Goal: Task Accomplishment & Management: Manage account settings

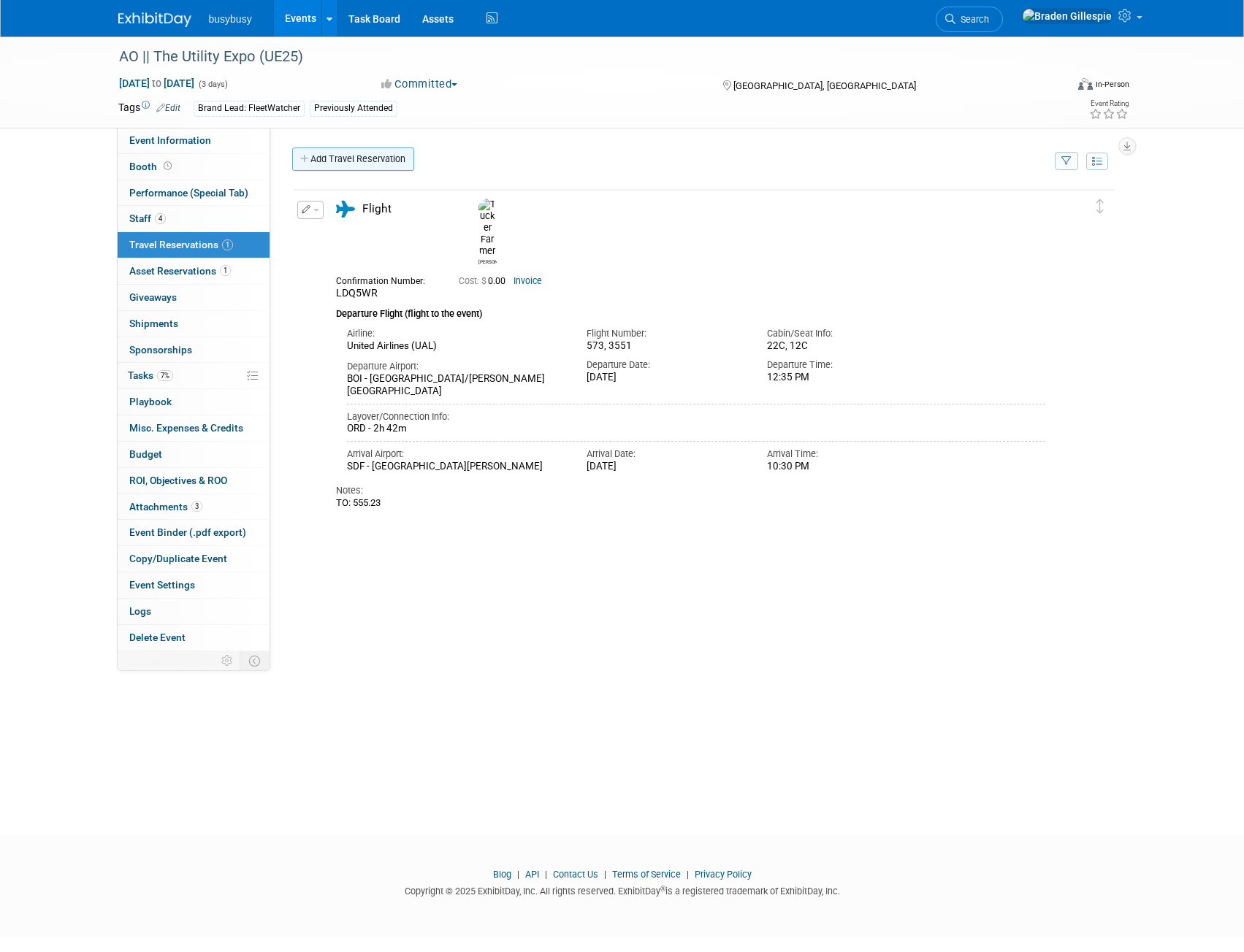
click at [368, 162] on link "Add Travel Reservation" at bounding box center [352, 159] width 122 height 24
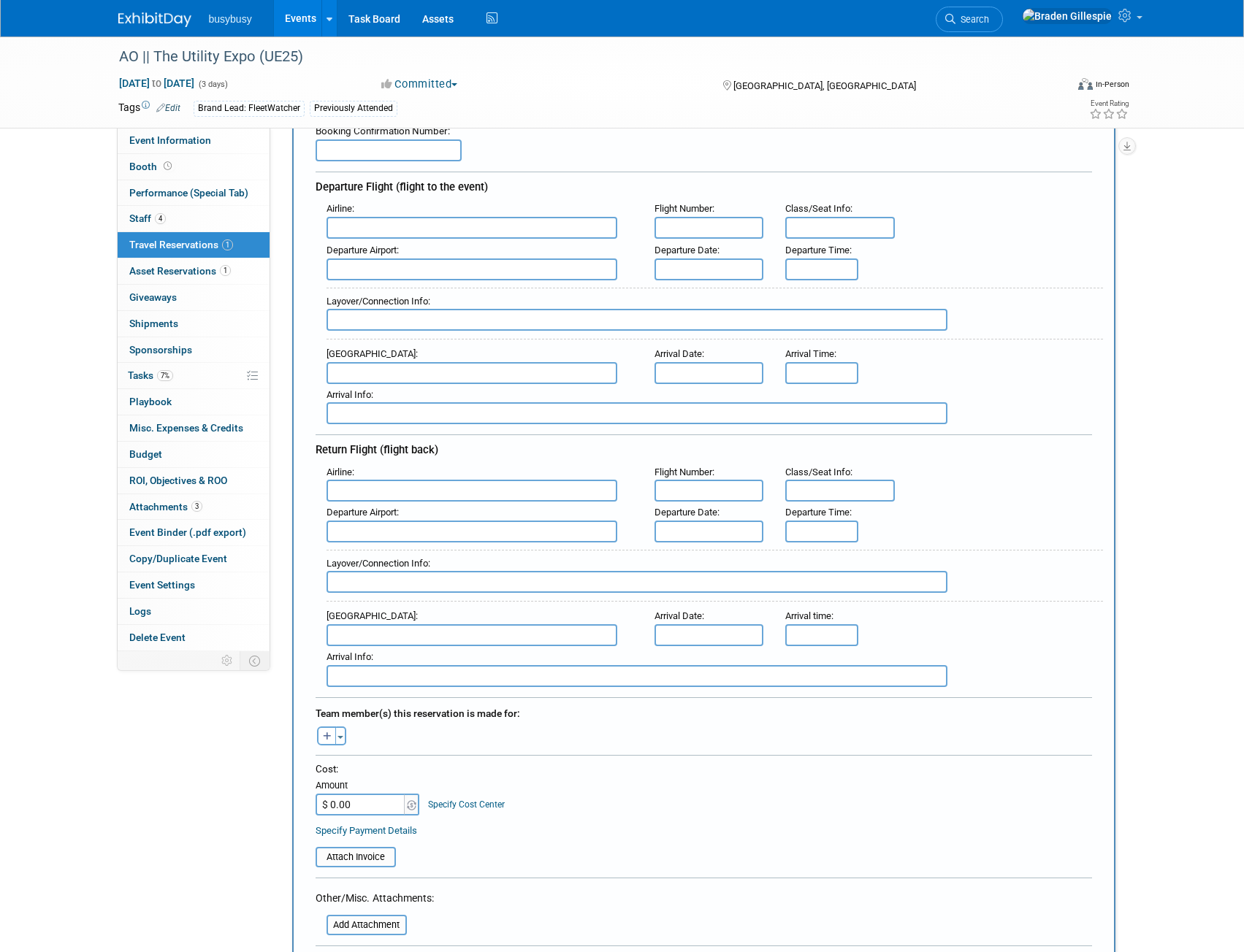
scroll to position [146, 0]
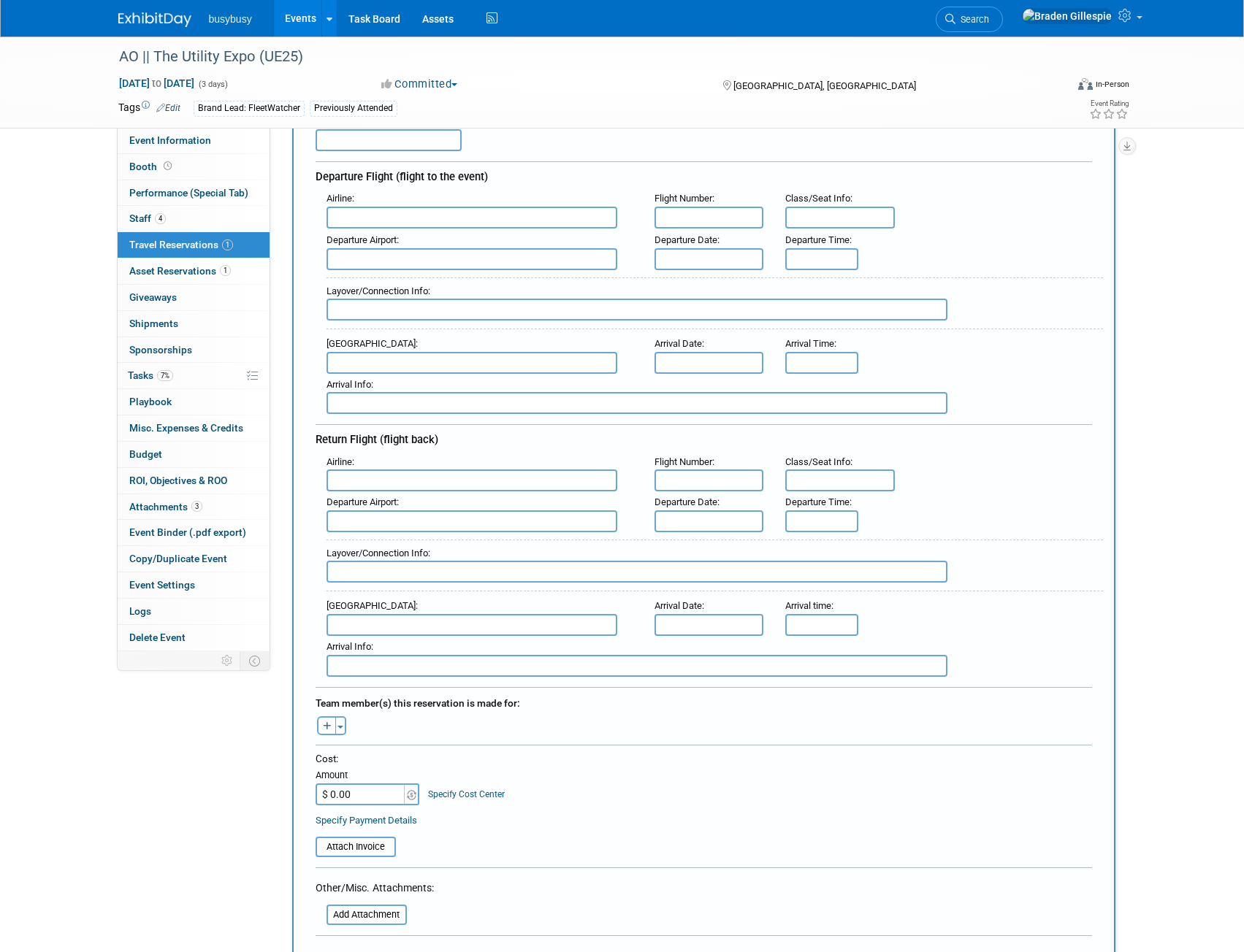
click at [365, 144] on input "text" at bounding box center [388, 139] width 146 height 22
paste input "GJ3456"
type input "GJ3456"
click at [498, 483] on input "text" at bounding box center [472, 480] width 291 height 22
click at [410, 526] on span "Delta Air Lines (DAL)" at bounding box center [479, 529] width 304 height 24
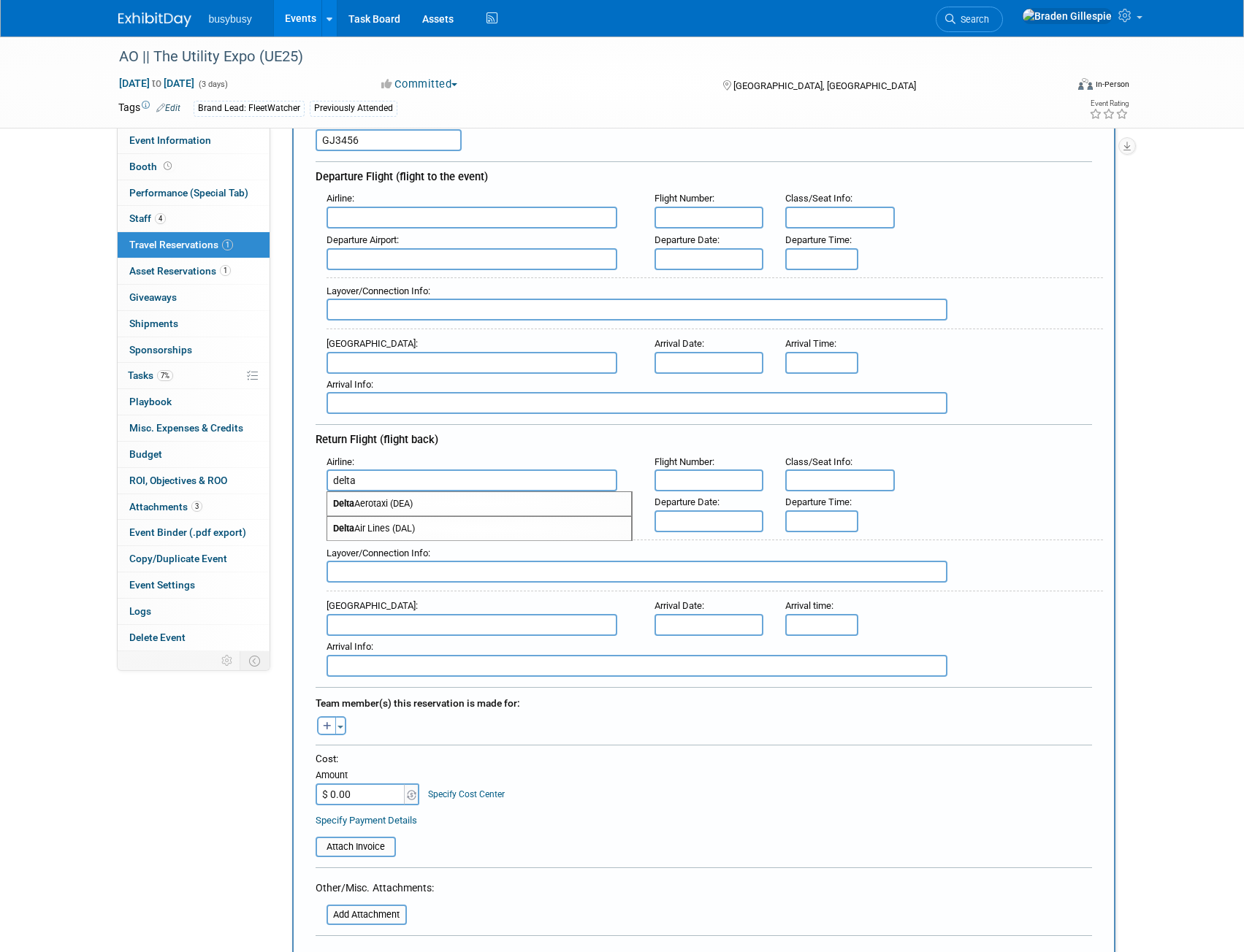
type input "Delta Air Lines (DAL)"
click at [422, 528] on input "text" at bounding box center [472, 521] width 291 height 22
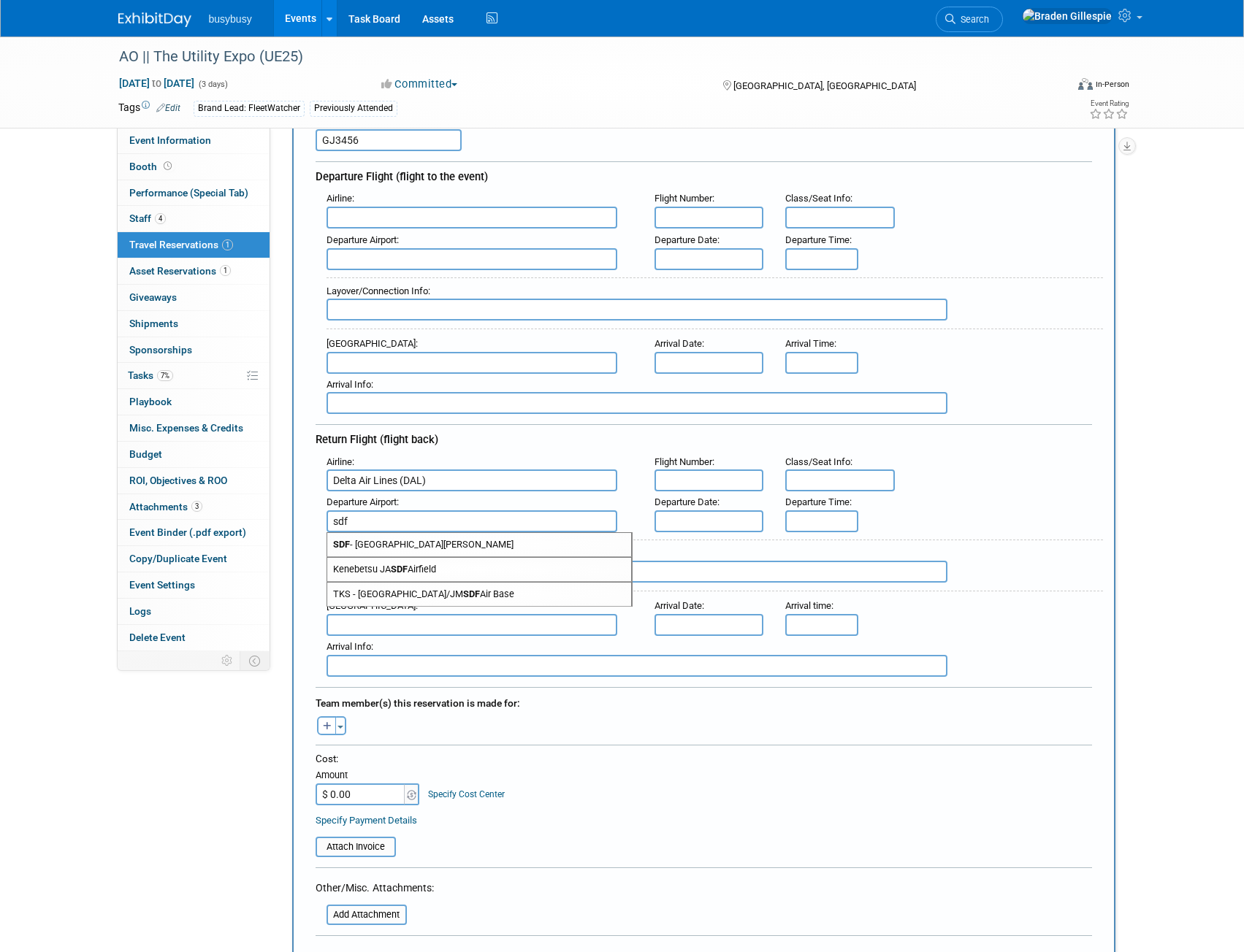
click at [477, 542] on span "SDF - [GEOGRAPHIC_DATA][PERSON_NAME]" at bounding box center [479, 544] width 304 height 24
type input "SDF - [GEOGRAPHIC_DATA][PERSON_NAME]"
click at [439, 627] on input "text" at bounding box center [472, 625] width 291 height 22
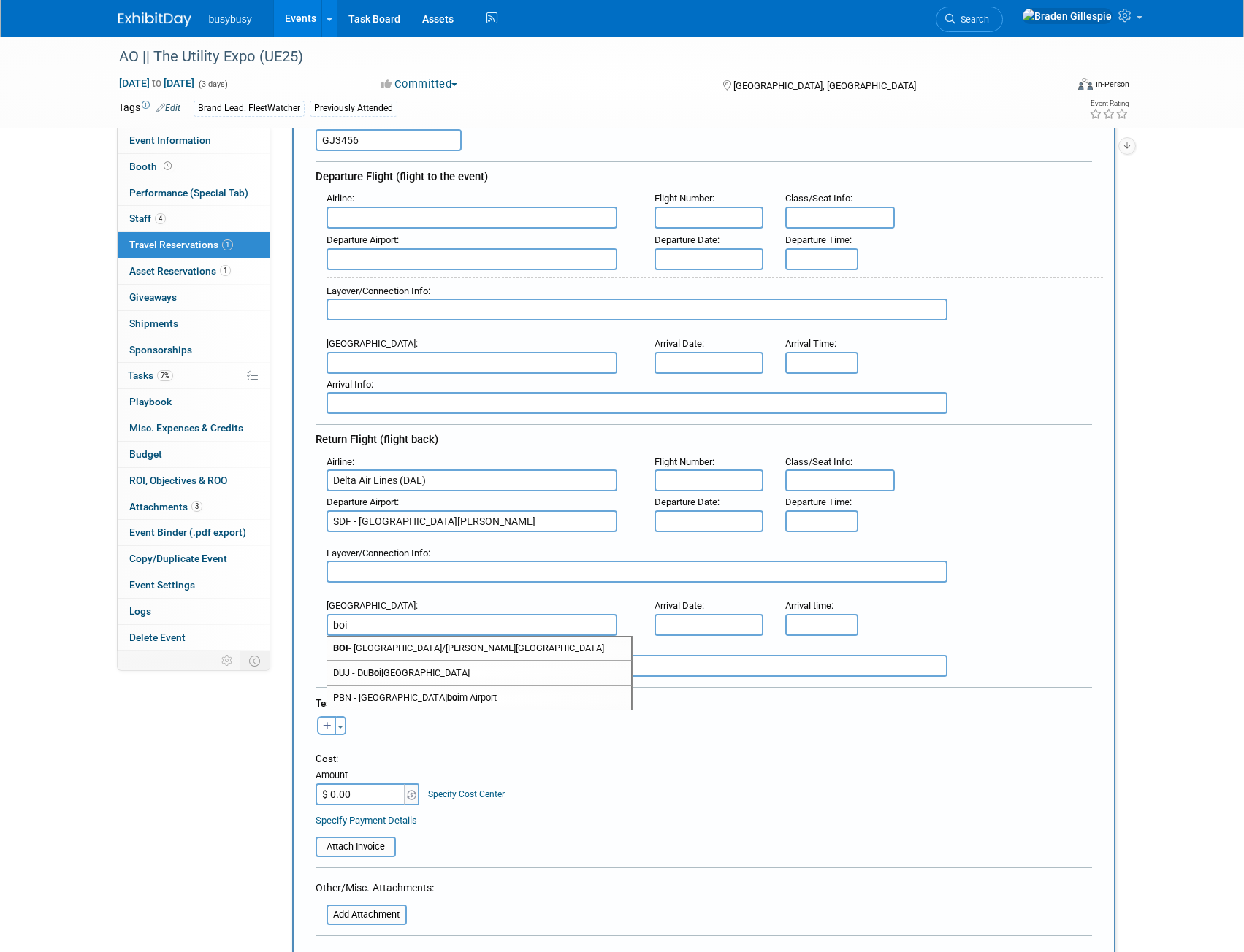
click at [405, 645] on span "BOI - Boise Air Terminal/Gowen Field" at bounding box center [479, 648] width 304 height 24
type input "BOI - [GEOGRAPHIC_DATA]/[PERSON_NAME][GEOGRAPHIC_DATA]"
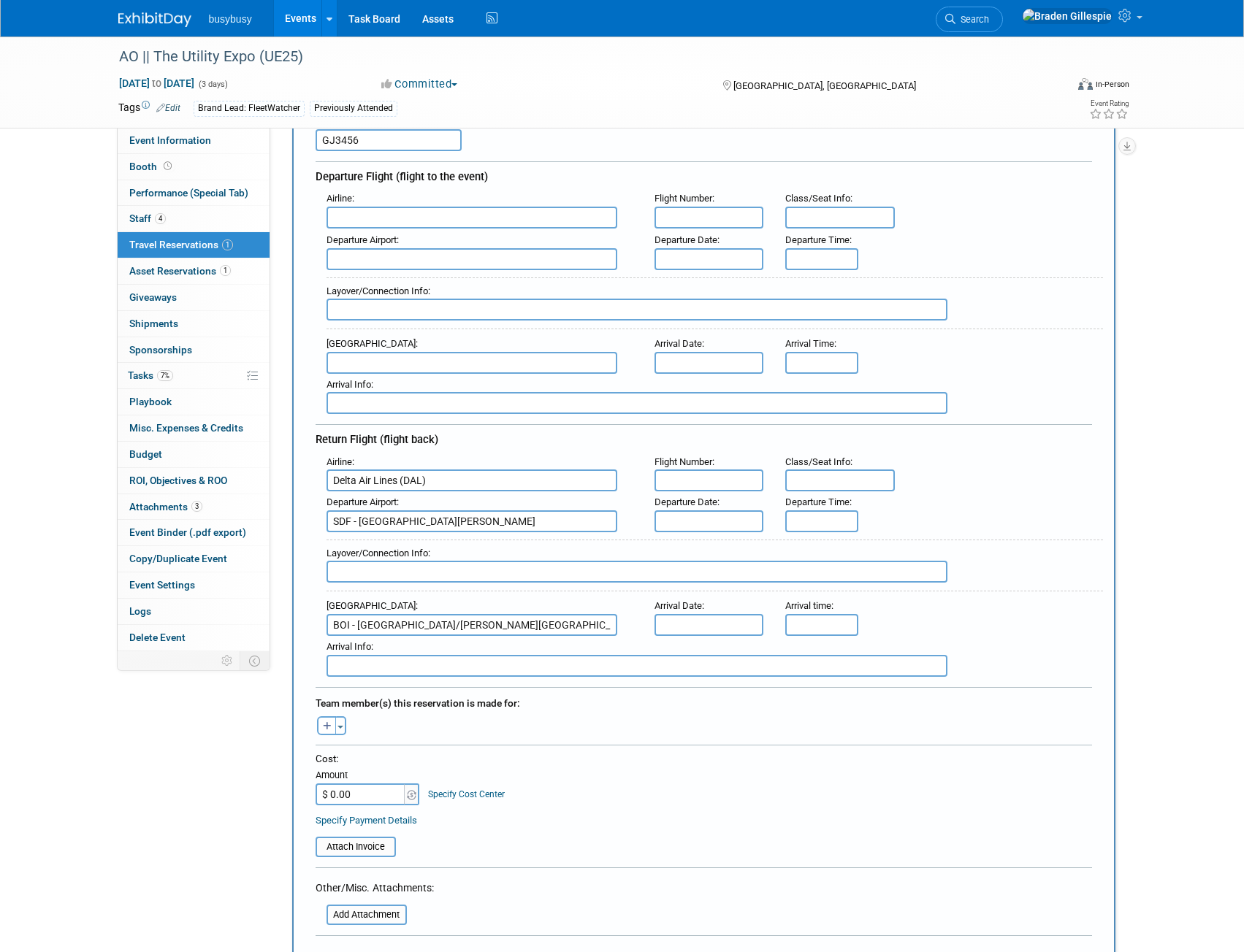
click at [441, 563] on input "text" at bounding box center [636, 572] width 621 height 22
click at [344, 724] on button "Toggle Dropdown" at bounding box center [340, 726] width 11 height 19
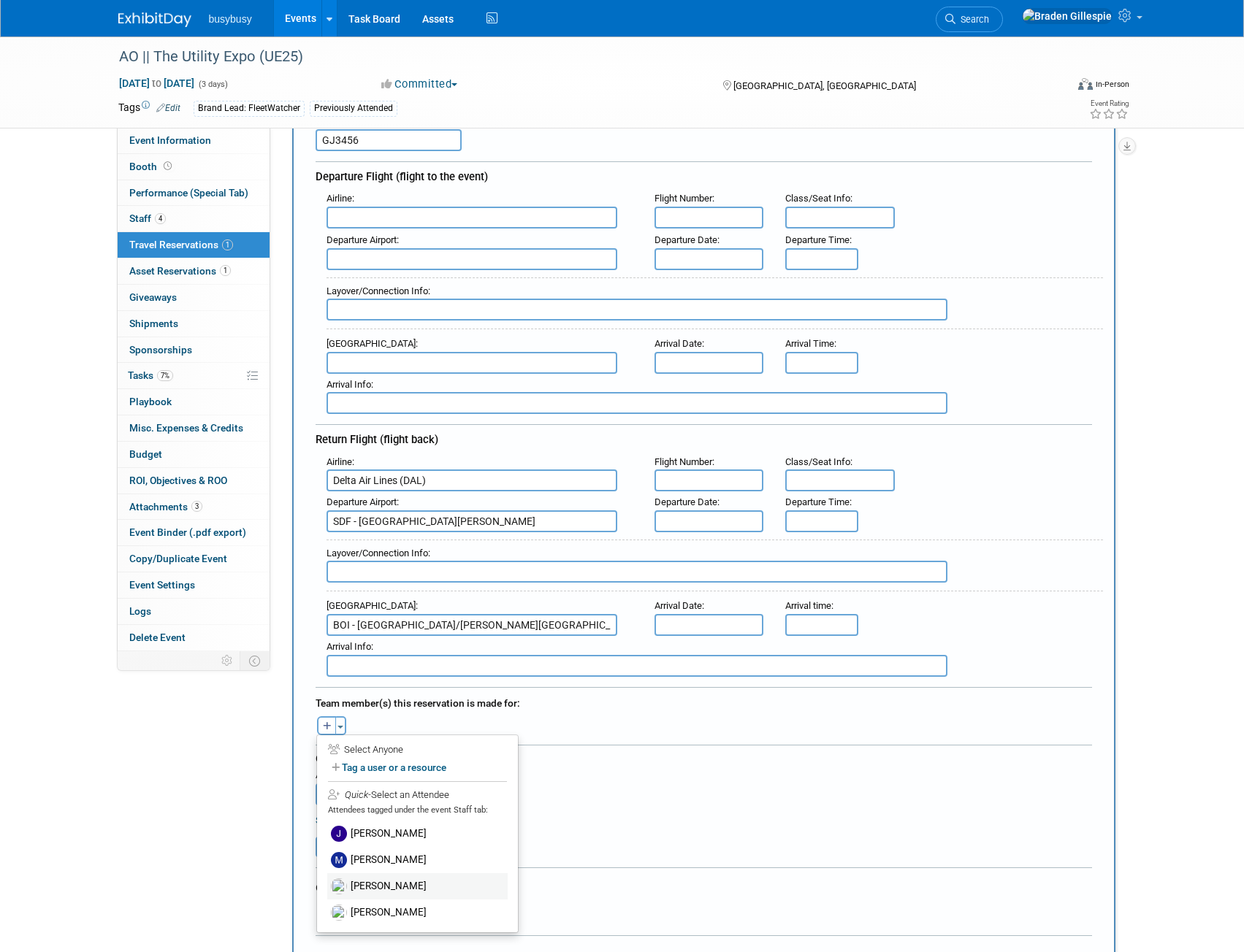
click at [394, 885] on label "[PERSON_NAME]" at bounding box center [417, 886] width 181 height 26
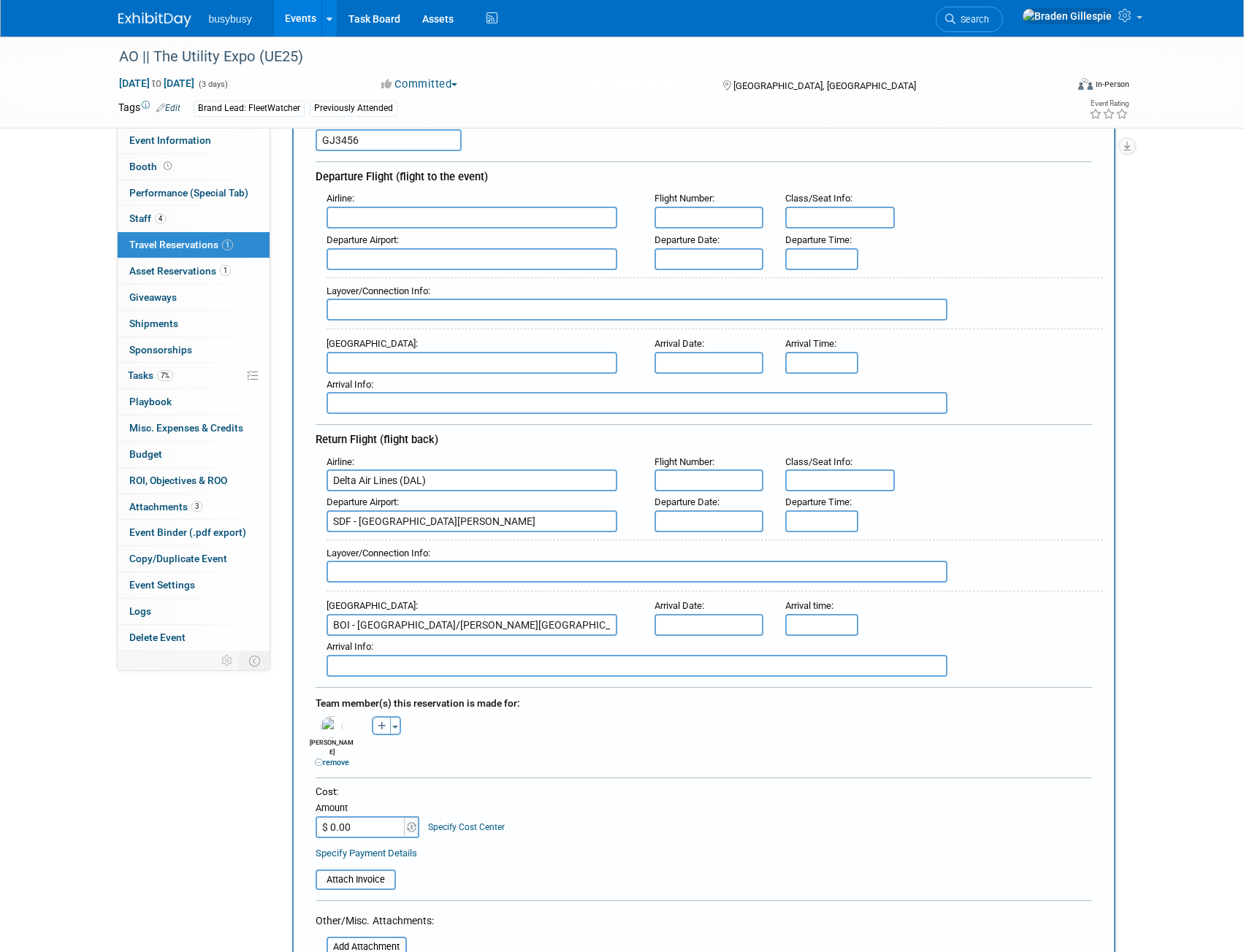
type input "5:00 PM"
click at [821, 516] on input "5:00 PM" at bounding box center [821, 521] width 73 height 22
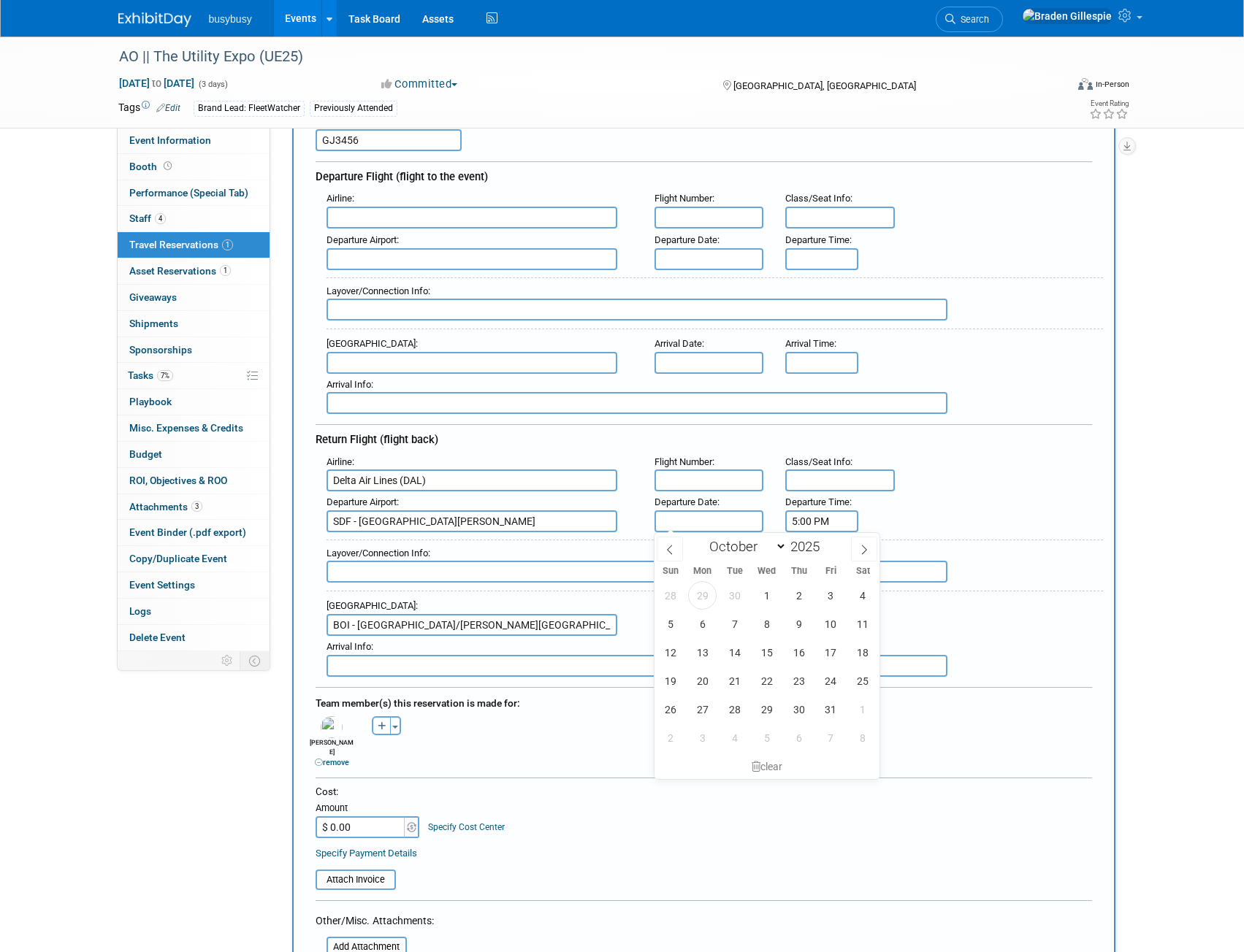
click at [702, 524] on input "text" at bounding box center [708, 521] width 110 height 22
click at [824, 623] on span "10" at bounding box center [830, 624] width 28 height 28
type input "Oct 10, 2025"
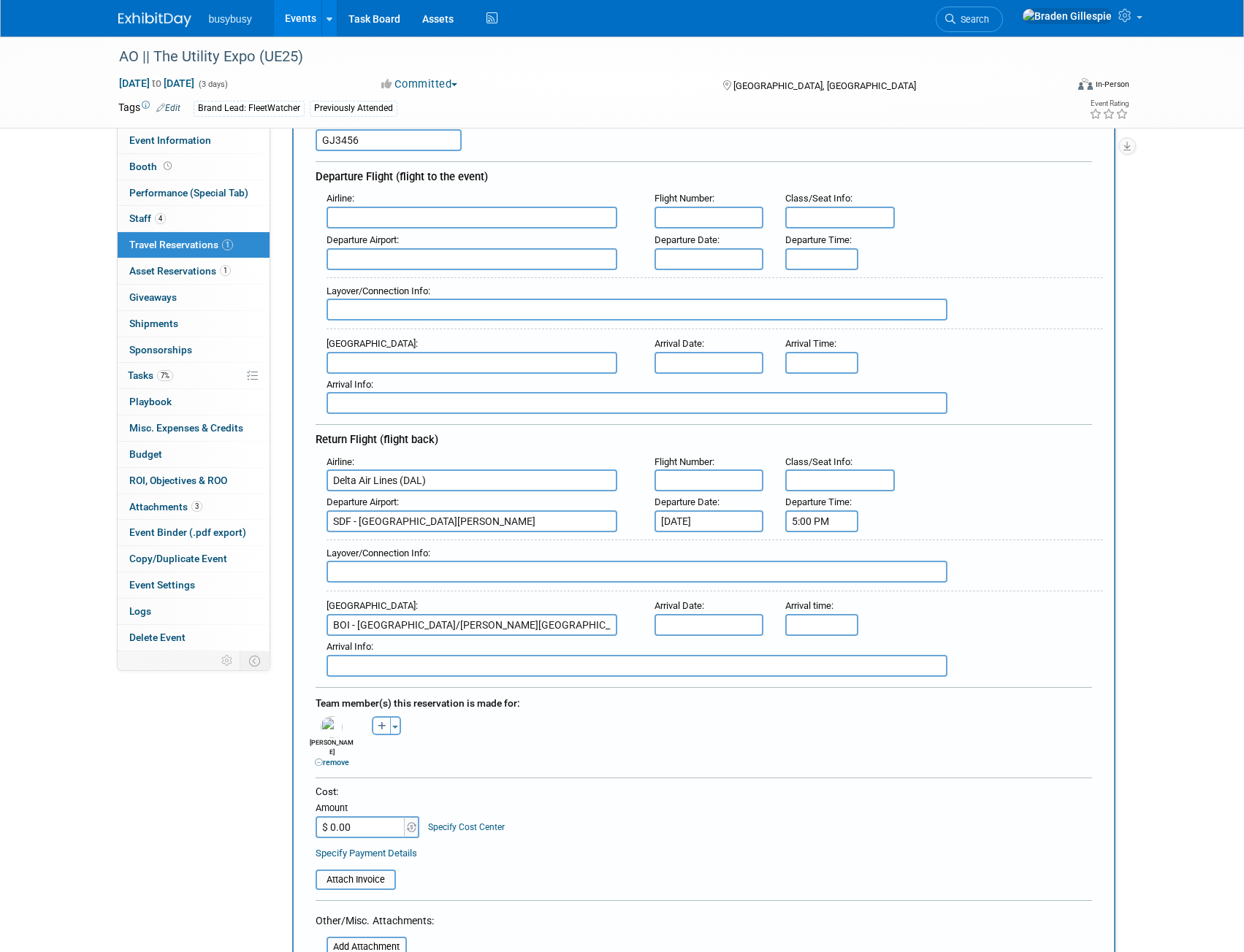
click at [712, 630] on input "text" at bounding box center [708, 625] width 110 height 22
click at [828, 719] on span "10" at bounding box center [830, 727] width 28 height 28
type input "Oct 10, 2025"
click at [828, 522] on input "5:00 PM" at bounding box center [821, 521] width 73 height 22
drag, startPoint x: 841, startPoint y: 518, endPoint x: 744, endPoint y: 522, distance: 97.1
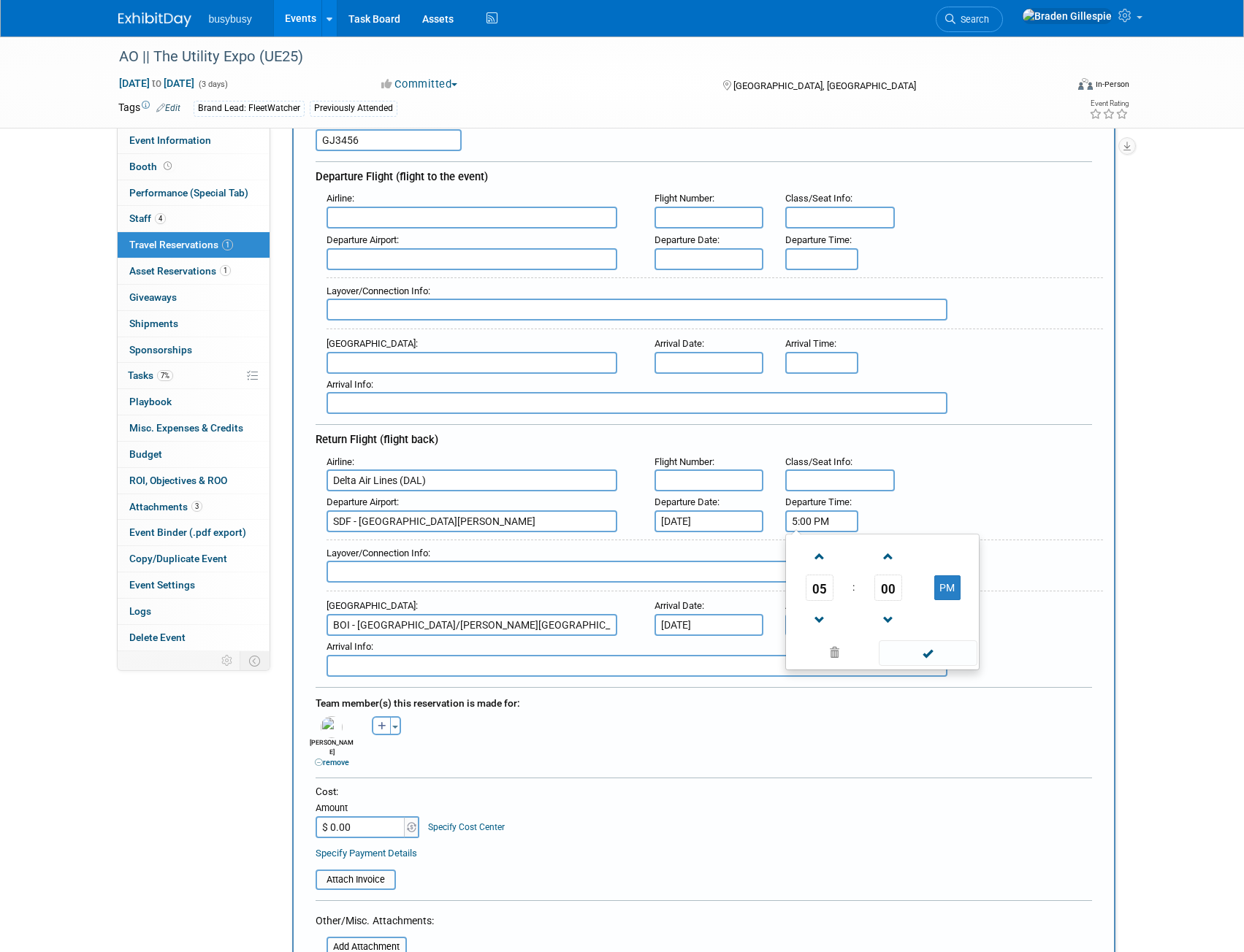
click at [744, 522] on div "Departure Airport : SDF - Louisville International Standiford Field Departure D…" at bounding box center [709, 512] width 787 height 41
type input "7:09 AM"
click at [822, 628] on input "5:00 PM" at bounding box center [821, 625] width 73 height 22
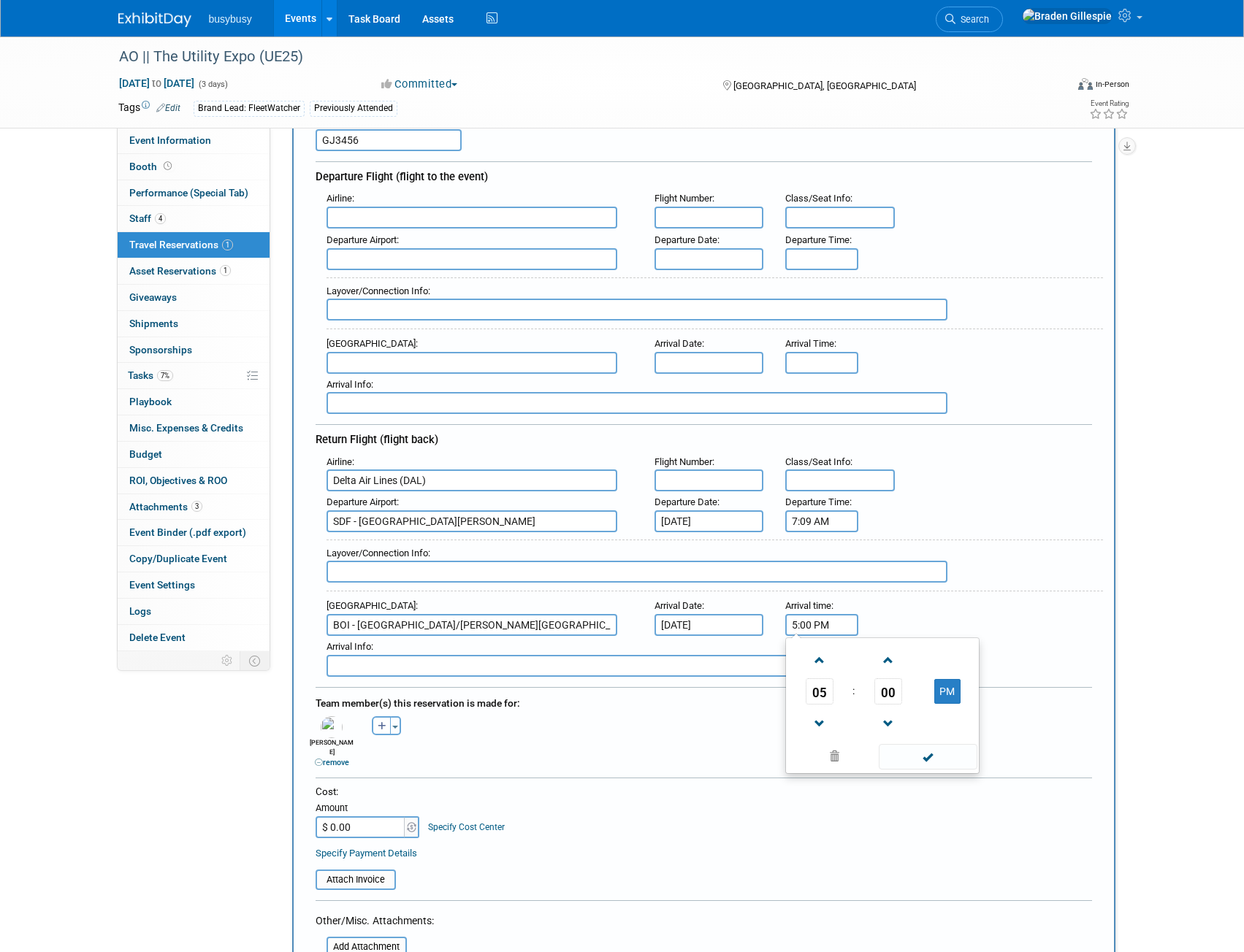
drag, startPoint x: 832, startPoint y: 627, endPoint x: 707, endPoint y: 628, distance: 125.0
click at [707, 628] on div "Arrival Airport : BOI - Boise Air Terminal/Gowen Field Arrival Date : Oct 10, 2…" at bounding box center [709, 615] width 787 height 41
type input "12:29 PM"
click at [722, 471] on input "text" at bounding box center [708, 480] width 110 height 22
type input "1610, 0874"
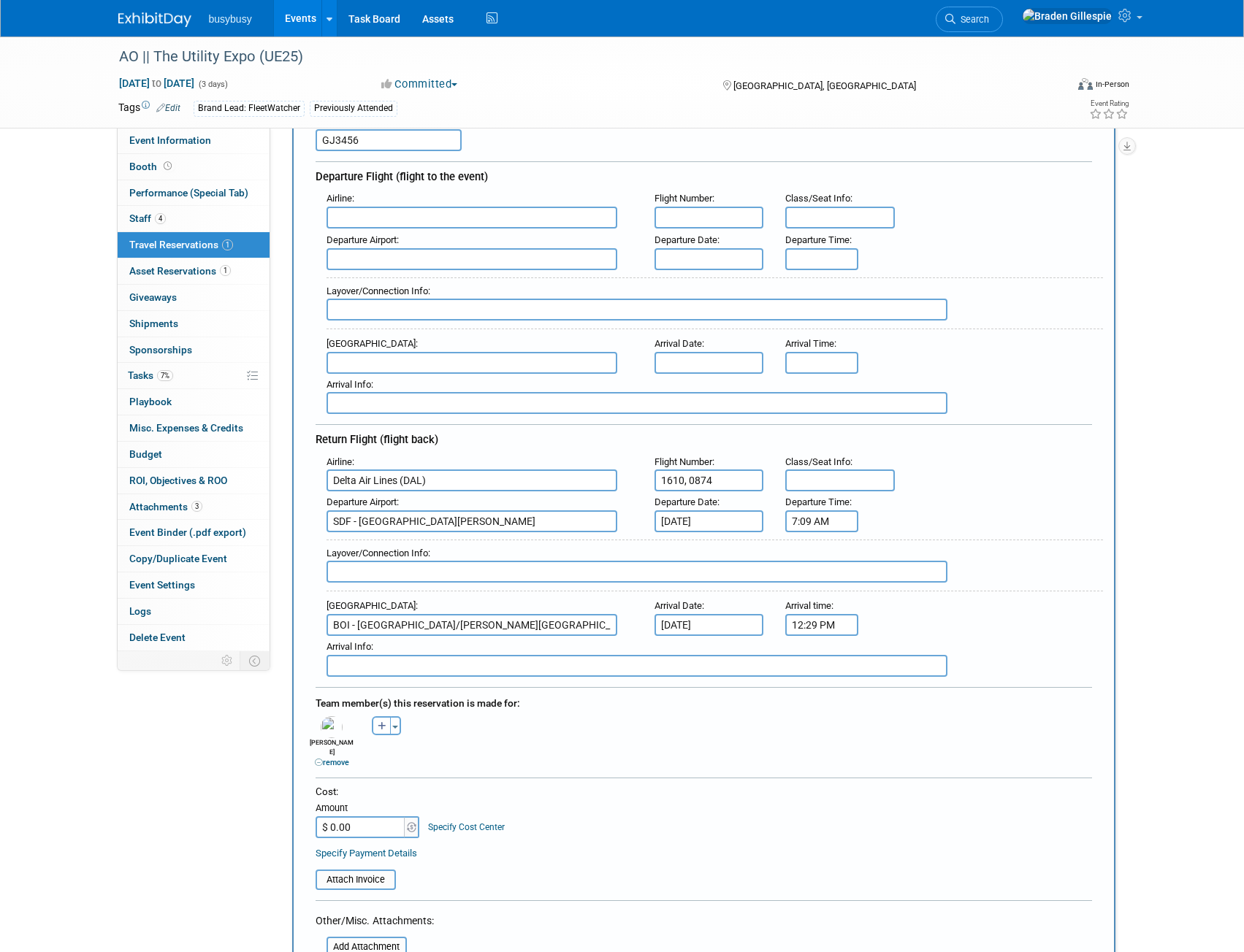
click at [872, 480] on input "text" at bounding box center [839, 480] width 110 height 22
type input "30A, 22F"
click at [440, 574] on input "text" at bounding box center [636, 572] width 621 height 22
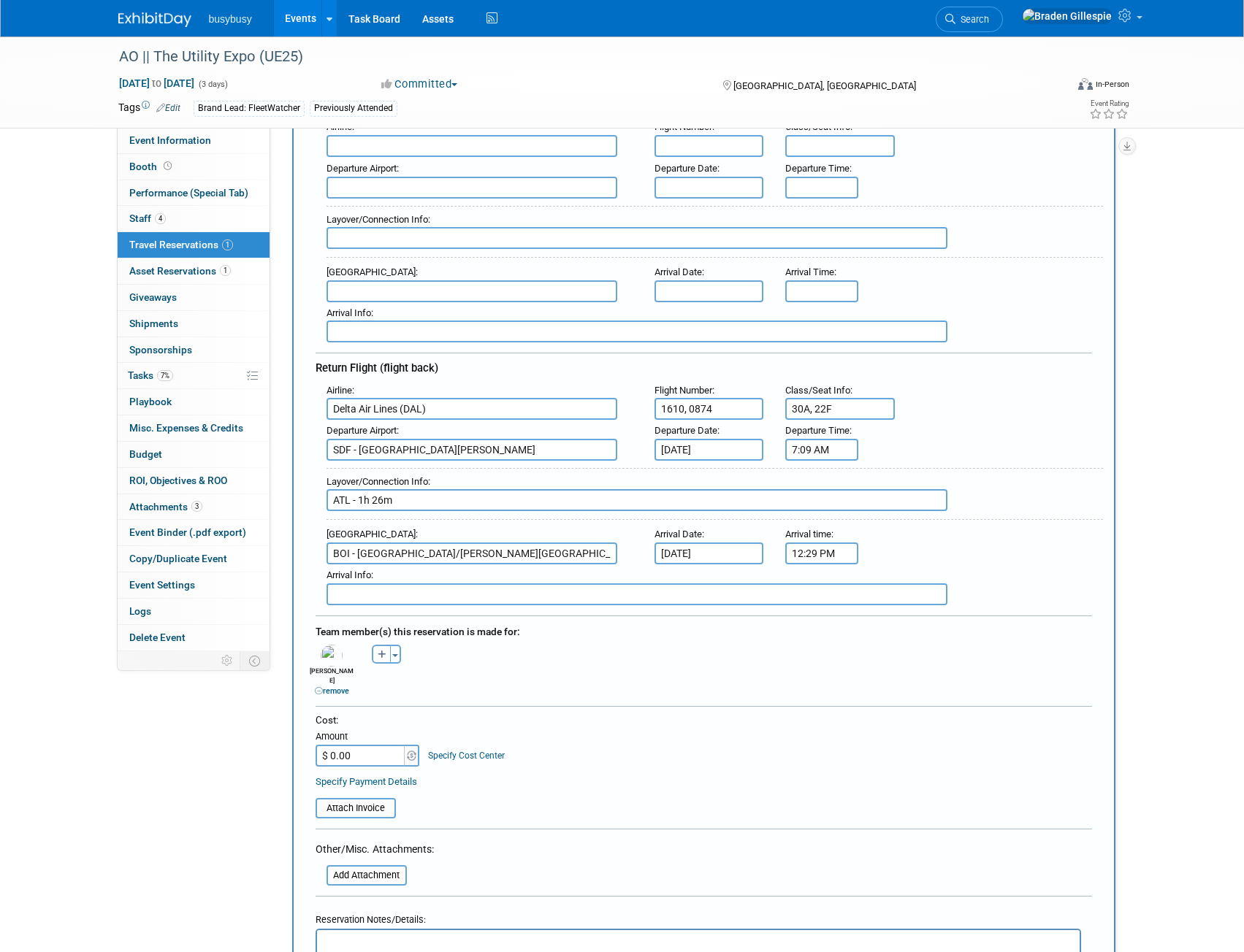
scroll to position [292, 0]
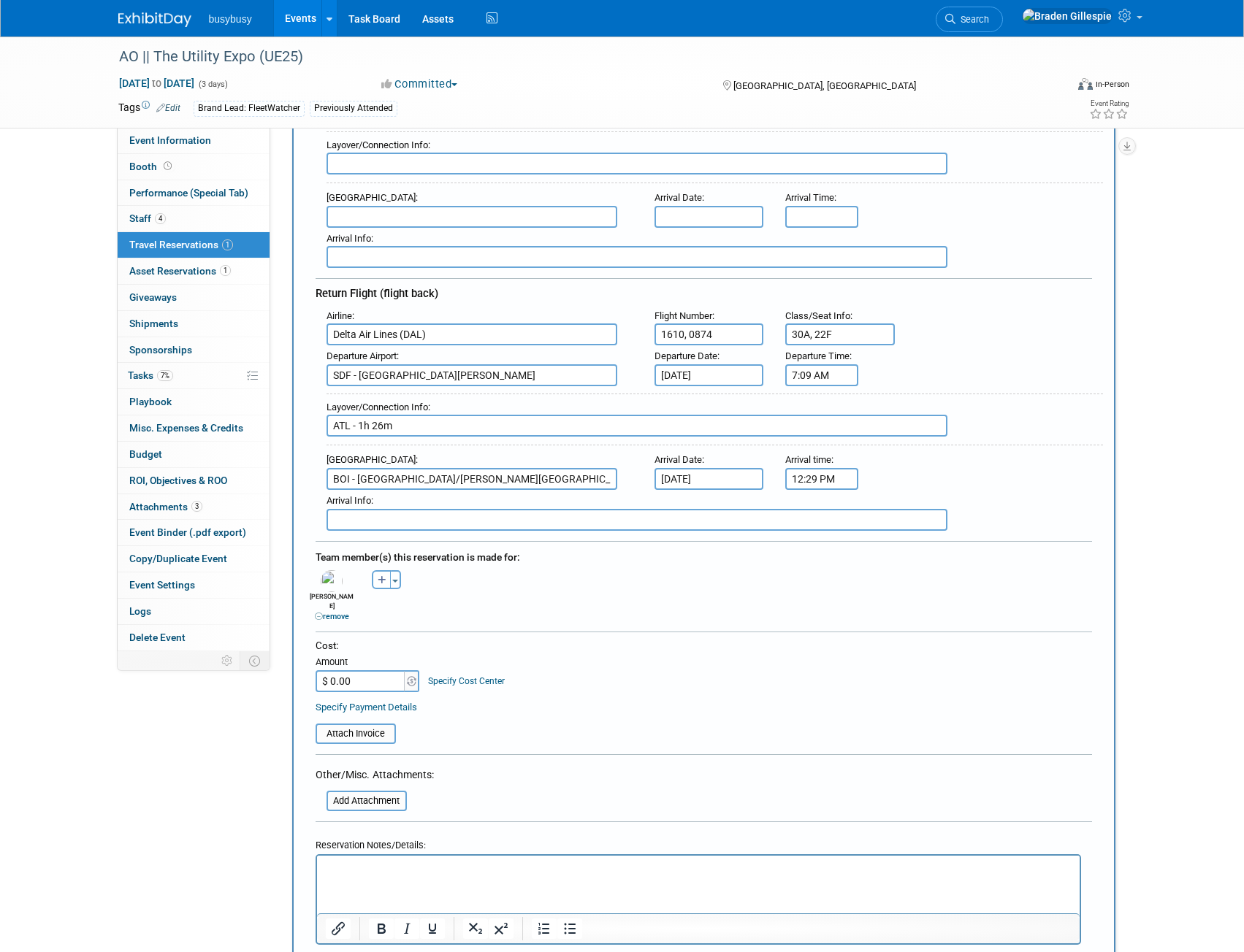
type input "ATL - 1h 26m"
click at [353, 674] on input "$ 0.00" at bounding box center [361, 681] width 91 height 22
click at [349, 728] on input "file" at bounding box center [308, 734] width 174 height 18
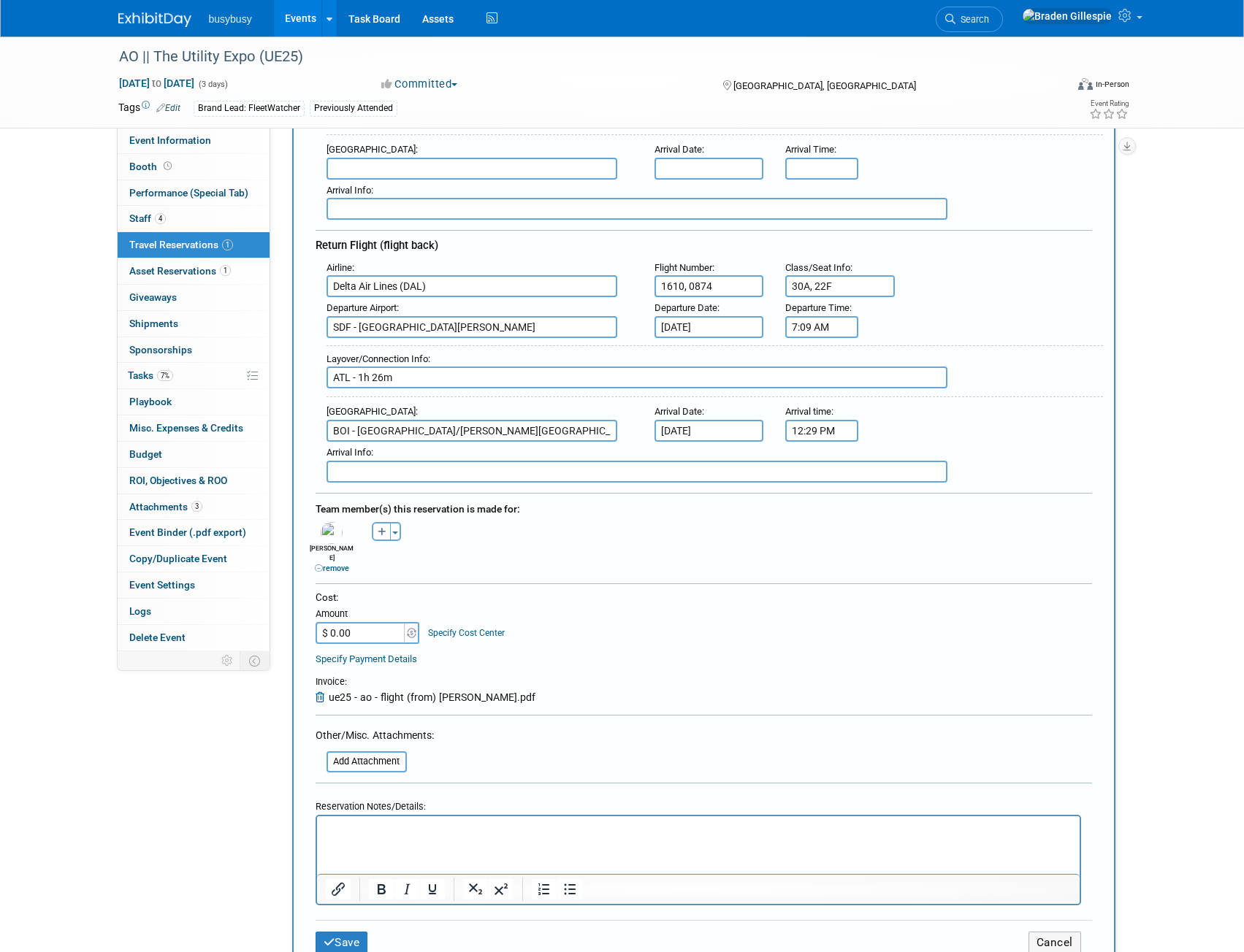
scroll to position [366, 0]
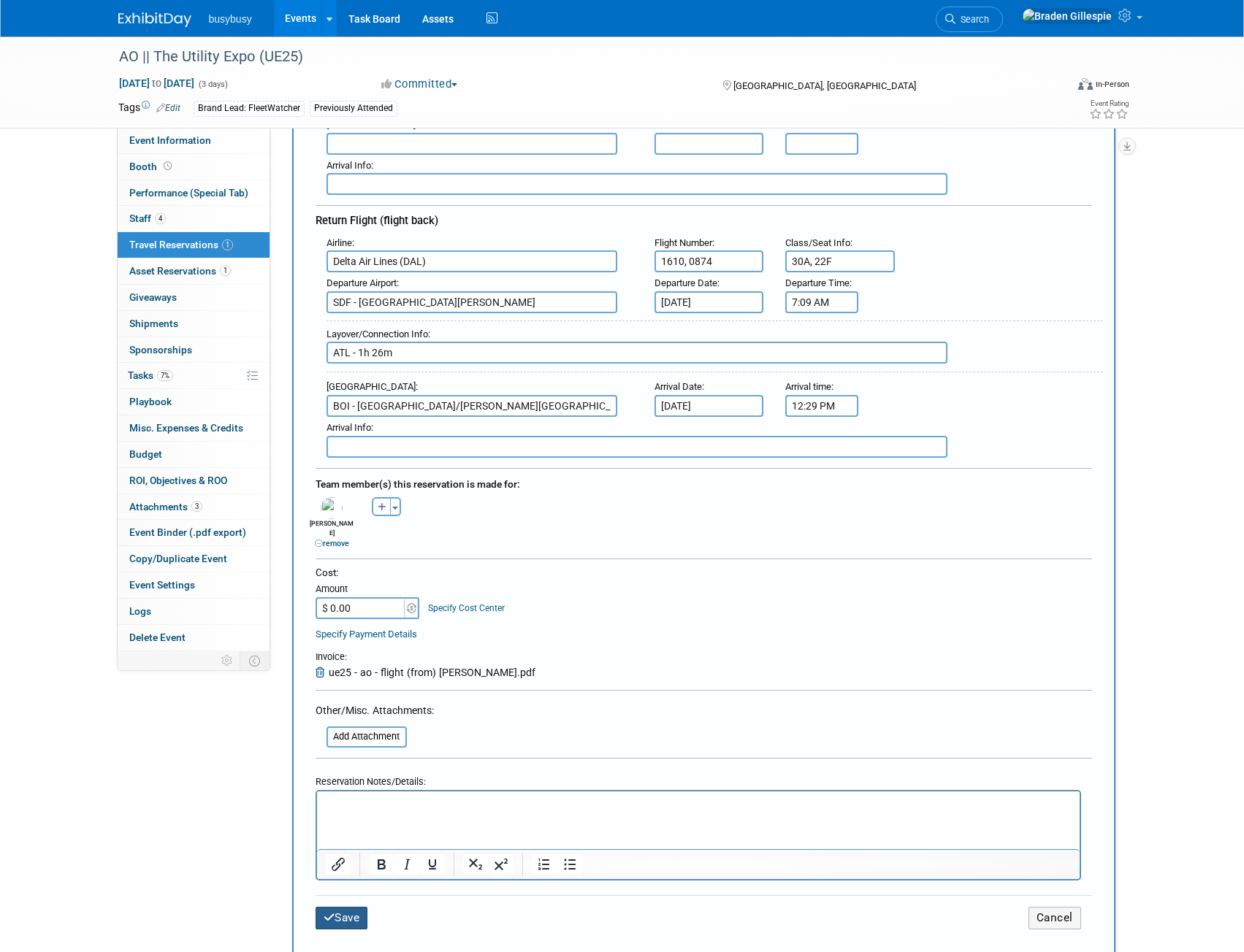
click at [349, 907] on button "Save" at bounding box center [342, 919] width 53 height 23
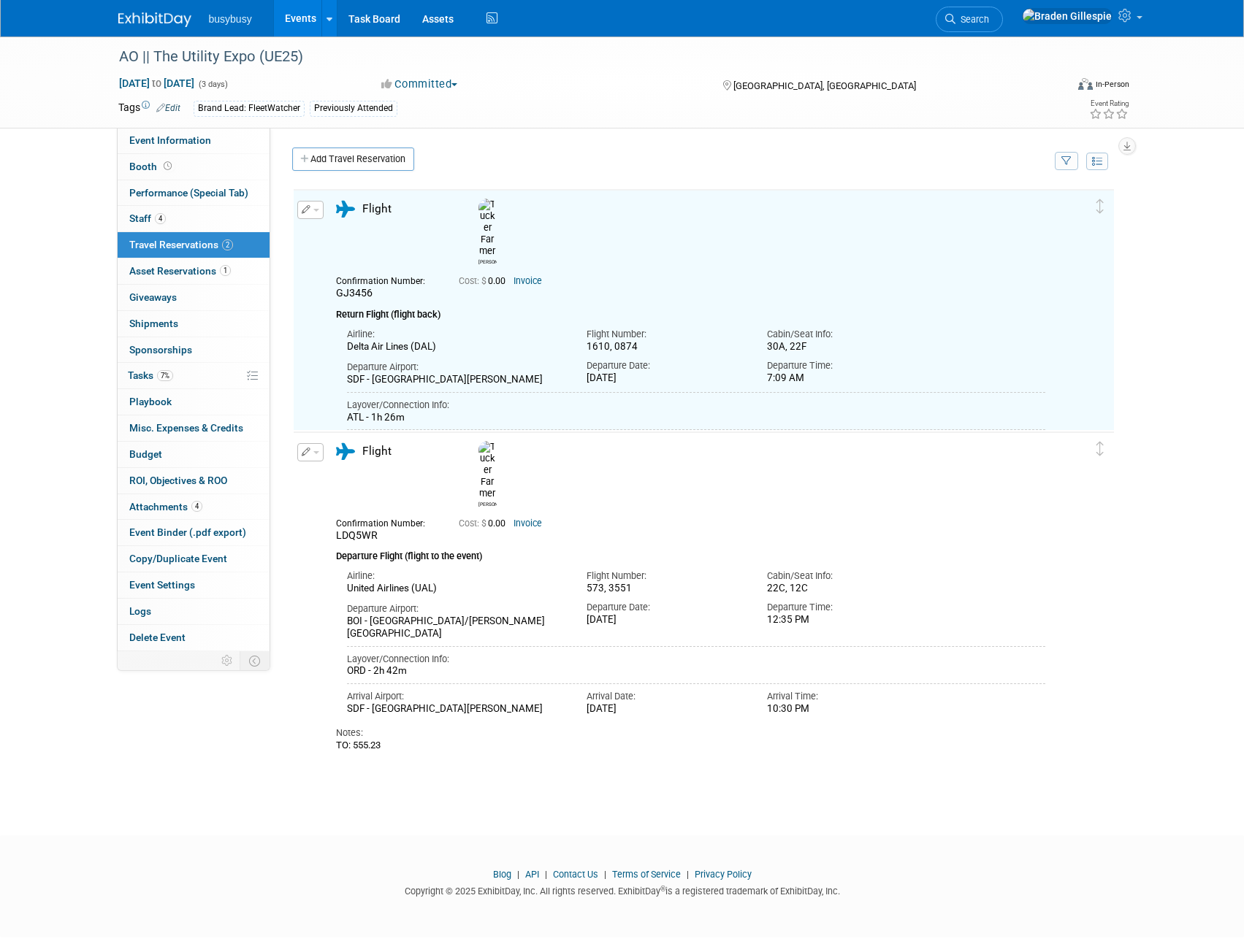
scroll to position [0, 0]
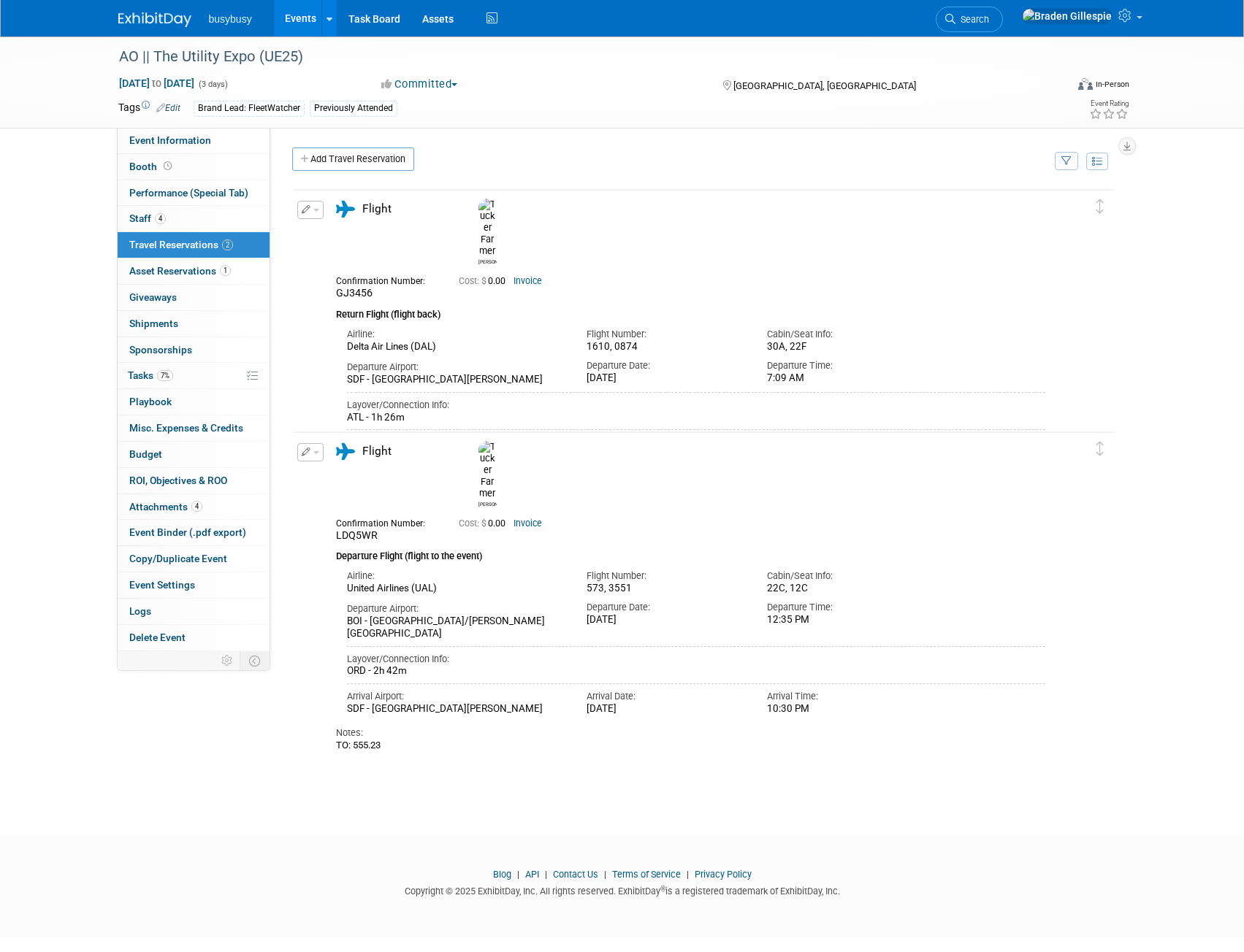
click at [152, 11] on link at bounding box center [163, 11] width 90 height 11
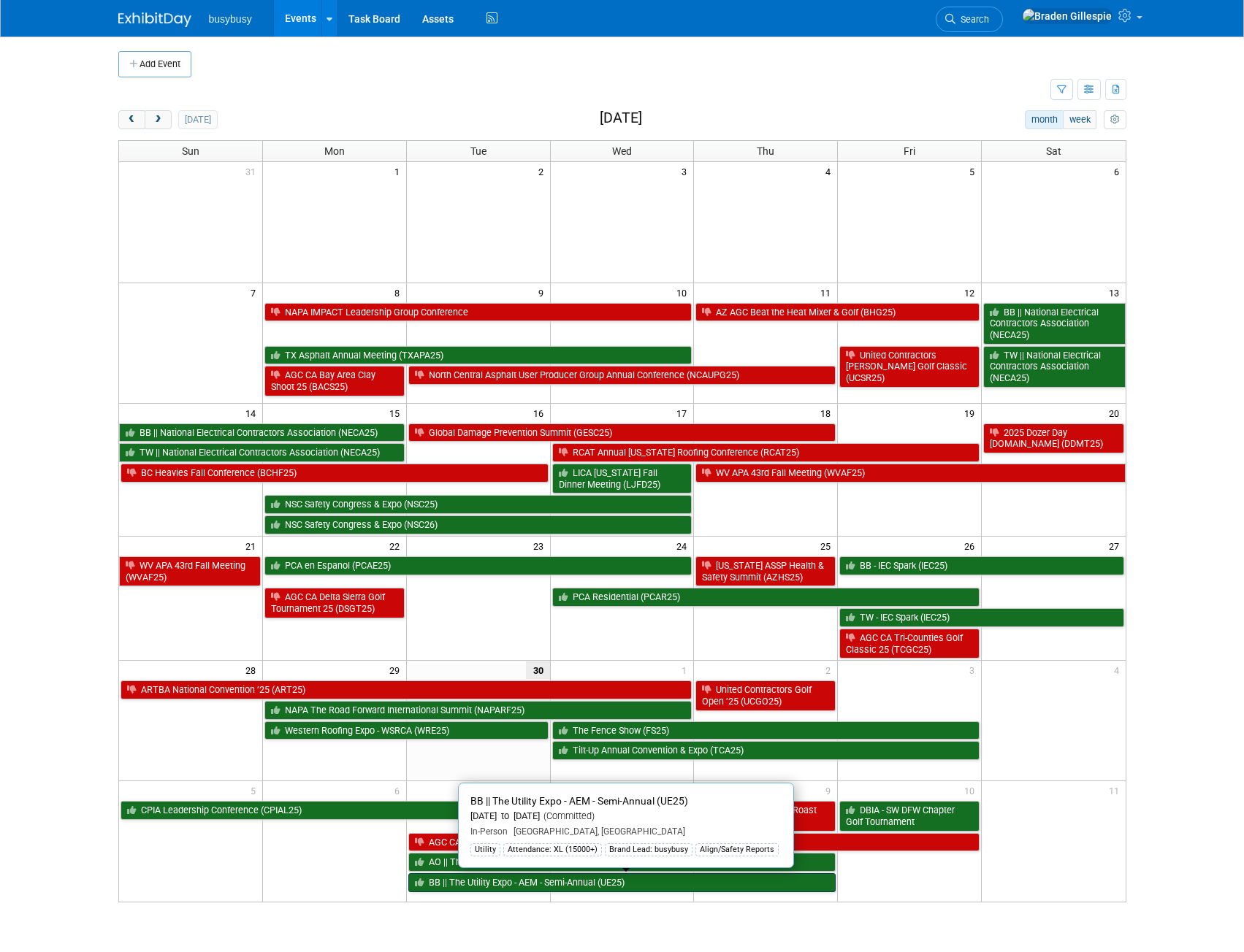
click at [513, 876] on link "BB || The Utility Expo - AEM - Semi-Annual (UE25)" at bounding box center [622, 883] width 428 height 19
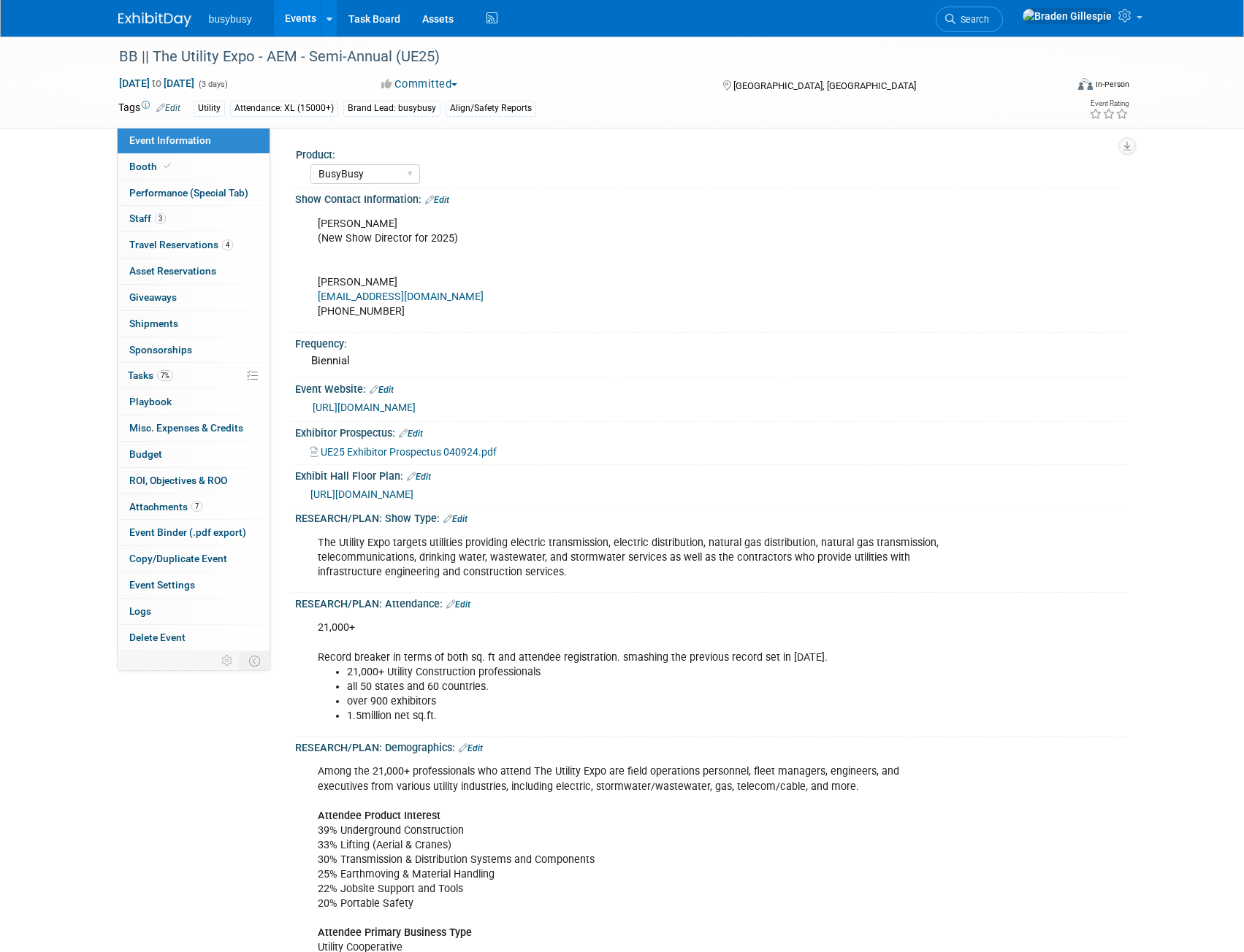
select select "BusyBusy"
select select "Member"
click at [176, 252] on link "4 Travel Reservations 4" at bounding box center [193, 245] width 152 height 25
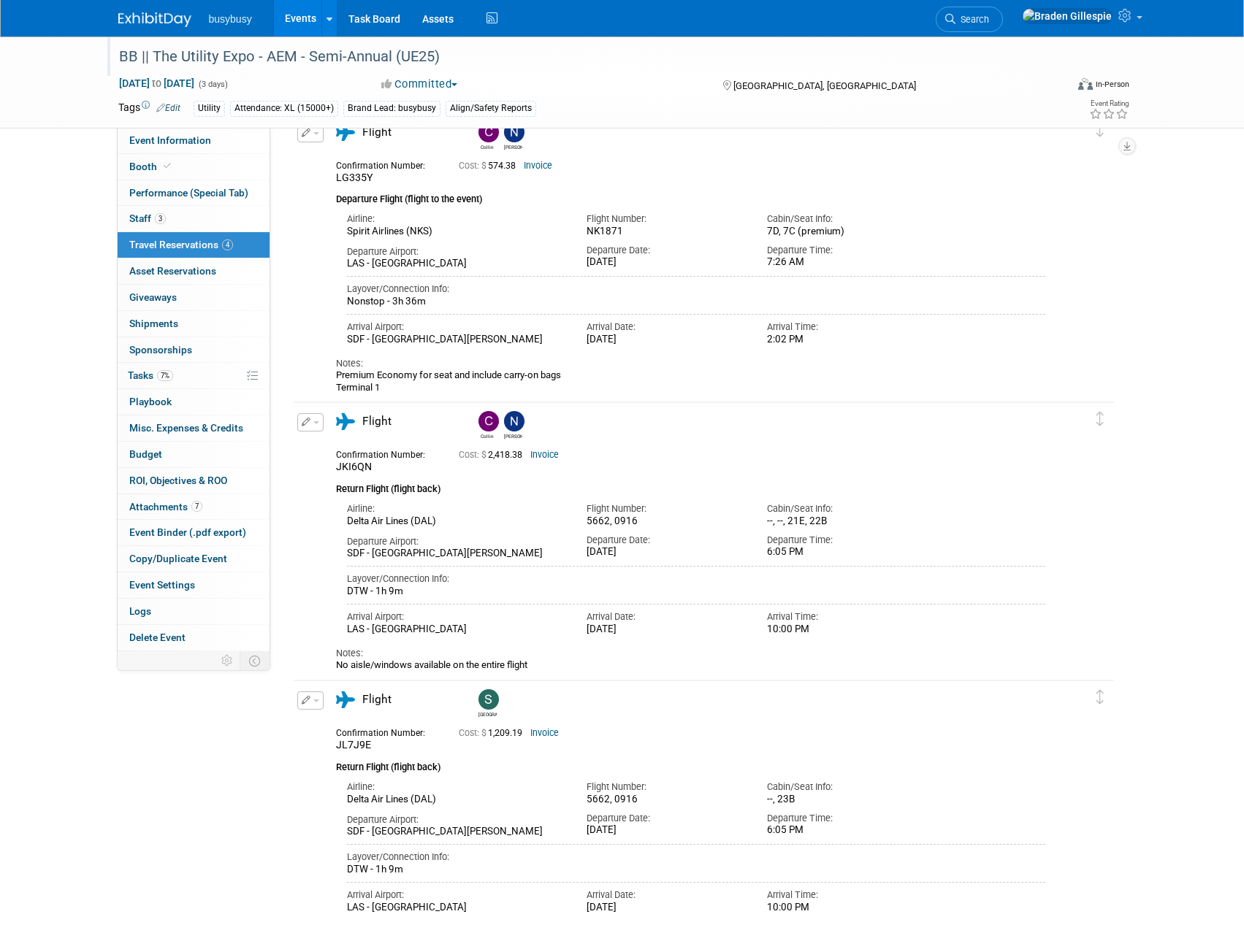
scroll to position [229, 0]
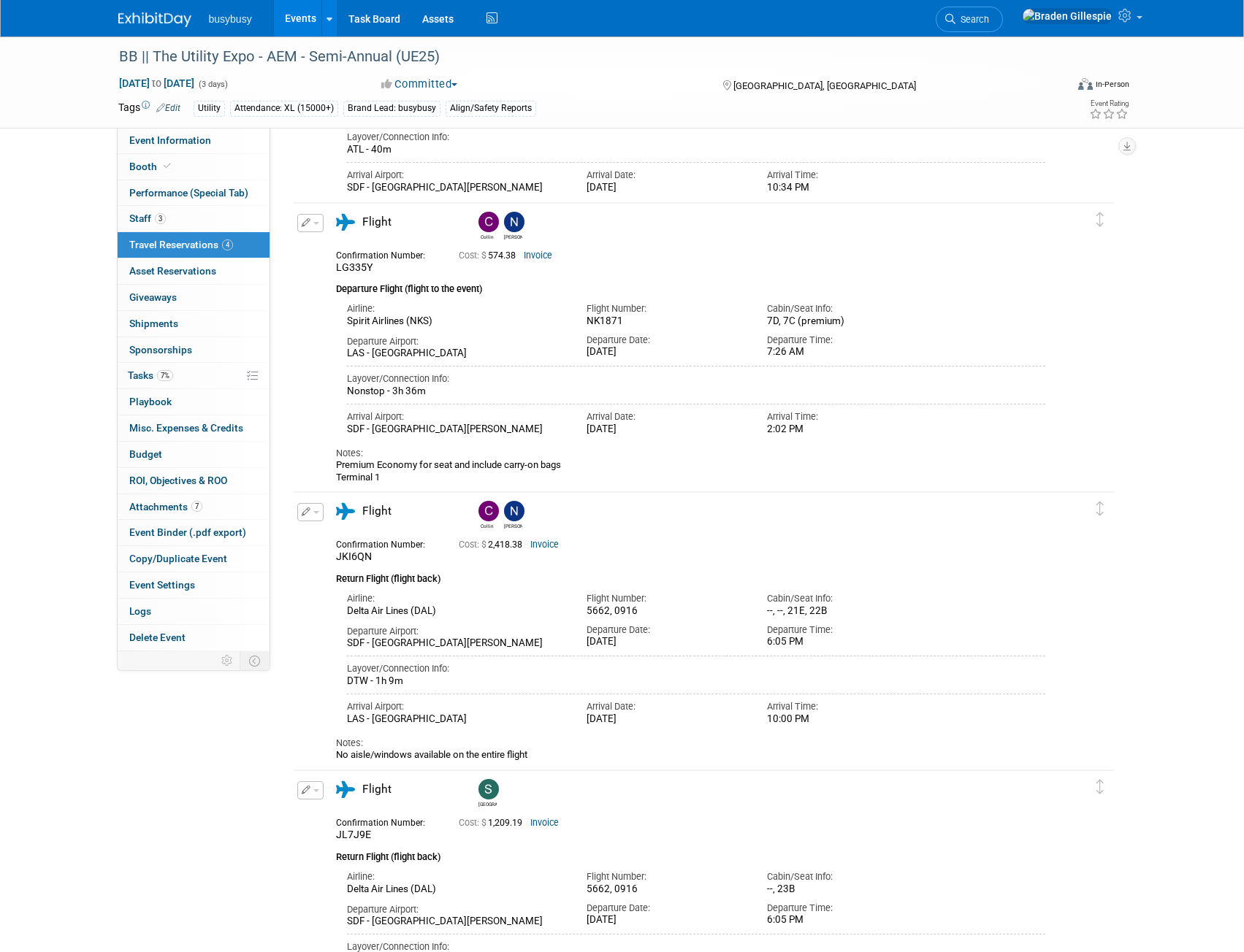
click at [146, 25] on img at bounding box center [154, 19] width 73 height 15
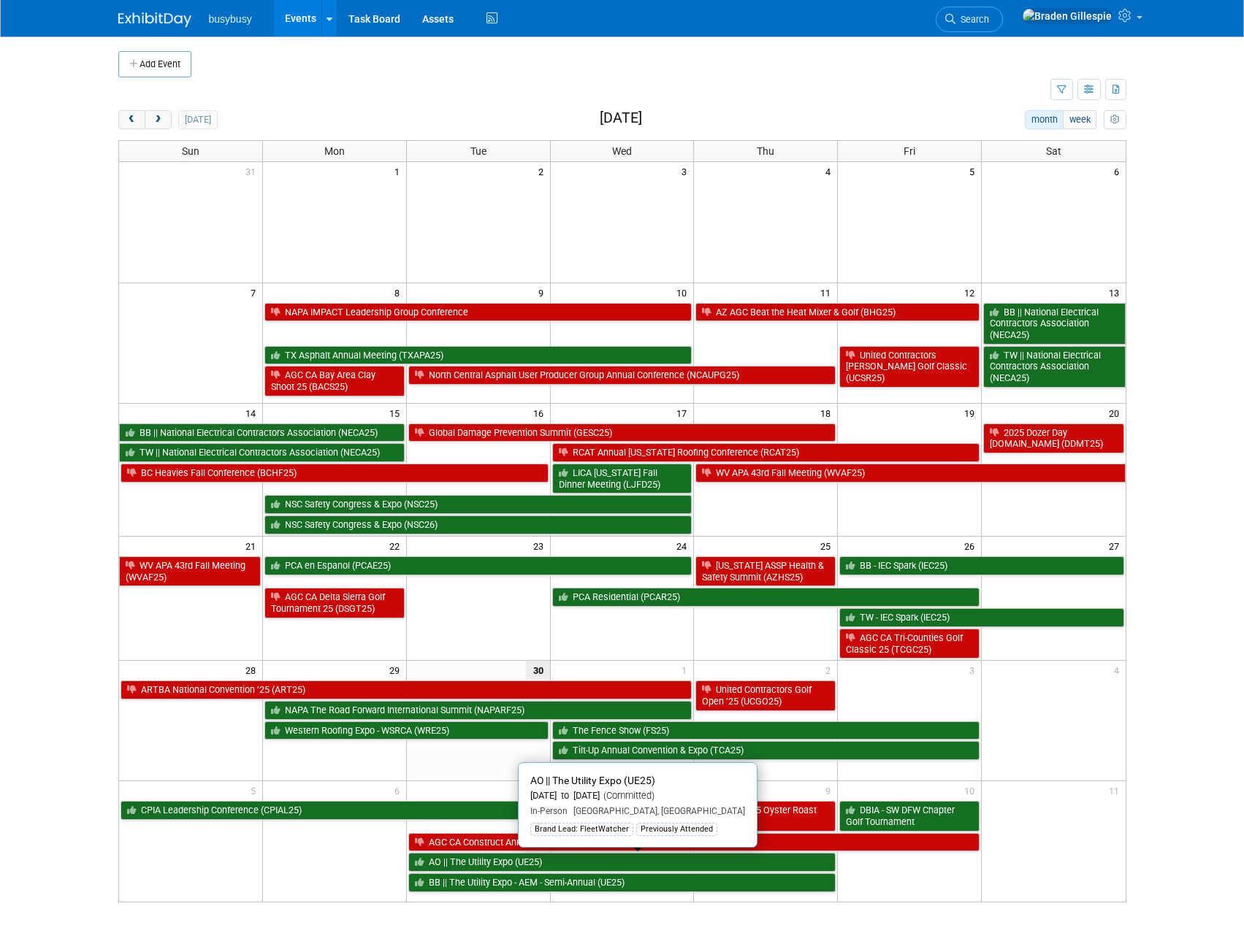
click at [659, 864] on link "AO || The Utility Expo (UE25)" at bounding box center [622, 863] width 428 height 19
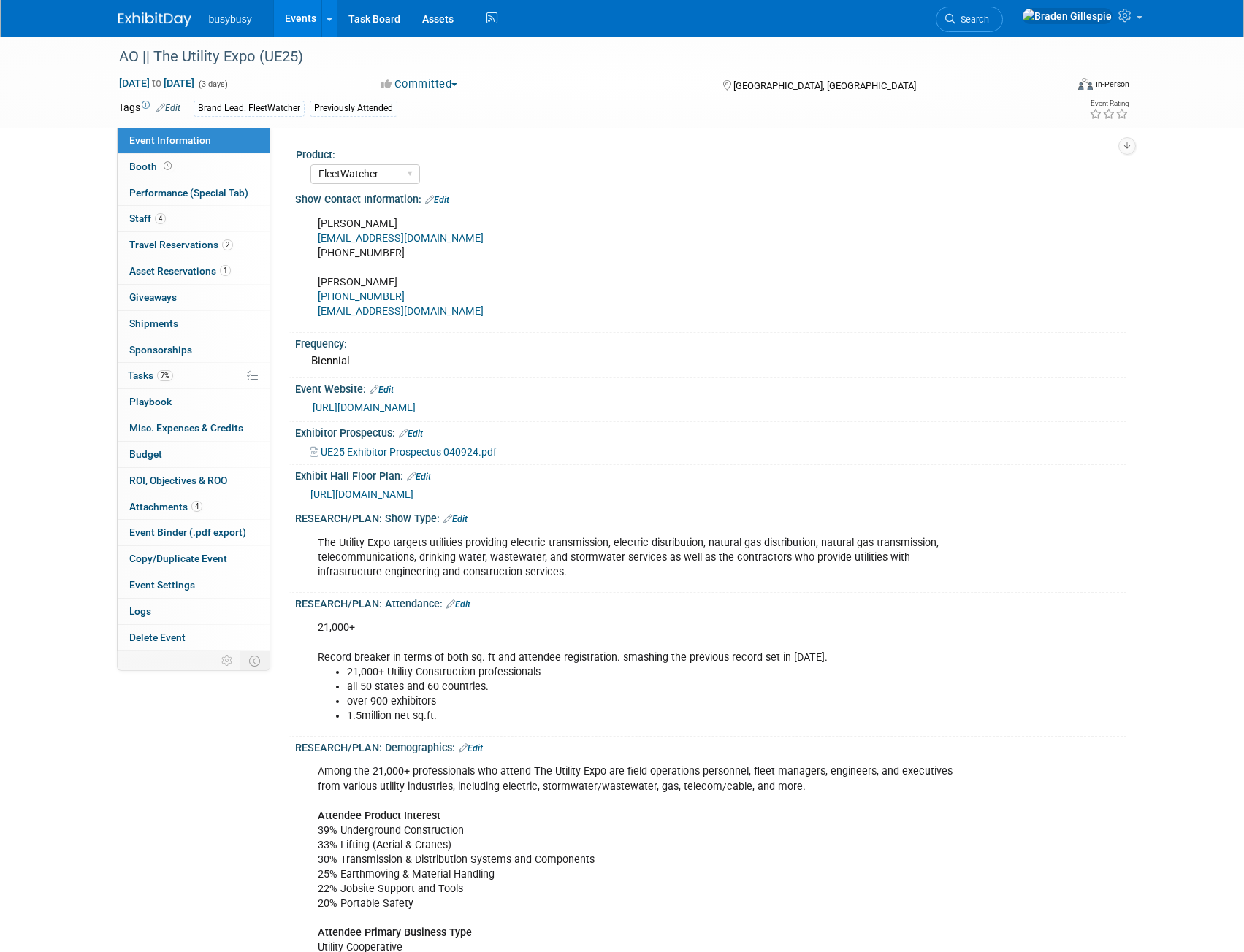
select select "FleetWatcher"
select select "Member"
click at [216, 274] on span "Asset Reservations 1" at bounding box center [180, 270] width 102 height 11
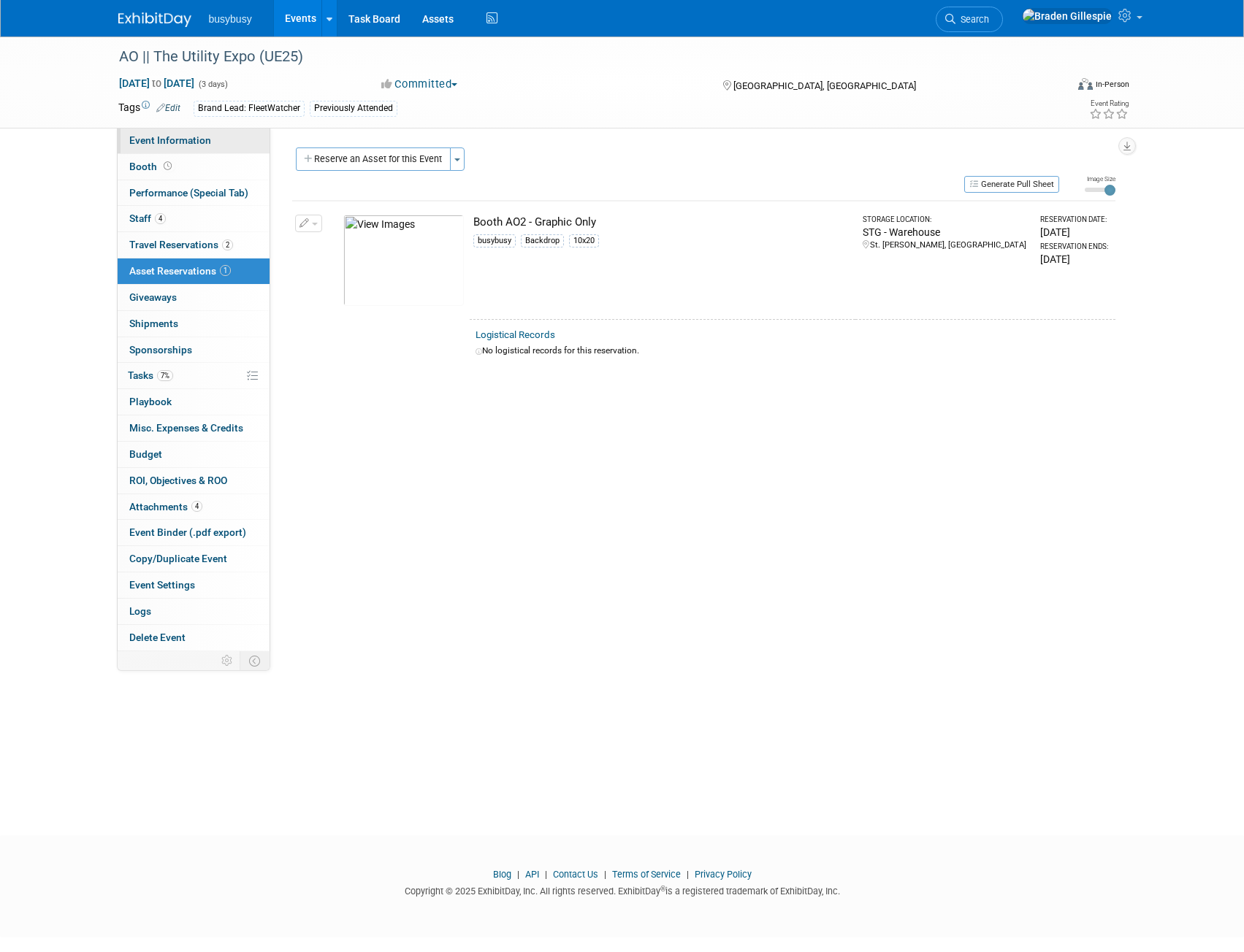
click at [186, 145] on span "Event Information" at bounding box center [169, 139] width 82 height 11
select select "FleetWatcher"
select select "Member"
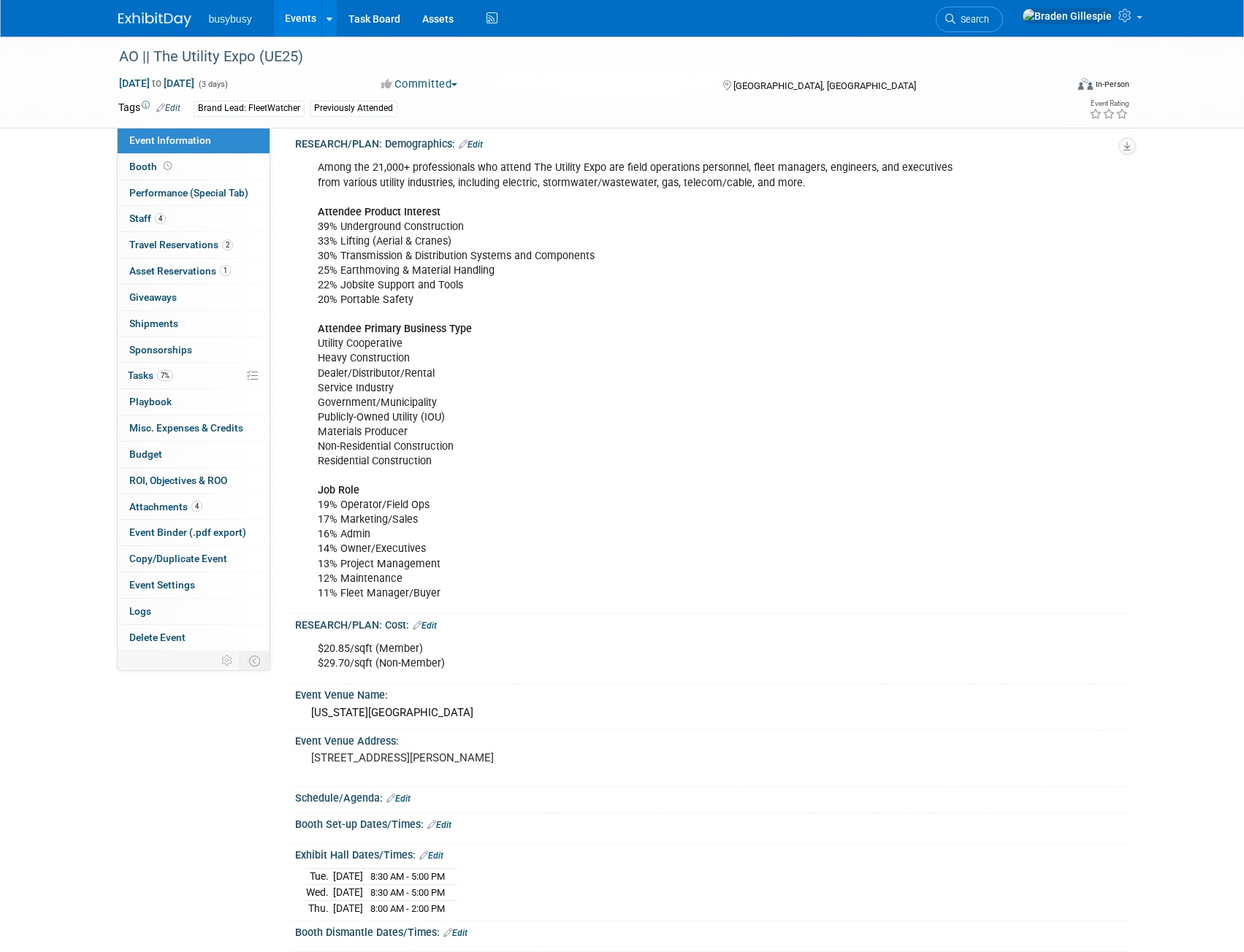
scroll to position [730, 0]
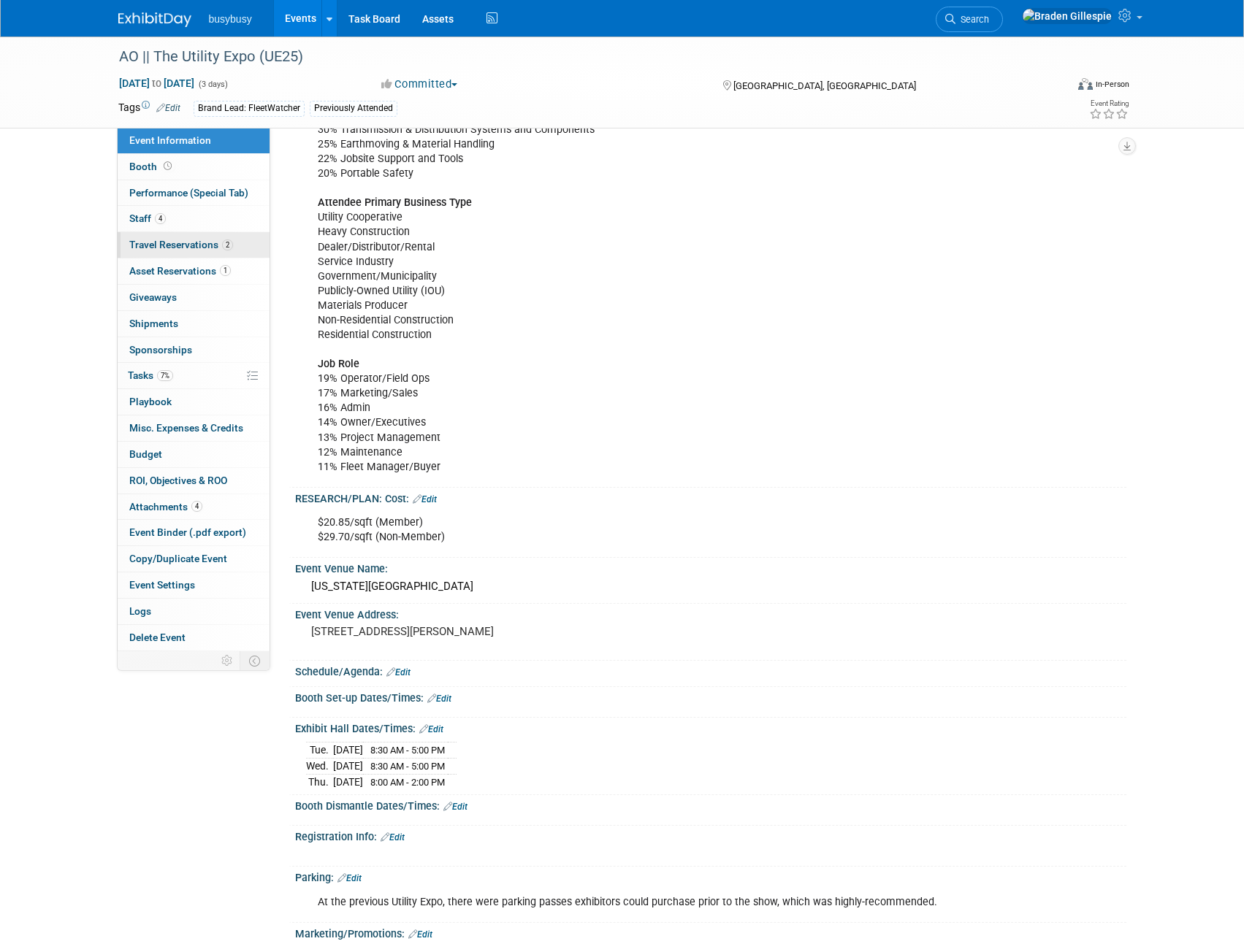
drag, startPoint x: 199, startPoint y: 247, endPoint x: 252, endPoint y: 252, distance: 53.2
click at [199, 247] on span "Travel Reservations 2" at bounding box center [181, 244] width 103 height 11
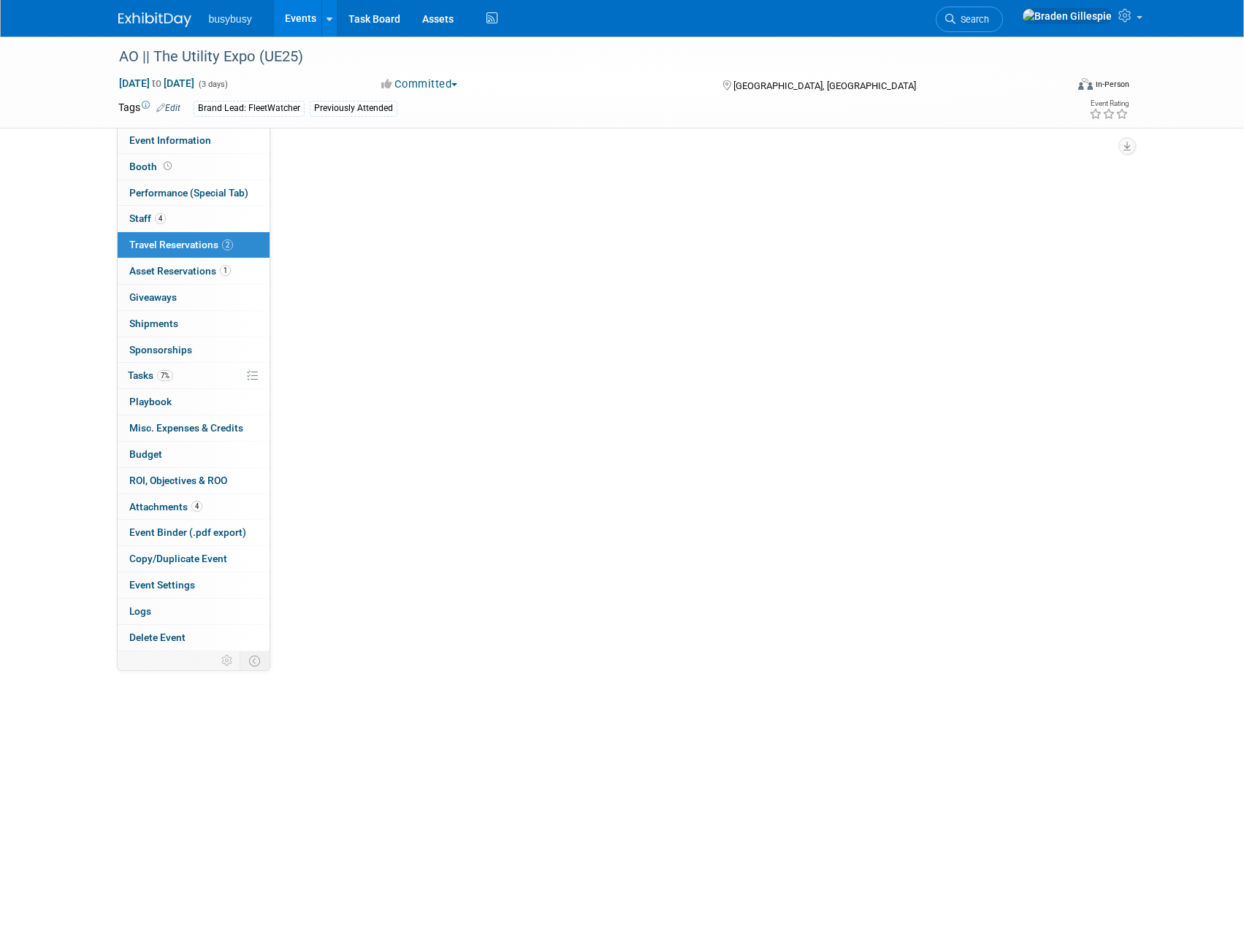
scroll to position [0, 0]
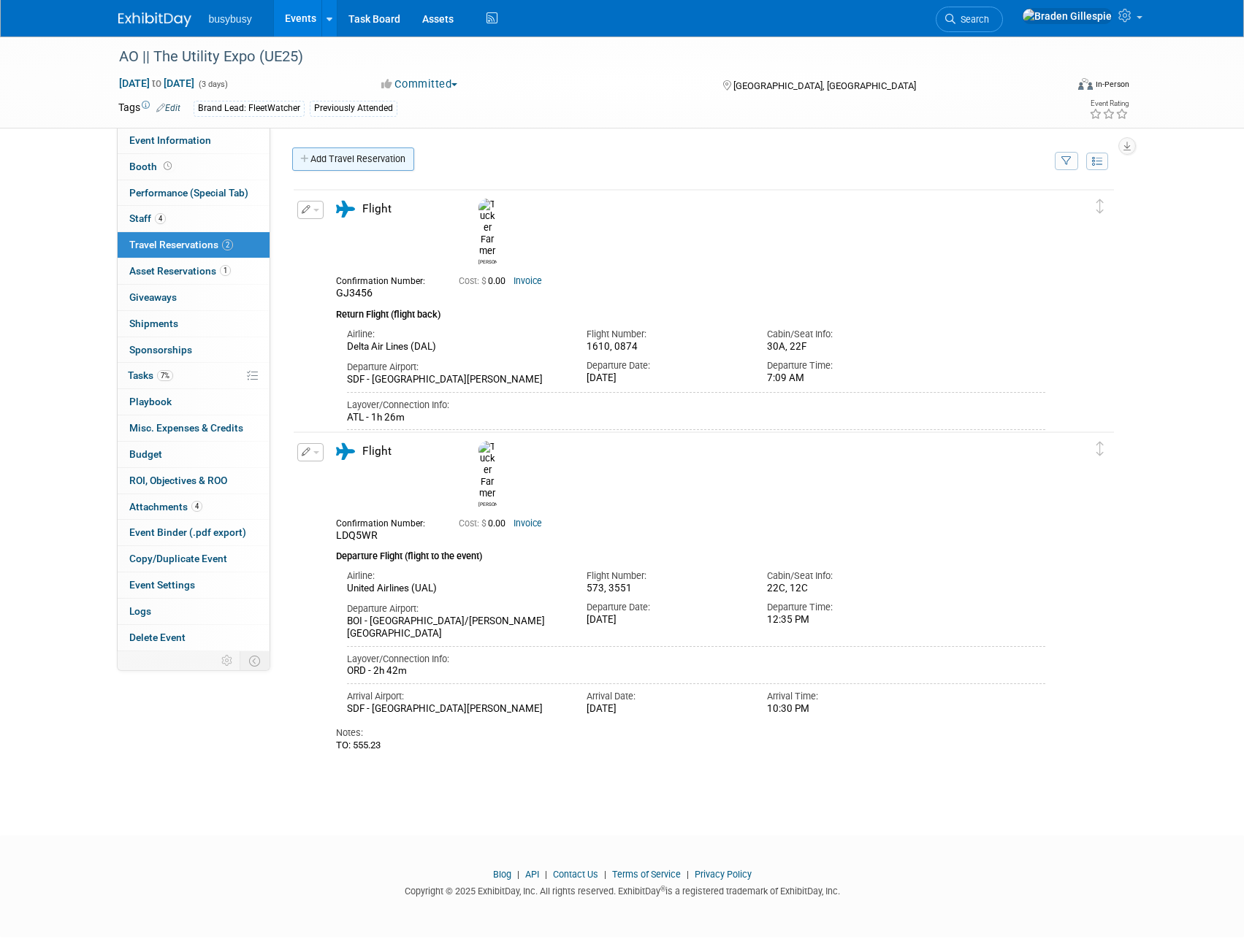
click at [335, 166] on link "Add Travel Reservation" at bounding box center [352, 159] width 122 height 24
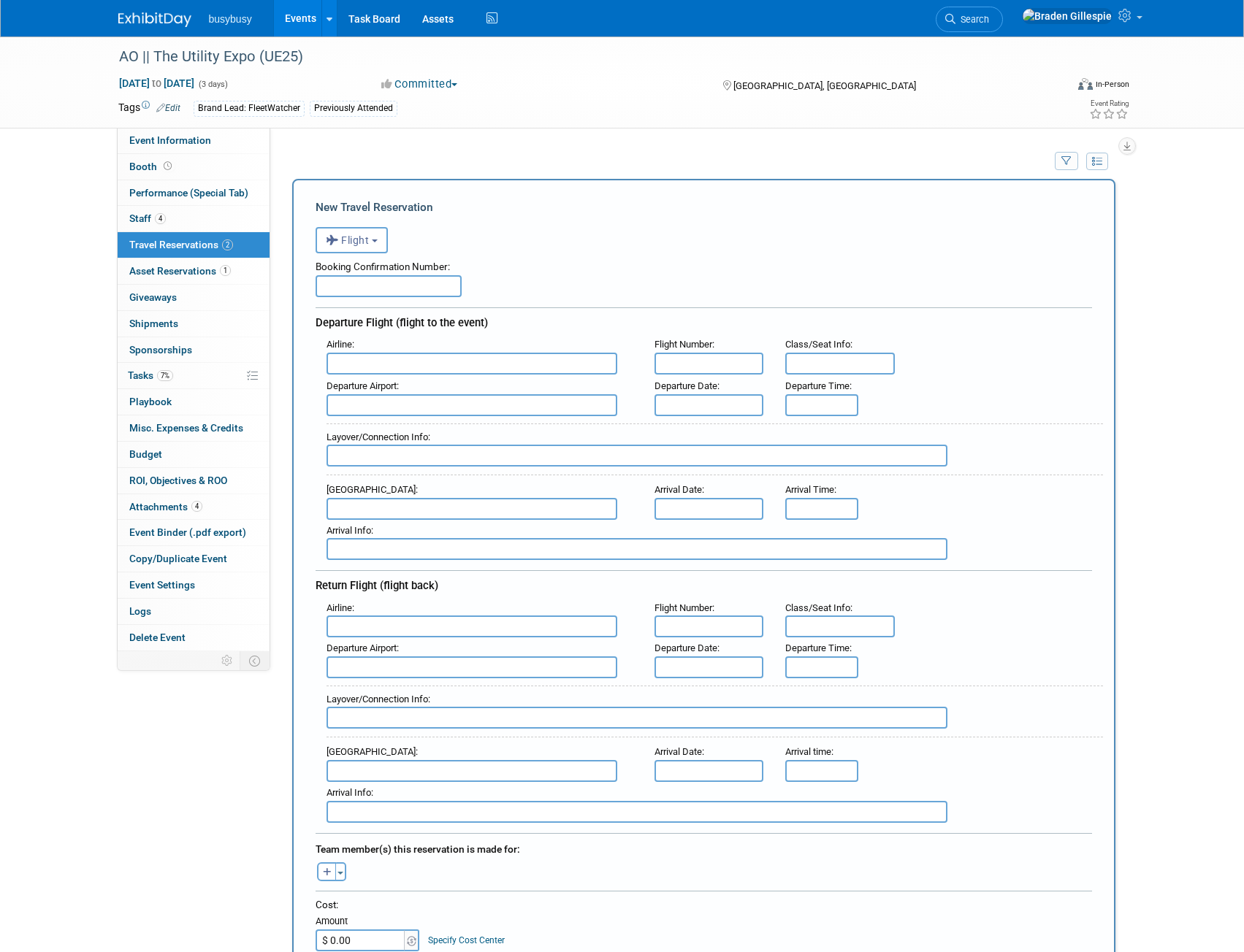
click at [352, 288] on input "text" at bounding box center [388, 286] width 146 height 22
paste input "AIA66J"
type input "AIA66J"
click at [387, 366] on input "text" at bounding box center [472, 363] width 291 height 22
click at [408, 386] on span "Southwest Airlines (SWA)" at bounding box center [479, 387] width 304 height 24
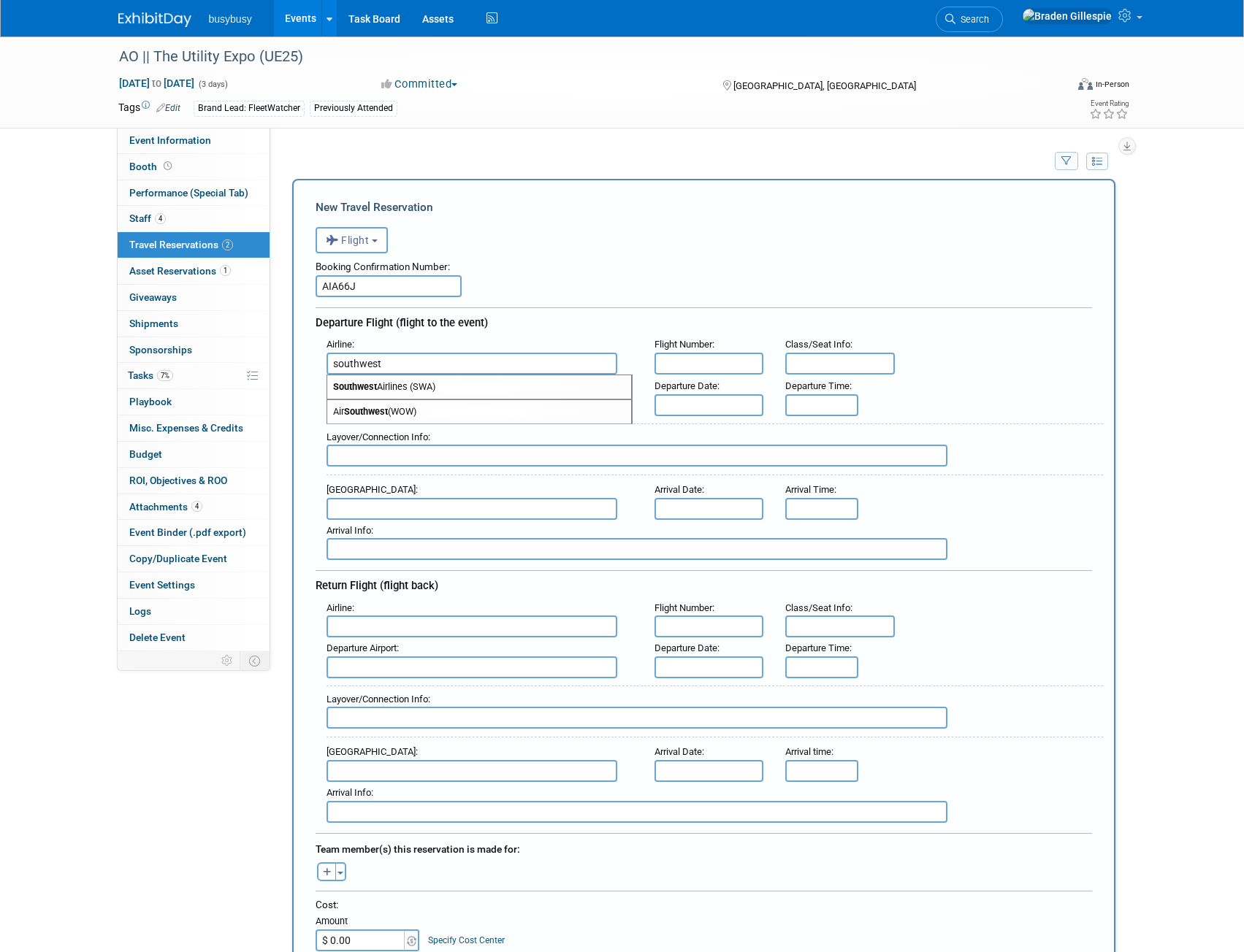
type input "Southwest Airlines (SWA)"
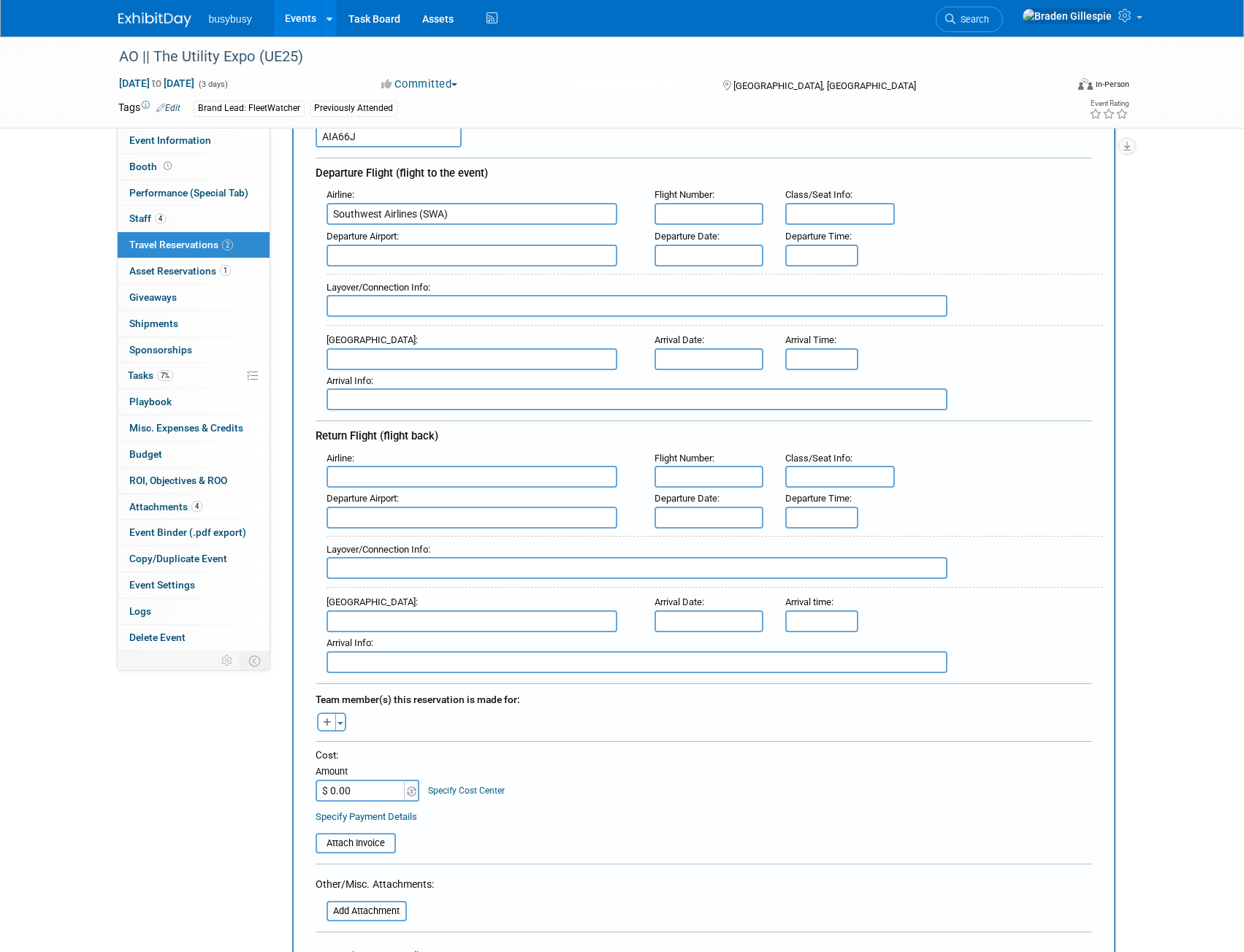
scroll to position [366, 0]
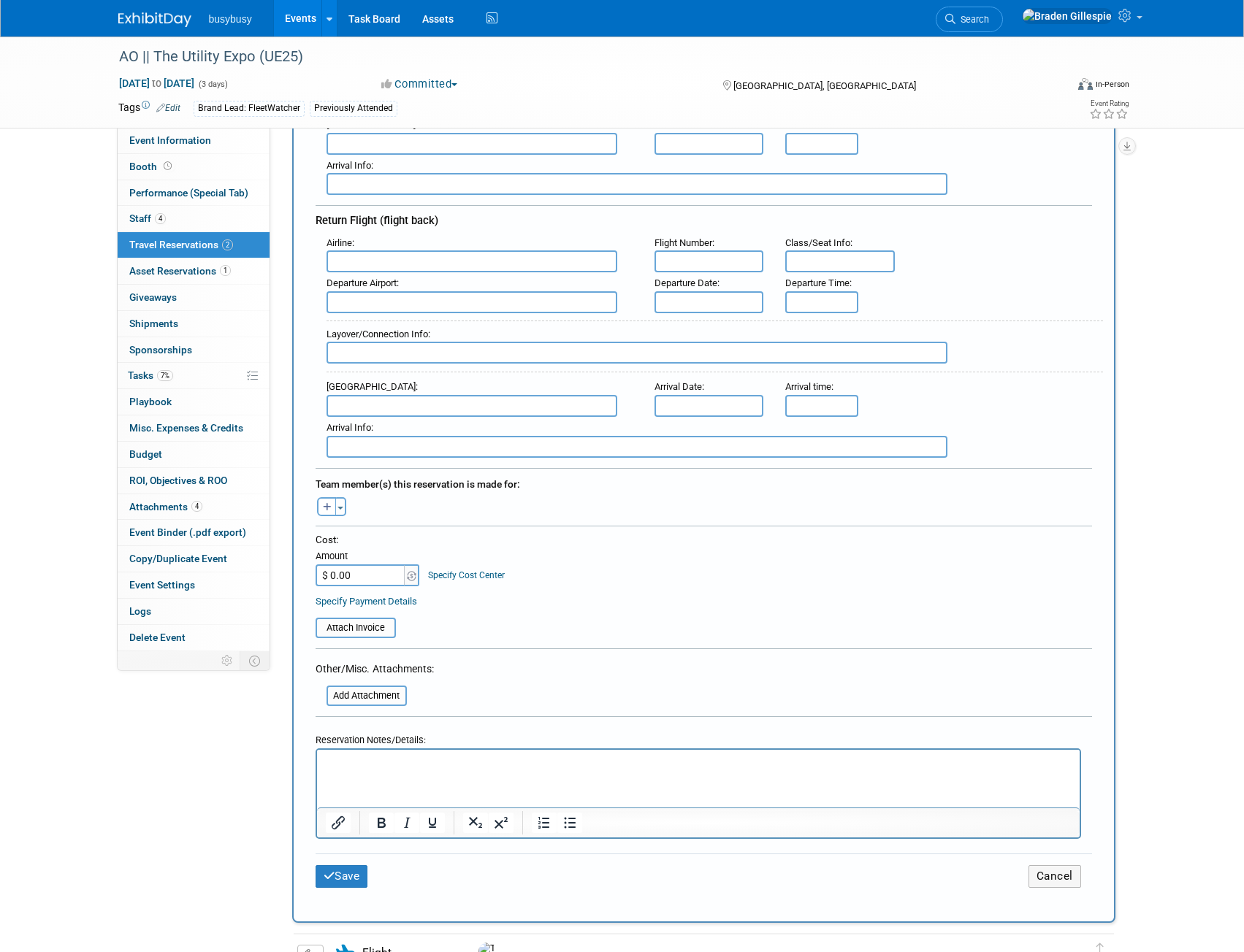
click at [369, 572] on input "$ 0.00" at bounding box center [361, 575] width 91 height 22
type input "$ 773.18"
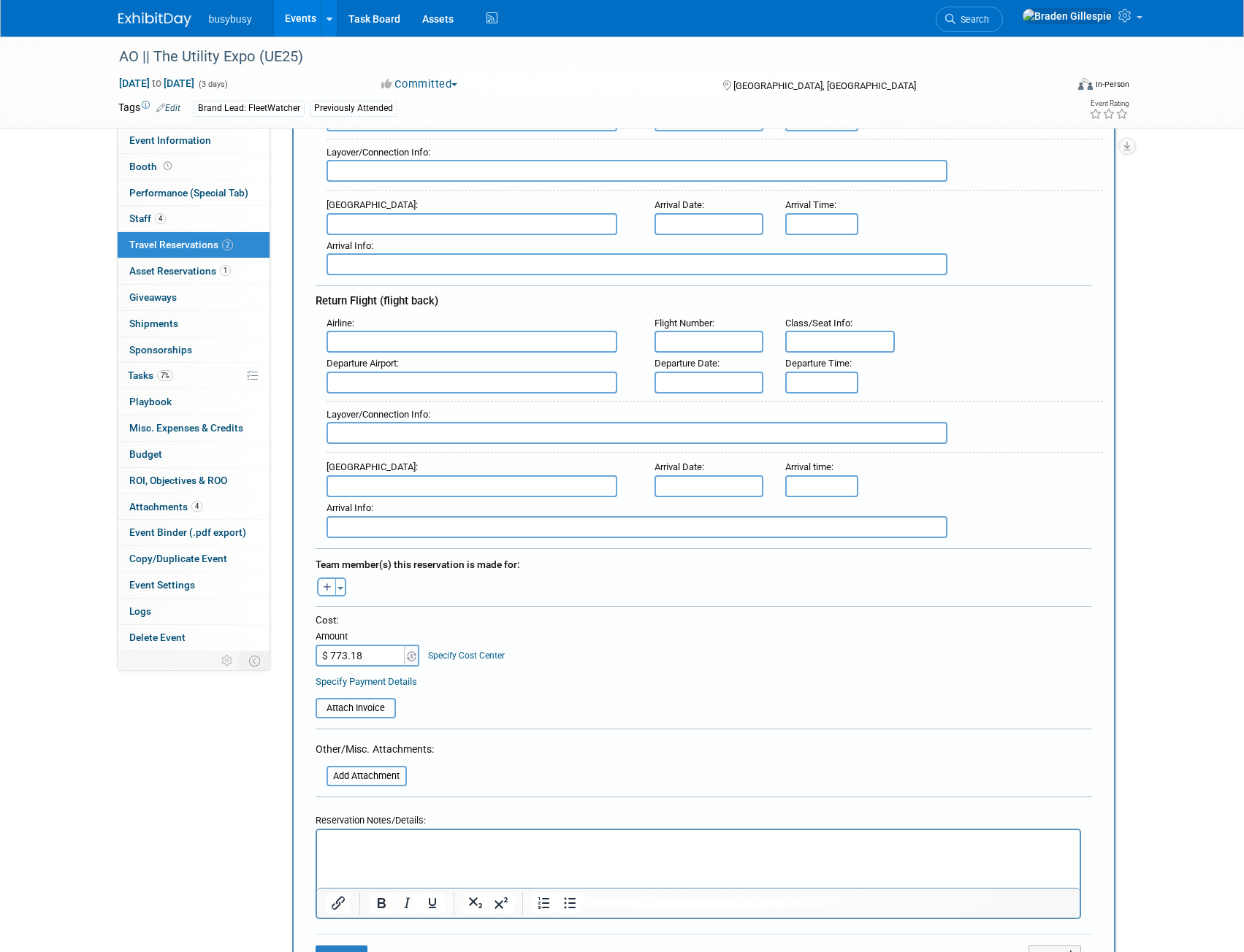
scroll to position [146, 0]
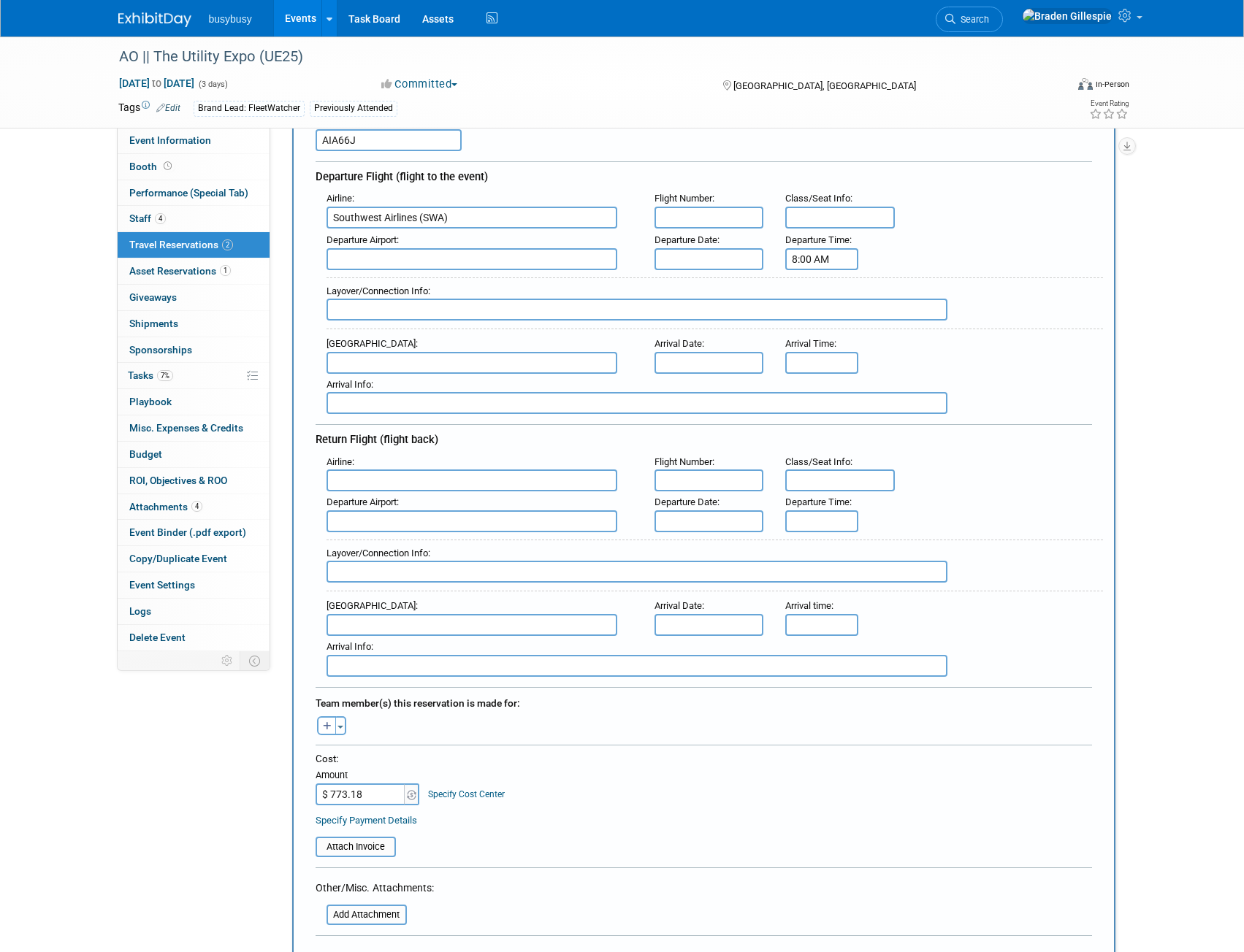
click at [839, 259] on input "8:00 AM" at bounding box center [821, 259] width 73 height 22
drag, startPoint x: 839, startPoint y: 259, endPoint x: 732, endPoint y: 257, distance: 107.0
click at [736, 259] on div "Departure Airport : Departure Date : Departure Time : 8:00 AM 08 : 00 AM 12 01 …" at bounding box center [709, 250] width 787 height 41
type input "10:10 AM"
click at [834, 367] on input "8:00 AM" at bounding box center [821, 363] width 73 height 22
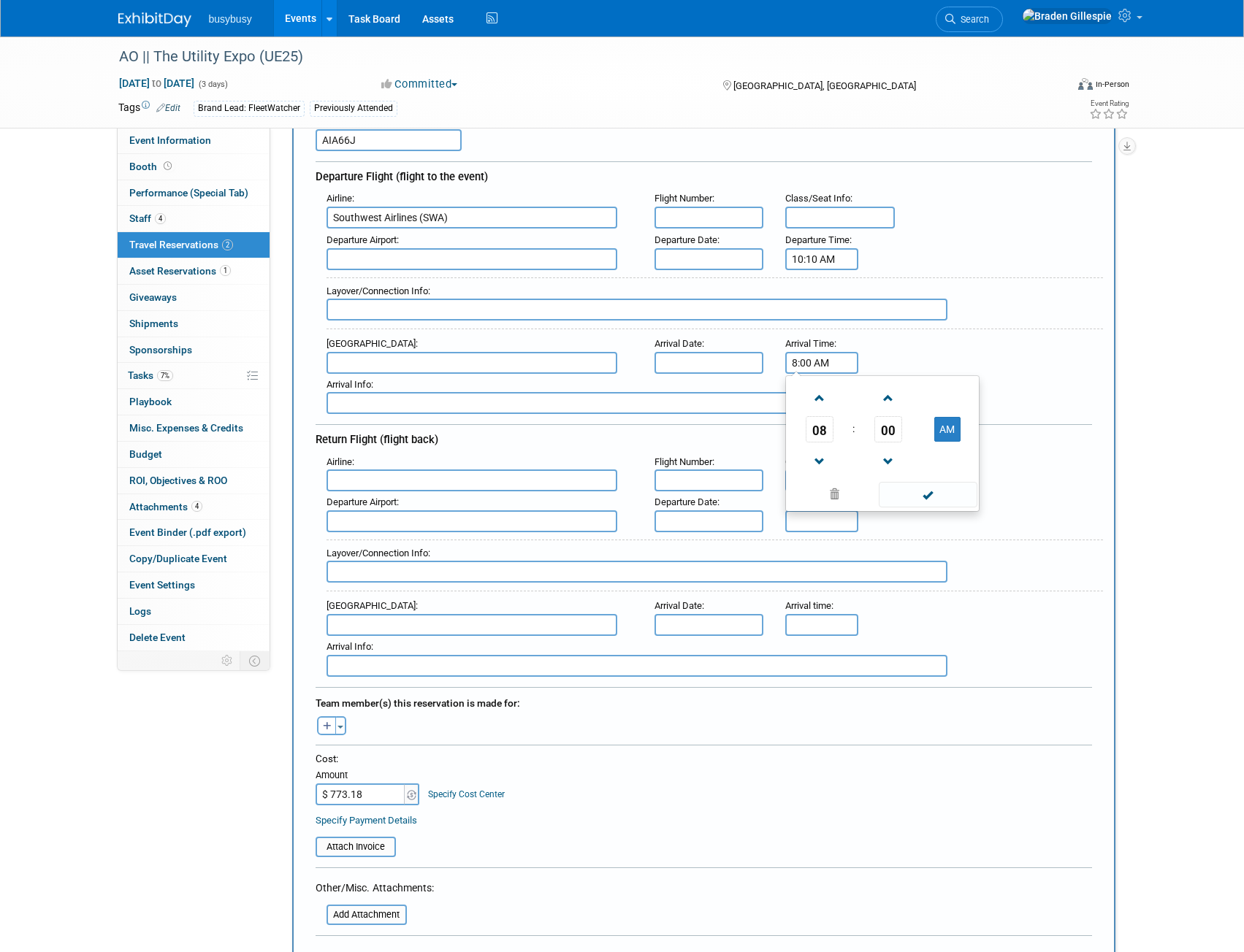
drag, startPoint x: 845, startPoint y: 363, endPoint x: 711, endPoint y: 368, distance: 134.1
click at [711, 368] on div "Arrival Airport : Arrival Date : Arrival Time : 8:00 AM 08 : 00 AM 12 01 02 03 …" at bounding box center [709, 353] width 787 height 41
type input "7:40 PM"
click at [714, 259] on input "text" at bounding box center [708, 259] width 110 height 22
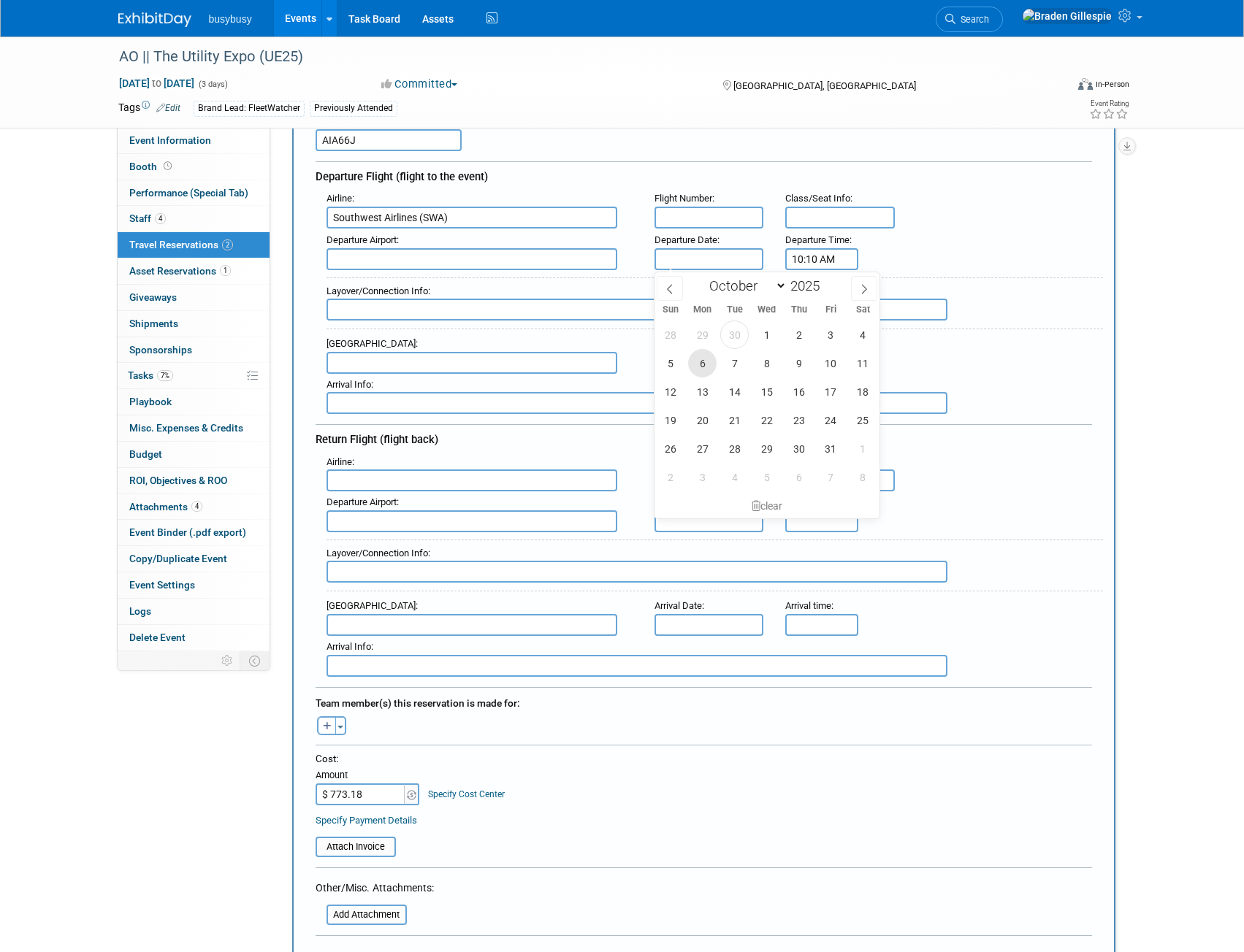
click at [708, 370] on span "6" at bounding box center [702, 363] width 28 height 28
type input "Oct 6, 2025"
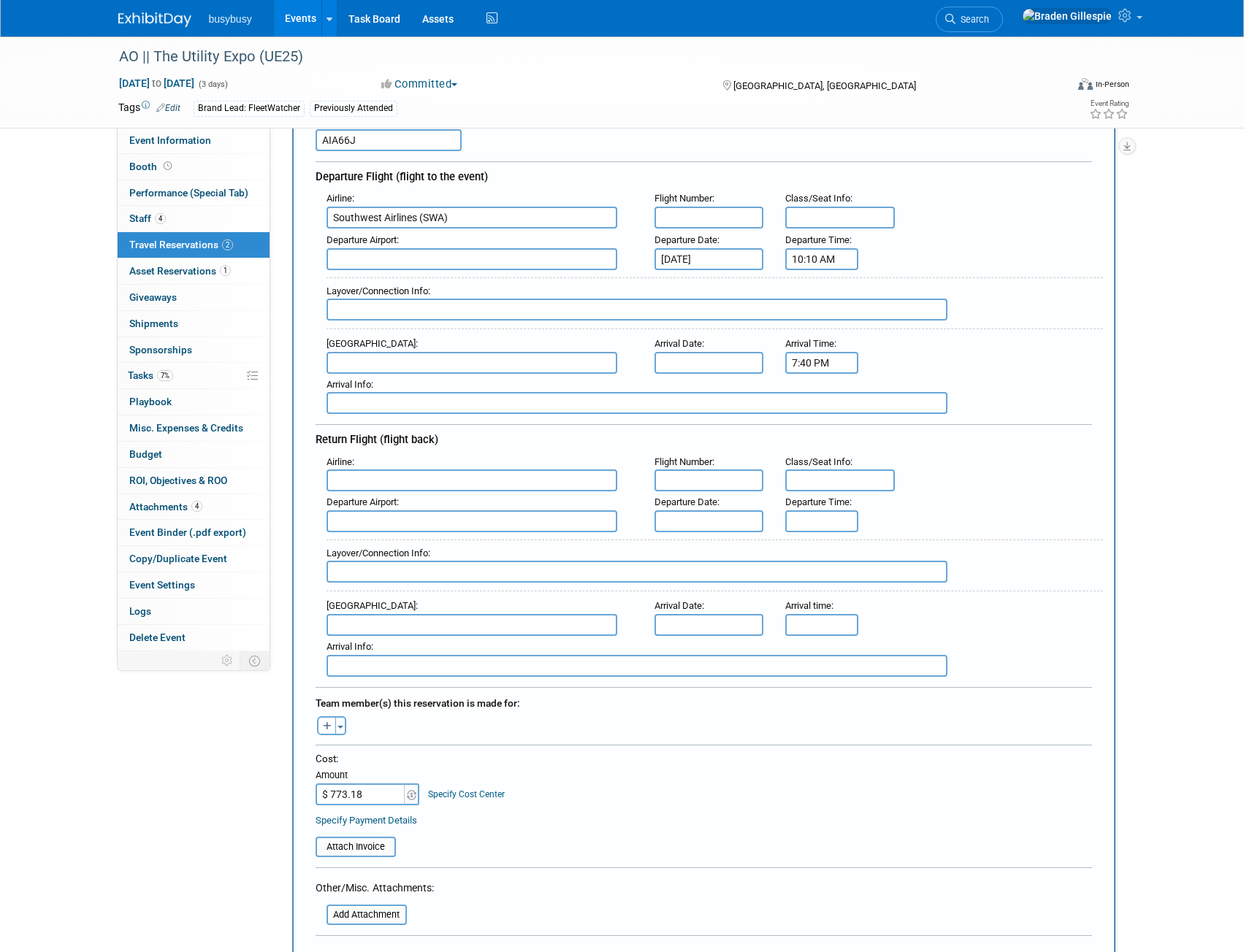
click at [696, 365] on input "text" at bounding box center [708, 363] width 110 height 22
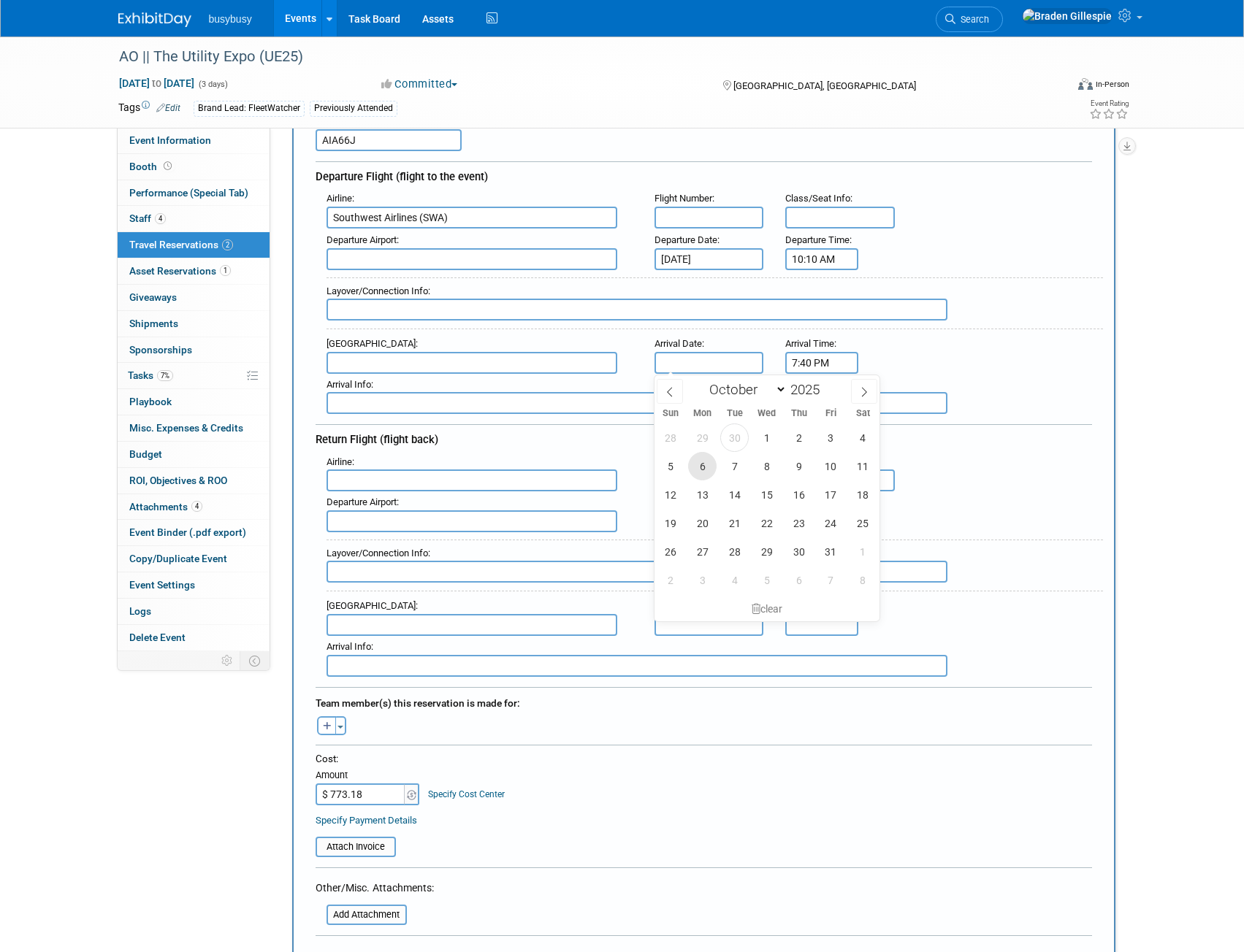
click at [707, 465] on span "6" at bounding box center [702, 466] width 28 height 28
type input "Oct 6, 2025"
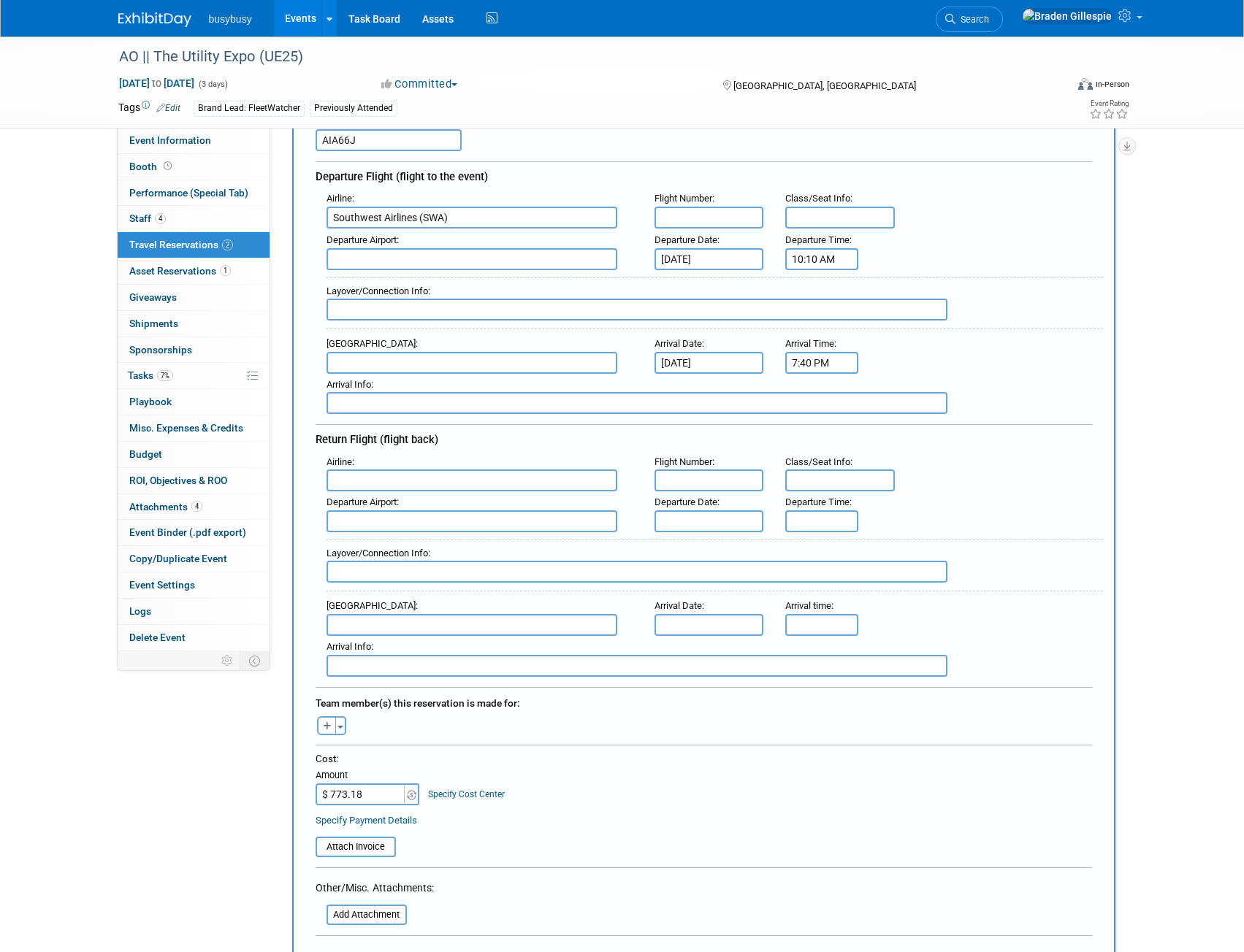
click at [722, 213] on input "text" at bounding box center [708, 217] width 110 height 22
type input "2698, 3317"
click at [860, 220] on input "text" at bounding box center [839, 217] width 110 height 22
type input "Open Seating"
click at [424, 265] on input "text" at bounding box center [472, 259] width 291 height 22
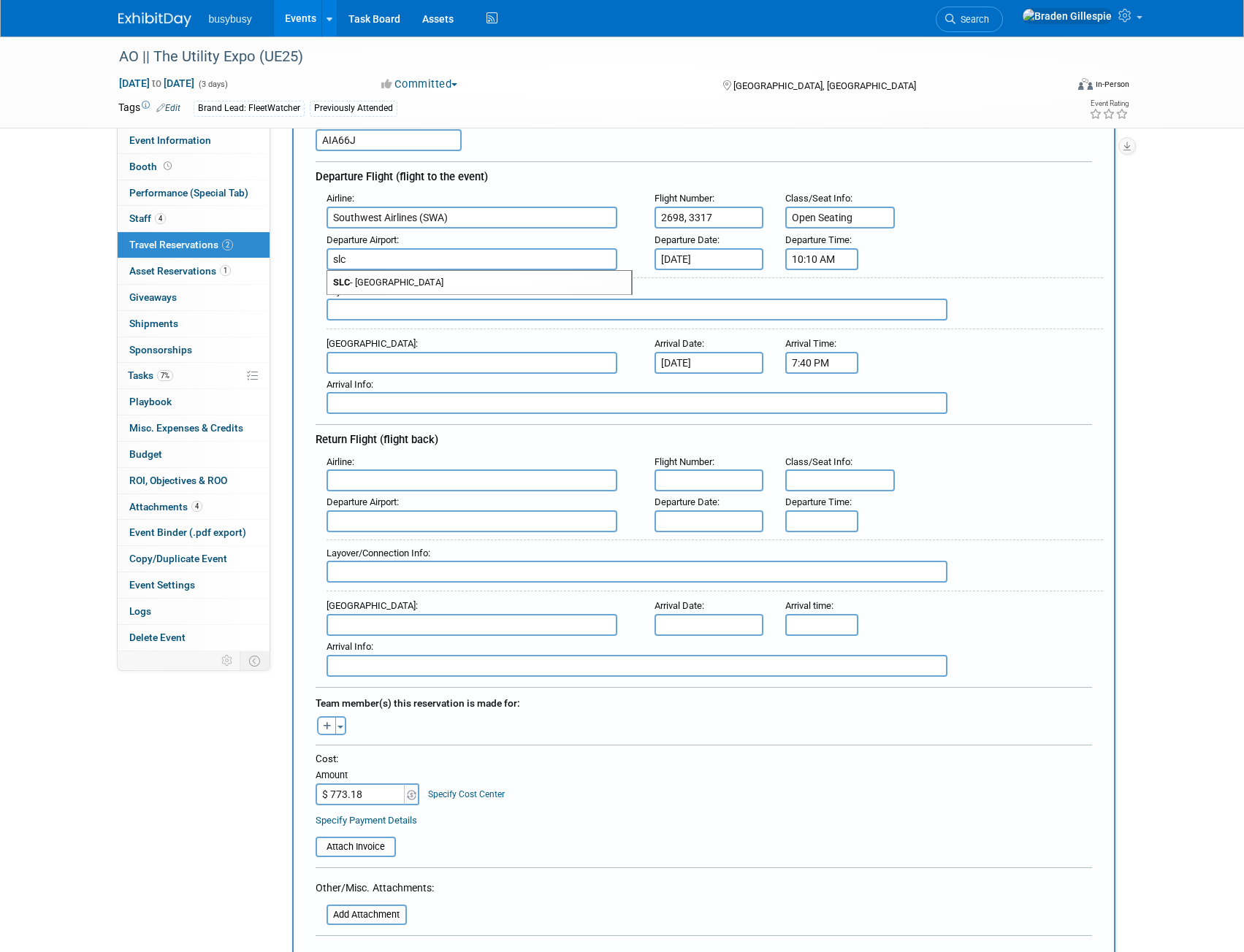
click at [435, 281] on span "SLC - Salt Lake City International Airport" at bounding box center [479, 282] width 304 height 24
type input "SLC - Salt Lake City International Airport"
click at [426, 353] on input "text" at bounding box center [472, 363] width 291 height 22
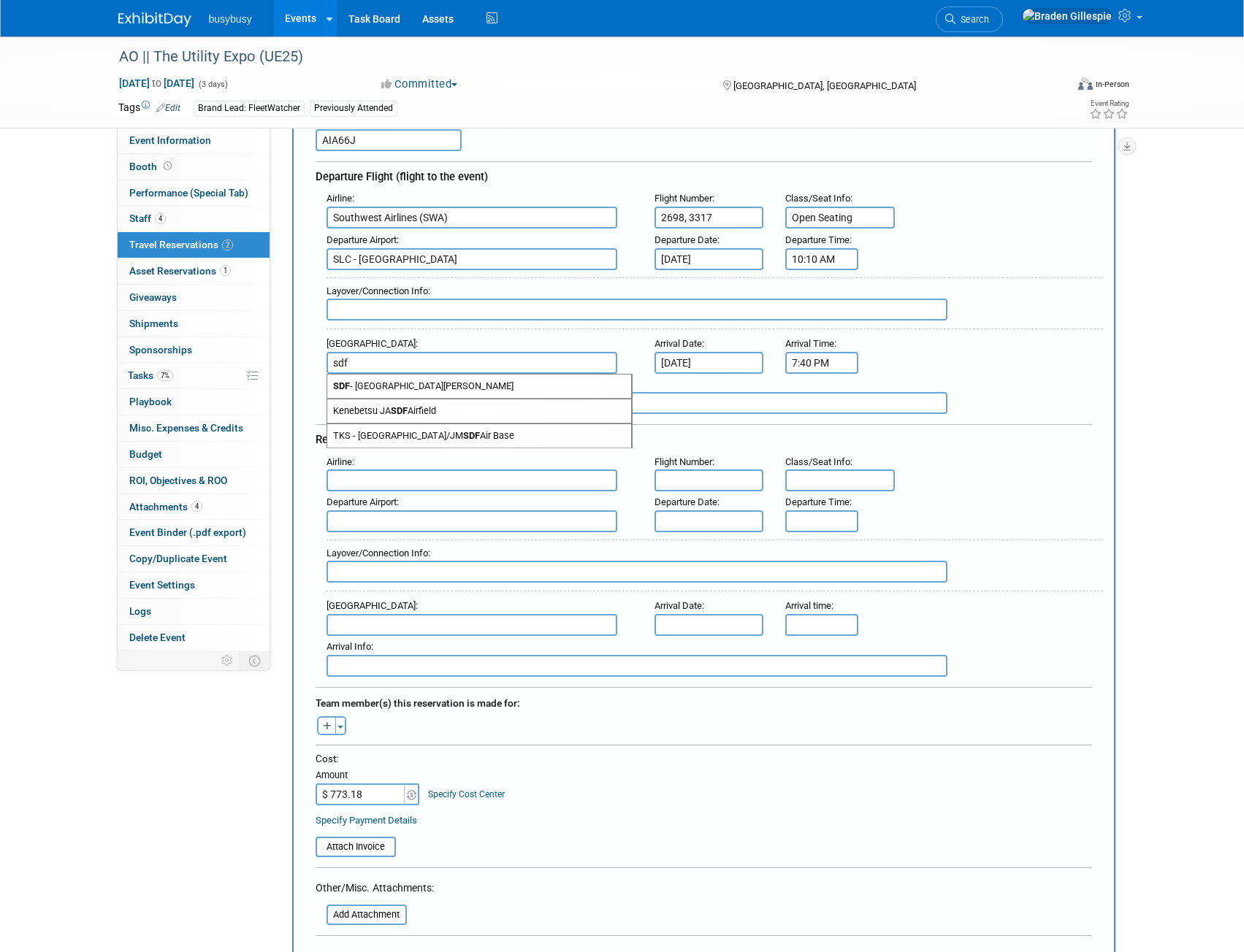
click at [459, 386] on span "SDF - Louisville International Standiford Field" at bounding box center [479, 386] width 304 height 24
type input "SDF - Louisville International Standiford Field"
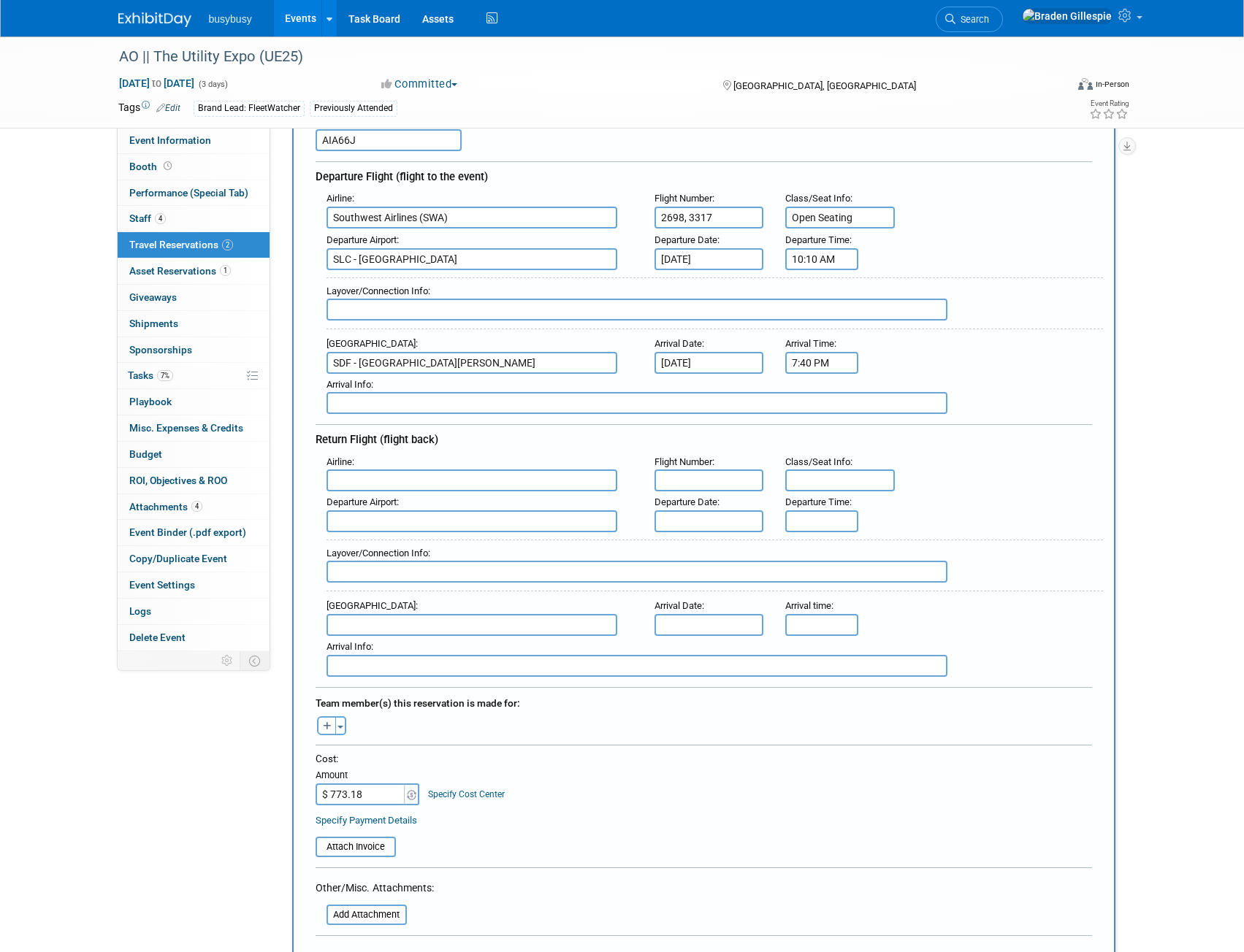
click at [444, 304] on input "text" at bounding box center [636, 309] width 621 height 22
click at [400, 313] on input "PHX -" at bounding box center [636, 309] width 621 height 22
type input "PHX - 2h 30m"
click at [344, 724] on button "Toggle Dropdown" at bounding box center [340, 726] width 11 height 19
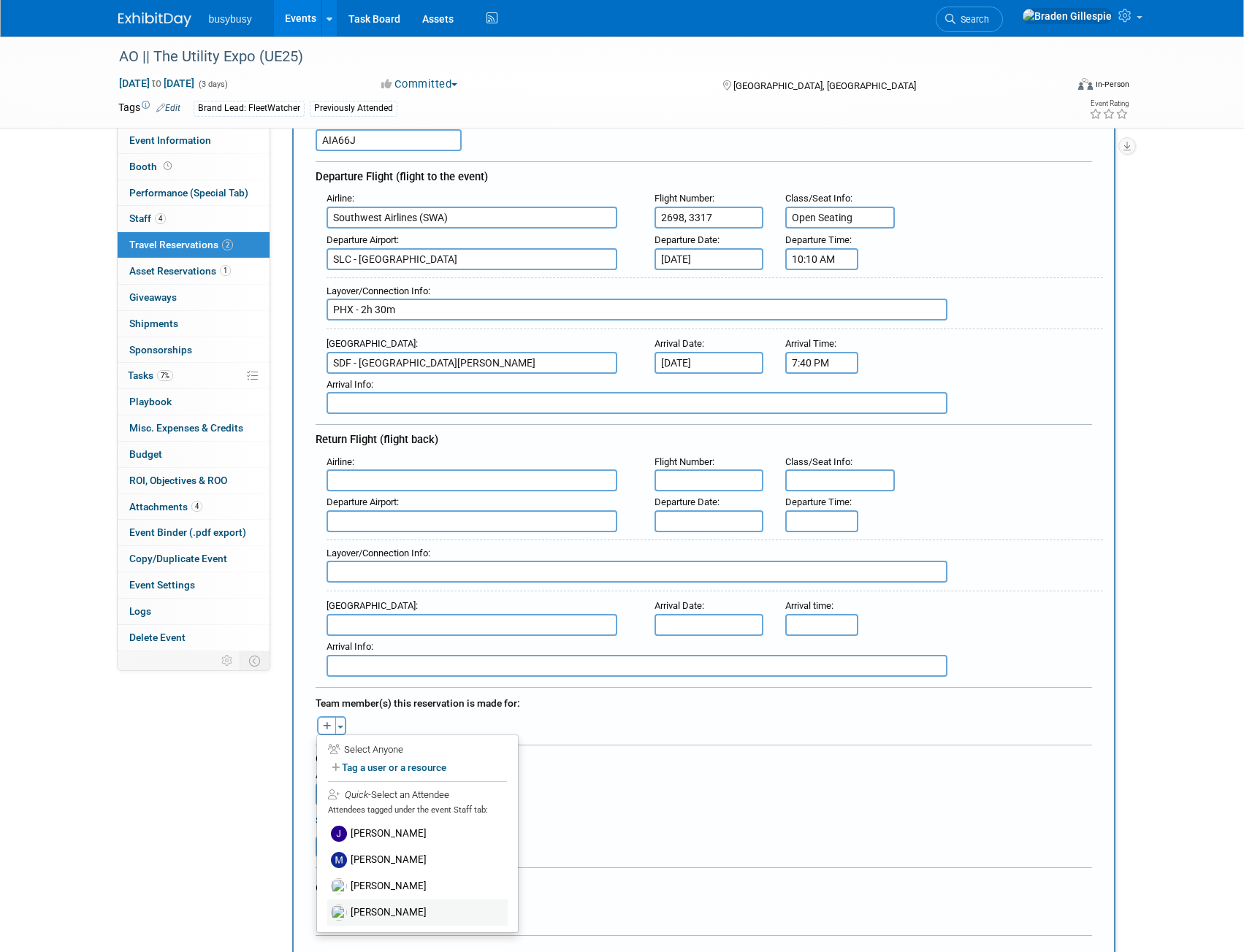
click at [391, 907] on label "[PERSON_NAME]" at bounding box center [417, 913] width 181 height 26
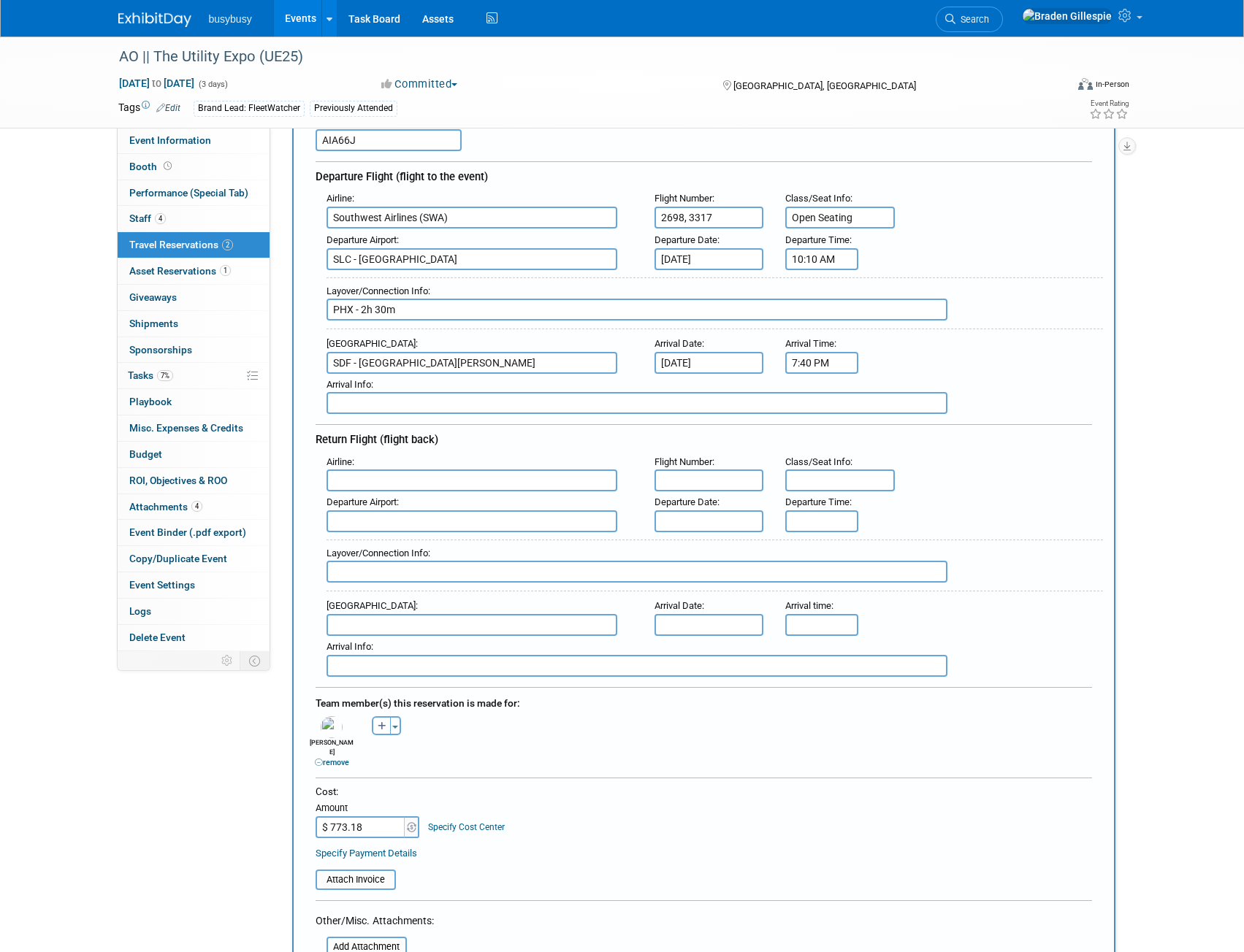
scroll to position [219, 0]
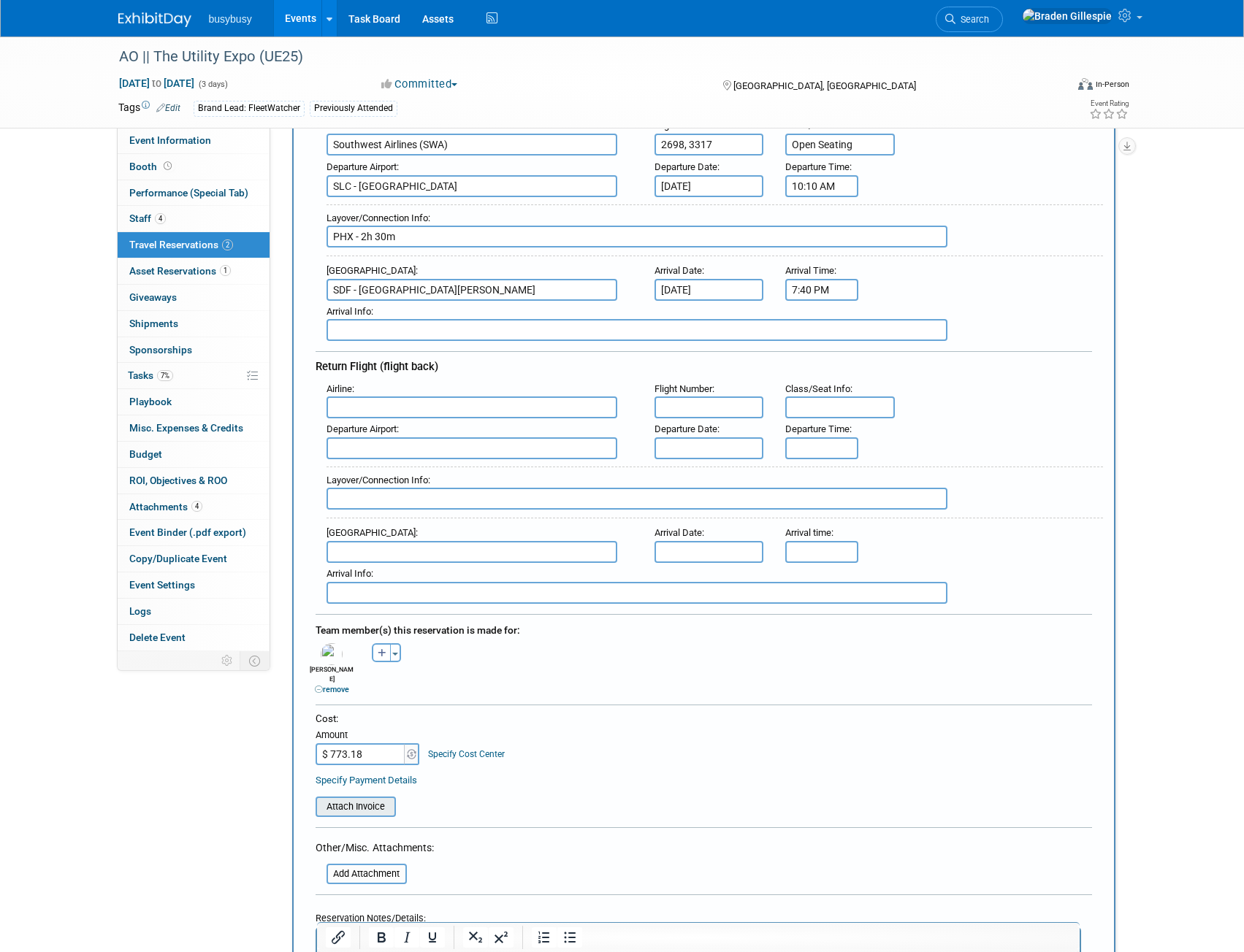
click at [380, 798] on input "file" at bounding box center [308, 806] width 174 height 18
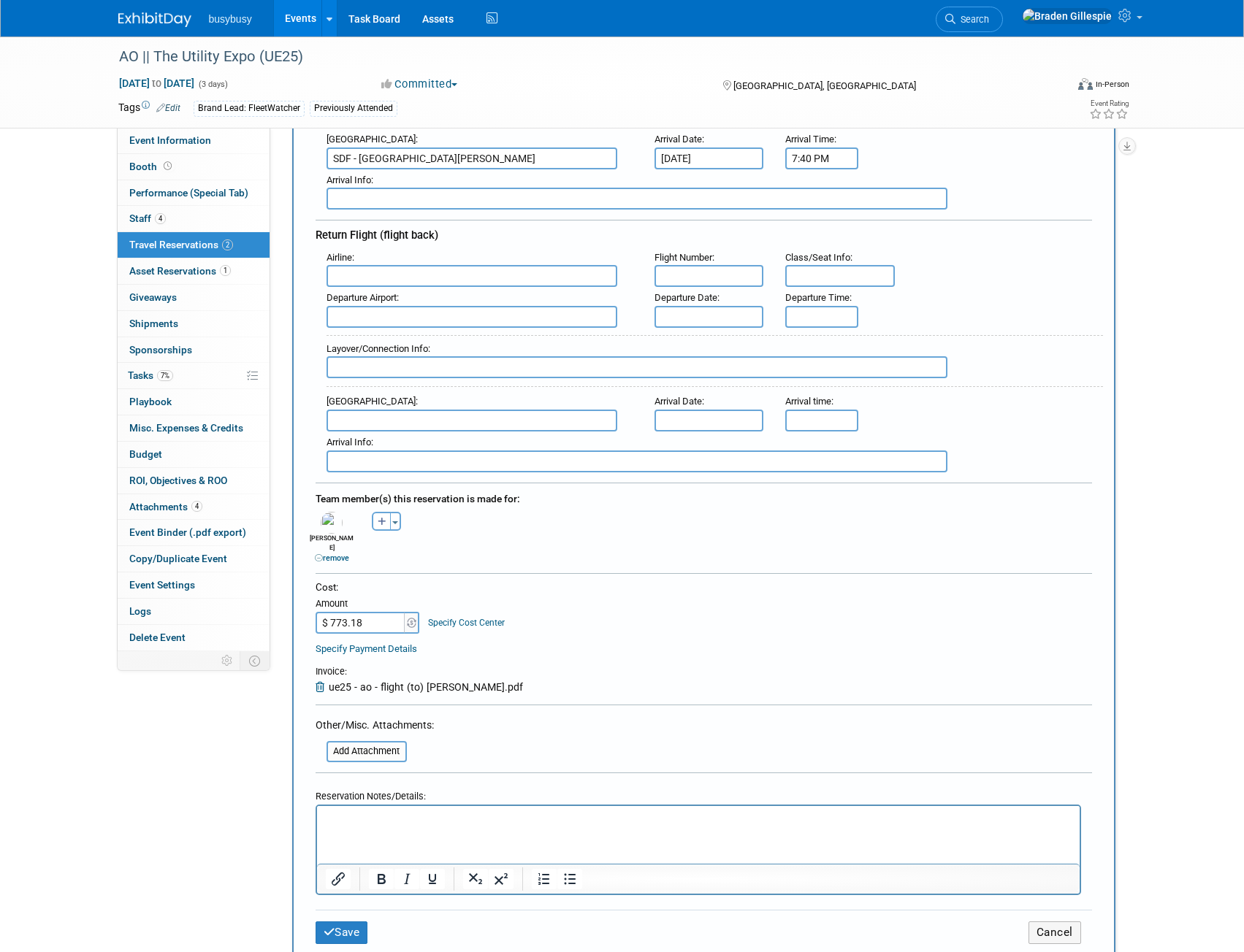
scroll to position [438, 0]
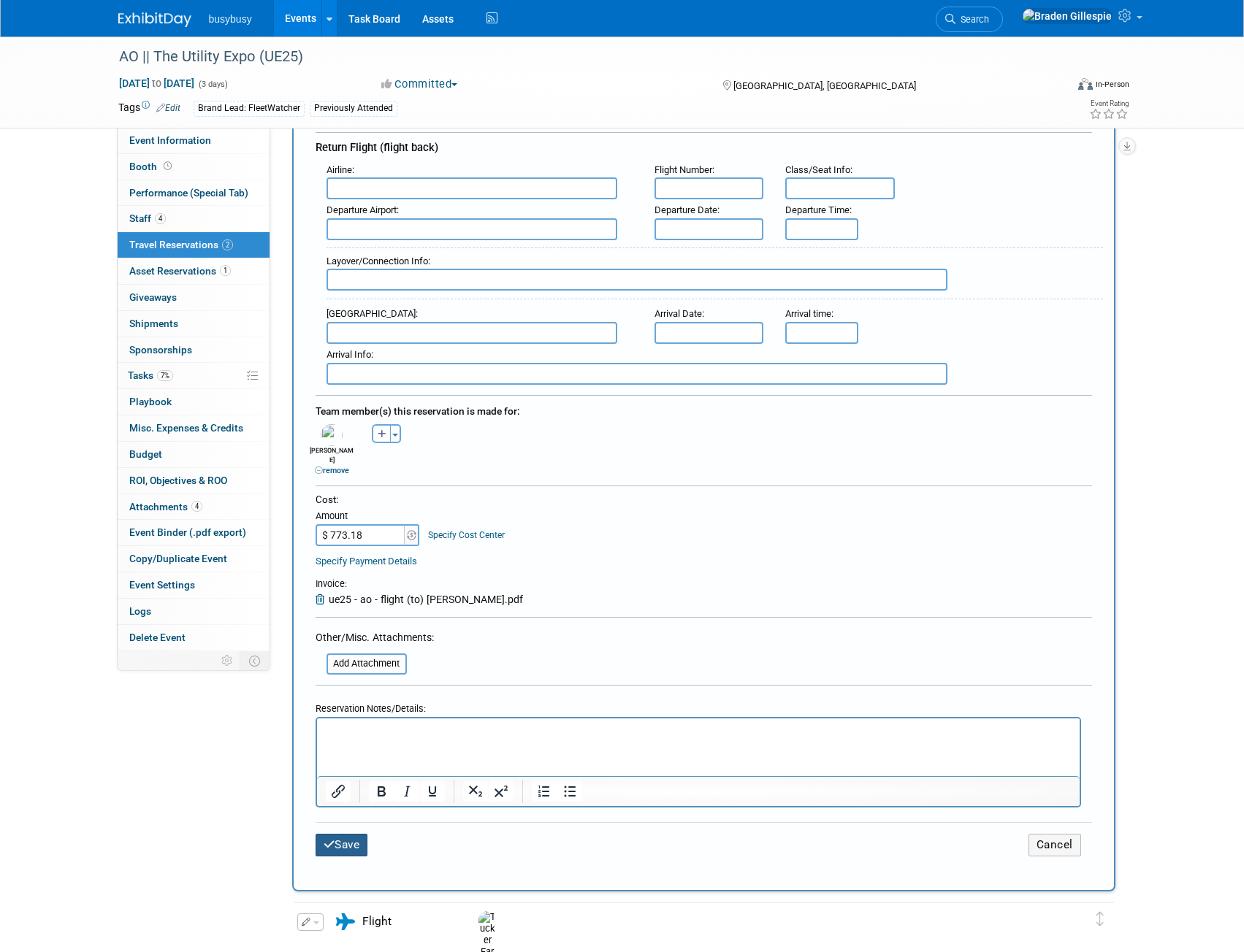
click at [351, 841] on button "Save" at bounding box center [342, 845] width 53 height 23
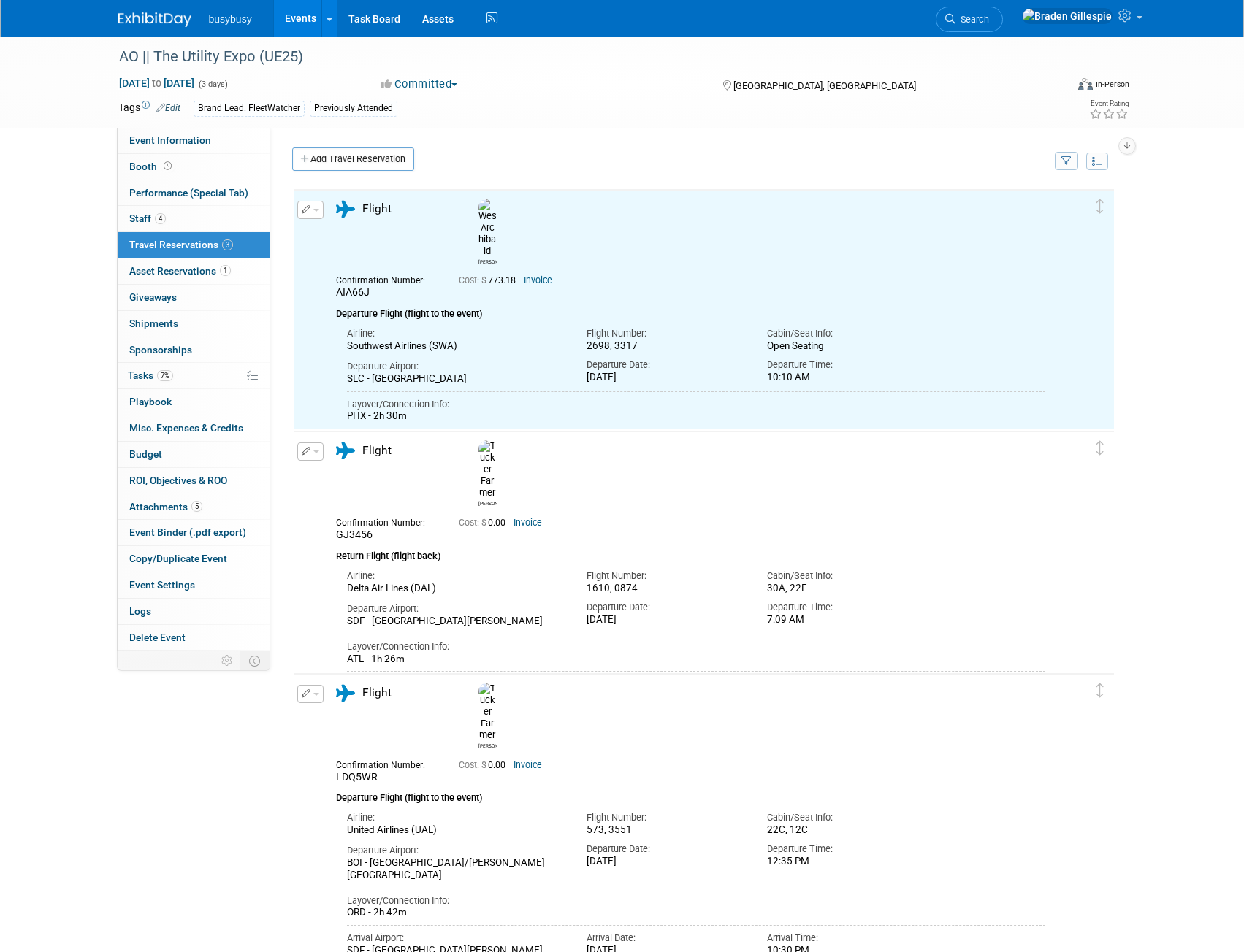
scroll to position [0, 0]
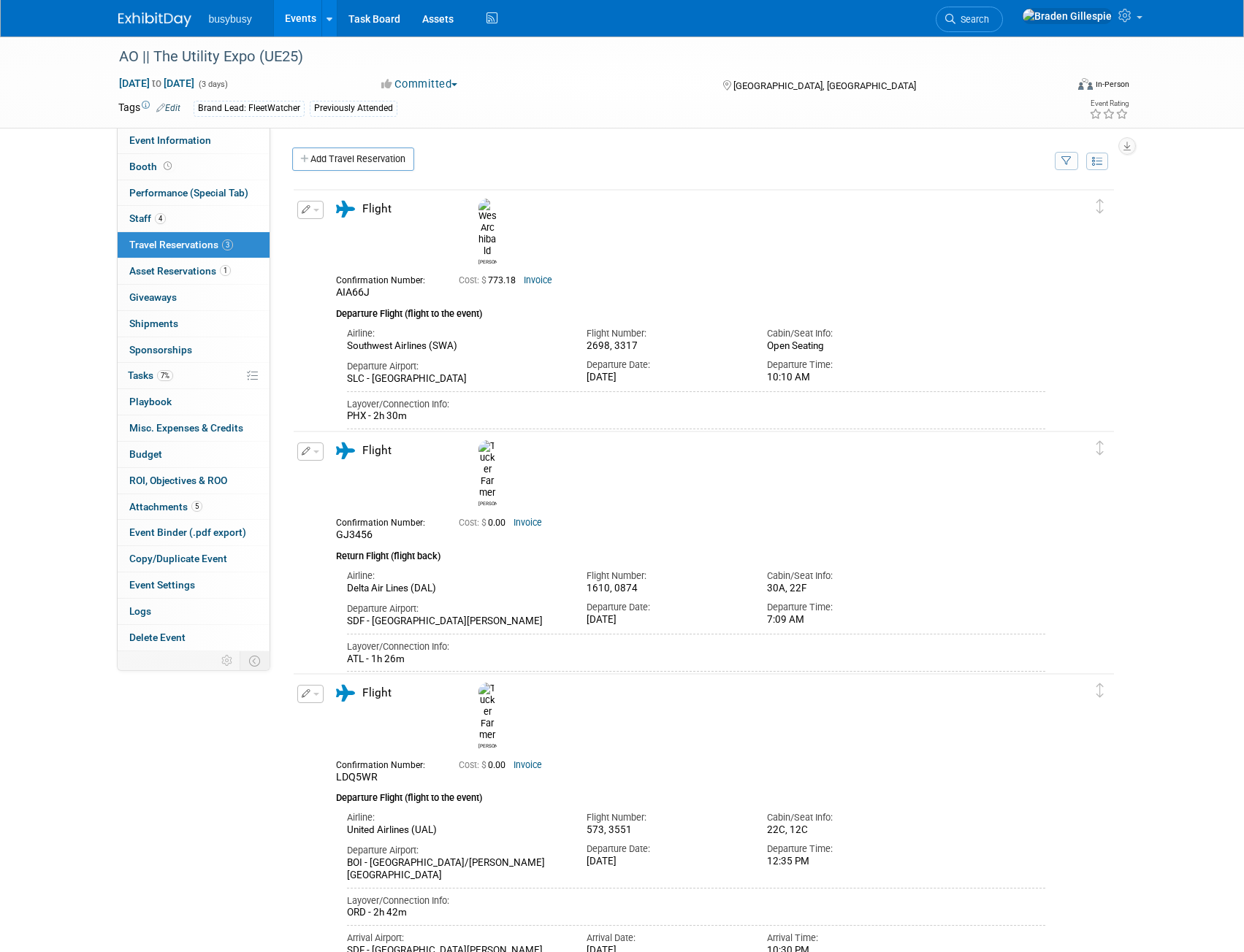
click at [174, 15] on img at bounding box center [154, 19] width 73 height 15
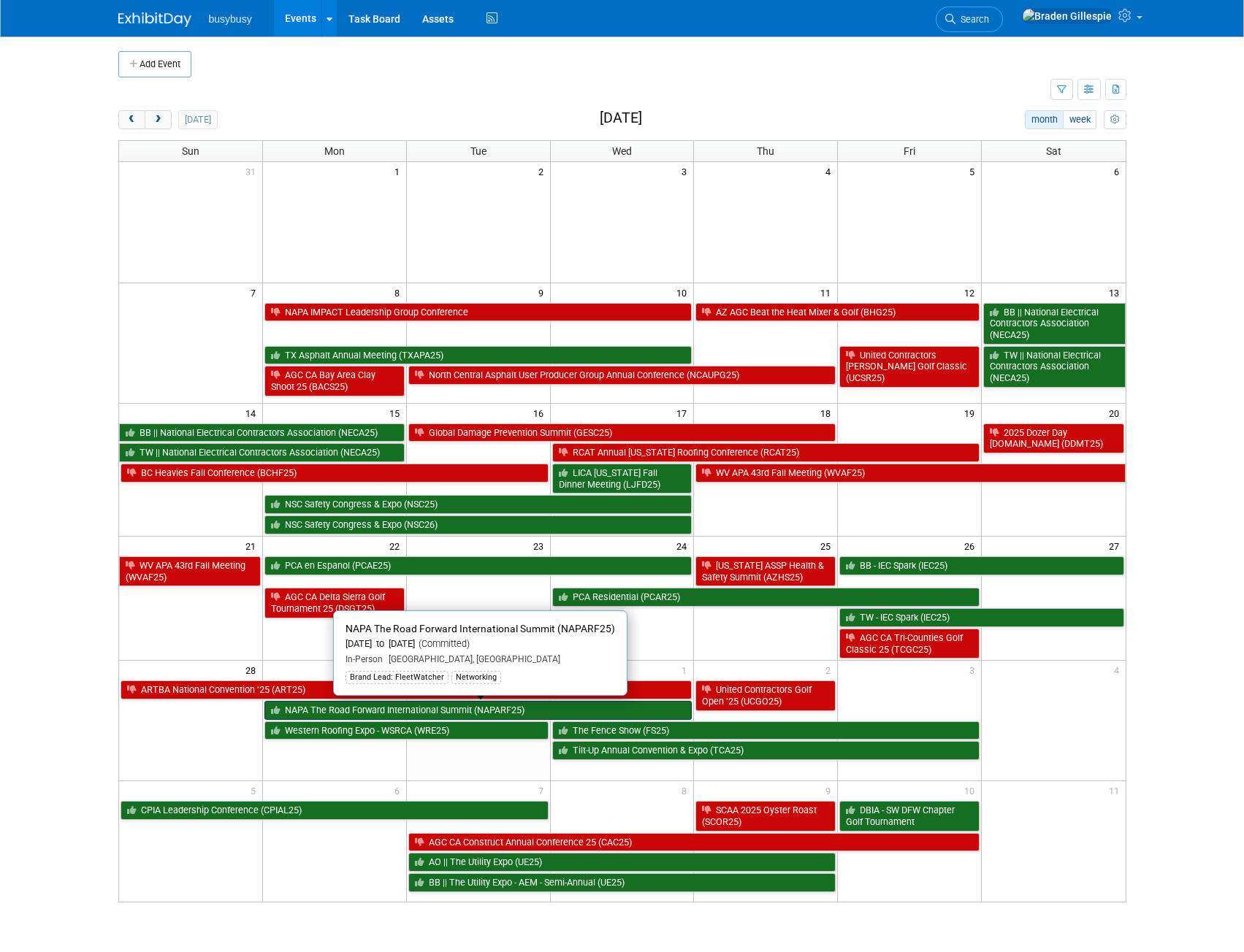
click at [359, 711] on link "NAPA The Road Forward International Summit (NAPARF25)" at bounding box center [479, 711] width 428 height 19
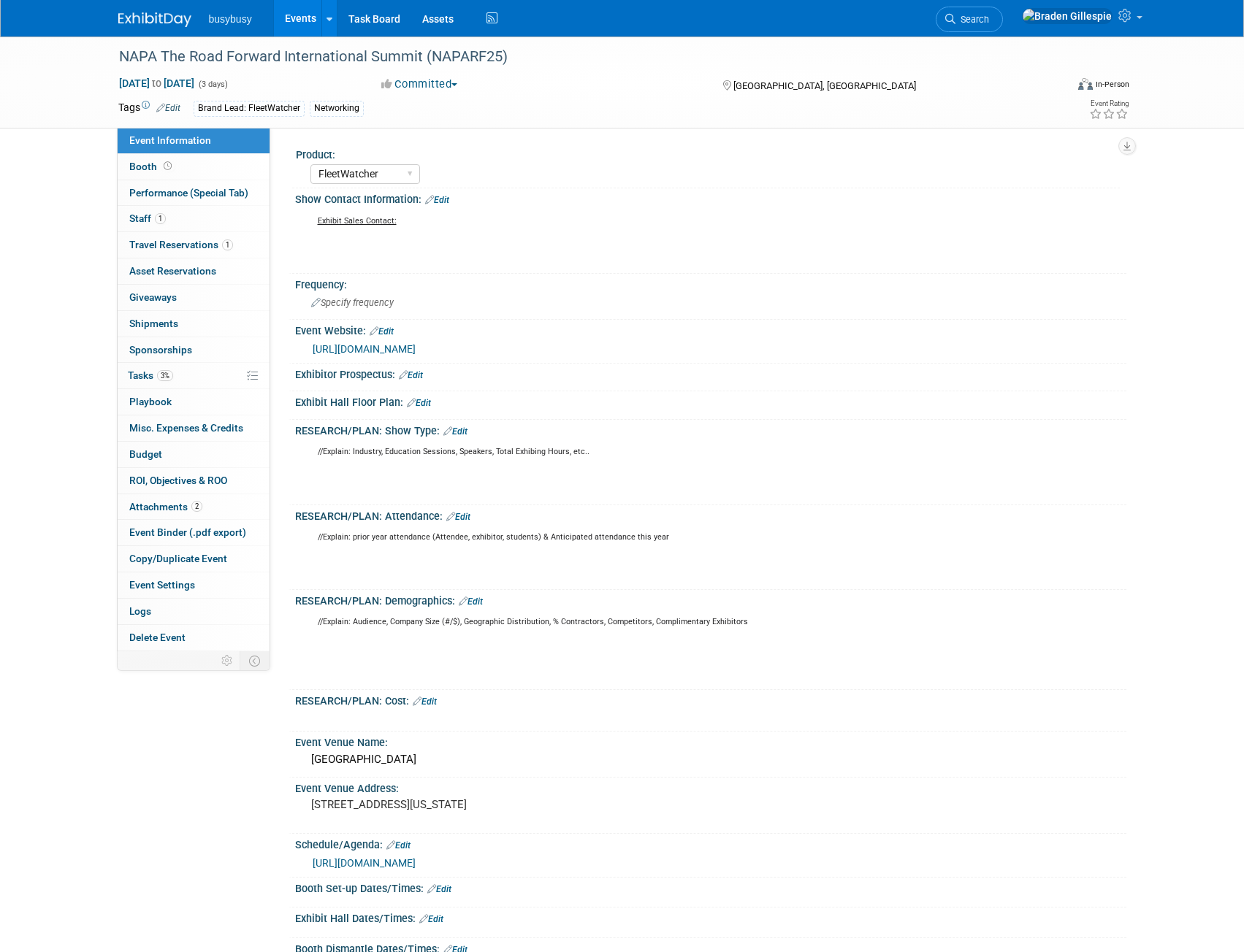
select select "FleetWatcher"
click at [192, 167] on link "Booth" at bounding box center [193, 167] width 152 height 25
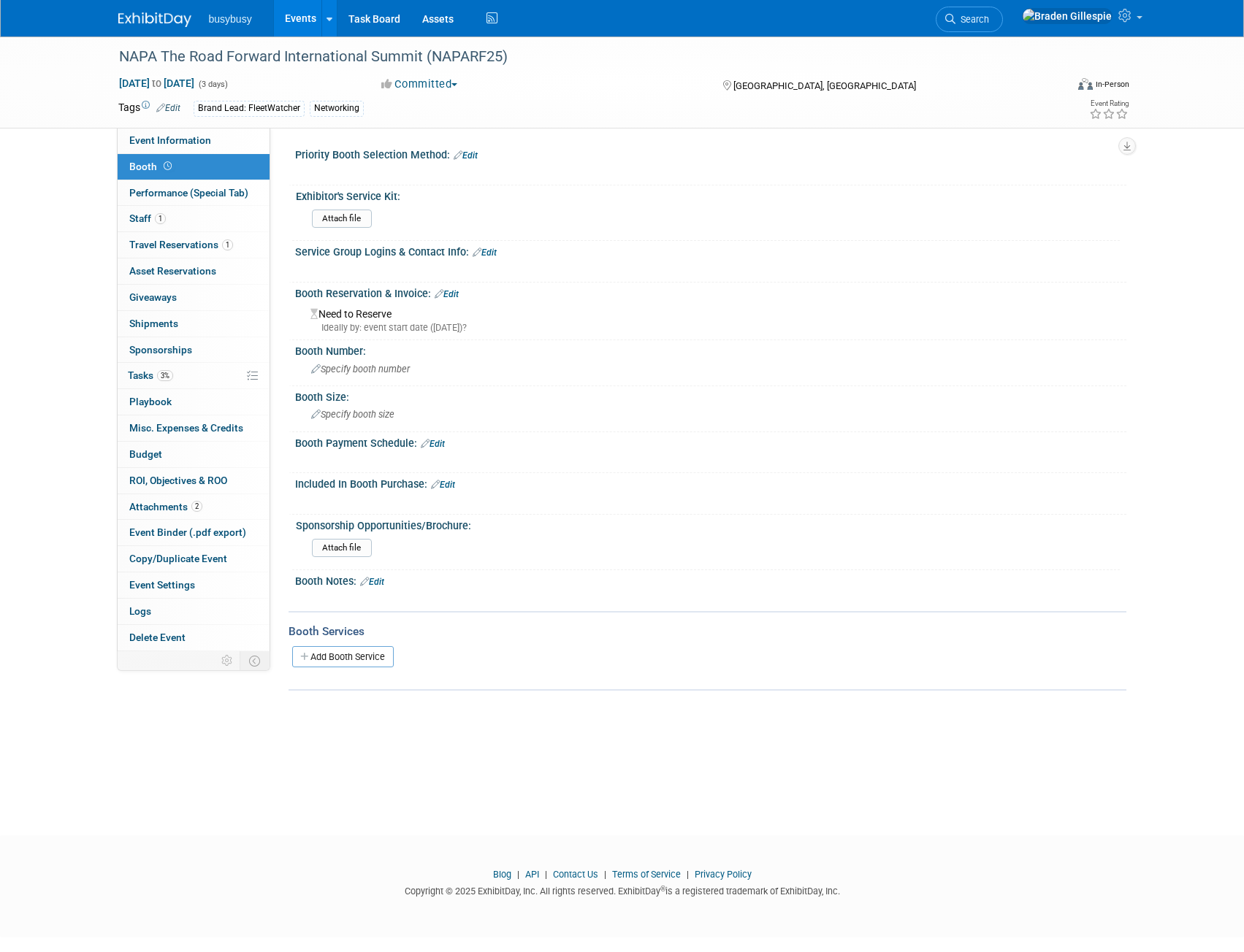
click at [350, 656] on link "Add Booth Service" at bounding box center [343, 657] width 102 height 21
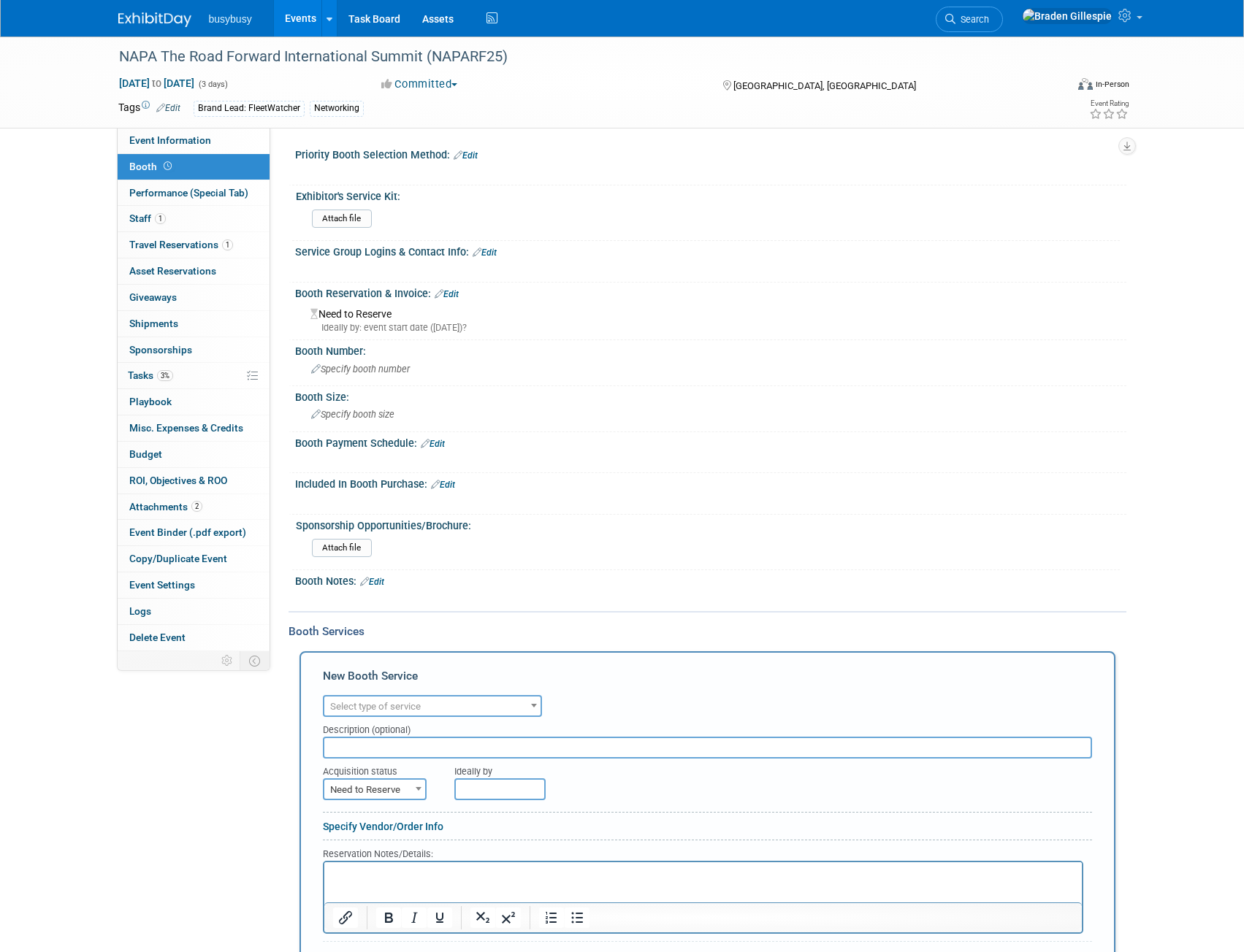
click at [353, 708] on span "Select type of service" at bounding box center [375, 707] width 90 height 11
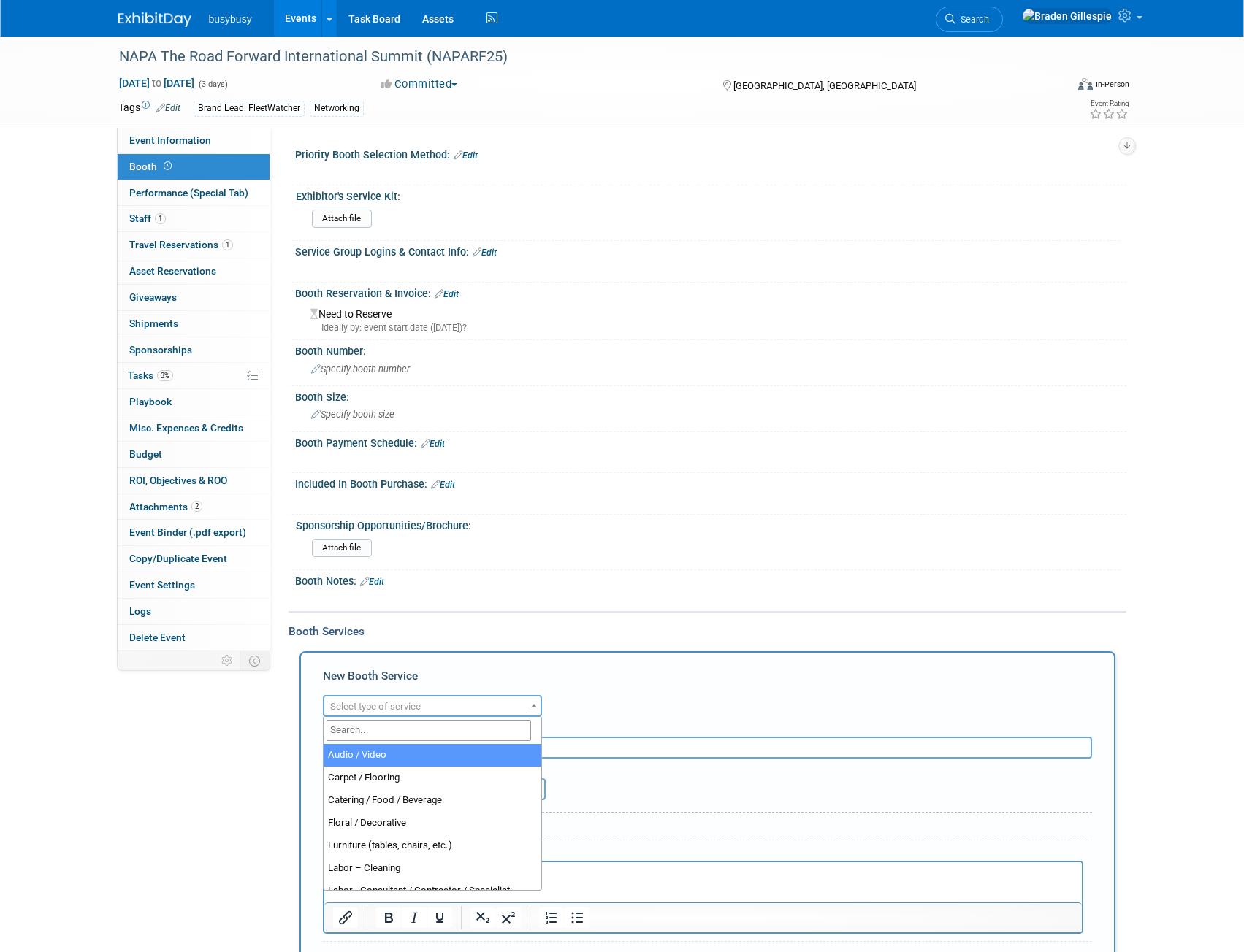
click at [381, 737] on input "search" at bounding box center [428, 730] width 204 height 21
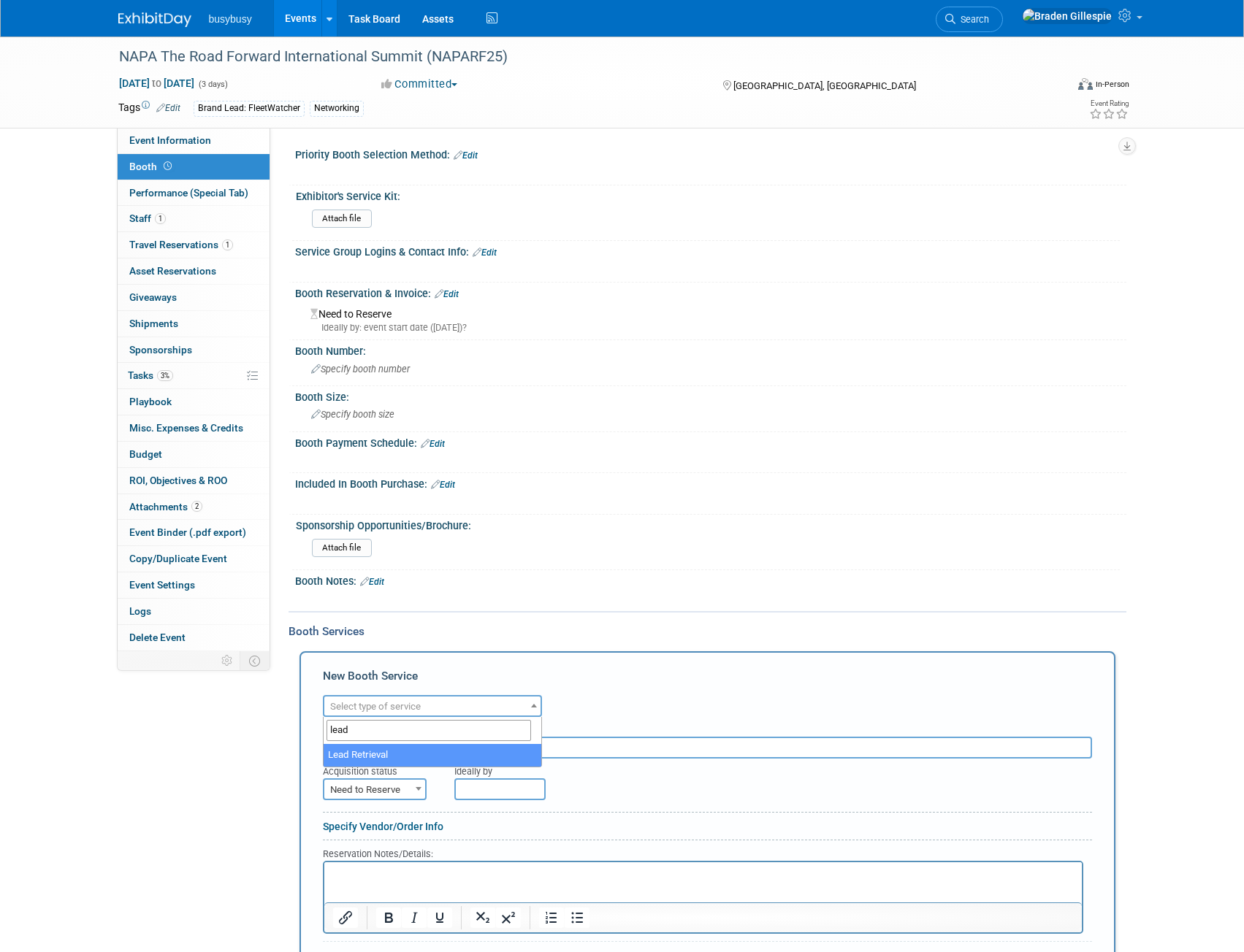
type input "lead"
select select "7"
click at [381, 785] on span "Need to Reserve" at bounding box center [374, 790] width 101 height 20
select select "2"
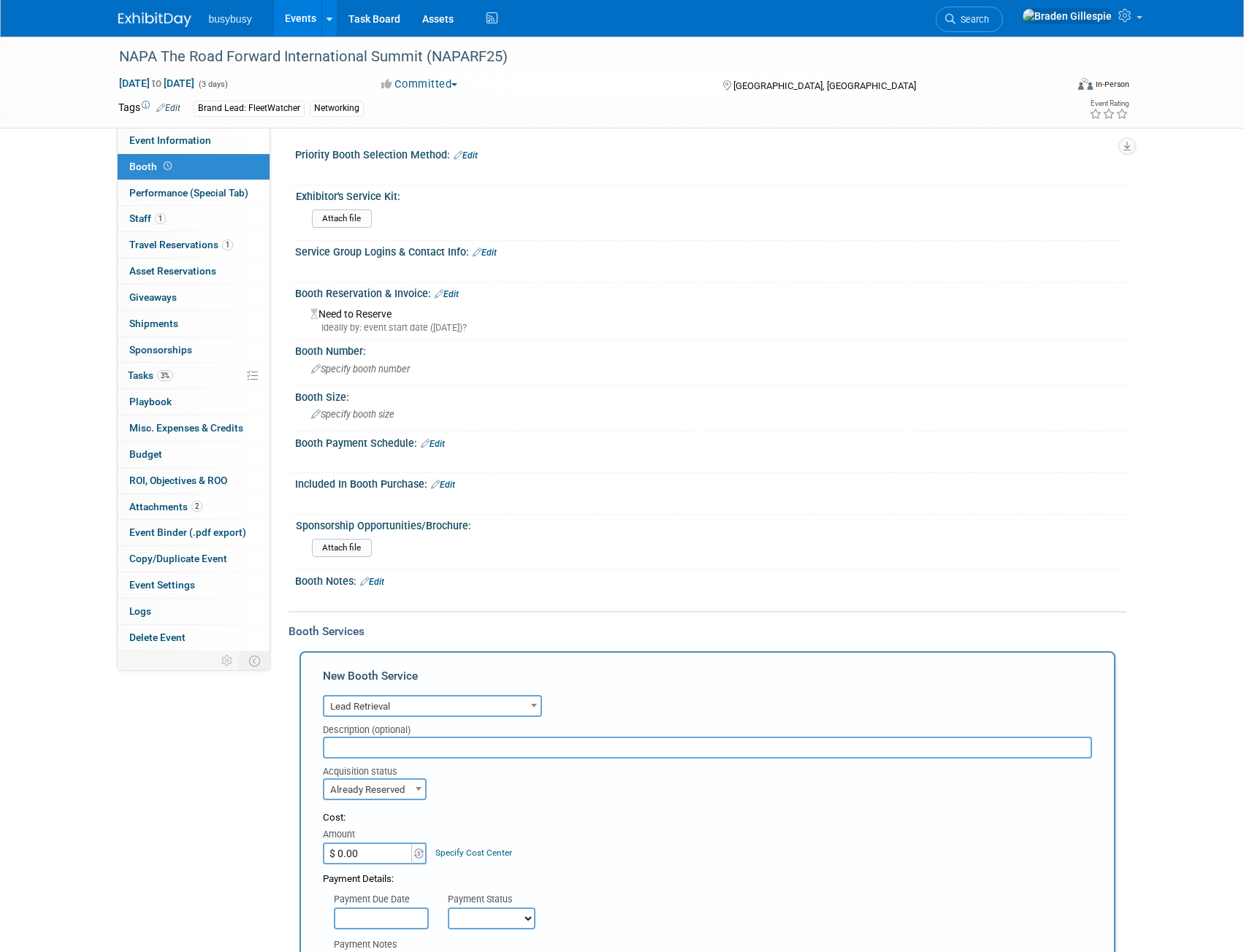
scroll to position [438, 0]
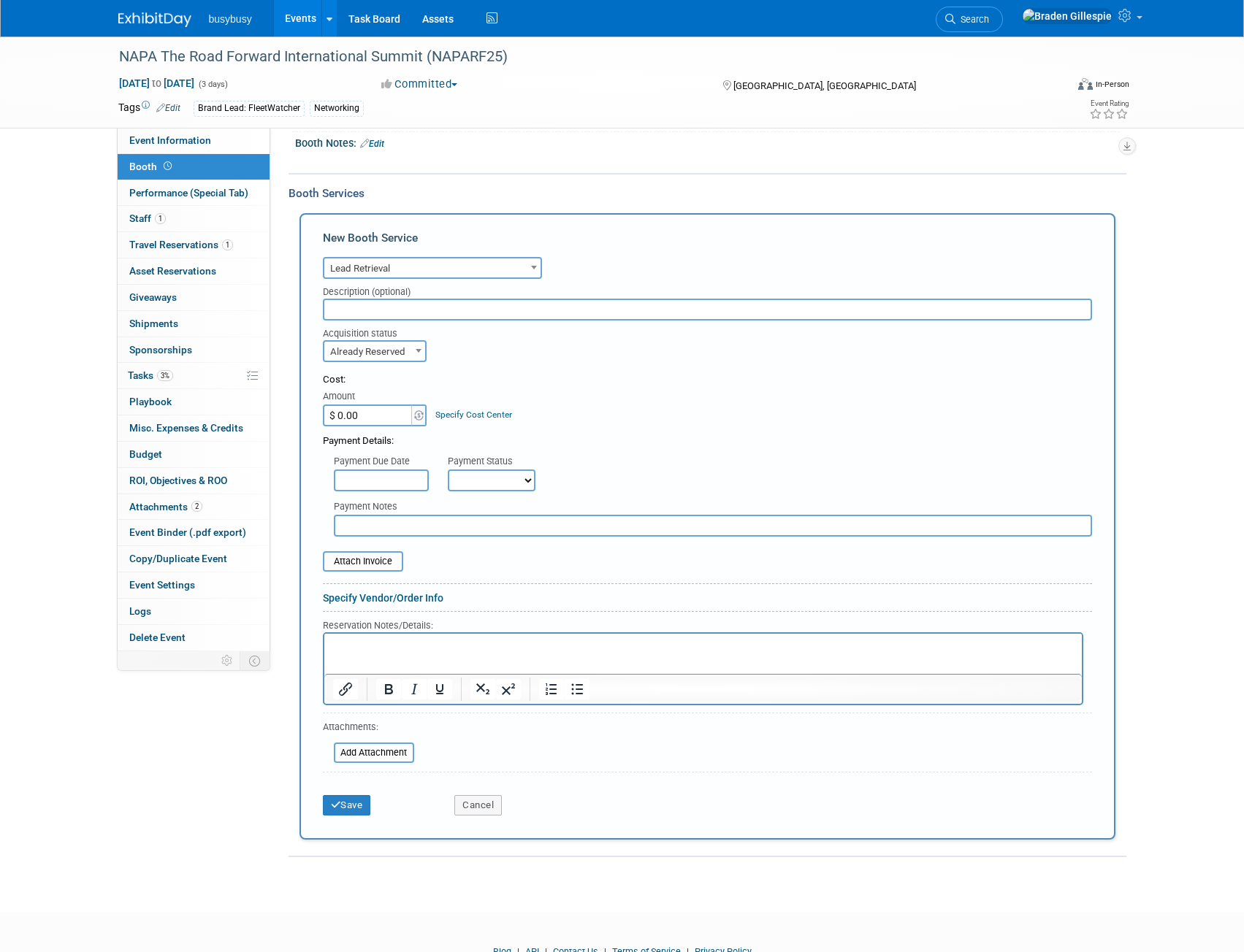
click at [398, 646] on p "Rich Text Area. Press ALT-0 for help." at bounding box center [702, 646] width 741 height 14
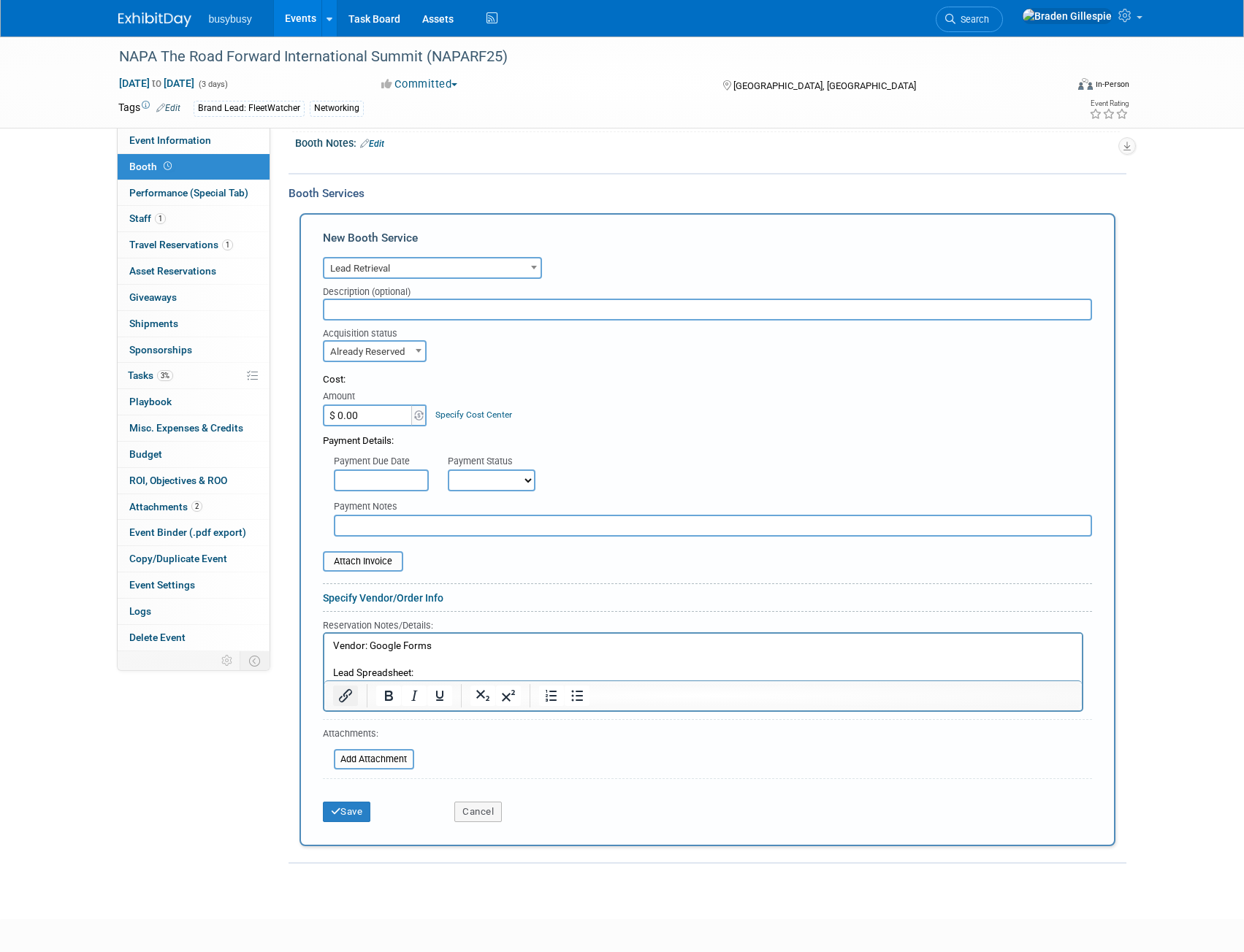
click at [339, 696] on icon "Insert/edit link" at bounding box center [345, 696] width 18 height 18
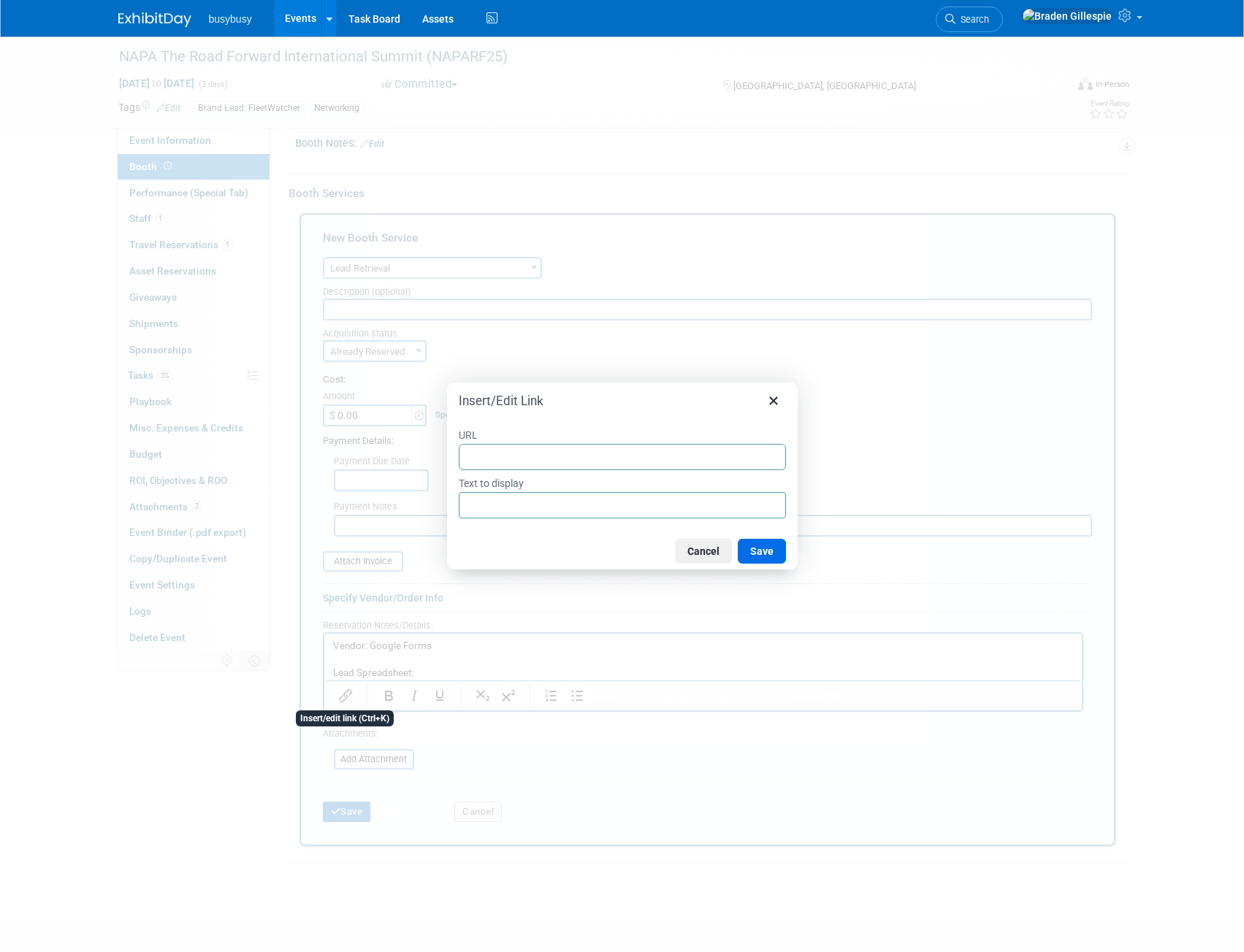
type input "https://docs.google.com/spreadsheets/d/1-fnykH-QdkU5bGUNy4gjGwDdo62aw-0flNa20Kc…"
click at [768, 550] on button "Save" at bounding box center [761, 551] width 48 height 25
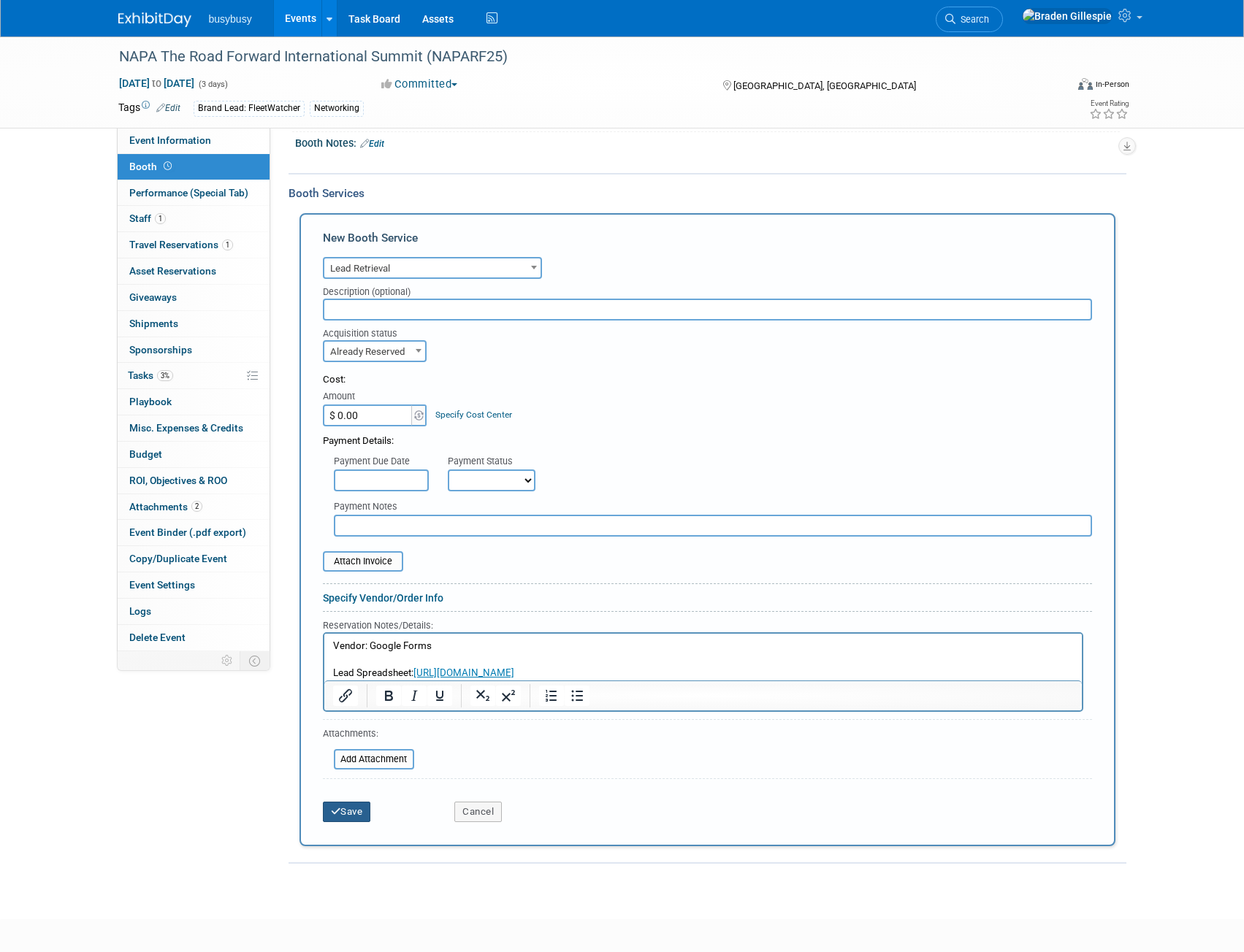
click at [360, 812] on button "Save" at bounding box center [346, 812] width 48 height 20
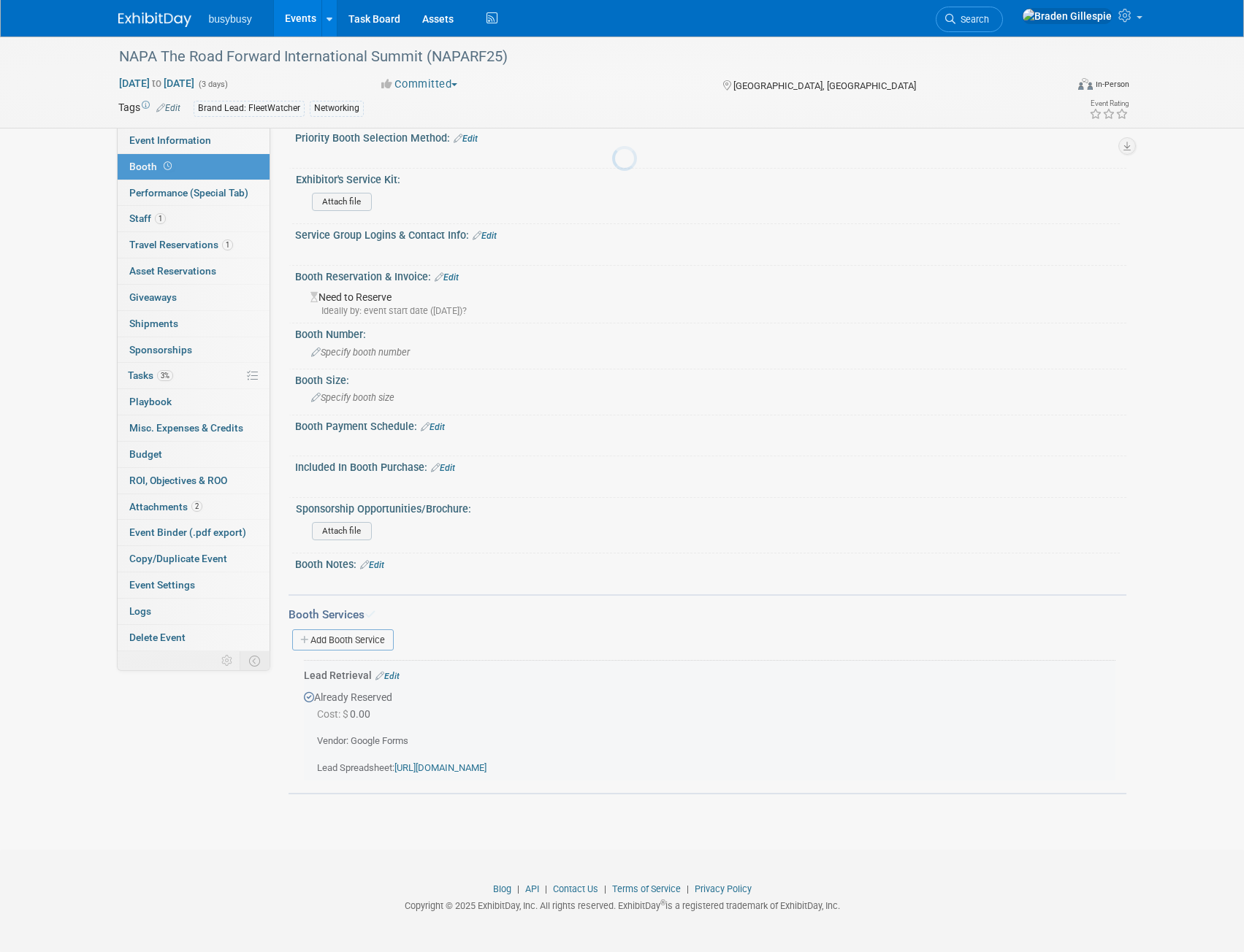
scroll to position [16, 0]
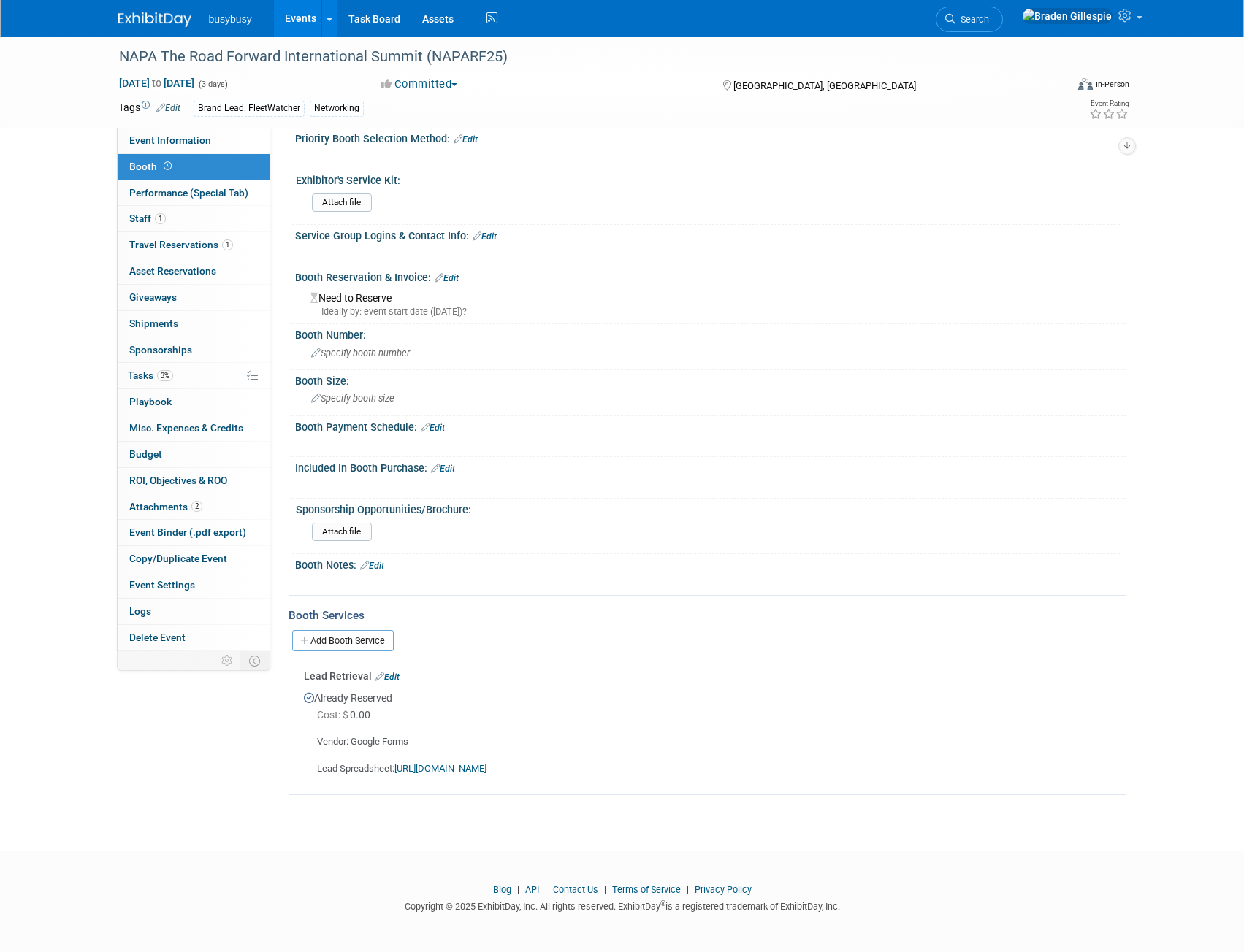
click at [164, 21] on img at bounding box center [154, 19] width 73 height 15
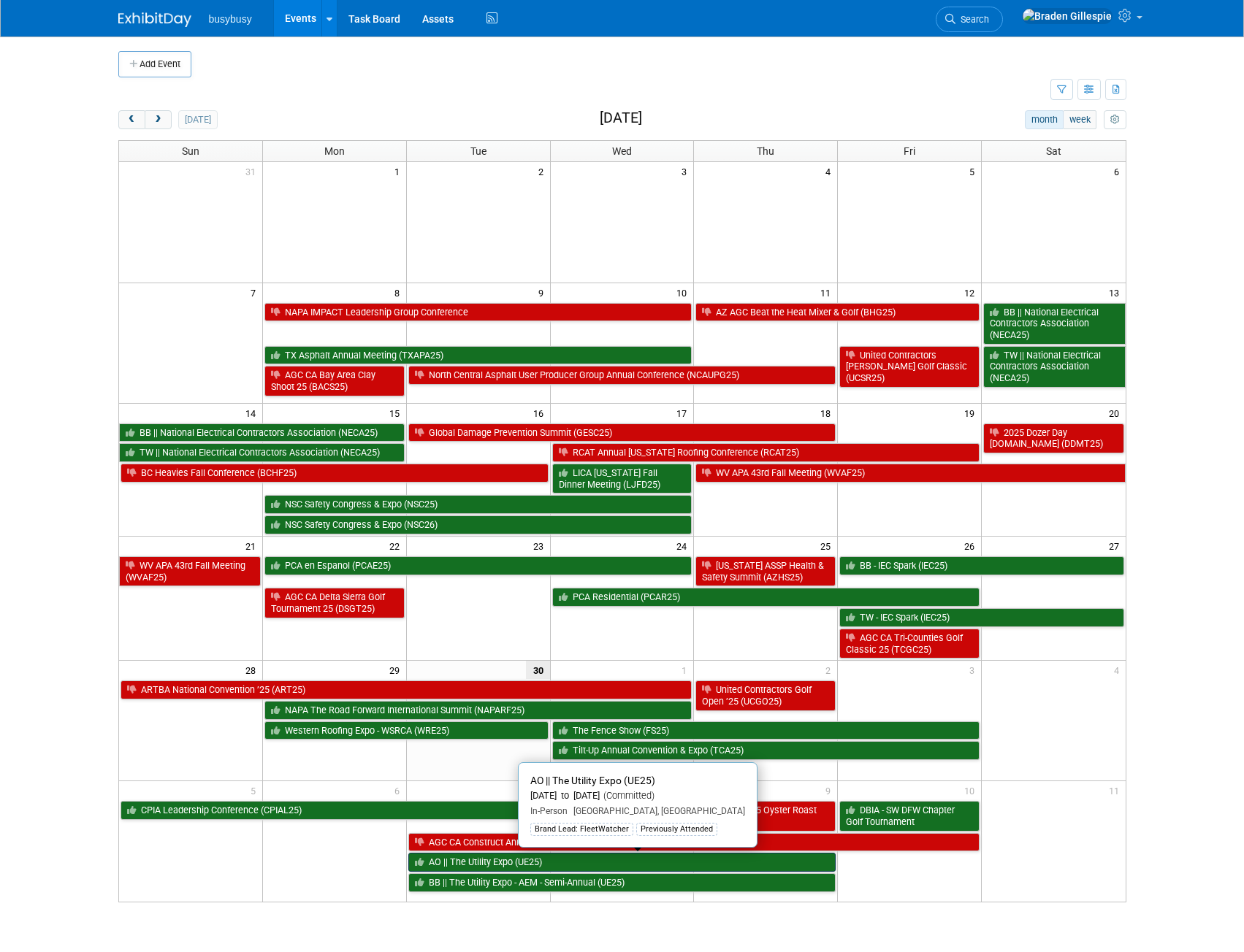
click at [544, 864] on link "AO || The Utility Expo (UE25)" at bounding box center [622, 863] width 428 height 19
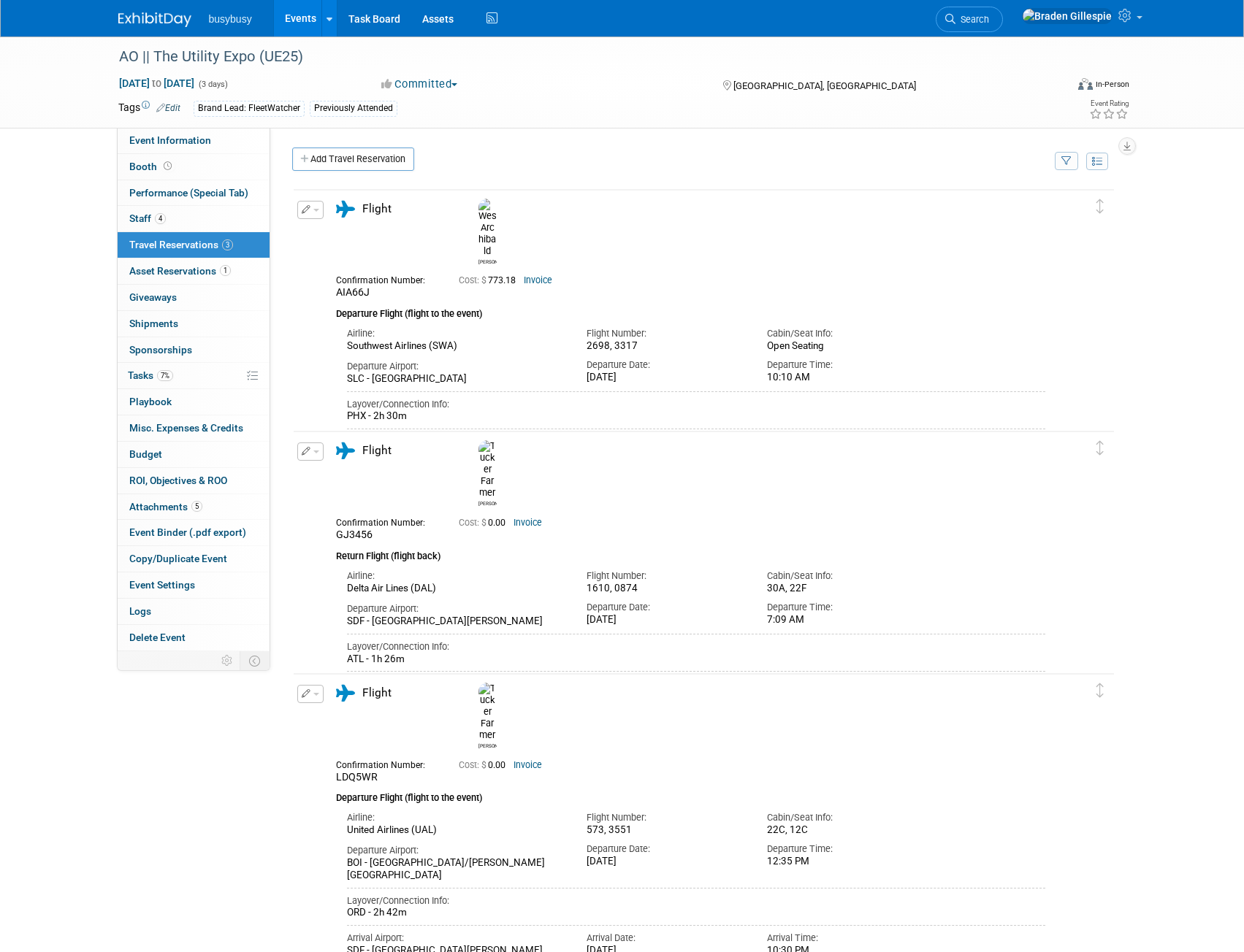
click at [366, 172] on div "Add Travel Reservation" at bounding box center [670, 160] width 763 height 27
click at [366, 163] on link "Add Travel Reservation" at bounding box center [352, 159] width 122 height 24
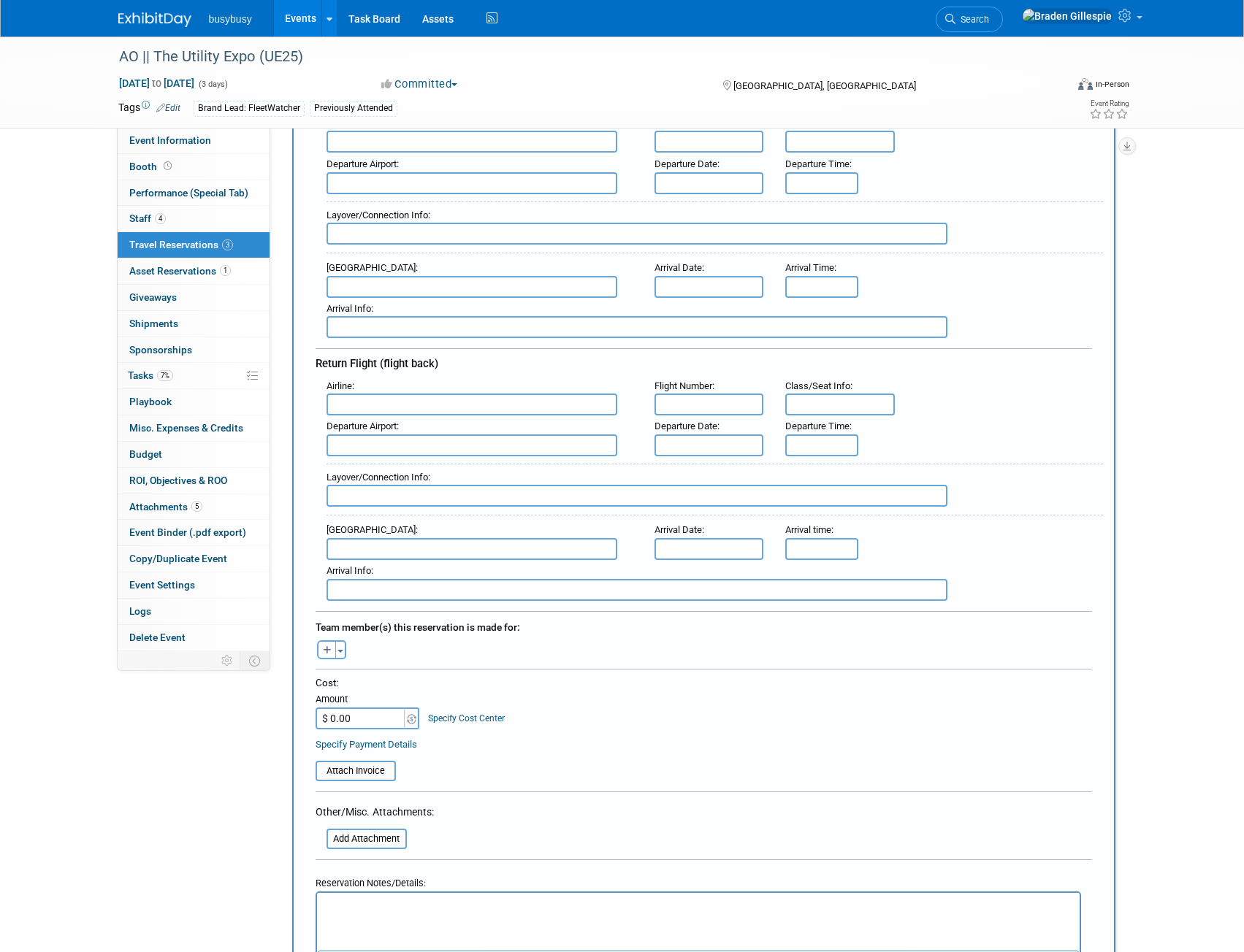
scroll to position [219, 0]
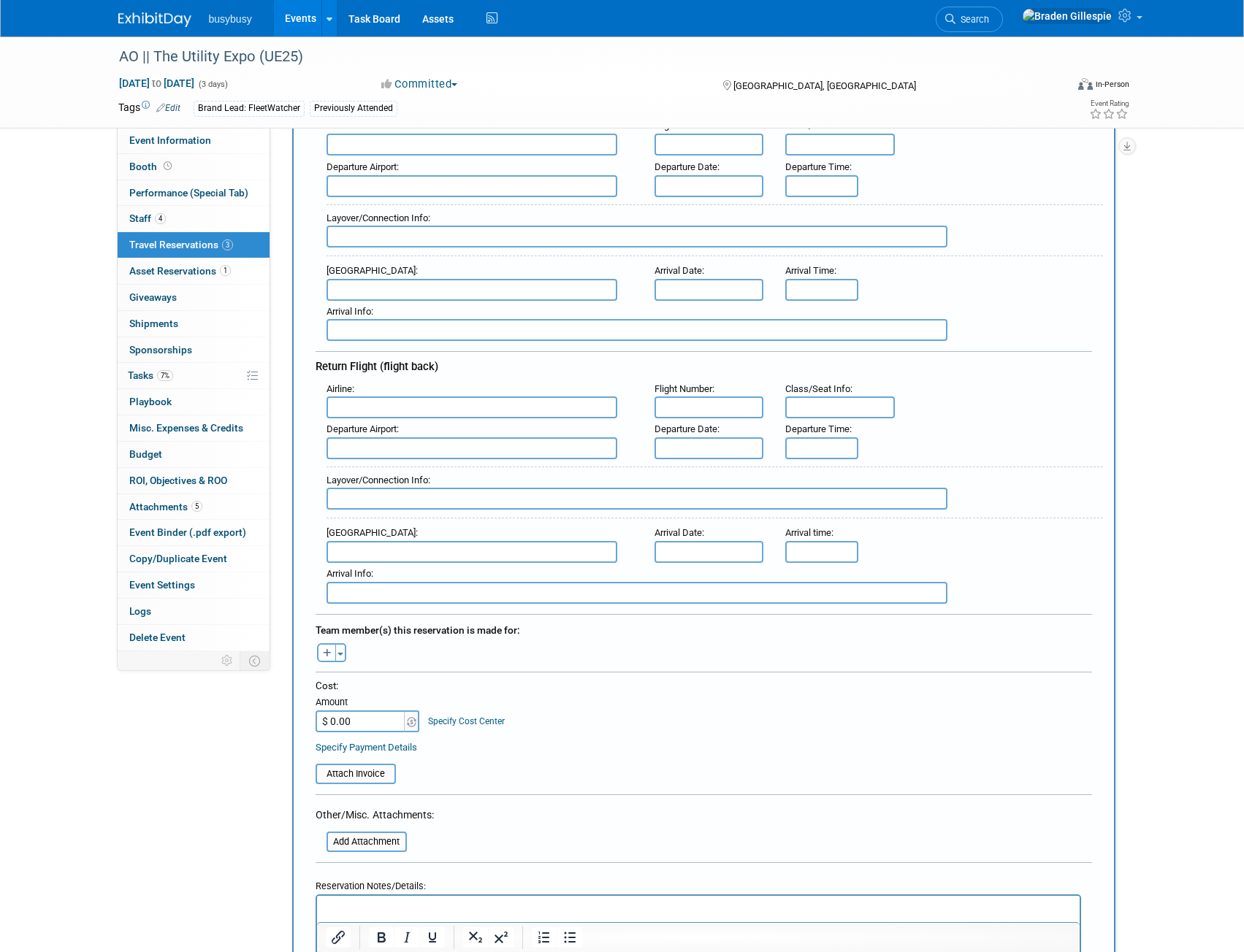
click at [368, 411] on input "text" at bounding box center [472, 407] width 291 height 22
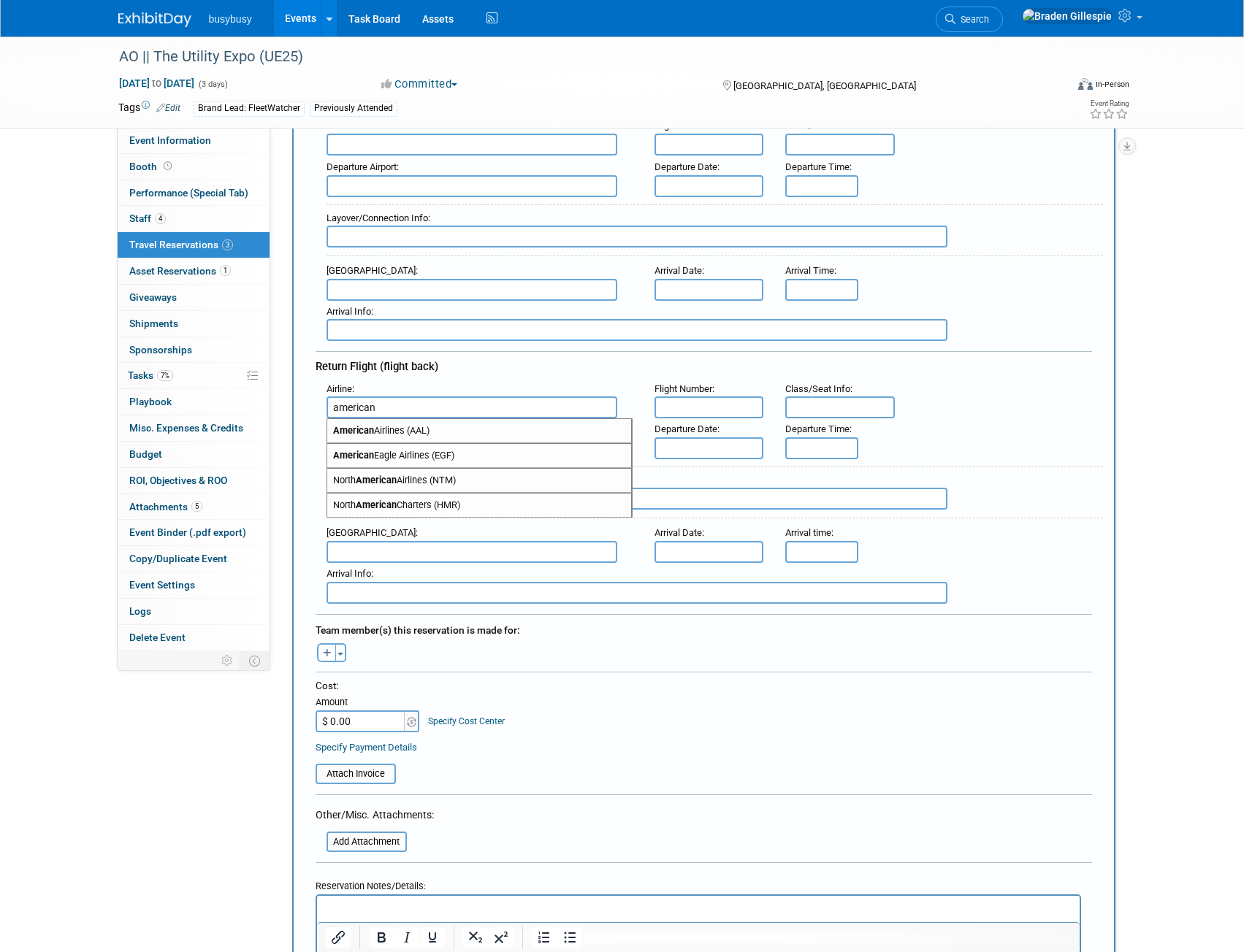
click at [390, 435] on span "American Airlines (AAL)" at bounding box center [479, 430] width 304 height 24
type input "American Airlines (AAL)"
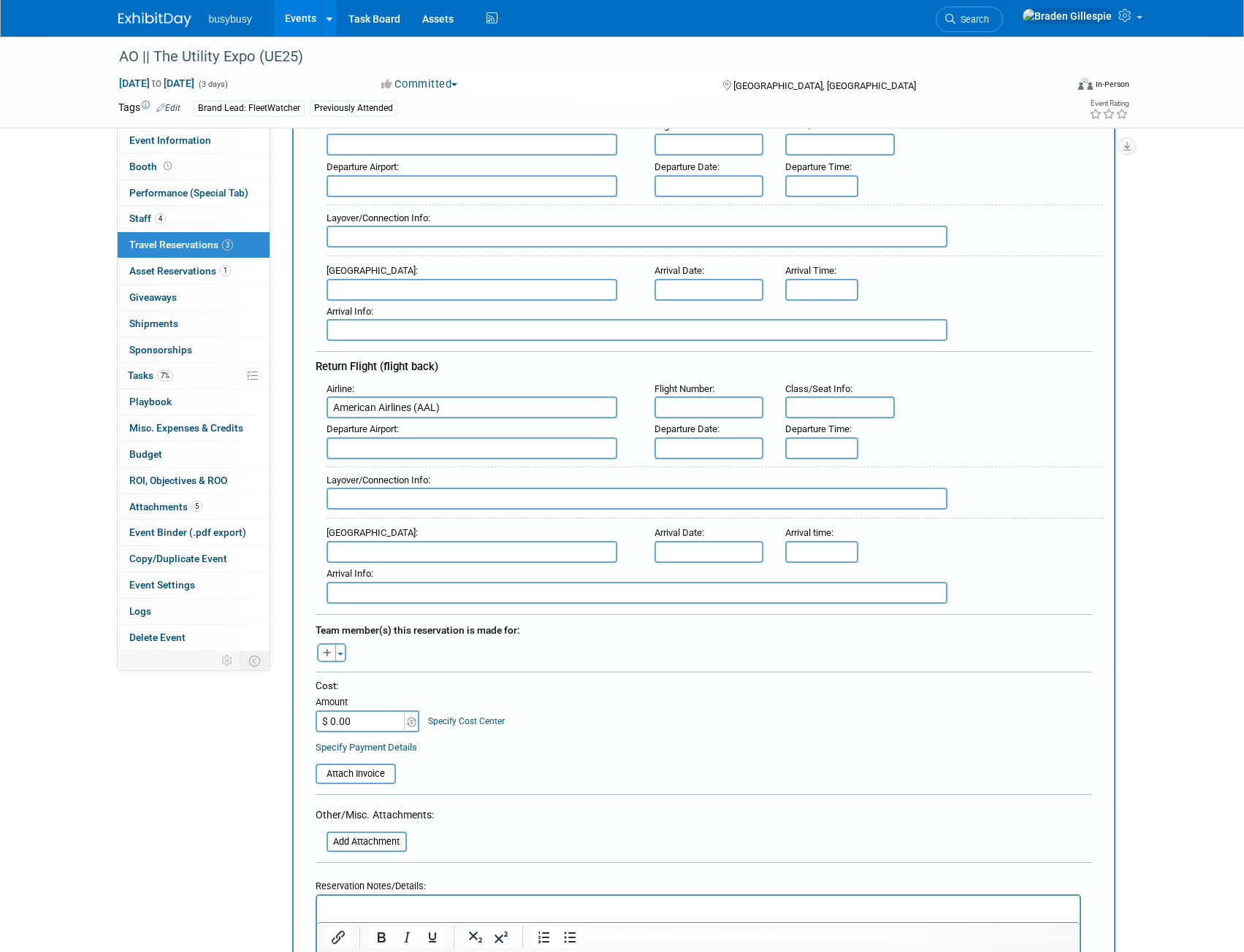
click at [387, 453] on input "text" at bounding box center [472, 448] width 291 height 22
click at [487, 473] on span "SDF - [GEOGRAPHIC_DATA][PERSON_NAME]" at bounding box center [479, 472] width 304 height 24
type input "SDF - Louisville International Standiford Field"
click at [434, 556] on input "text" at bounding box center [472, 551] width 291 height 22
click at [694, 408] on input "text" at bounding box center [708, 407] width 110 height 22
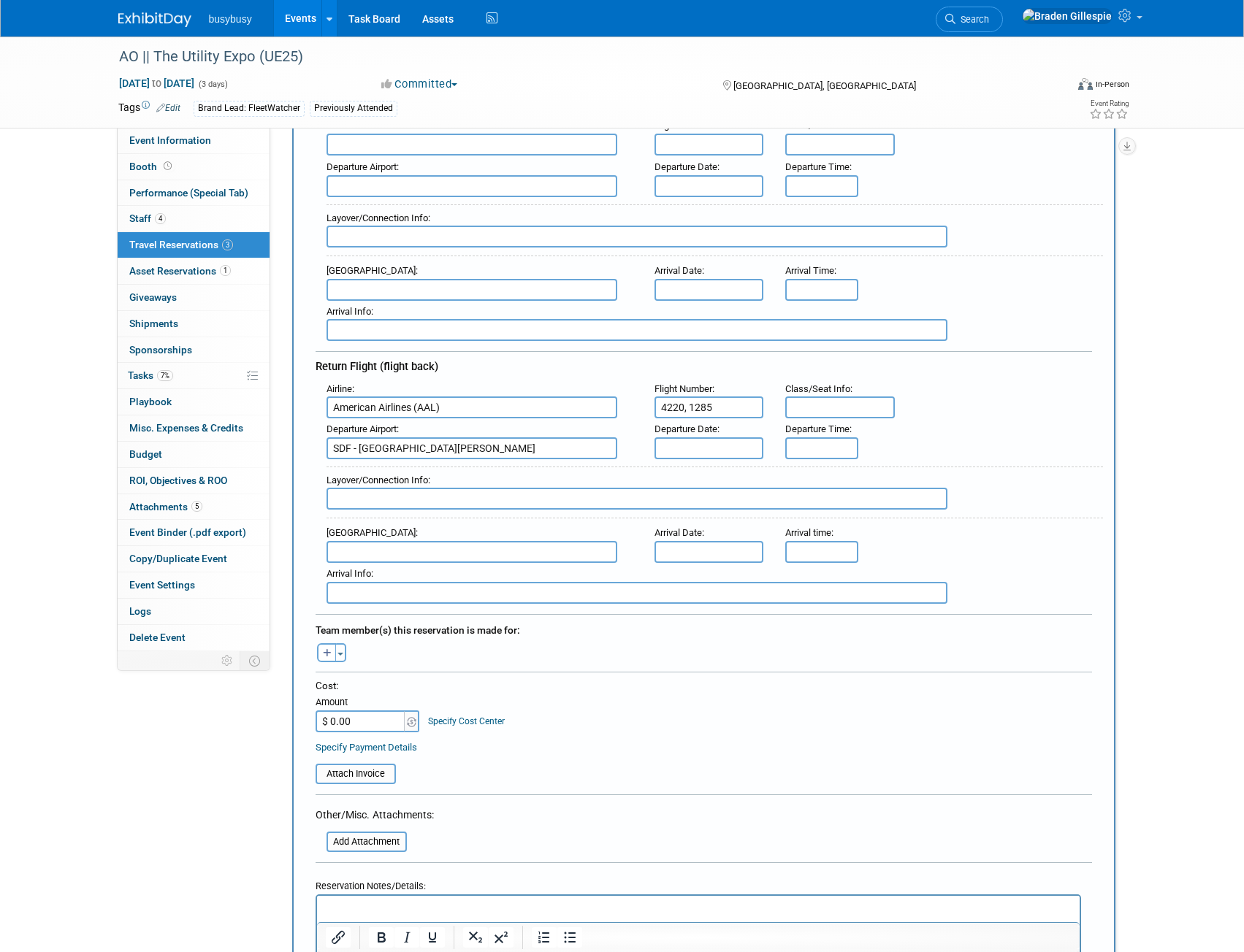
type input "4220, 1285"
click at [711, 444] on input "text" at bounding box center [708, 448] width 110 height 22
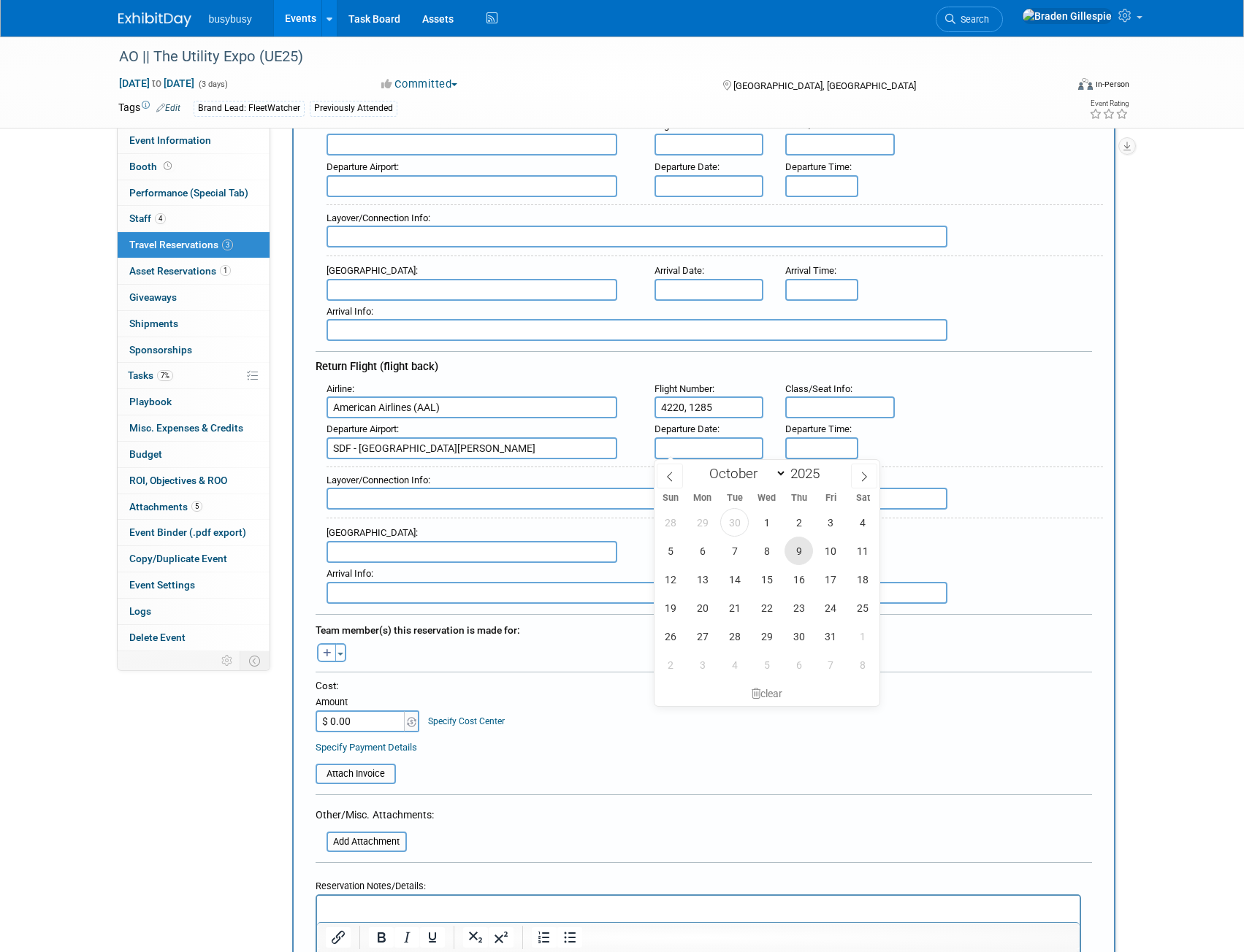
click at [800, 552] on span "9" at bounding box center [799, 551] width 28 height 28
type input "Oct 9, 2025"
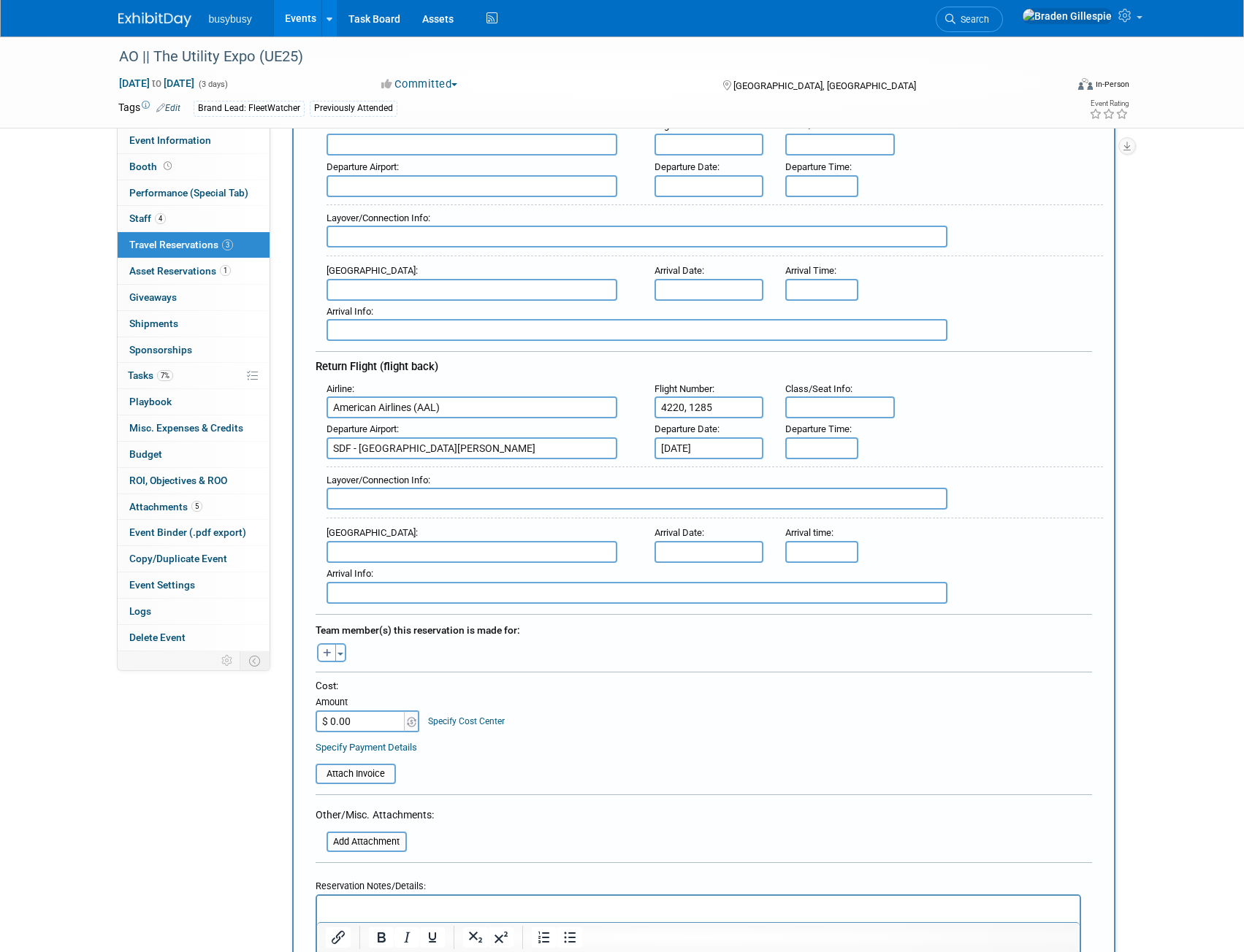
click at [715, 551] on input "text" at bounding box center [708, 551] width 110 height 22
click at [798, 649] on span "9" at bounding box center [799, 654] width 28 height 28
type input "Oct 9, 2025"
click at [837, 444] on input "5:00 PM" at bounding box center [821, 448] width 73 height 22
drag, startPoint x: 851, startPoint y: 441, endPoint x: 752, endPoint y: 438, distance: 99.0
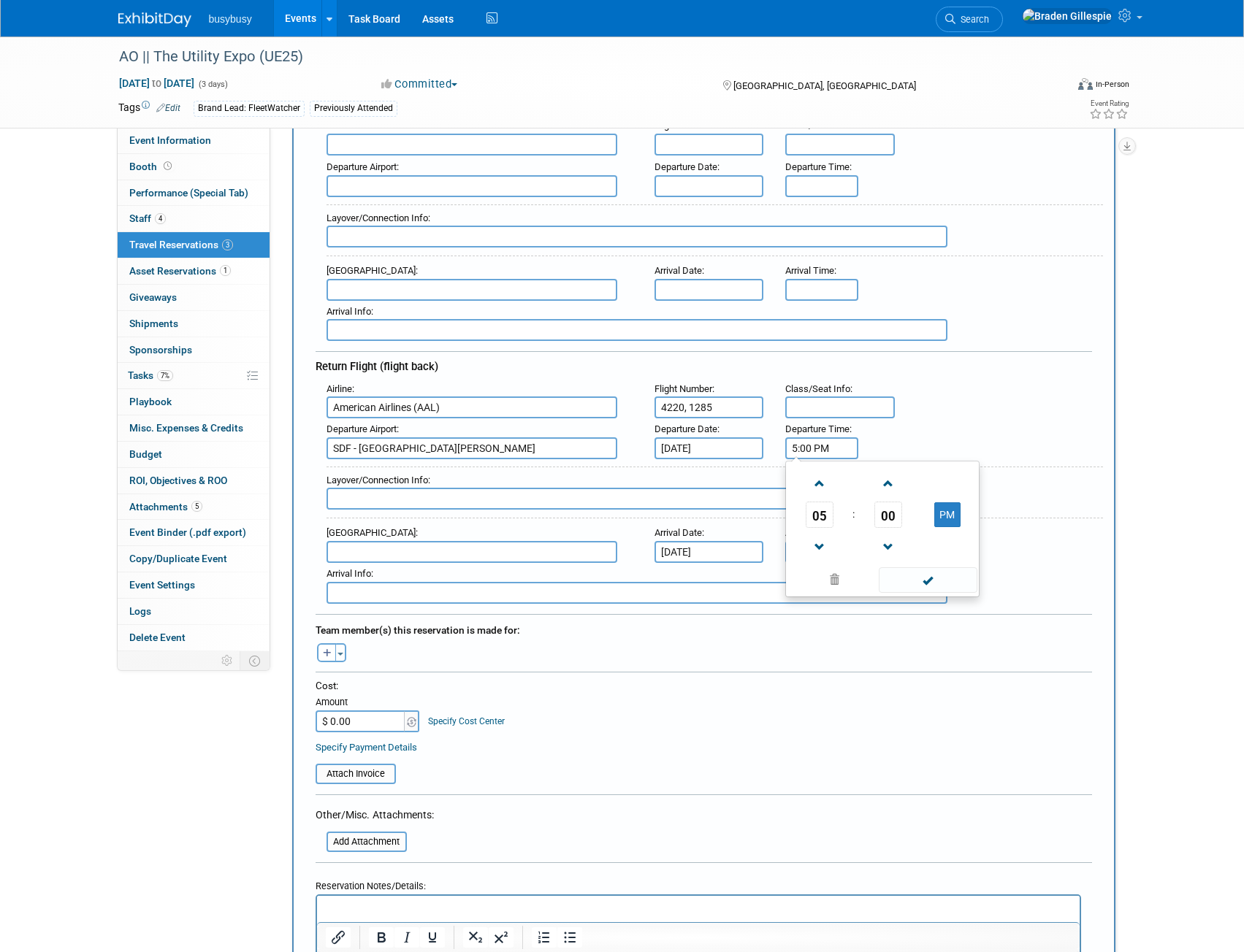
click at [752, 438] on div "Departure Airport : SDF - Louisville International Standiford Field Departure D…" at bounding box center [709, 438] width 787 height 41
type input "5:53 PM"
click at [815, 555] on input "5:00 PM" at bounding box center [821, 551] width 73 height 22
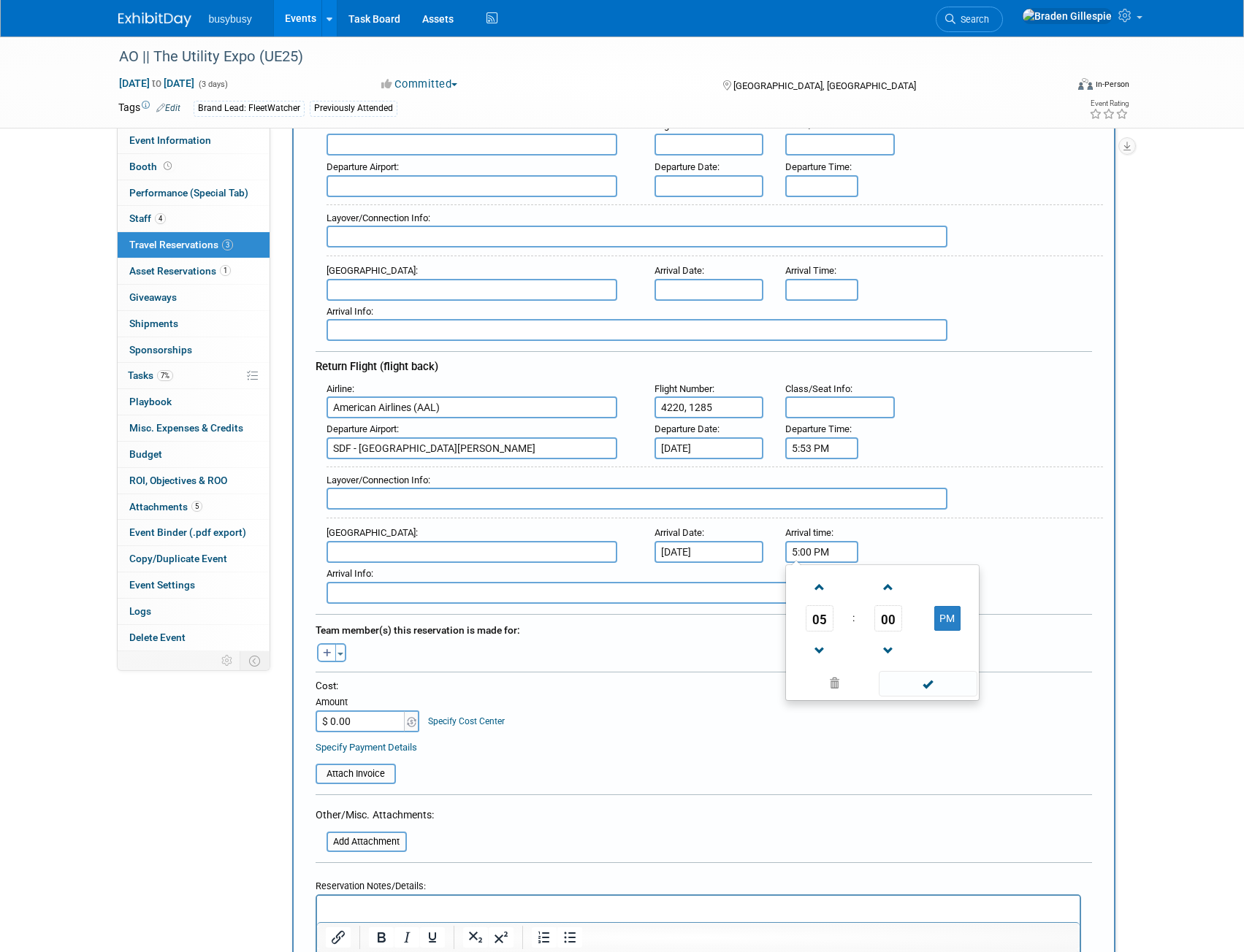
drag, startPoint x: 850, startPoint y: 551, endPoint x: 746, endPoint y: 540, distance: 104.6
click at [746, 540] on div "Arrival Airport : Arrival Date : Oct 9, 2025 Arrival time : 5:00 PM 05 : 00 PM …" at bounding box center [709, 543] width 787 height 41
type input "11:40 PM"
click at [408, 501] on input "text" at bounding box center [636, 498] width 621 height 22
type input "N"
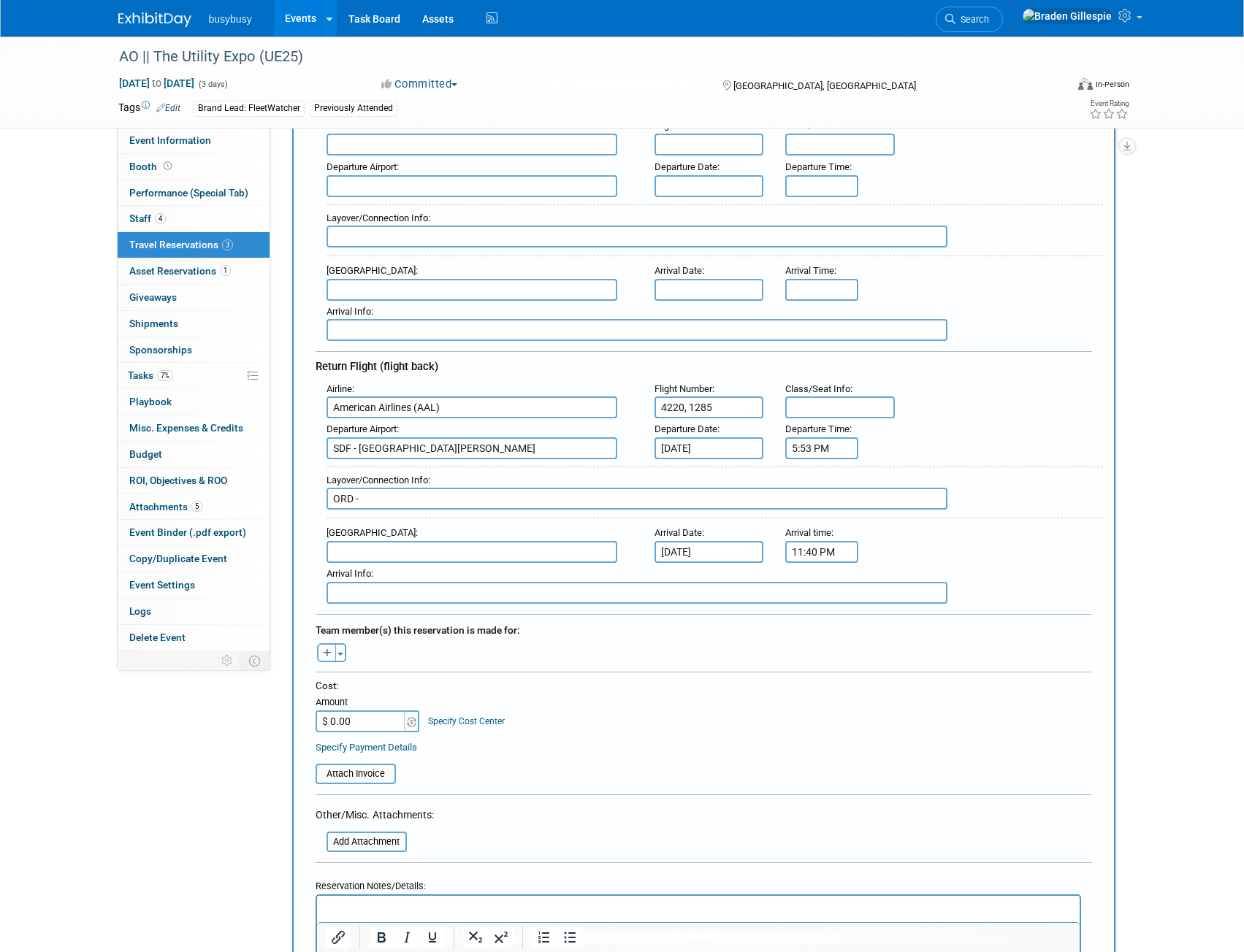
type input "ORD -"
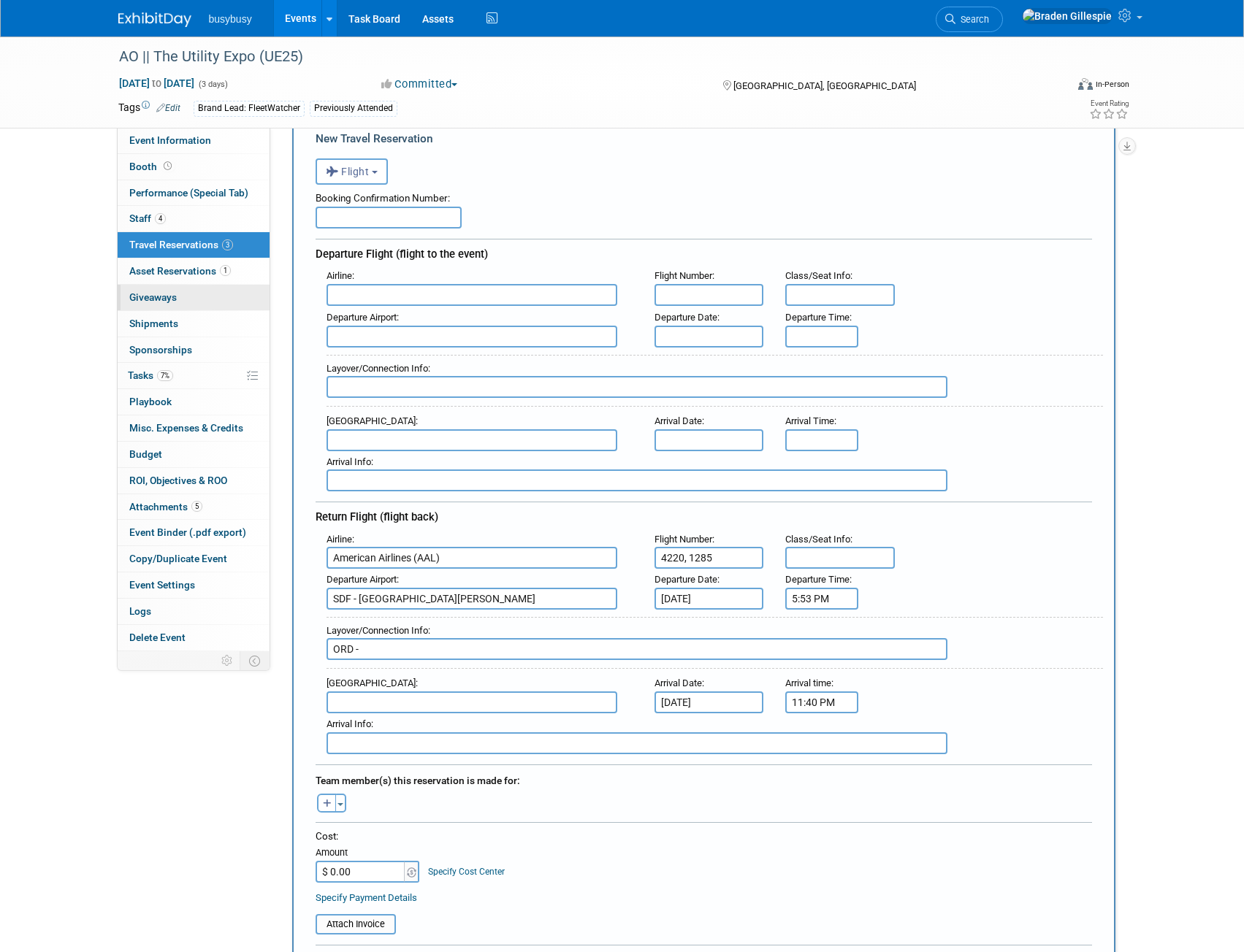
scroll to position [0, 0]
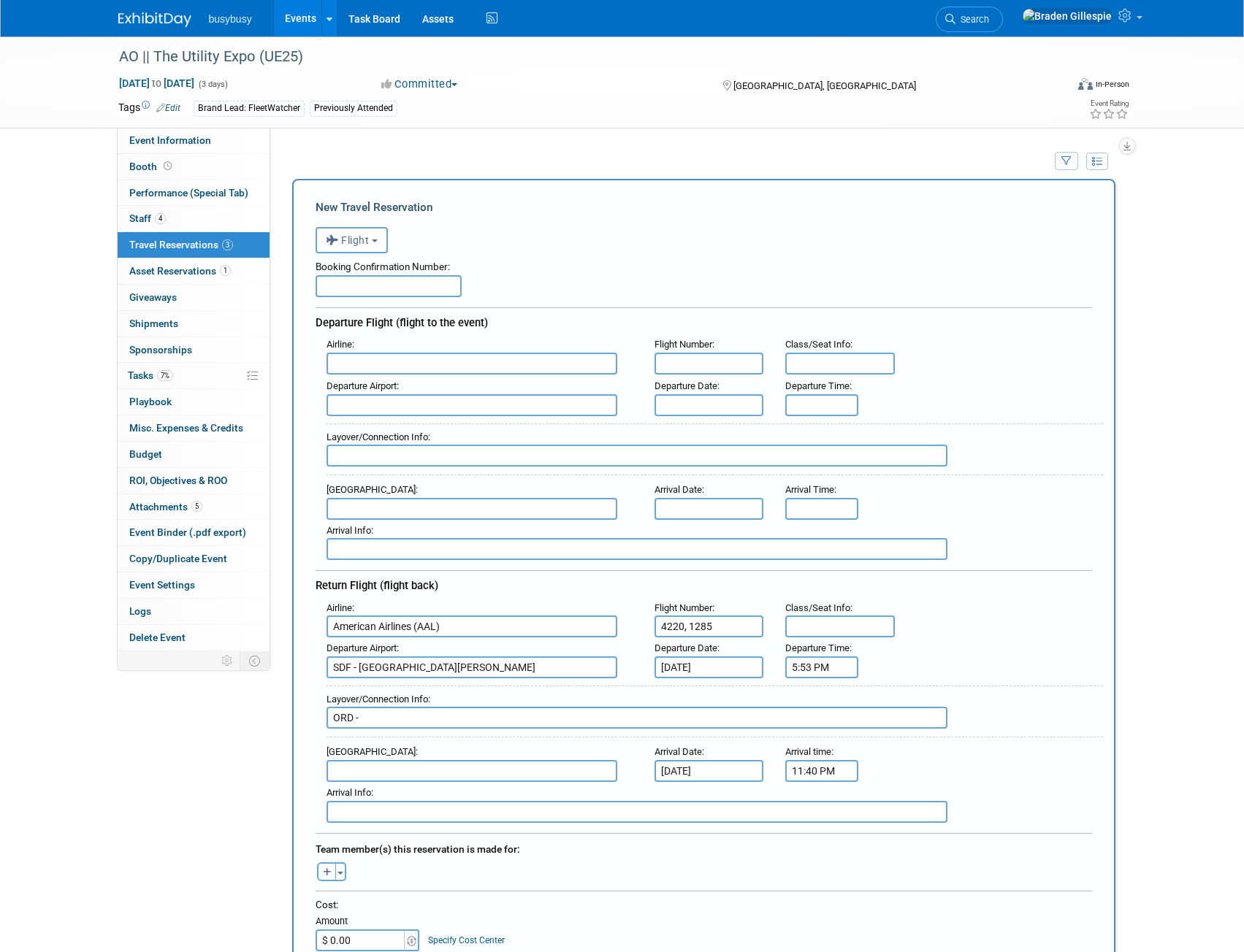
drag, startPoint x: 402, startPoint y: 282, endPoint x: 457, endPoint y: 269, distance: 56.5
click at [402, 282] on input "text" at bounding box center [388, 286] width 146 height 22
paste input "FABLBD"
type input "FABLBD"
click at [415, 719] on input "ORD -" at bounding box center [636, 717] width 621 height 22
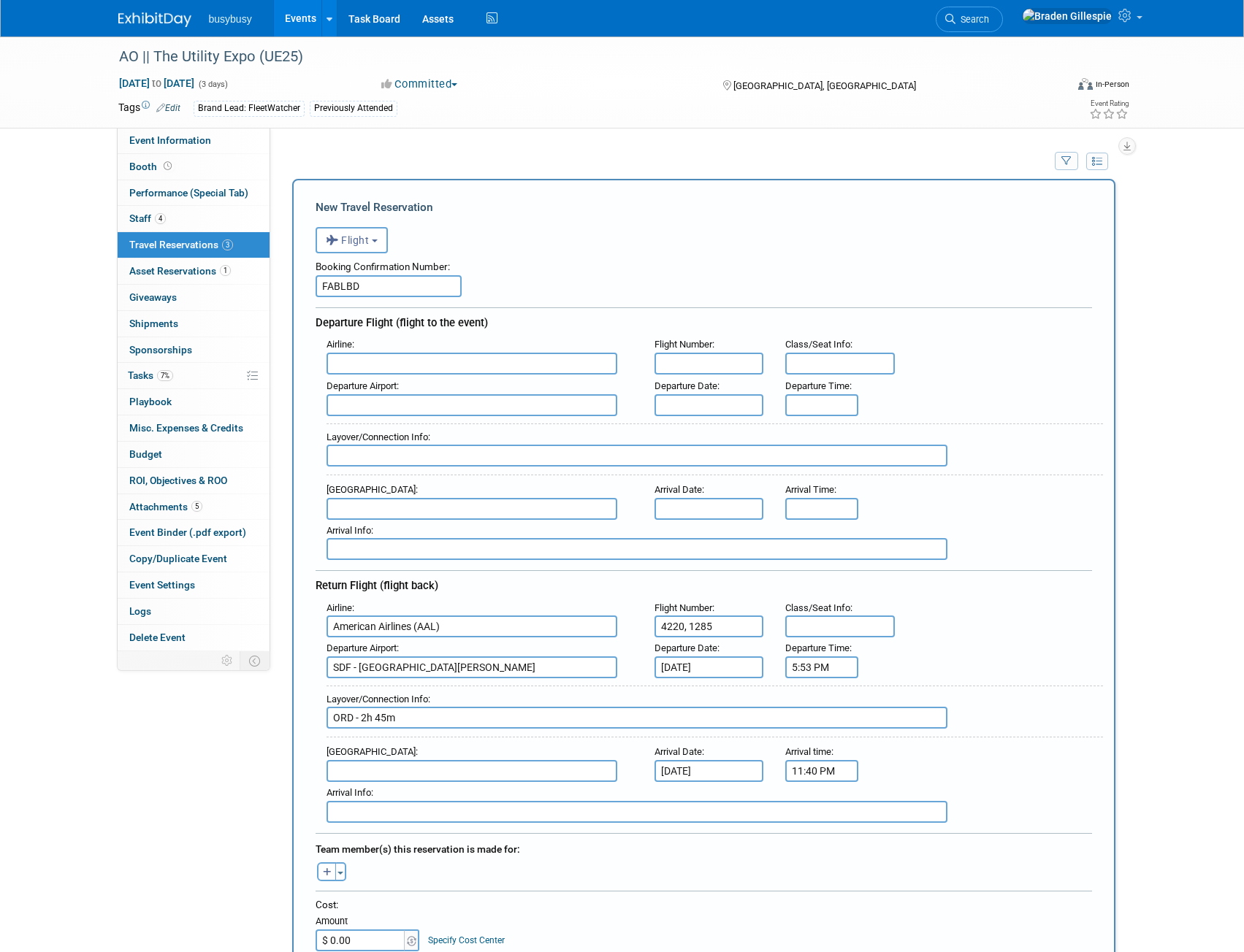
type input "ORD - 2h 45m"
click at [872, 629] on input "text" at bounding box center [839, 626] width 110 height 22
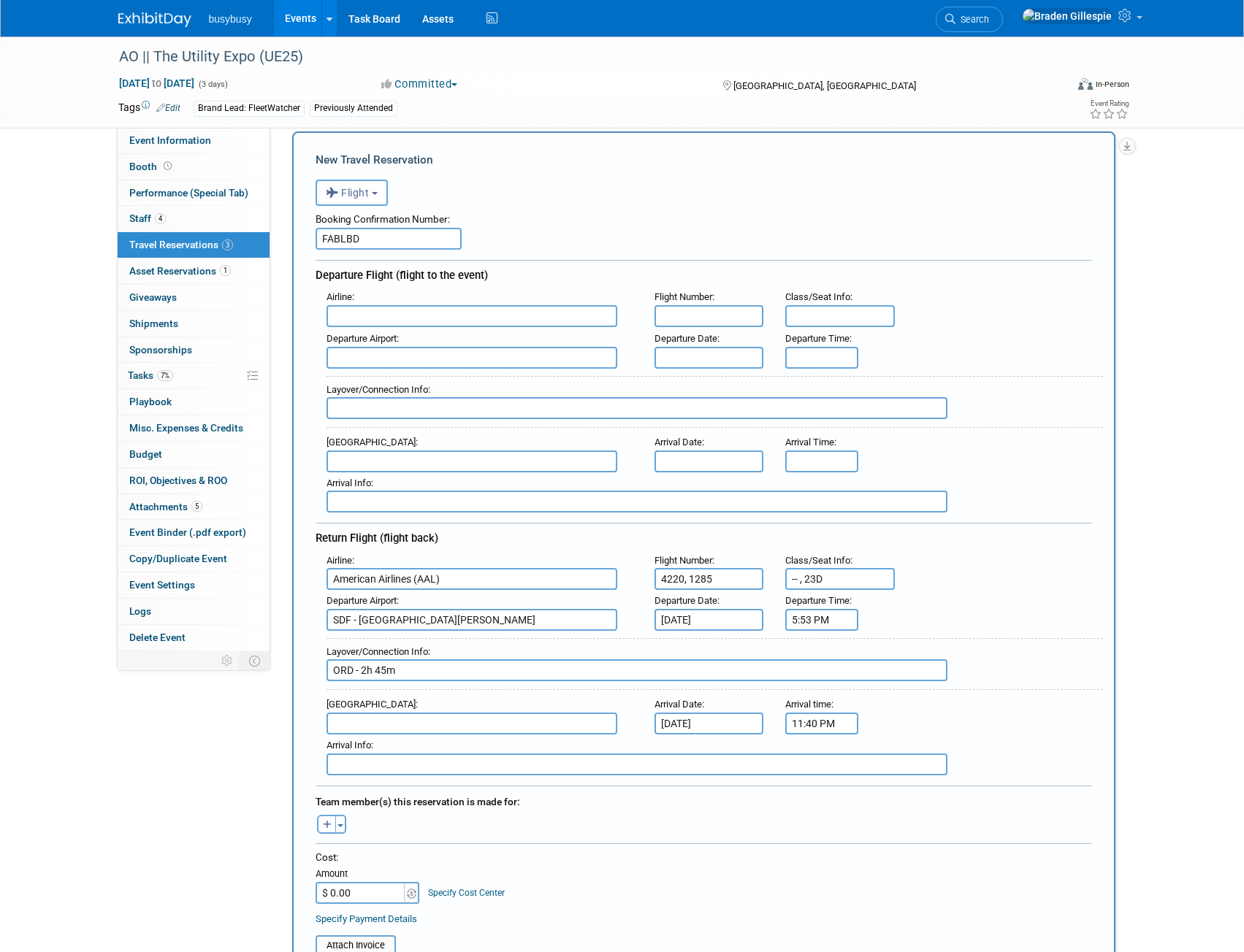
scroll to position [73, 0]
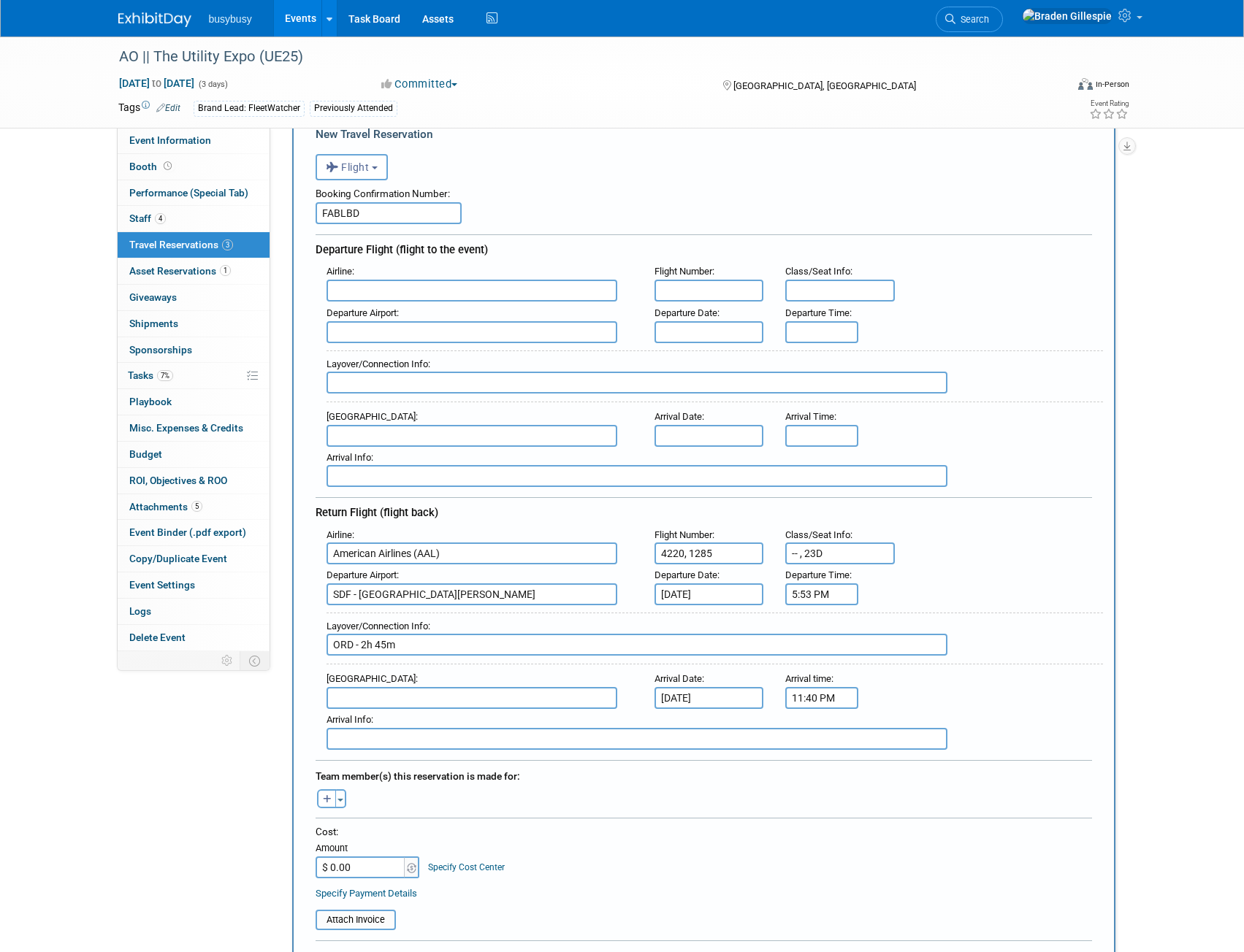
type input "-- , 23D"
click at [439, 693] on input "text" at bounding box center [472, 698] width 291 height 22
click at [424, 721] on span "SLC - Salt Lake City International Airport" at bounding box center [479, 721] width 304 height 24
type input "SLC - Salt Lake City International Airport"
click at [346, 798] on div "Toggle Dropdown Select Anyone Tag a user or a resource Quick -- Select -- (me)" at bounding box center [331, 799] width 54 height 19
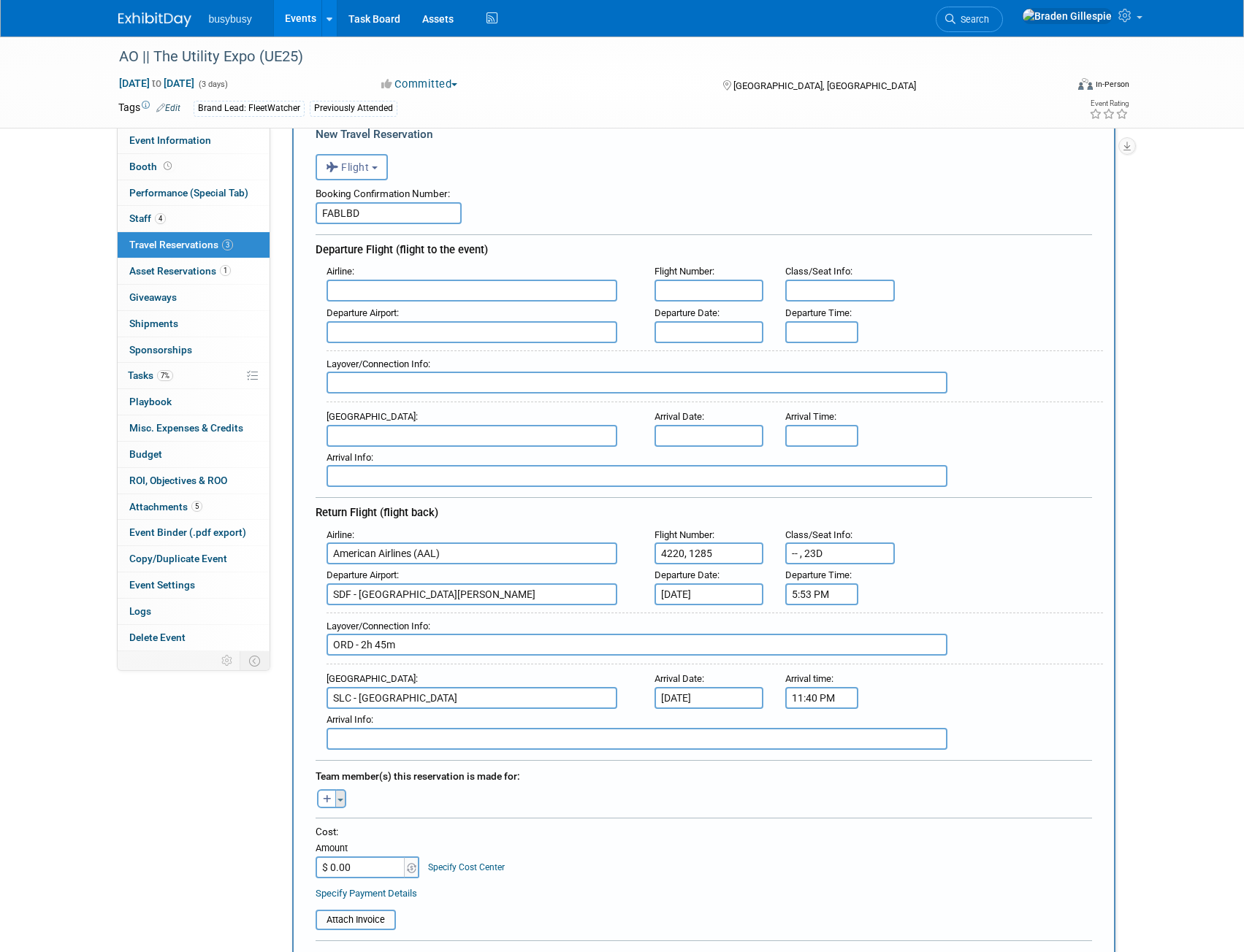
click at [345, 798] on button "Toggle Dropdown" at bounding box center [340, 799] width 11 height 19
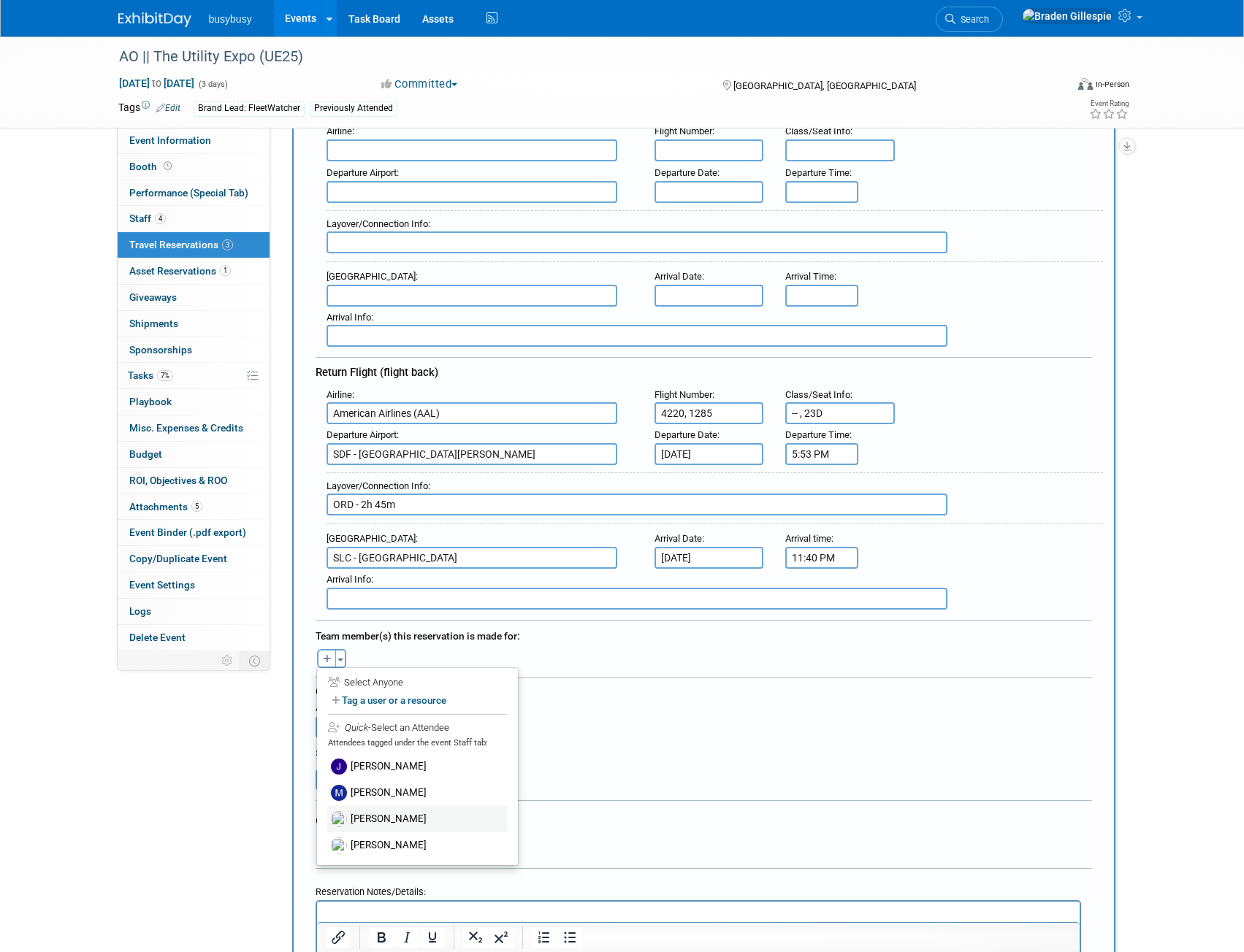
scroll to position [219, 0]
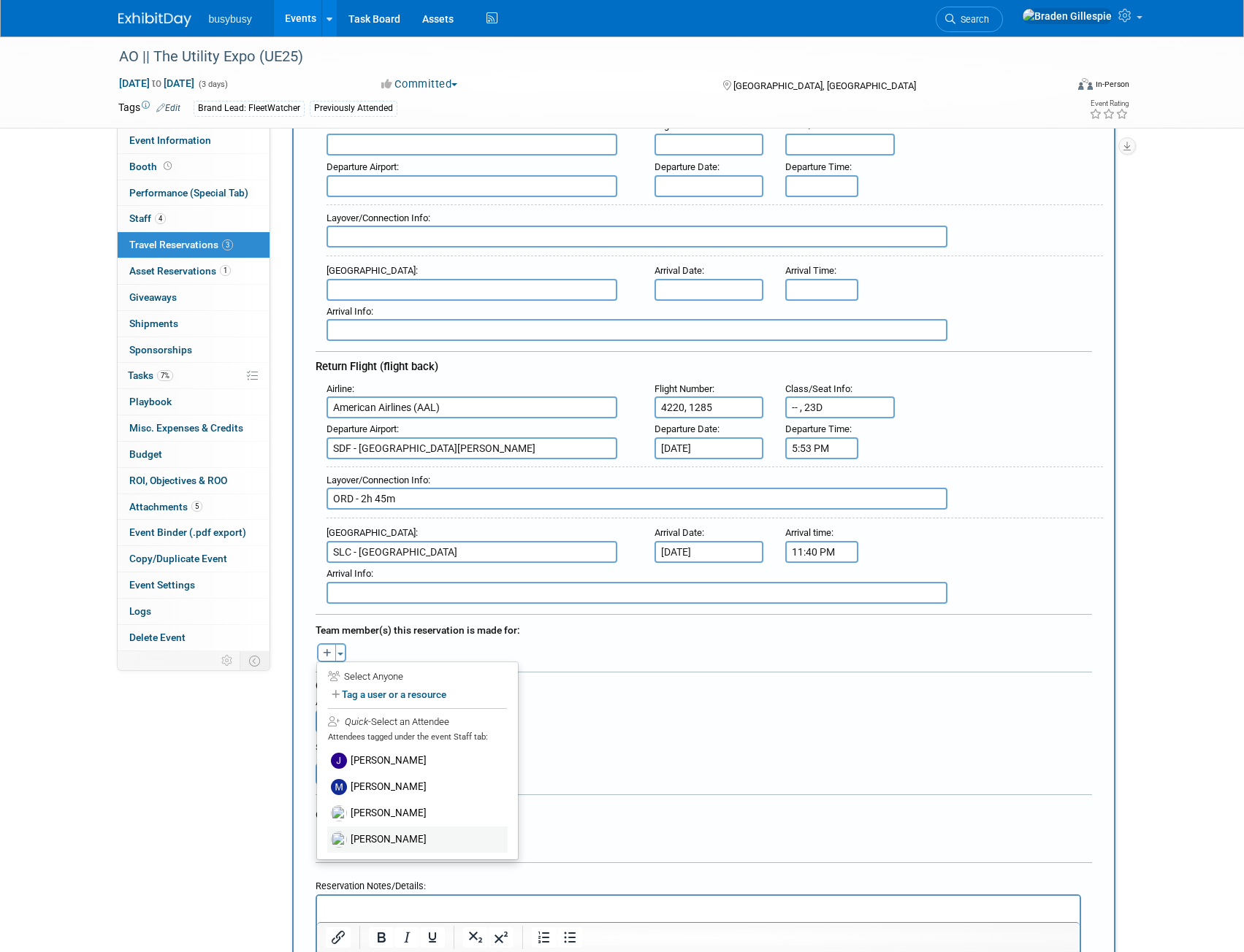
click at [387, 834] on label "[PERSON_NAME]" at bounding box center [417, 840] width 181 height 26
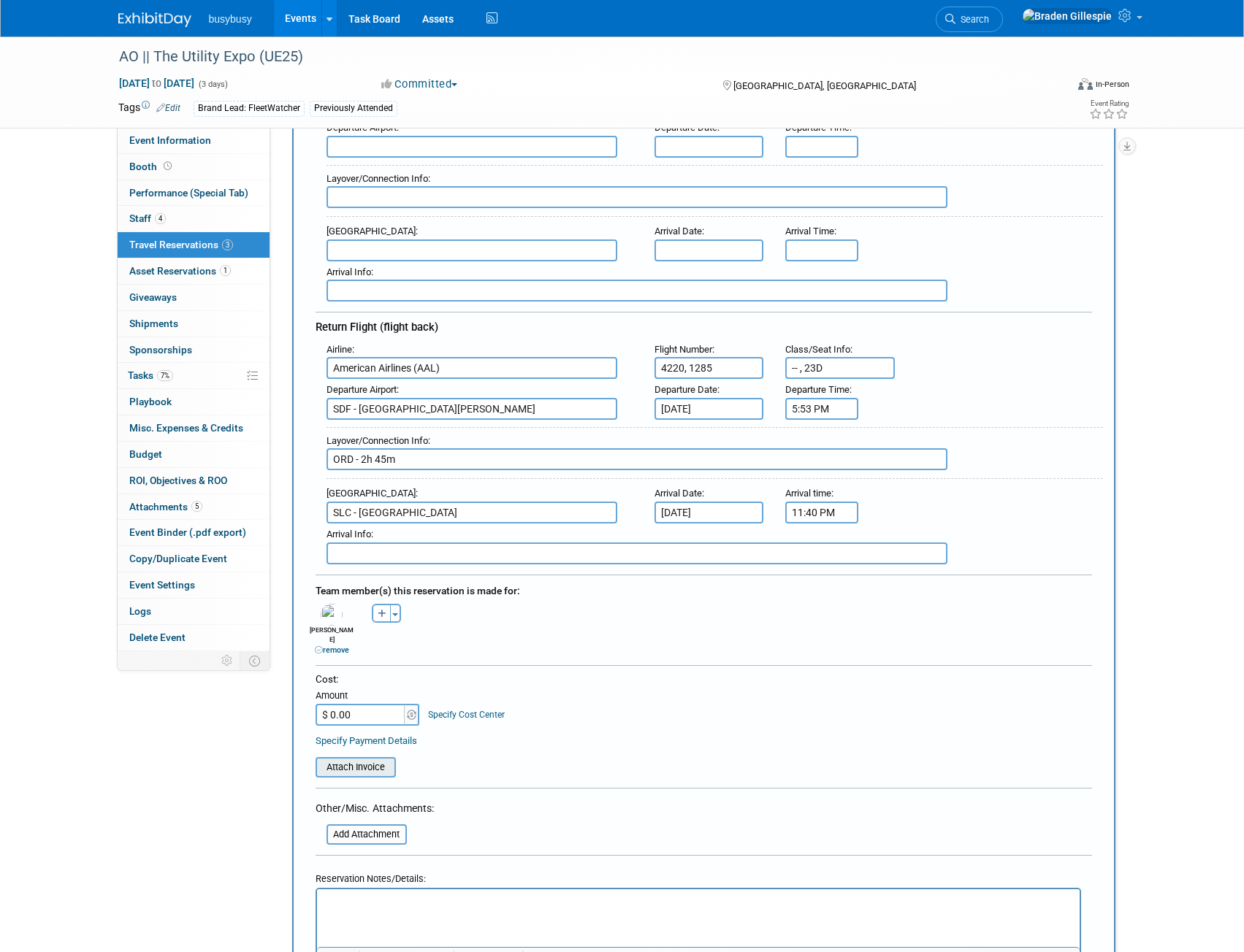
scroll to position [292, 0]
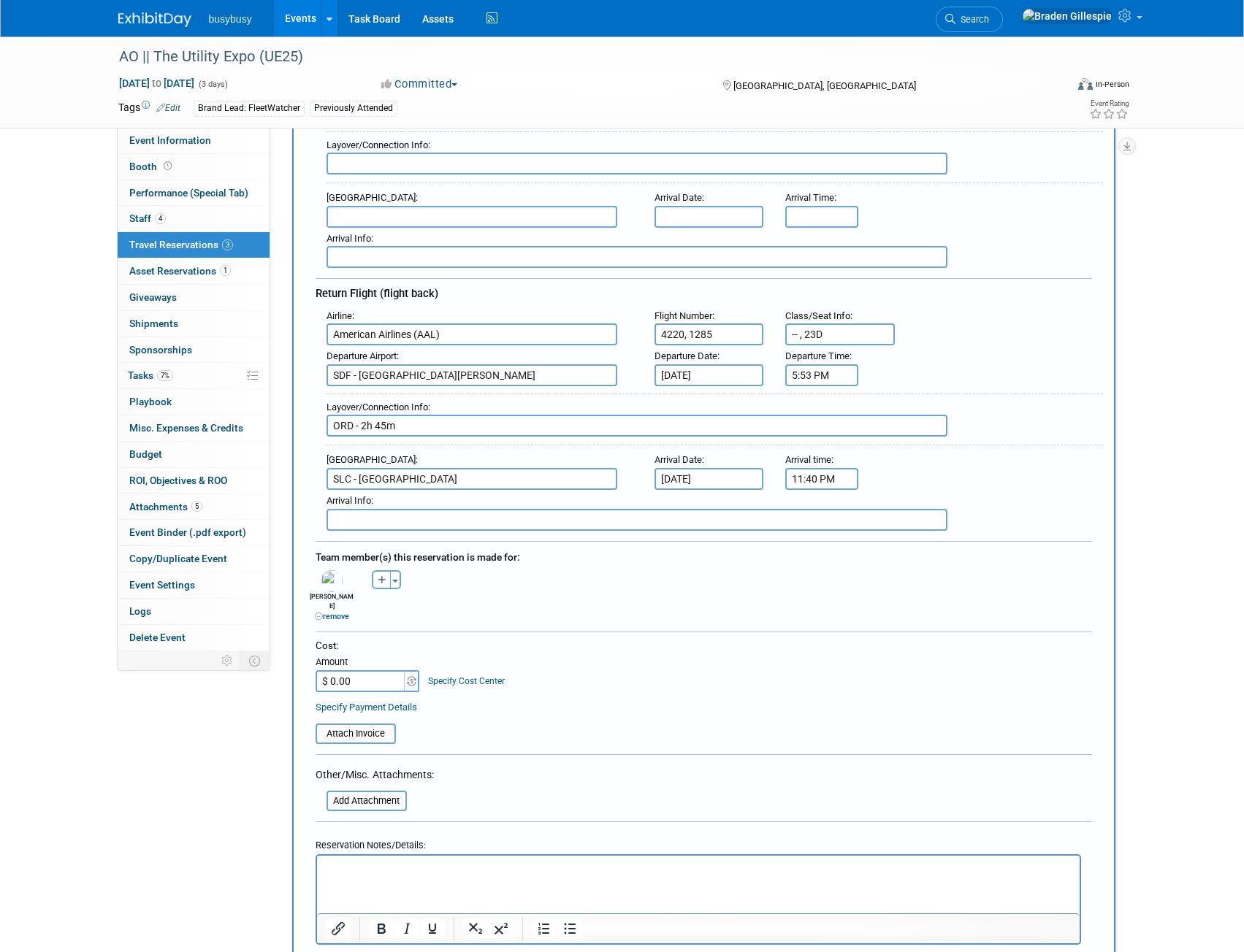
click at [373, 676] on input "$ 0.00" at bounding box center [361, 681] width 91 height 22
type input "$ 589.18"
click at [378, 726] on input "file" at bounding box center [308, 734] width 174 height 18
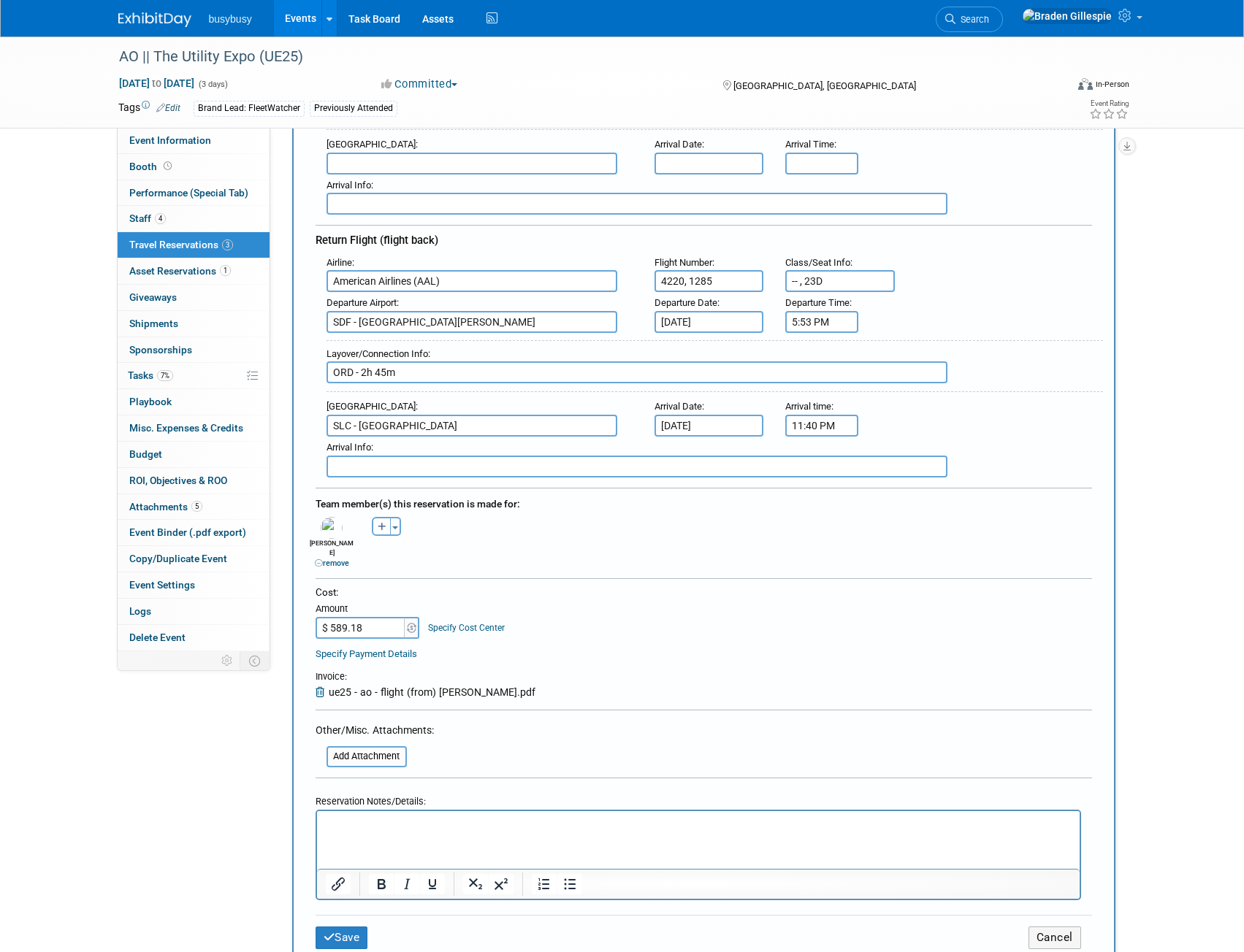
scroll to position [511, 0]
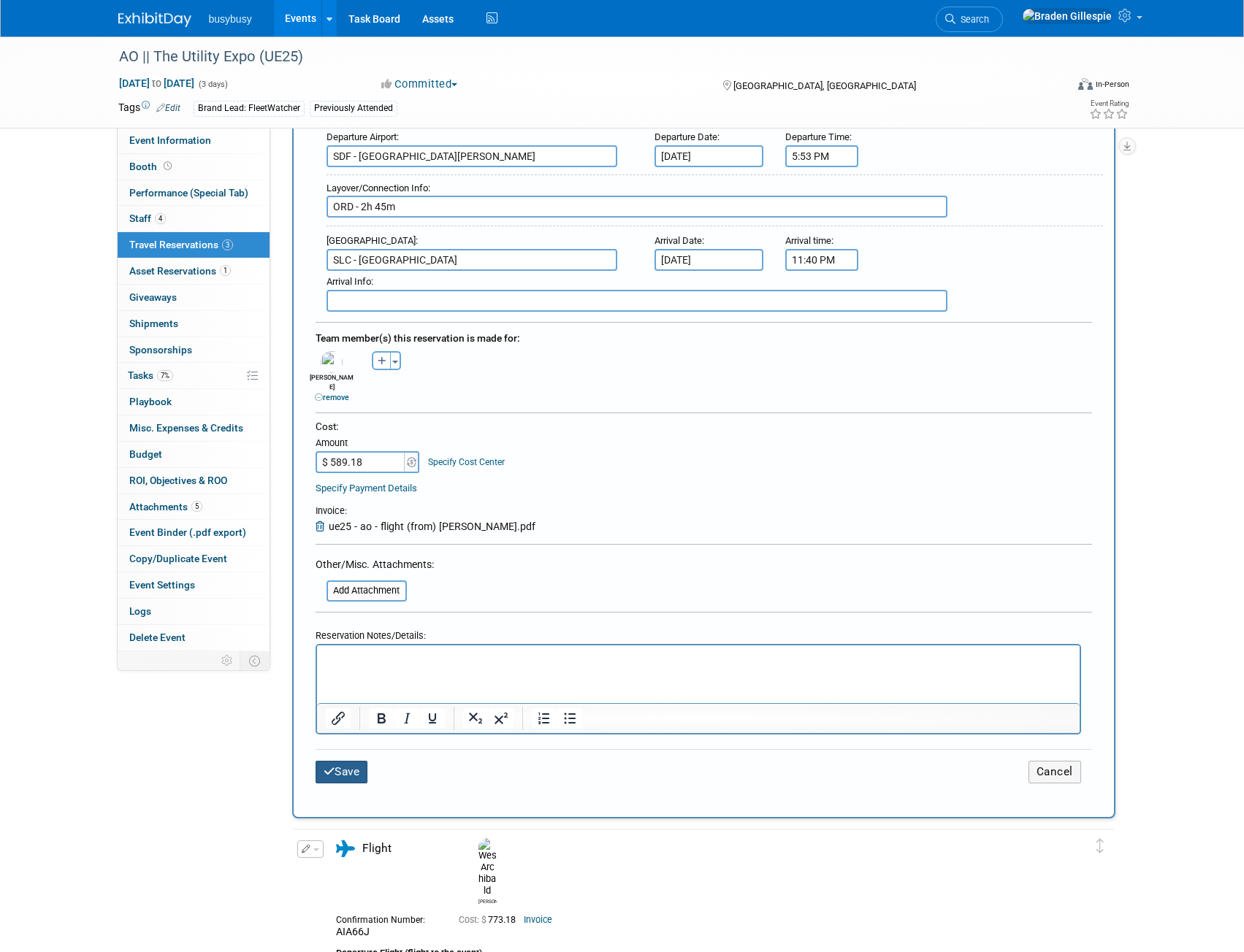
click at [336, 761] on button "Save" at bounding box center [342, 772] width 53 height 23
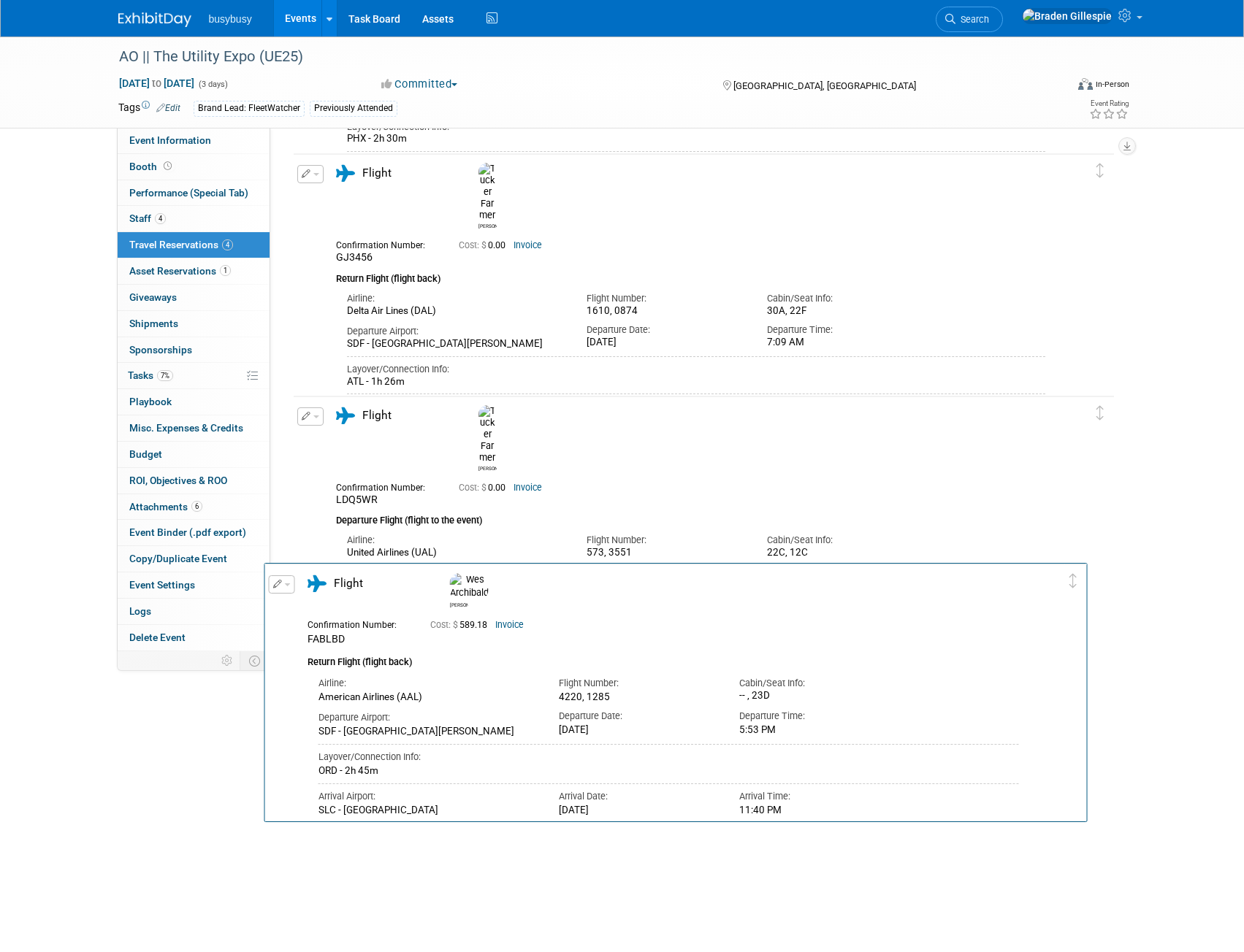
scroll to position [292, 0]
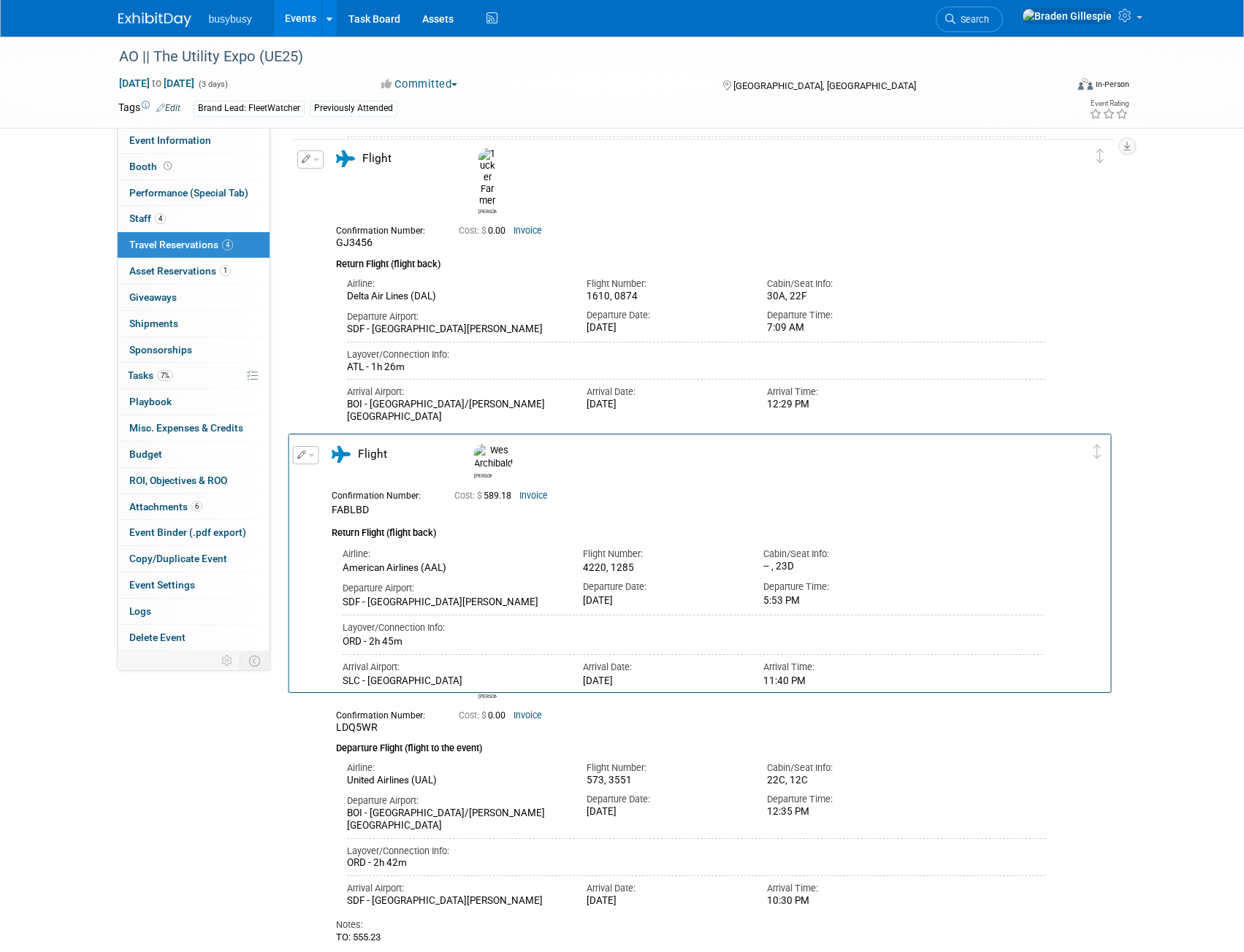
drag, startPoint x: 1101, startPoint y: 205, endPoint x: 1102, endPoint y: 441, distance: 236.0
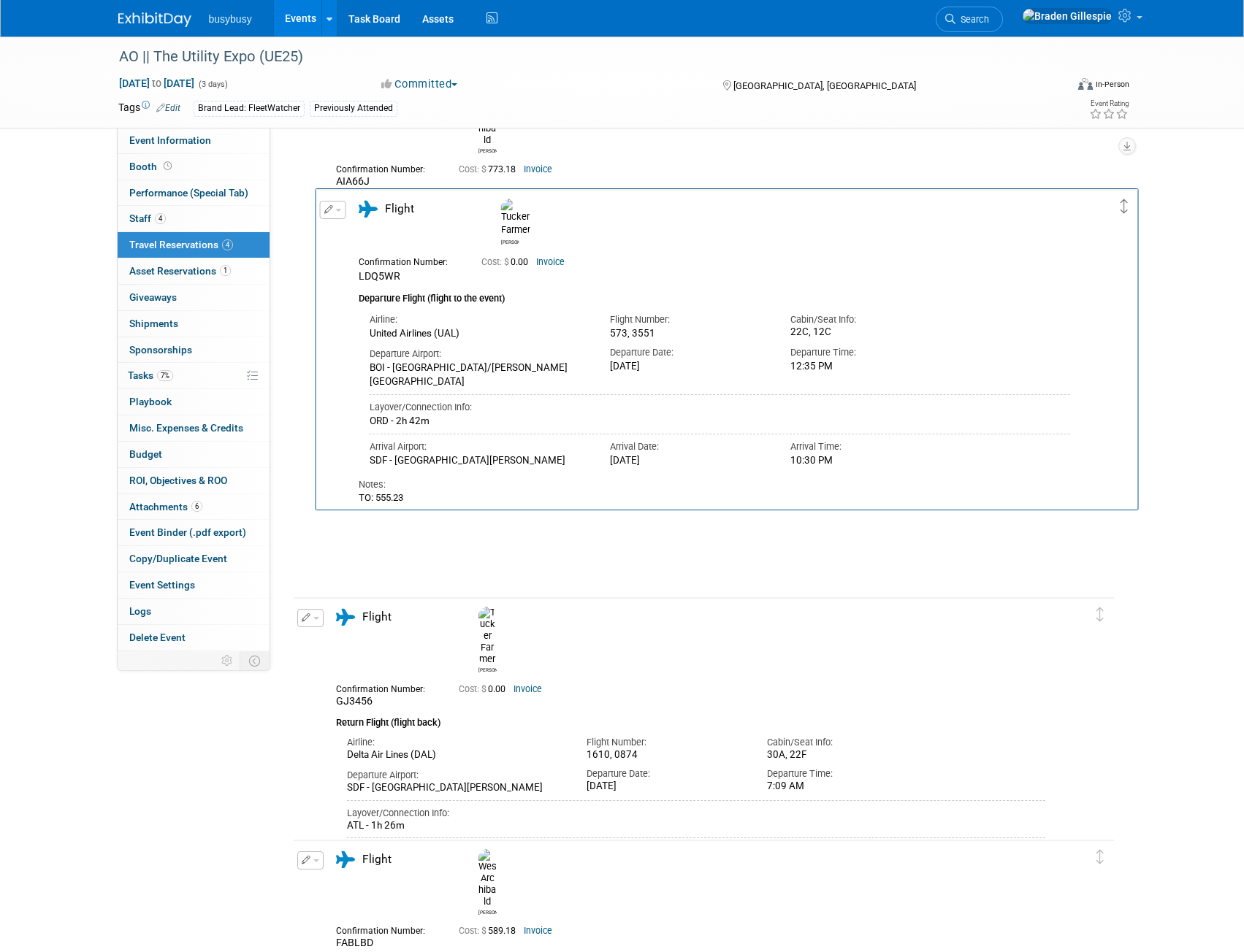
scroll to position [0, 0]
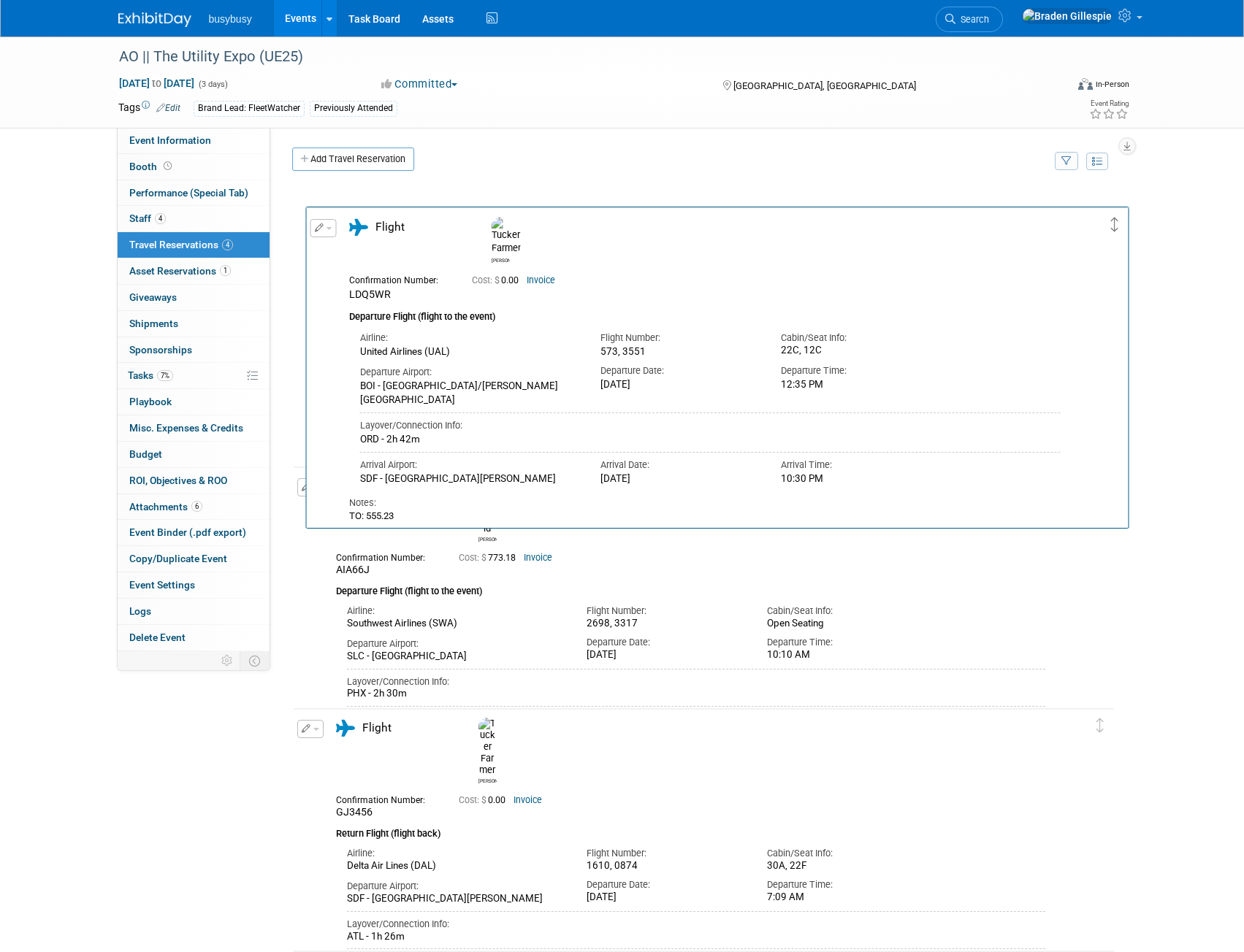
drag, startPoint x: 1099, startPoint y: 641, endPoint x: 1114, endPoint y: 234, distance: 407.3
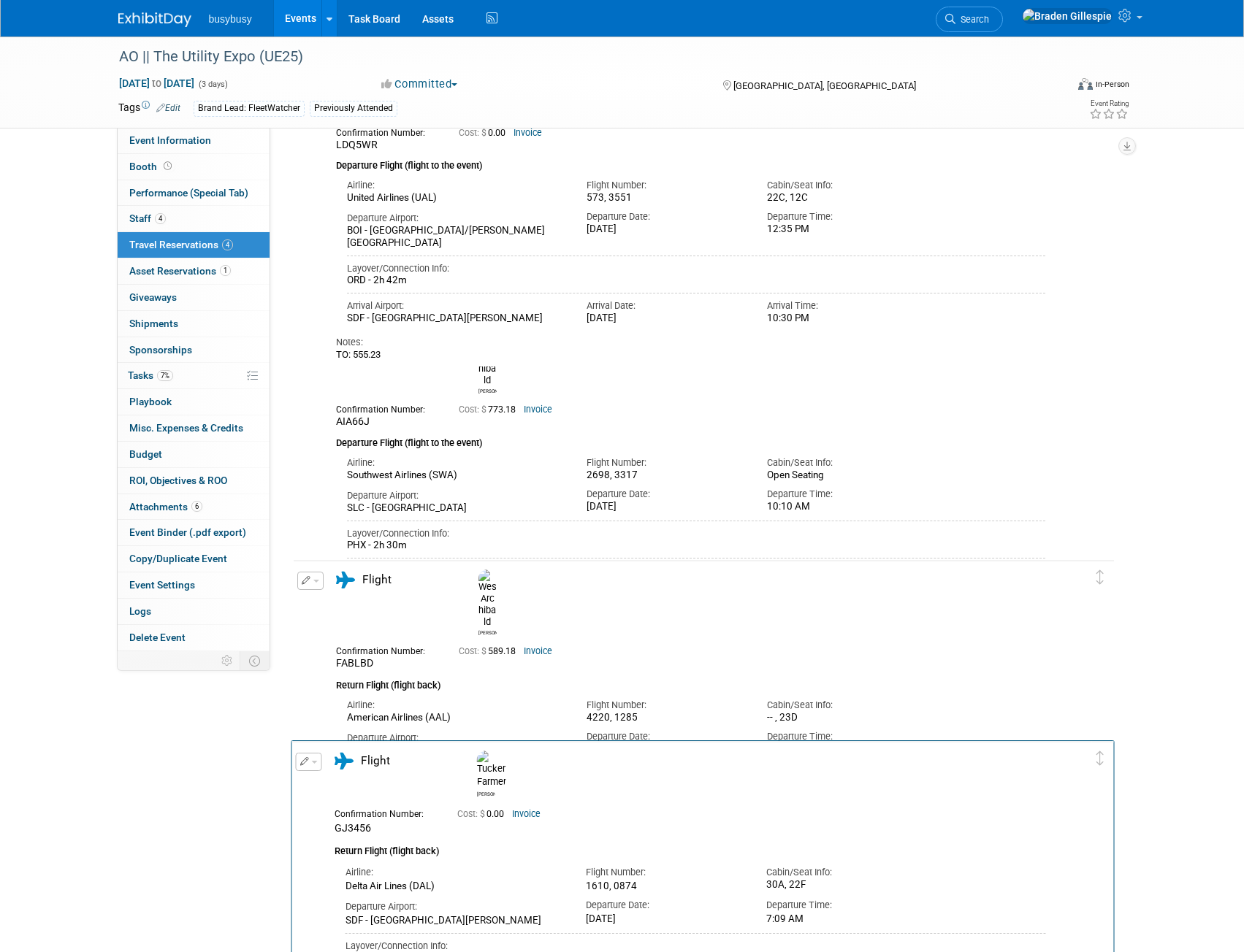
scroll to position [219, 0]
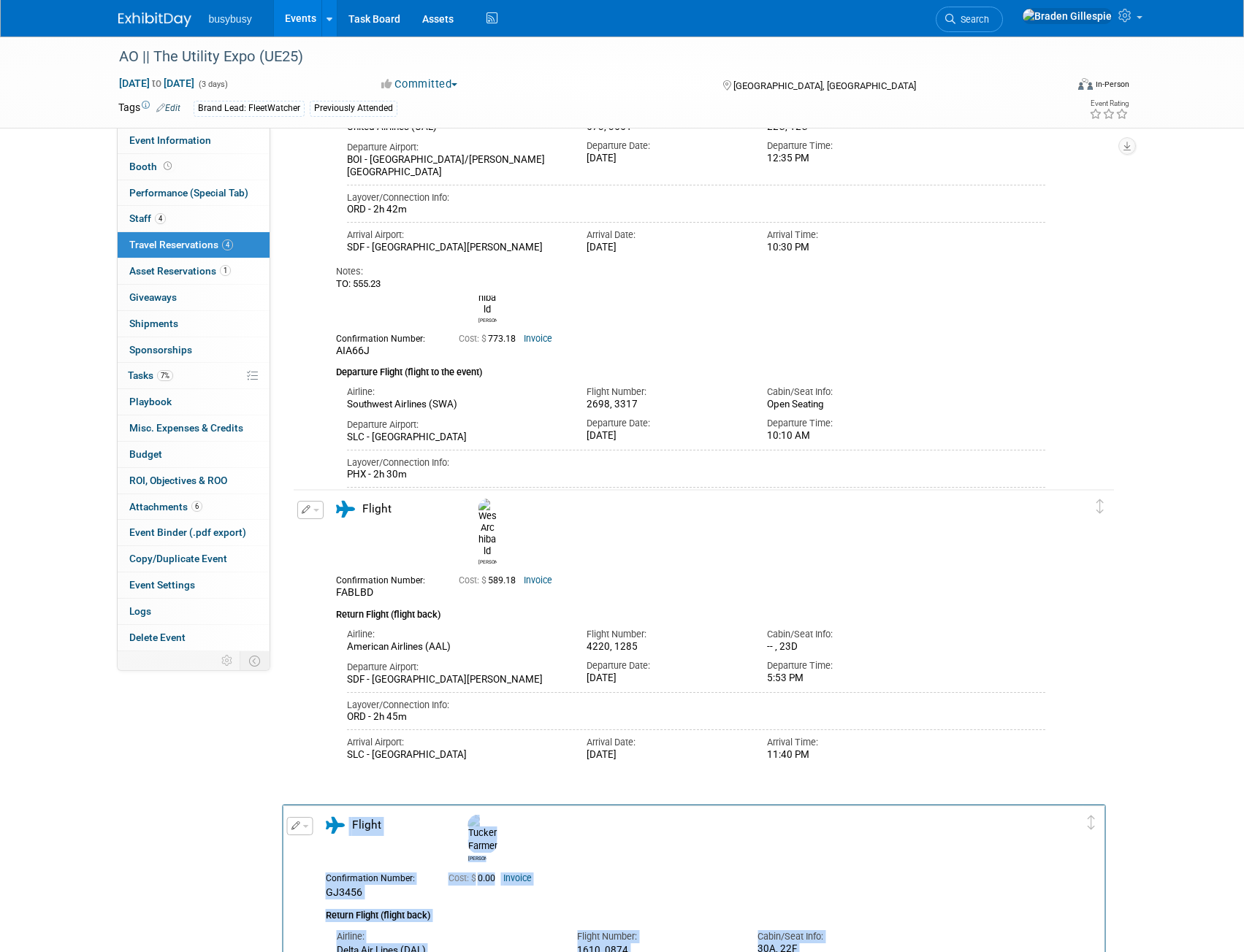
drag, startPoint x: 1100, startPoint y: 654, endPoint x: 1091, endPoint y: 803, distance: 149.3
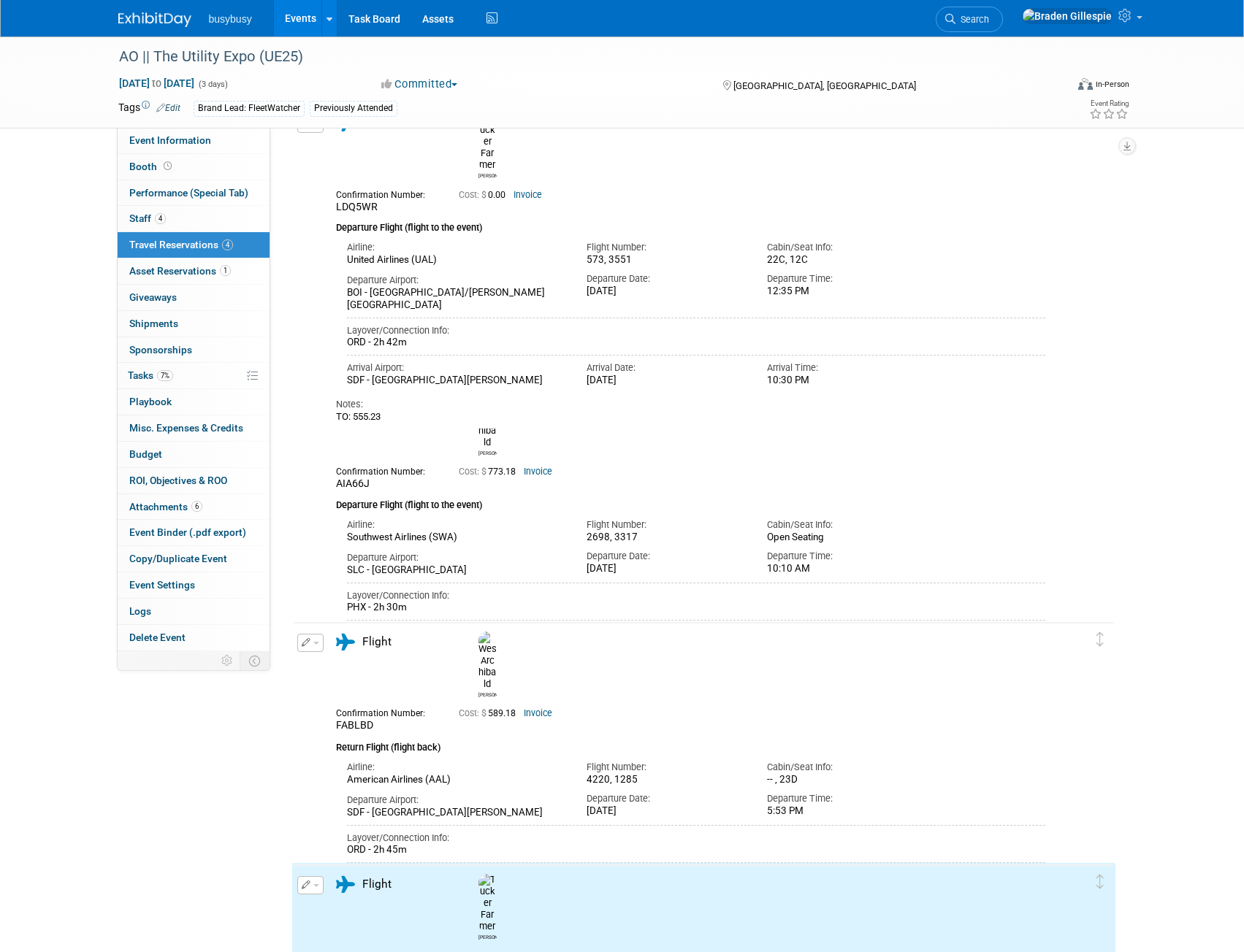
scroll to position [73, 0]
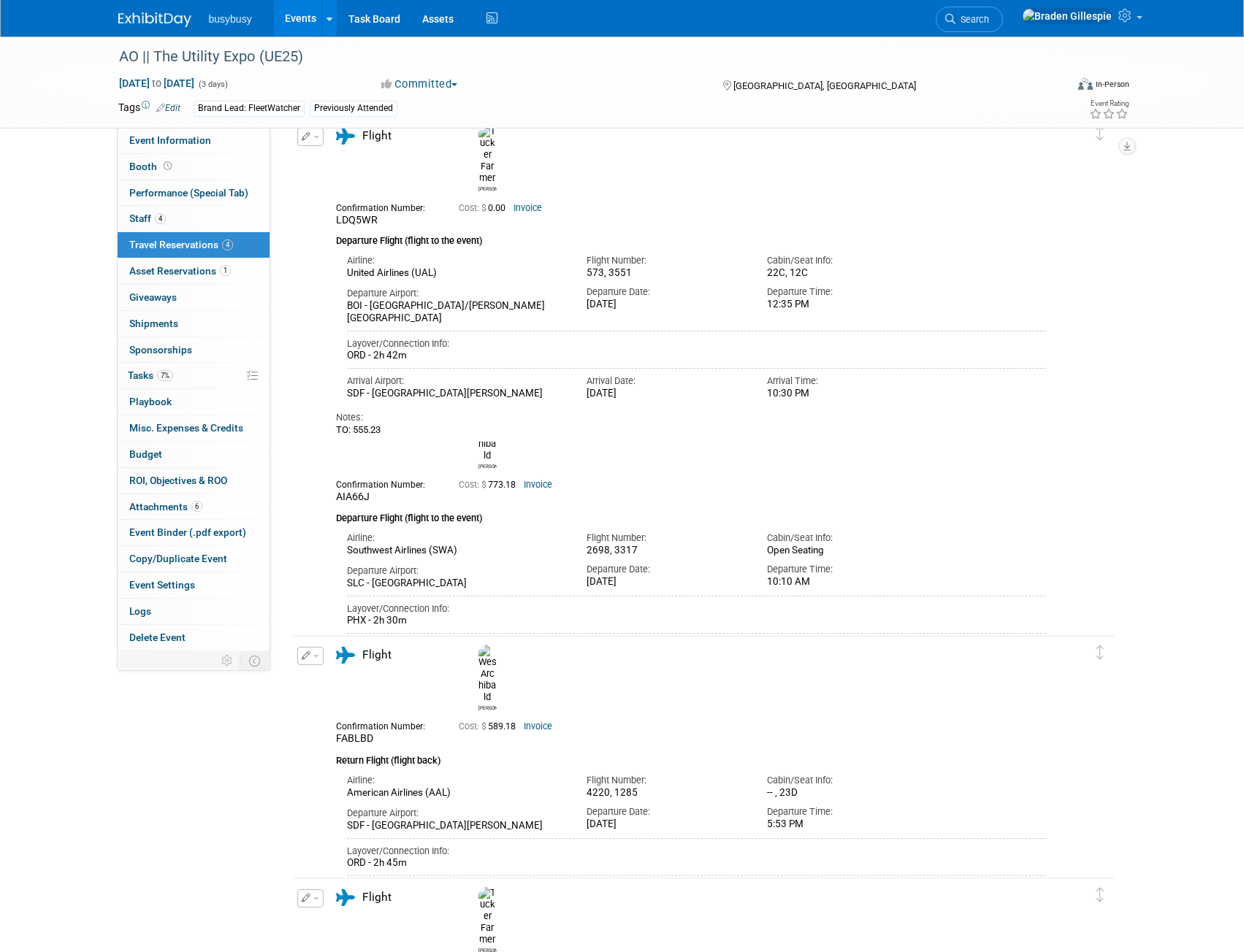
drag, startPoint x: 150, startPoint y: 22, endPoint x: 309, endPoint y: 0, distance: 160.5
click at [150, 22] on img at bounding box center [154, 19] width 73 height 15
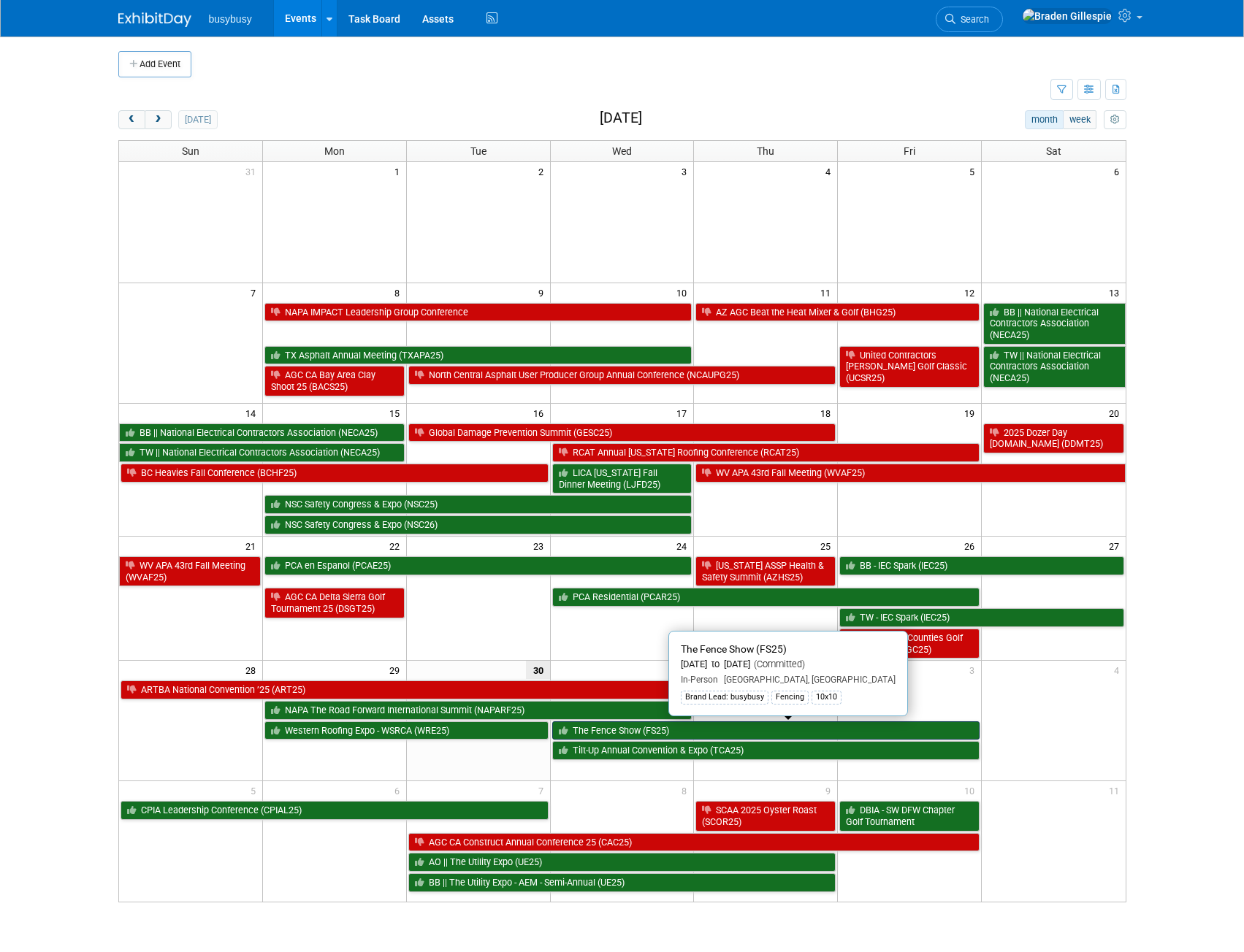
click at [844, 724] on link "The Fence Show (FS25)" at bounding box center [766, 731] width 428 height 19
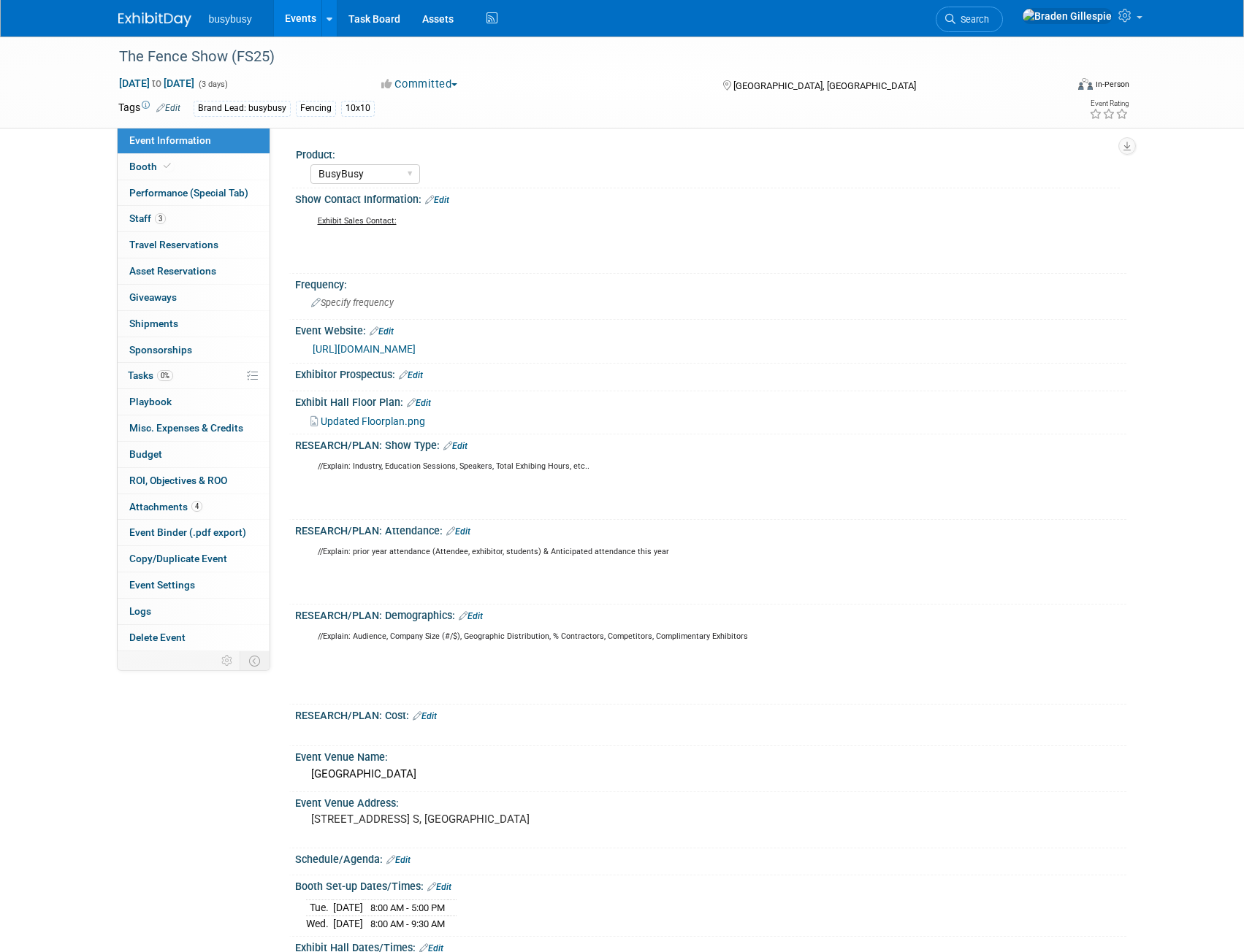
select select "BusyBusy"
click at [181, 164] on link "Booth" at bounding box center [193, 167] width 152 height 25
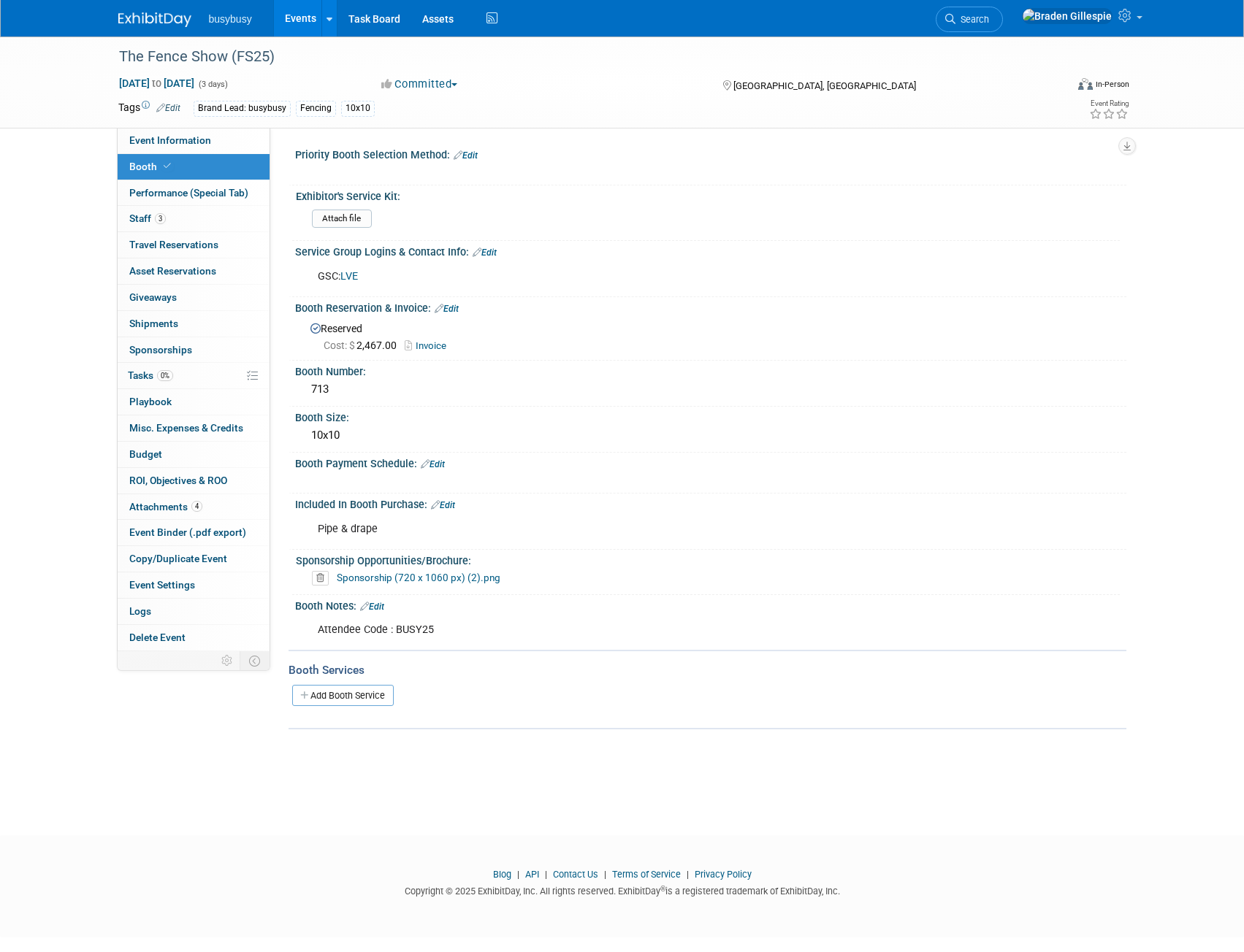
click at [146, 24] on img at bounding box center [154, 19] width 73 height 15
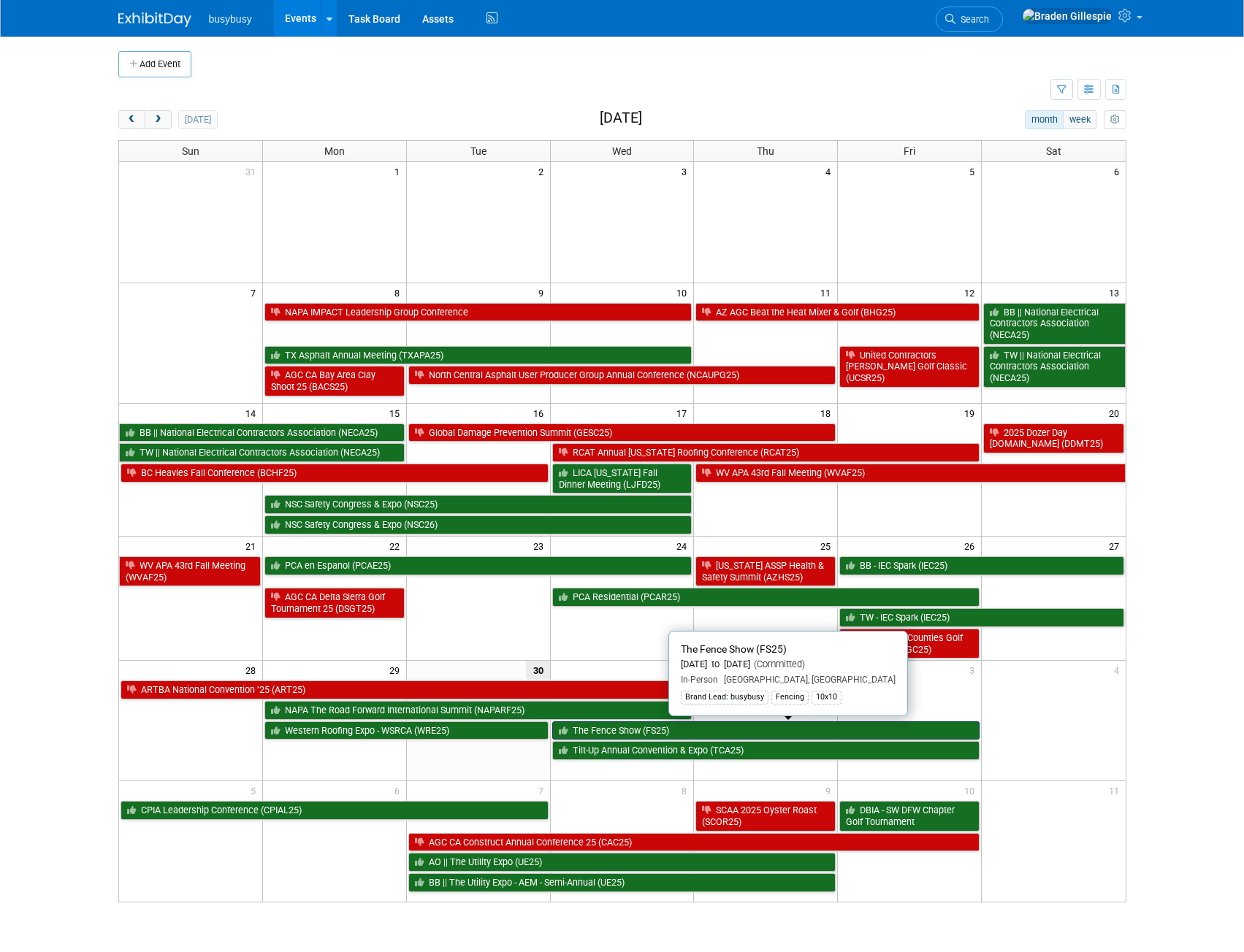
click at [867, 733] on link "The Fence Show (FS25)" at bounding box center [766, 731] width 428 height 19
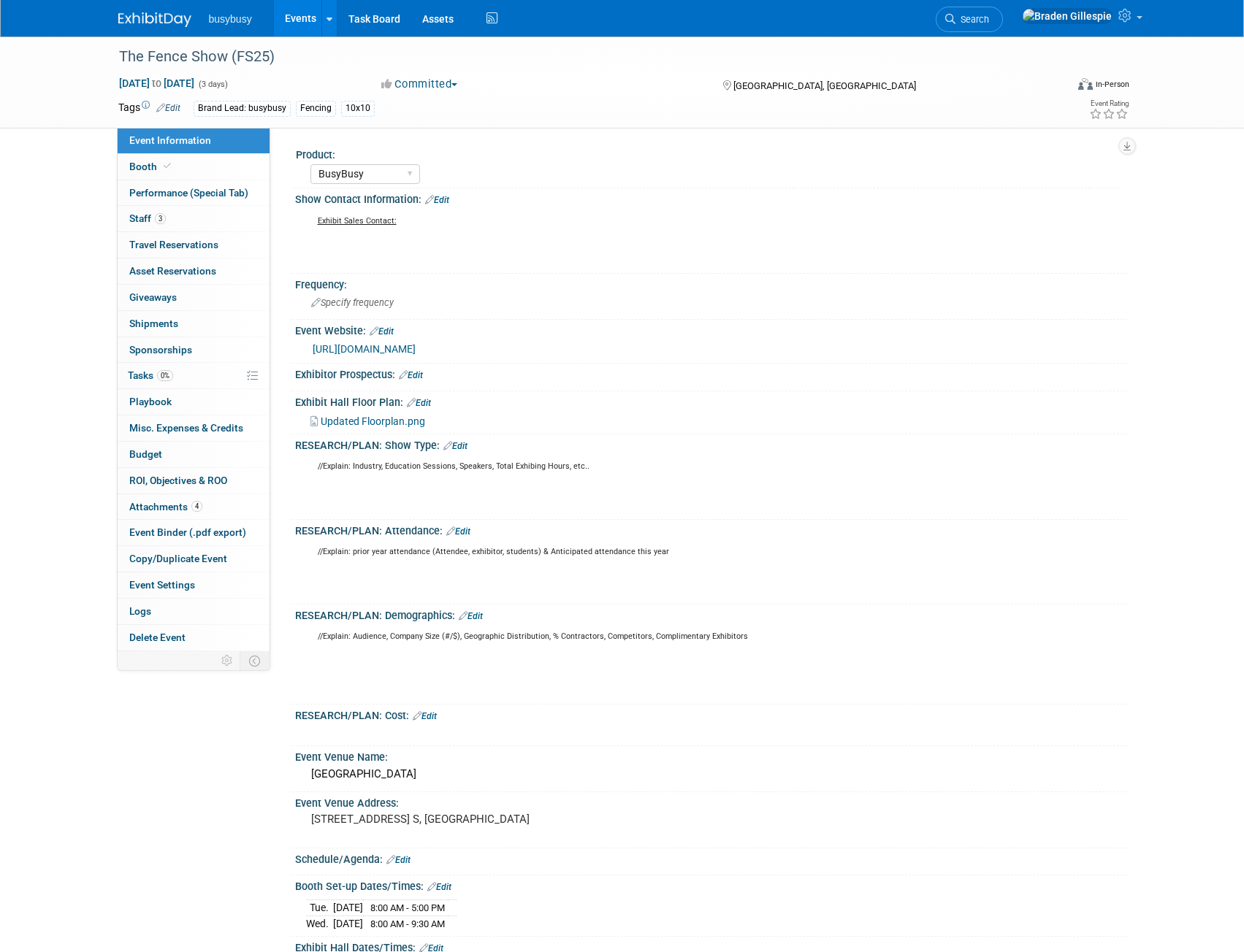
select select "BusyBusy"
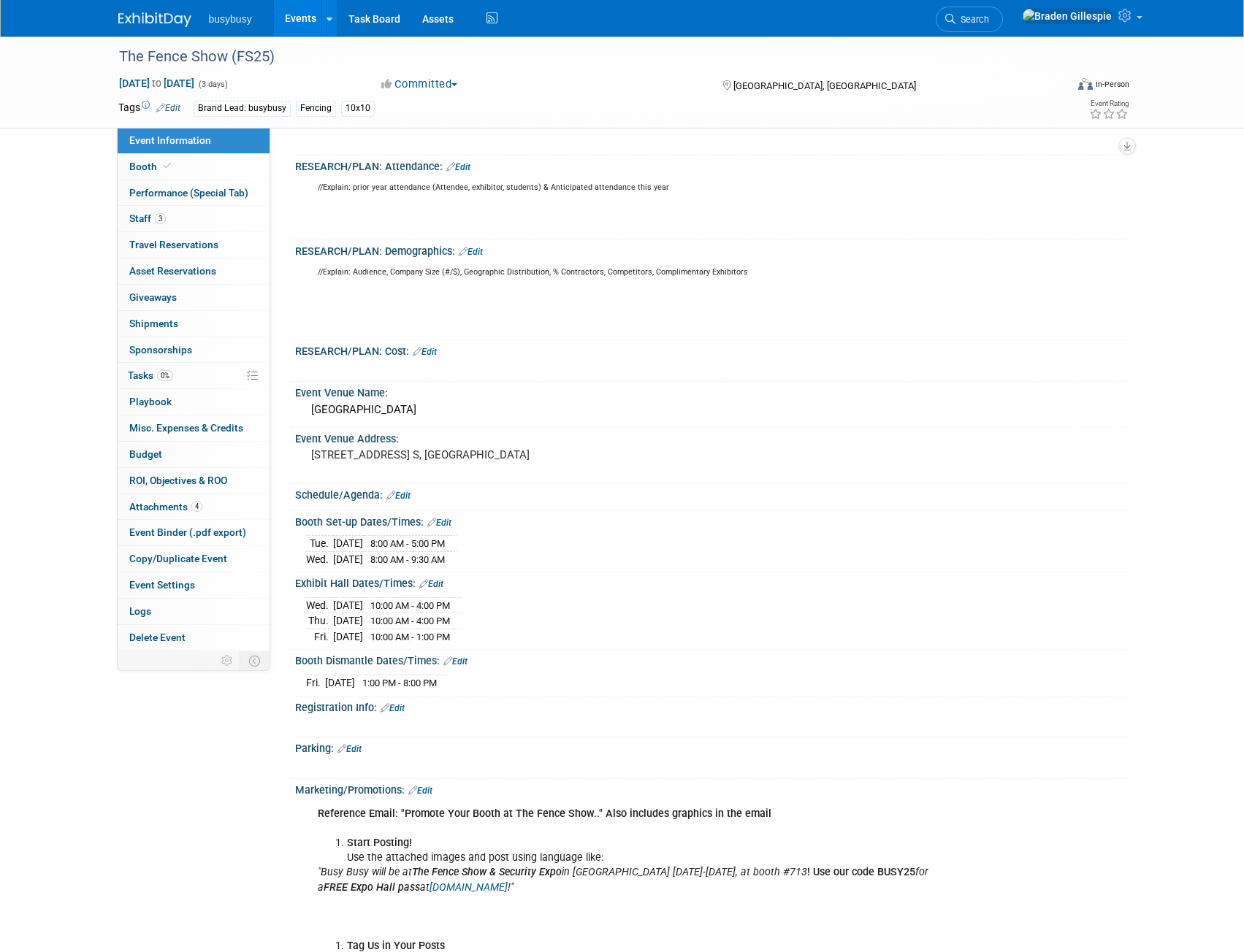
scroll to position [366, 0]
click at [203, 162] on link "Booth" at bounding box center [193, 167] width 152 height 25
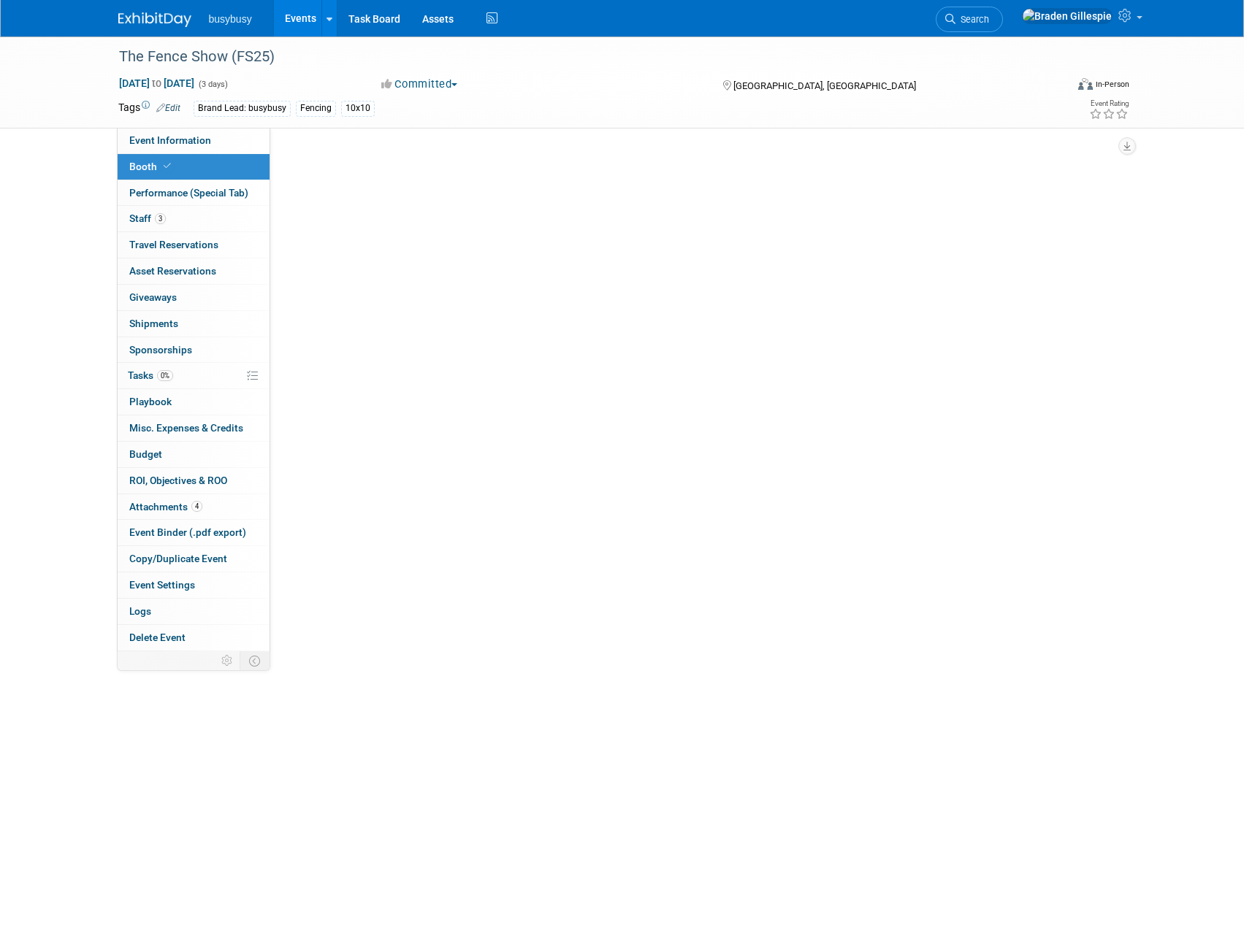
scroll to position [0, 0]
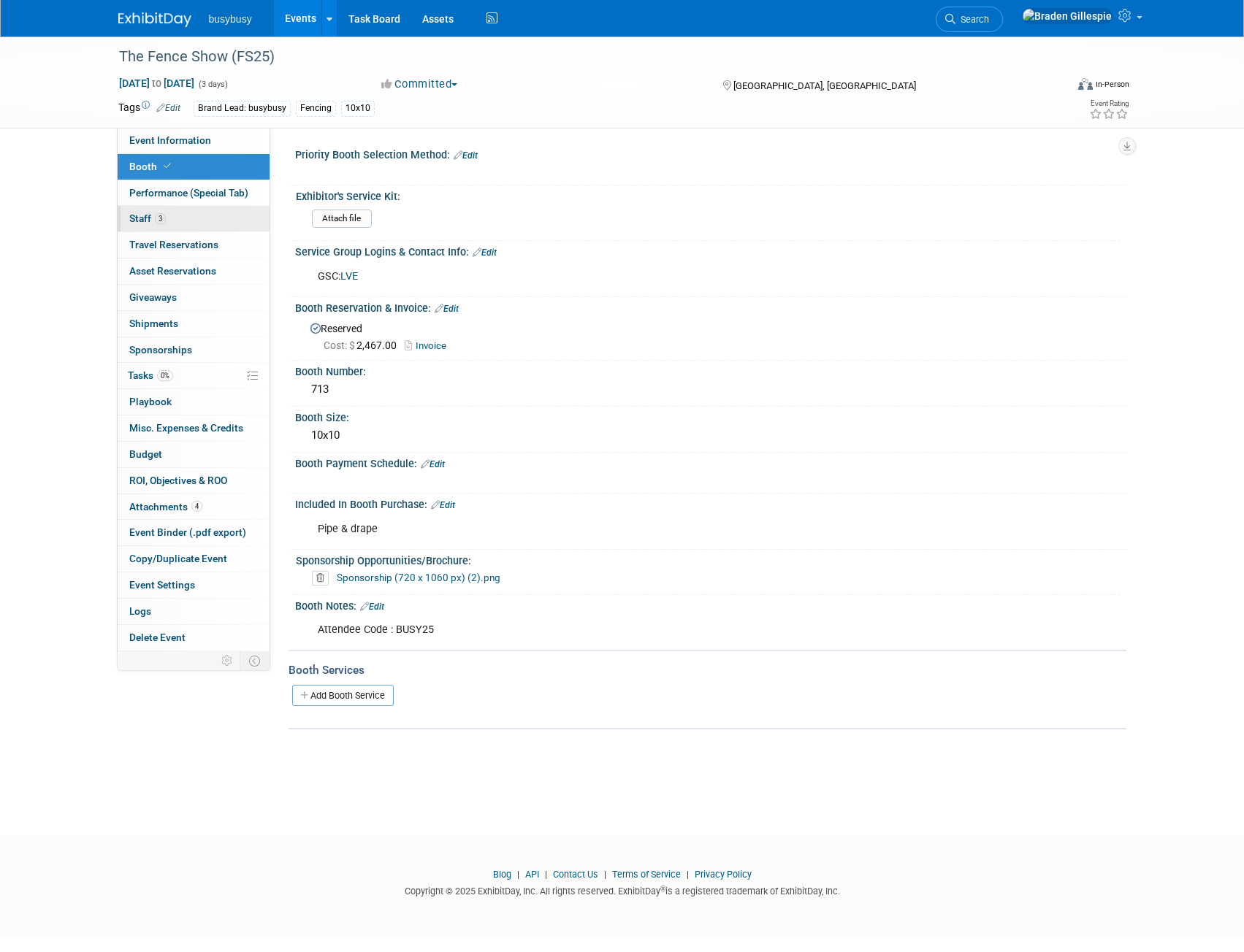
click at [212, 217] on link "3 Staff 3" at bounding box center [193, 218] width 152 height 25
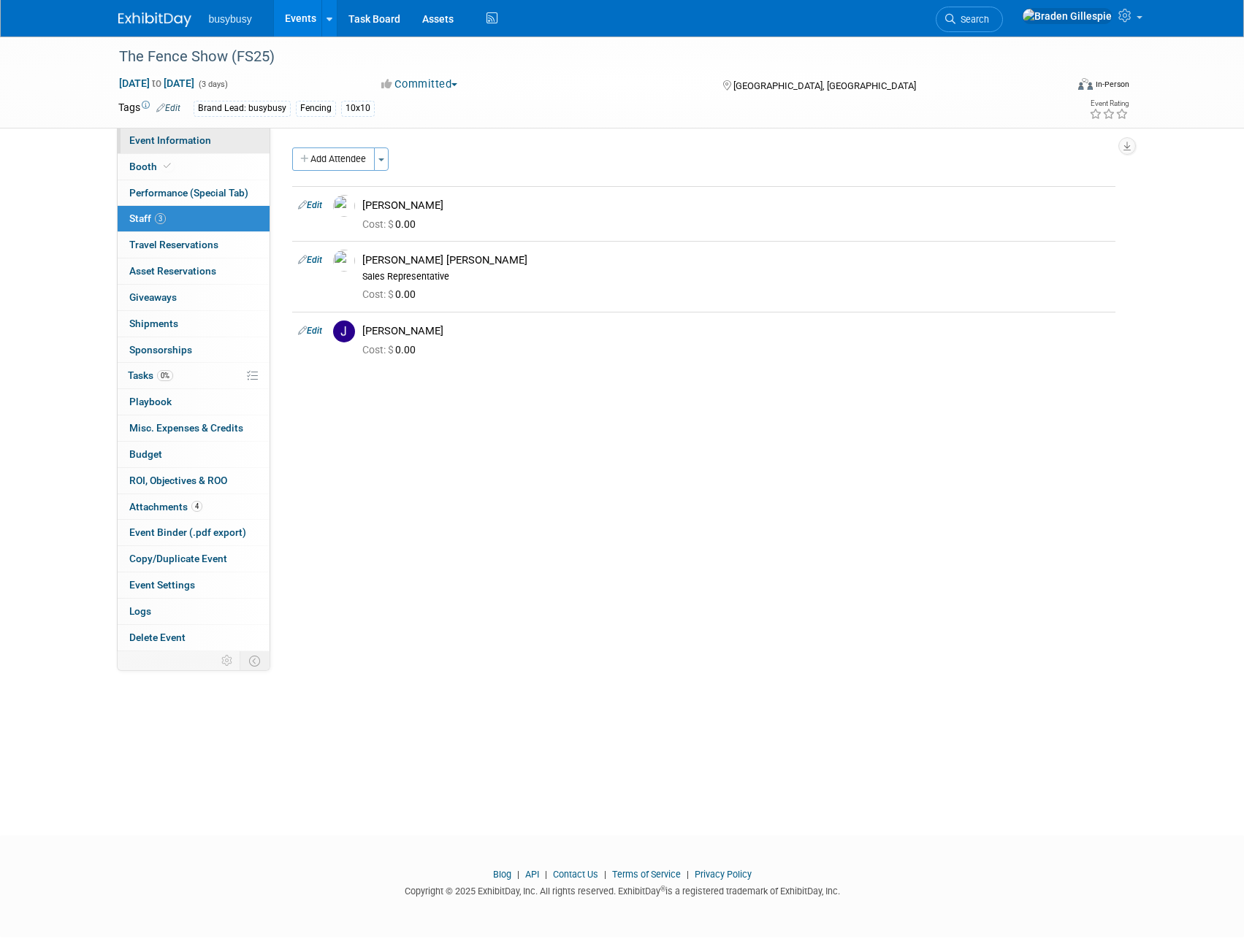
click at [183, 136] on span "Event Information" at bounding box center [169, 139] width 82 height 11
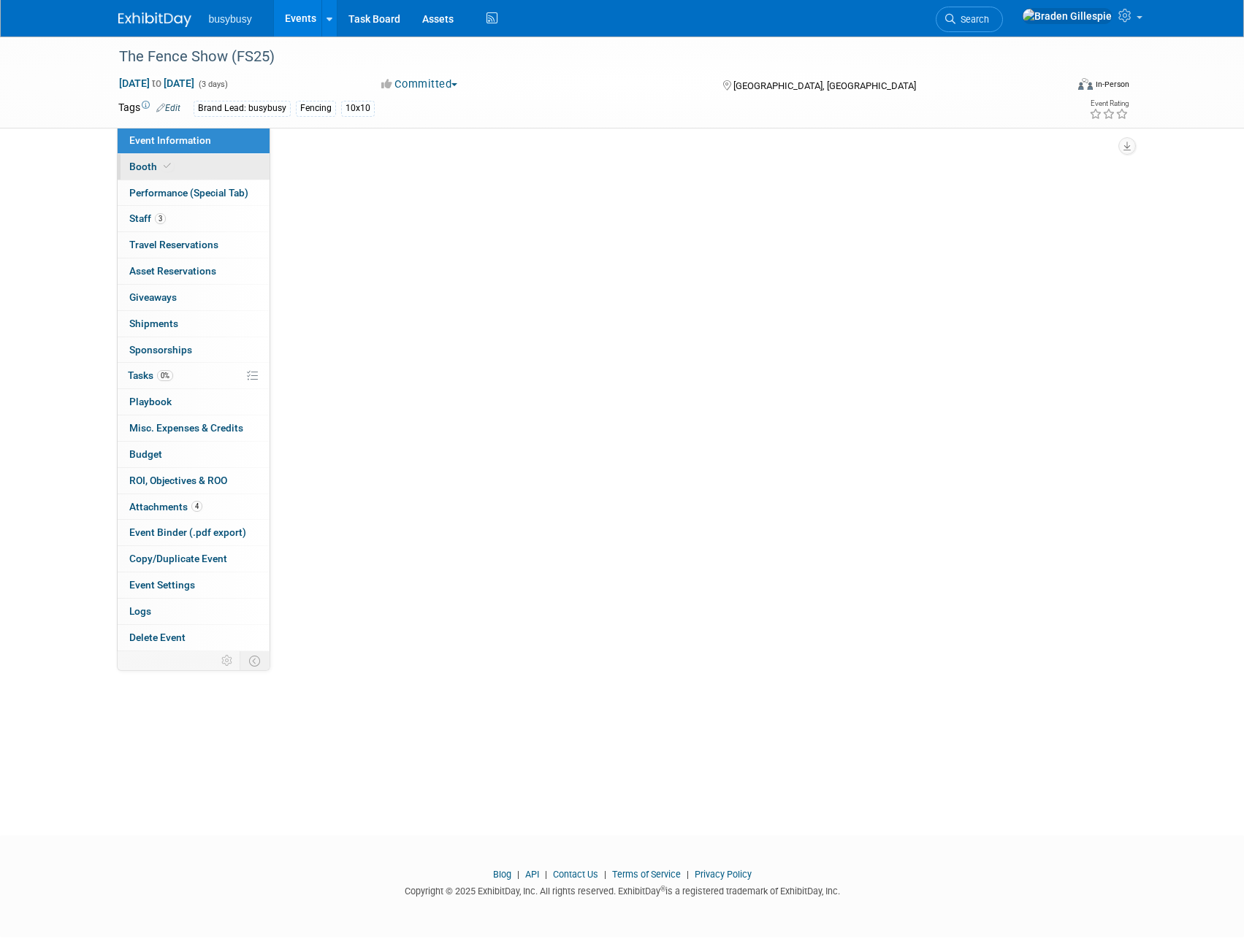
select select "BusyBusy"
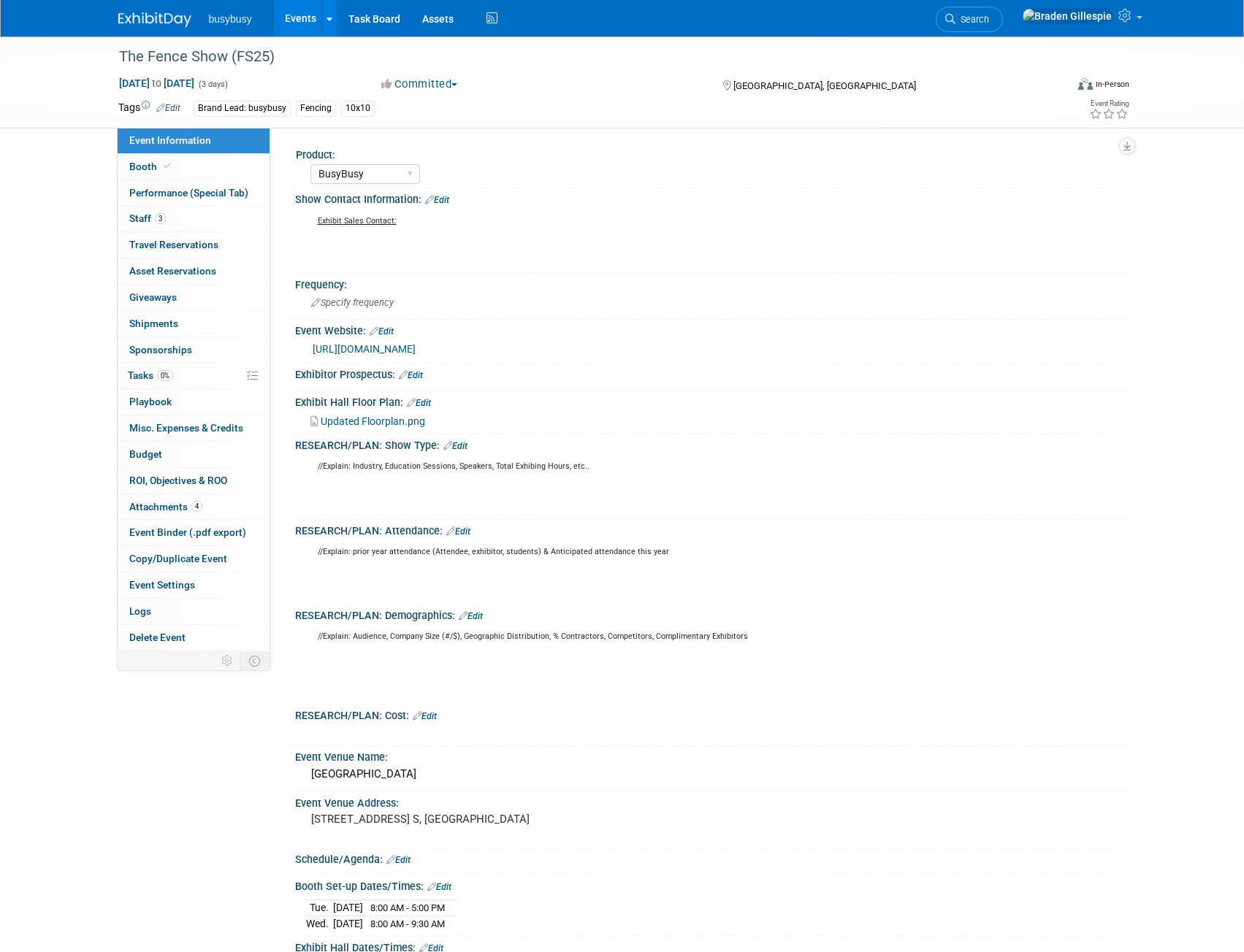
click at [395, 344] on link "[URL][DOMAIN_NAME]" at bounding box center [364, 349] width 103 height 11
click at [956, 18] on icon at bounding box center [950, 19] width 11 height 11
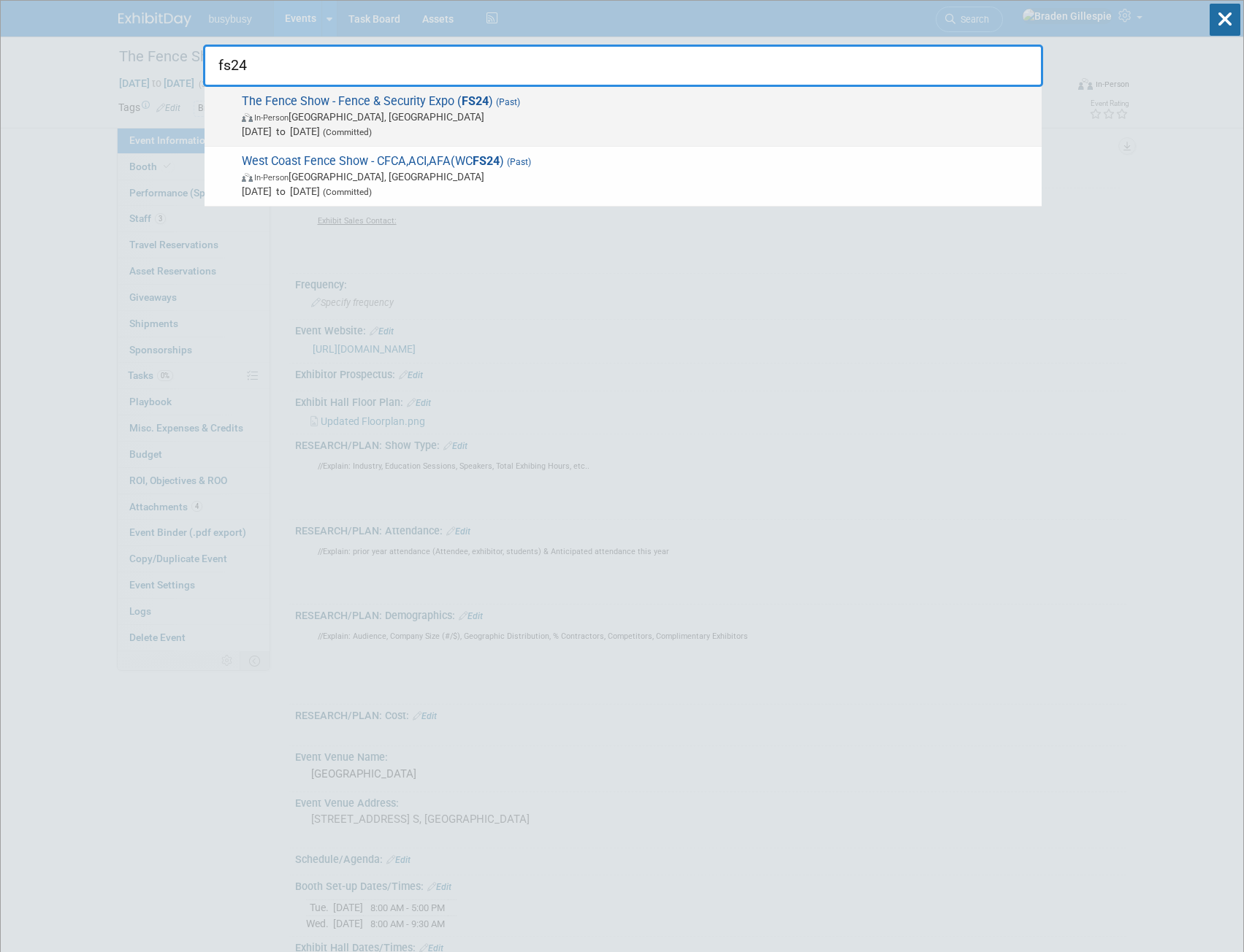
type input "fs24"
click at [516, 121] on span "In-Person Las Vegas, NV" at bounding box center [638, 117] width 793 height 15
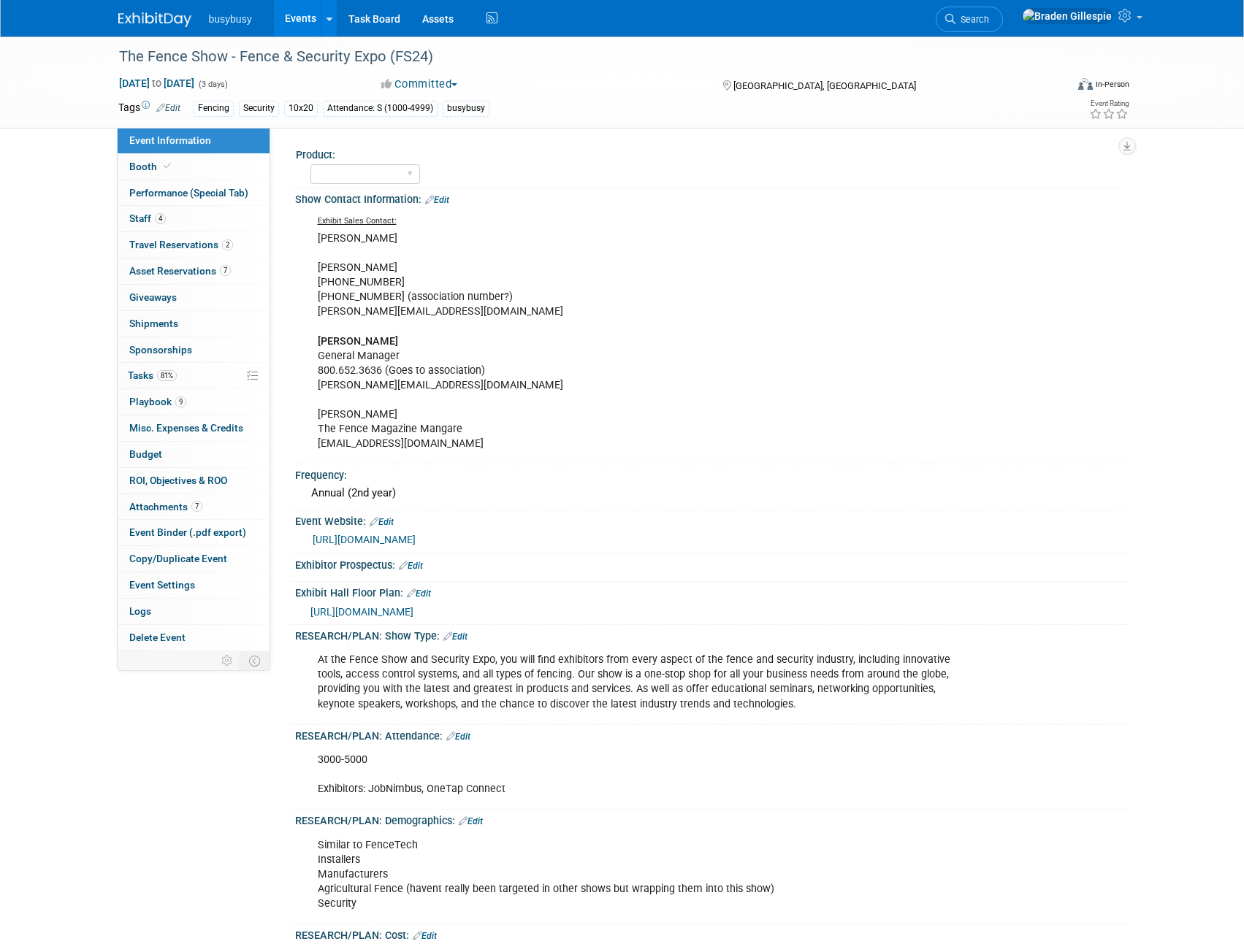
select select "No"
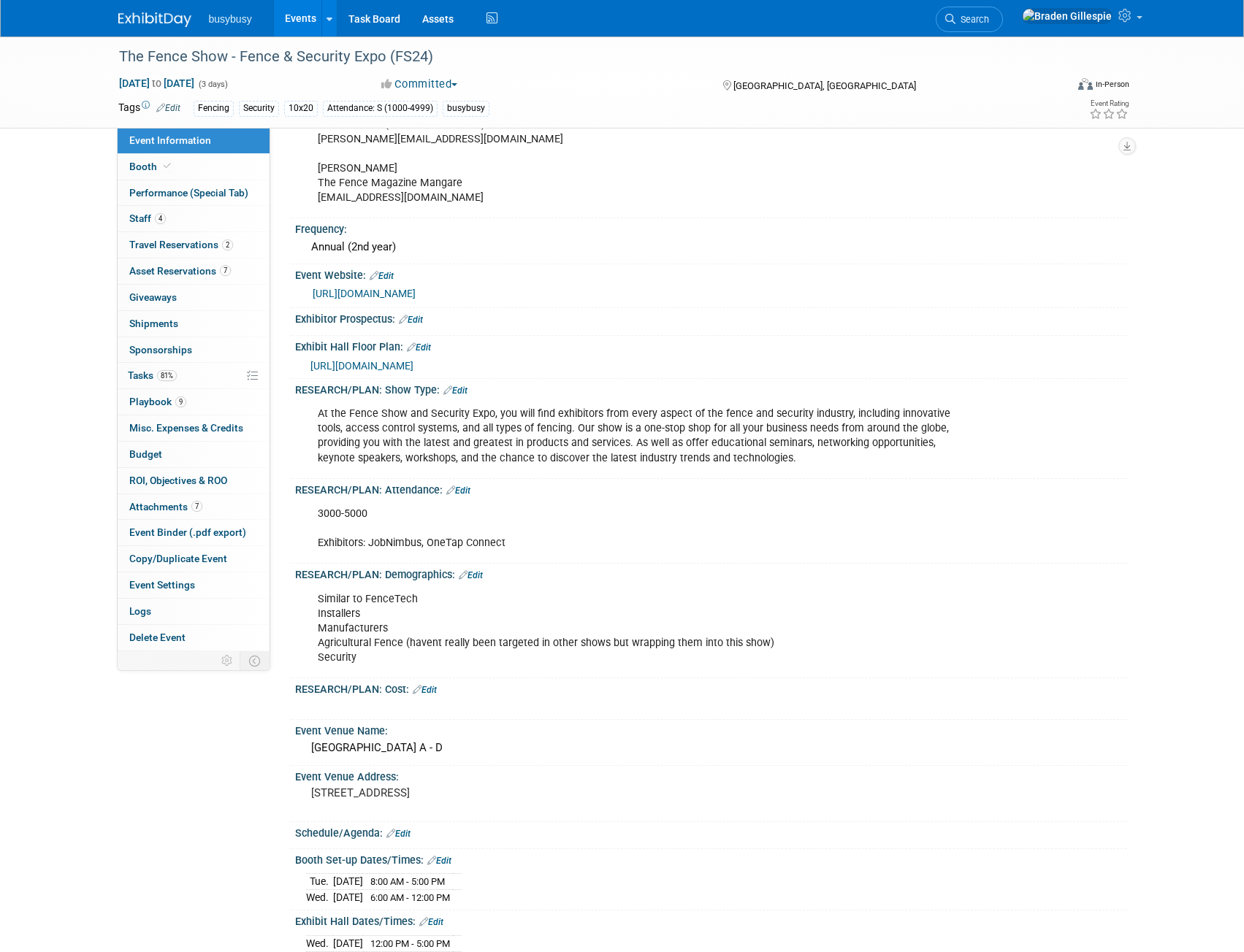
scroll to position [292, 0]
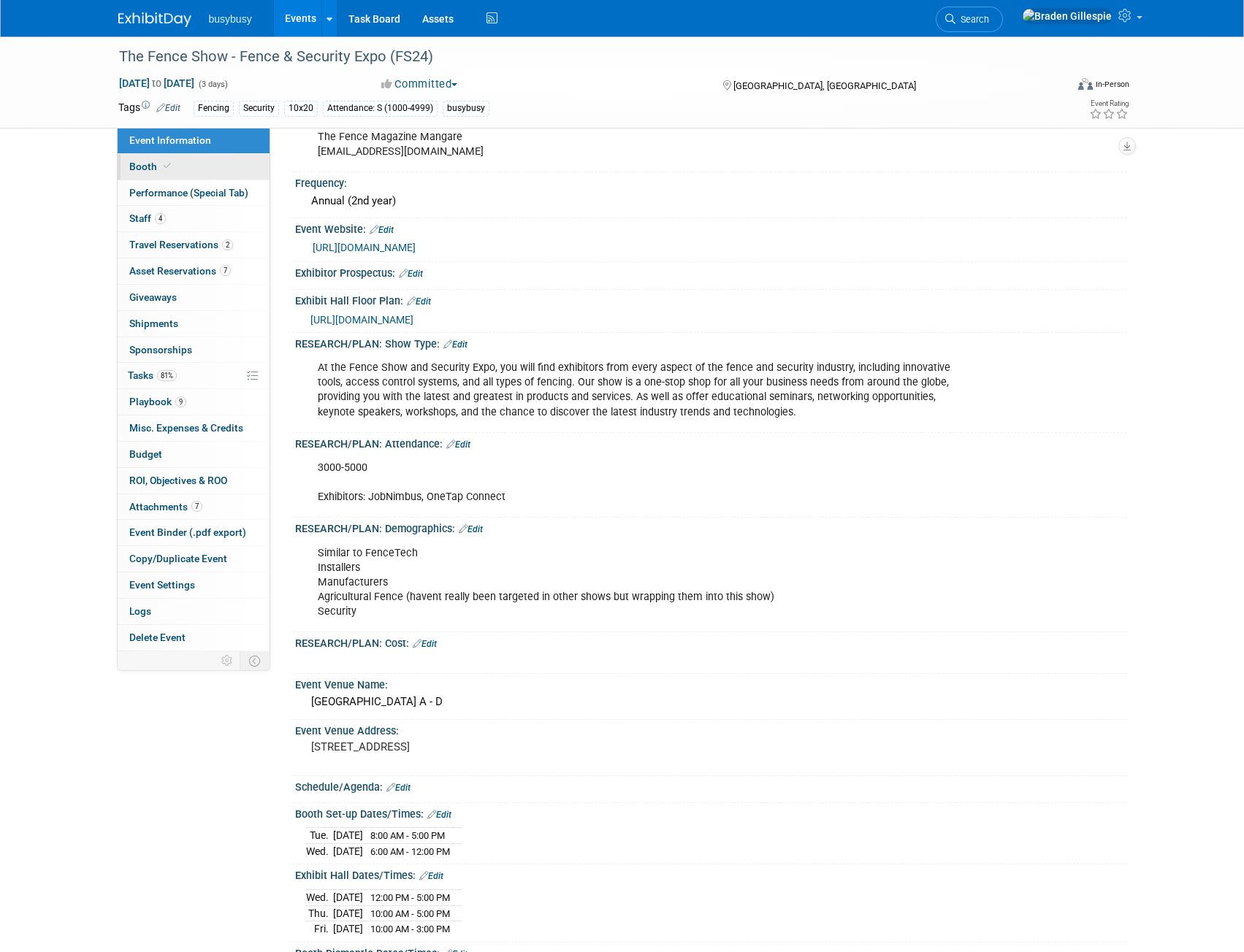
click at [174, 177] on link "Booth" at bounding box center [193, 167] width 152 height 25
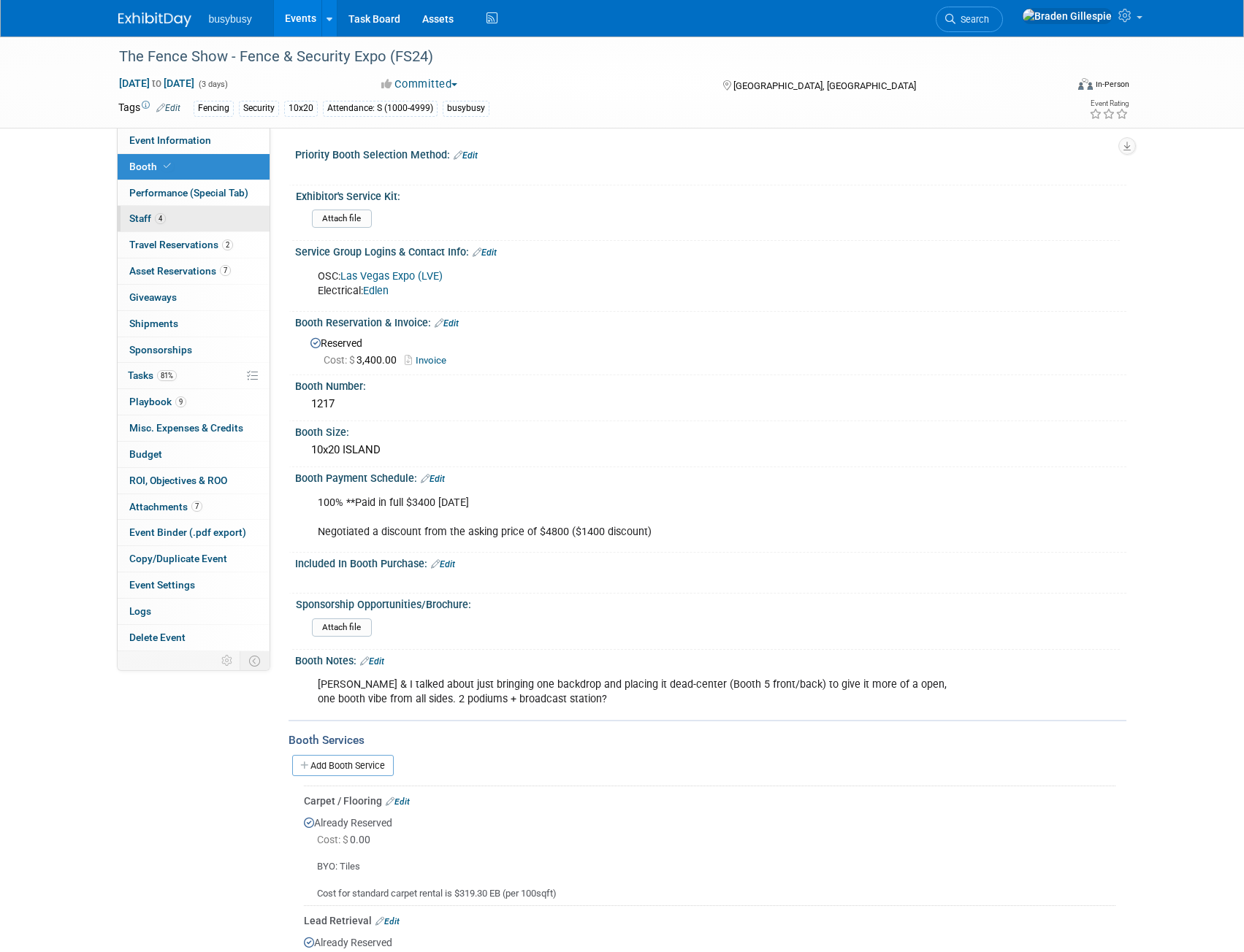
click at [192, 213] on link "4 Staff 4" at bounding box center [193, 218] width 152 height 25
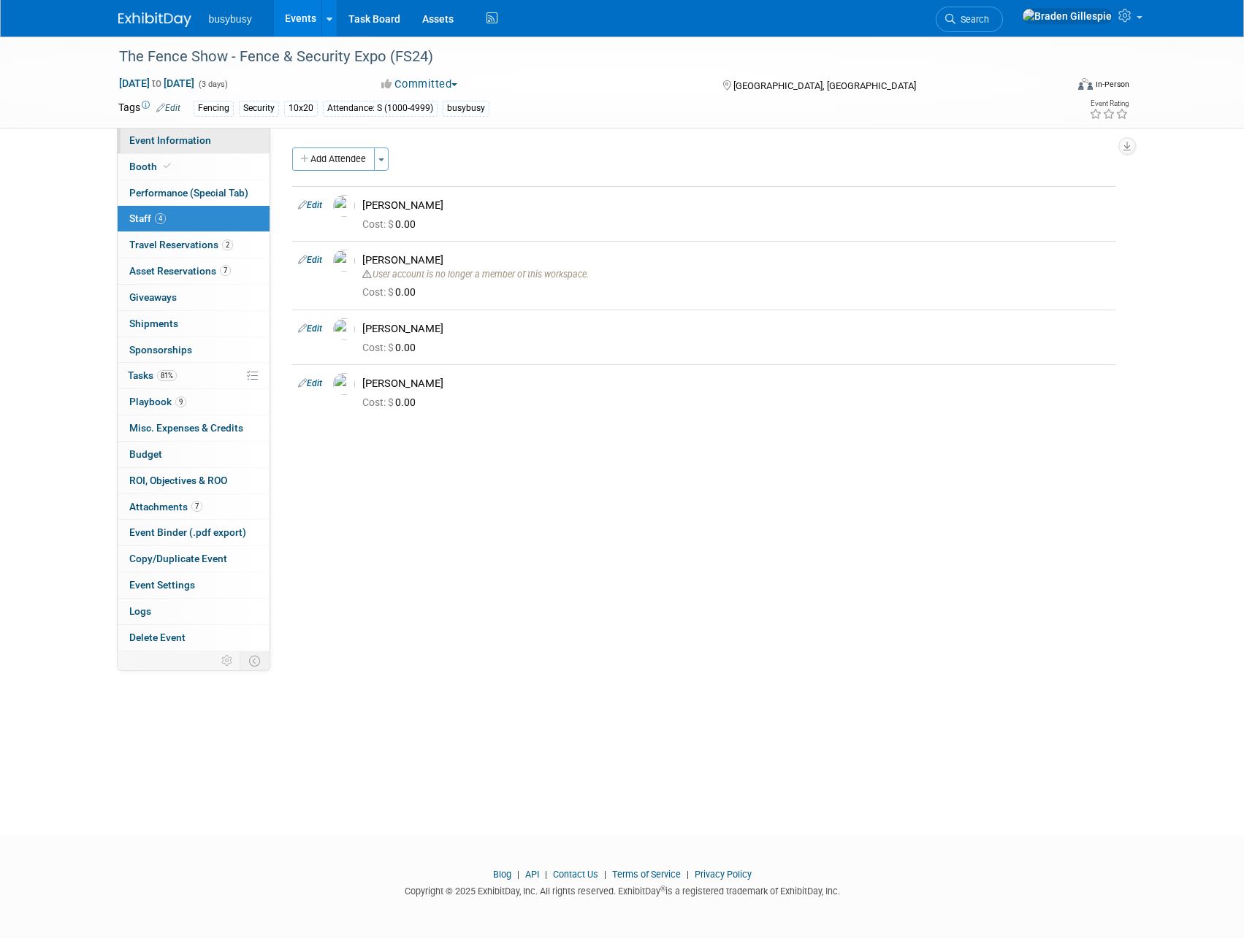
click at [215, 138] on link "Event Information" at bounding box center [193, 140] width 152 height 25
select select "No"
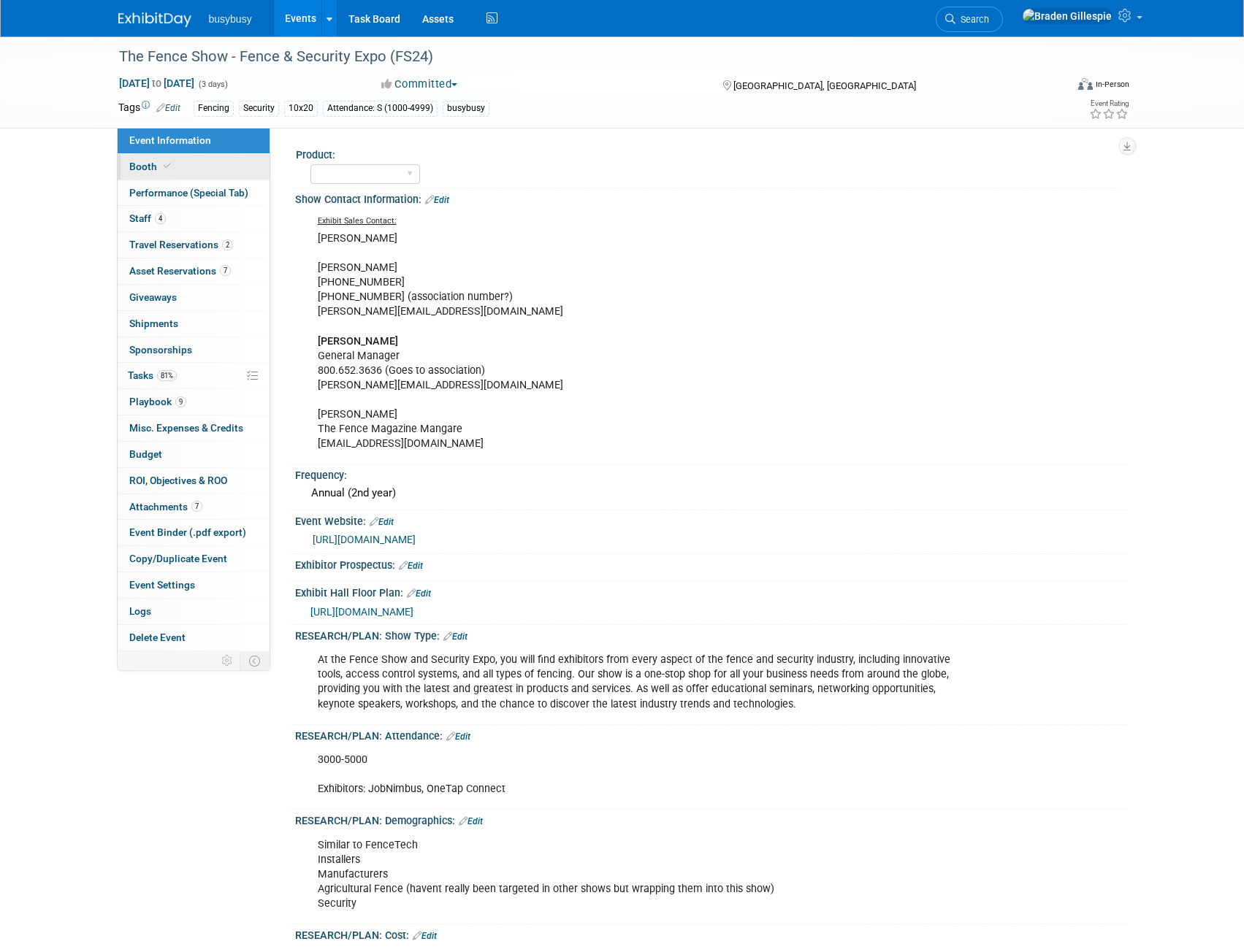
click at [151, 169] on span "Booth" at bounding box center [151, 166] width 45 height 11
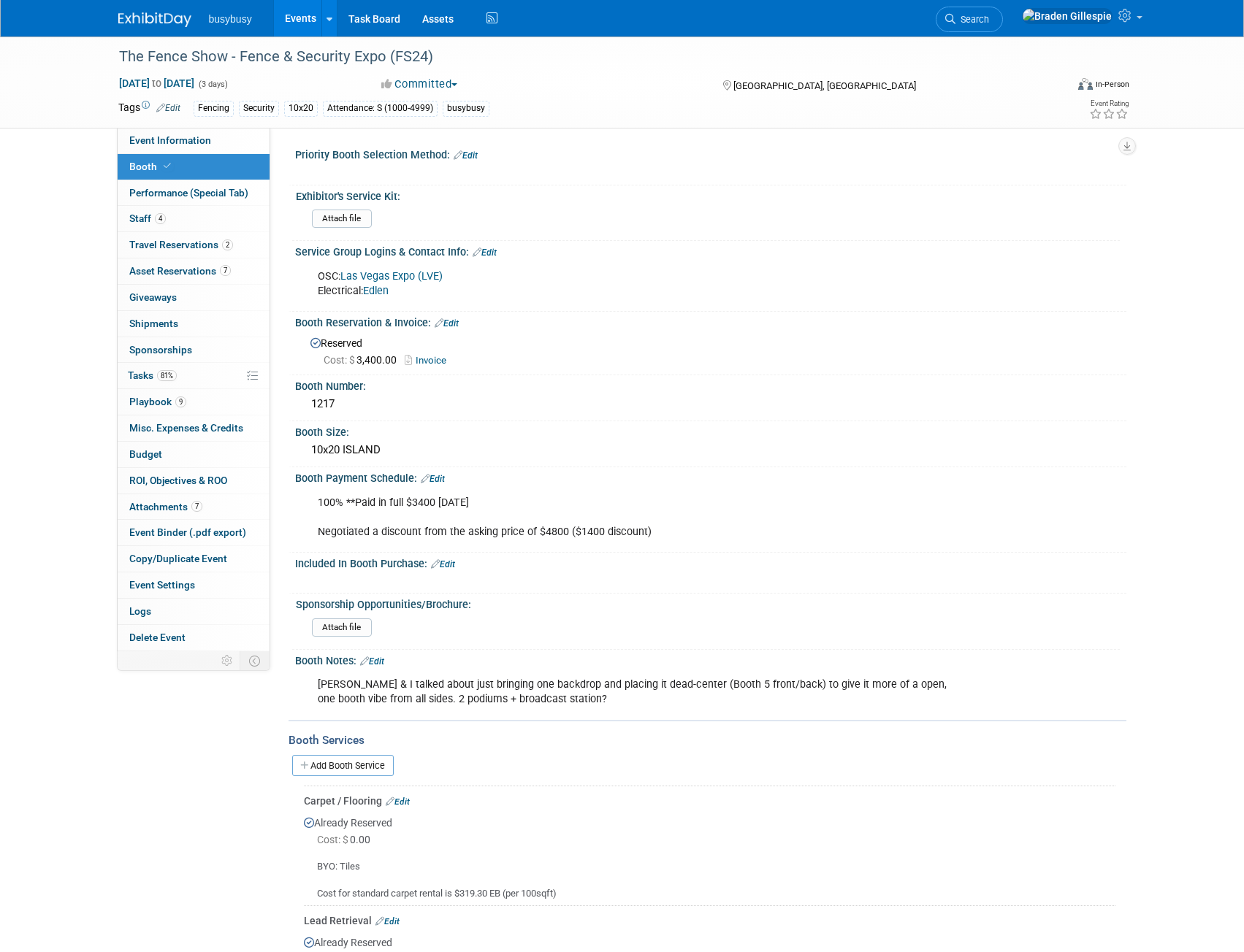
click at [417, 272] on link "Las Vegas Expo (LVE)" at bounding box center [391, 276] width 103 height 12
drag, startPoint x: 217, startPoint y: 217, endPoint x: 231, endPoint y: 219, distance: 14.1
click at [217, 217] on link "4 Staff 4" at bounding box center [193, 218] width 152 height 25
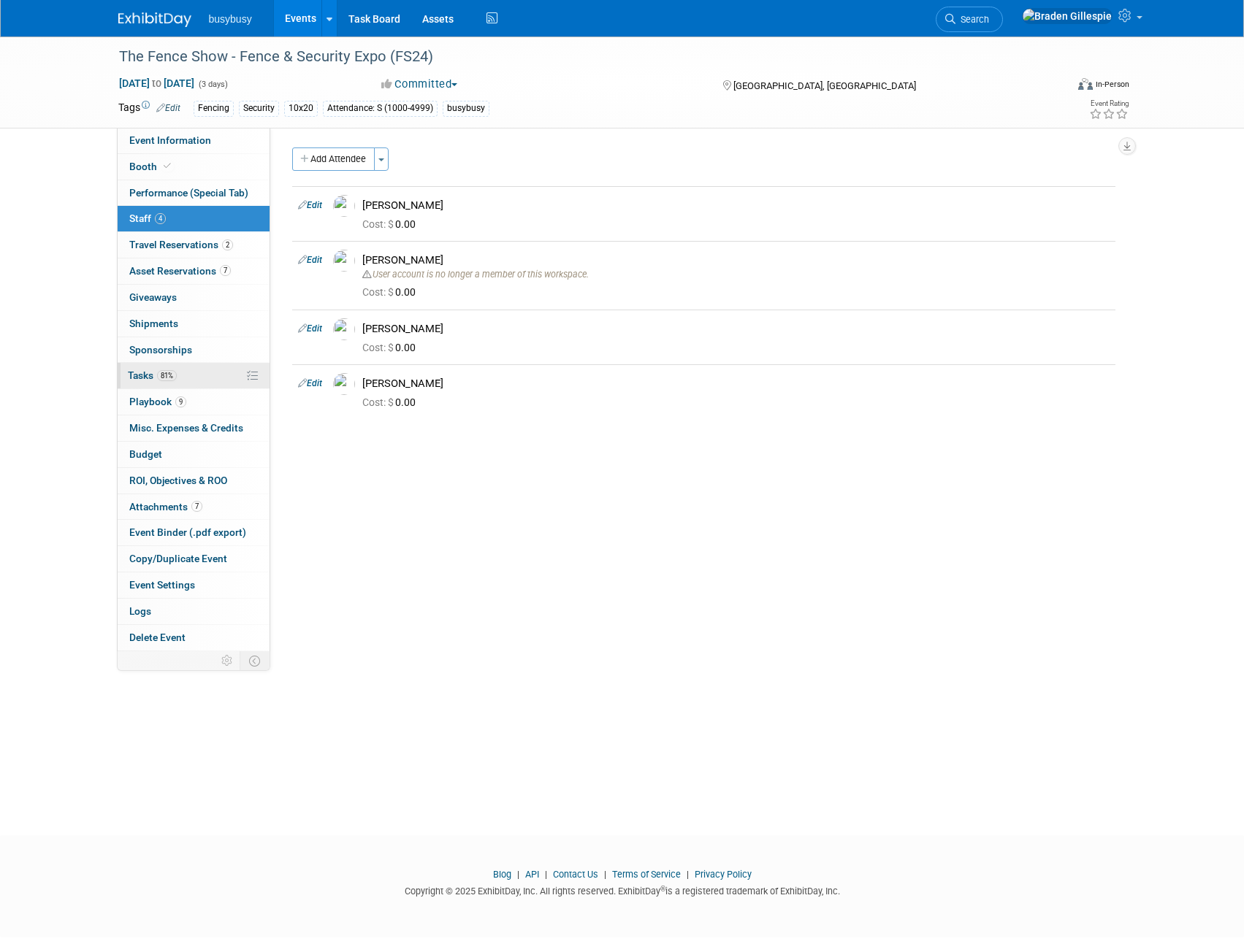
click at [178, 387] on link "81% Tasks 81%" at bounding box center [193, 375] width 152 height 25
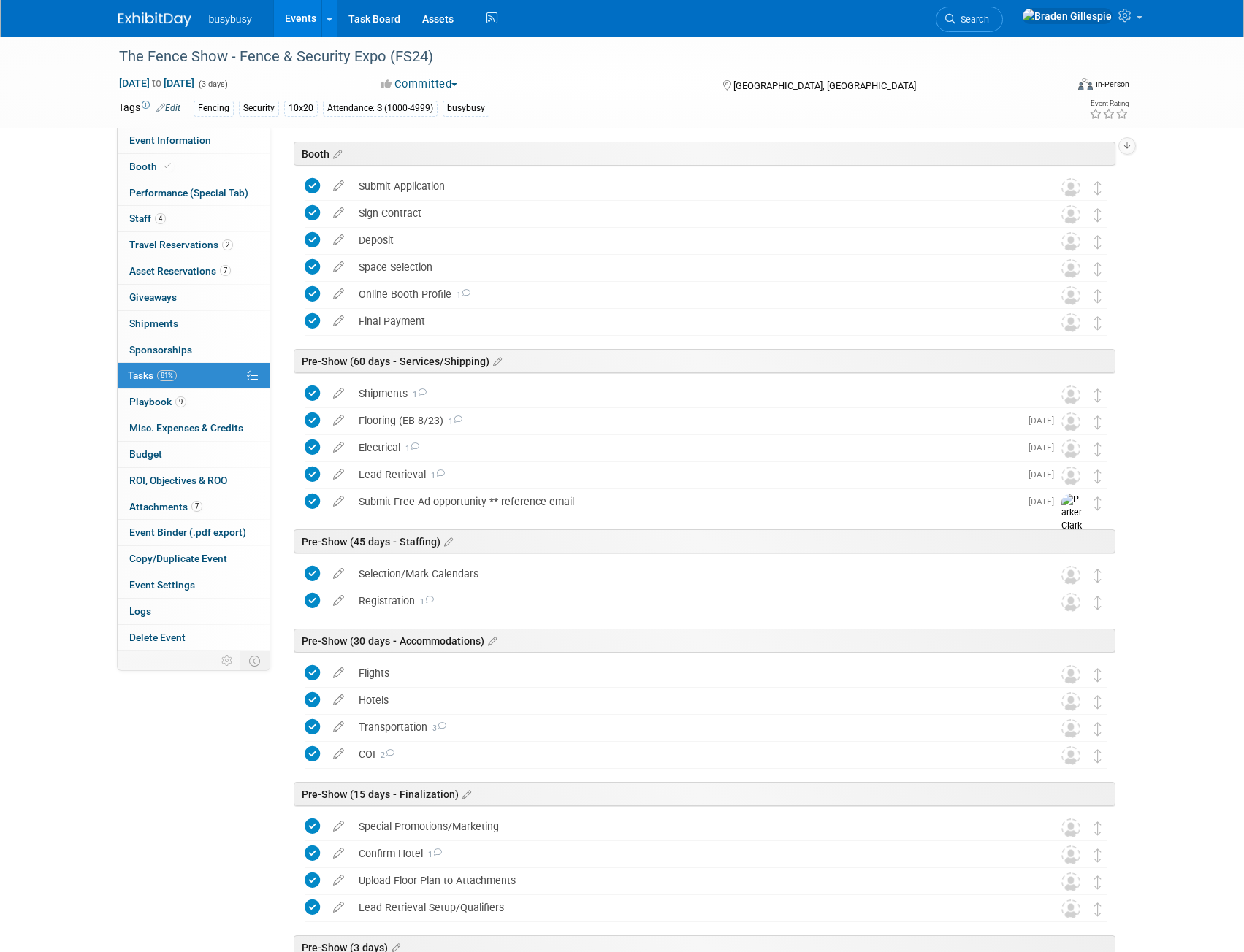
scroll to position [73, 0]
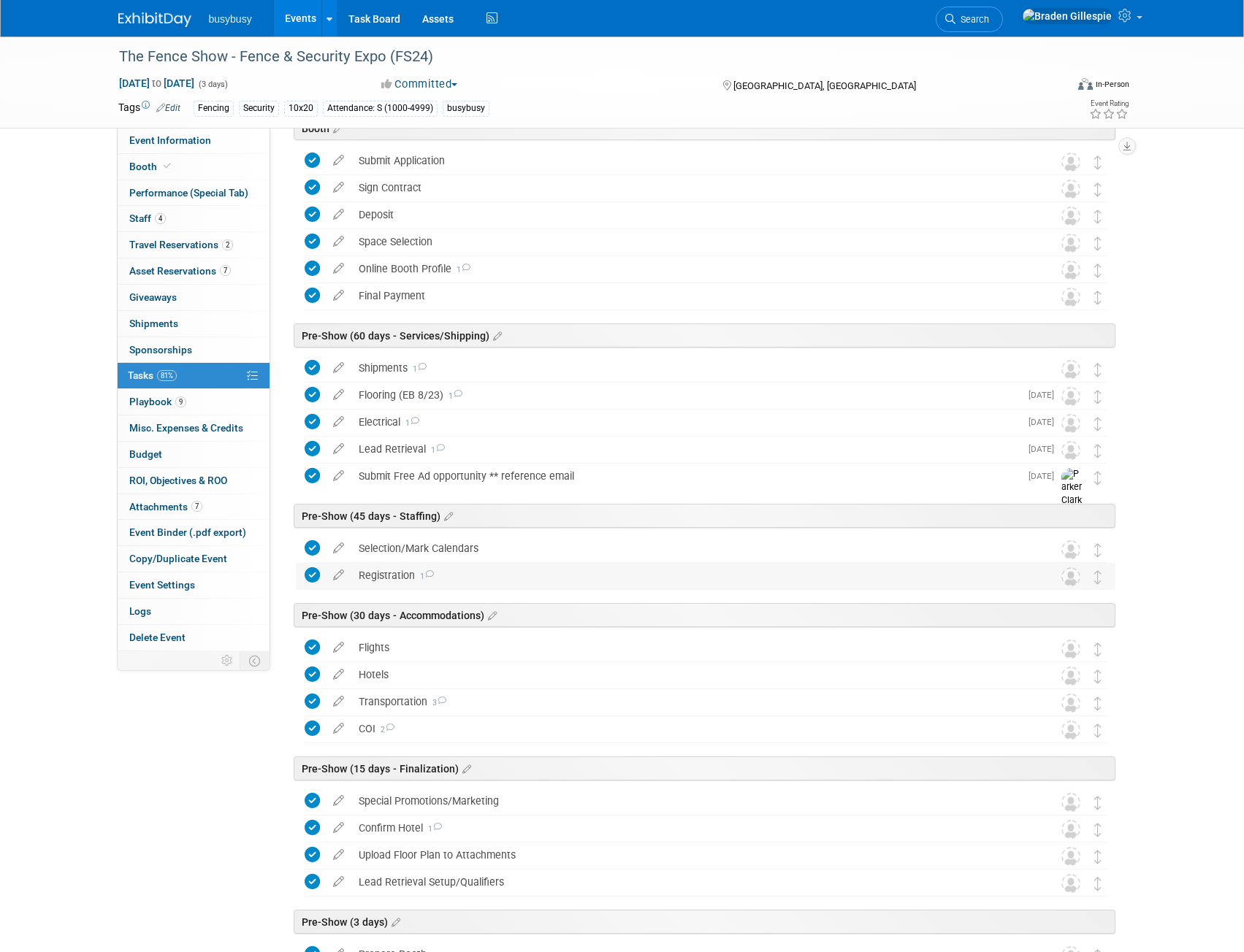
click at [480, 579] on div "Registration 1" at bounding box center [692, 575] width 680 height 25
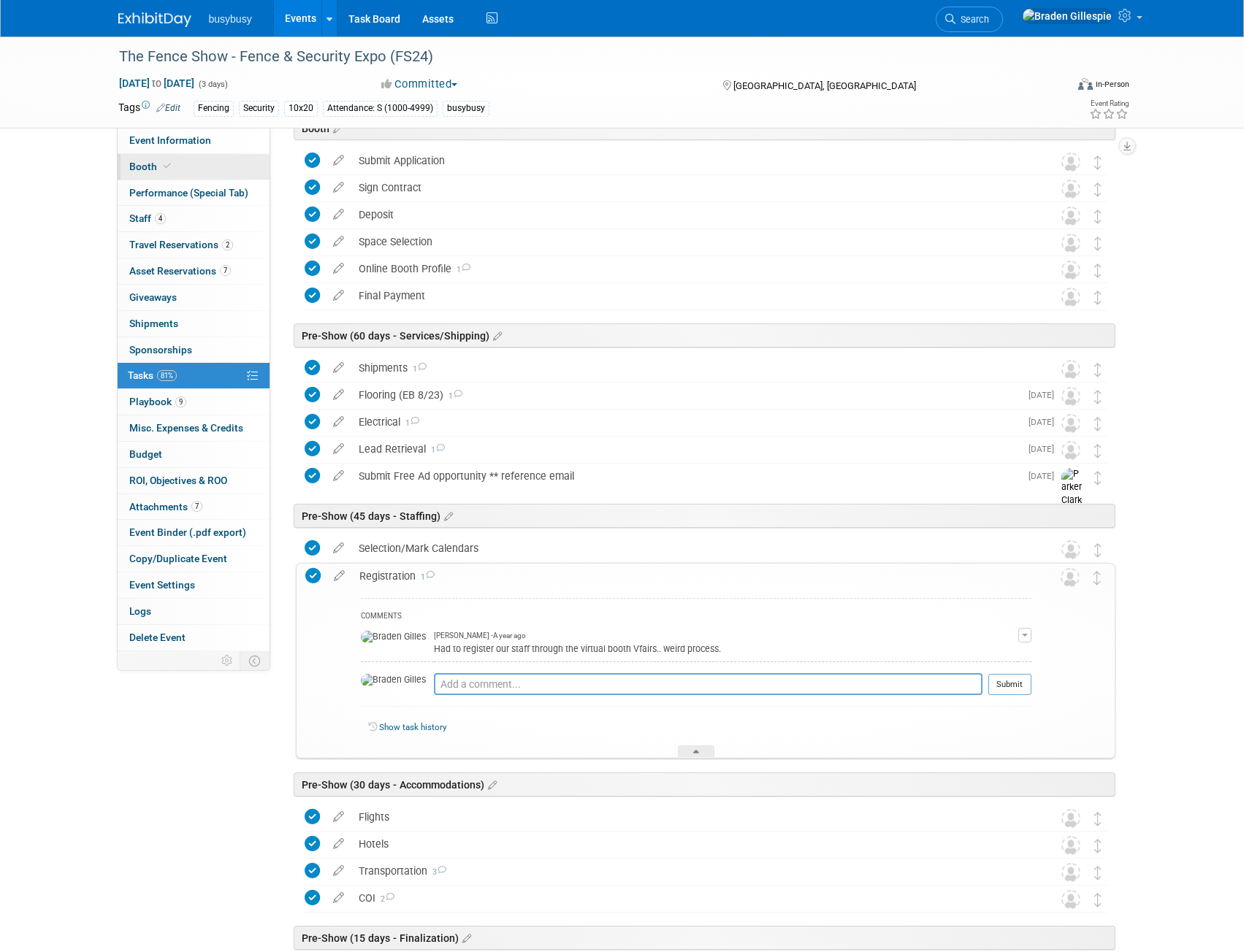
click at [177, 170] on link "Booth" at bounding box center [193, 167] width 152 height 25
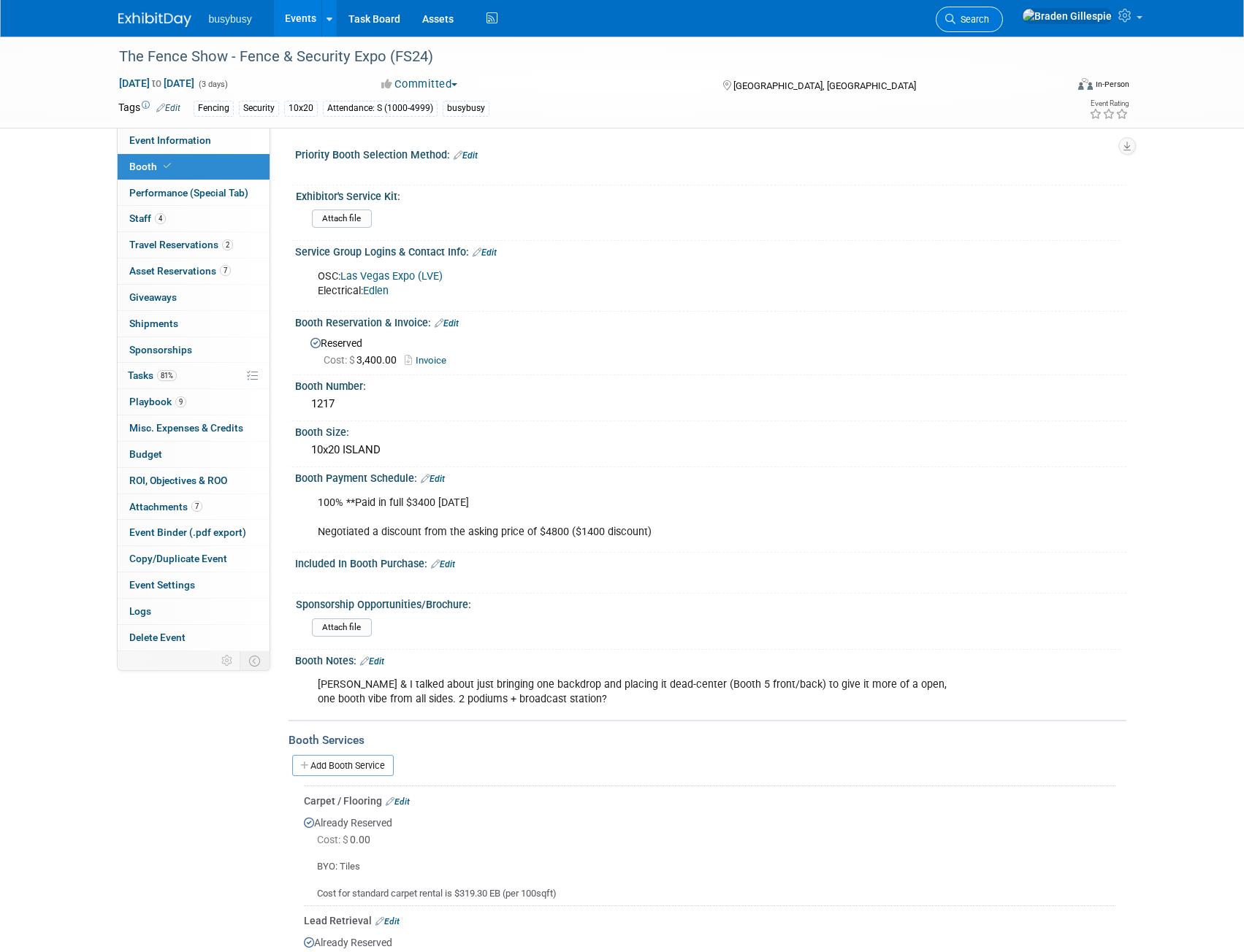
click at [989, 23] on span "Search" at bounding box center [972, 19] width 33 height 11
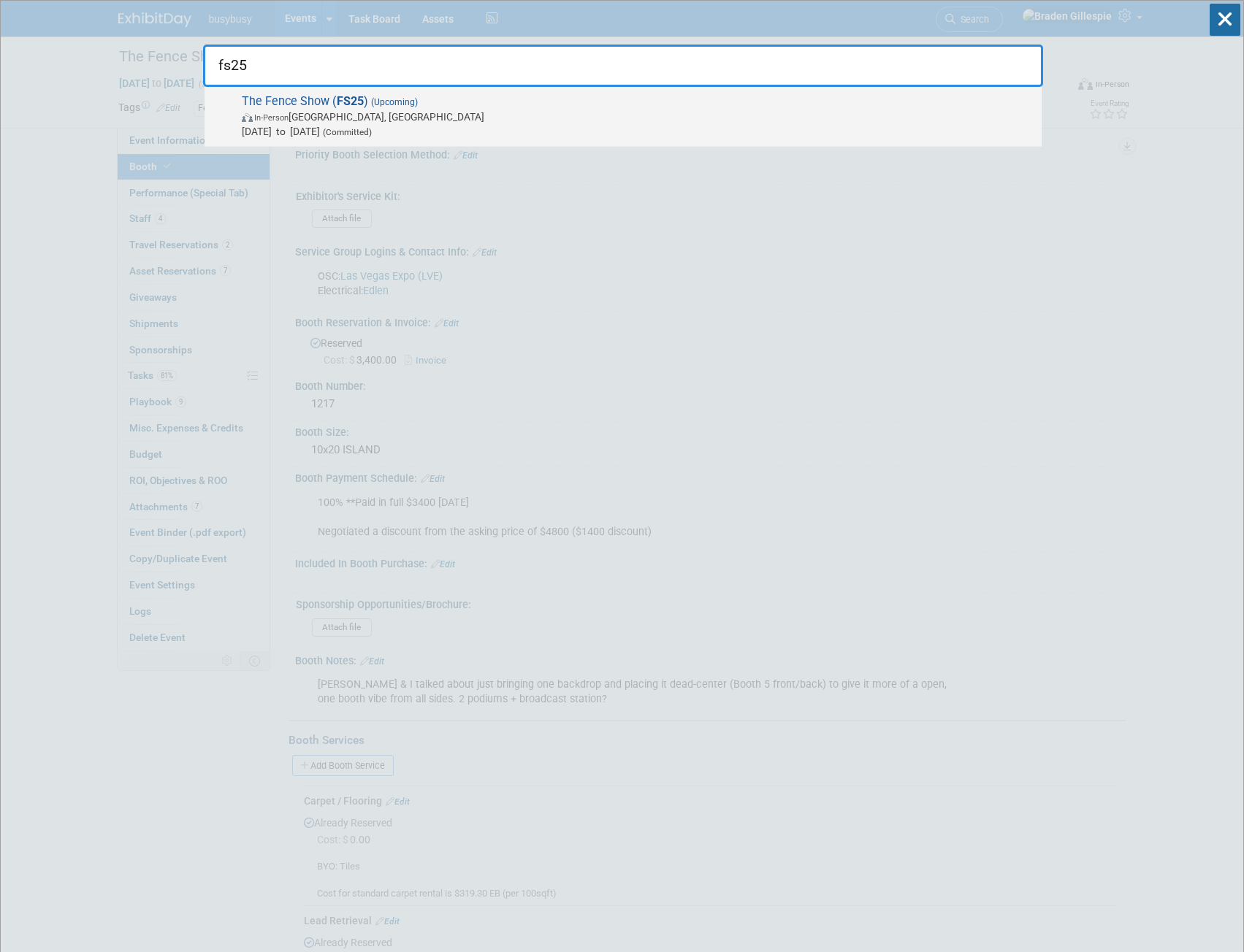
type input "fs25"
click at [654, 99] on span "The Fence Show ( FS25 ) (Upcoming) In-Person Las Vegas, NV Oct 1, 2025 to Oct 3…" at bounding box center [636, 116] width 797 height 45
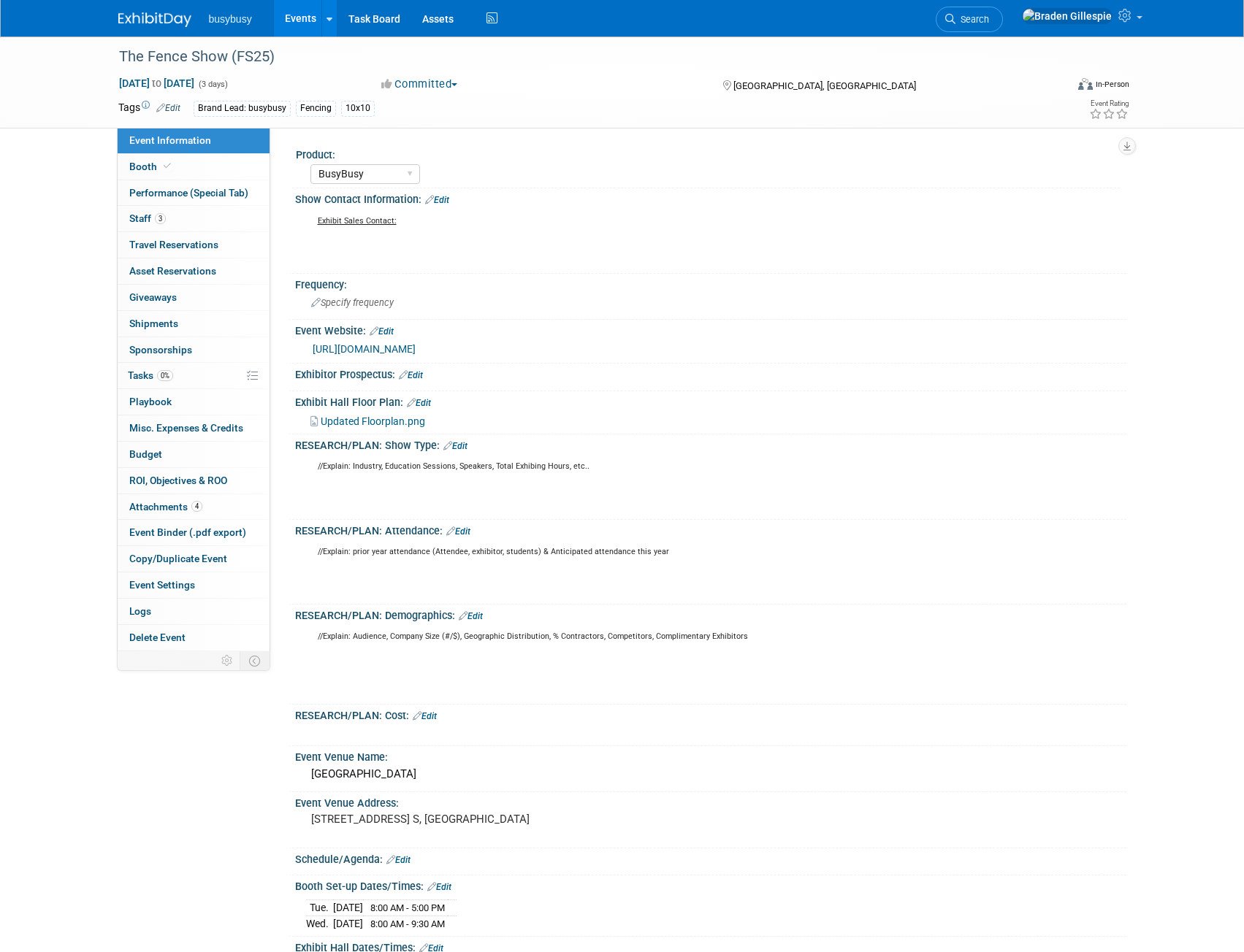
select select "BusyBusy"
click at [189, 171] on link "Booth" at bounding box center [193, 167] width 152 height 25
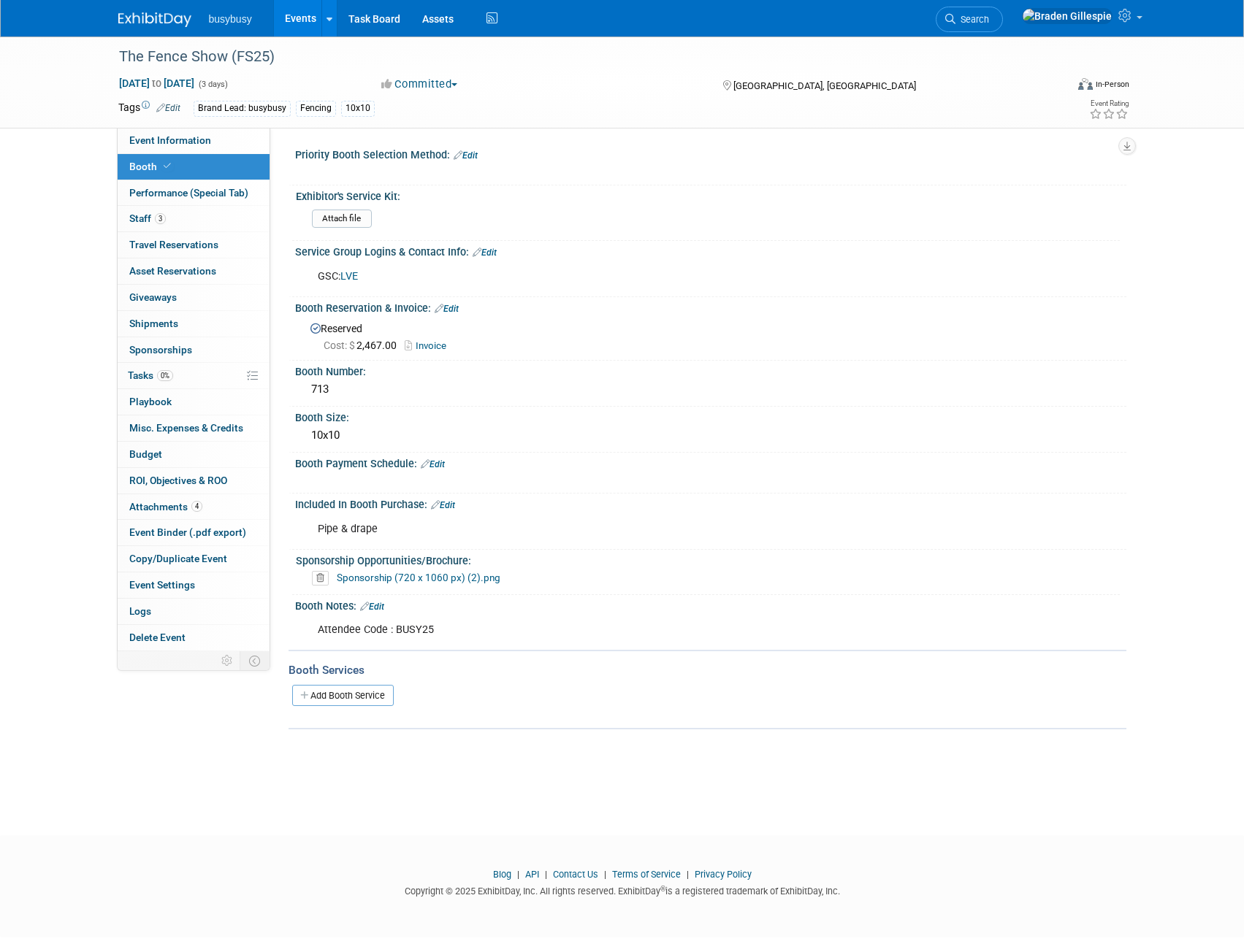
click at [492, 254] on link "Edit" at bounding box center [484, 252] width 24 height 11
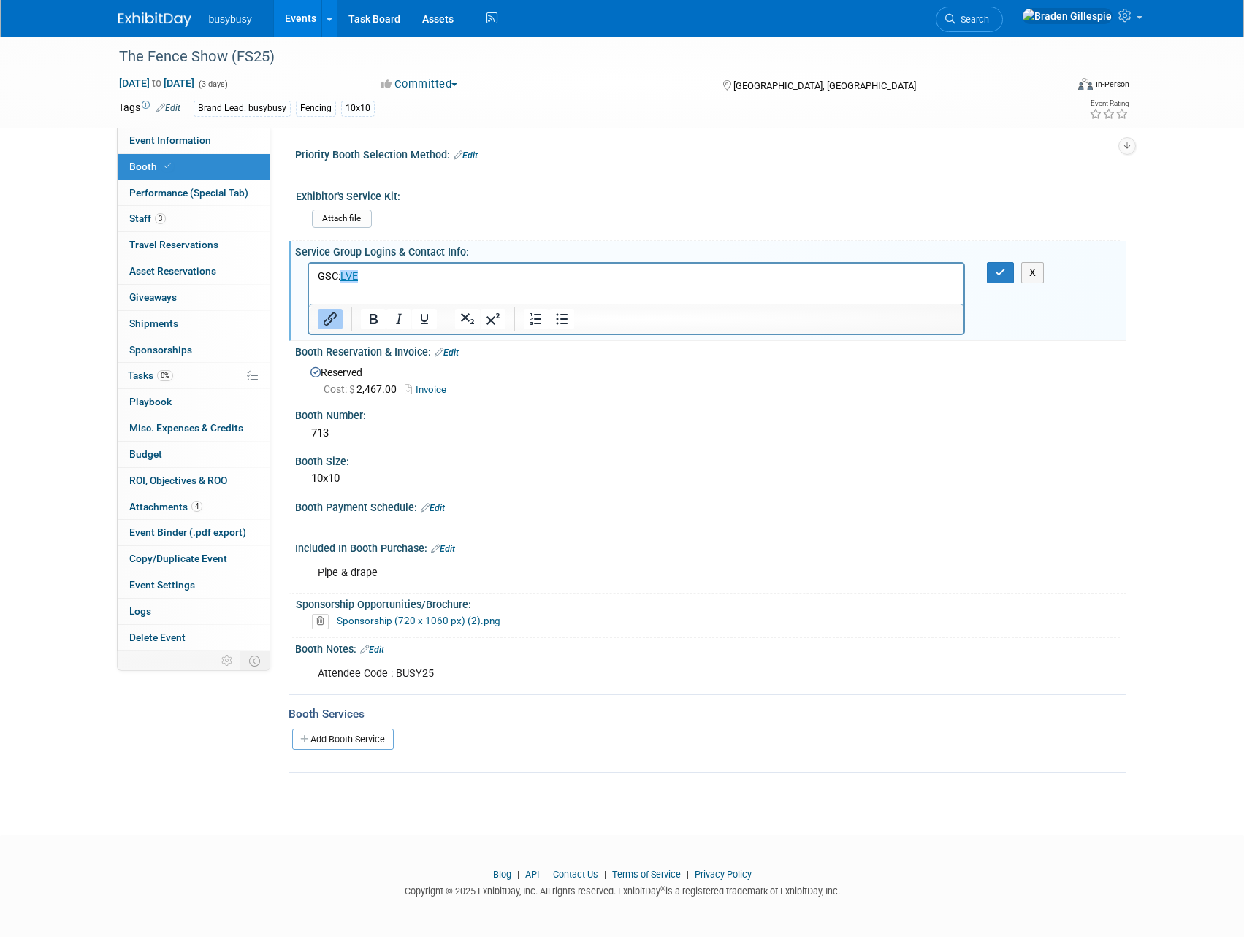
click at [416, 282] on p "GSC: LVE﻿" at bounding box center [636, 276] width 638 height 15
click at [380, 285] on p "Registration: 15877" at bounding box center [636, 290] width 638 height 15
click at [380, 285] on p "Registration: Code: 15877" at bounding box center [636, 290] width 638 height 15
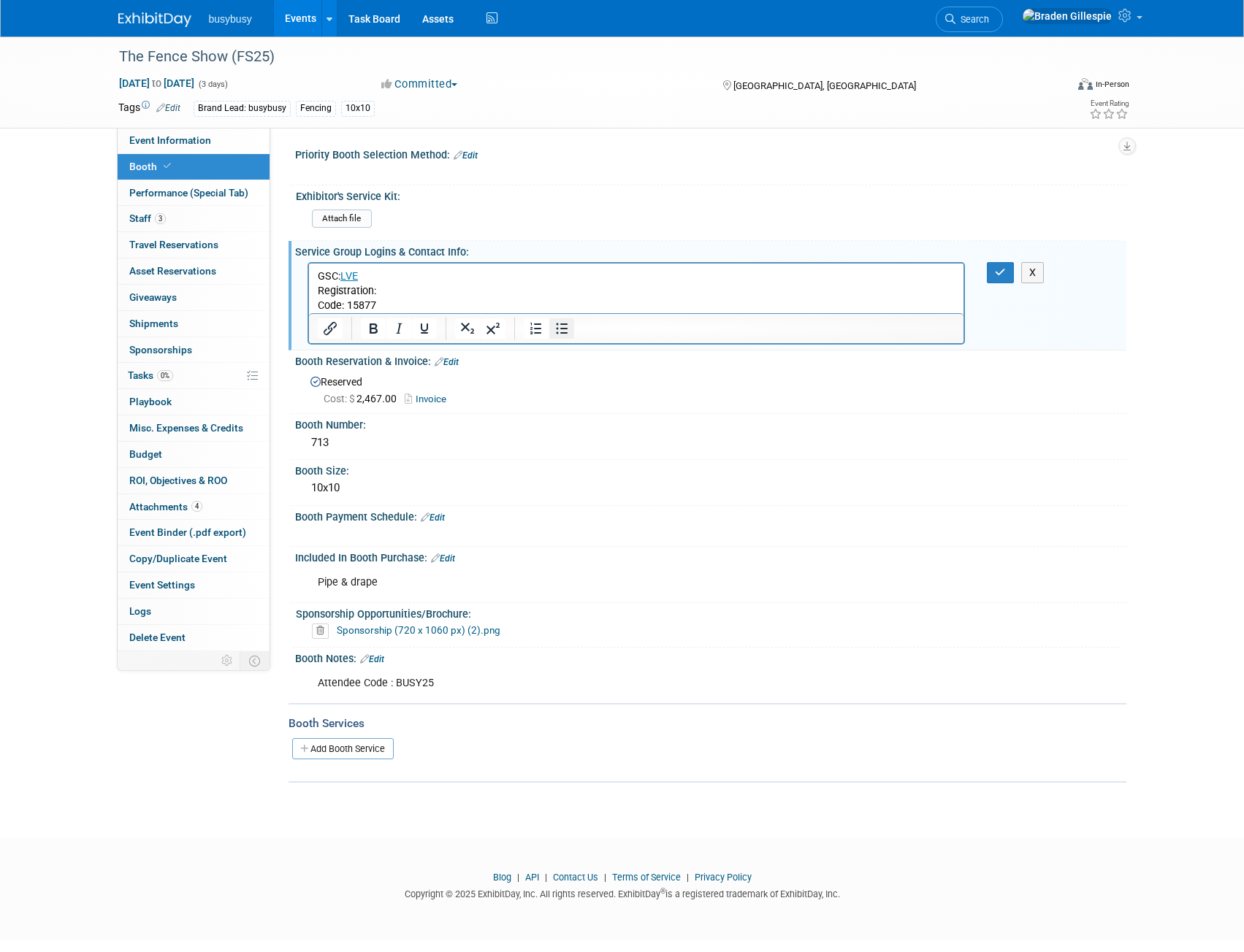
click at [557, 333] on icon "Bullet list" at bounding box center [561, 328] width 11 height 11
click at [390, 295] on p "Registration:" at bounding box center [636, 290] width 638 height 15
click at [391, 291] on p "Registration:" at bounding box center [636, 290] width 638 height 15
drag, startPoint x: 859, startPoint y: 288, endPoint x: 378, endPoint y: 287, distance: 481.0
click at [378, 287] on p "Registration:https://fenceshow.regfox.com/2025-exhibitor-badge-sign-up-fence-sh…" at bounding box center [636, 290] width 638 height 15
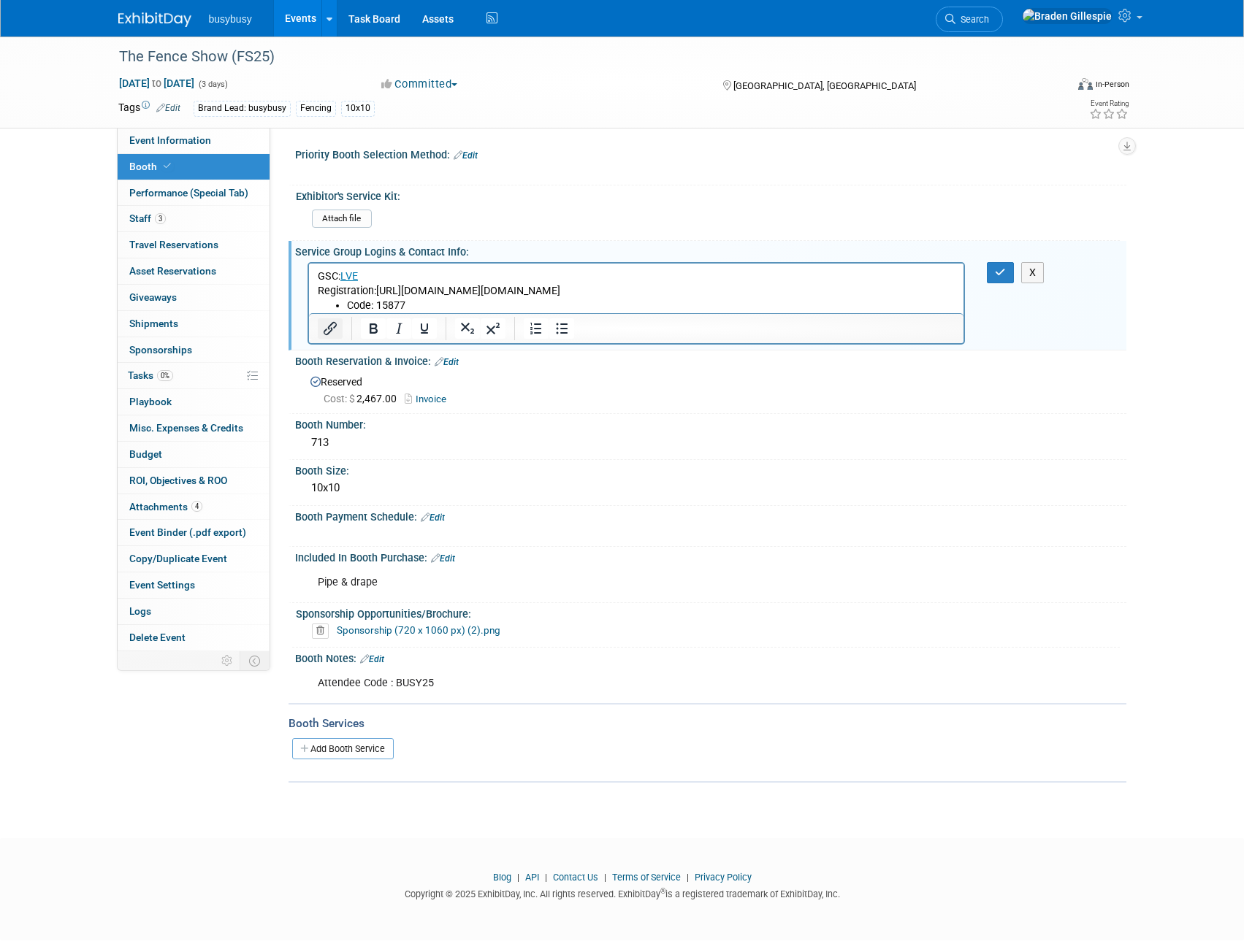
click at [332, 329] on icon "Insert/edit link" at bounding box center [330, 328] width 13 height 13
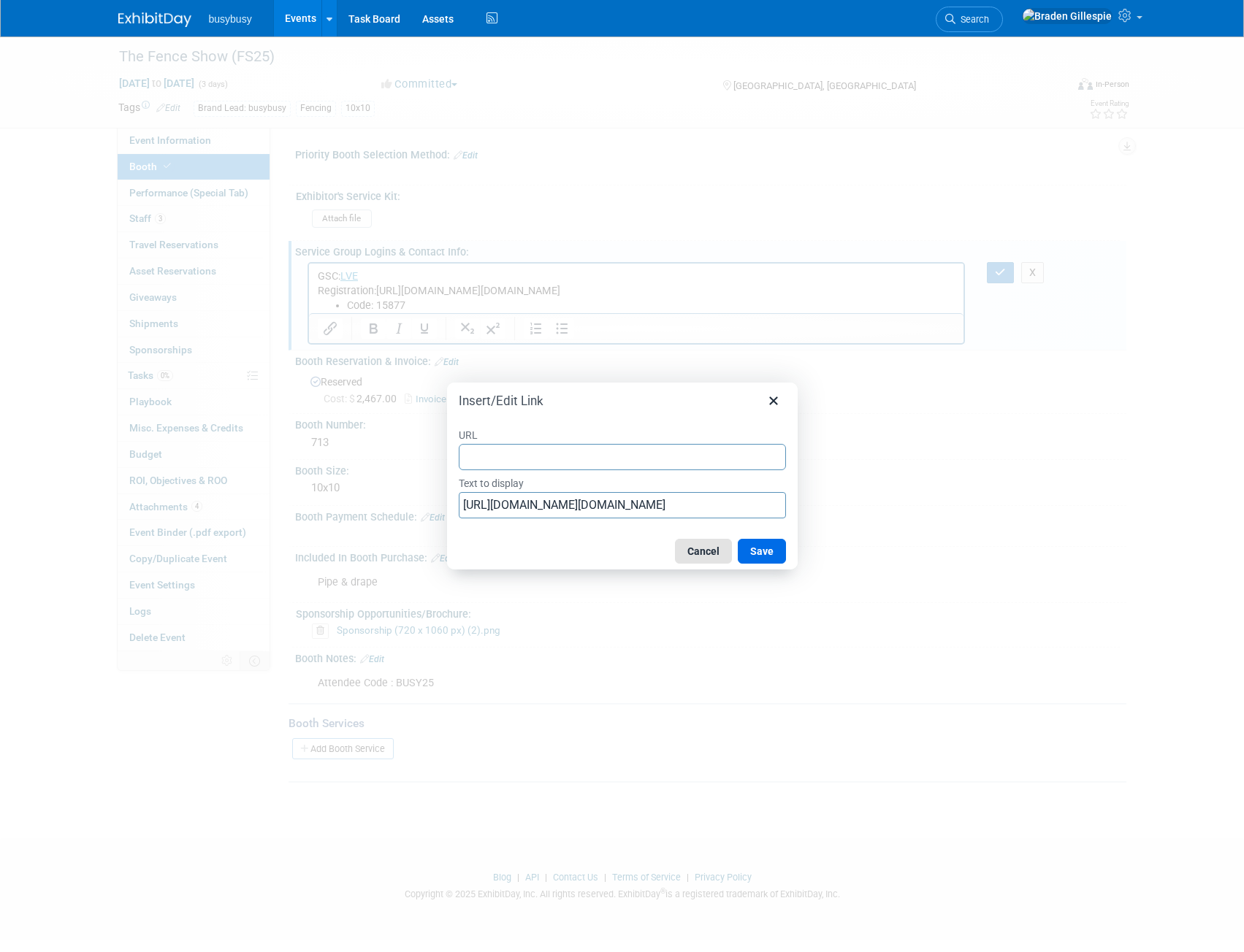
type input "[URL][DOMAIN_NAME][DOMAIN_NAME]"
click at [760, 557] on button "Save" at bounding box center [761, 551] width 48 height 25
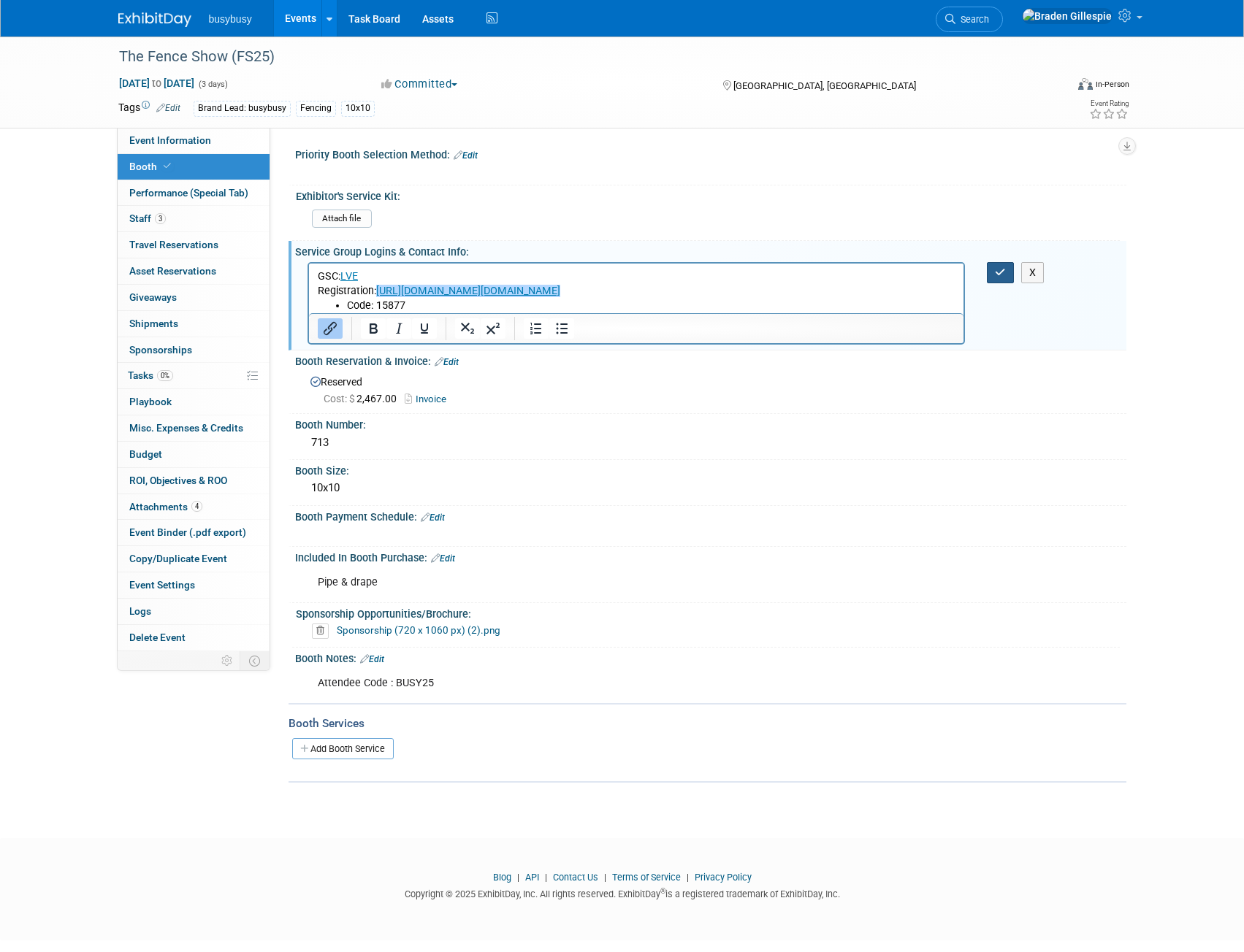
click at [1005, 269] on icon "button" at bounding box center [1000, 273] width 11 height 11
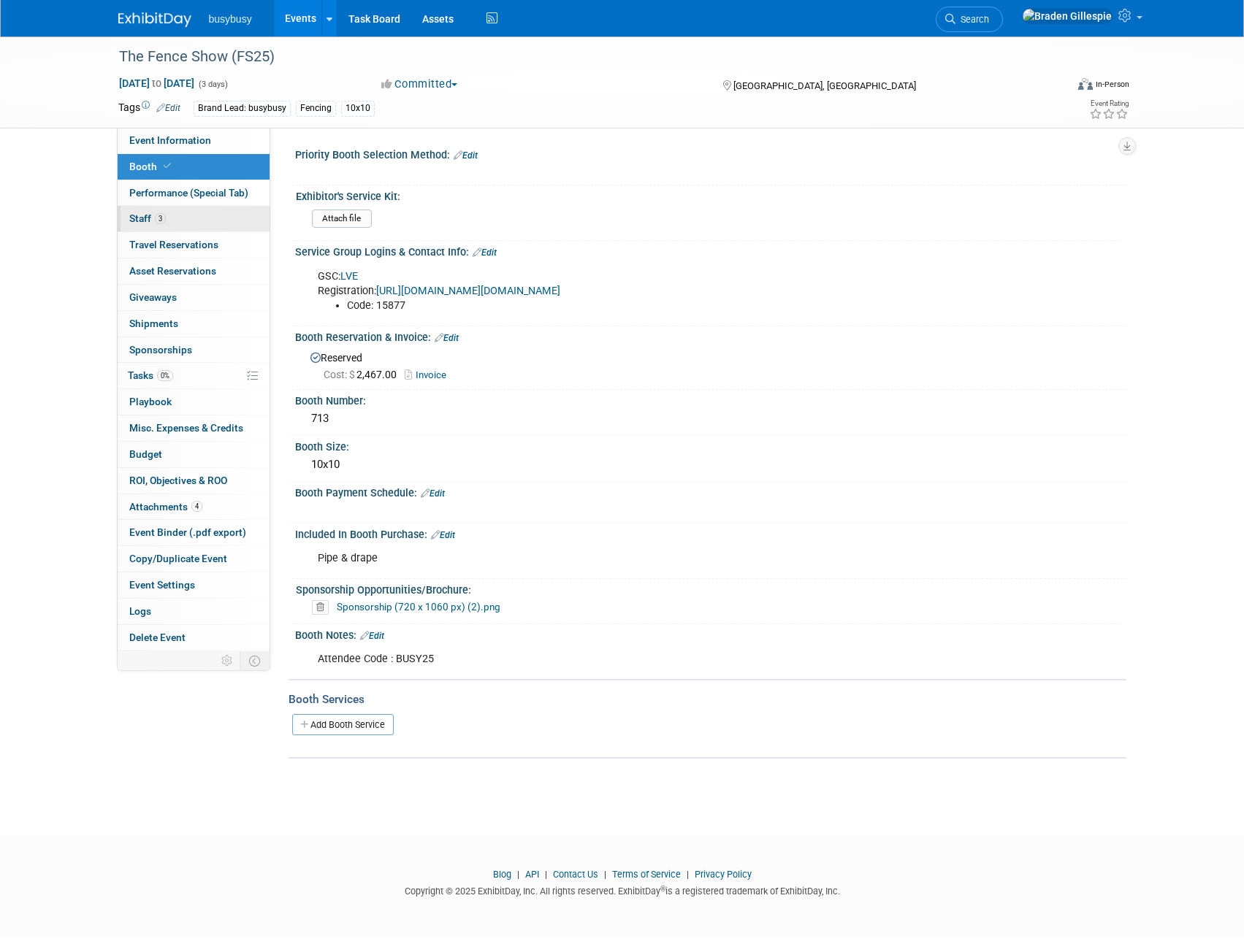
click at [160, 217] on span "3" at bounding box center [160, 218] width 11 height 11
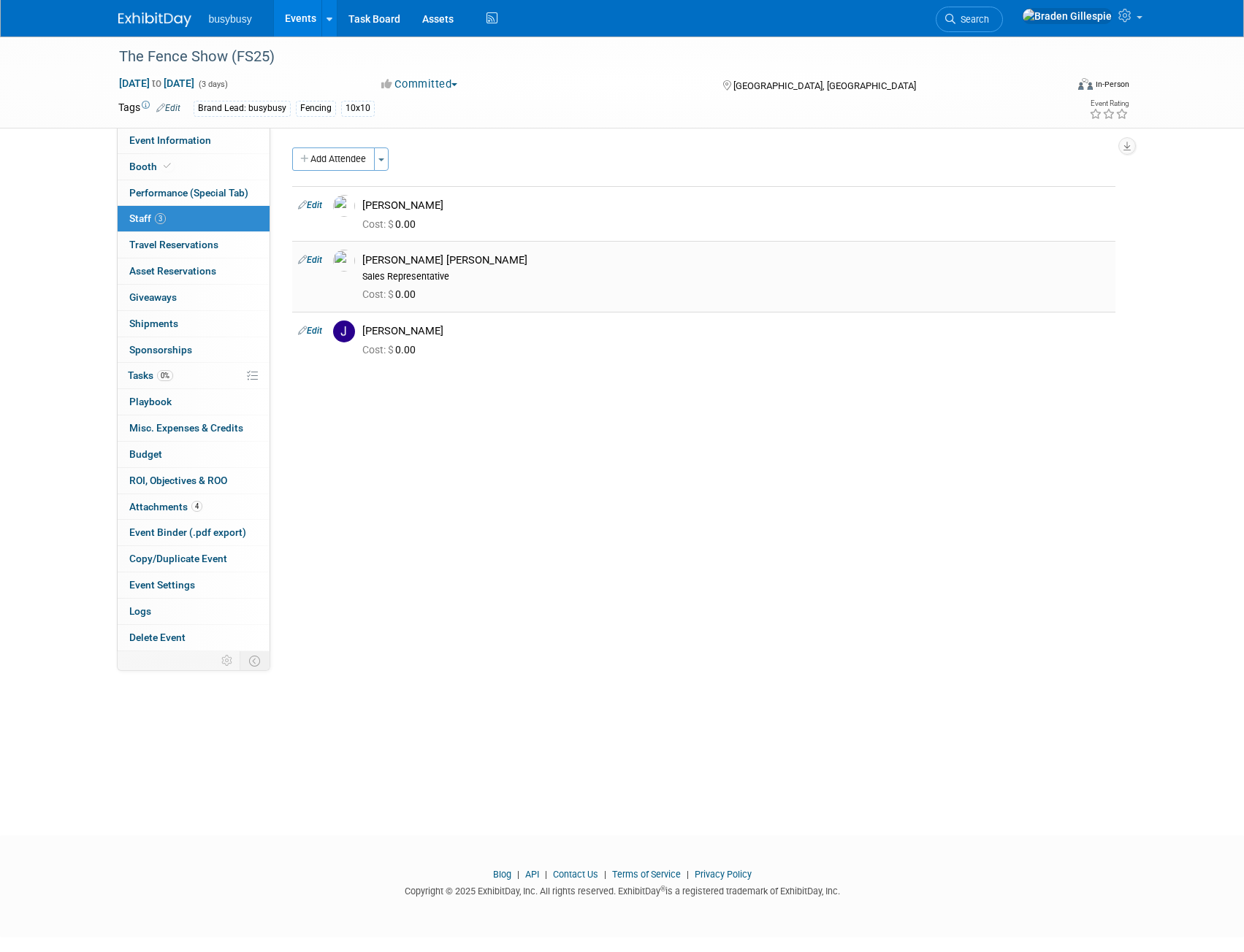
click at [339, 260] on img at bounding box center [344, 260] width 22 height 22
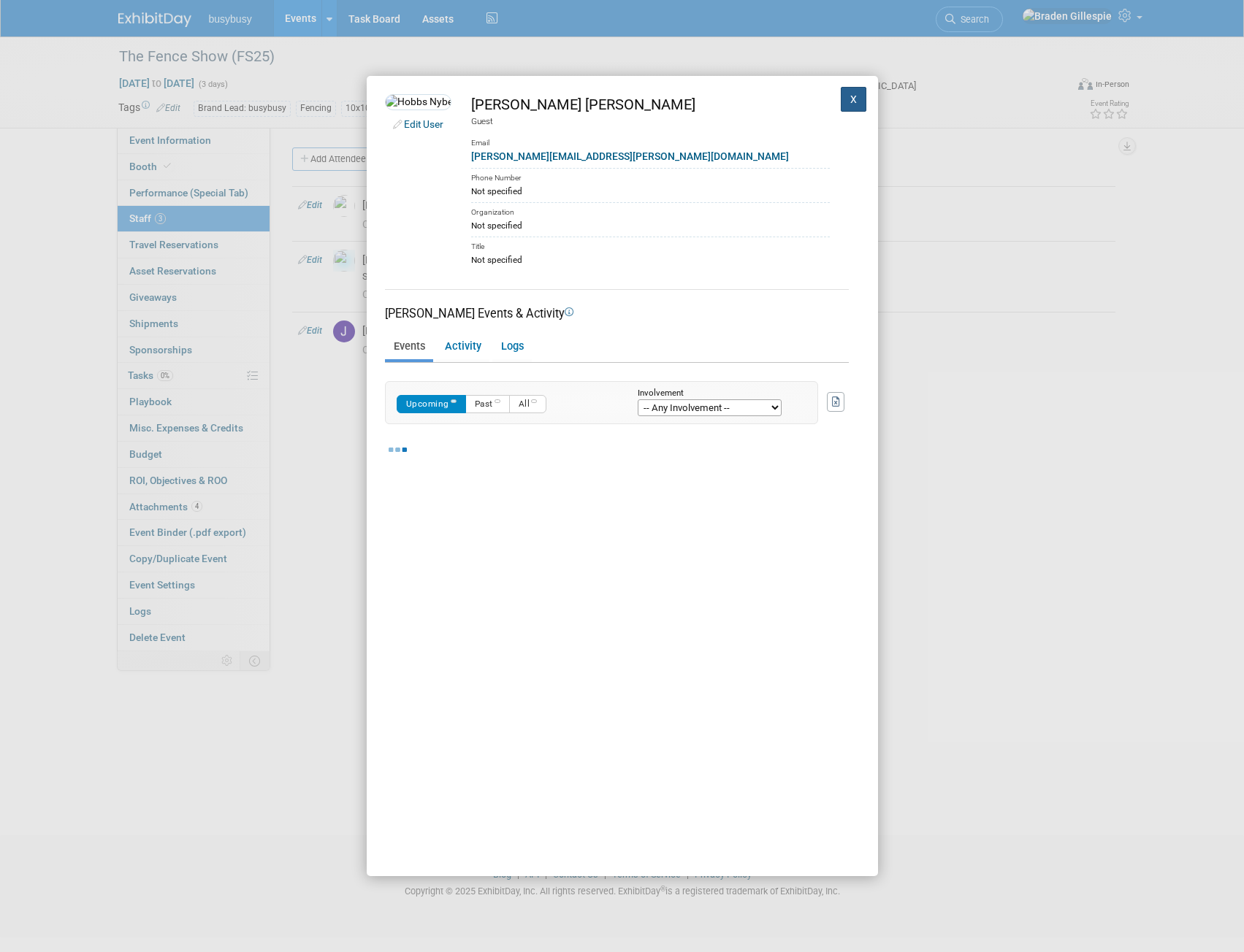
click at [843, 103] on button "X" at bounding box center [854, 99] width 26 height 25
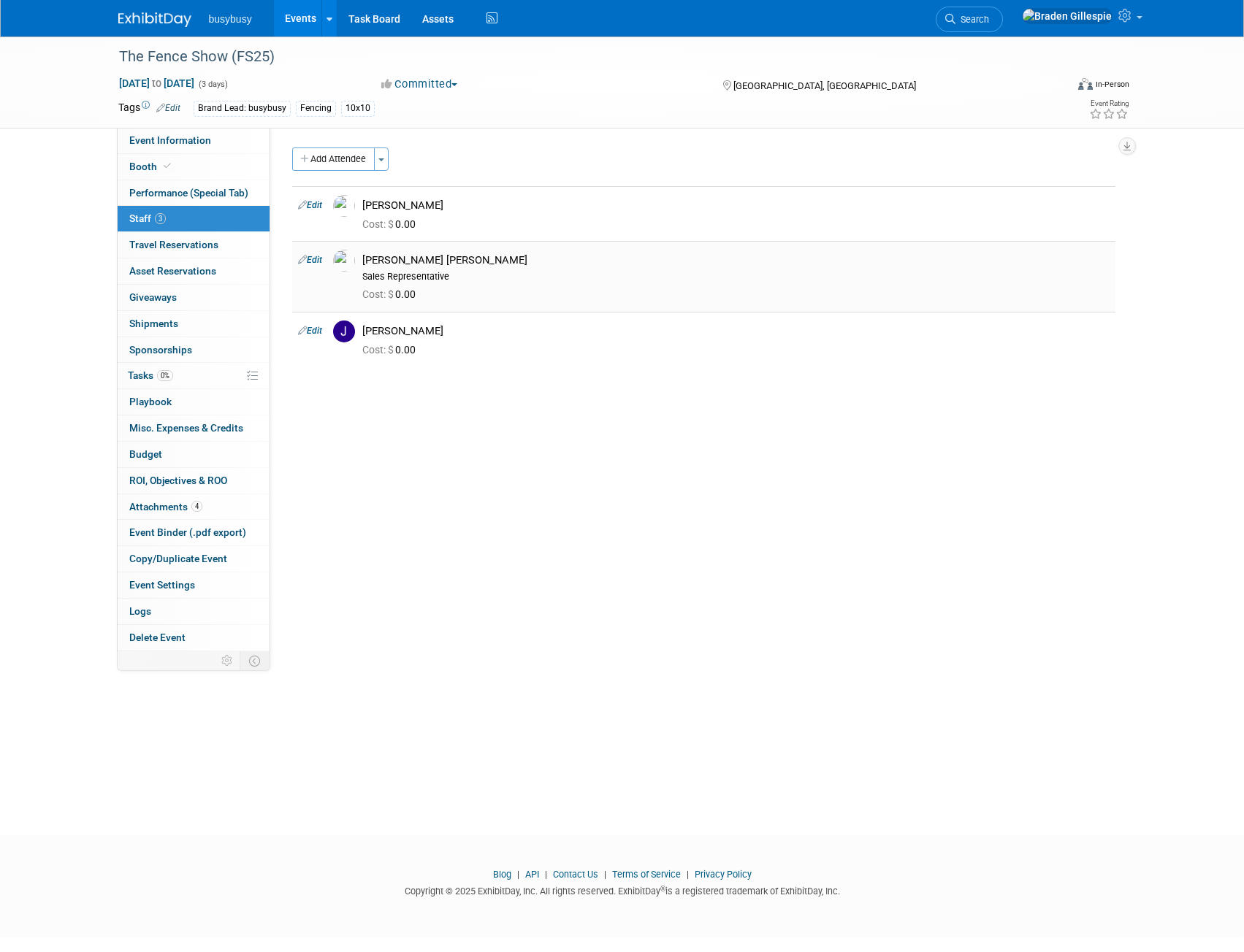
click at [311, 264] on link "Edit" at bounding box center [309, 260] width 24 height 11
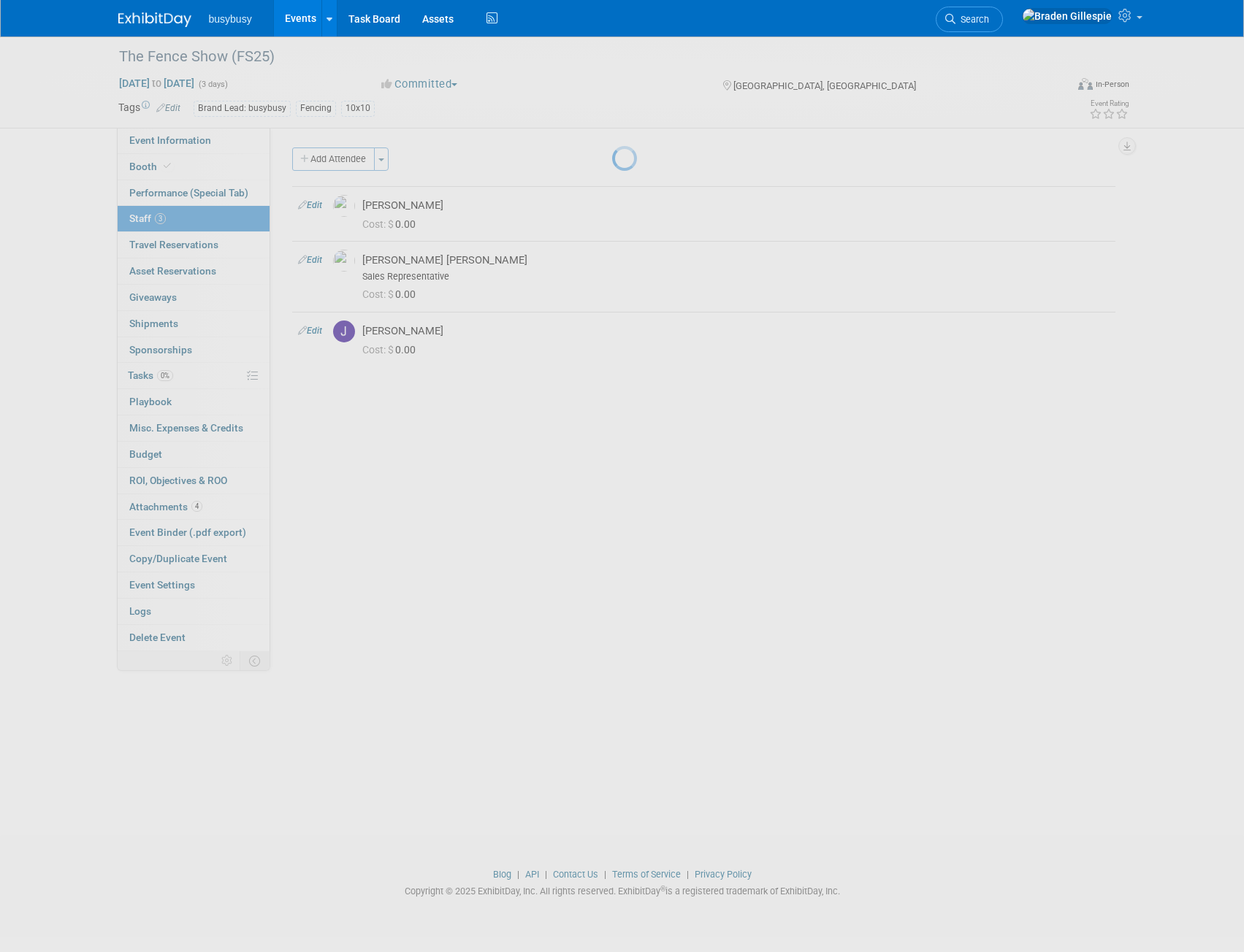
select select "3dd18b60-705c-4d42-a5db-d1a96c90d2a4"
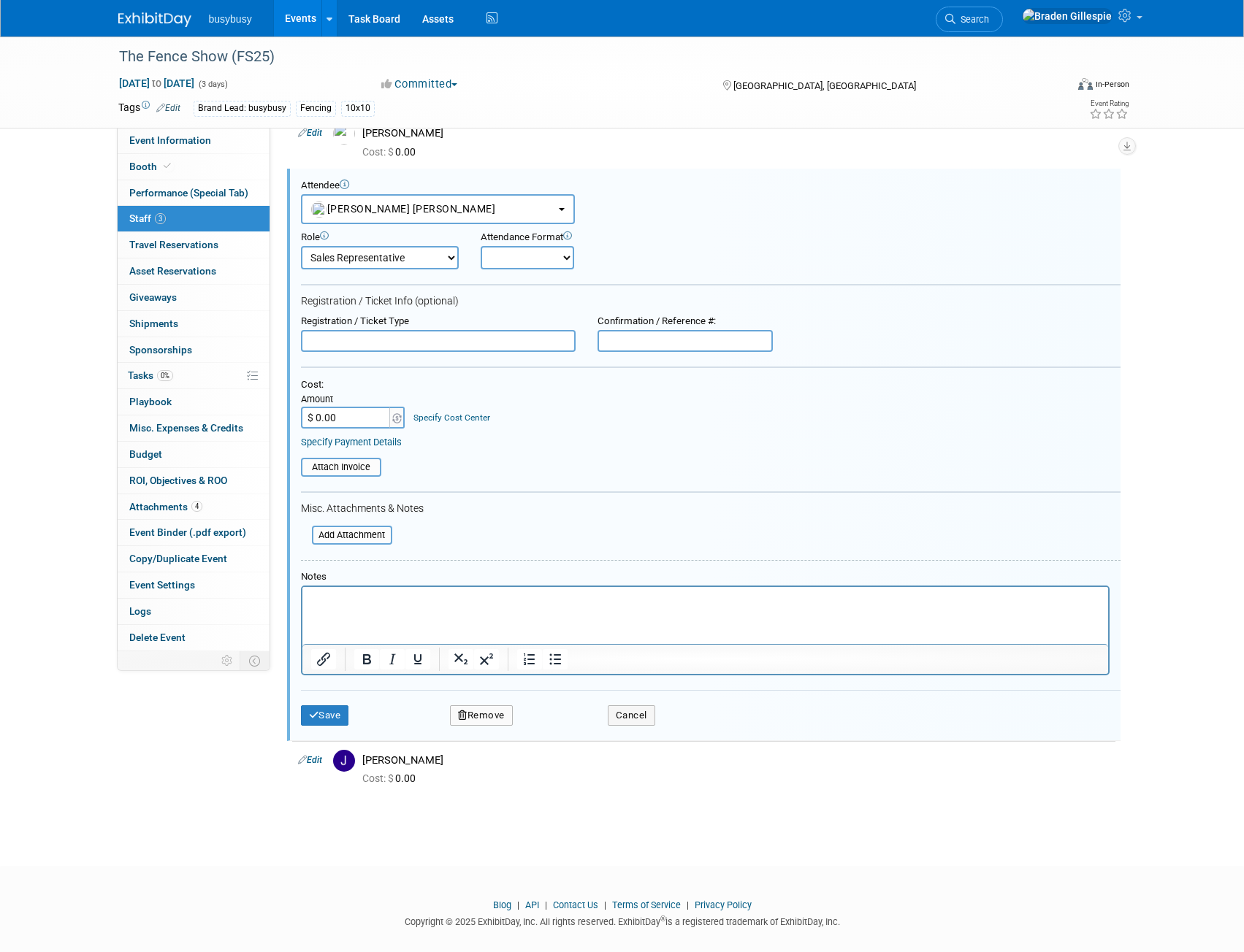
scroll to position [0, 0]
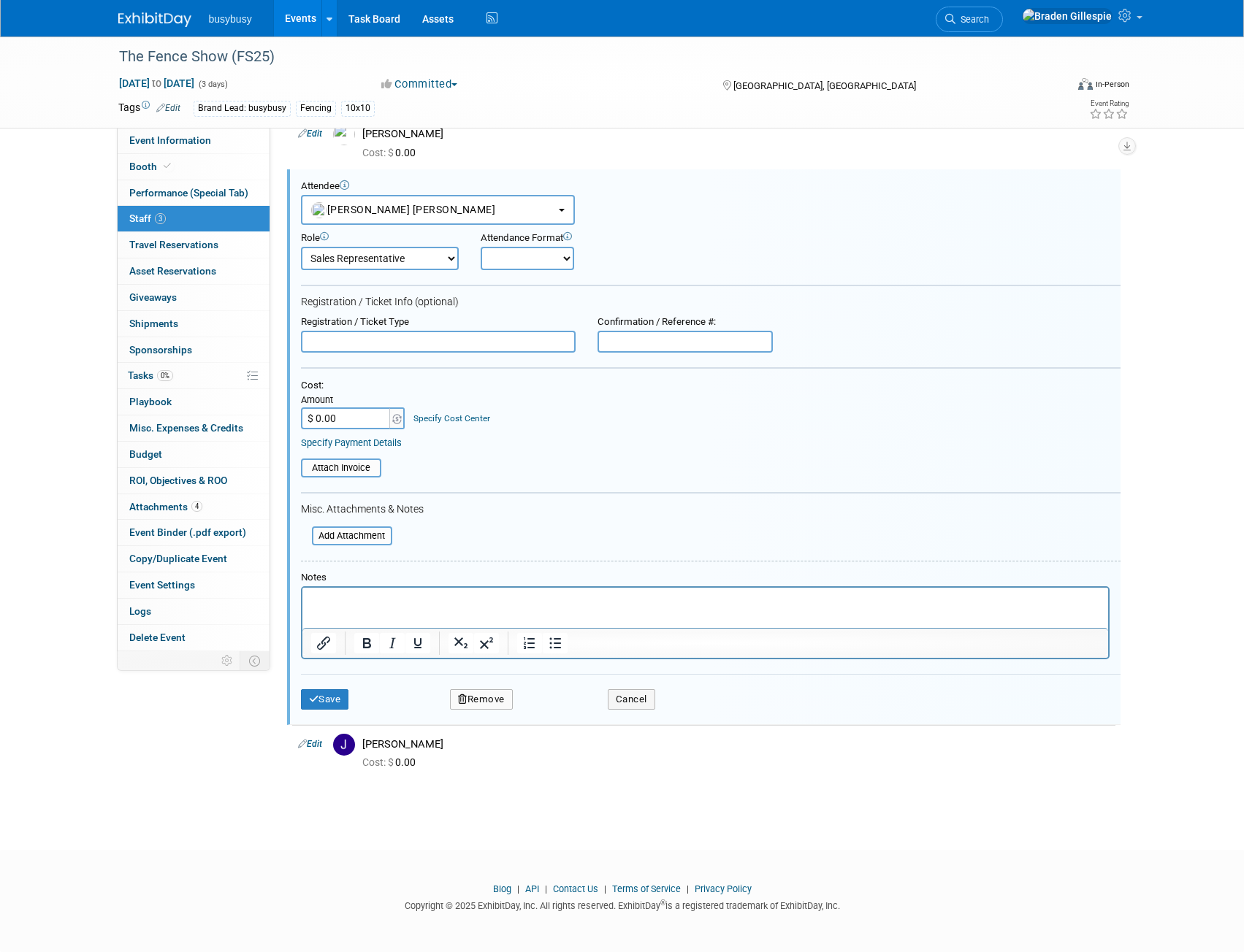
click at [401, 600] on p "Rich Text Area. Press ALT-0 for help." at bounding box center [705, 600] width 789 height 15
click at [333, 472] on input "file" at bounding box center [293, 468] width 174 height 16
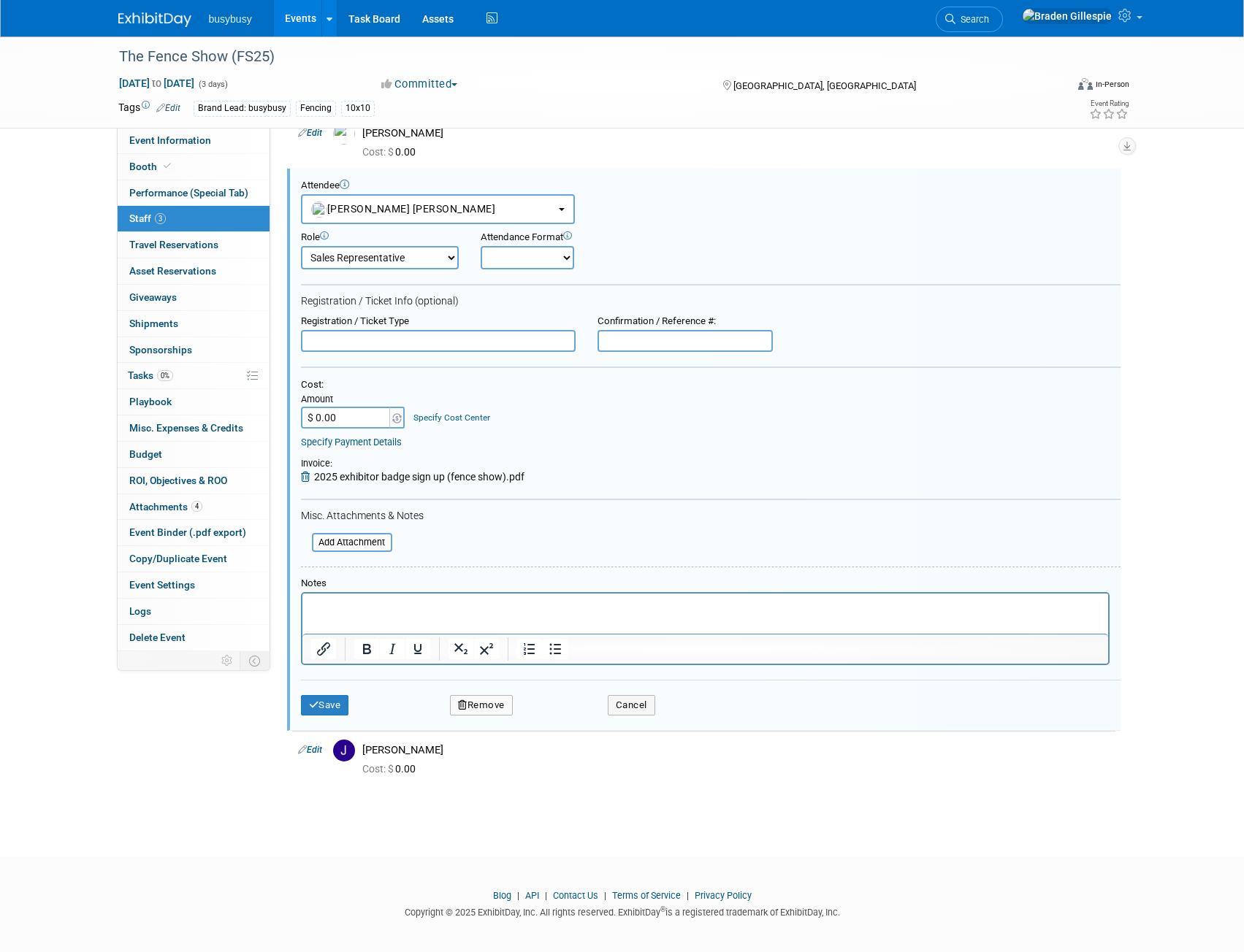
drag, startPoint x: 670, startPoint y: 355, endPoint x: 669, endPoint y: 346, distance: 9.1
click at [669, 355] on form "Attendee <img src="https://www.exhibitday.com/Images/Unassigned-User-Icon.png" …" at bounding box center [710, 453] width 820 height 547
click at [669, 345] on input "text" at bounding box center [685, 341] width 175 height 22
type input "Registered"
click at [337, 708] on button "Save" at bounding box center [324, 705] width 48 height 20
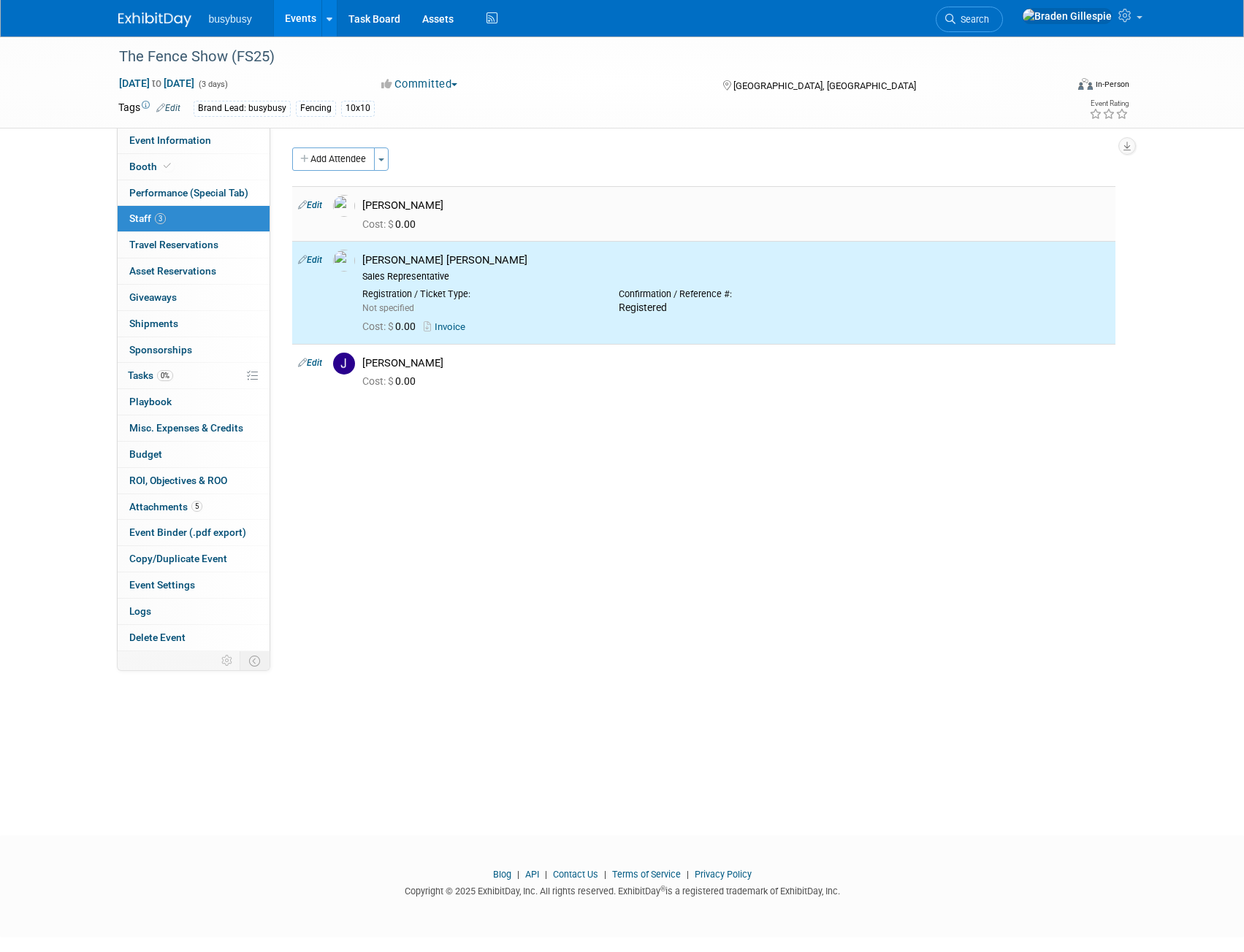
click at [313, 207] on link "Edit" at bounding box center [309, 205] width 24 height 11
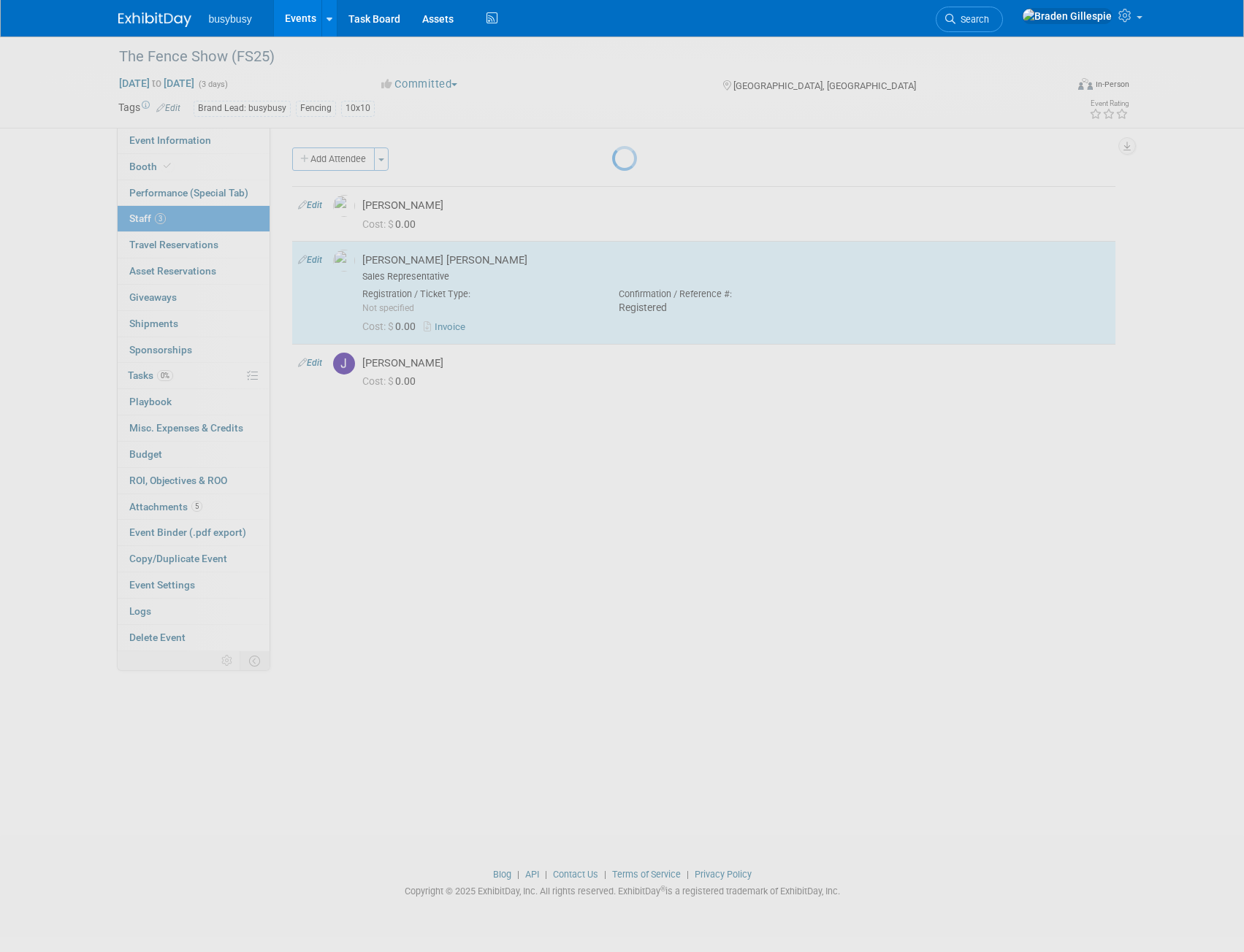
select select "6b98bbe7-2e8e-4774-b29a-f73a2b0209ef"
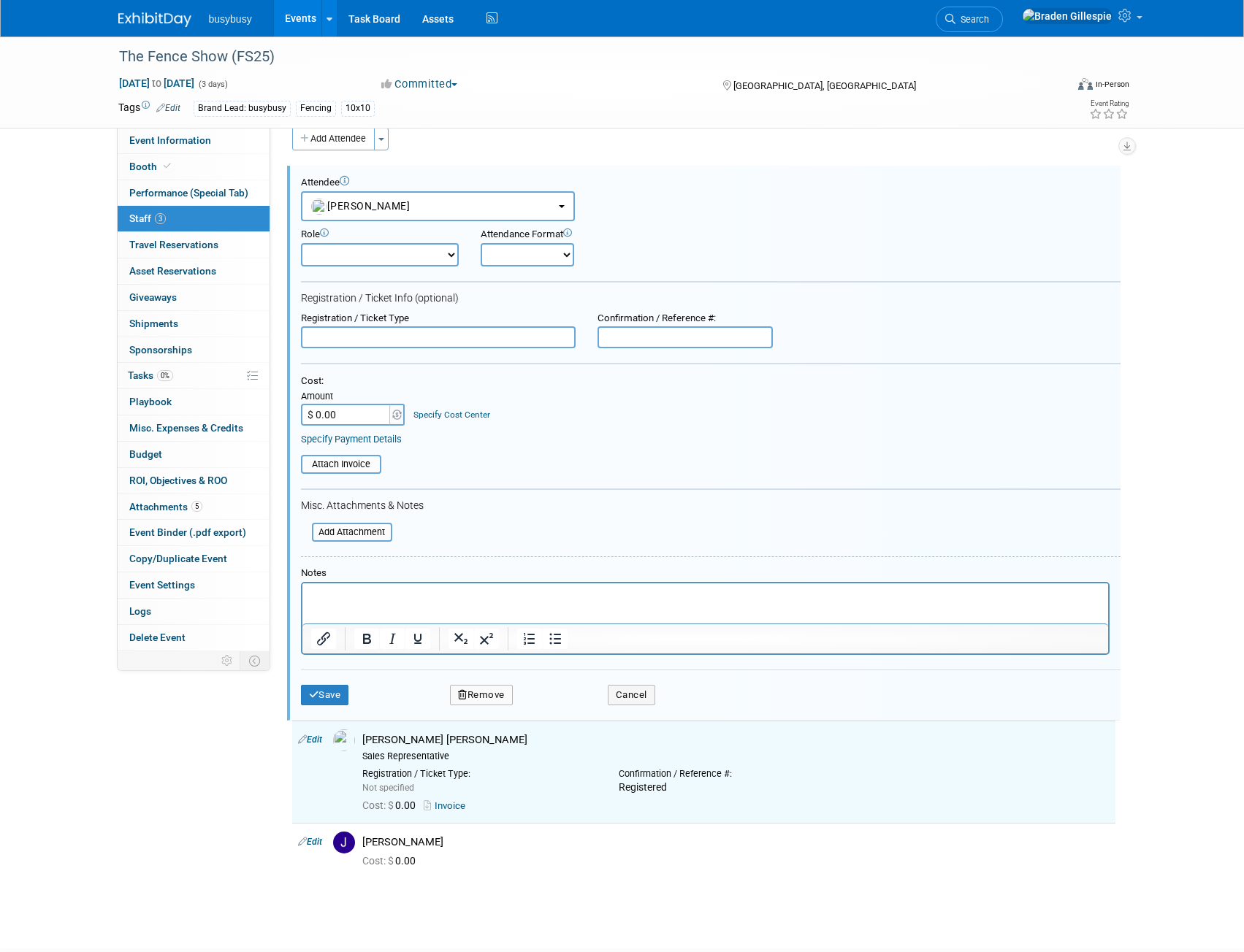
click at [622, 334] on input "text" at bounding box center [685, 337] width 175 height 22
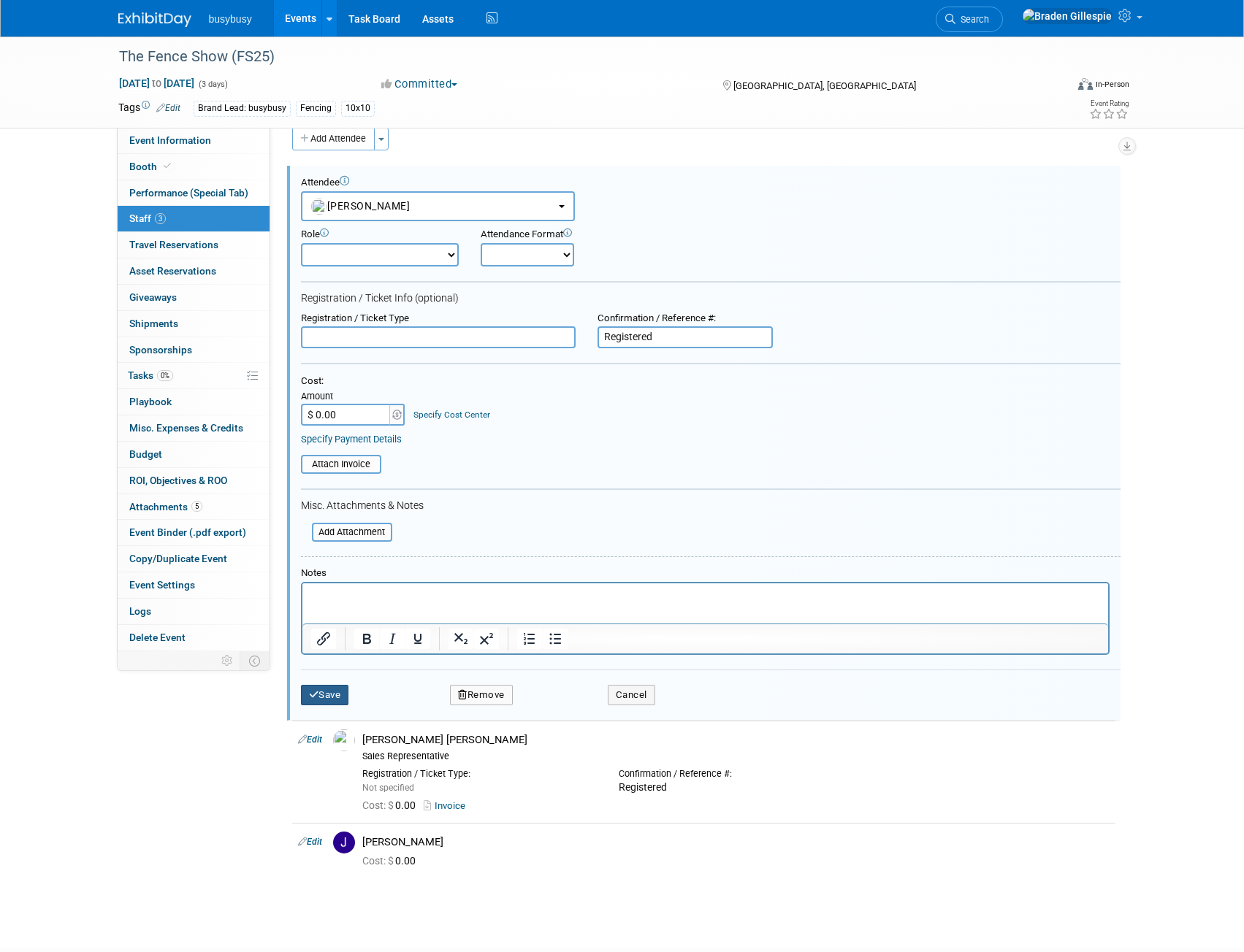
type input "Registered"
click at [327, 699] on button "Save" at bounding box center [324, 694] width 48 height 20
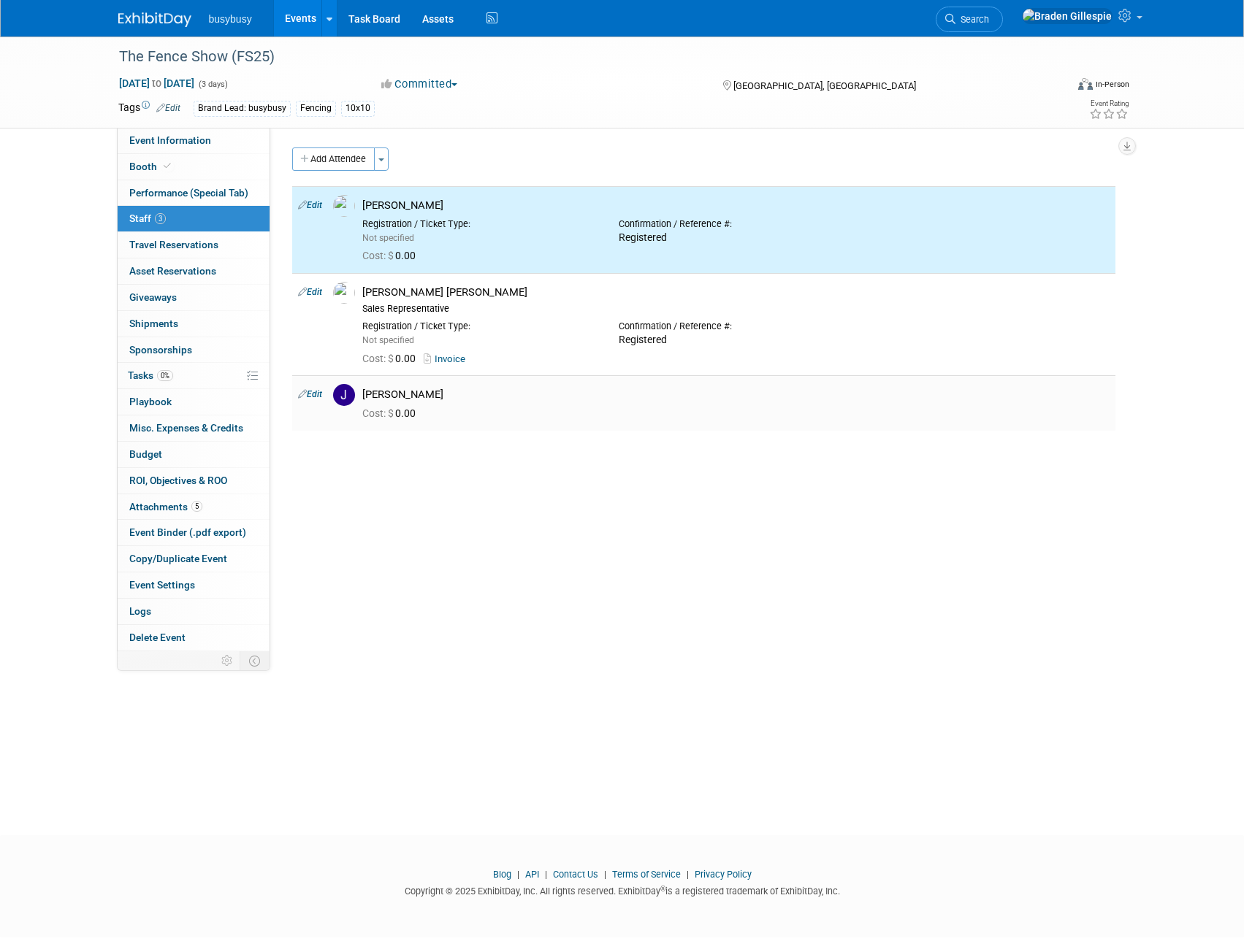
click at [314, 401] on td "Edit" at bounding box center [309, 402] width 35 height 54
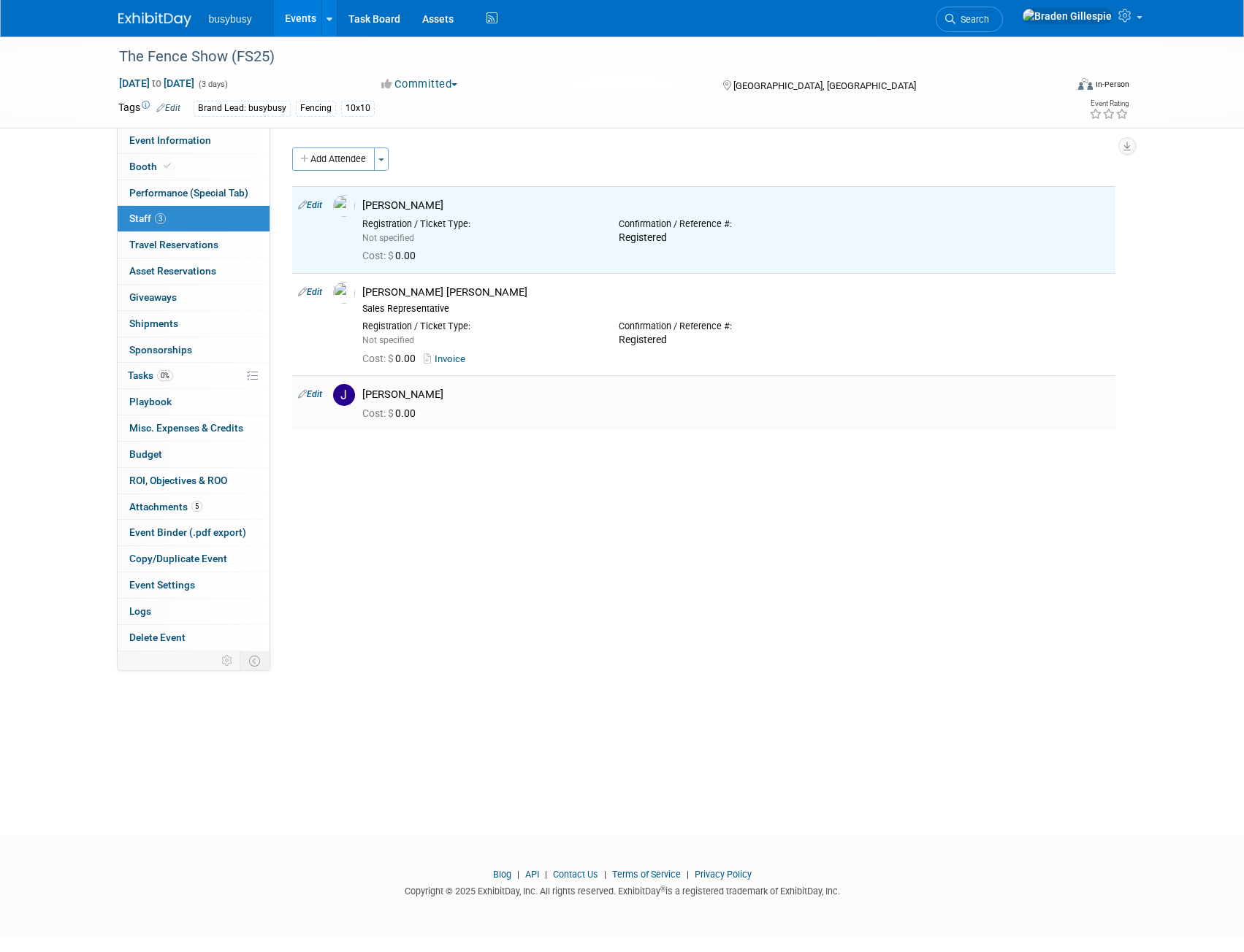
click at [320, 394] on link "Edit" at bounding box center [309, 394] width 24 height 11
select select "3e64a65f-fcb3-464b-b3c0-95a01258b357"
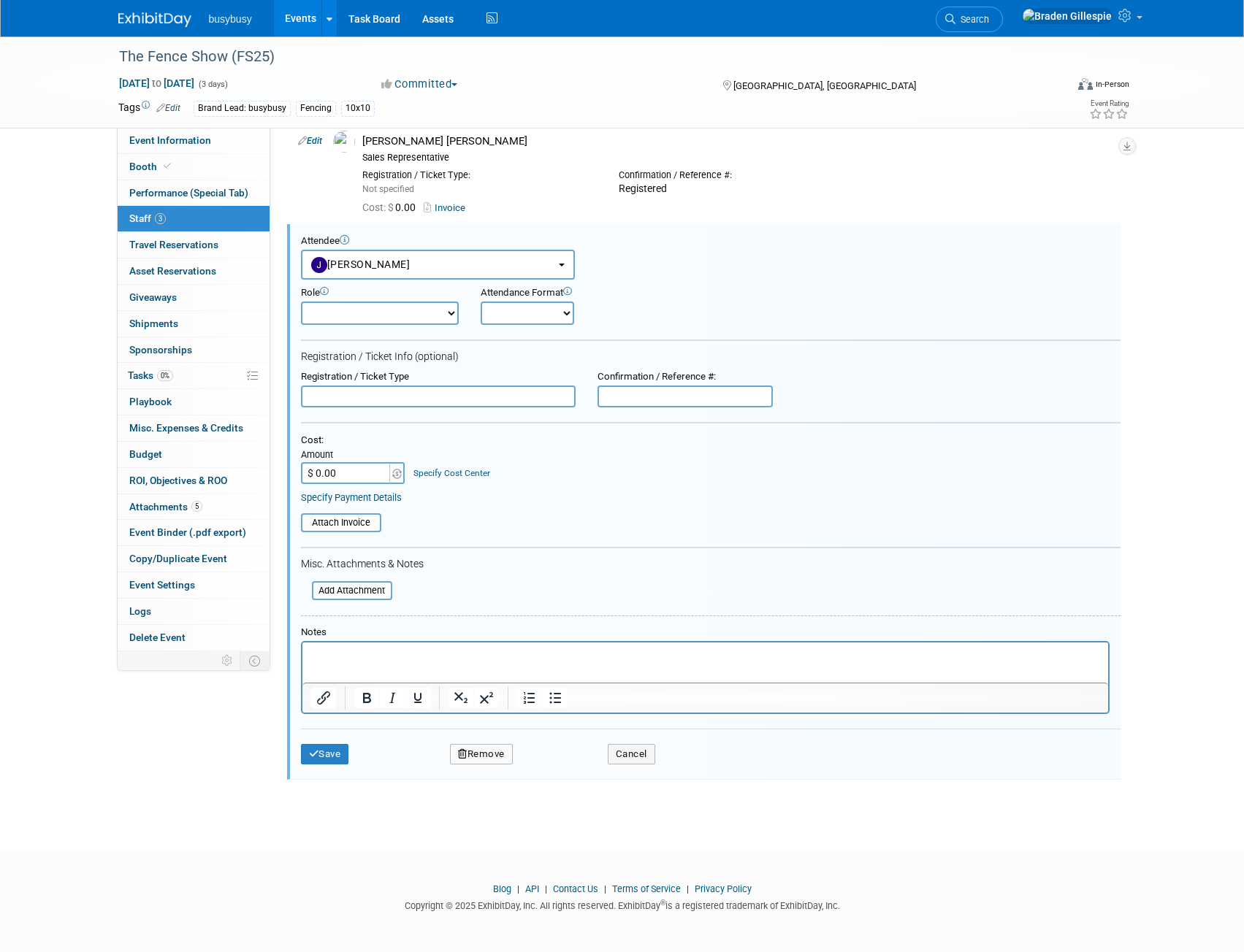
click at [640, 401] on input "text" at bounding box center [685, 396] width 175 height 22
type input "Registered"
click at [337, 751] on button "Save" at bounding box center [324, 754] width 48 height 20
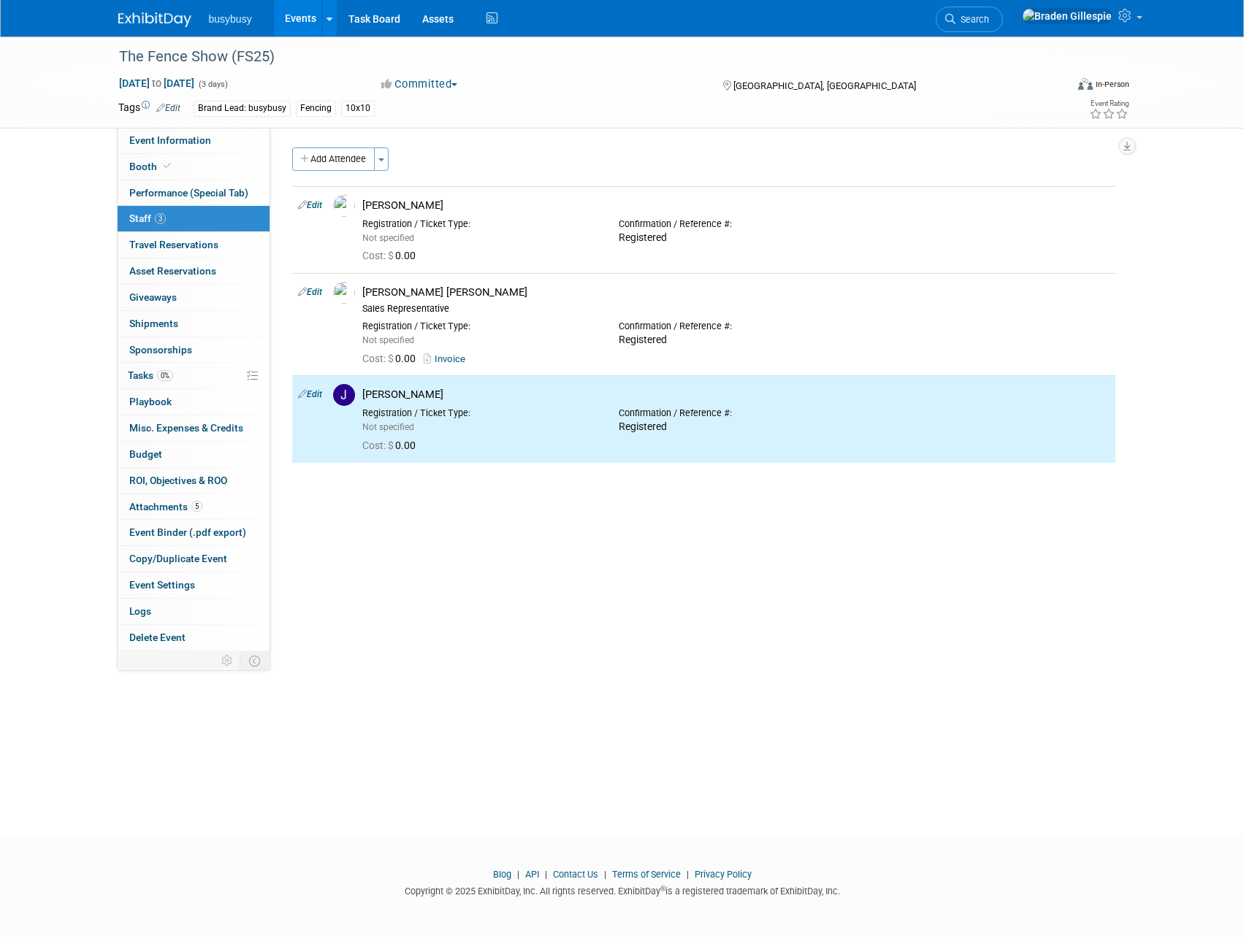
click at [142, 19] on img at bounding box center [154, 19] width 73 height 15
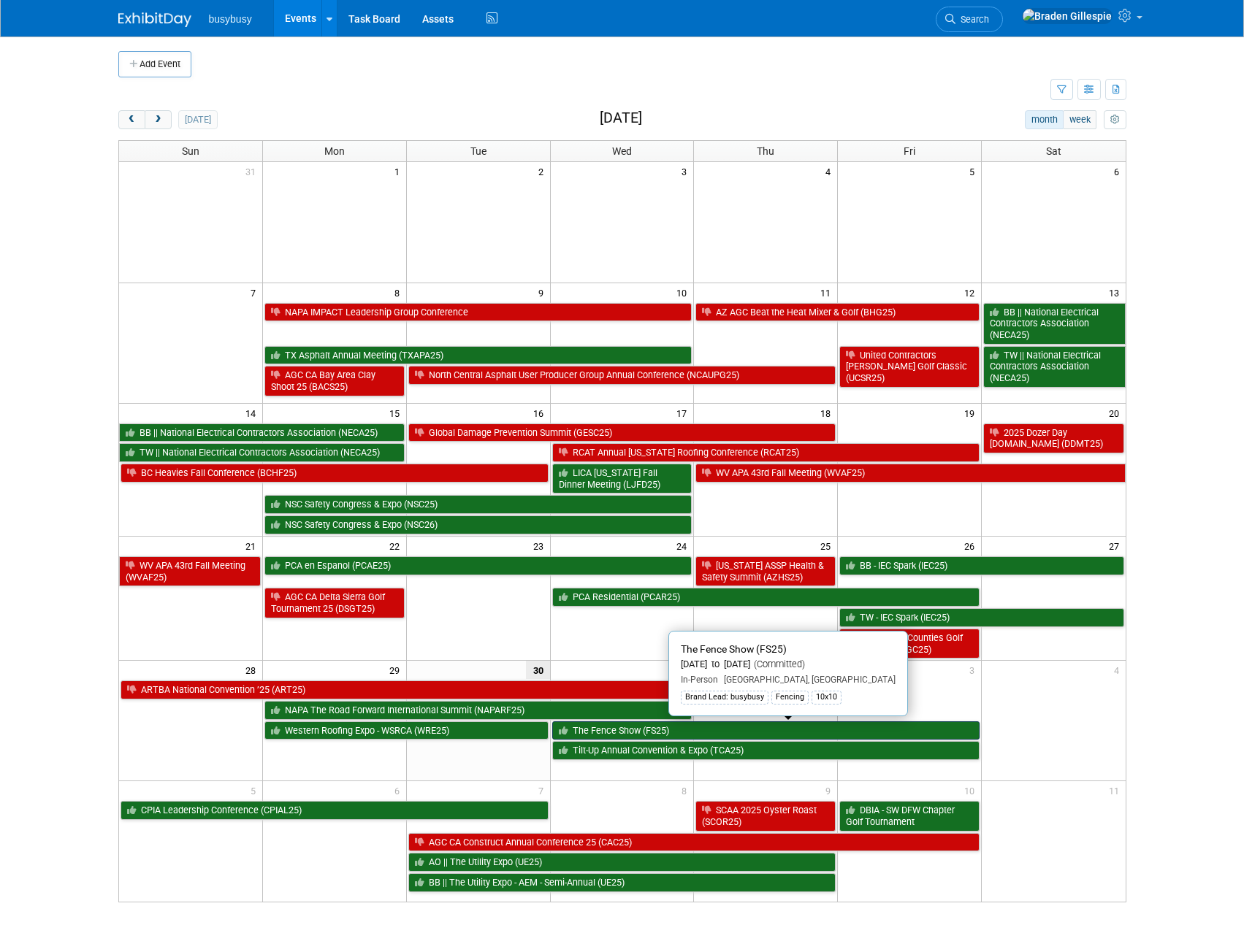
click at [890, 726] on link "The Fence Show (FS25)" at bounding box center [766, 731] width 428 height 19
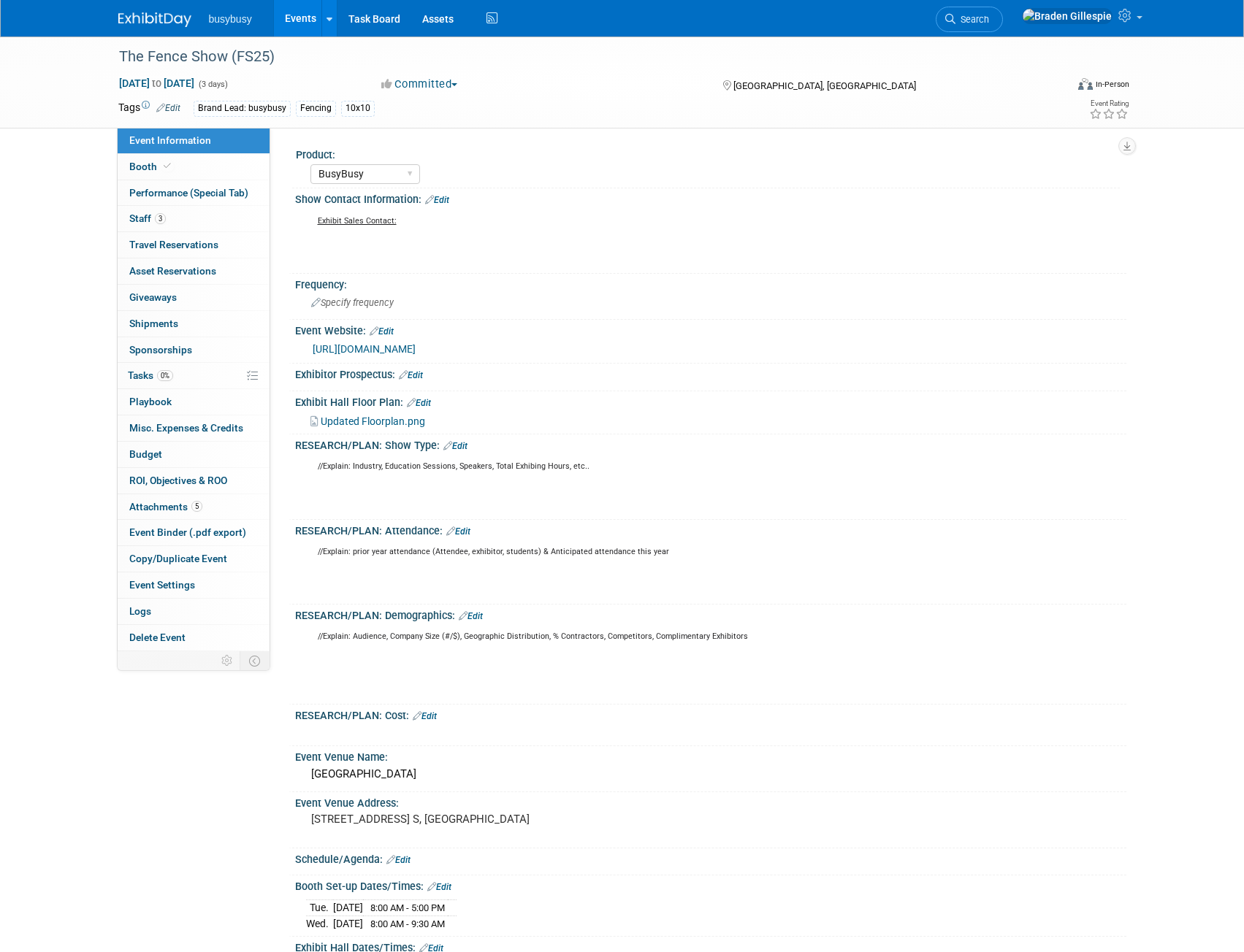
select select "BusyBusy"
click at [369, 346] on link "[URL][DOMAIN_NAME]" at bounding box center [364, 349] width 103 height 11
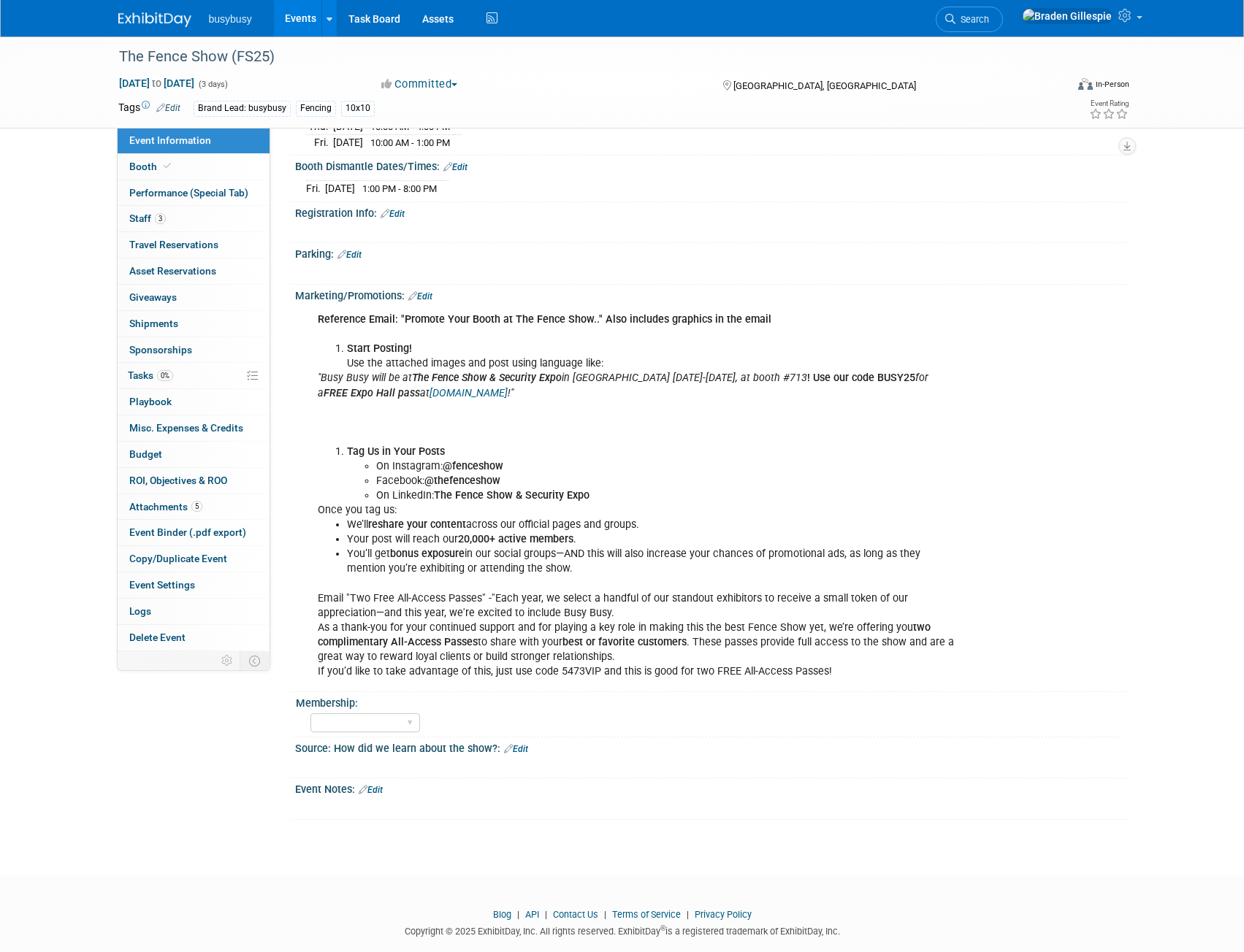
scroll to position [881, 0]
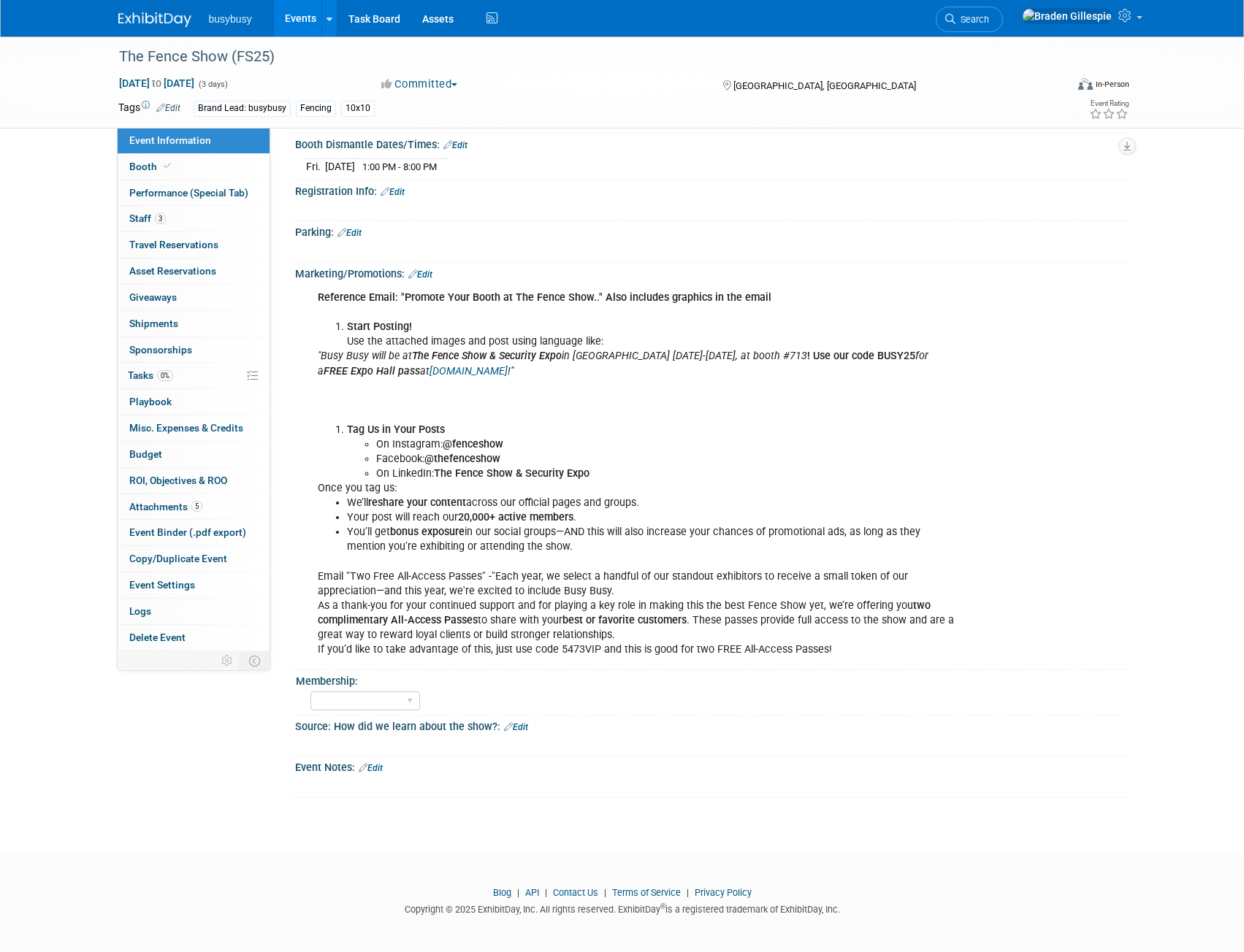
click at [154, 23] on img at bounding box center [154, 19] width 73 height 15
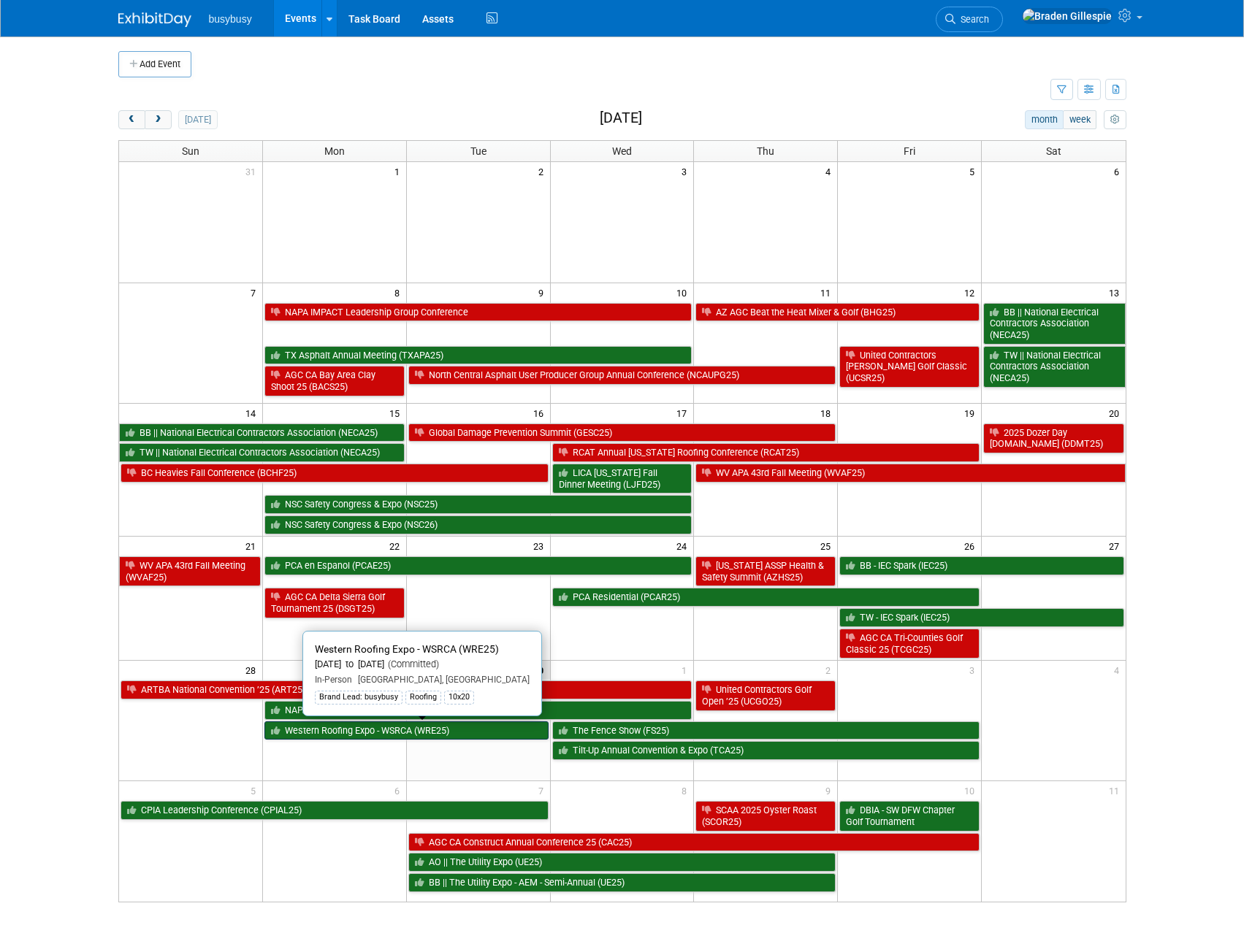
click at [474, 729] on link "Western Roofing Expo - WSRCA (WRE25)" at bounding box center [407, 731] width 284 height 19
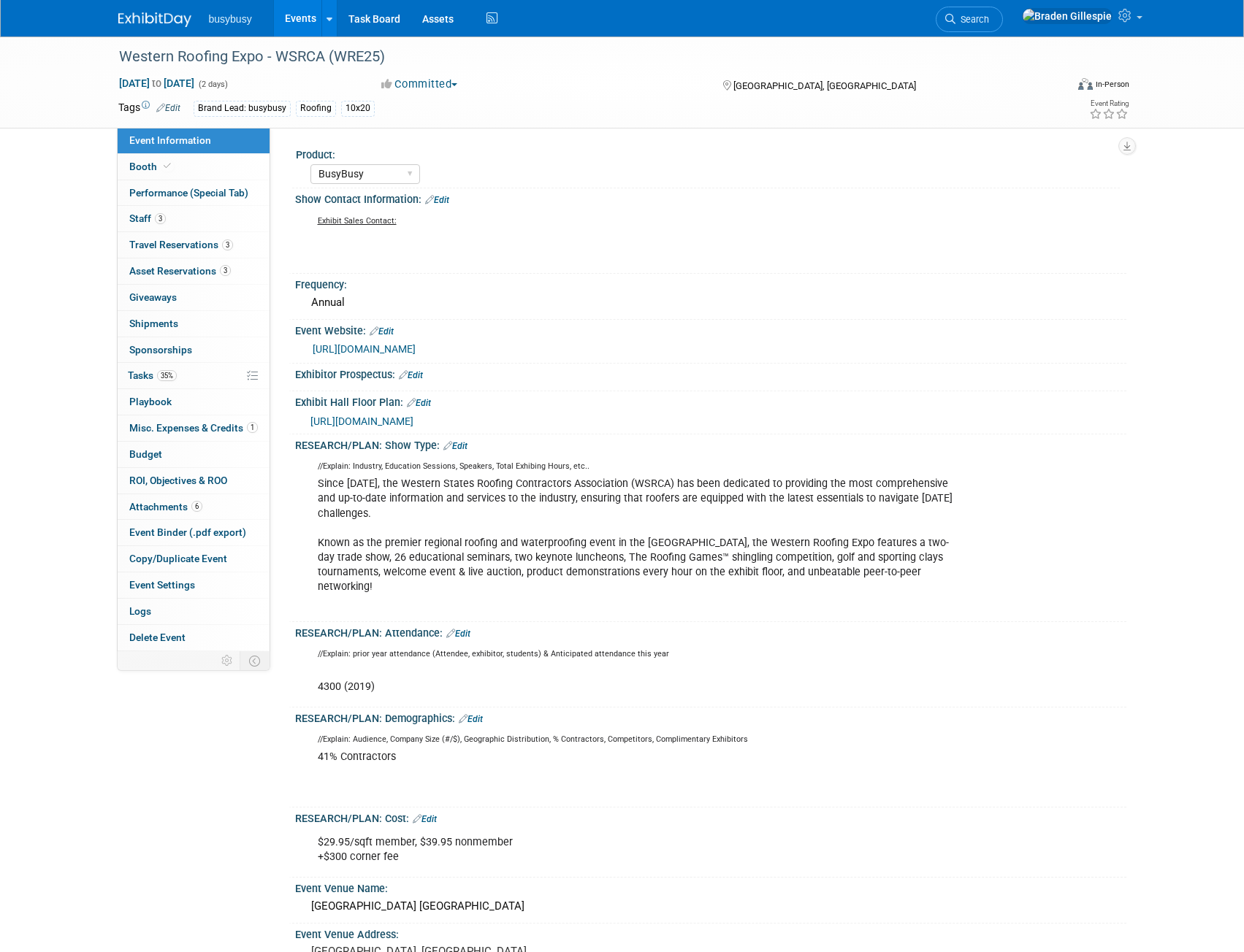
select select "BusyBusy"
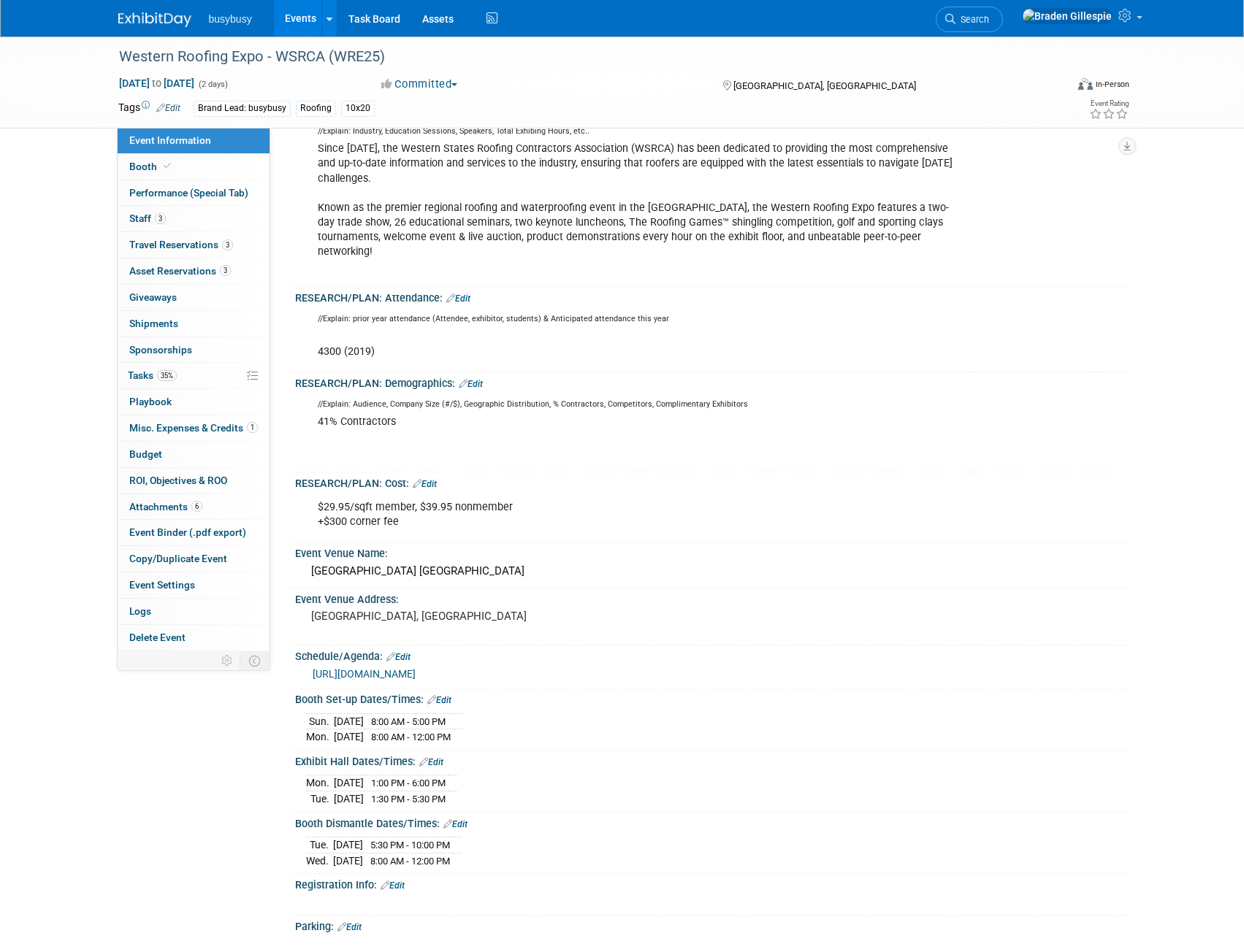
scroll to position [219, 0]
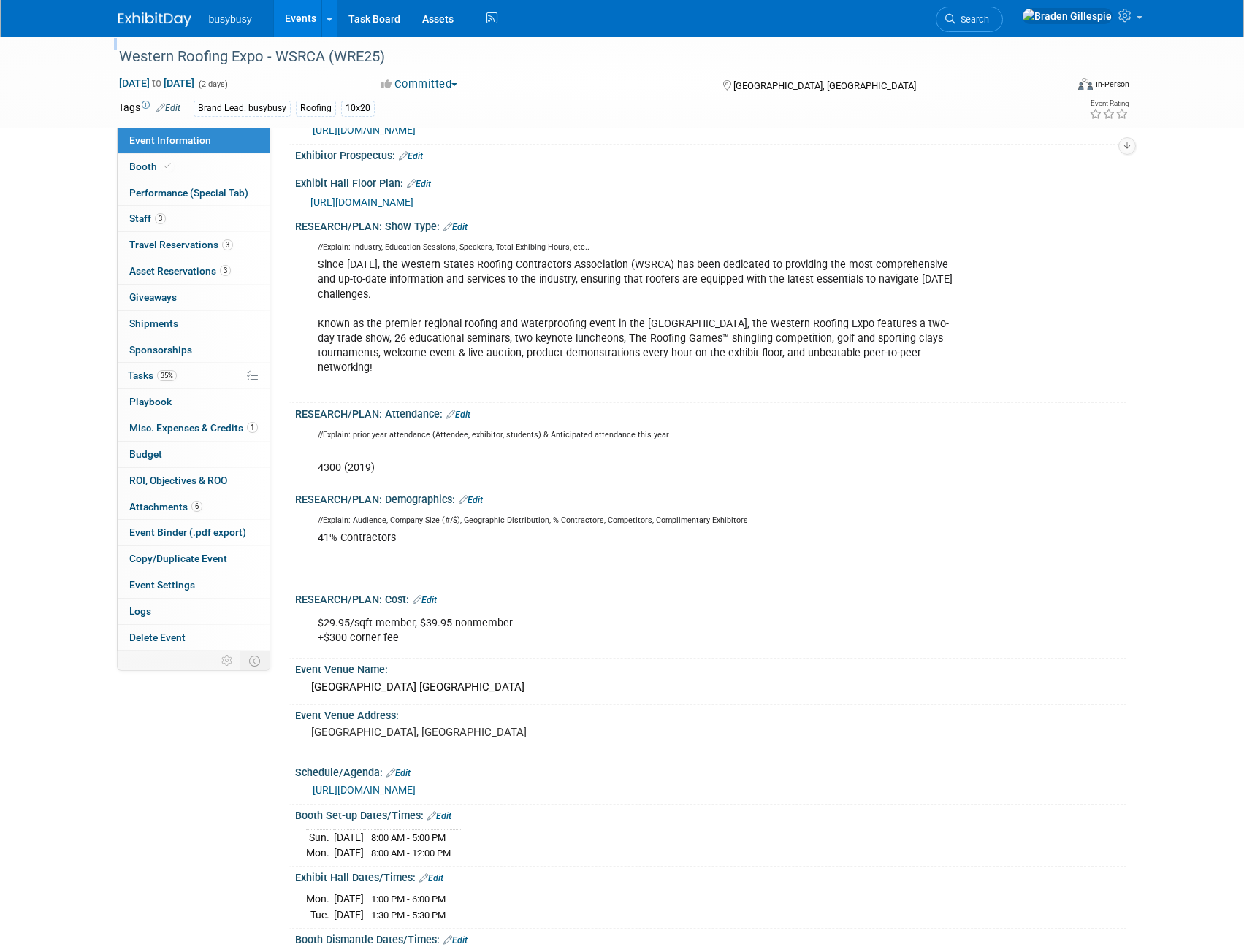
click at [135, 36] on body "busybusy Events Add Event Bulk Upload Events Shareable Event Boards Recently Vi…" at bounding box center [622, 257] width 1244 height 952
click at [139, 27] on img at bounding box center [154, 19] width 73 height 15
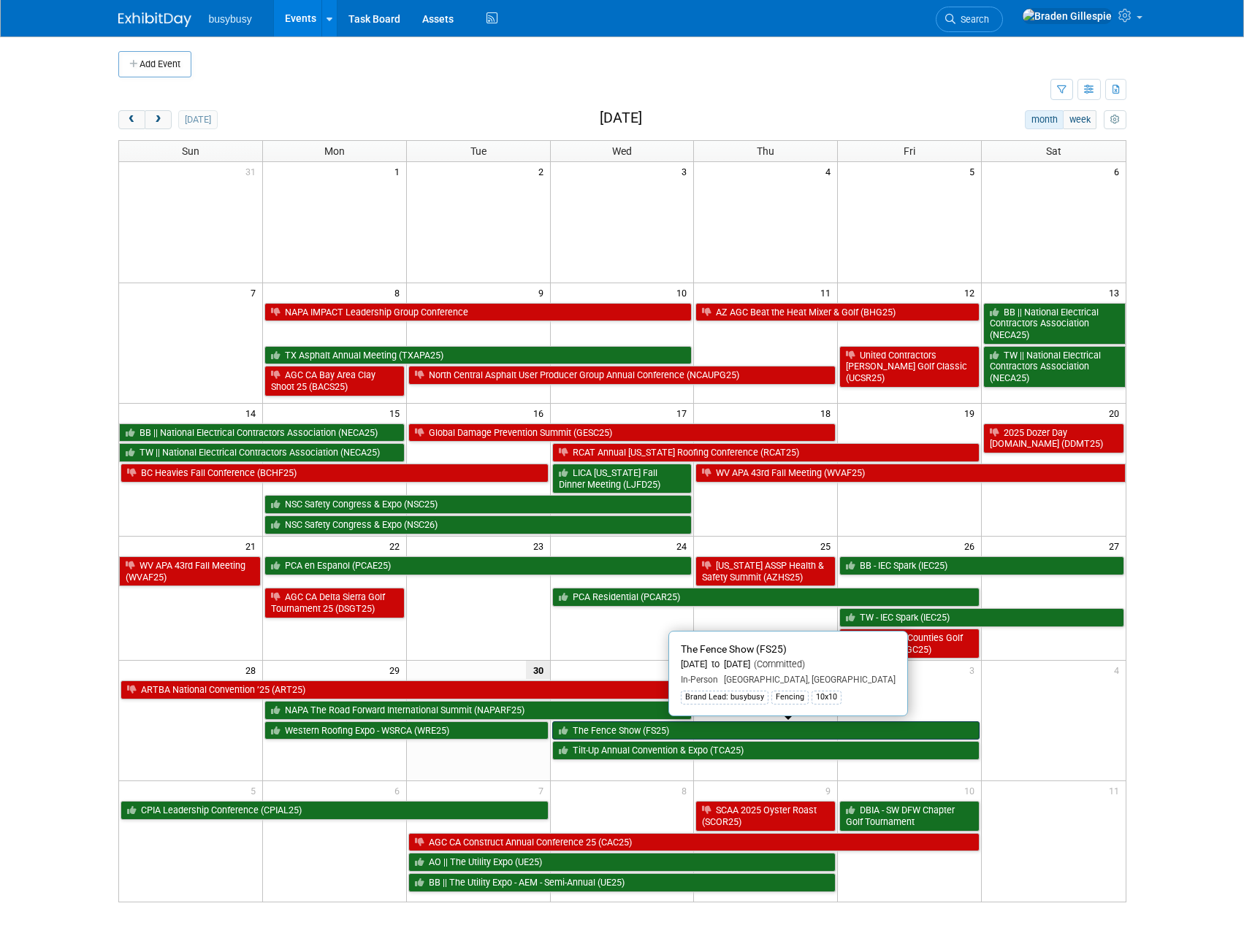
click at [633, 733] on link "The Fence Show (FS25)" at bounding box center [766, 731] width 428 height 19
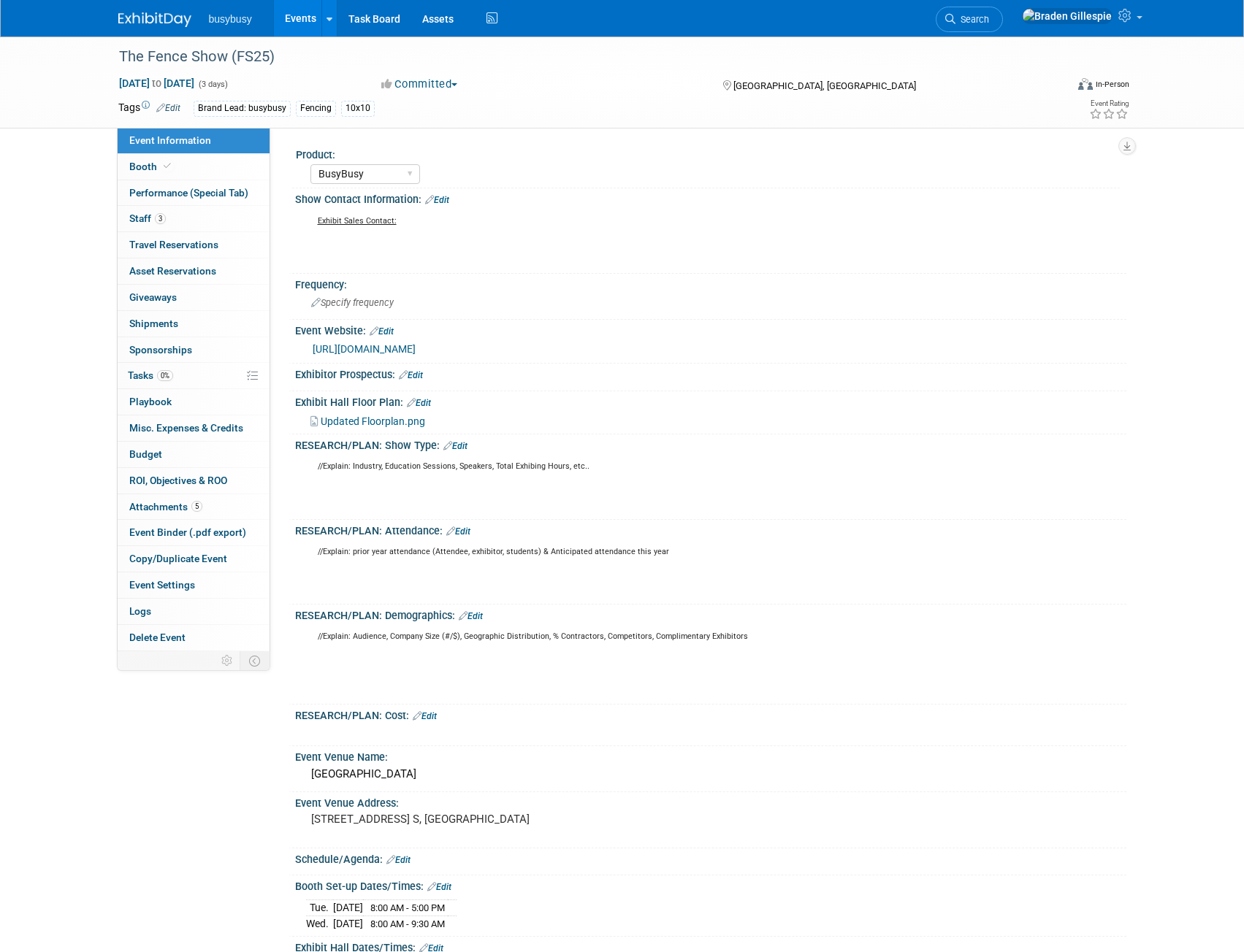
select select "BusyBusy"
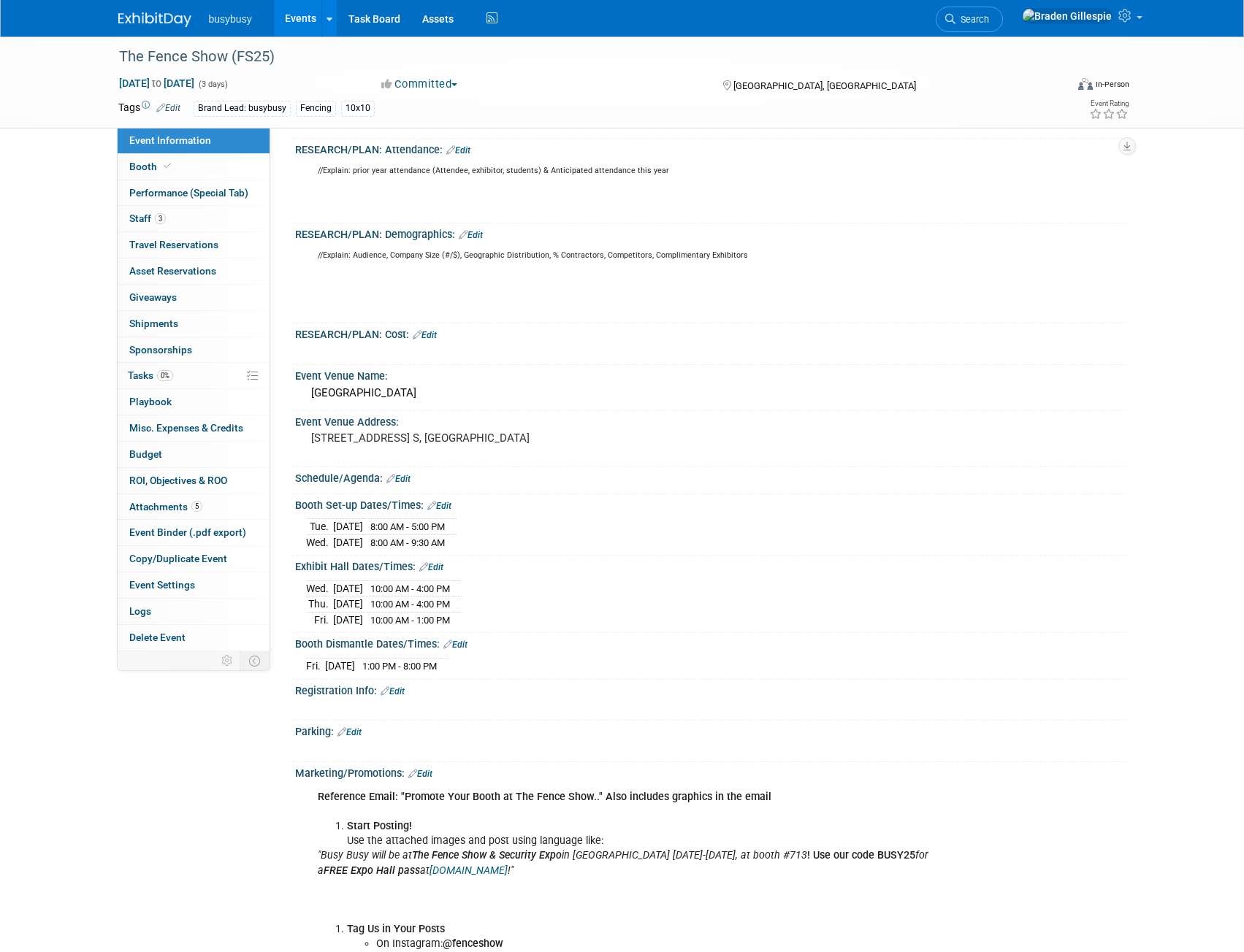
scroll to position [370, 0]
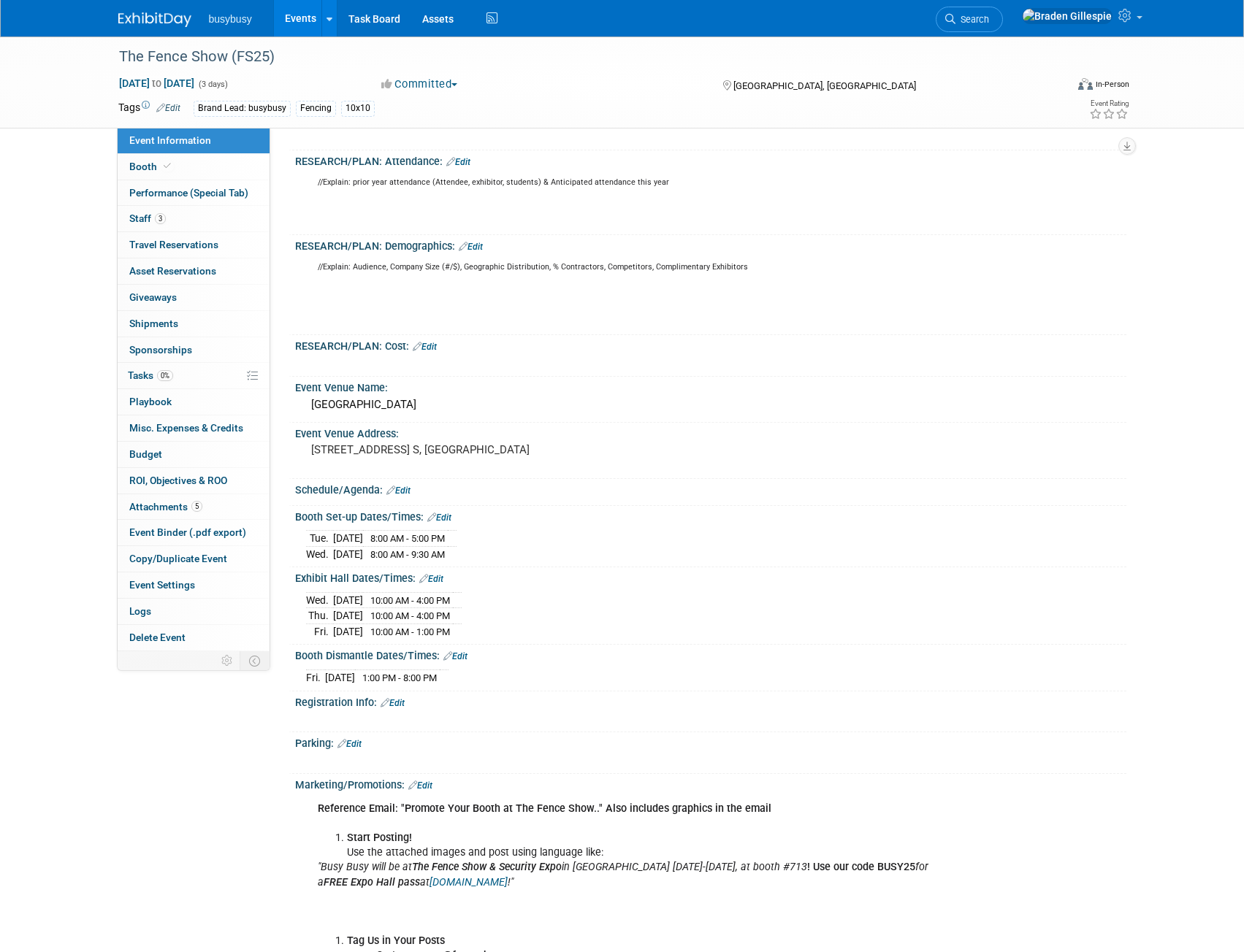
click at [154, 23] on img at bounding box center [154, 19] width 73 height 15
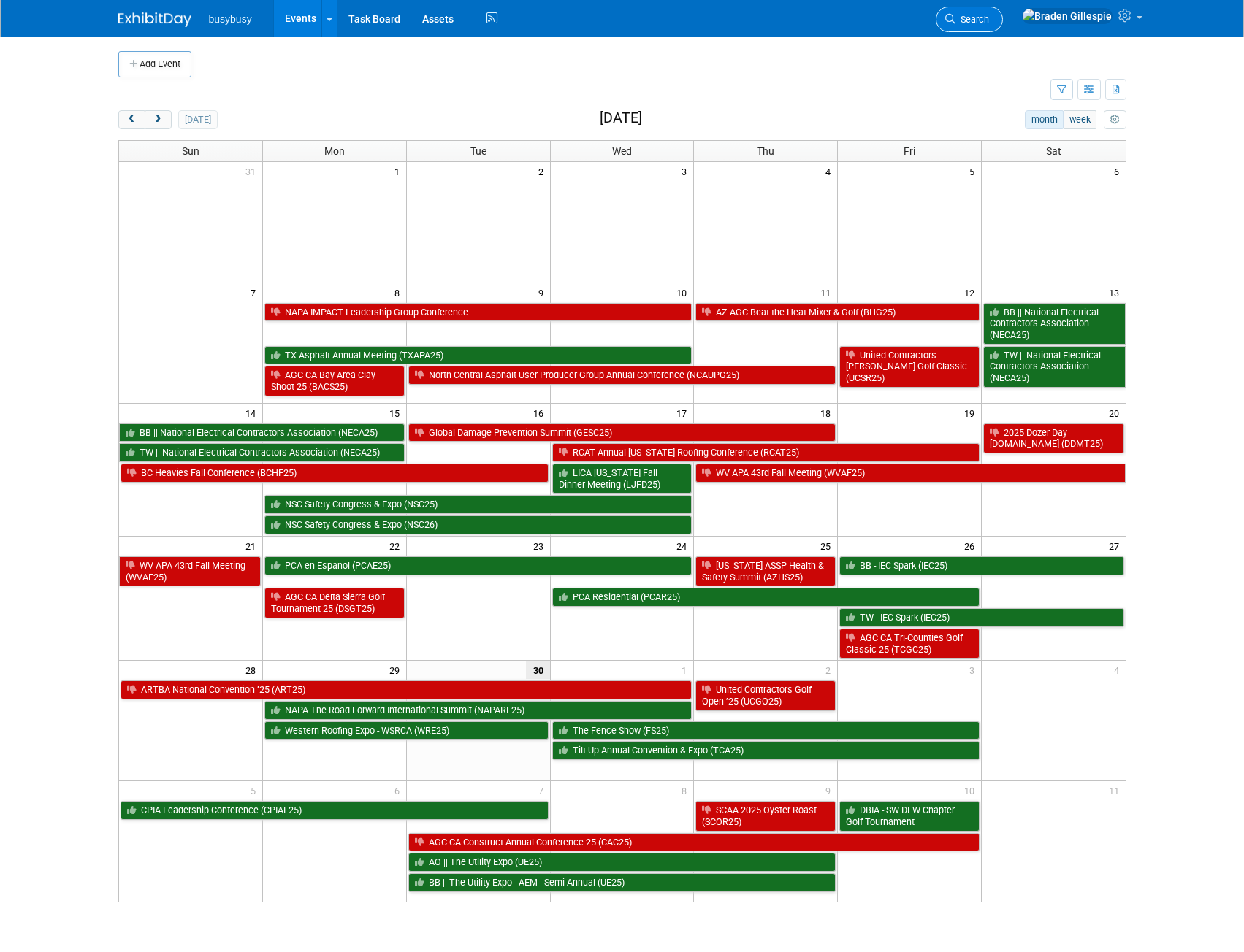
click at [1003, 11] on link "Search" at bounding box center [969, 18] width 68 height 25
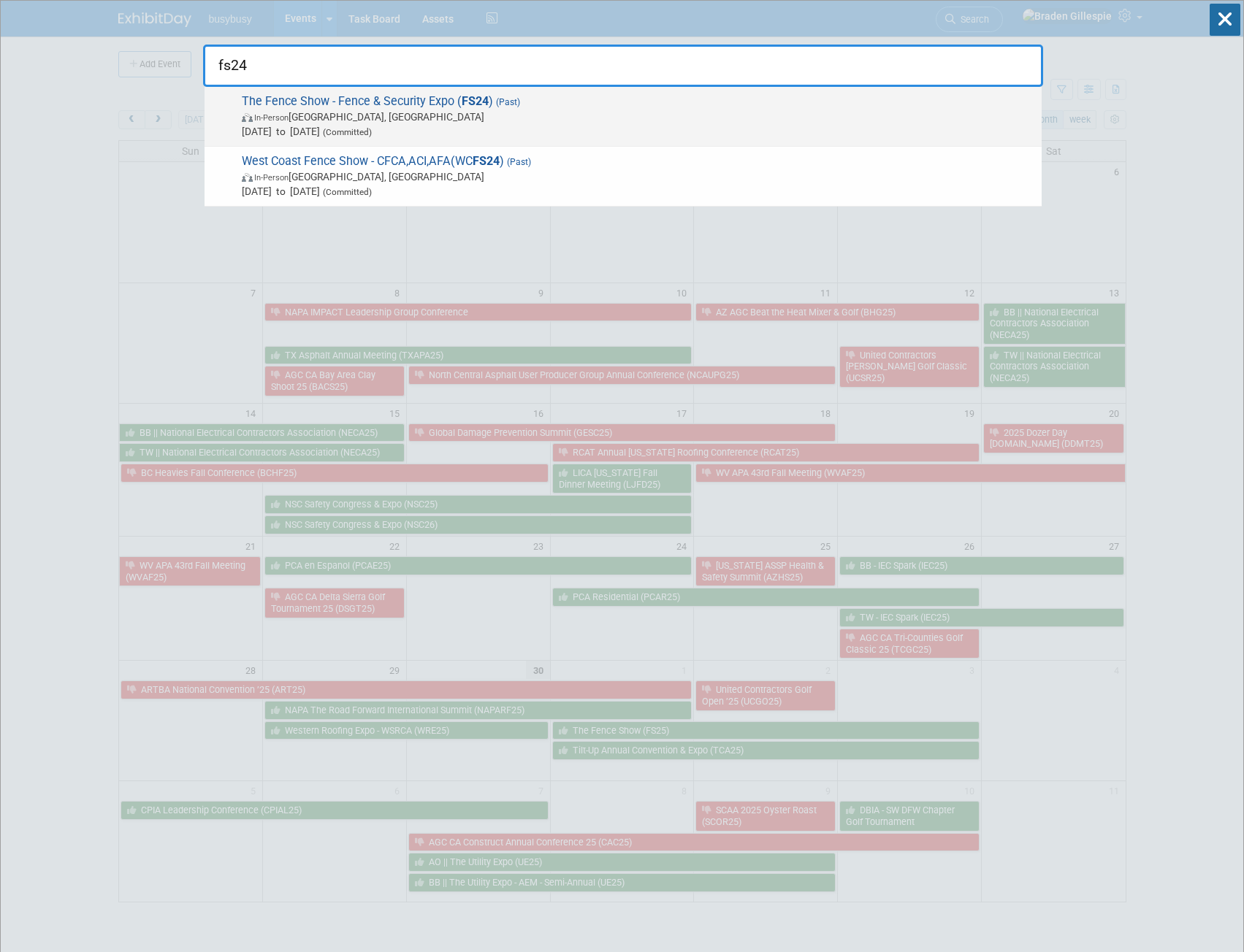
type input "fs24"
click at [501, 126] on span "Sep 11, 2024 to Sep 13, 2024 (Committed)" at bounding box center [638, 131] width 793 height 15
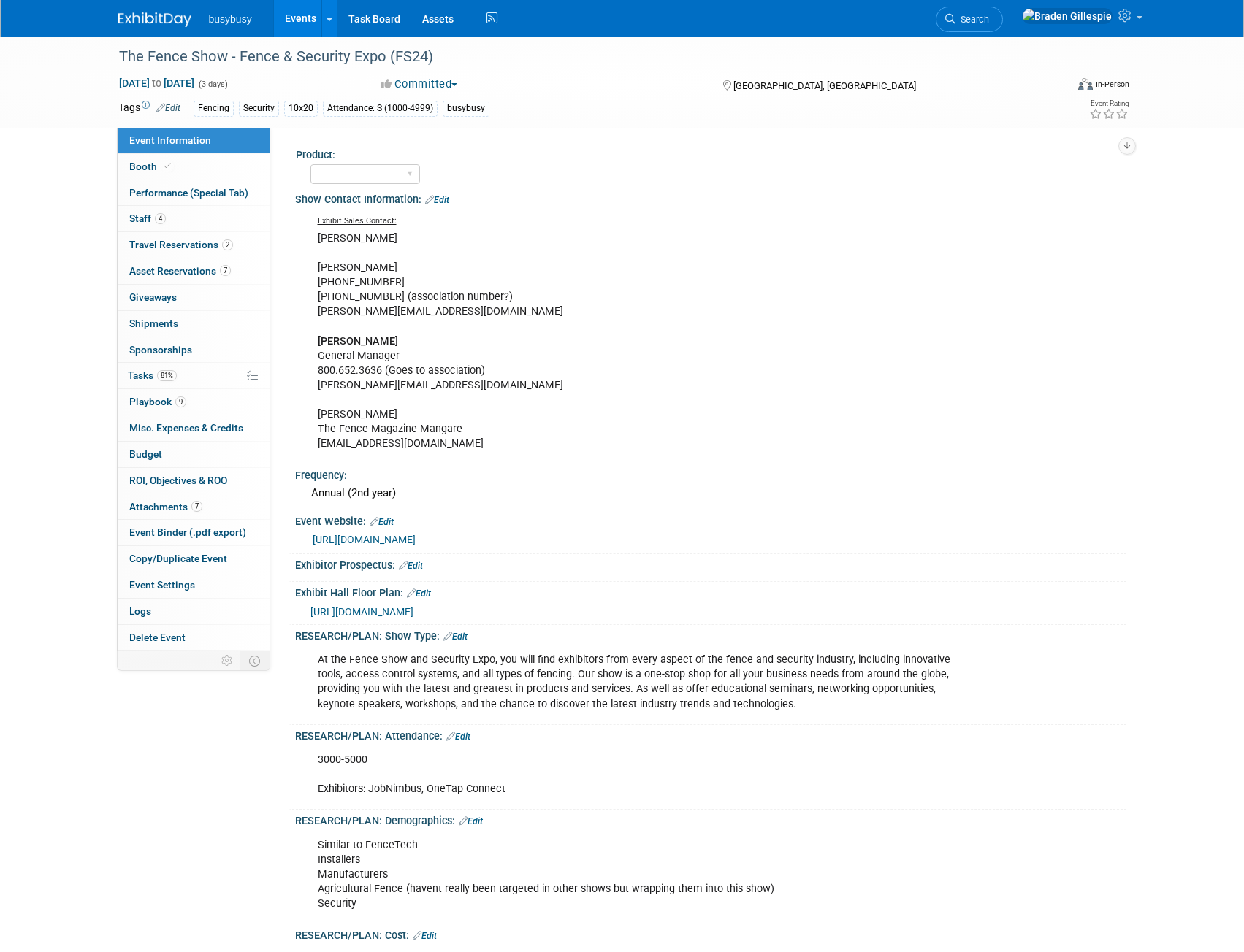
select select "No"
click at [208, 163] on link "Booth" at bounding box center [193, 167] width 152 height 25
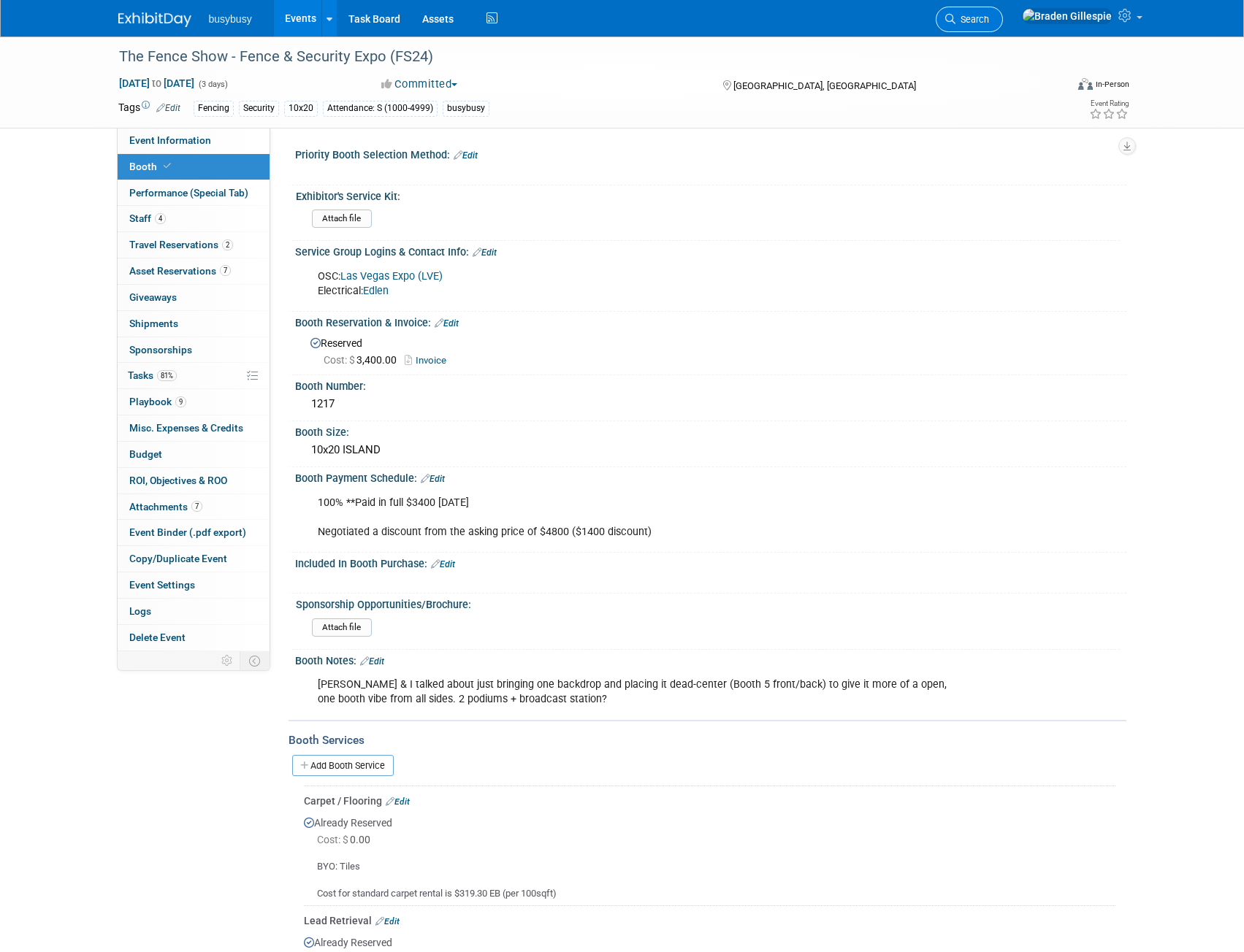
click at [989, 16] on span "Search" at bounding box center [972, 19] width 33 height 11
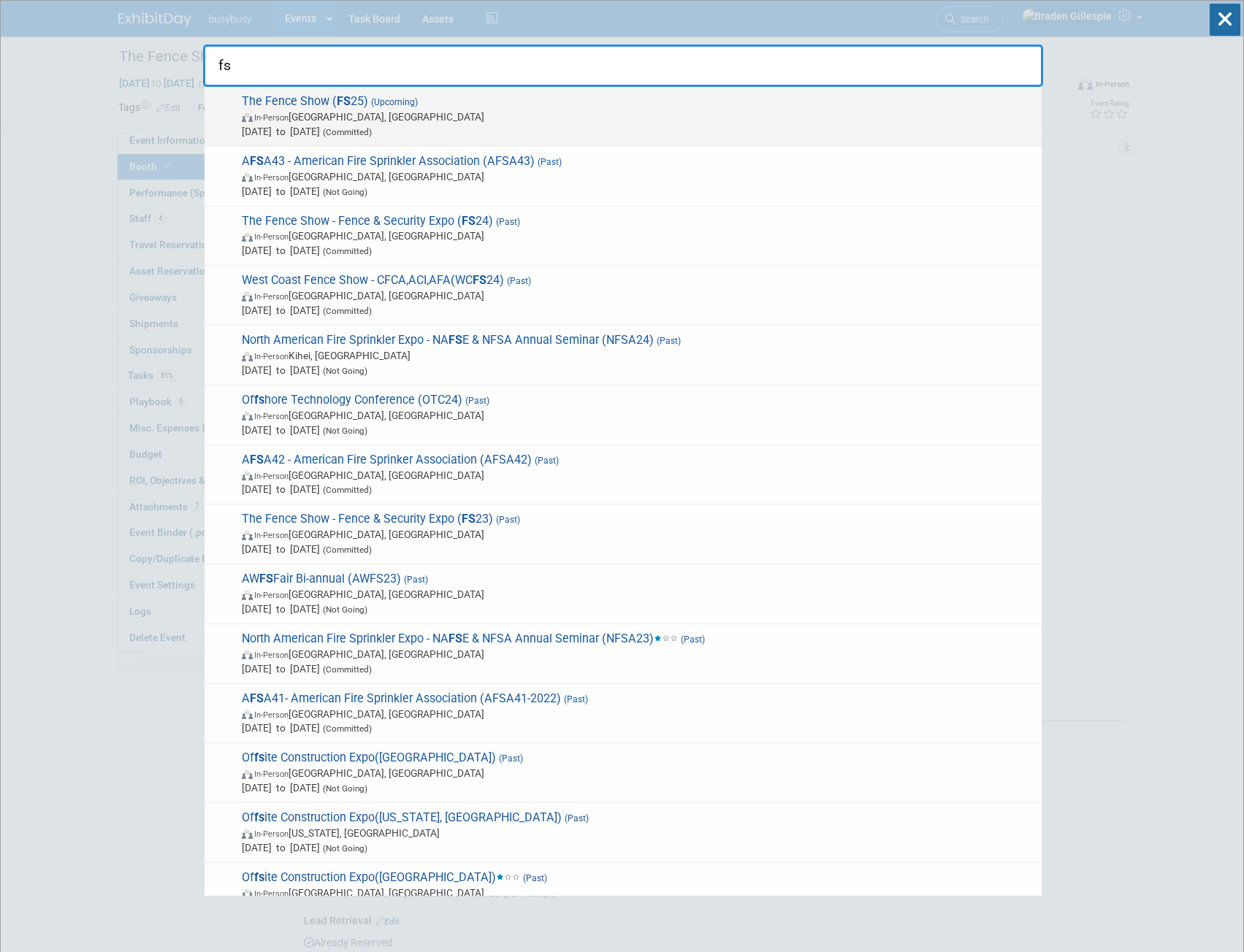
type input "fs"
click at [547, 118] on span "In-Person [GEOGRAPHIC_DATA], [GEOGRAPHIC_DATA]" at bounding box center [638, 117] width 793 height 15
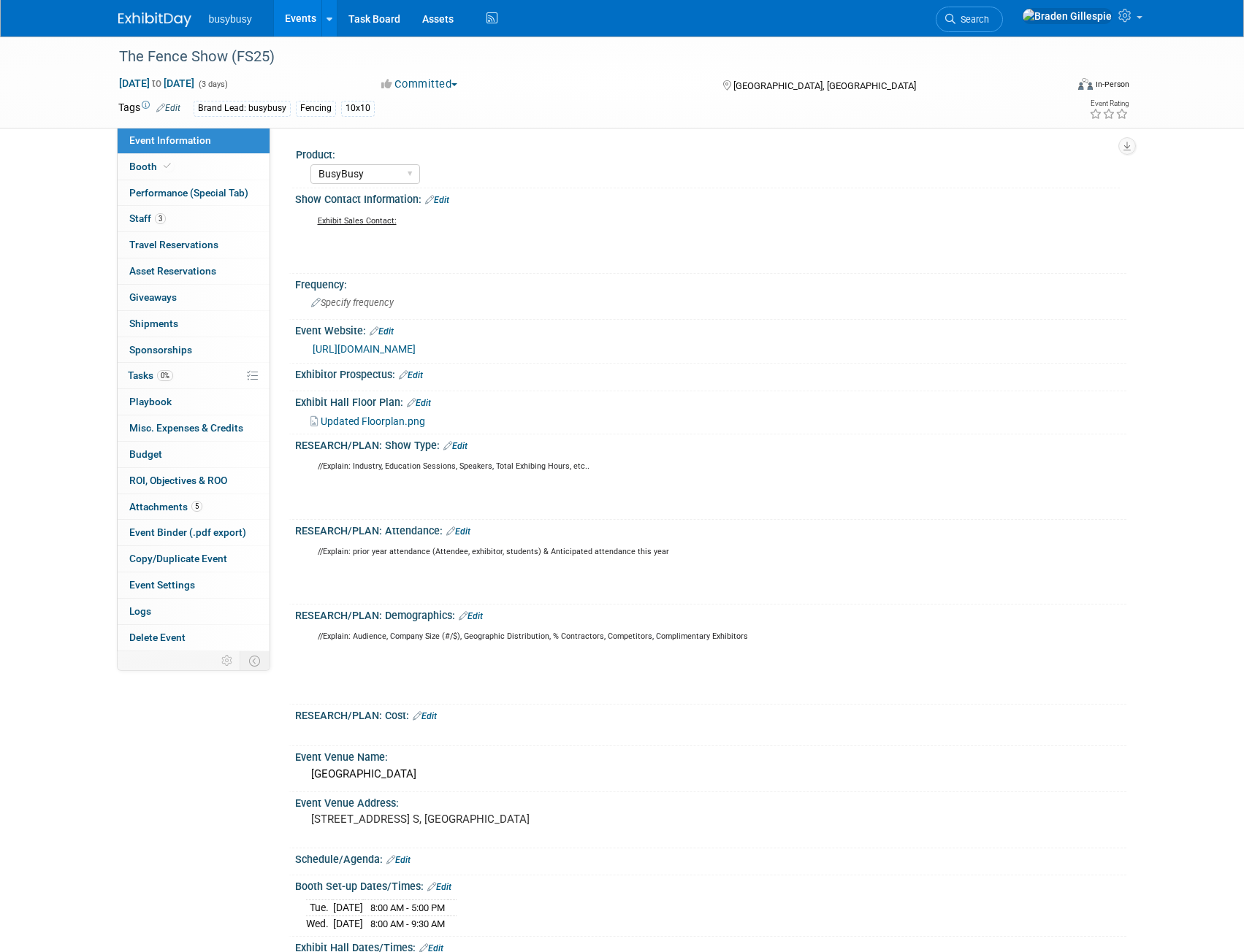
select select "BusyBusy"
click at [166, 165] on icon at bounding box center [167, 166] width 7 height 8
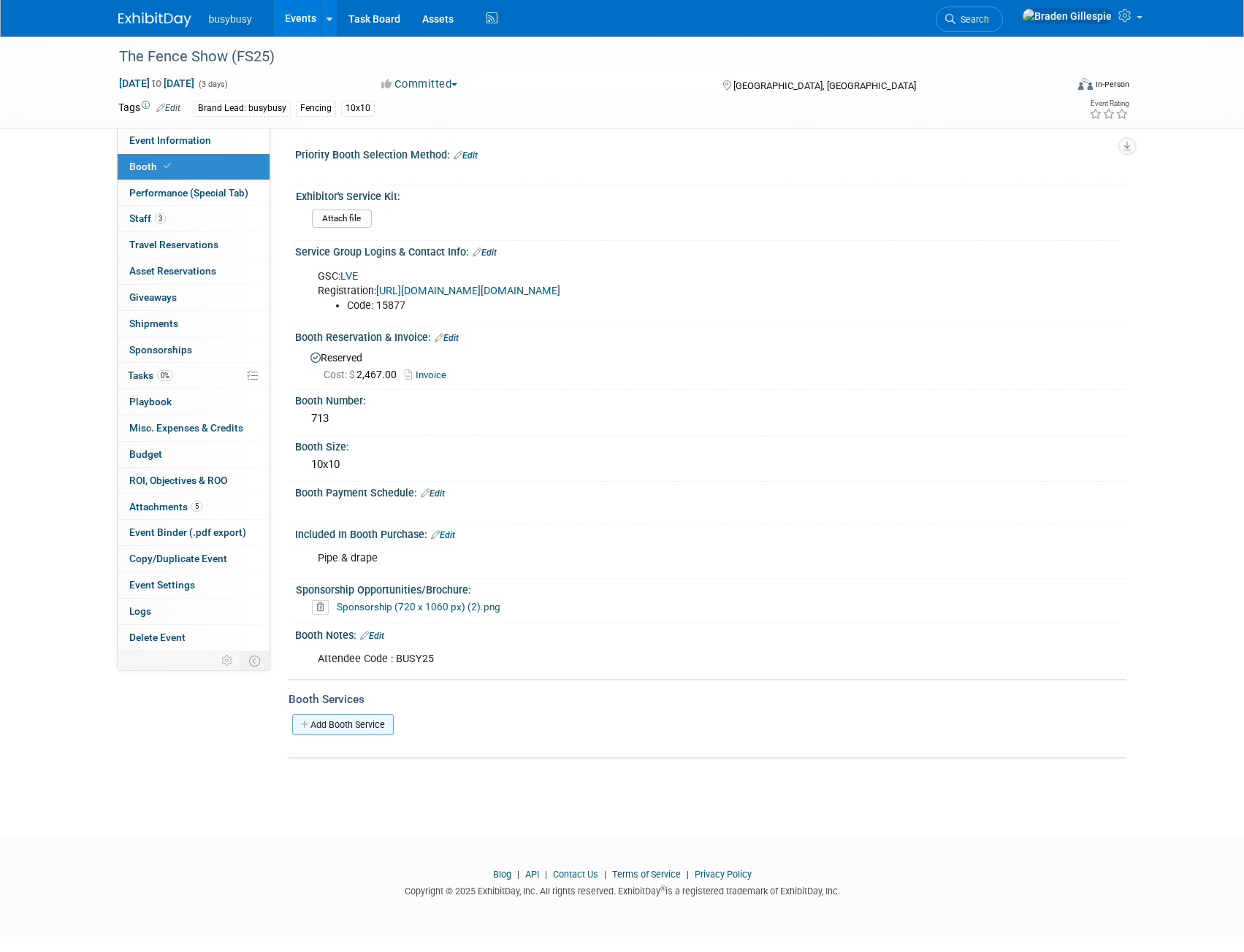
click at [366, 721] on link "Add Booth Service" at bounding box center [343, 725] width 102 height 21
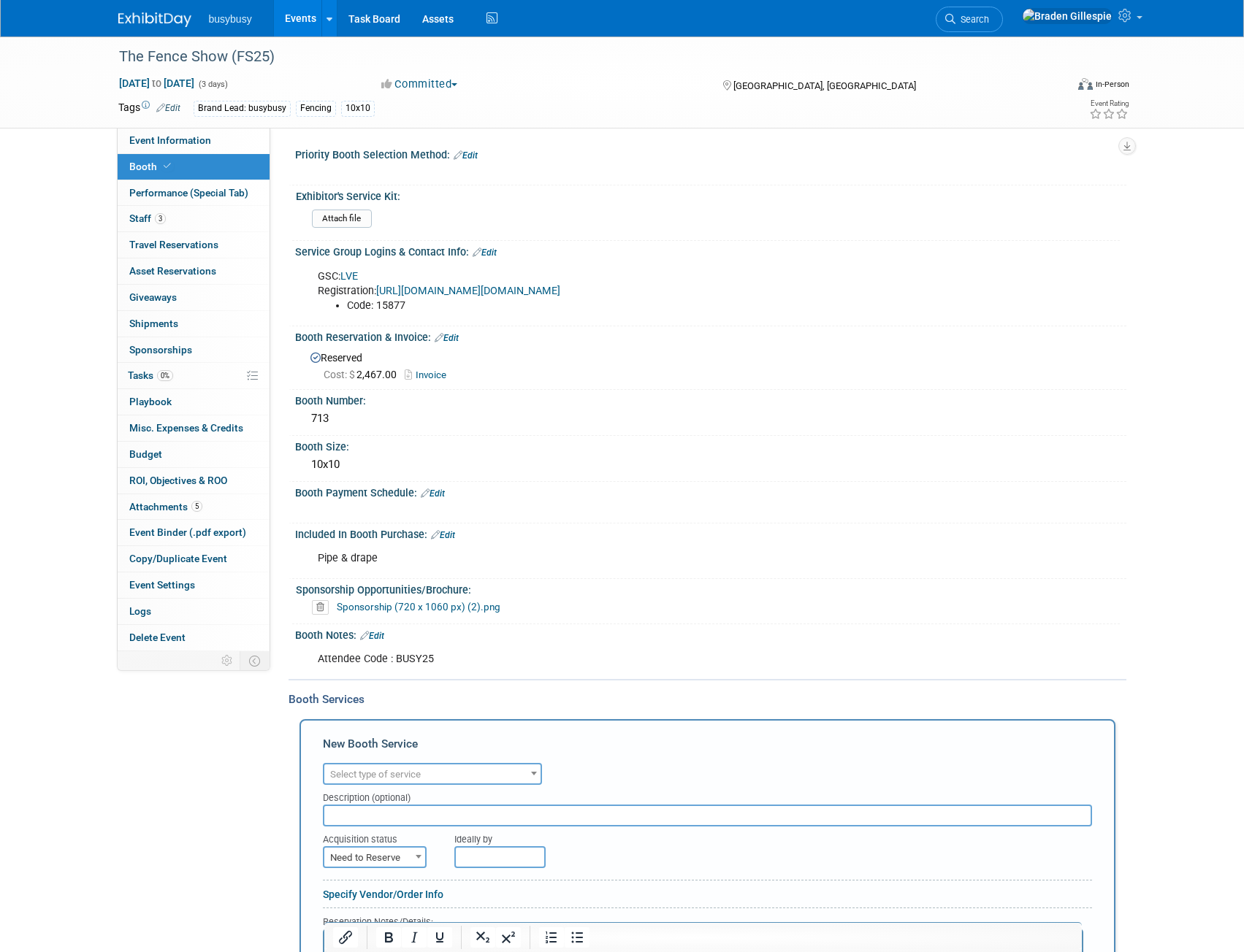
scroll to position [73, 0]
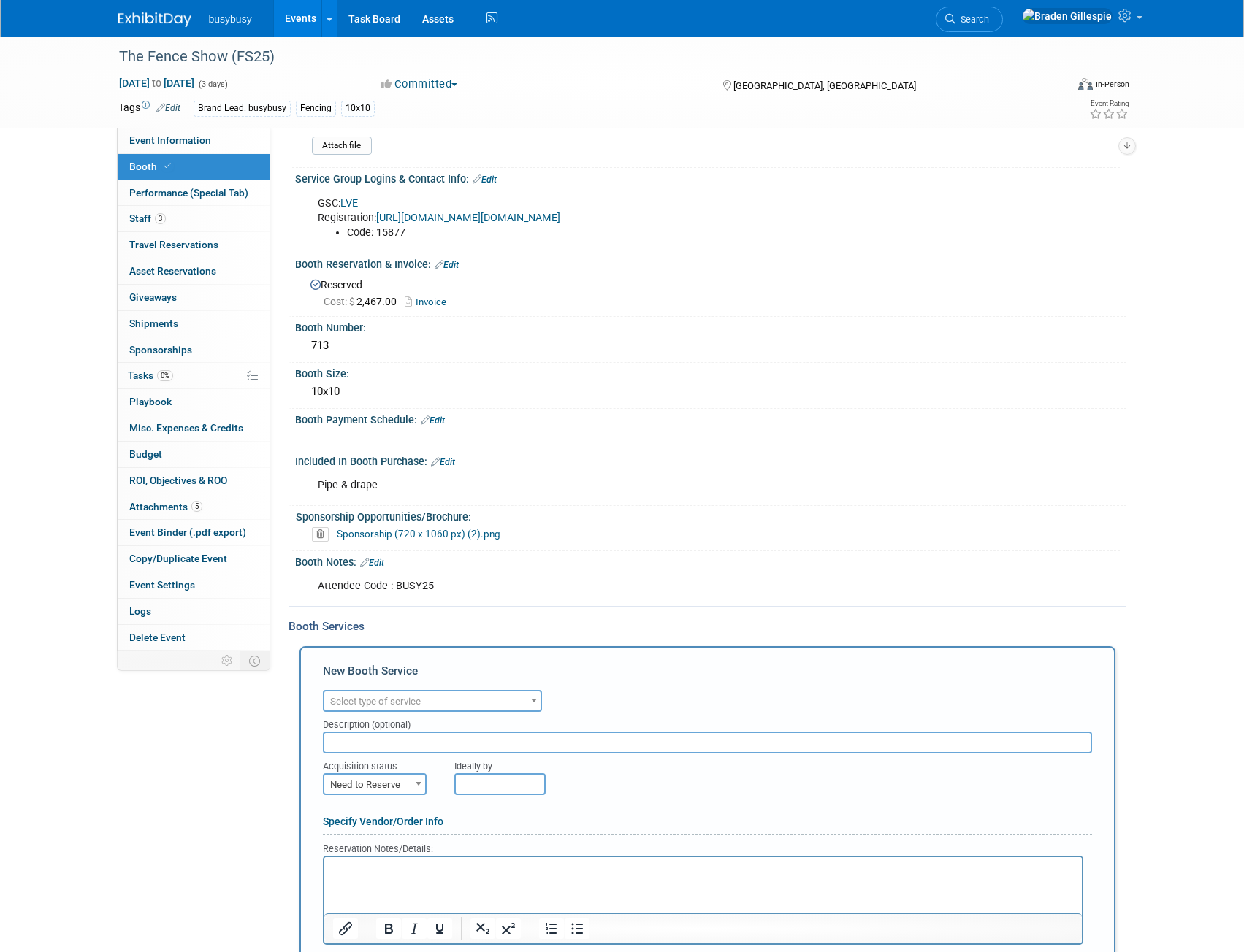
click at [427, 702] on span "Select type of service" at bounding box center [432, 701] width 217 height 20
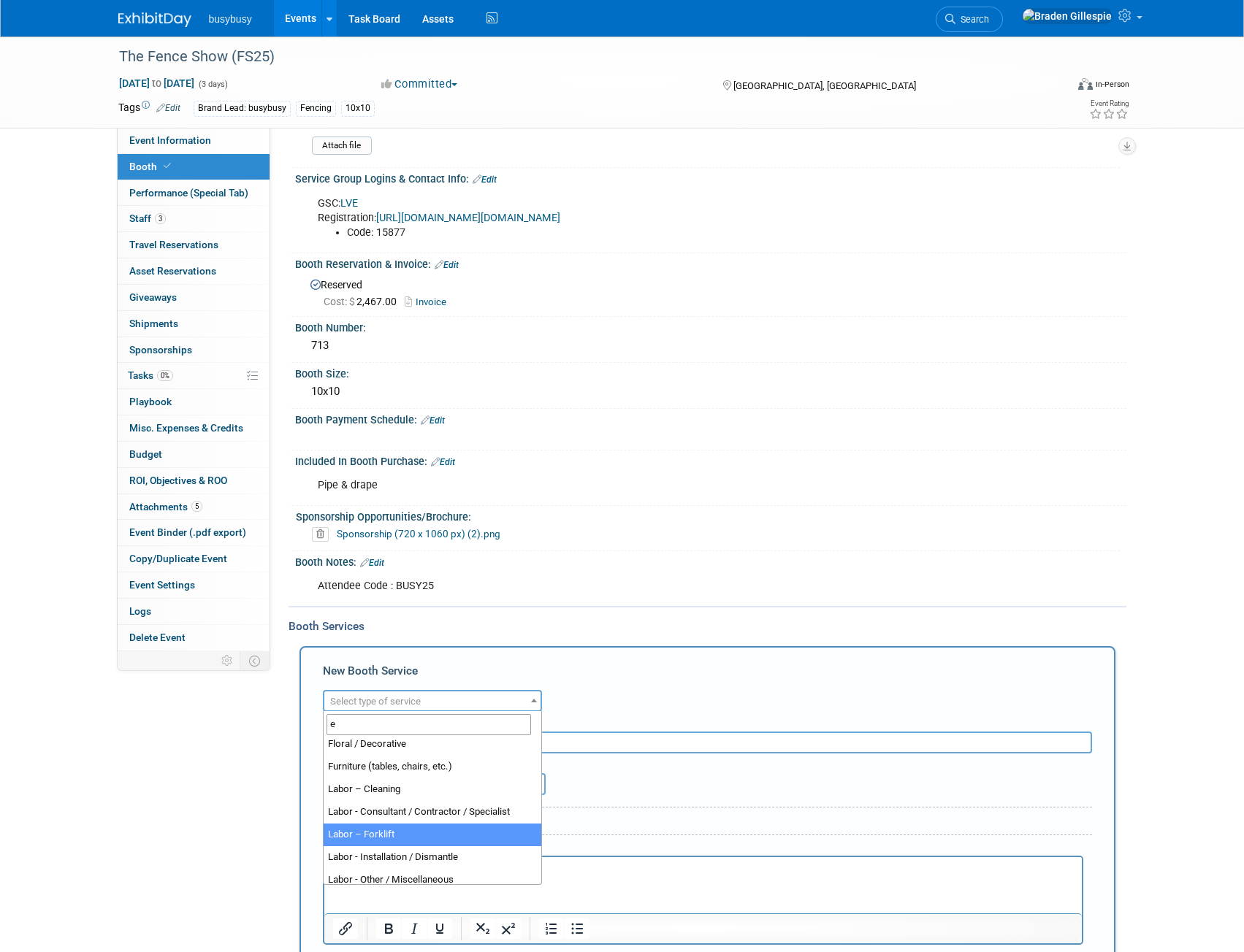
scroll to position [0, 0]
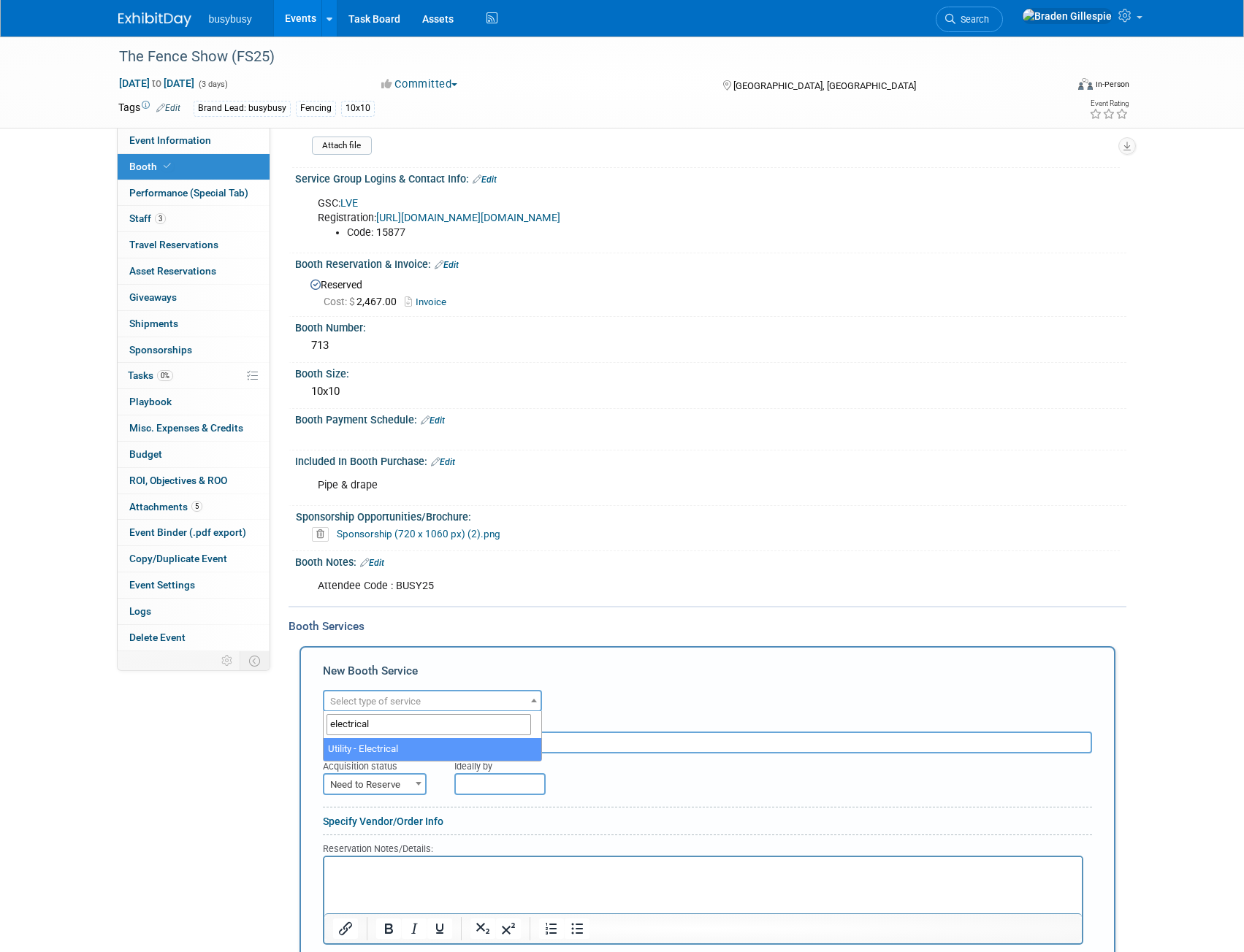
type input "electrical"
select select "8"
click at [395, 781] on span "Need to Reserve" at bounding box center [374, 785] width 101 height 20
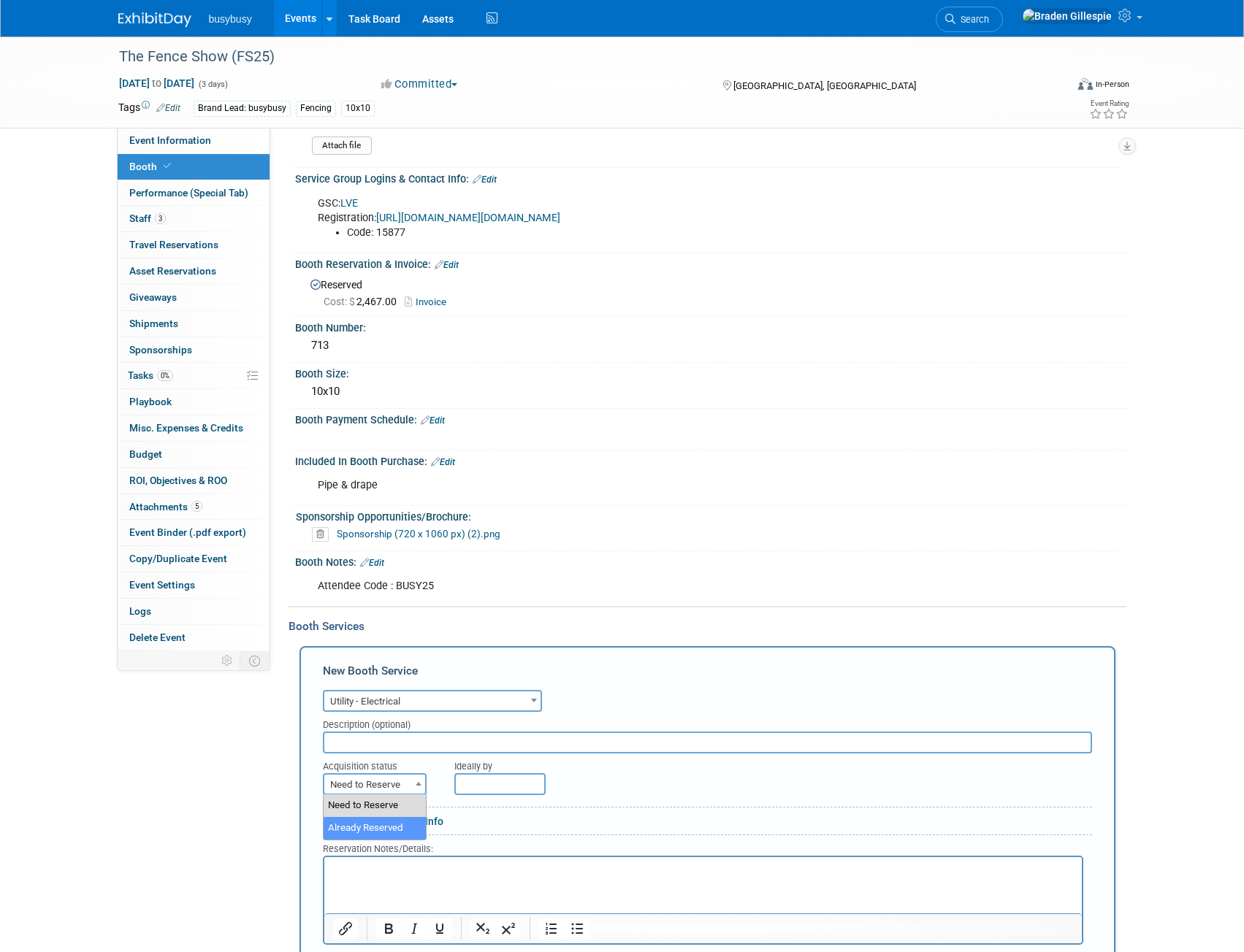
select select "2"
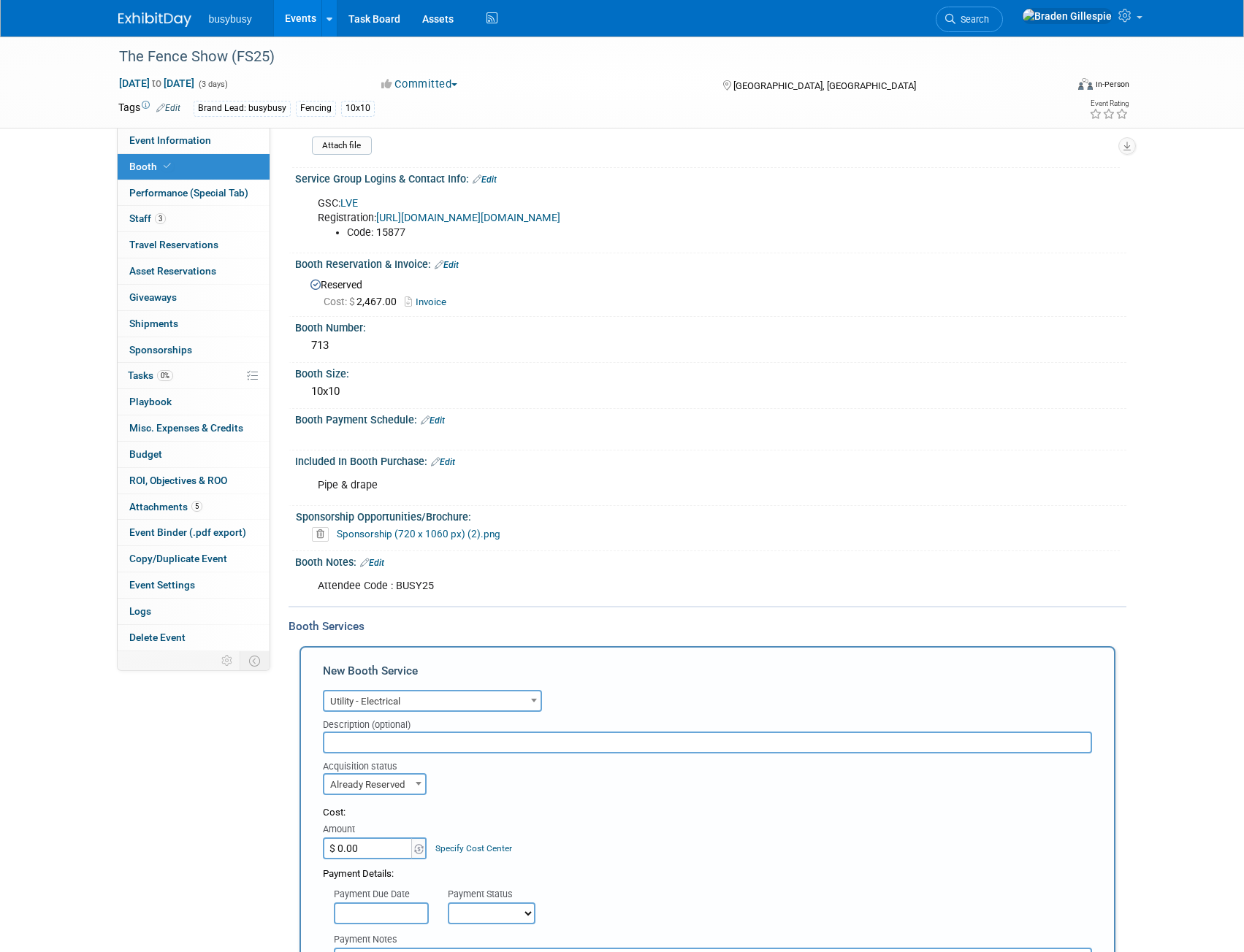
click at [389, 836] on div "Amount" at bounding box center [375, 830] width 106 height 15
click at [388, 853] on input "$ 0.00" at bounding box center [368, 848] width 91 height 22
type input "$ 152.00"
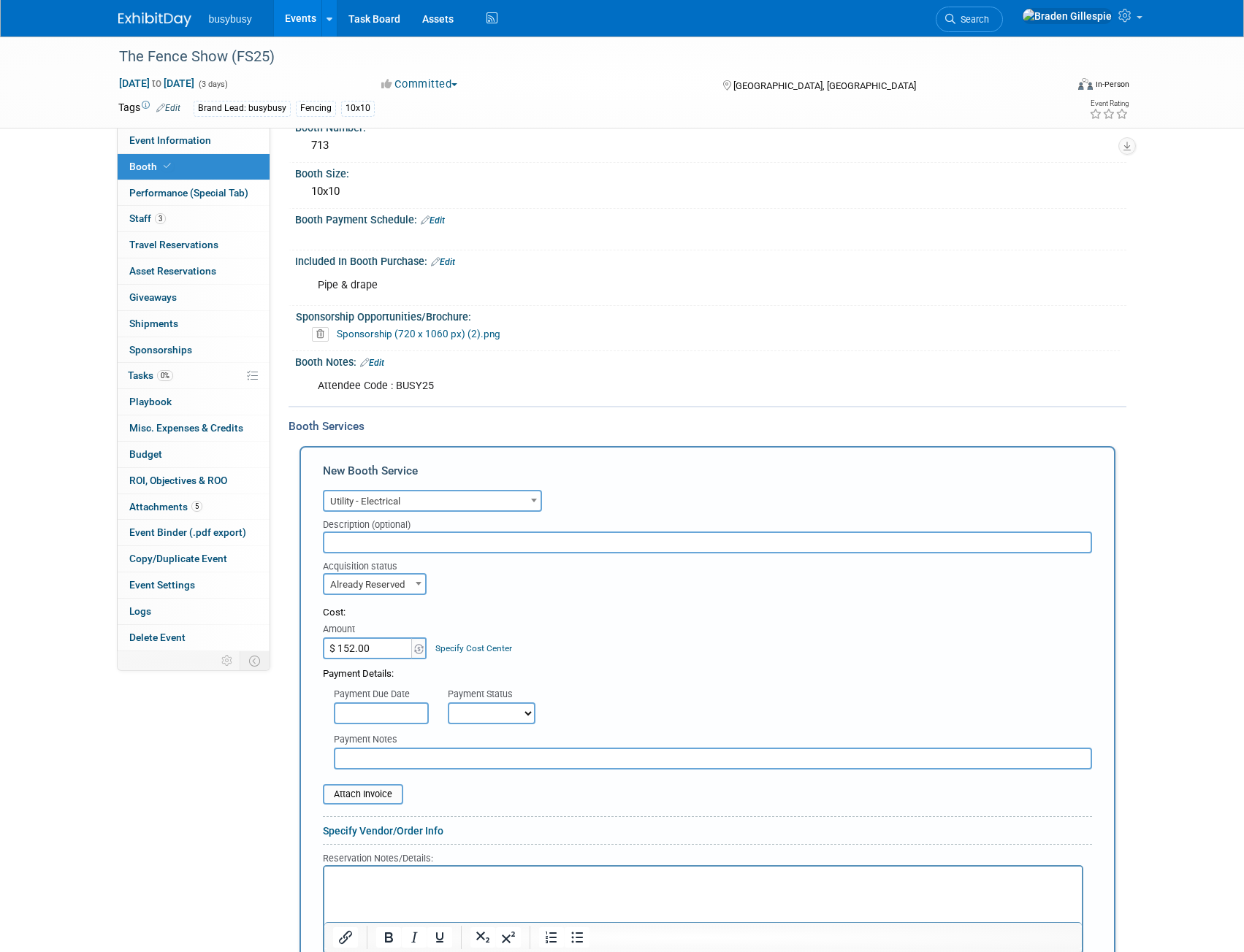
scroll to position [292, 0]
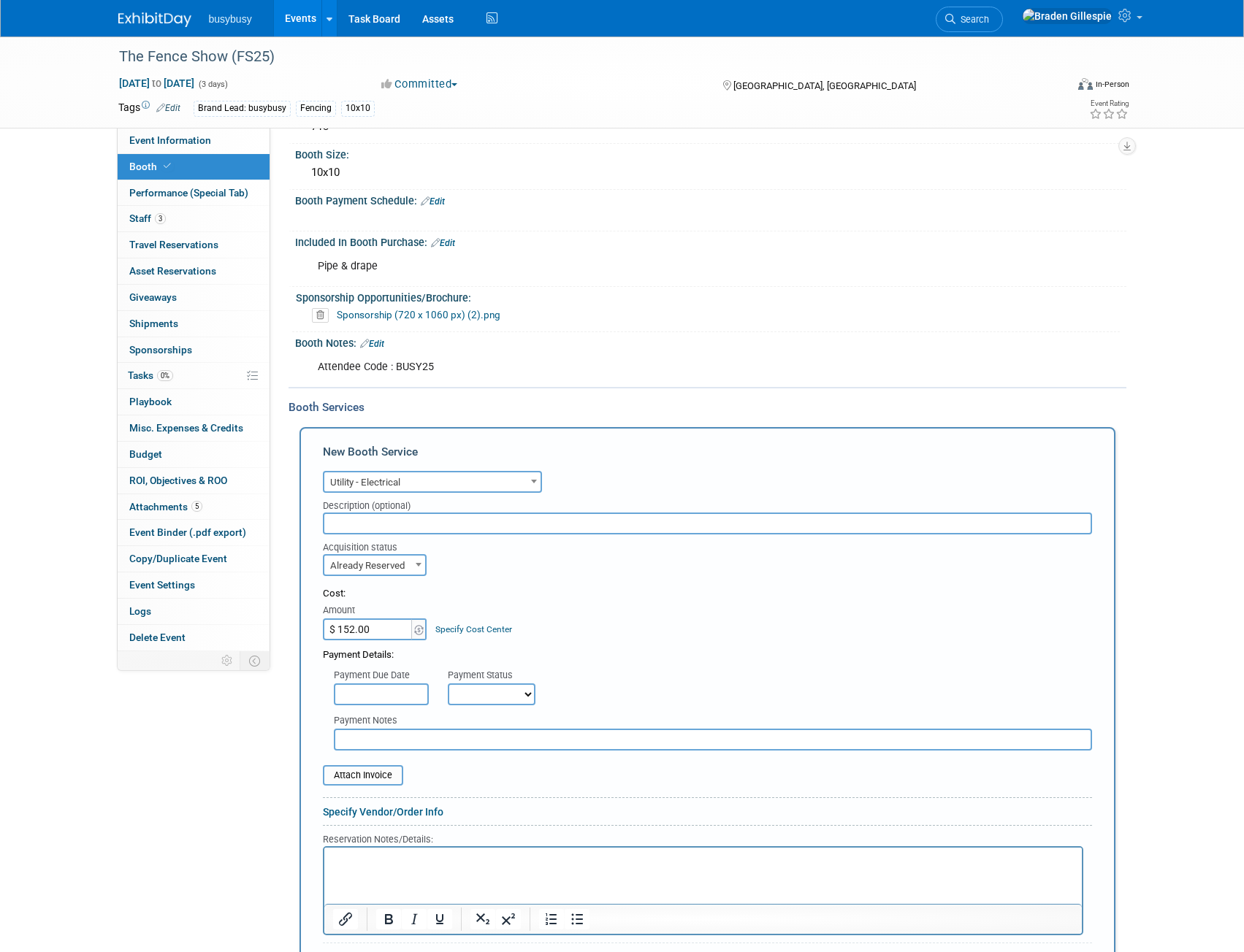
click at [392, 854] on p "Rich Text Area. Press ALT-0 for help." at bounding box center [702, 861] width 741 height 14
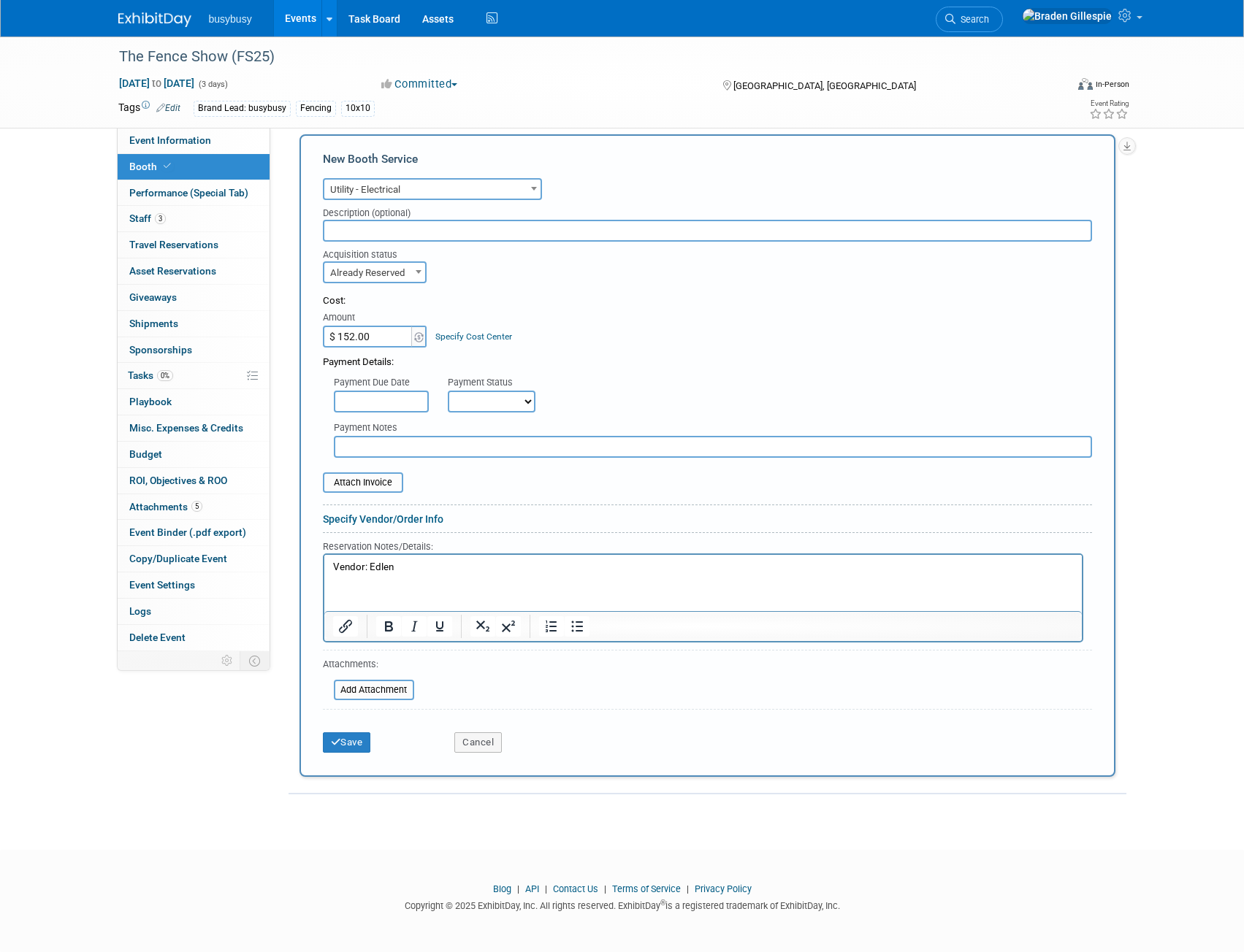
click at [409, 556] on html "Vendor: Edlen" at bounding box center [702, 565] width 757 height 19
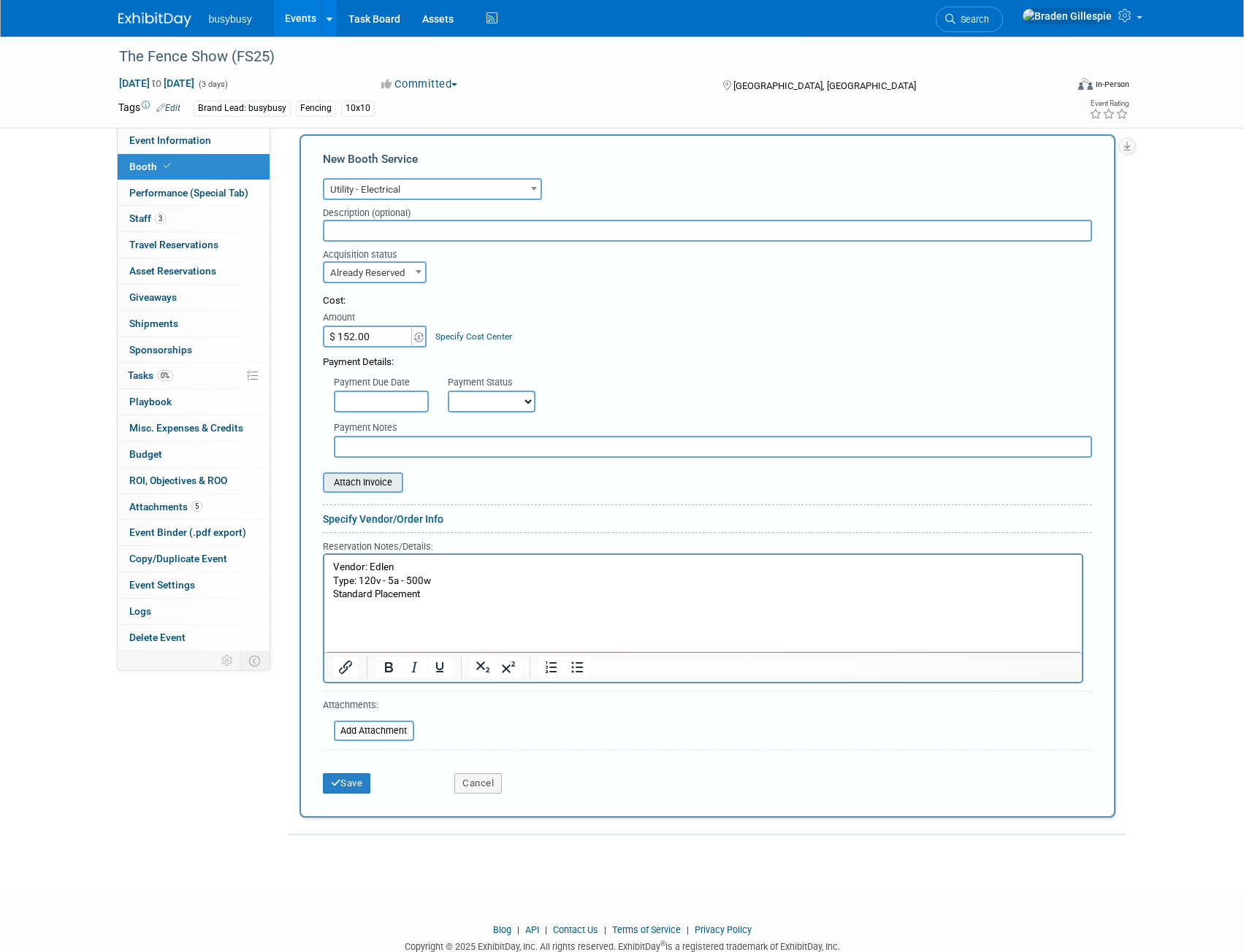
click at [373, 484] on input "file" at bounding box center [315, 483] width 174 height 18
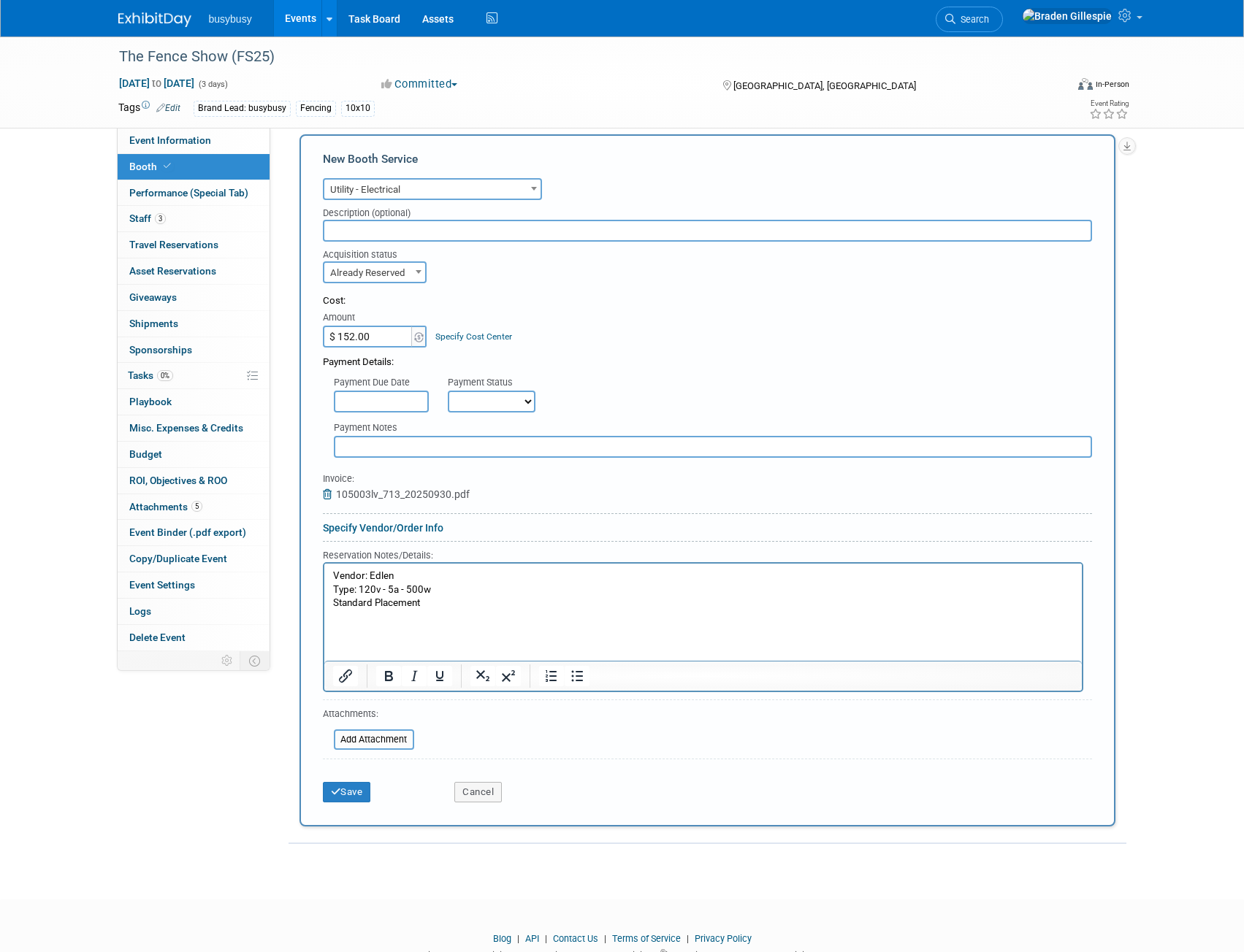
click at [393, 607] on p "Standard Placement" at bounding box center [702, 604] width 741 height 14
click at [466, 614] on p "Rich Text Area. Press ALT-0 for help." at bounding box center [702, 617] width 741 height 14
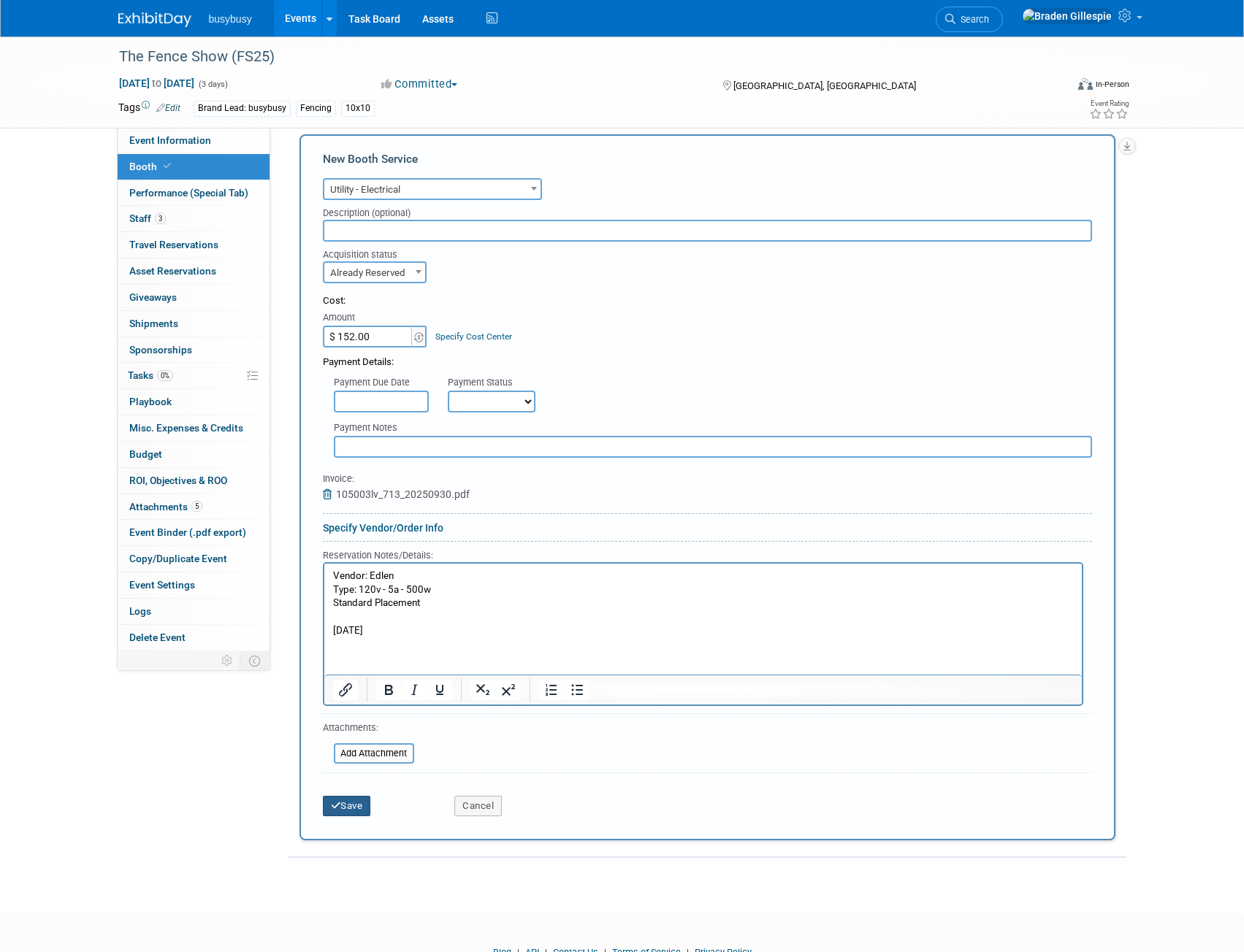
click at [362, 806] on button "Save" at bounding box center [346, 806] width 48 height 20
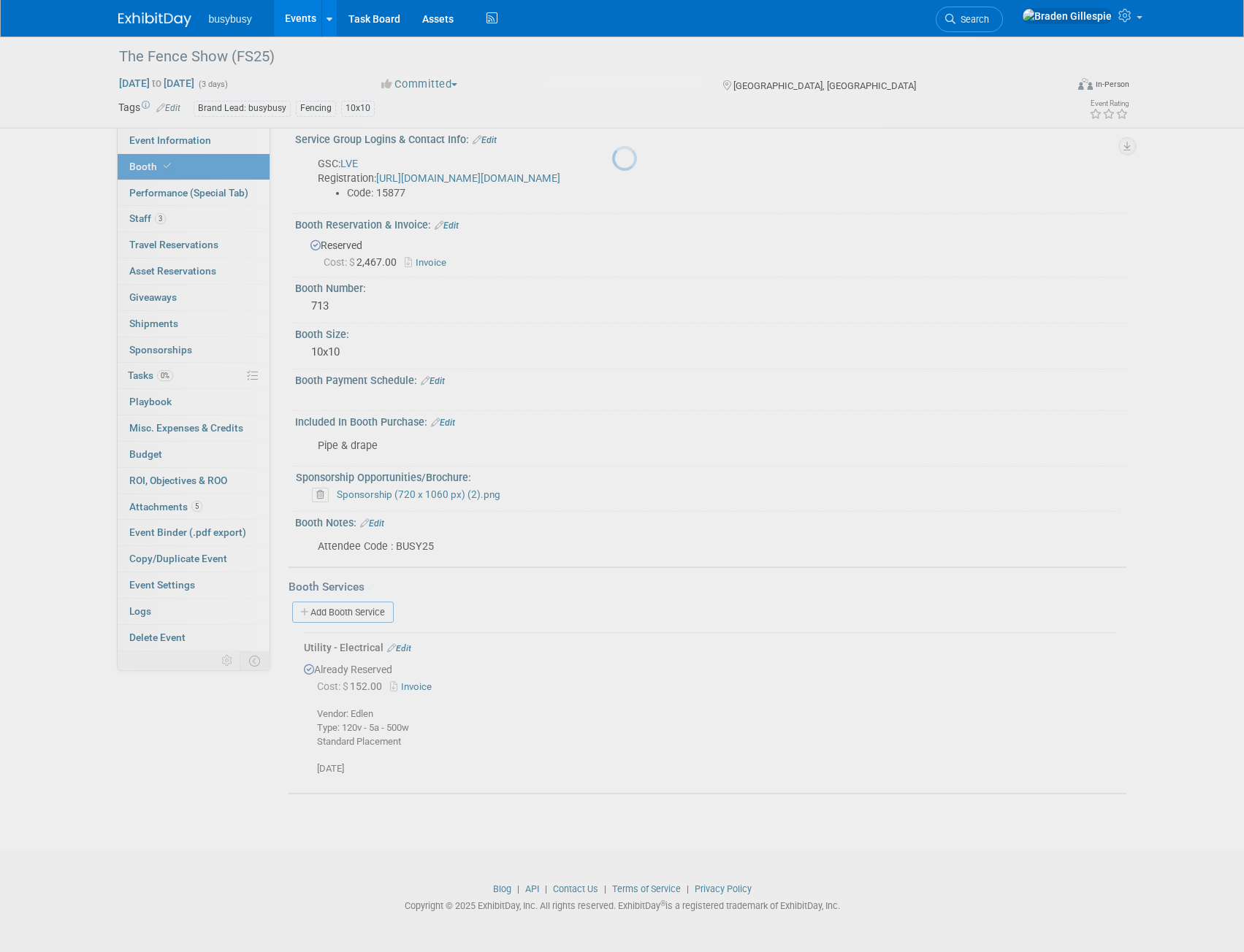
scroll to position [111, 0]
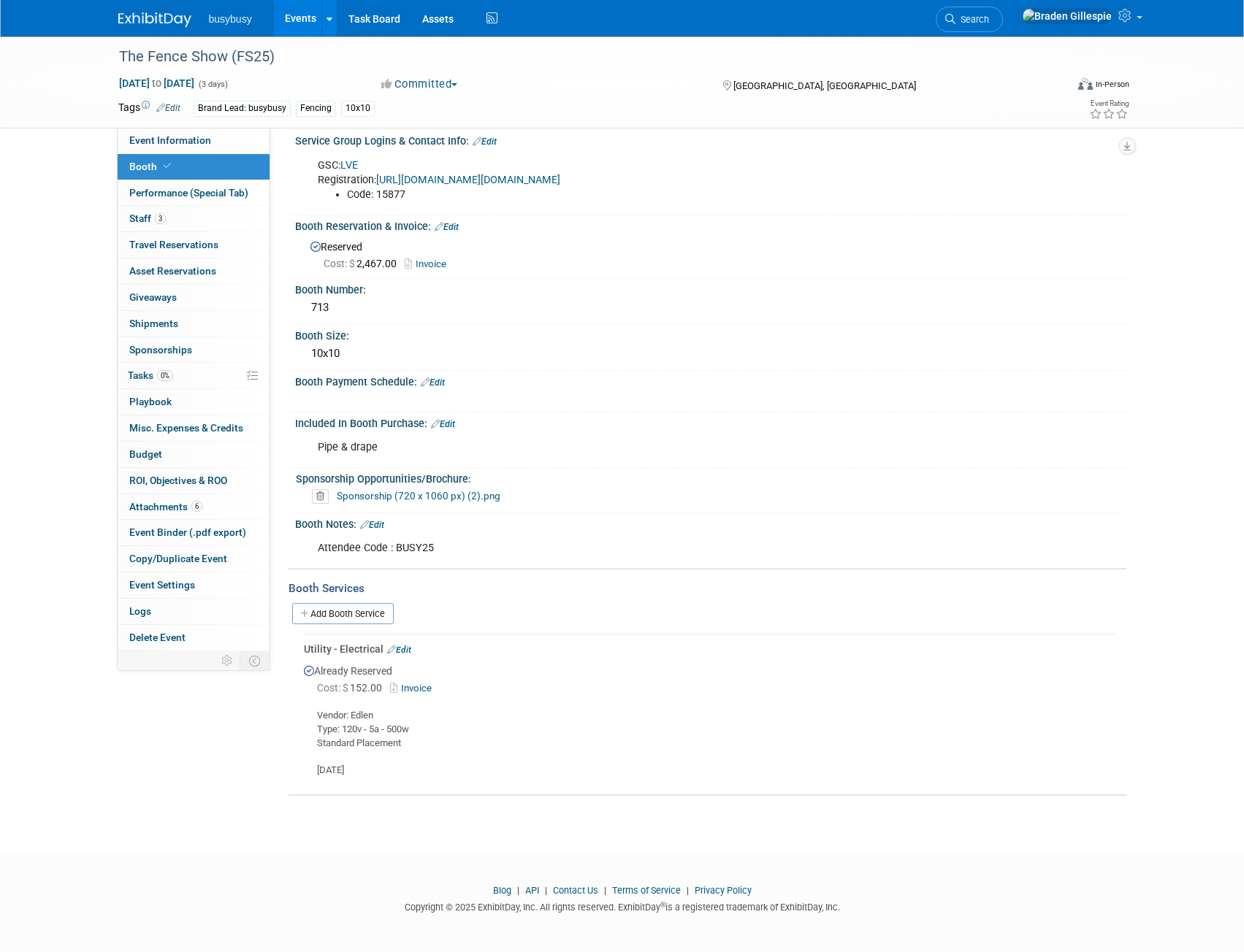
click at [159, 18] on img at bounding box center [154, 19] width 73 height 15
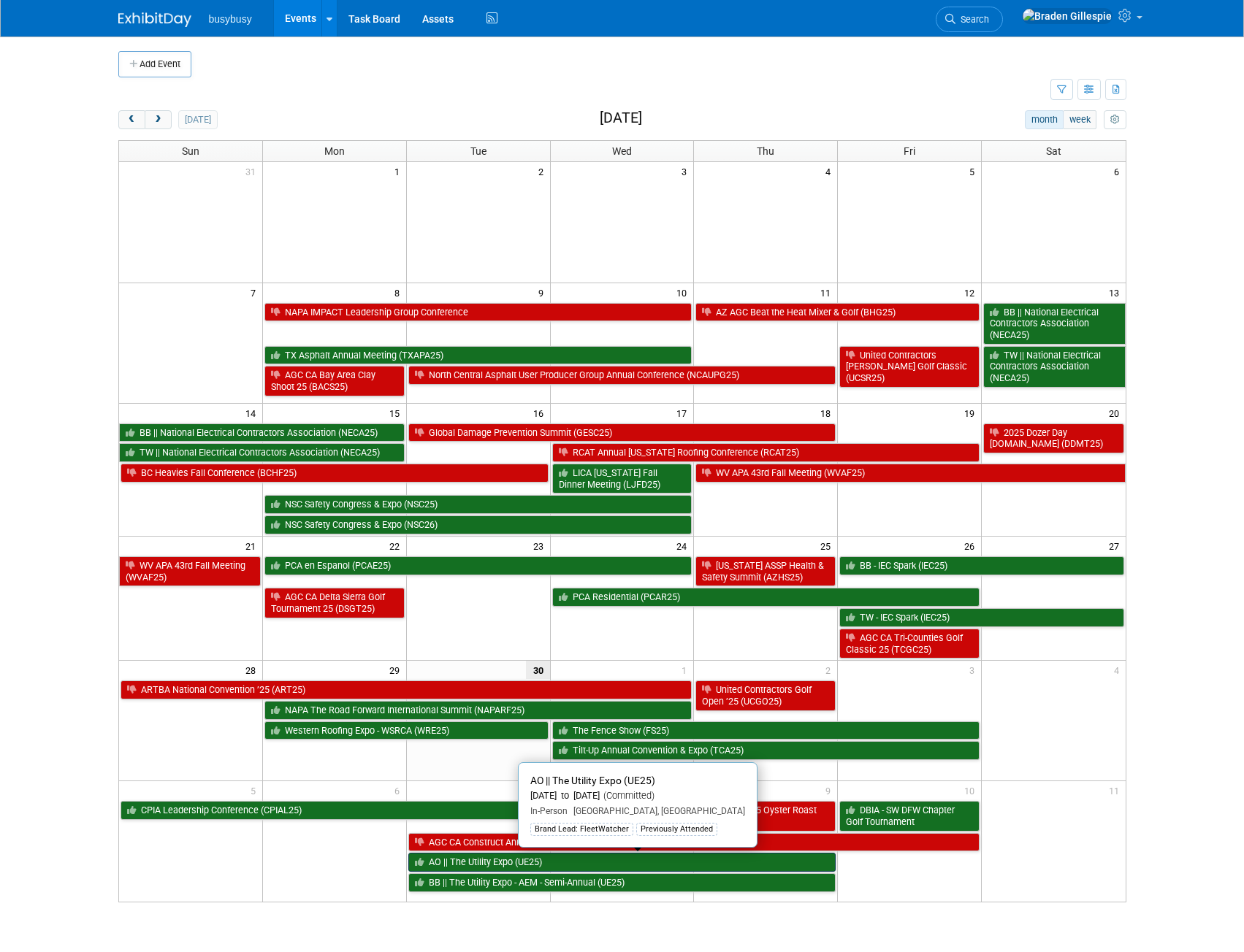
click at [601, 862] on link "AO || The Utility Expo (UE25)" at bounding box center [622, 863] width 428 height 19
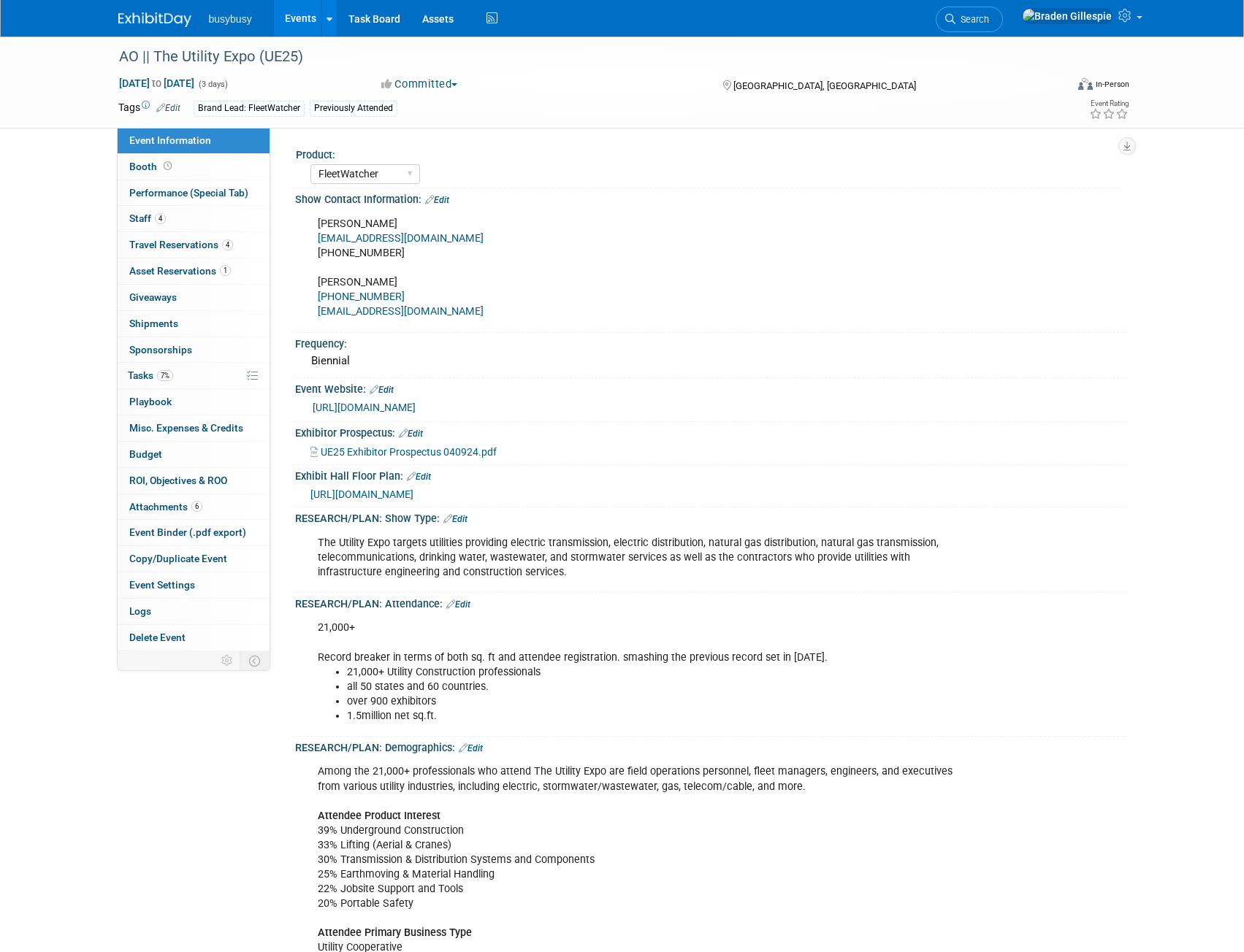
select select "FleetWatcher"
select select "Member"
click at [195, 244] on span "Travel Reservations 4" at bounding box center [181, 244] width 103 height 11
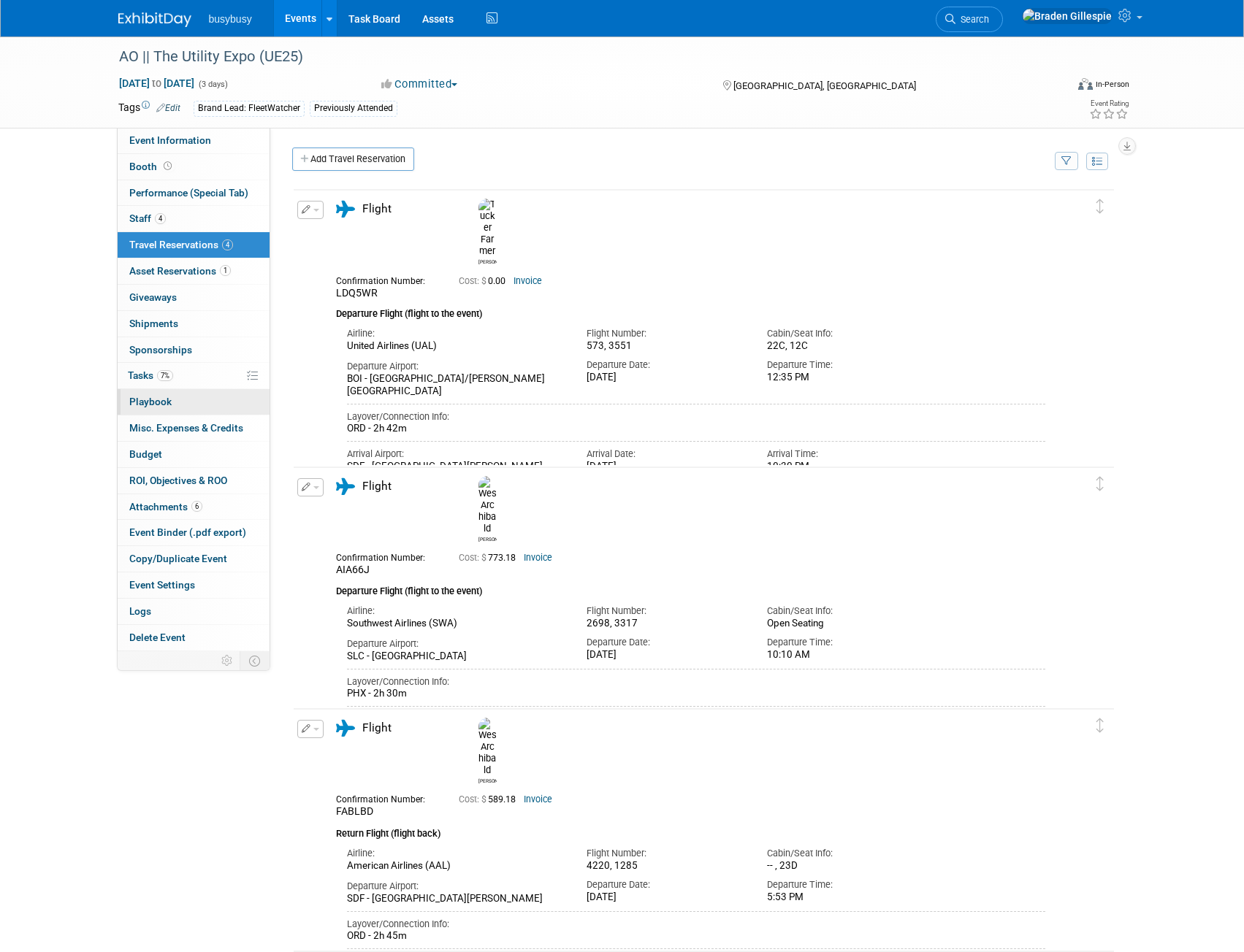
click at [186, 409] on link "0 Playbook 0" at bounding box center [193, 401] width 152 height 25
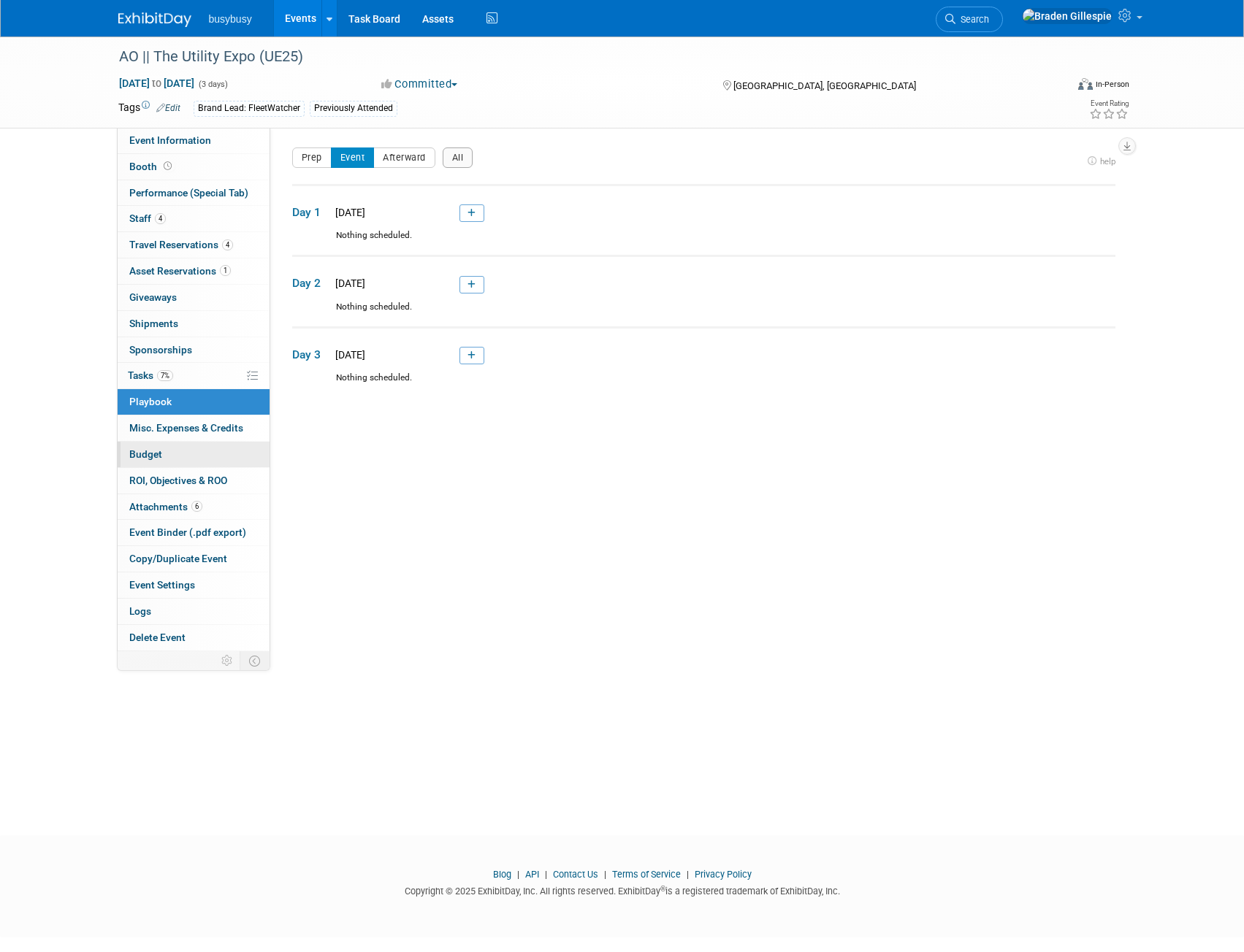
click at [182, 447] on link "Budget" at bounding box center [193, 454] width 152 height 25
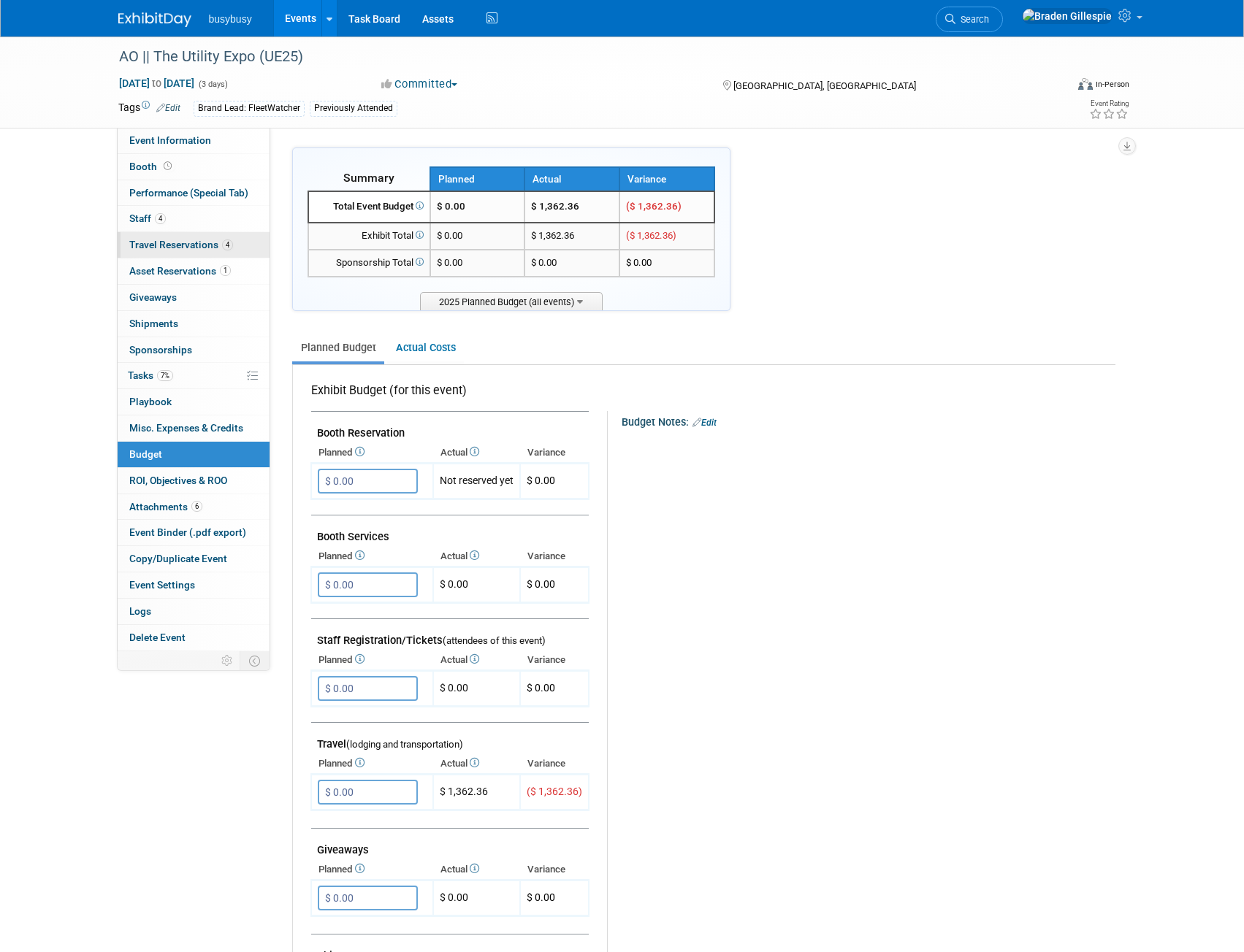
click at [200, 247] on span "Travel Reservations 4" at bounding box center [181, 244] width 103 height 11
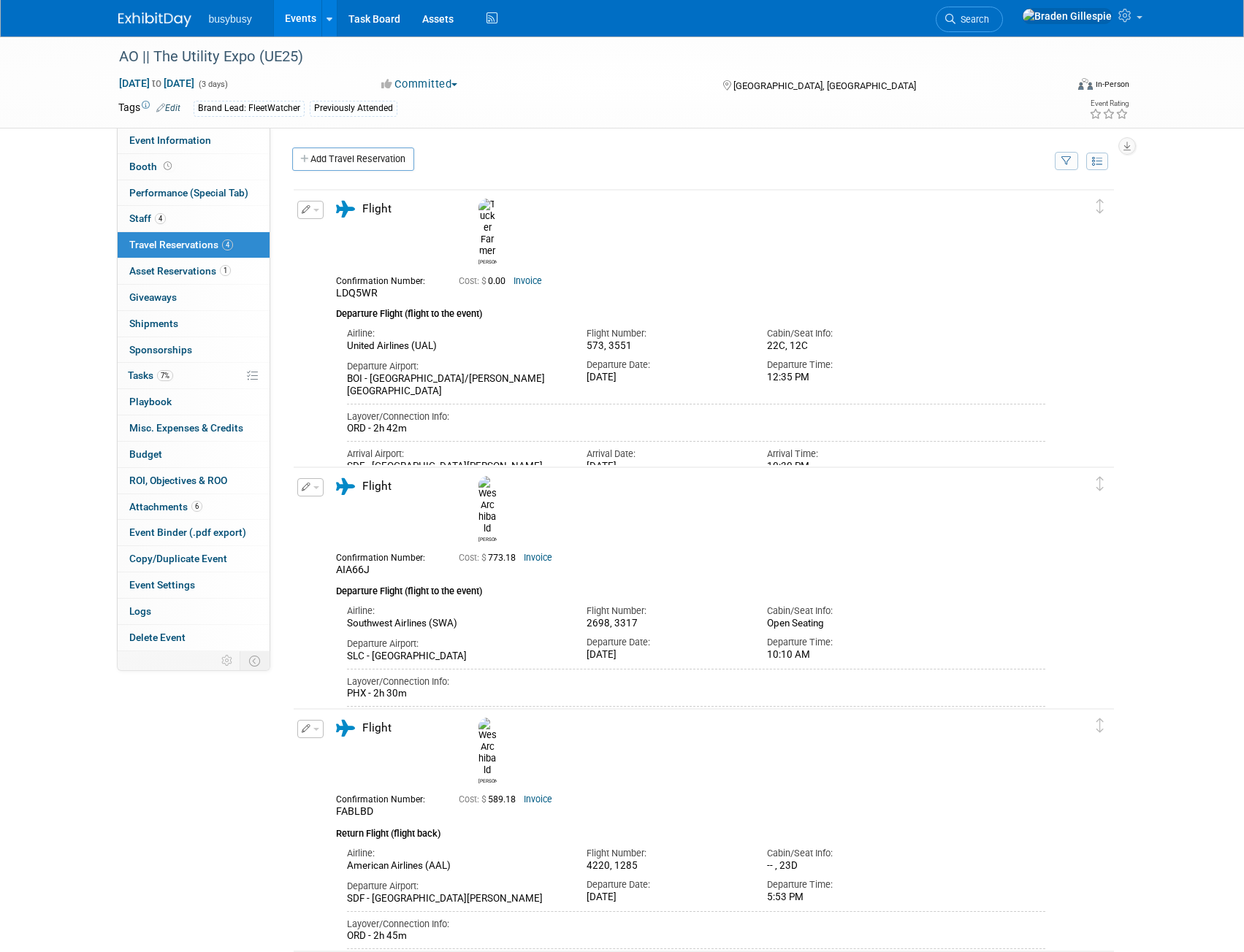
click at [310, 213] on button "button" at bounding box center [310, 210] width 26 height 18
click at [344, 231] on button "Edit Reservation" at bounding box center [359, 236] width 124 height 21
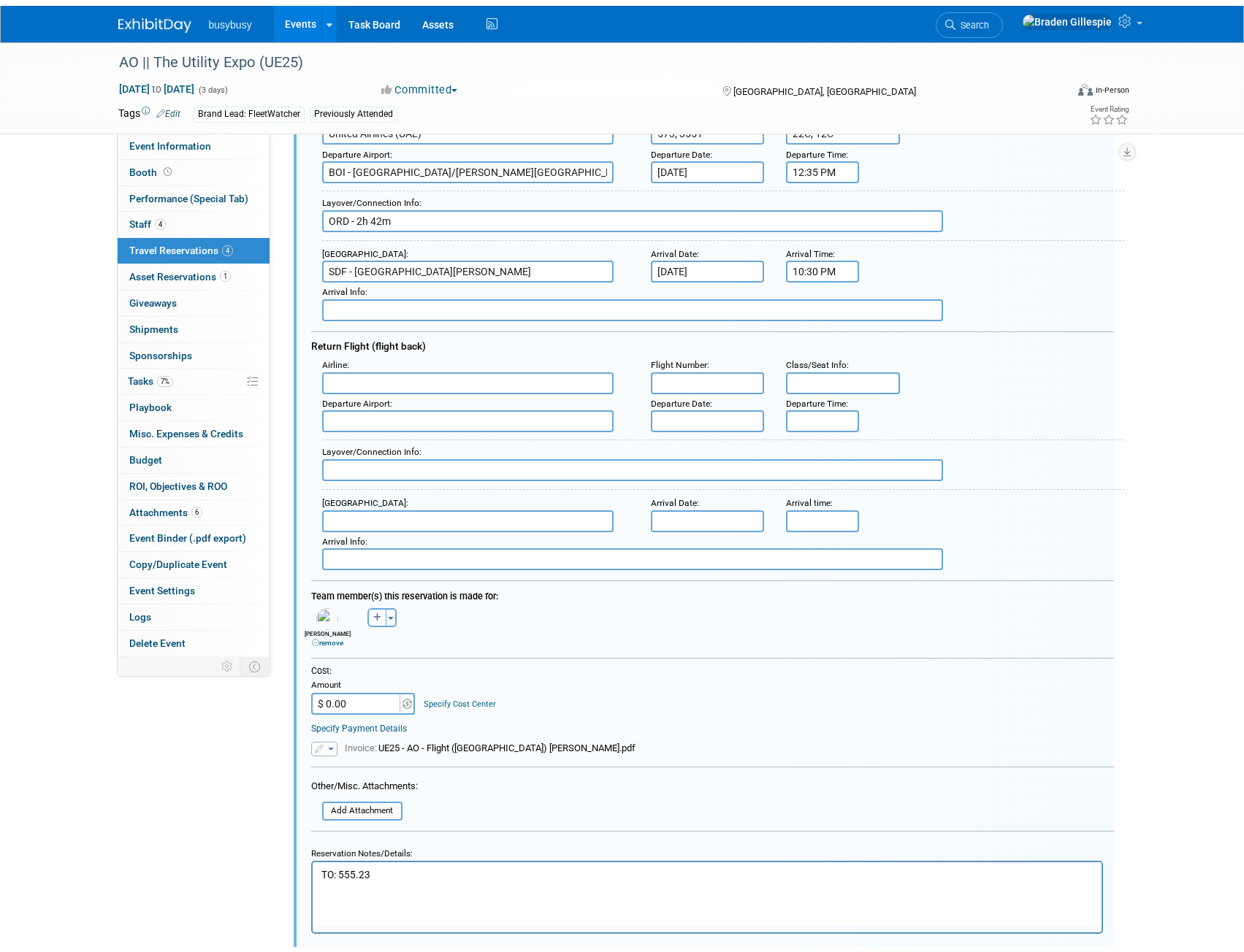
scroll to position [245, 0]
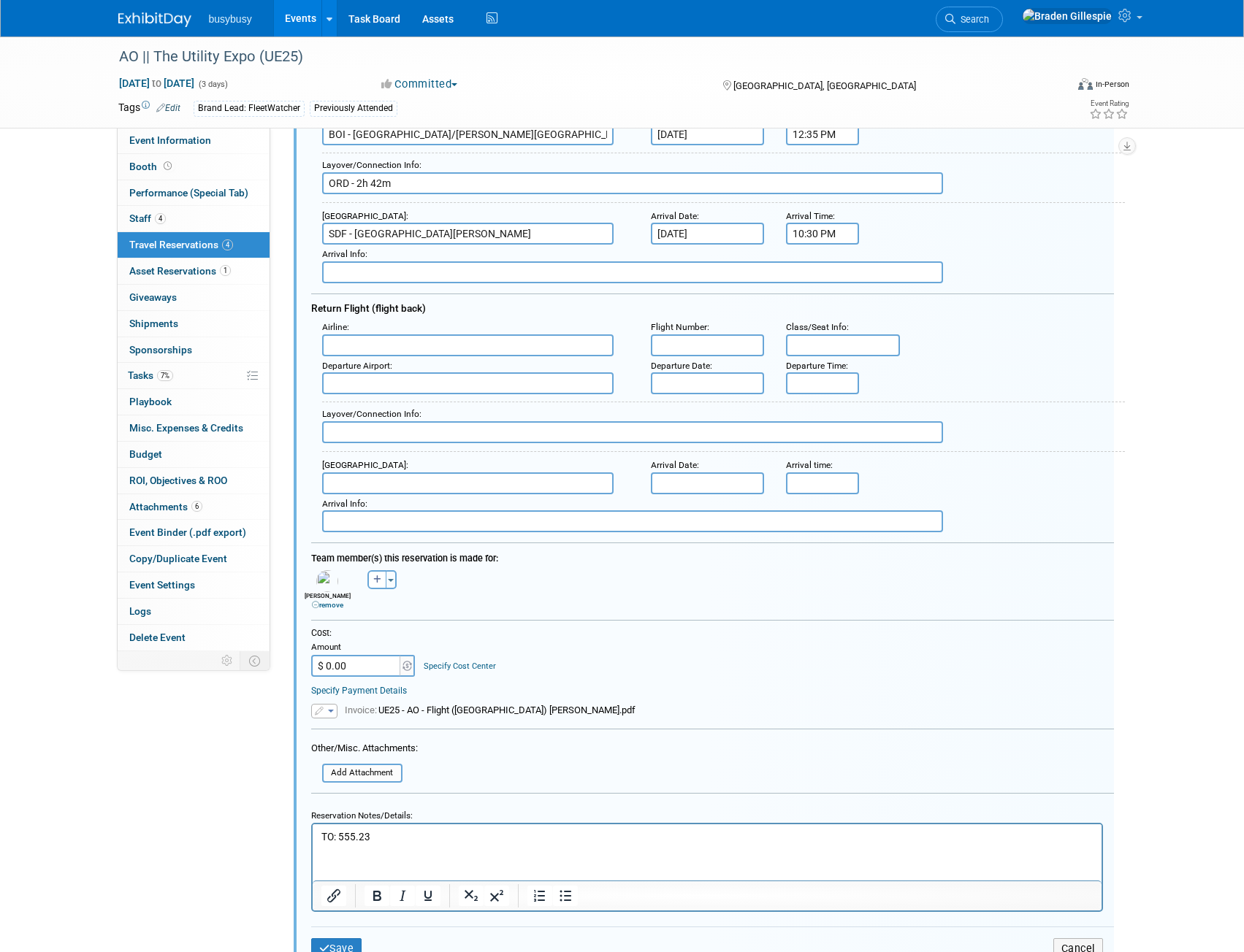
click at [366, 676] on input "$ 0.00" at bounding box center [357, 665] width 91 height 22
type input "$ 555.23"
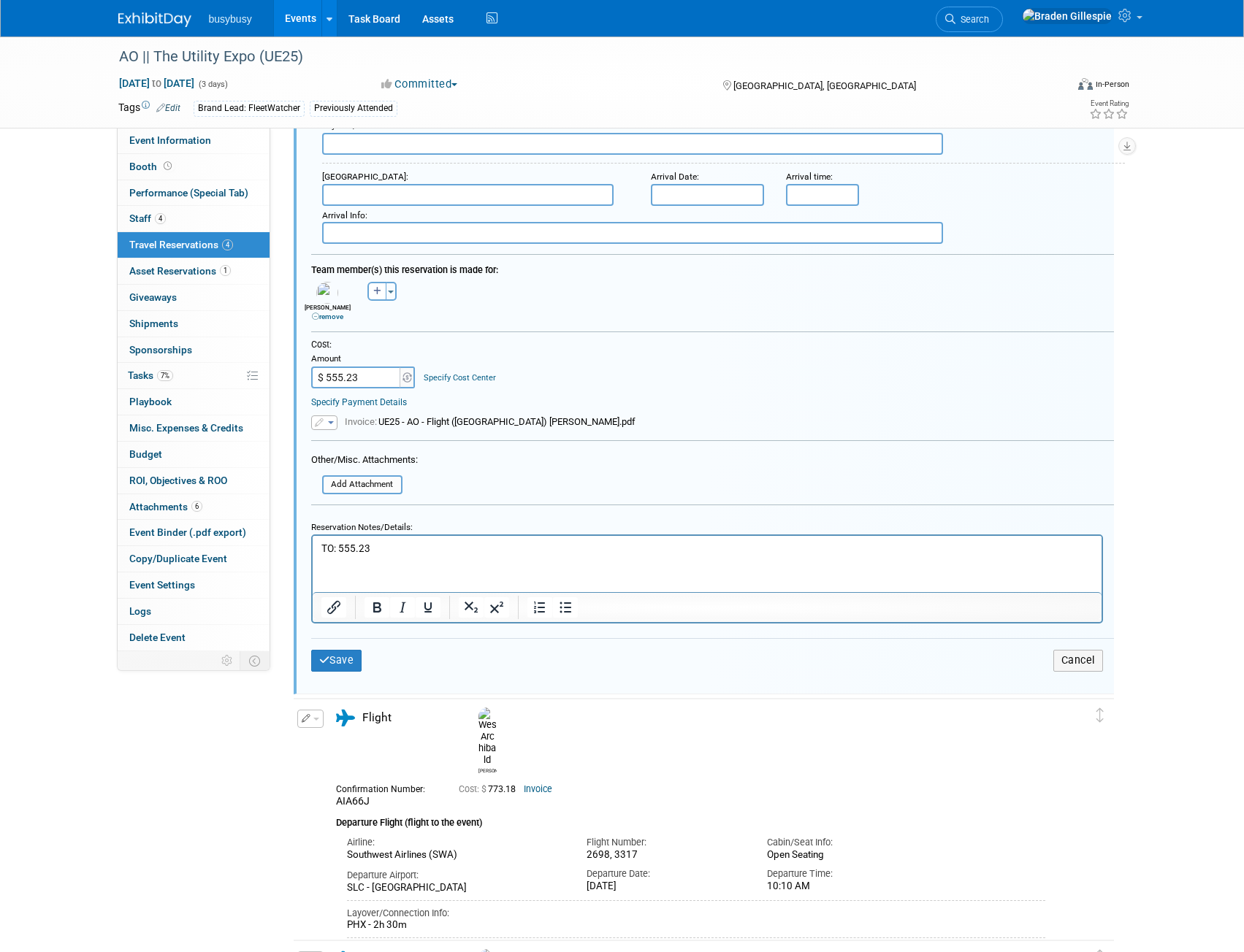
scroll to position [610, 0]
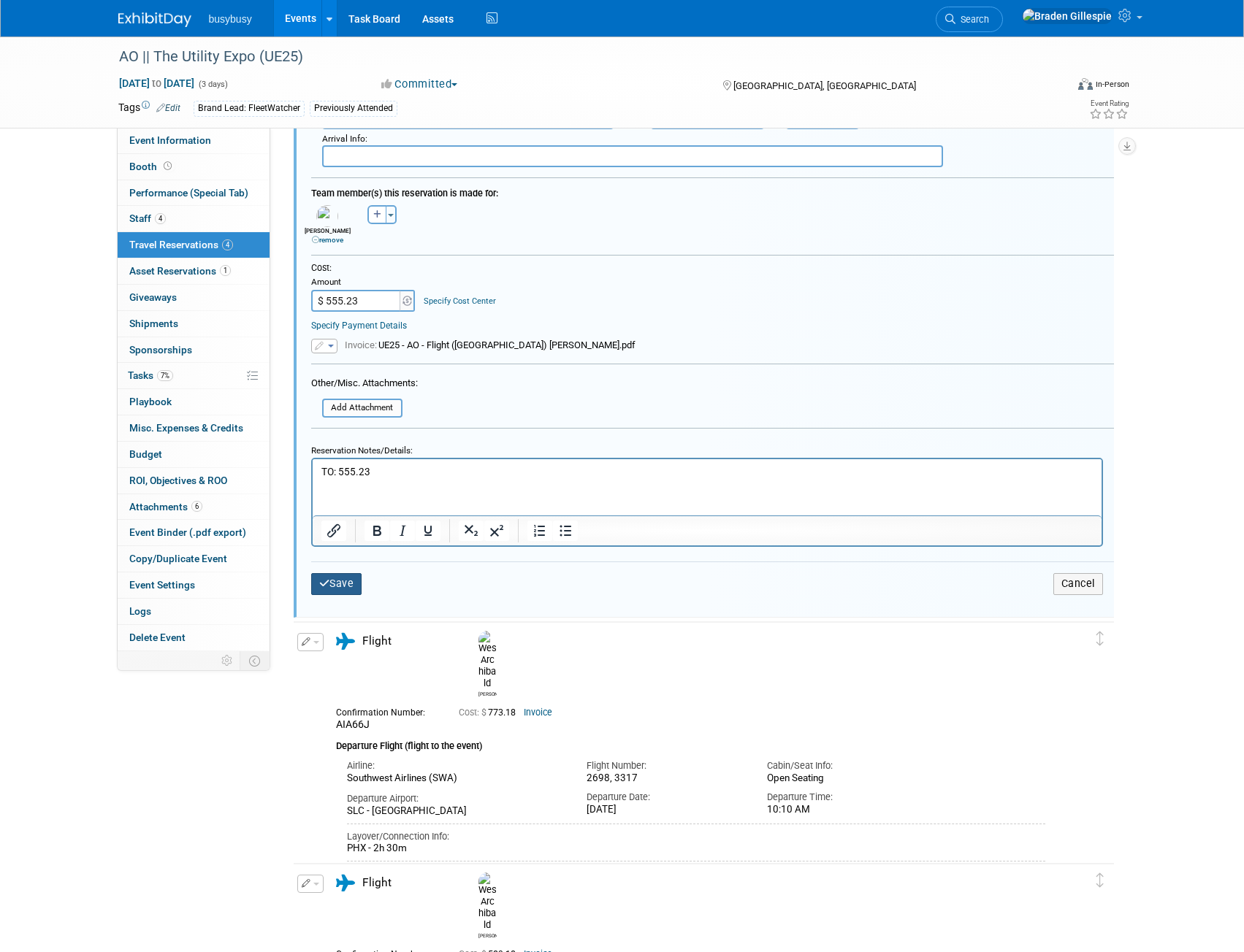
click at [334, 580] on button "Save" at bounding box center [337, 584] width 51 height 21
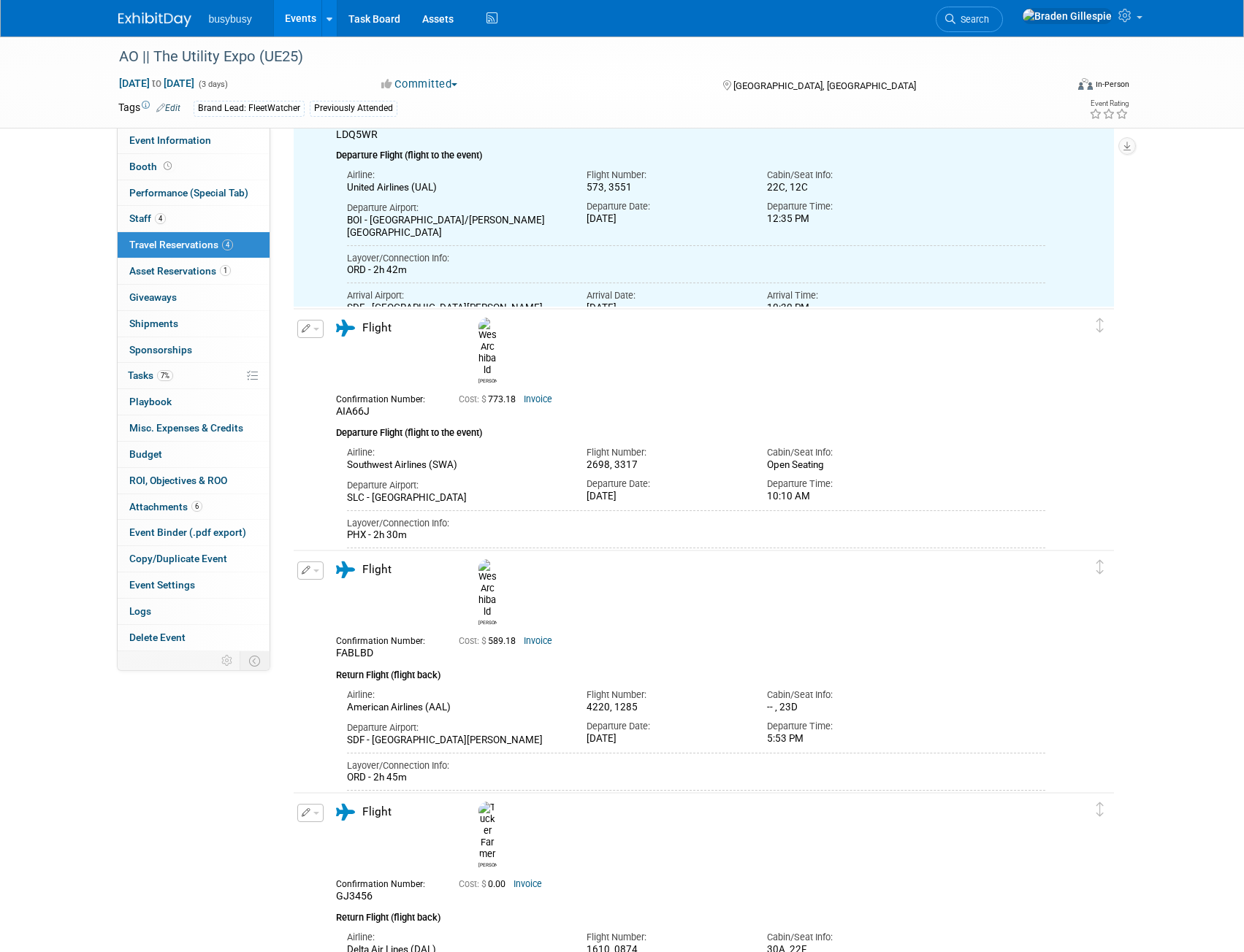
scroll to position [400, 0]
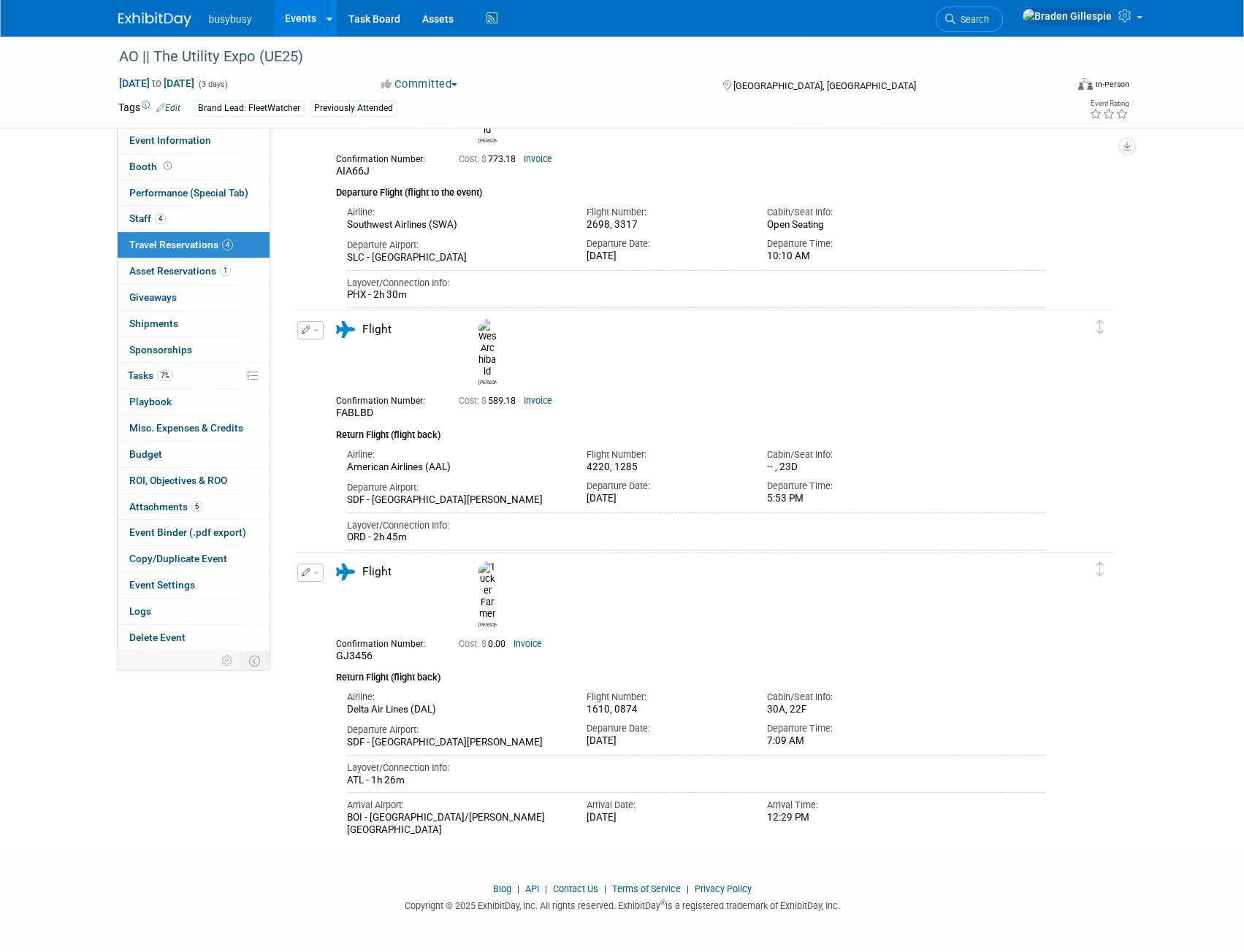
click at [531, 635] on div "Cost: $ 0.00 Invoice" at bounding box center [722, 642] width 527 height 15
click at [532, 639] on link "Invoice" at bounding box center [528, 644] width 28 height 11
click at [318, 575] on button "button" at bounding box center [310, 572] width 26 height 18
click at [346, 588] on button "Edit Reservation" at bounding box center [359, 599] width 124 height 21
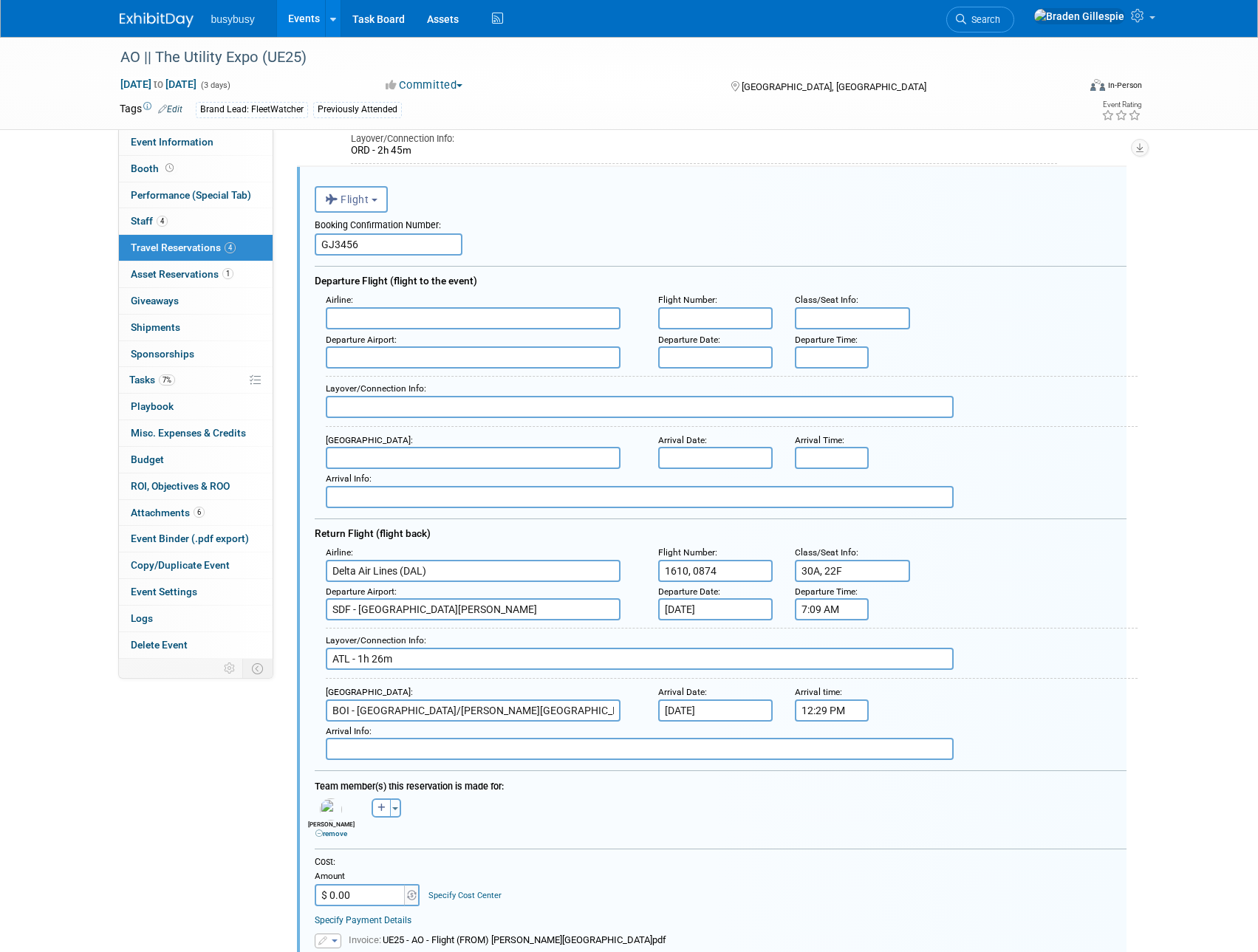
scroll to position [0, 0]
click at [370, 889] on input "$ 0.00" at bounding box center [361, 894] width 92 height 22
type input "$ 599.18"
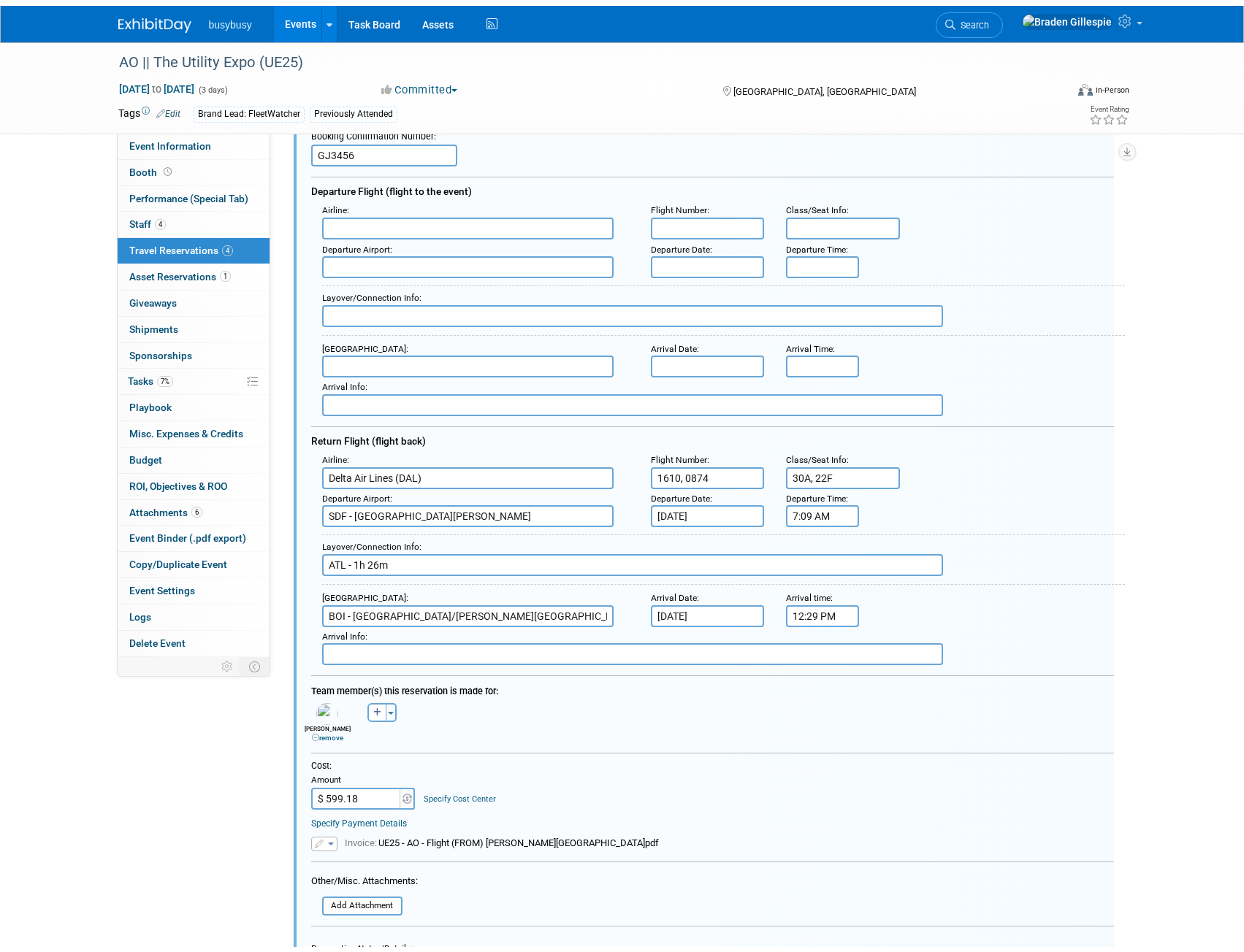
scroll to position [1152, 0]
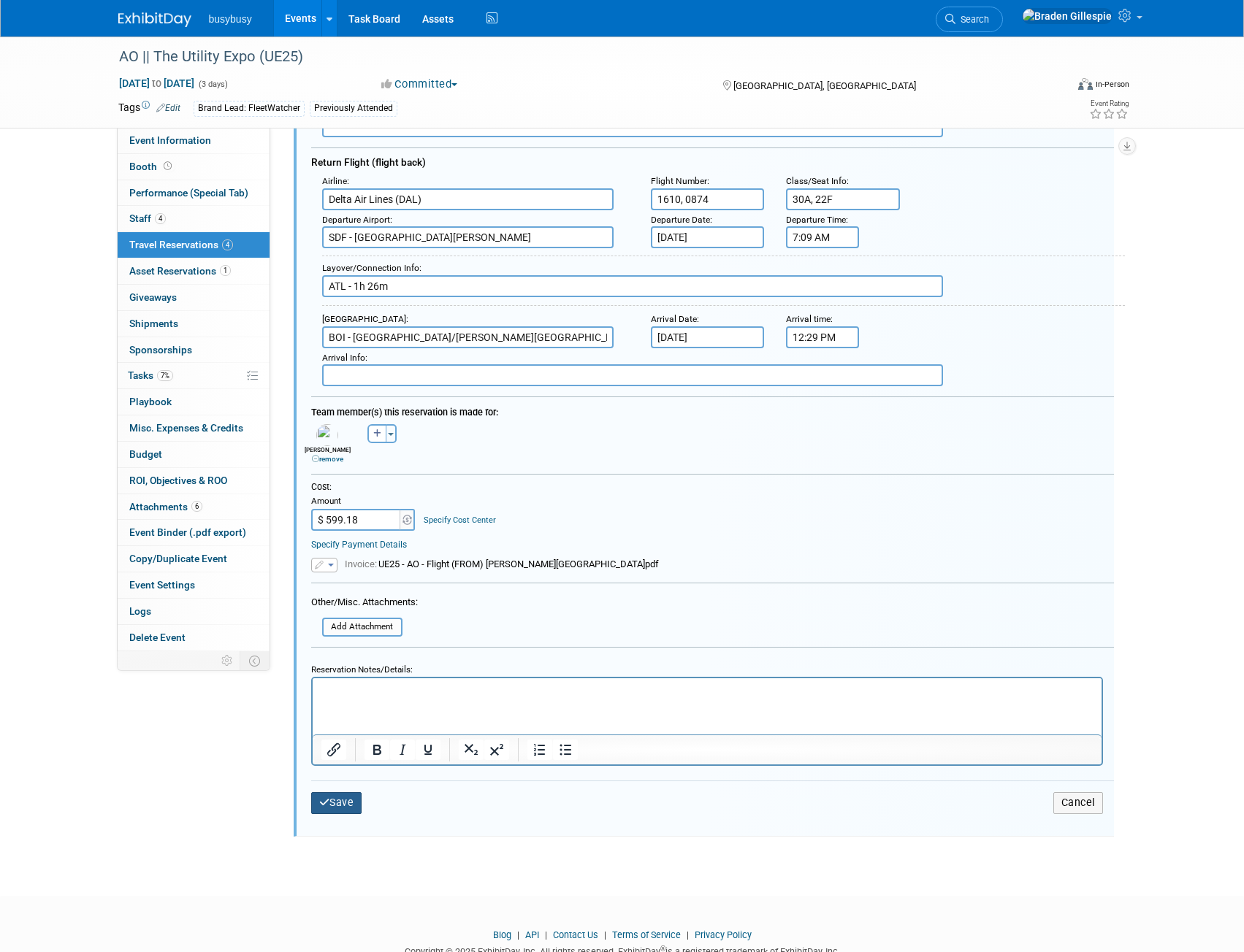
click at [338, 799] on button "Save" at bounding box center [337, 803] width 51 height 21
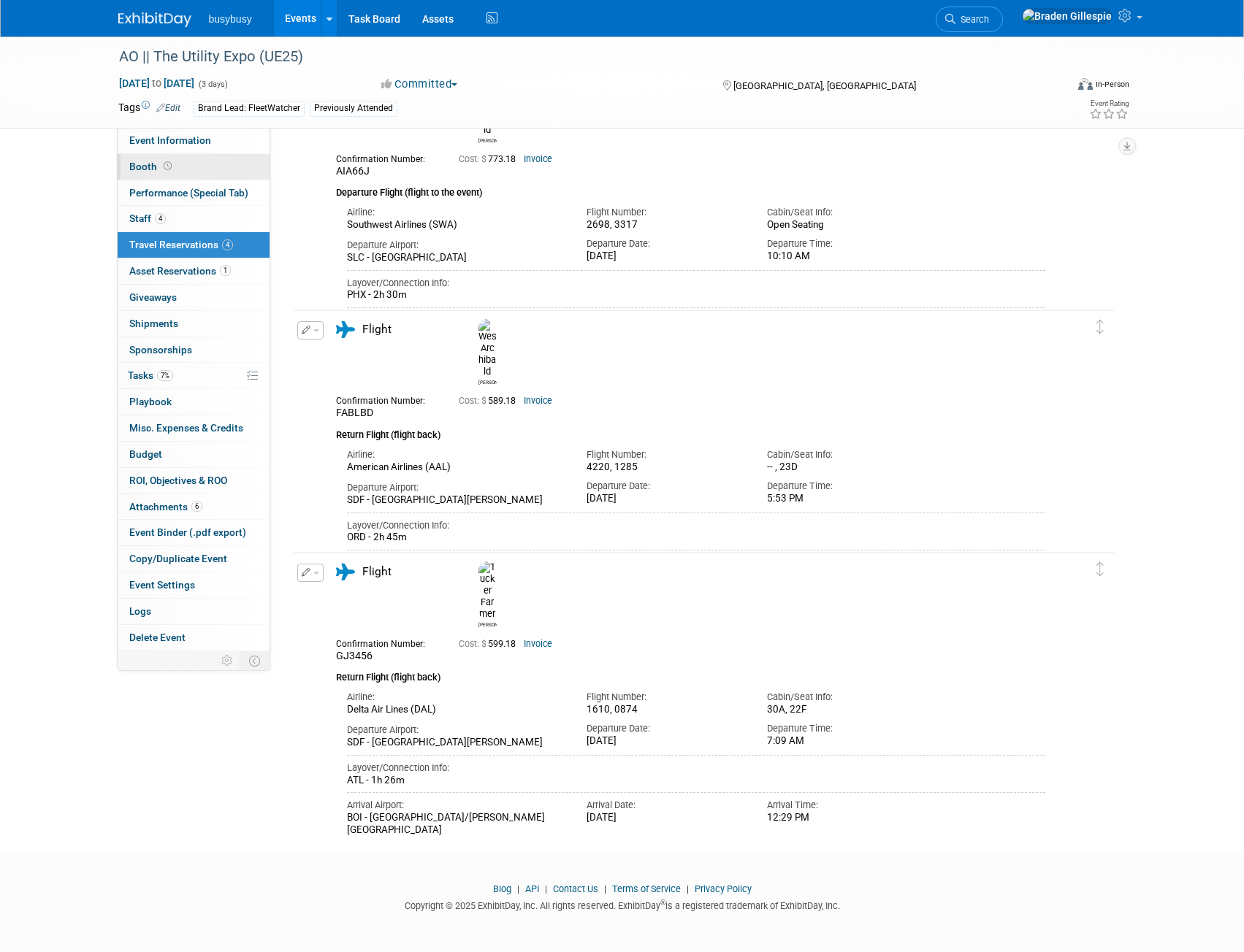
click at [158, 173] on link "Booth" at bounding box center [193, 167] width 152 height 25
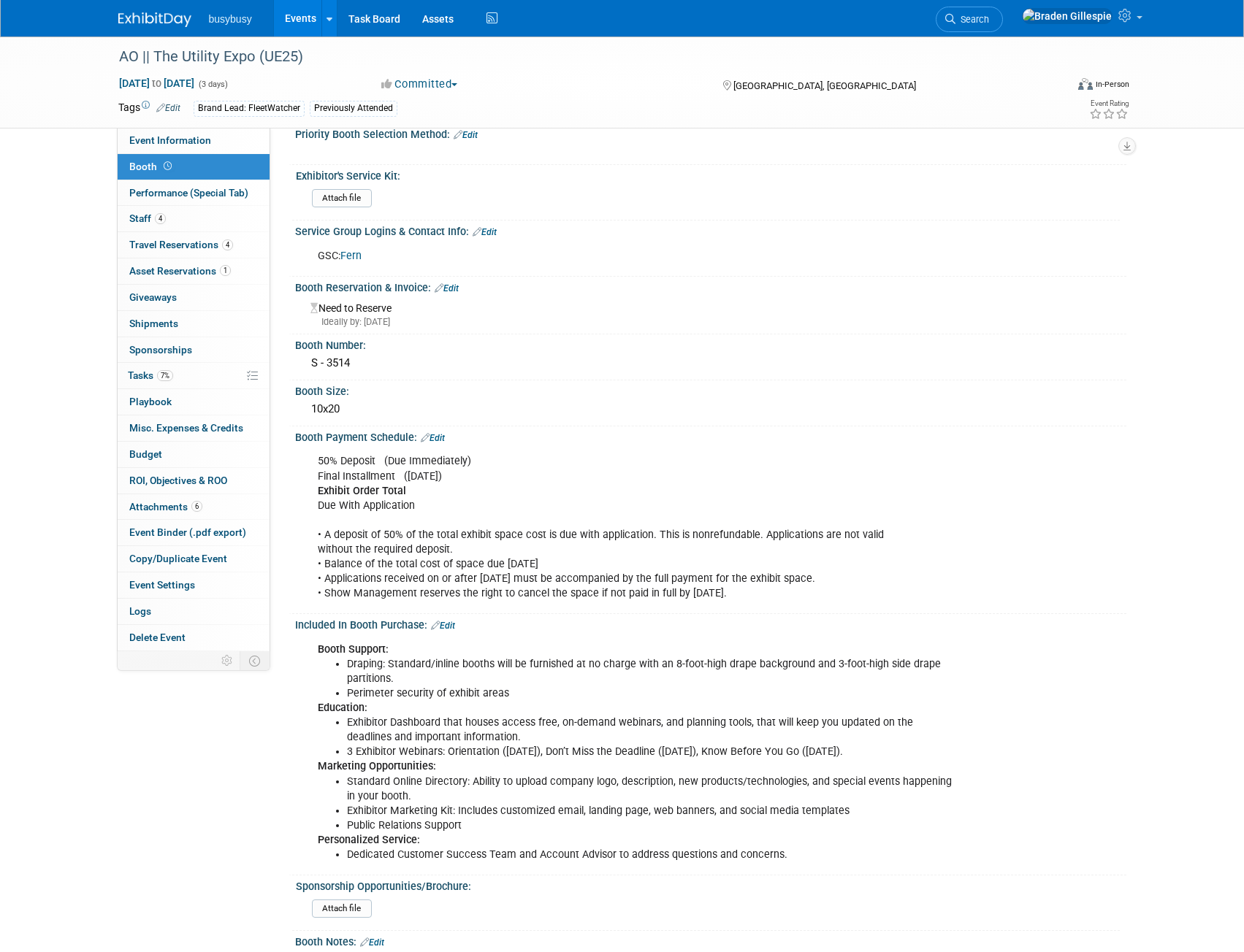
scroll to position [0, 0]
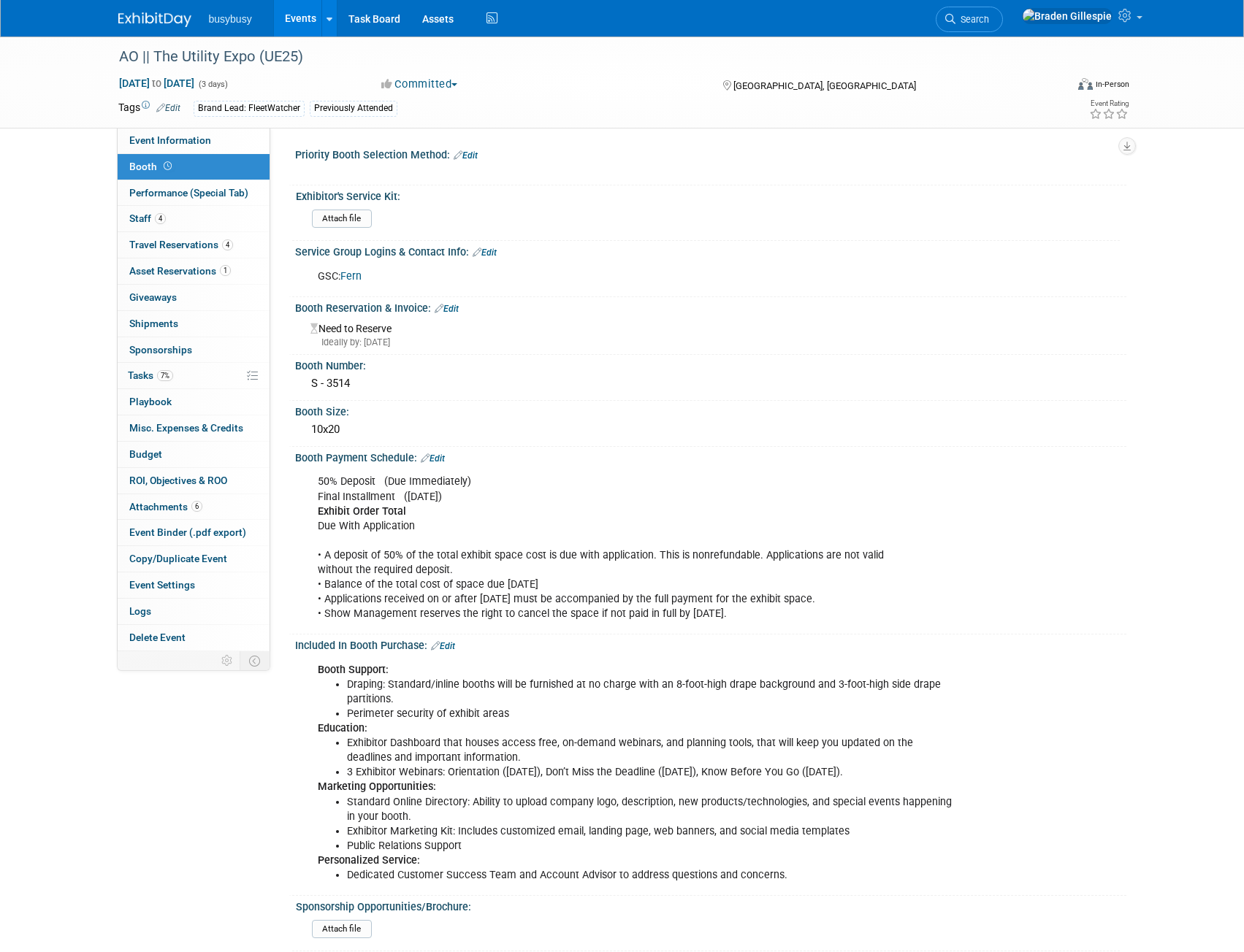
click at [450, 309] on link "Edit" at bounding box center [446, 309] width 24 height 11
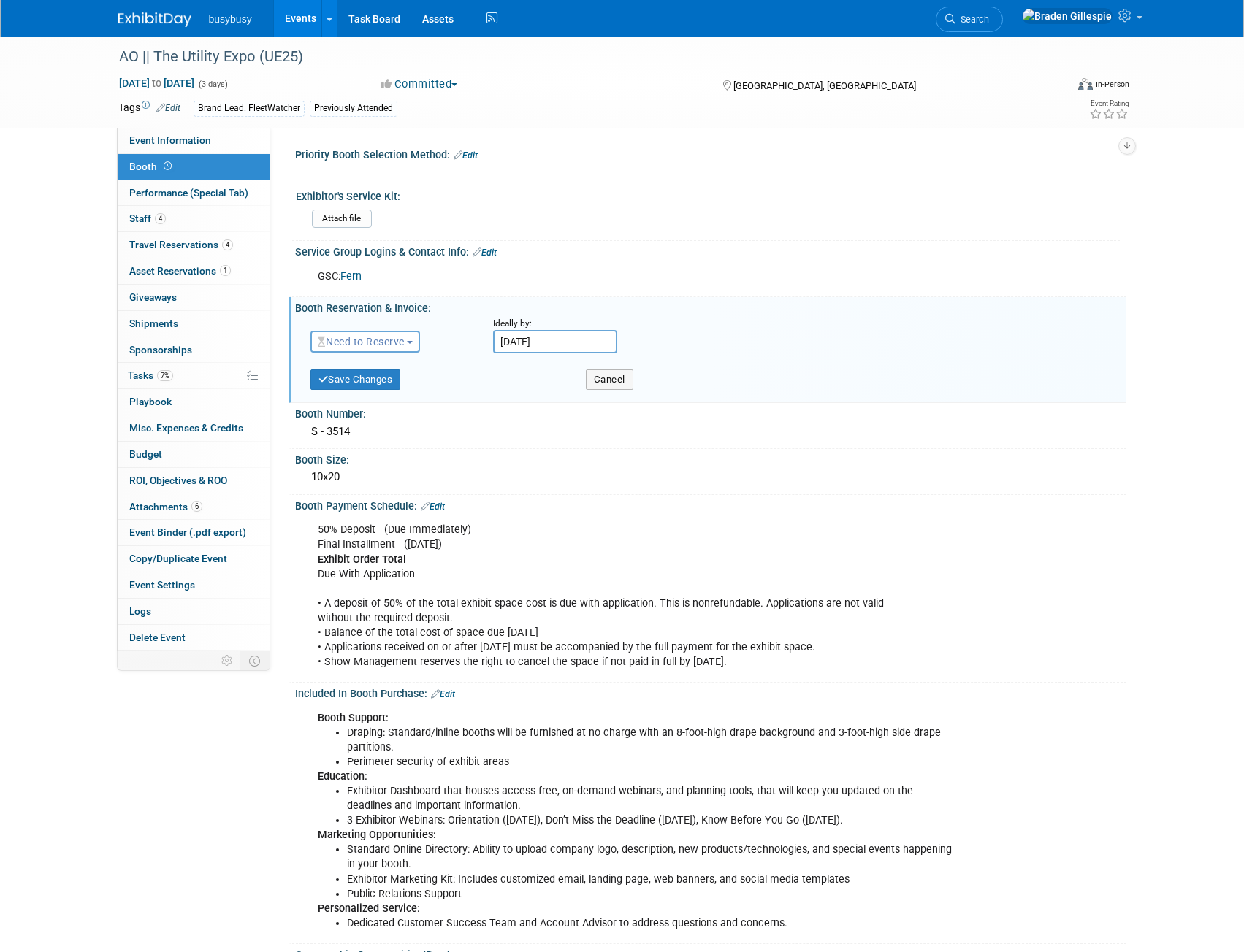
click at [383, 347] on span "Need to Reserve" at bounding box center [360, 341] width 87 height 11
click at [375, 387] on link "Reserved" at bounding box center [389, 387] width 156 height 20
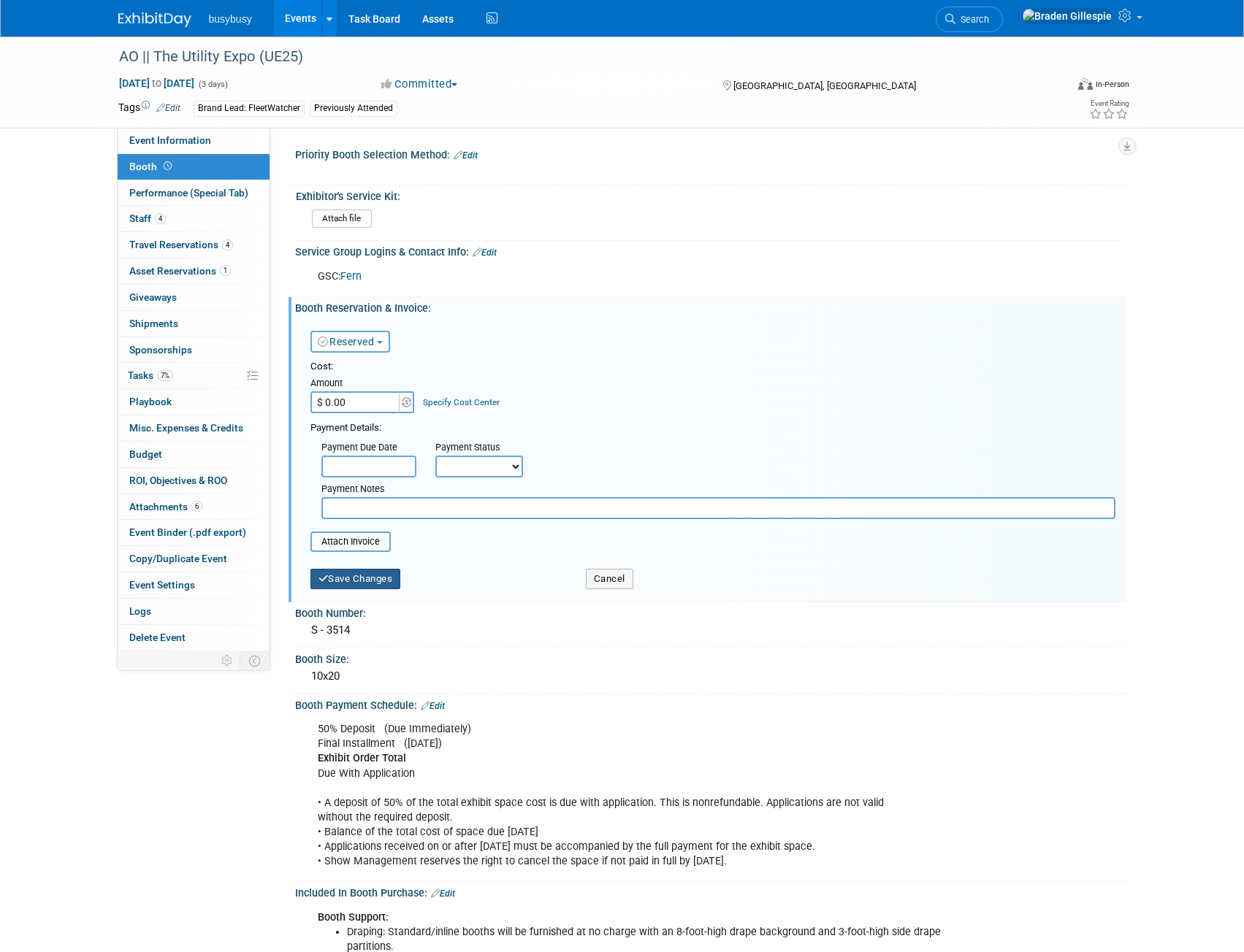
click at [368, 579] on button "Save Changes" at bounding box center [355, 579] width 90 height 20
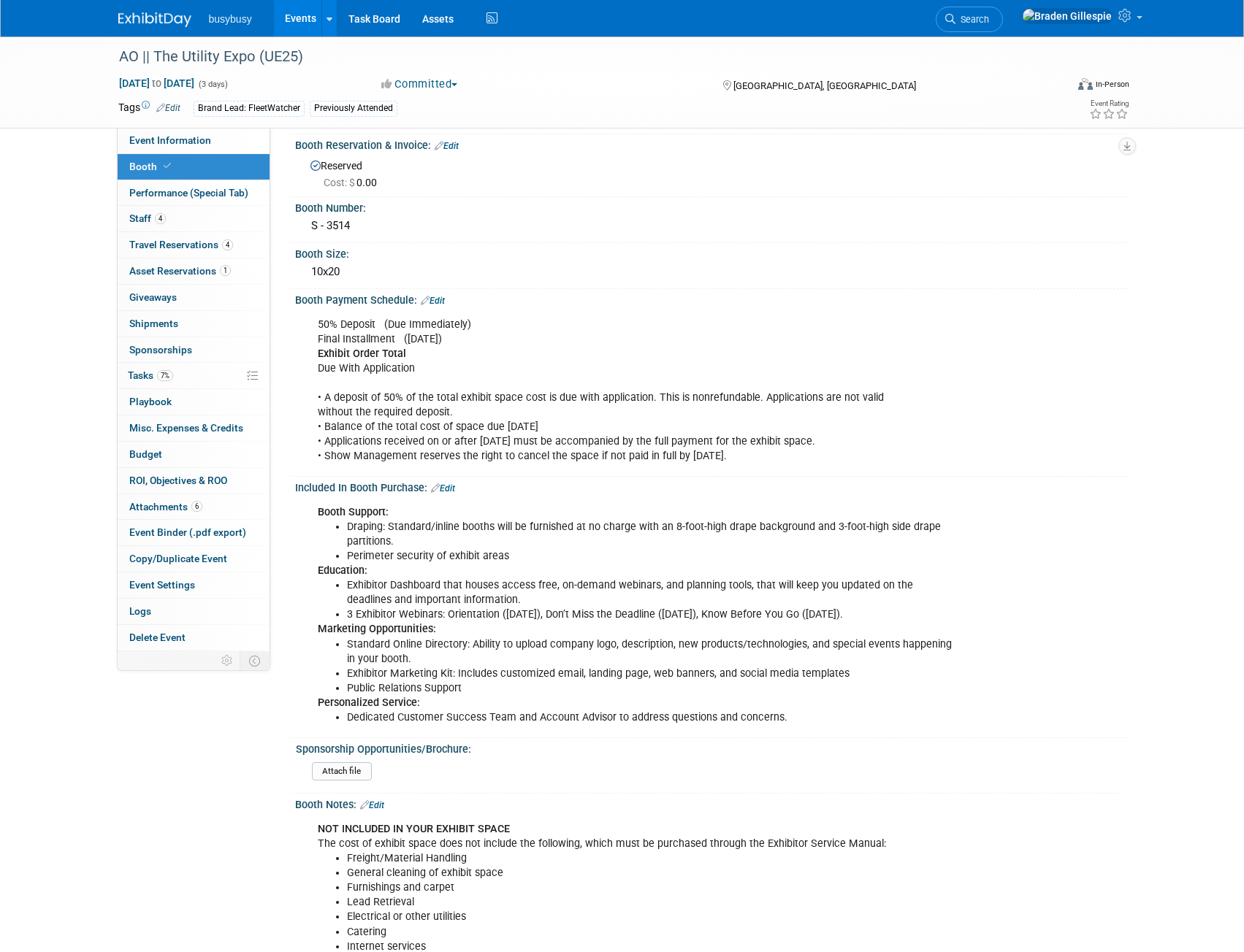
scroll to position [138, 0]
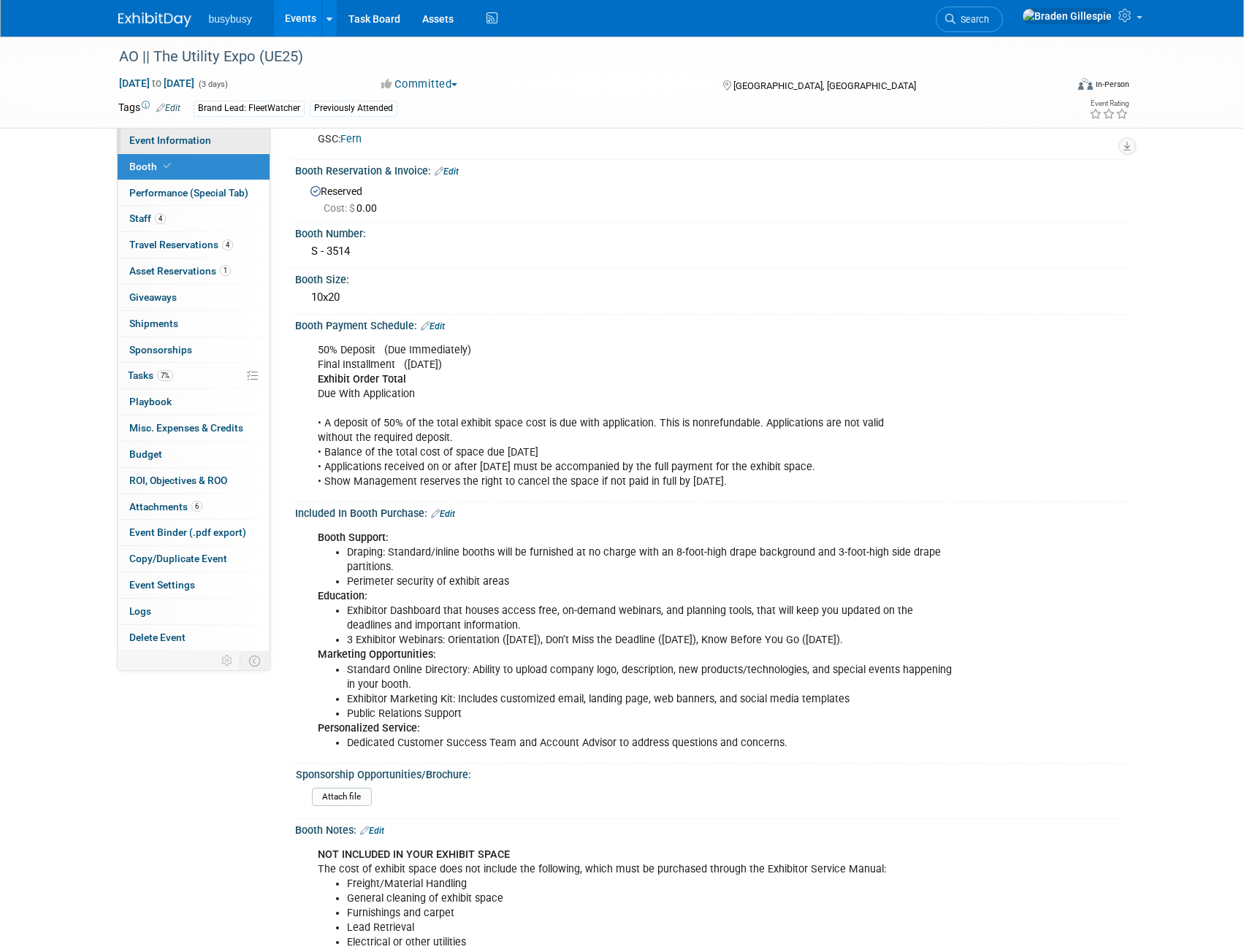
click at [189, 142] on span "Event Information" at bounding box center [169, 139] width 82 height 11
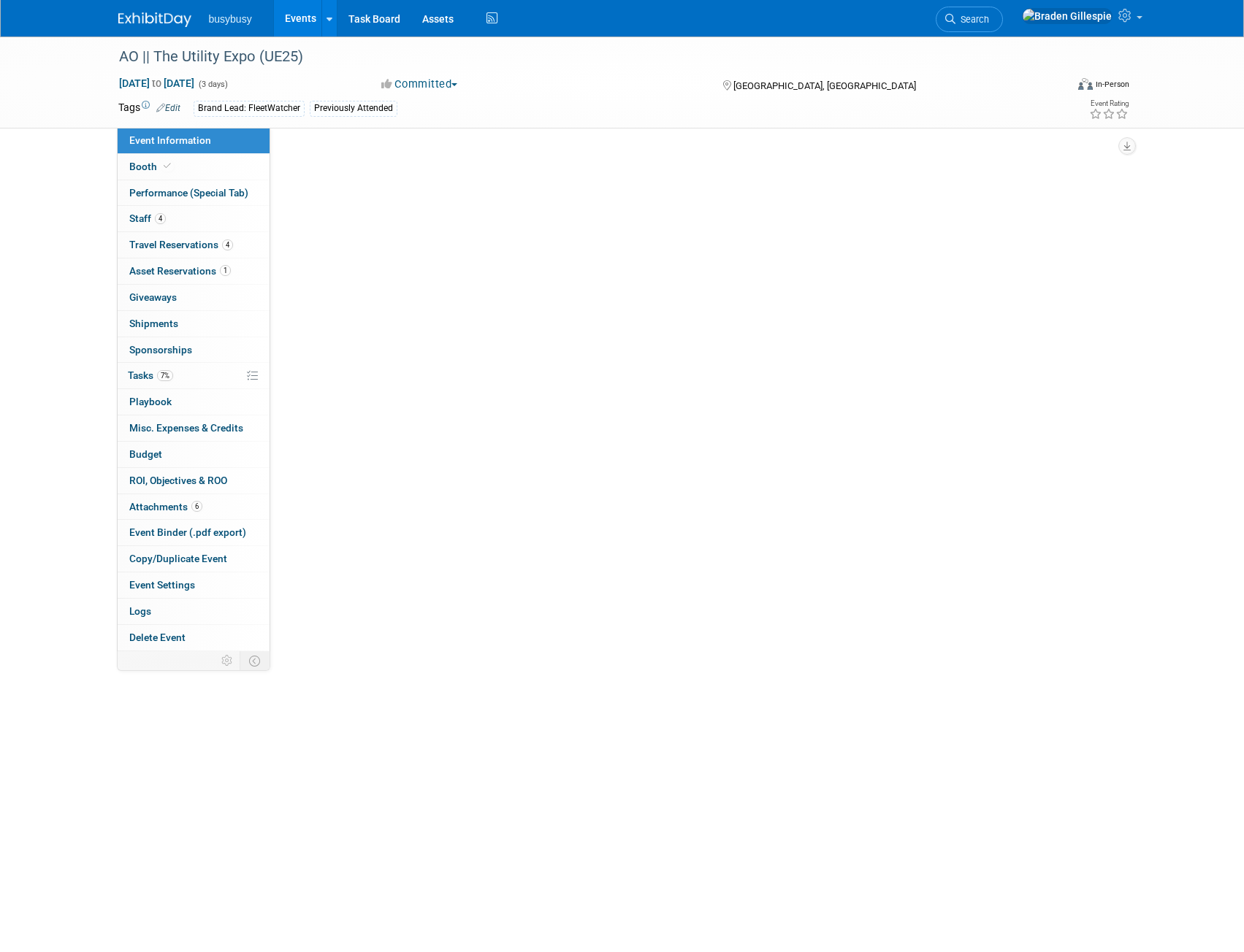
scroll to position [0, 0]
select select "FleetWatcher"
select select "Member"
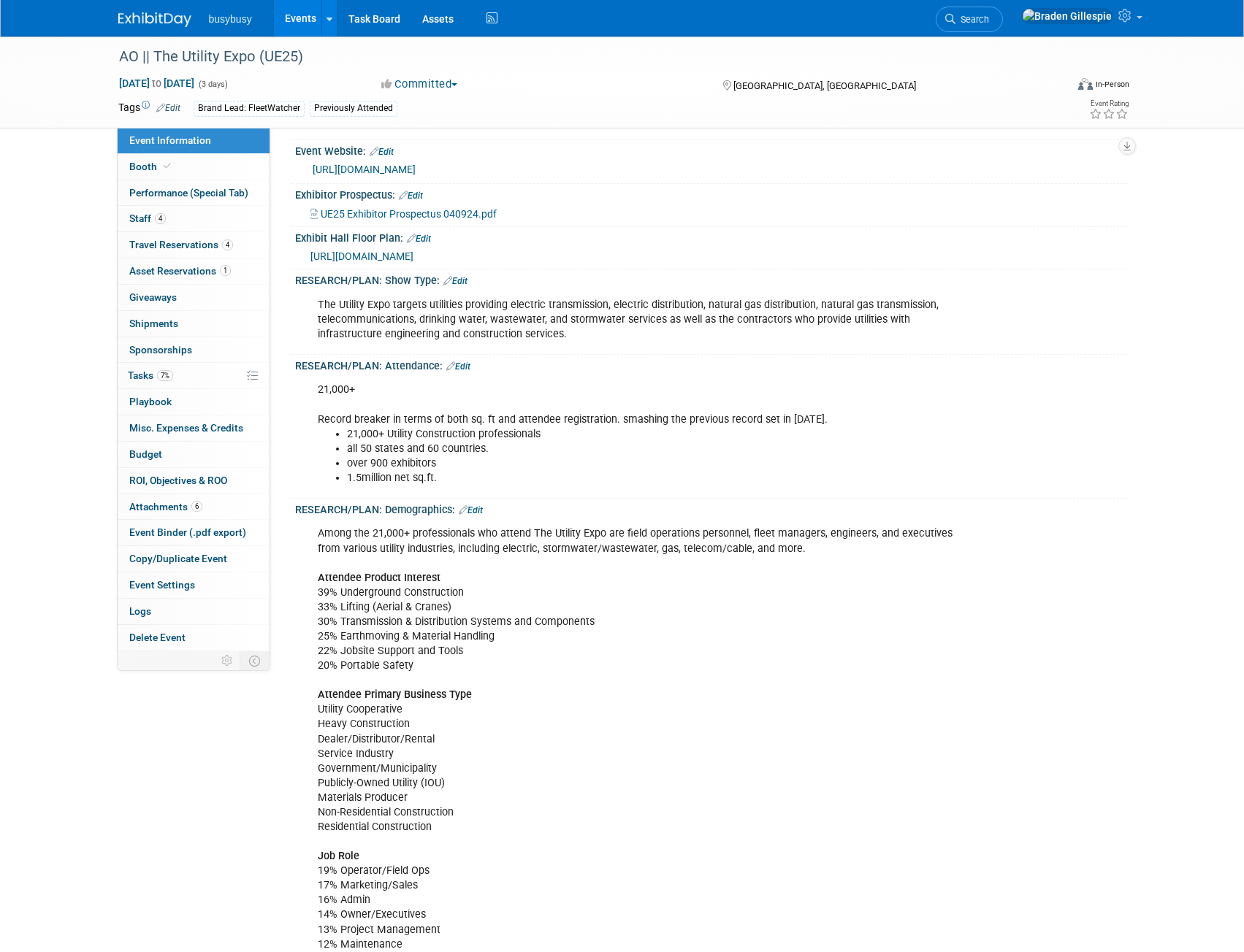
scroll to position [292, 0]
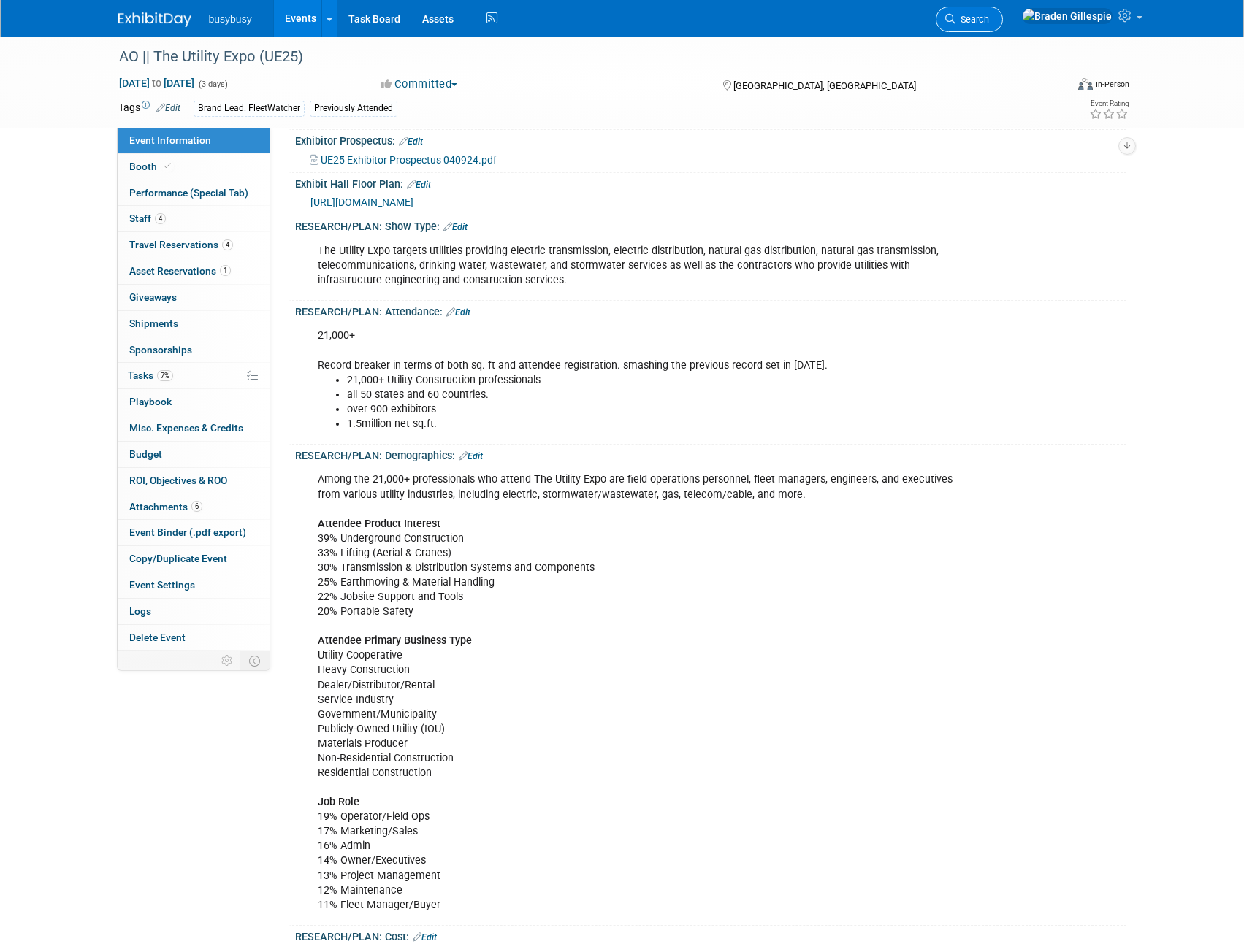
click at [1003, 23] on link "Search" at bounding box center [969, 18] width 68 height 25
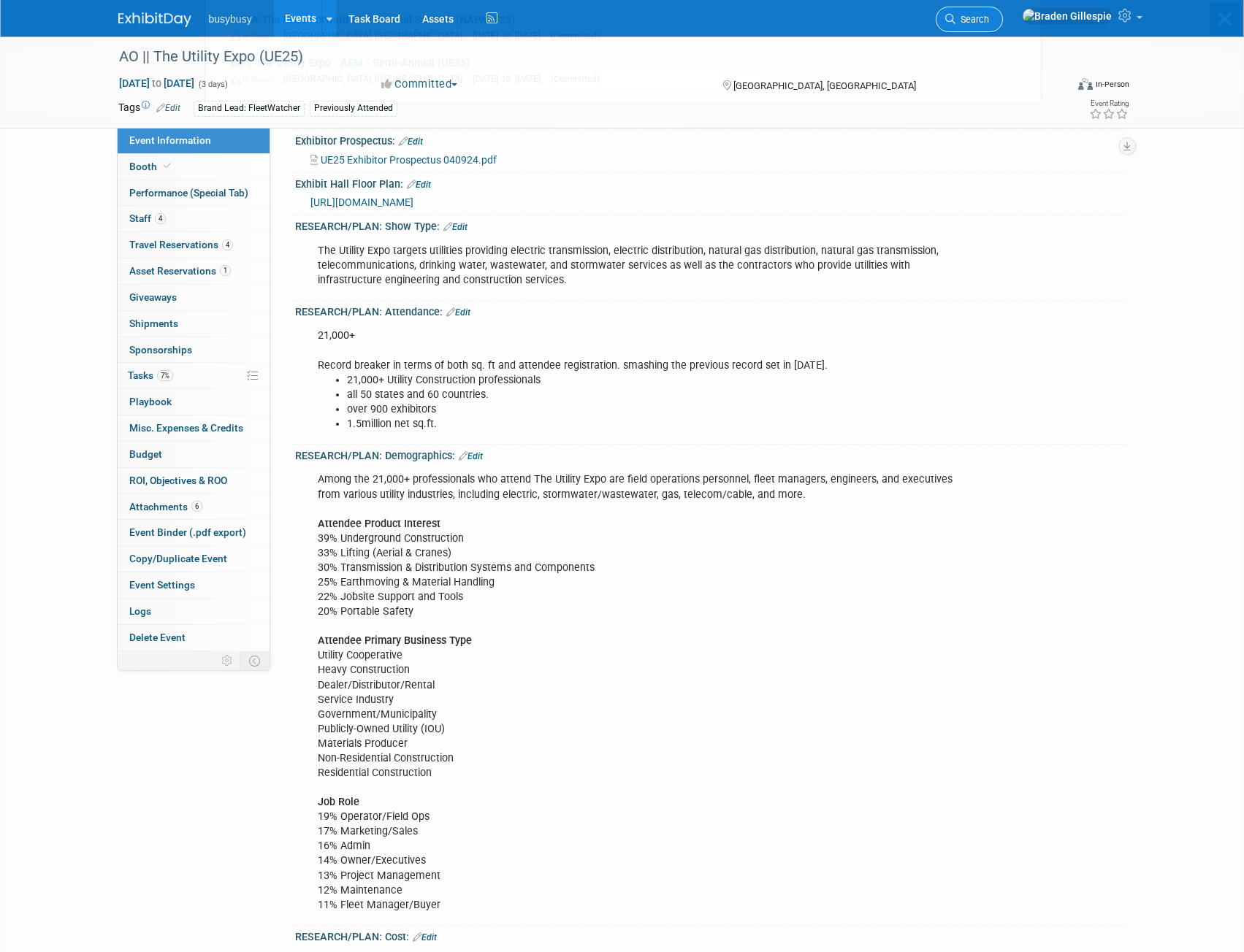
scroll to position [0, 0]
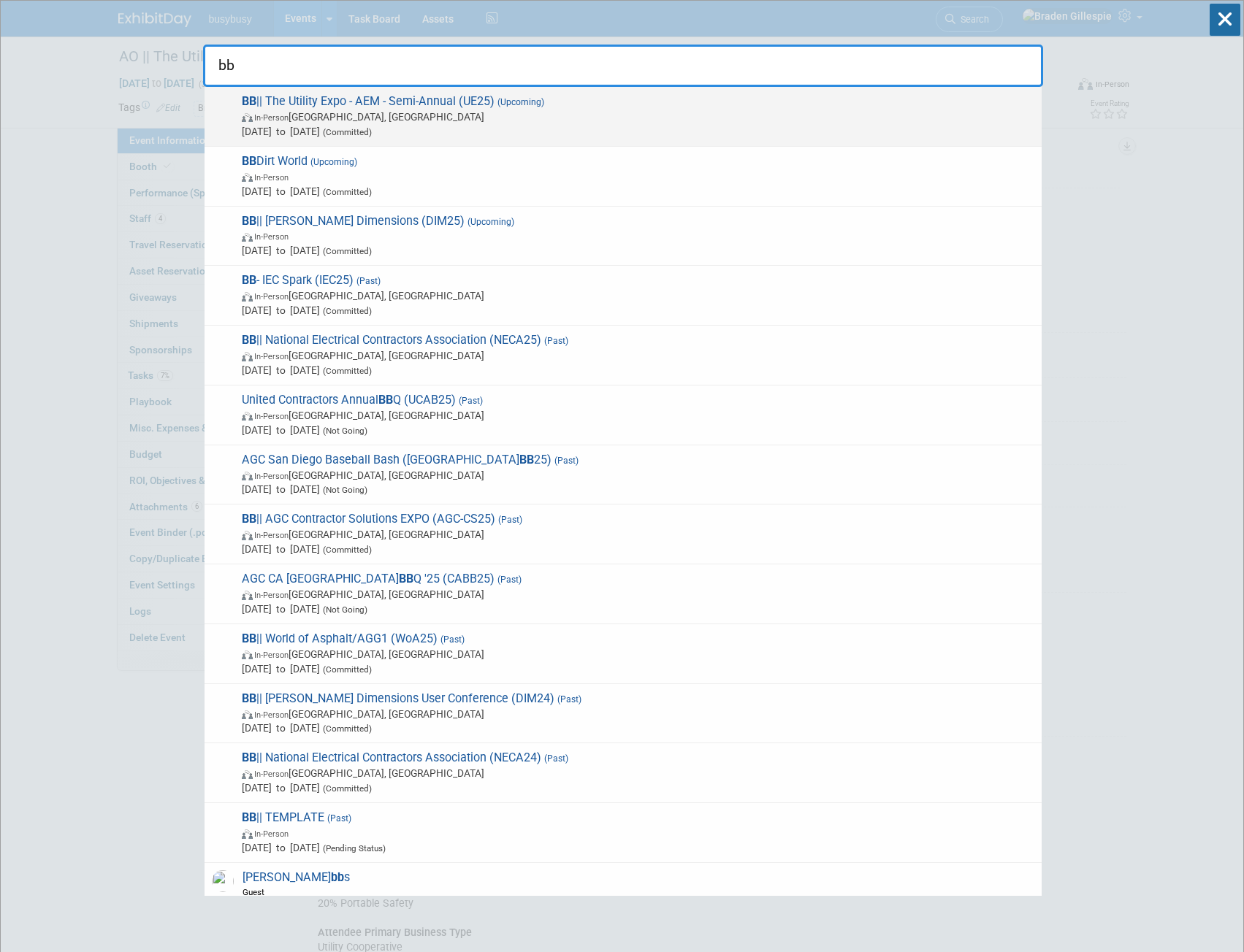
type input "bb"
click at [579, 110] on span "In-Person Louisville, KY" at bounding box center [638, 117] width 793 height 15
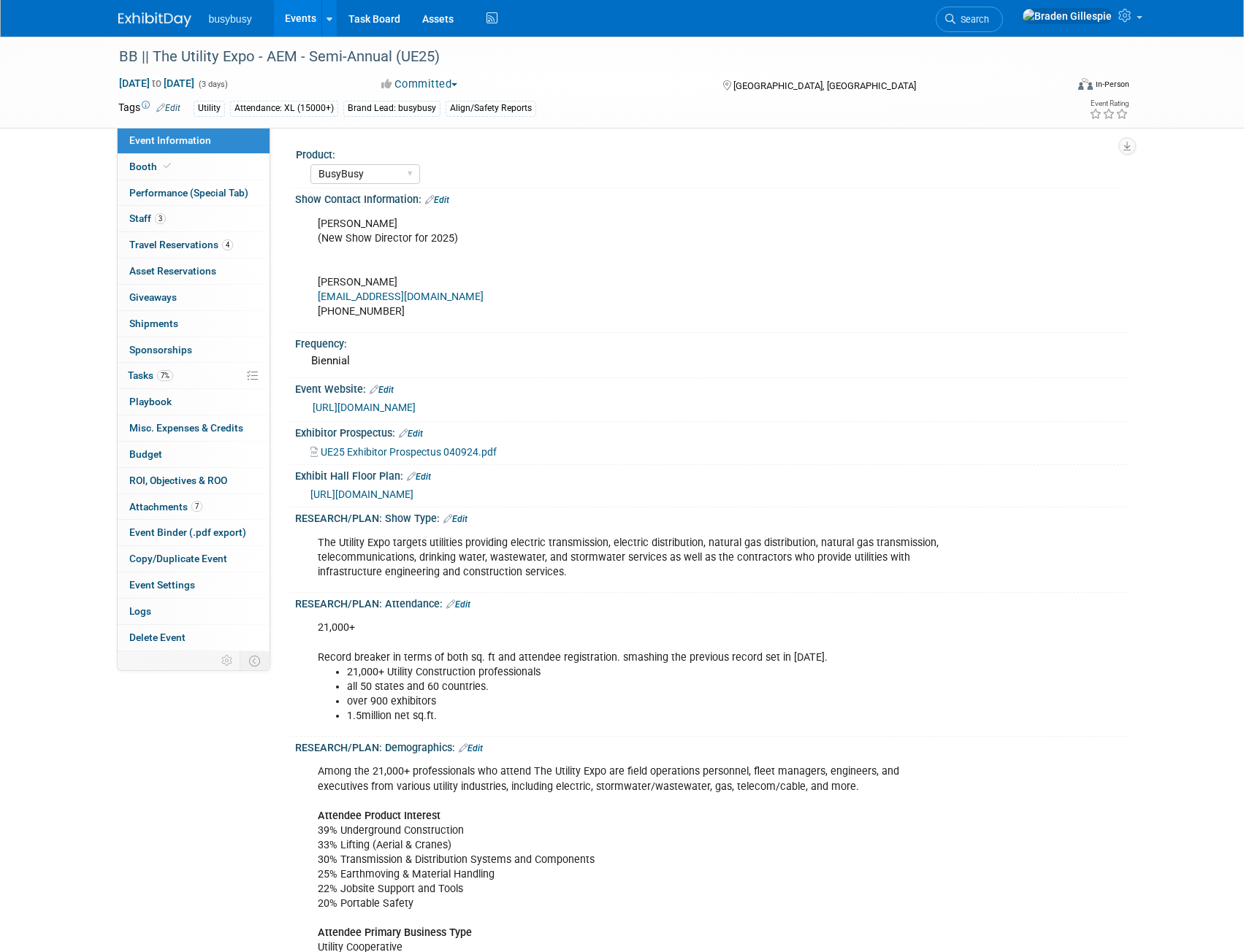
select select "BusyBusy"
select select "Member"
click at [213, 179] on div "Event Information Event Info Booth Booth Performance (Special Tab) Performance …" at bounding box center [193, 389] width 153 height 523
click at [208, 172] on link "Booth" at bounding box center [193, 167] width 152 height 25
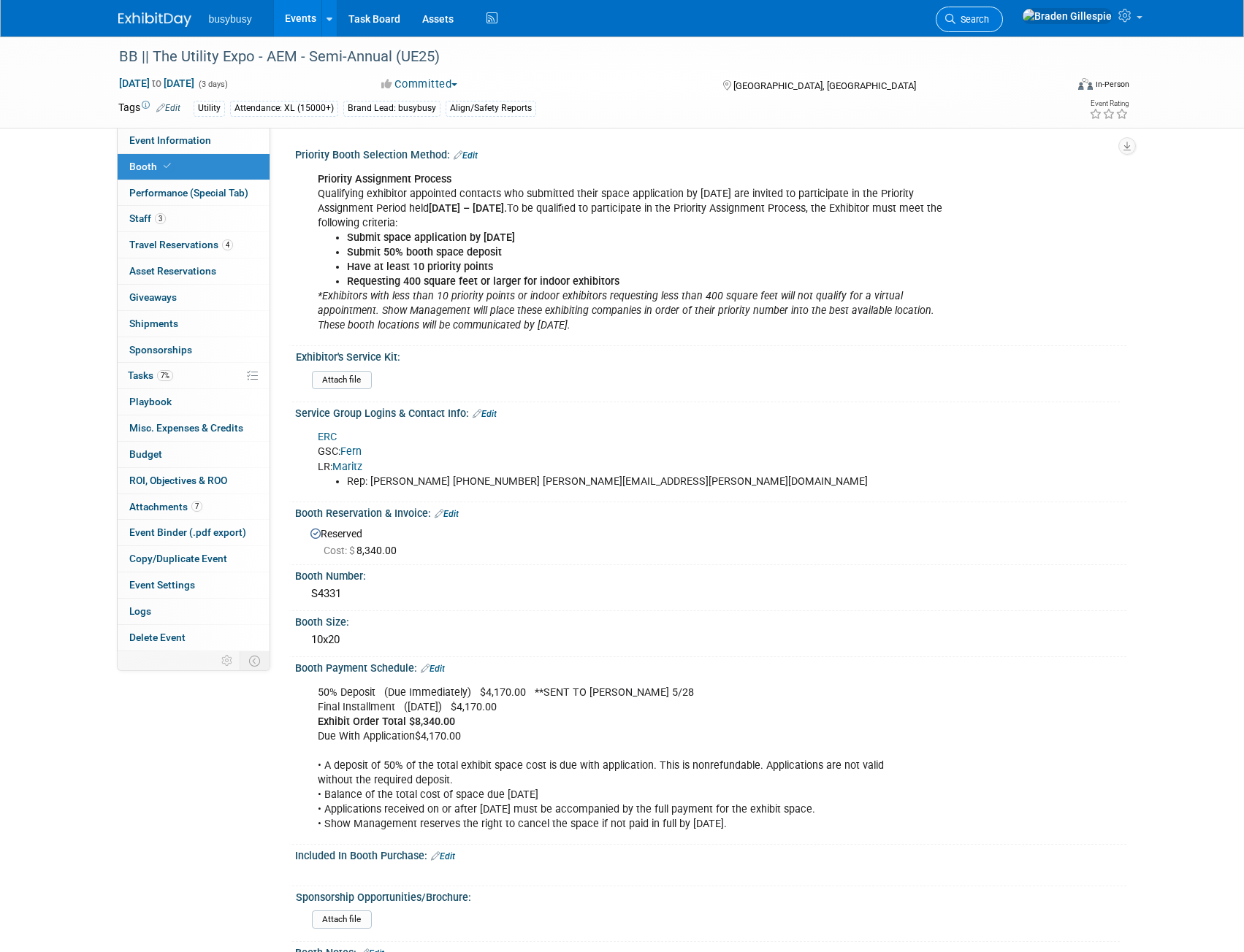
click at [989, 20] on span "Search" at bounding box center [972, 19] width 33 height 11
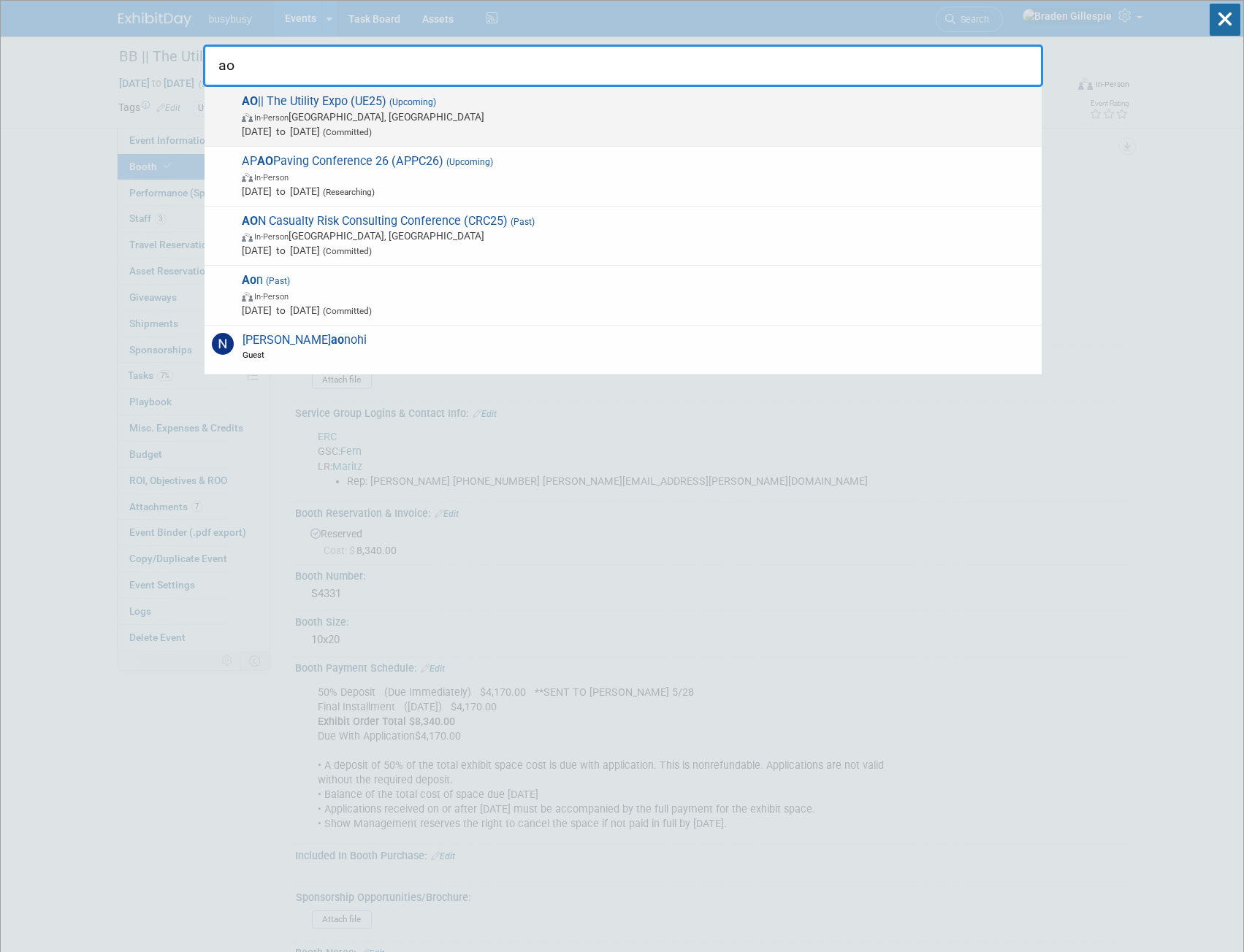
type input "ao"
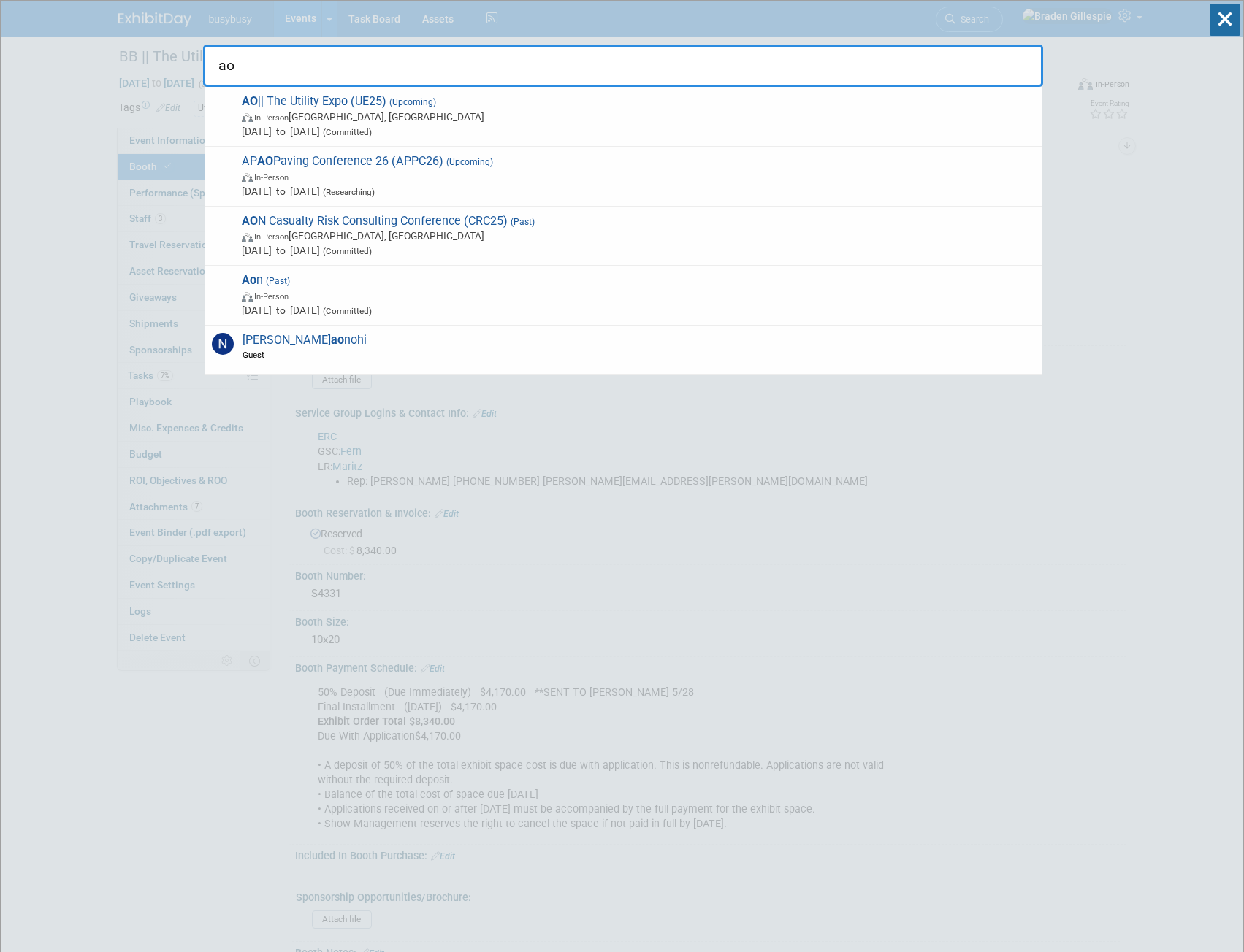
click at [686, 122] on span "In-Person [GEOGRAPHIC_DATA], [GEOGRAPHIC_DATA]" at bounding box center [638, 117] width 793 height 15
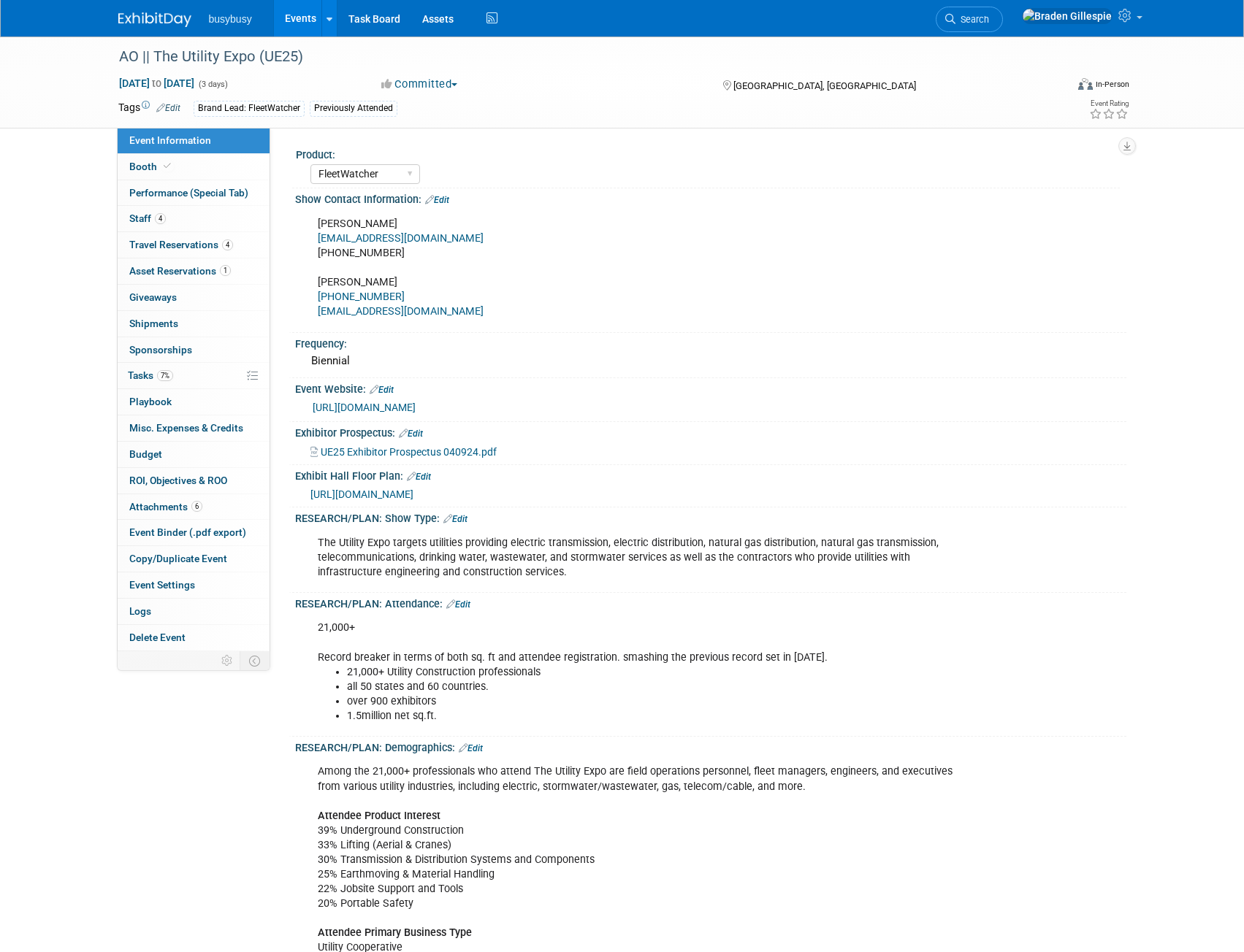
select select "FleetWatcher"
select select "Member"
click at [181, 164] on link "Booth" at bounding box center [193, 167] width 152 height 25
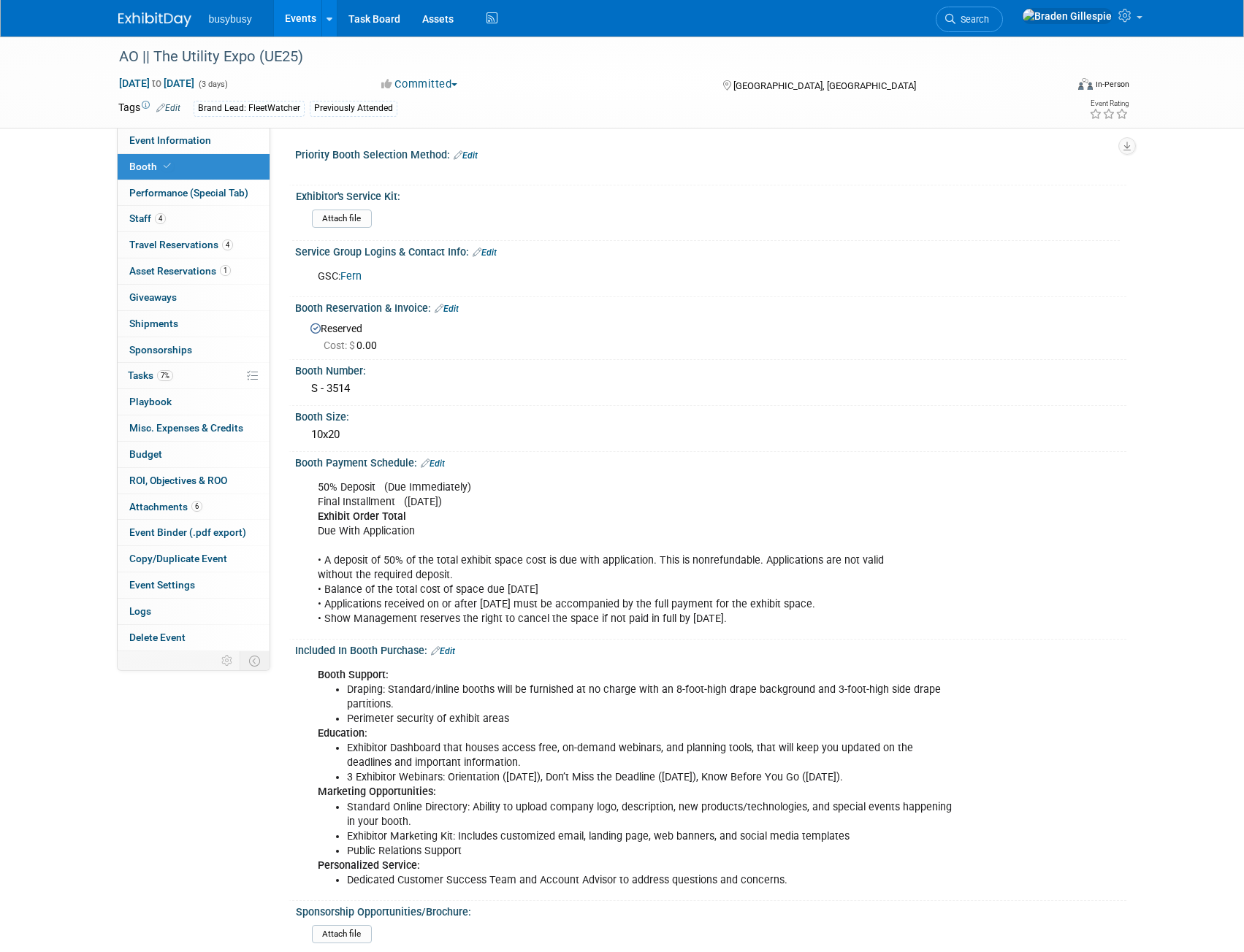
click at [455, 307] on link "Edit" at bounding box center [446, 309] width 24 height 11
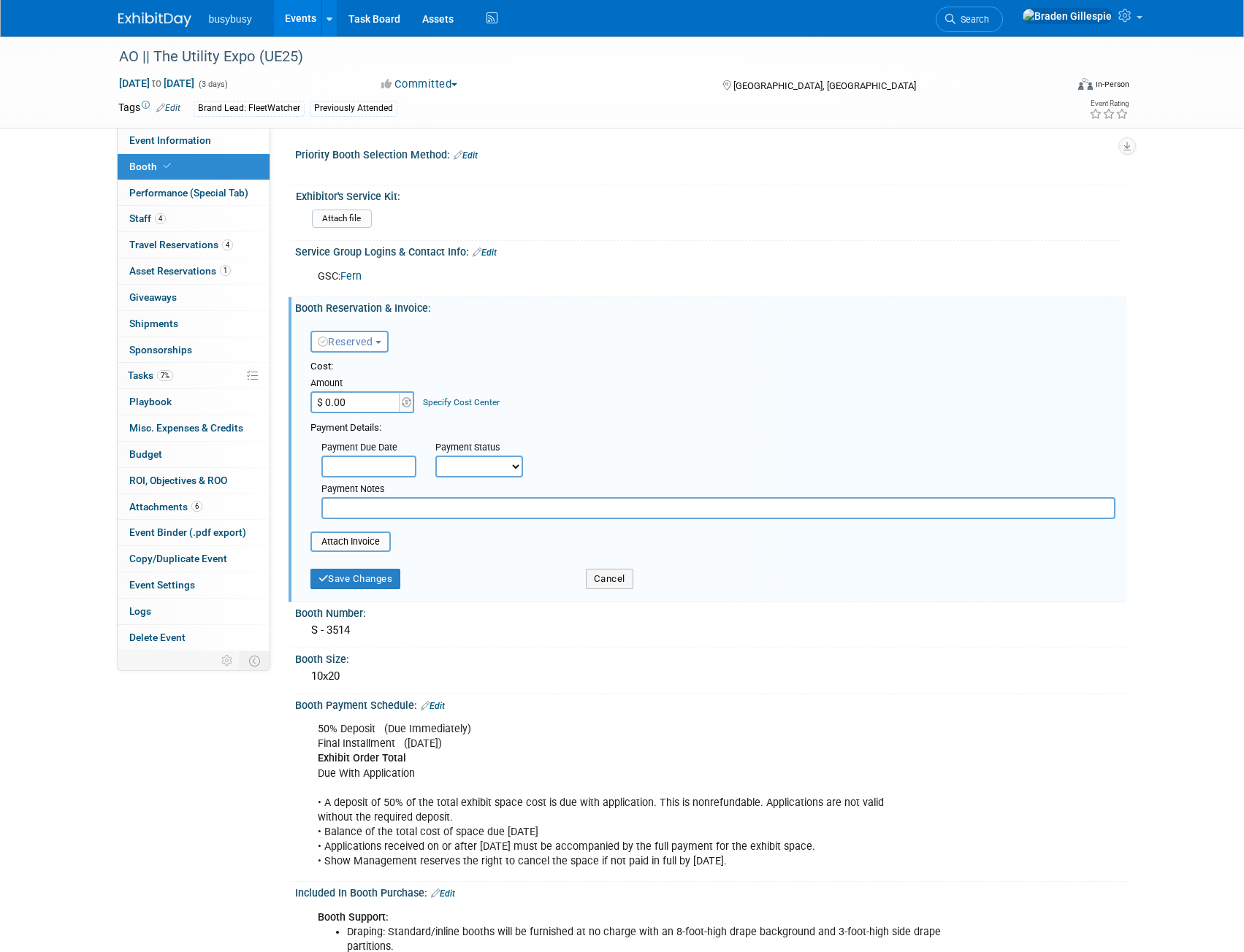
click at [364, 400] on input "$ 0.00" at bounding box center [356, 401] width 91 height 22
type input "$ 8,340.00"
click at [380, 587] on button "Save Changes" at bounding box center [355, 579] width 90 height 20
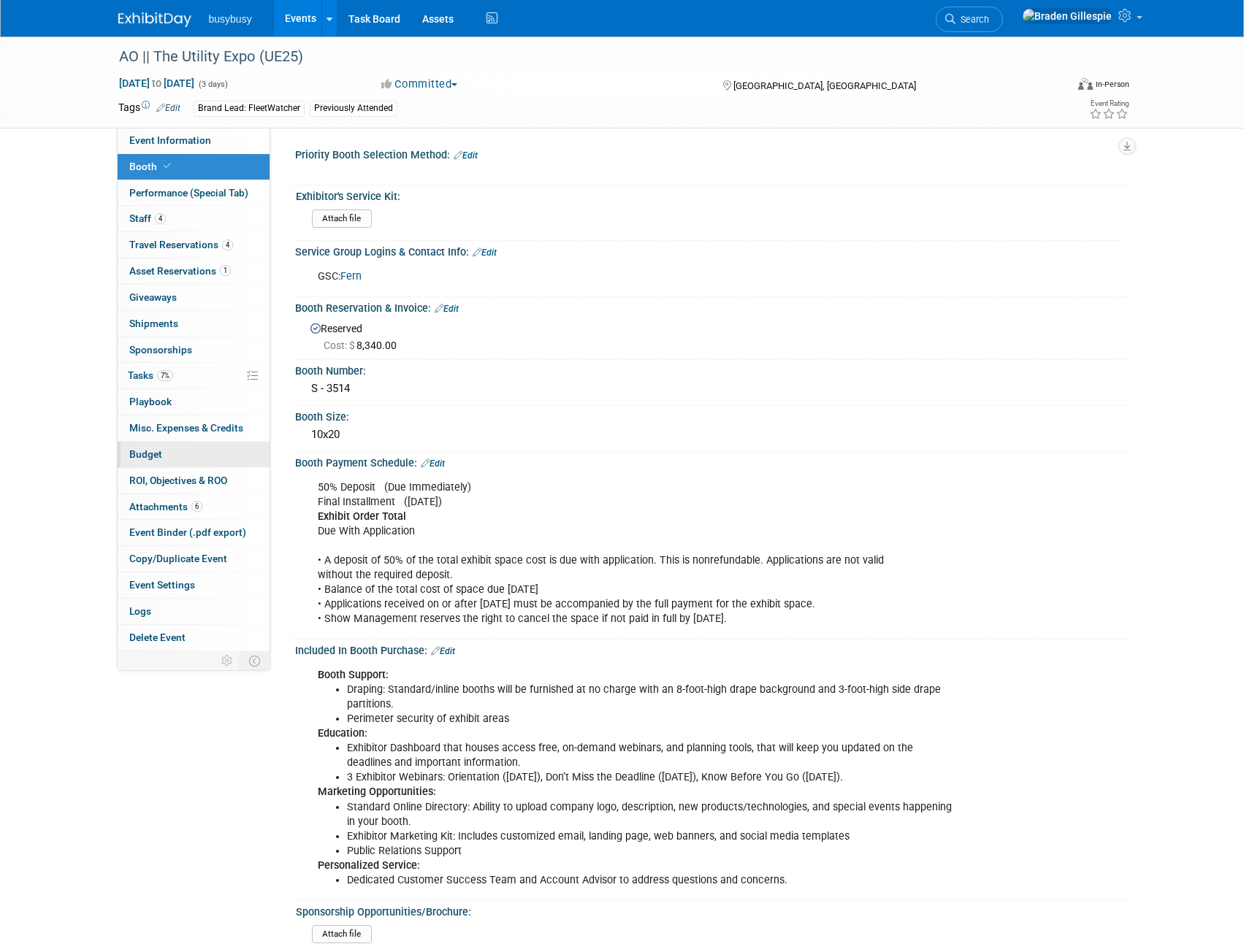
click at [181, 462] on link "Budget" at bounding box center [193, 454] width 152 height 25
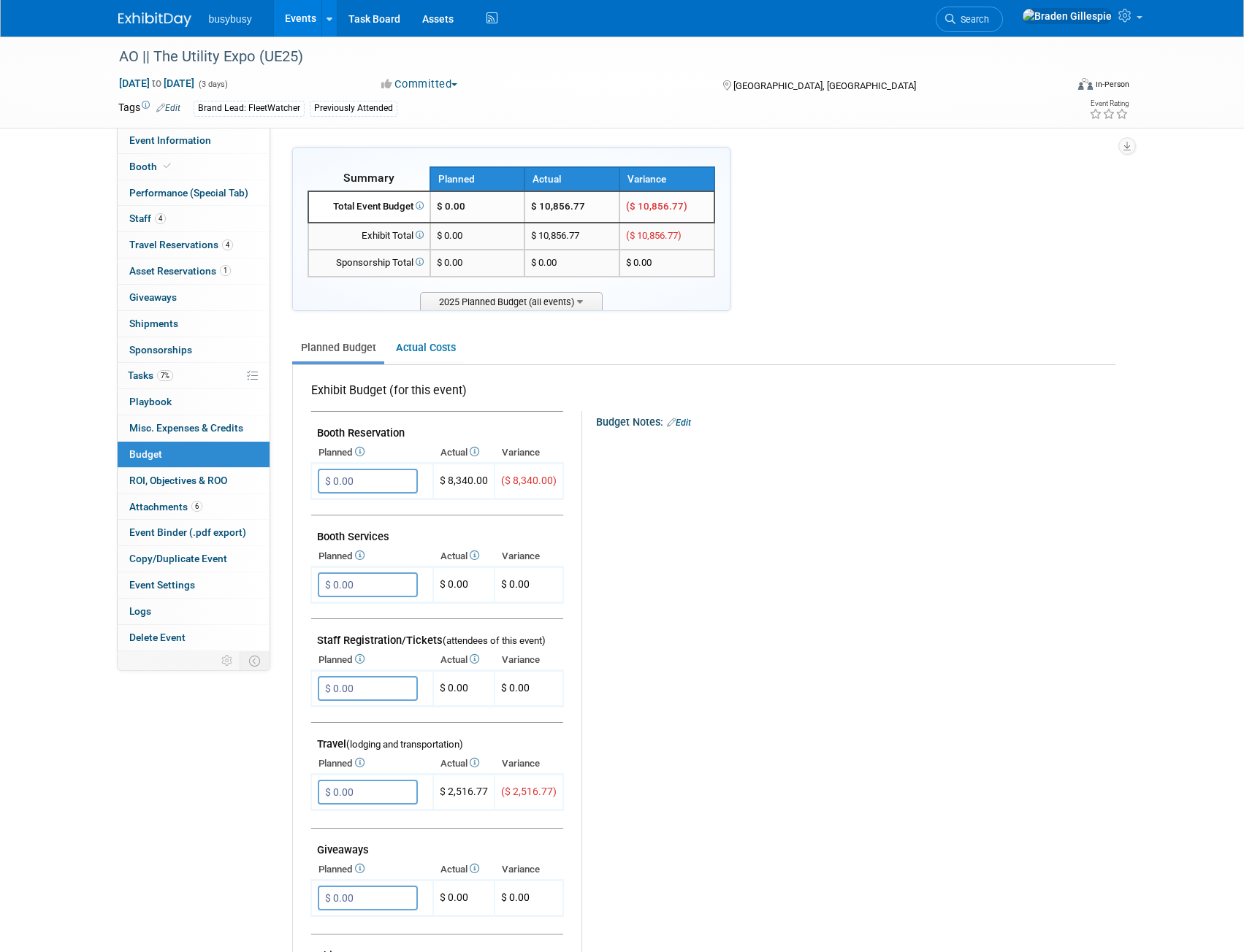
click at [155, 17] on img at bounding box center [154, 19] width 73 height 15
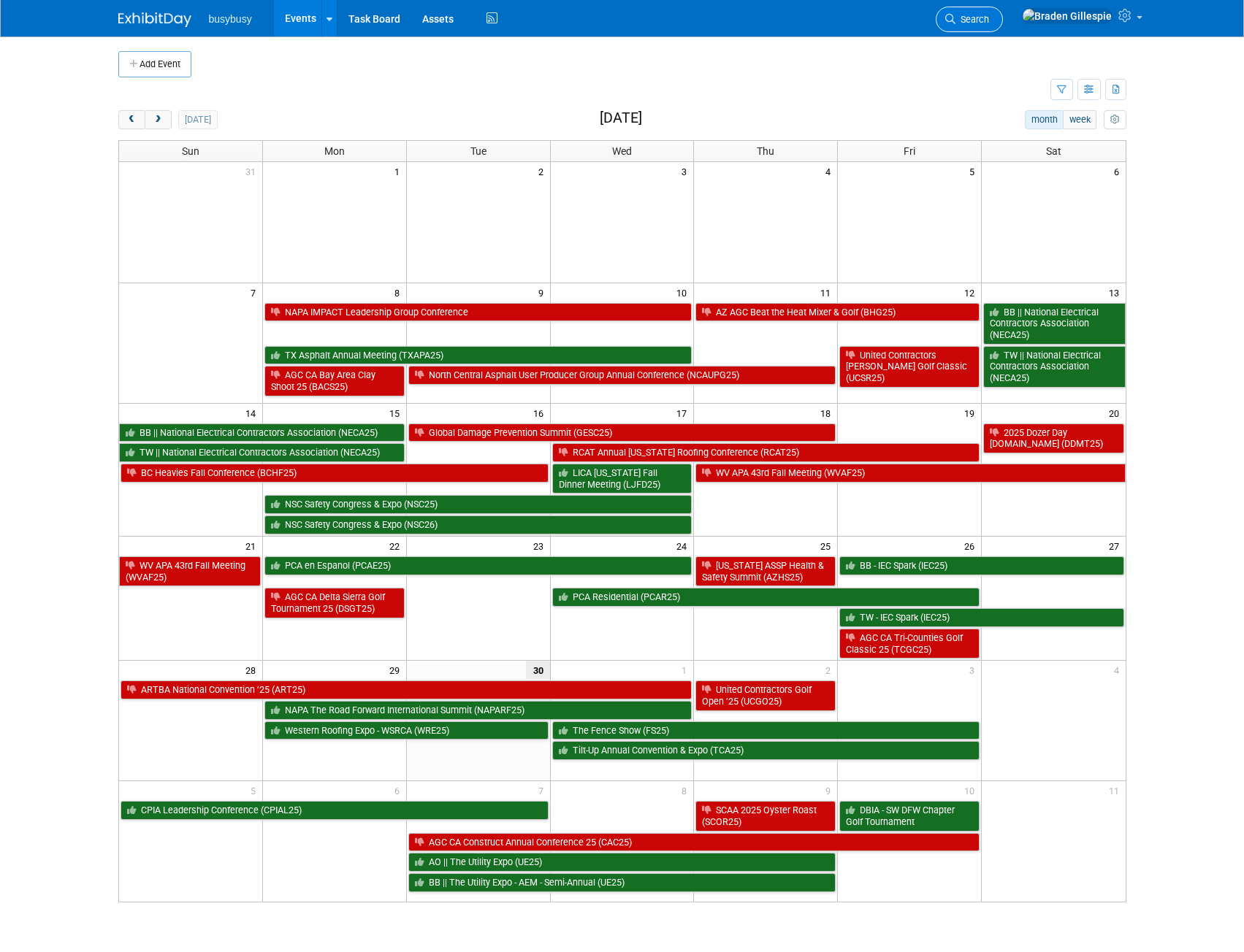
click at [1003, 25] on link "Search" at bounding box center [969, 18] width 68 height 25
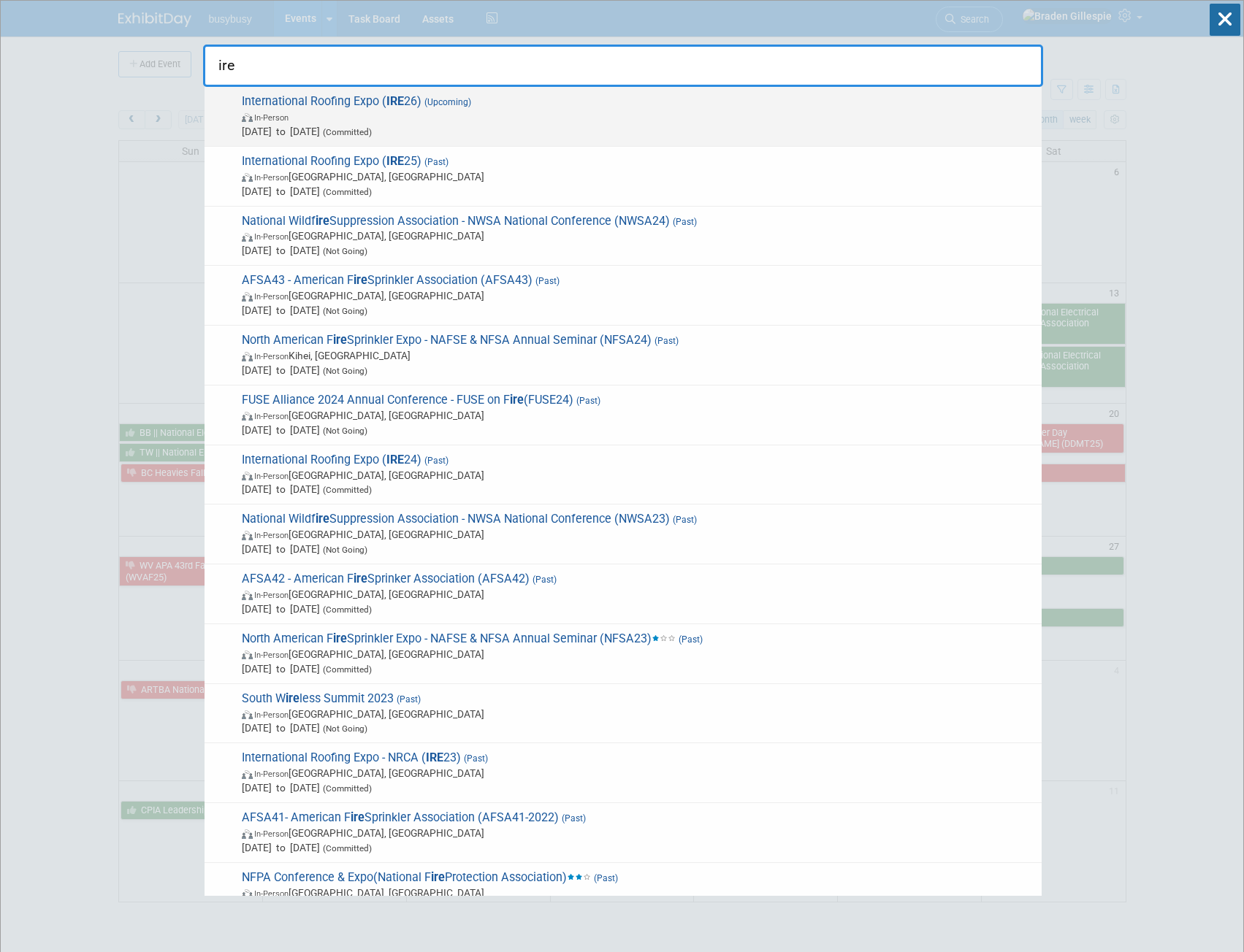
type input "ire"
click at [679, 139] on div "International Roofing Expo ( IRE 26) (Upcoming) In-Person Jan 20, 2026 to Jan 2…" at bounding box center [622, 117] width 837 height 60
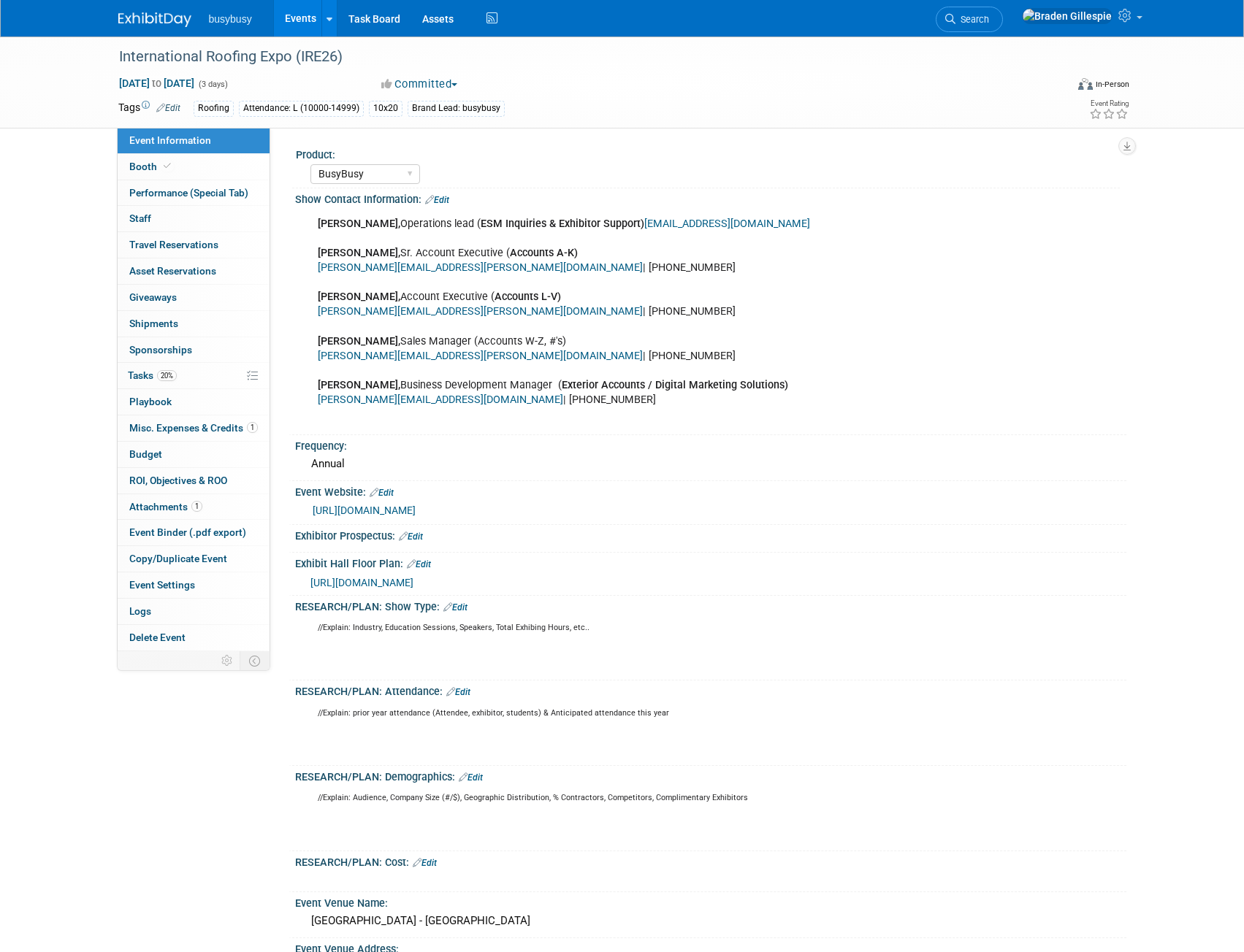
select select "BusyBusy"
click at [162, 171] on span at bounding box center [167, 166] width 13 height 11
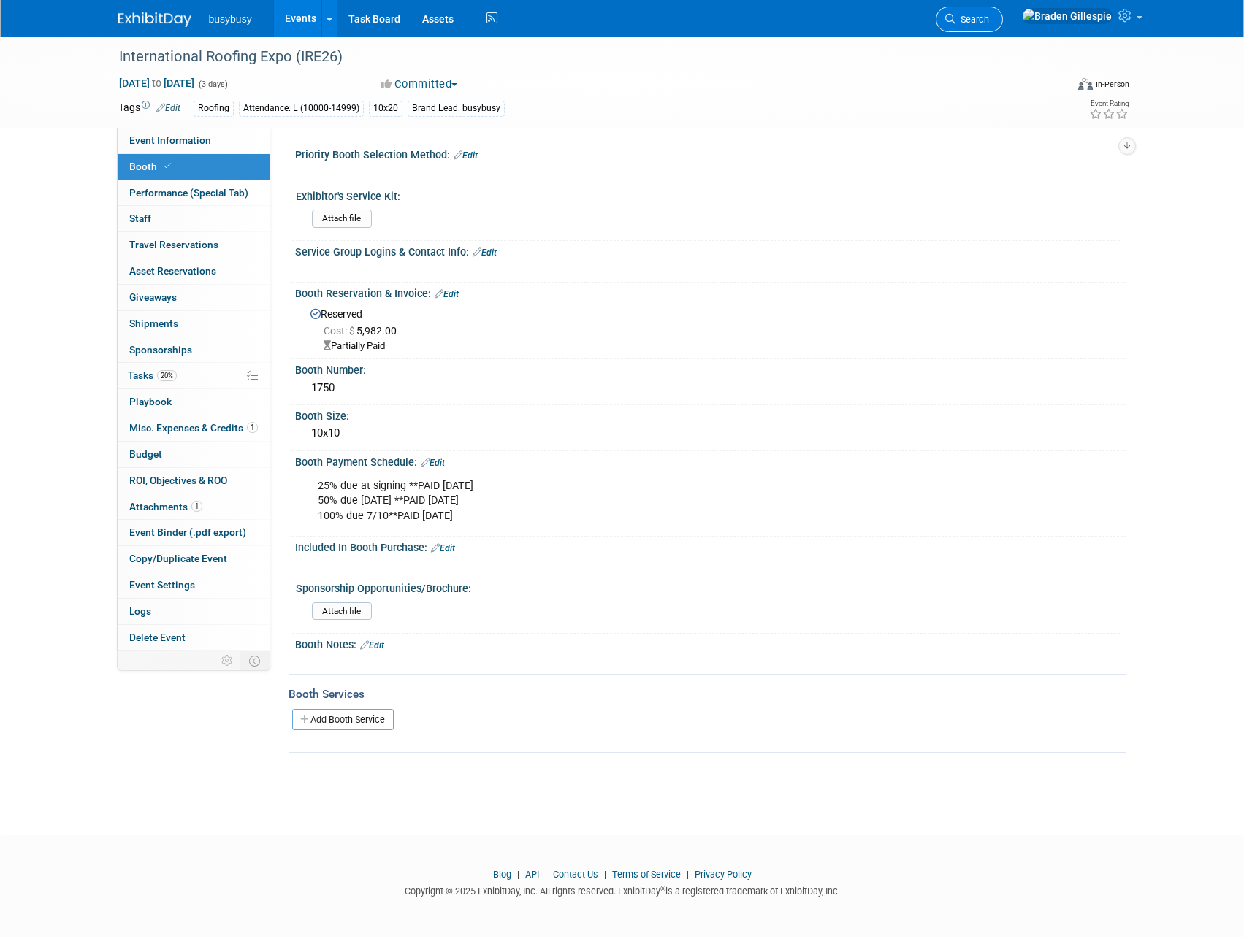
click at [989, 20] on span "Search" at bounding box center [972, 19] width 33 height 11
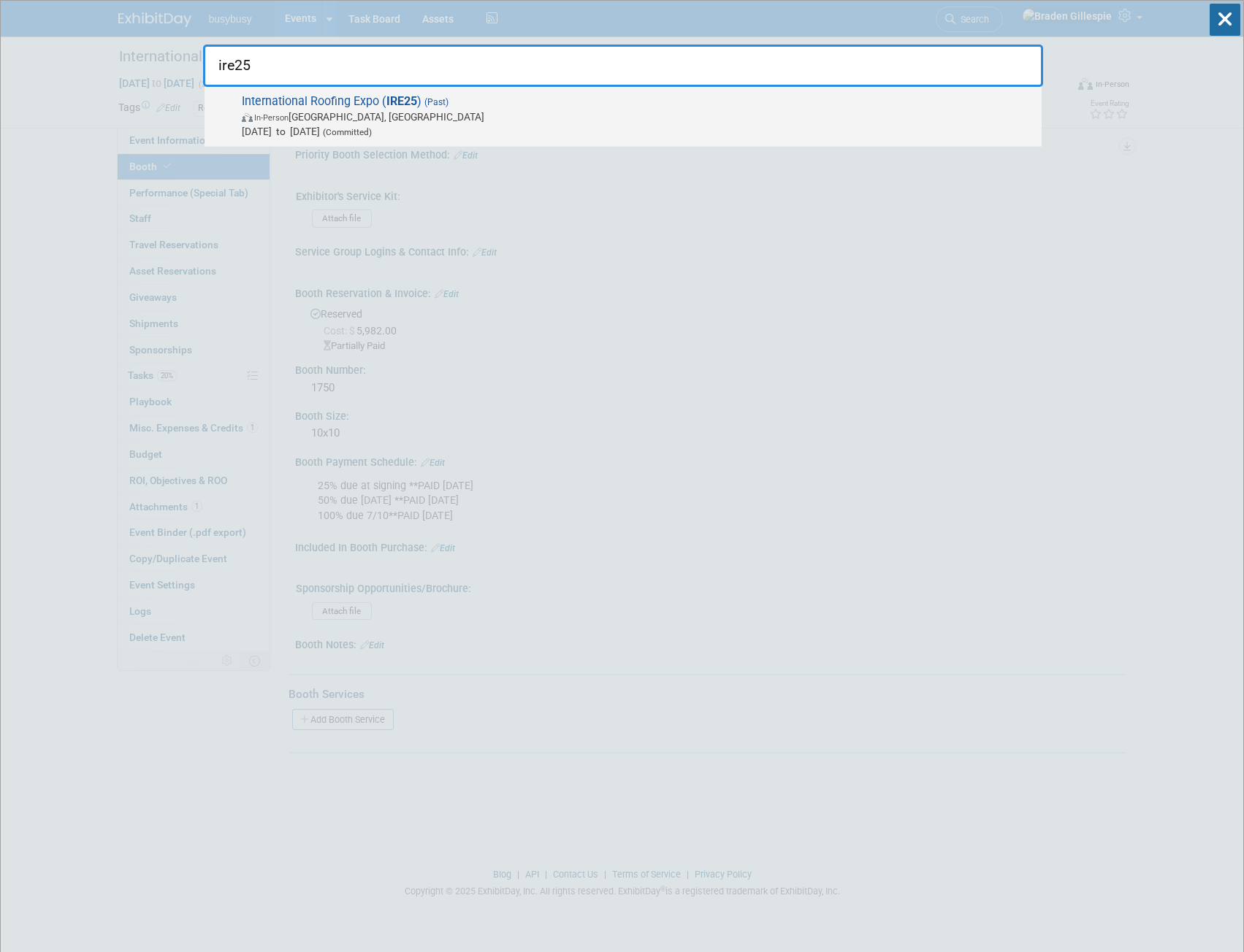
type input "ire25"
click at [658, 104] on span "International Roofing Expo ( IRE25 ) (Past) In-Person [GEOGRAPHIC_DATA], [GEOGR…" at bounding box center [636, 116] width 797 height 45
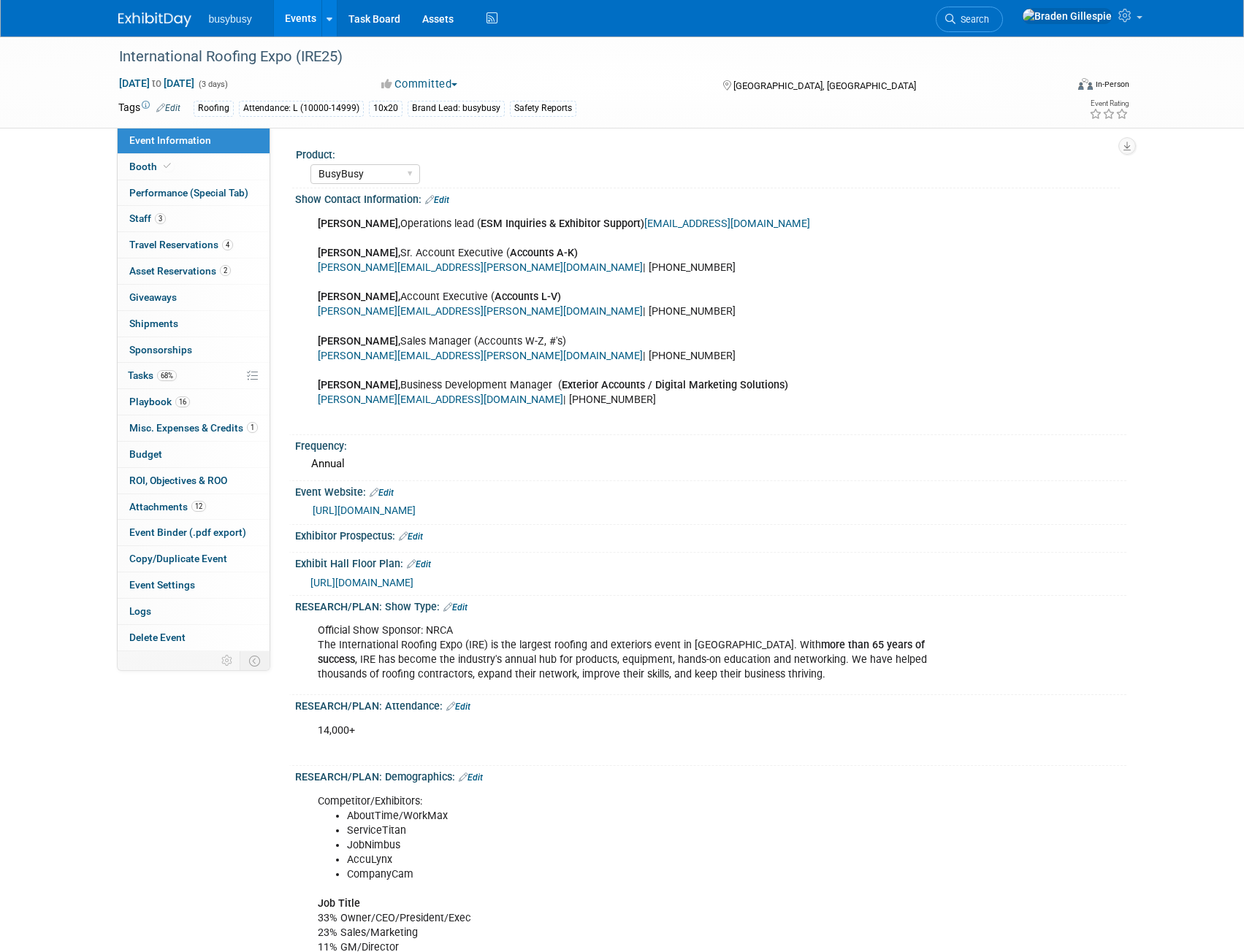
select select "BusyBusy"
click at [186, 454] on link "Budget" at bounding box center [193, 454] width 152 height 25
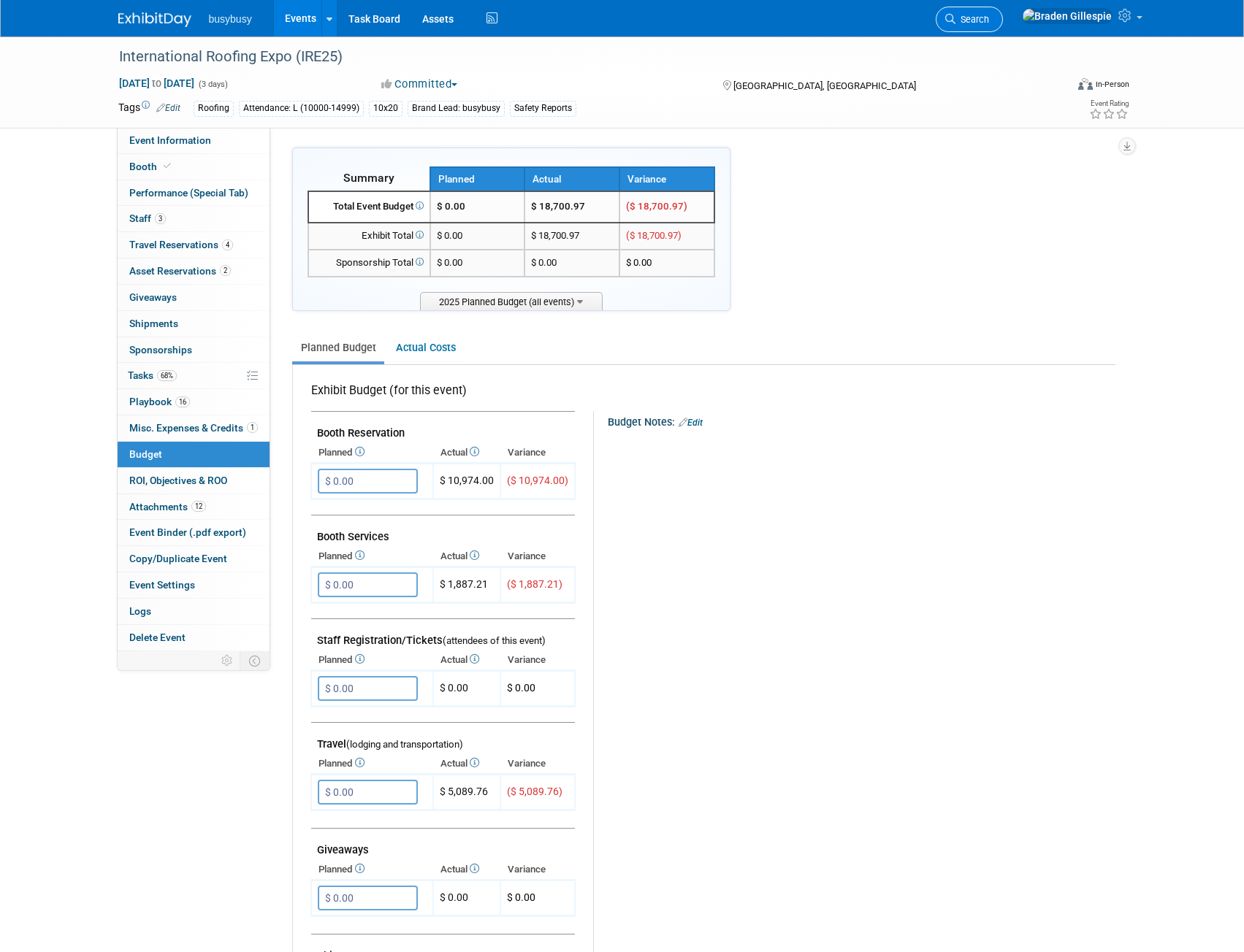
click at [989, 22] on span "Search" at bounding box center [972, 19] width 33 height 11
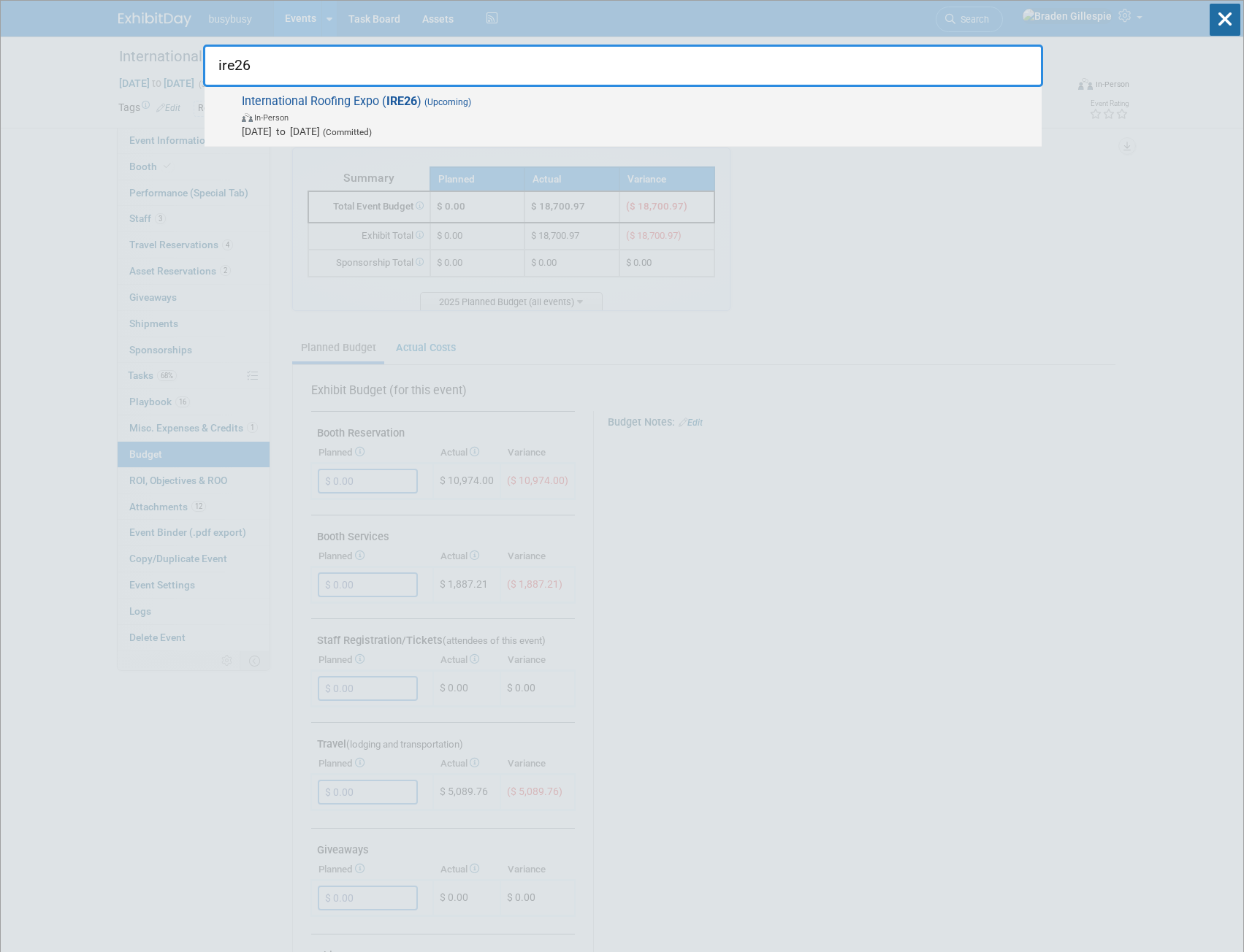
type input "ire26"
click at [680, 101] on span "International Roofing Expo ( IRE26 ) (Upcoming) In-Person Jan 20, 2026 to Jan 2…" at bounding box center [636, 116] width 797 height 45
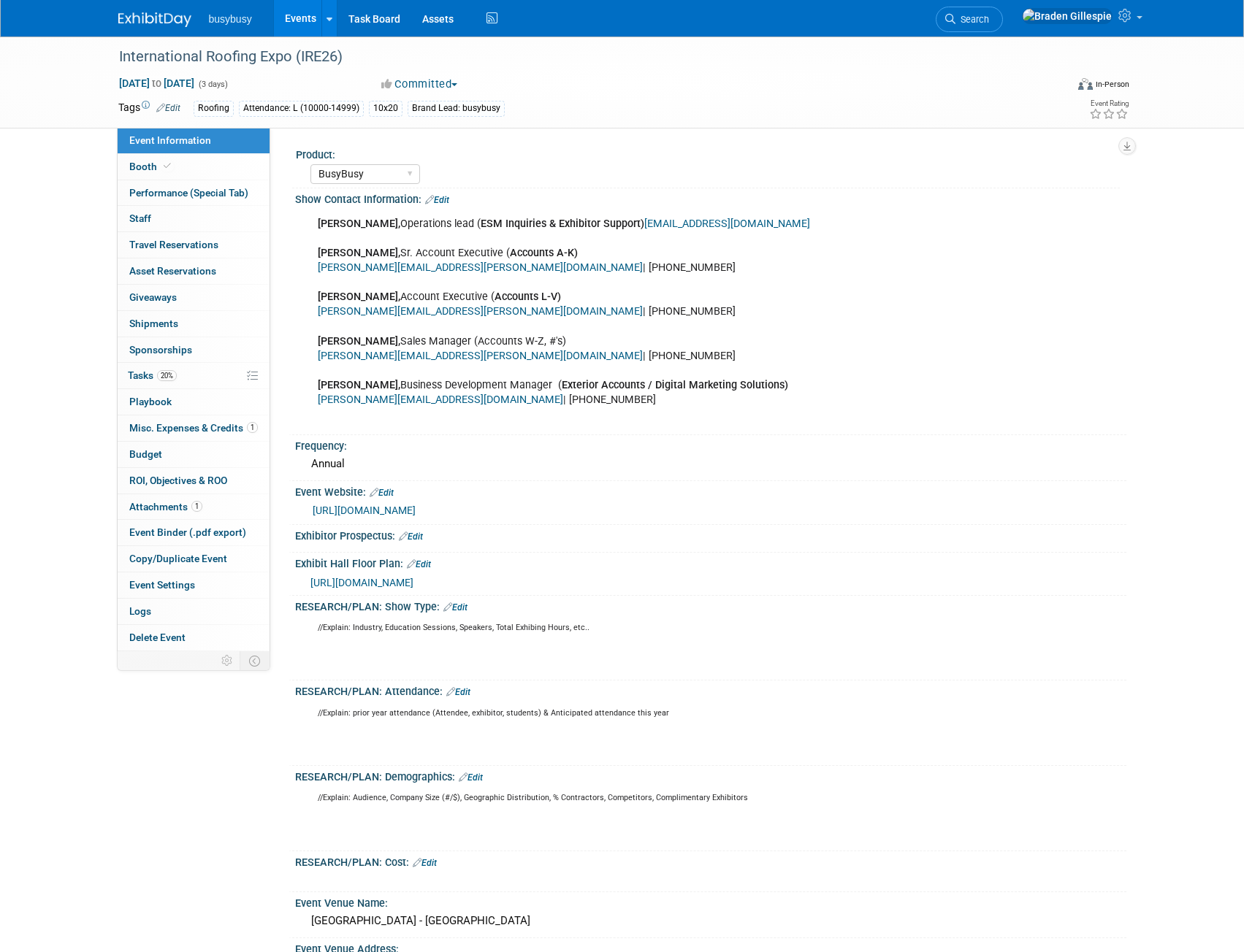
select select "BusyBusy"
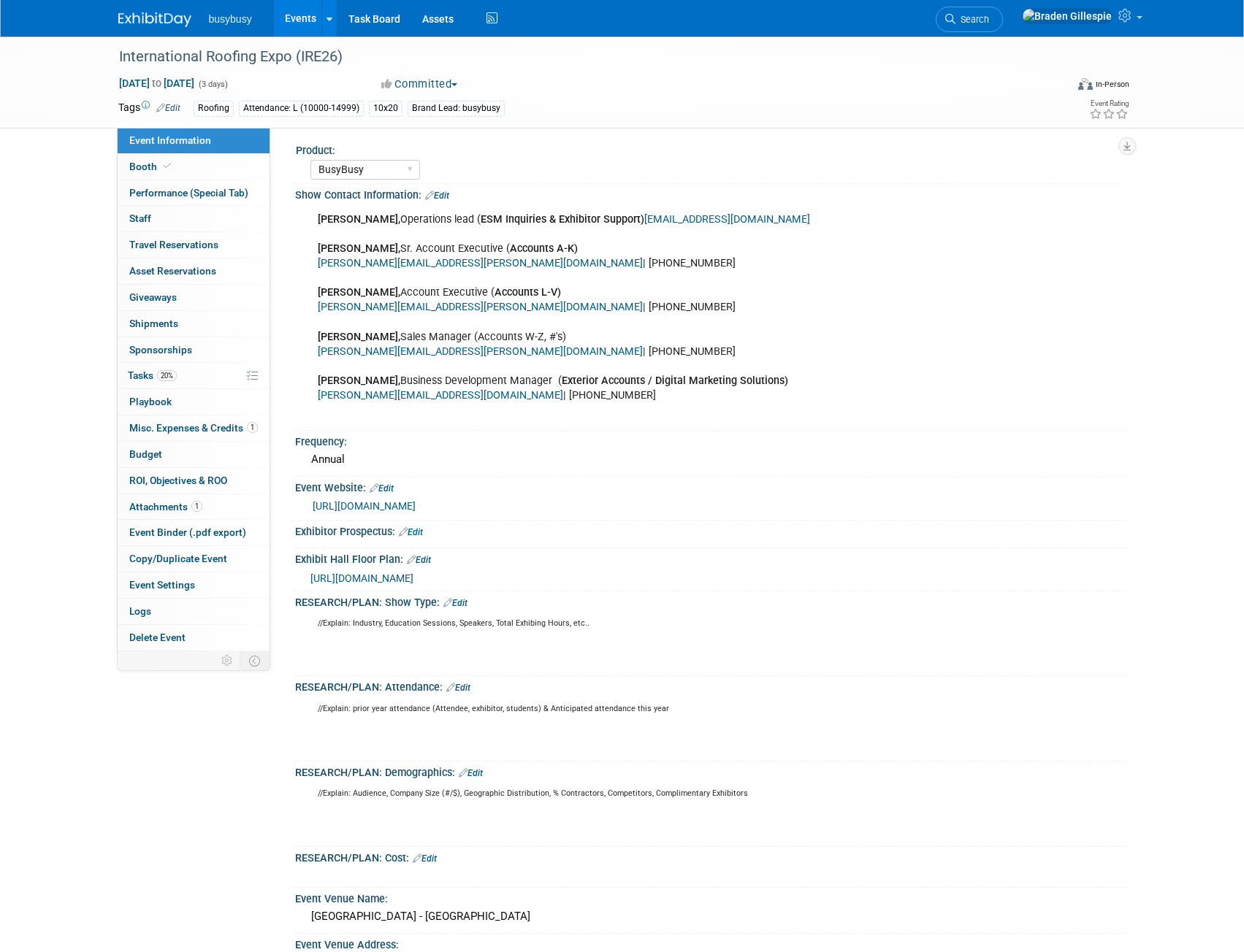
scroll to position [146, 0]
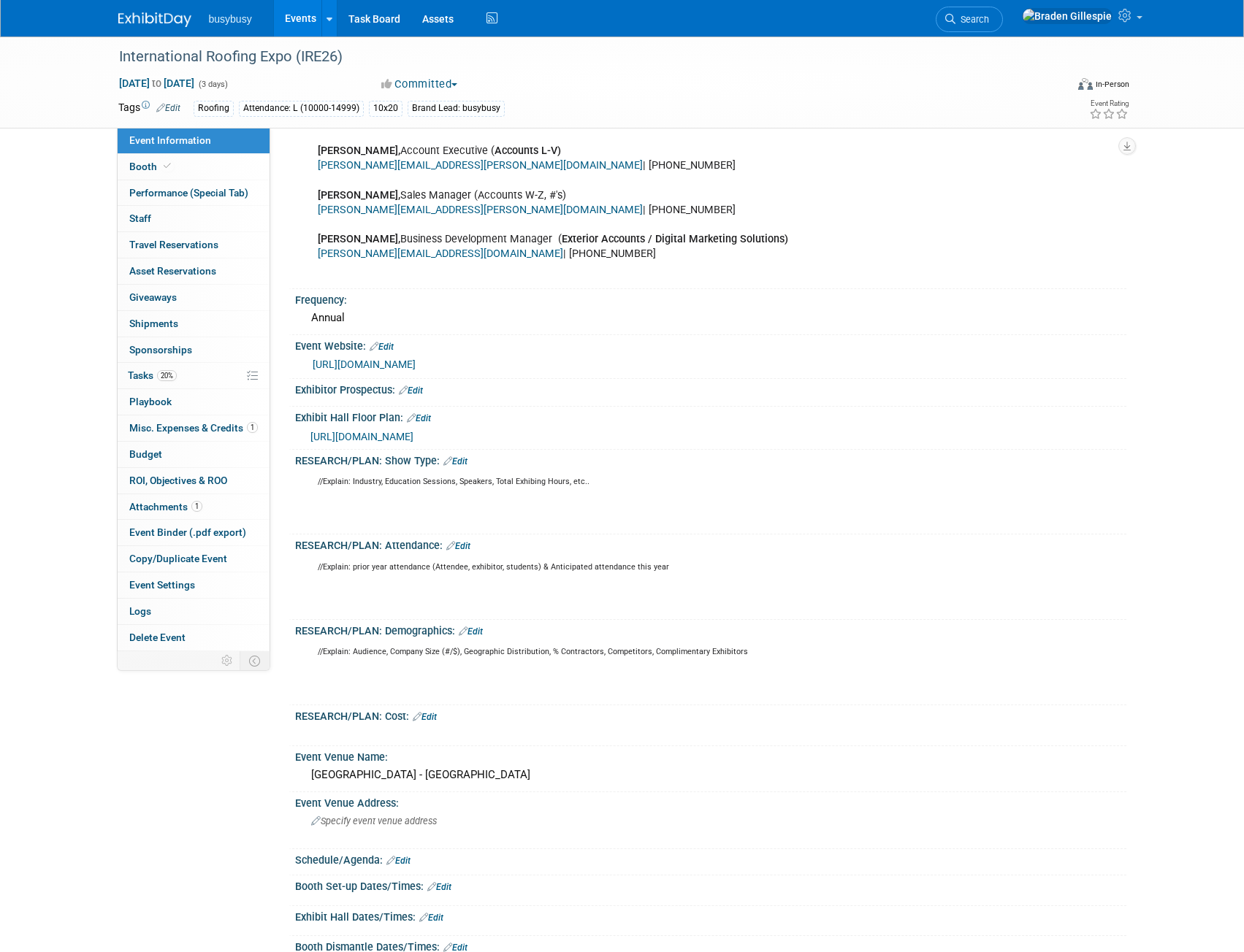
click at [413, 439] on span "[URL][DOMAIN_NAME]" at bounding box center [361, 436] width 103 height 11
click at [989, 18] on span "Search" at bounding box center [972, 19] width 33 height 11
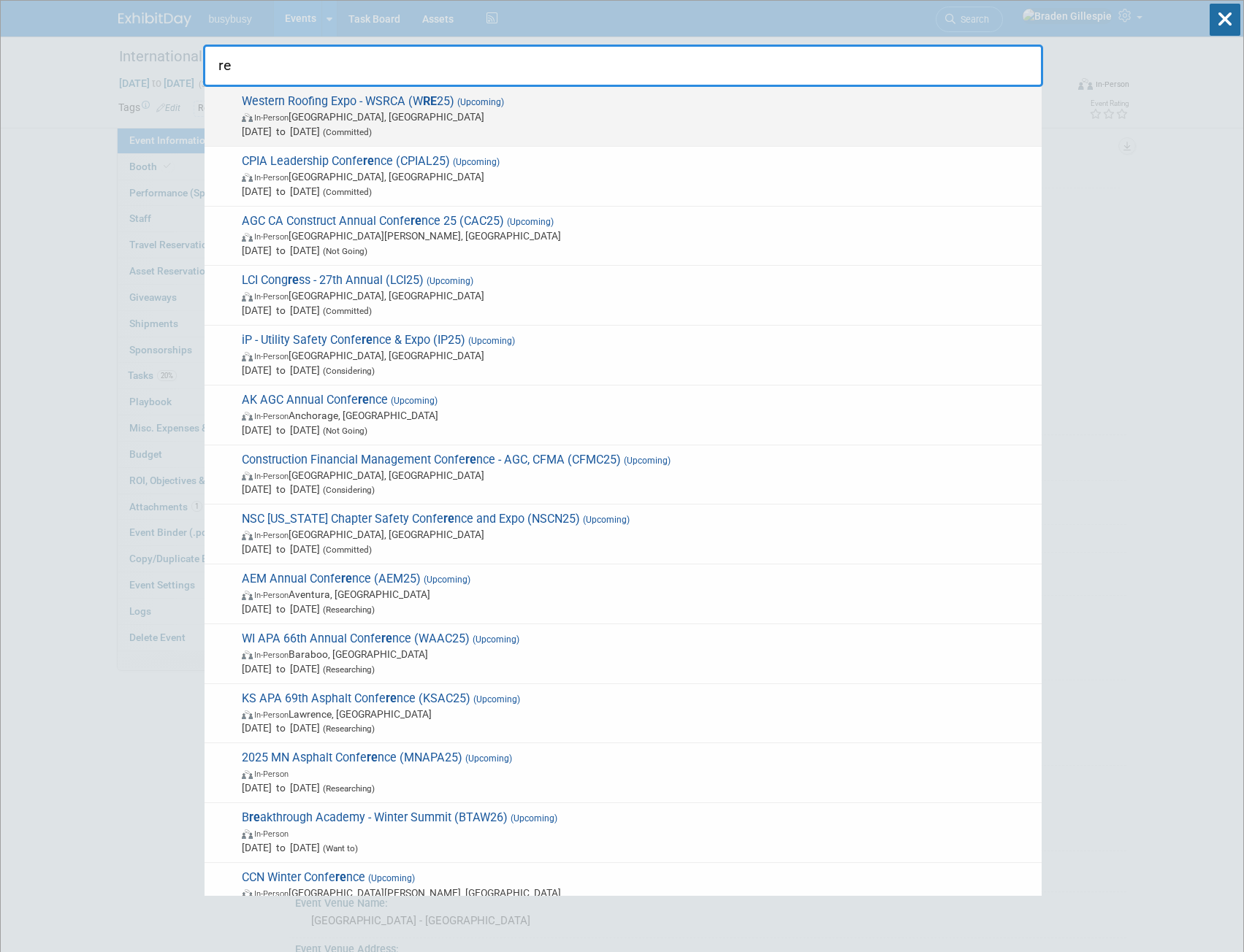
type input "r"
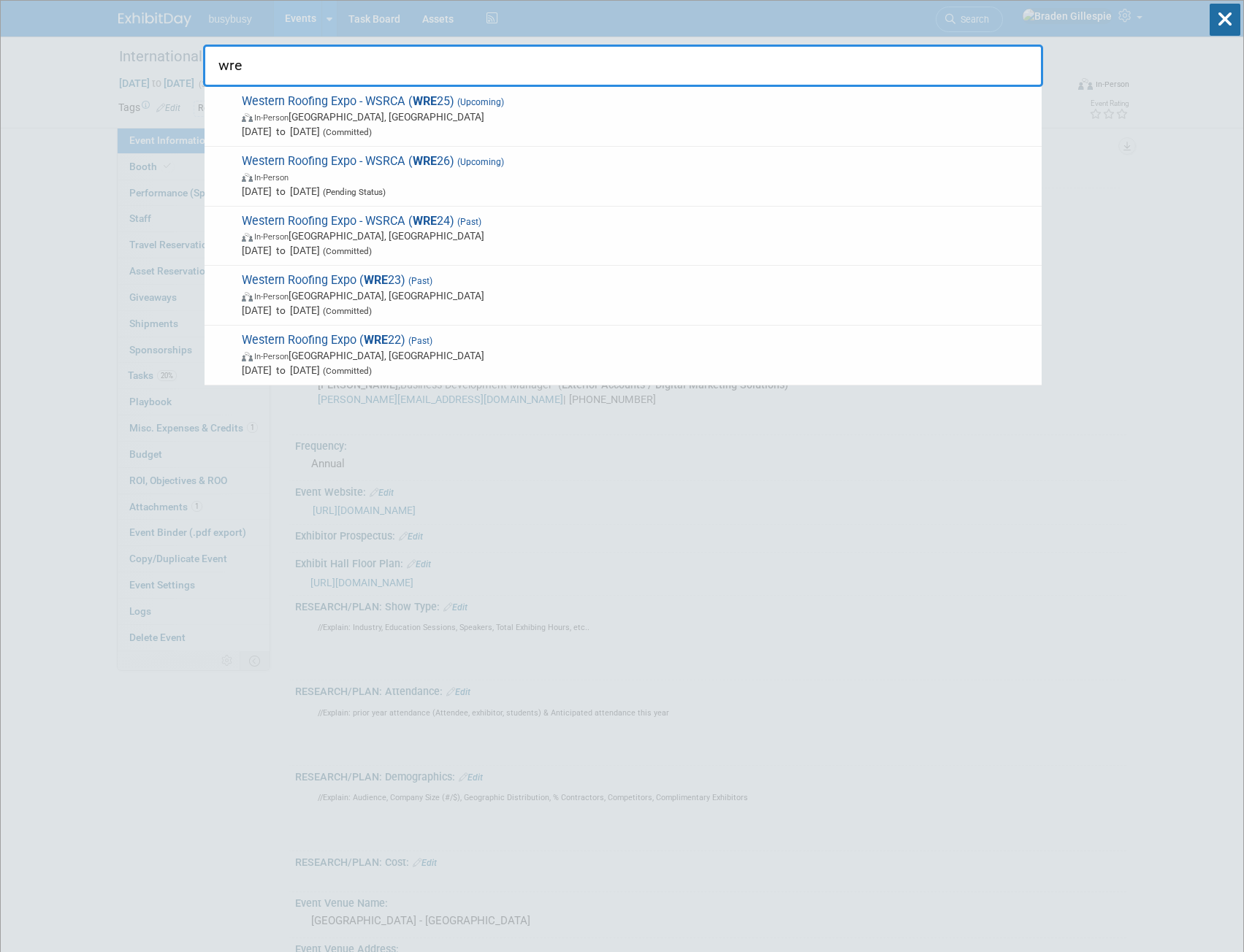
type input "wre"
click at [496, 124] on span "[DATE] to [DATE] (Committed)" at bounding box center [638, 131] width 793 height 15
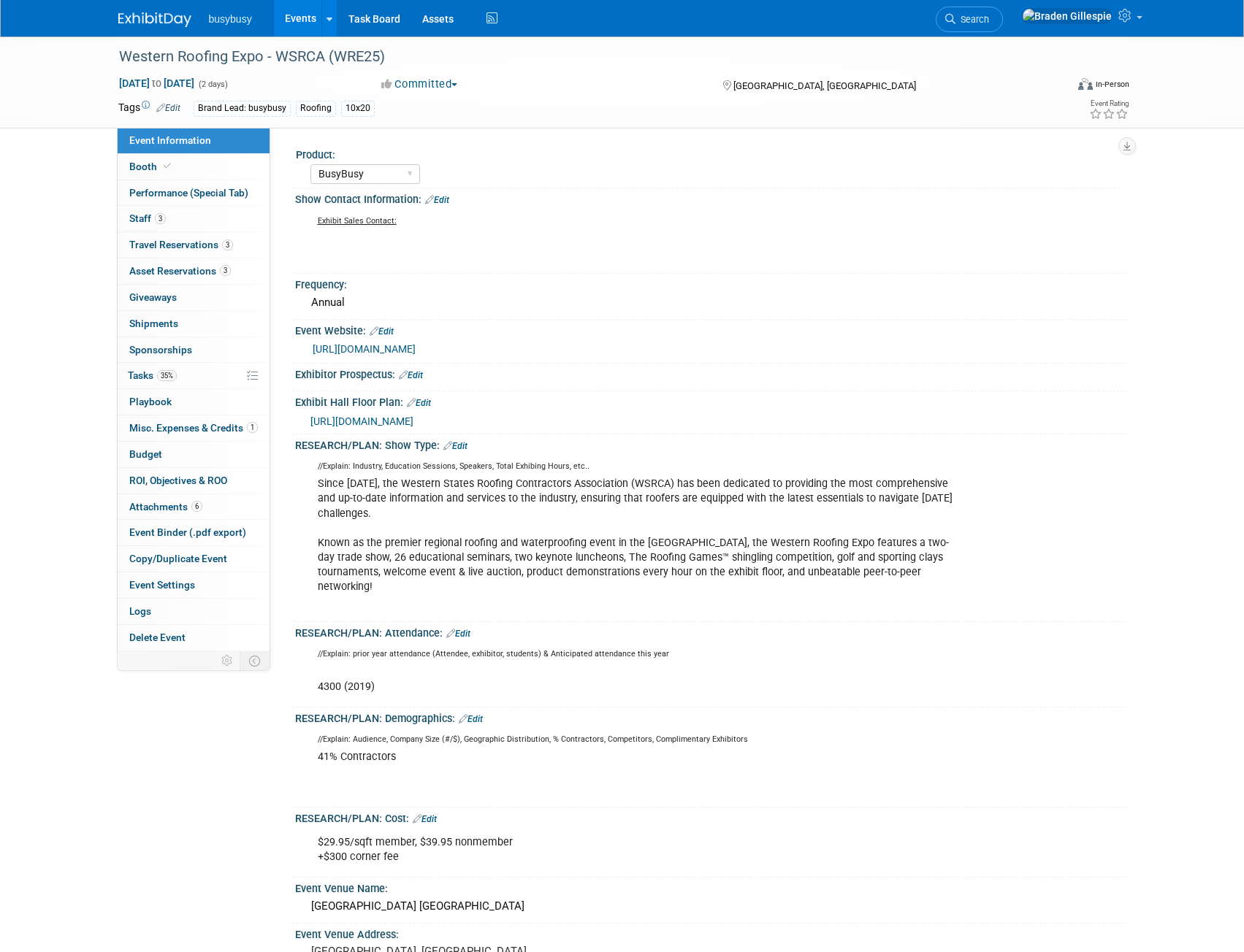
select select "BusyBusy"
click at [413, 422] on span "https://s23.a2zinc.net/clients/wsrca/2025/Public/EventMap.aspx?shMode=E&ID=947" at bounding box center [361, 421] width 103 height 11
click at [386, 60] on div "Western Roofing Expo - WSRCA (WRE25)" at bounding box center [579, 57] width 929 height 26
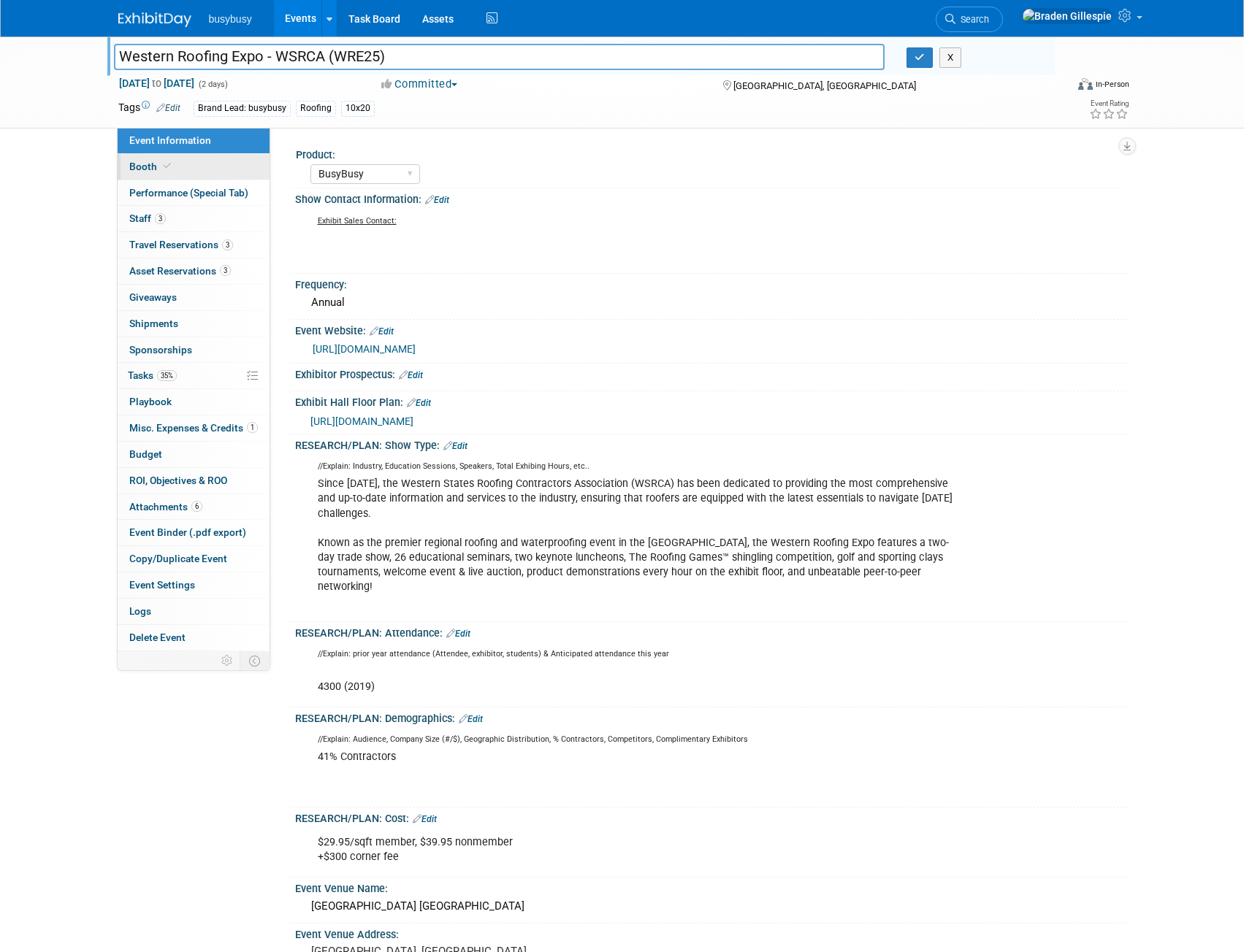
click at [164, 171] on span at bounding box center [167, 166] width 13 height 11
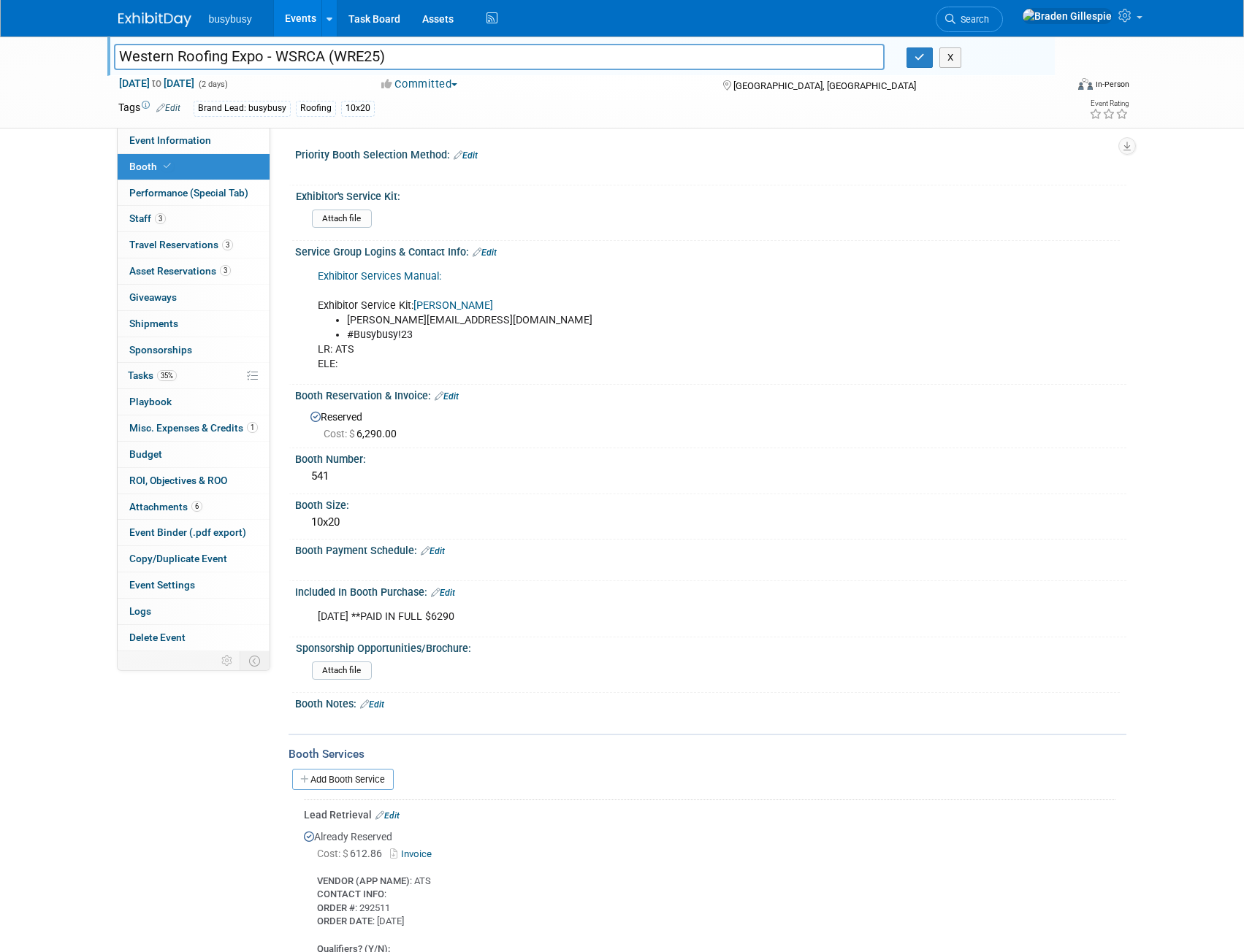
click at [405, 430] on div "Cost: $ 6,290.00" at bounding box center [719, 433] width 792 height 15
click at [989, 24] on span "Search" at bounding box center [972, 19] width 33 height 11
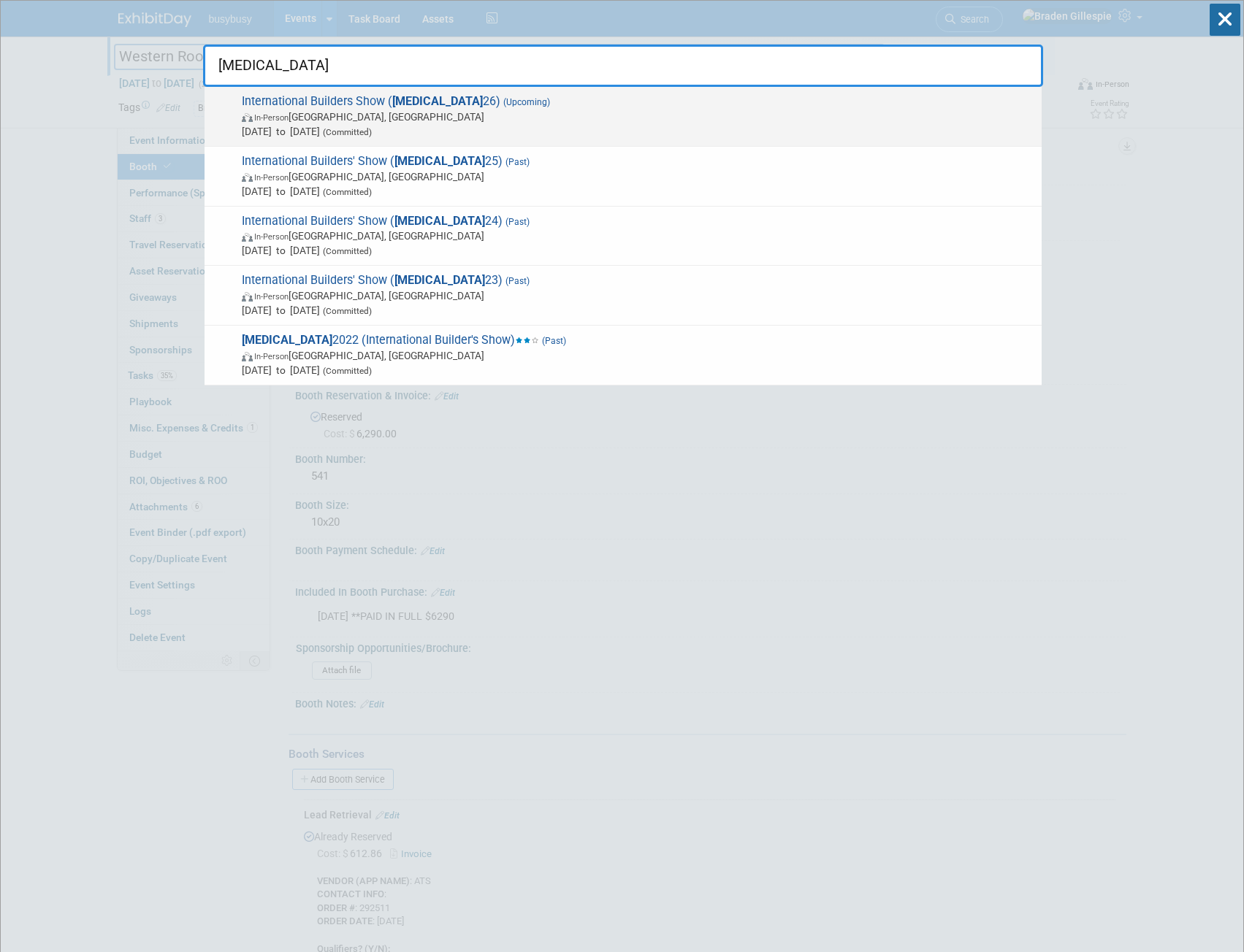
type input "ibs"
click at [804, 108] on span "International Builders Show ( IBS 26) (Upcoming) In-Person Orlando, FL Feb 17, …" at bounding box center [636, 116] width 797 height 45
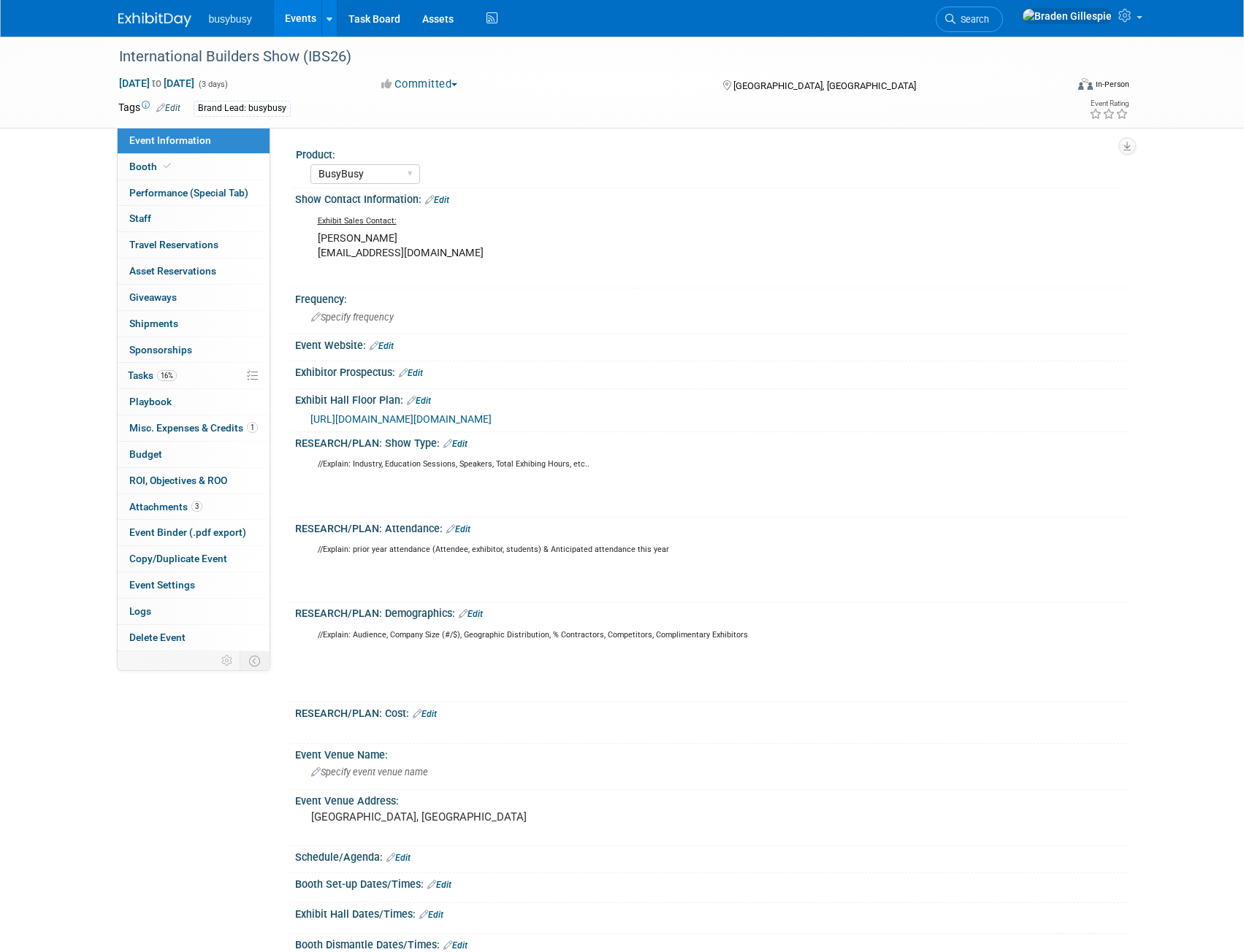
select select "BusyBusy"
click at [179, 169] on link "Booth" at bounding box center [193, 167] width 152 height 25
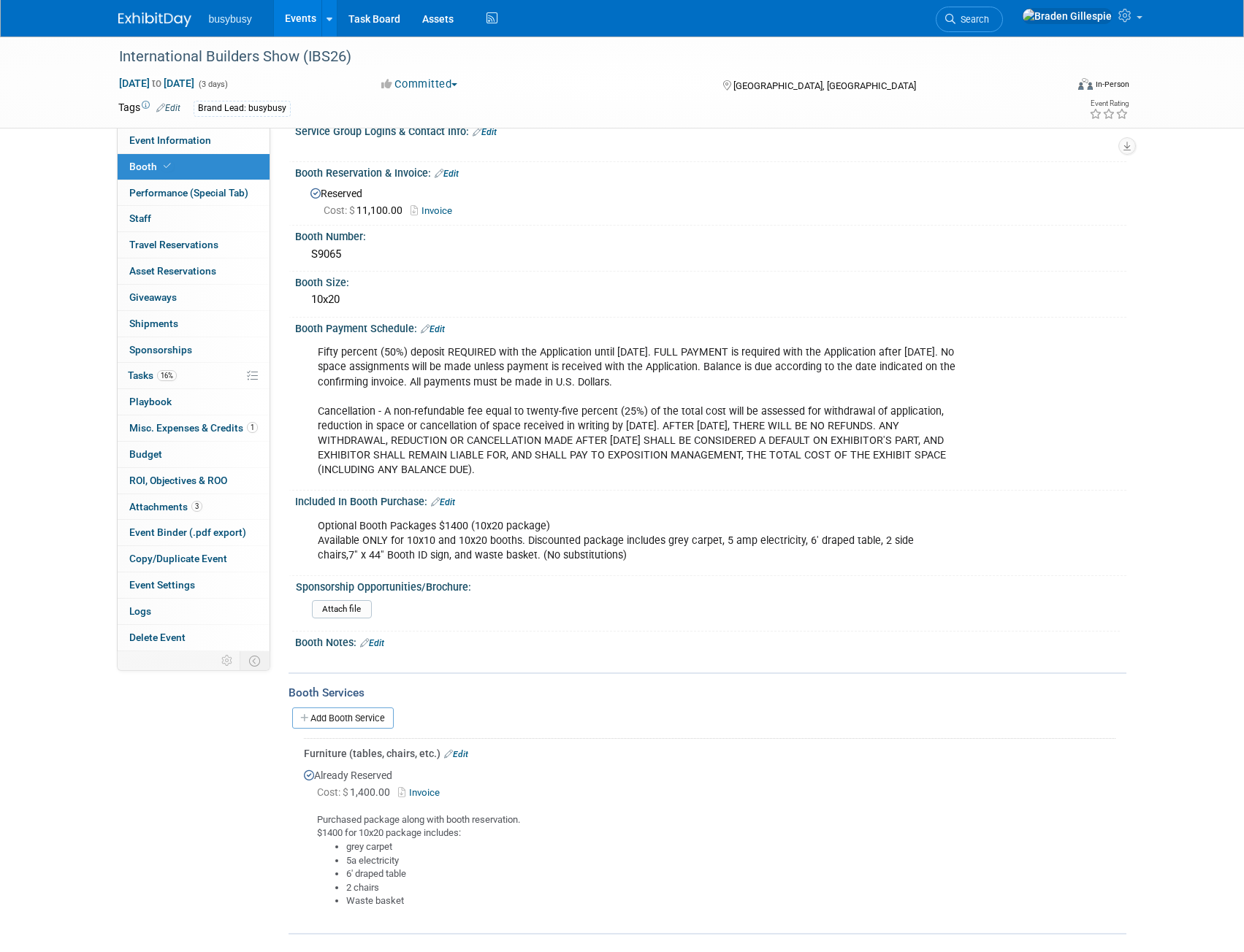
scroll to position [146, 0]
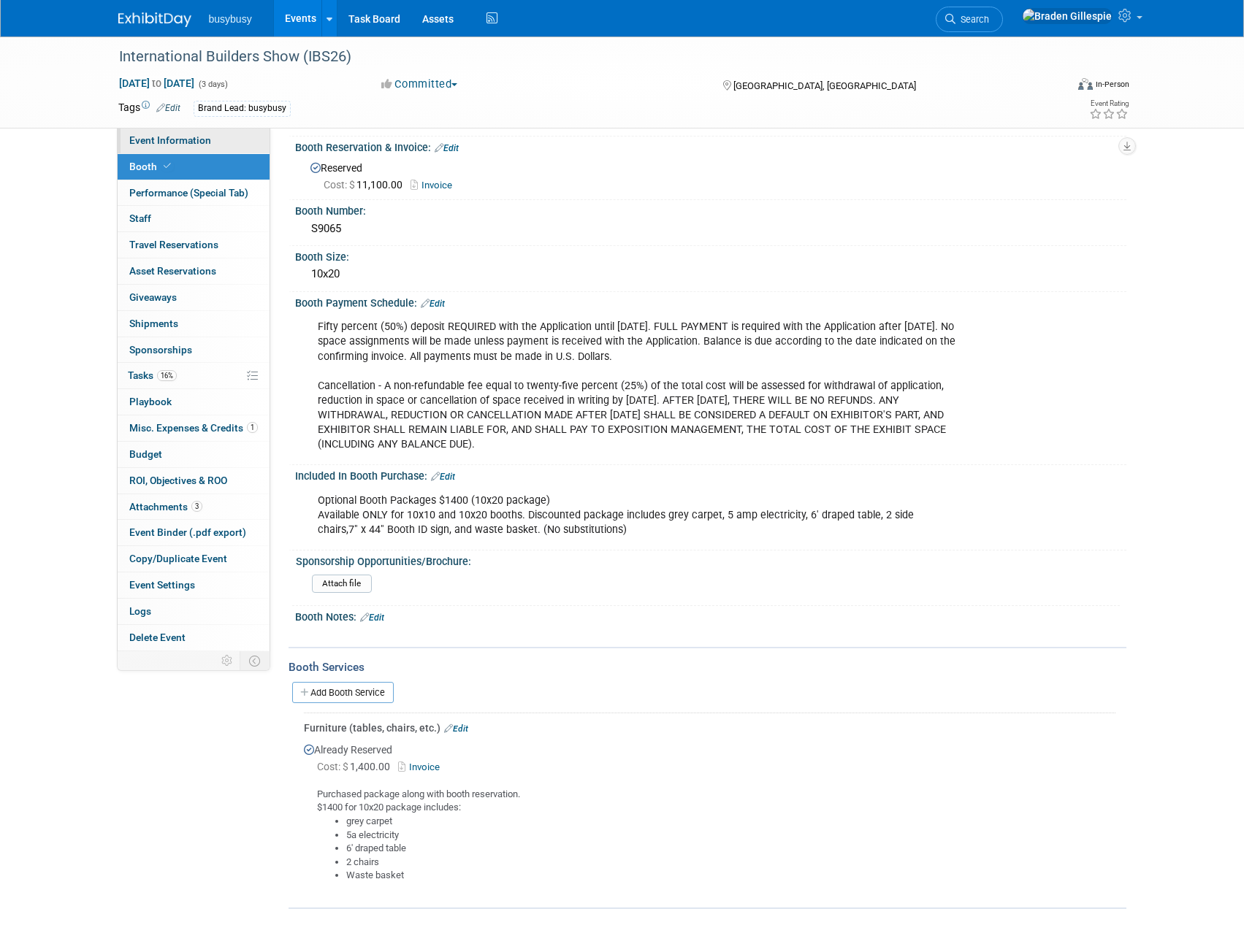
click at [199, 142] on span "Event Information" at bounding box center [169, 139] width 82 height 11
select select "BusyBusy"
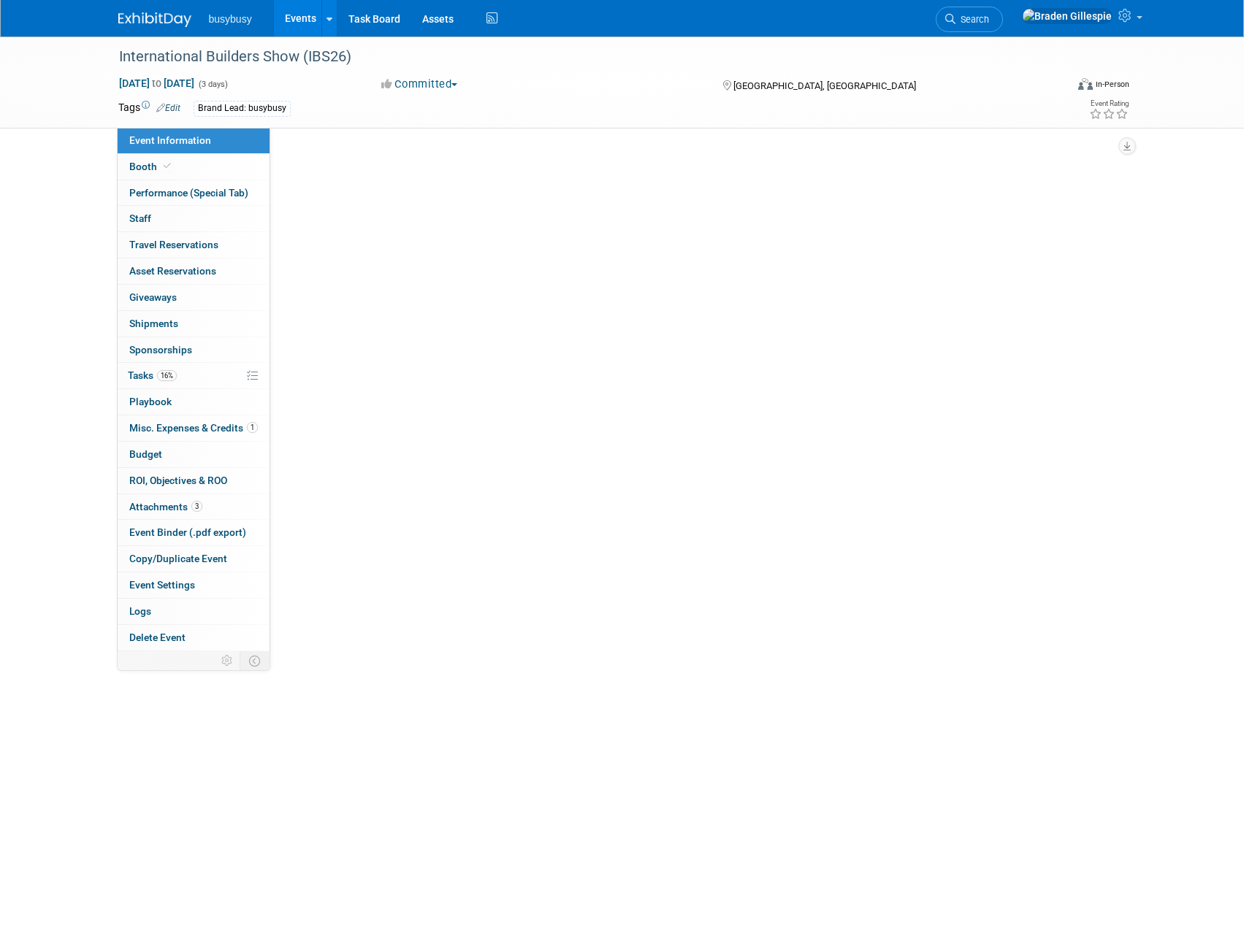
scroll to position [0, 0]
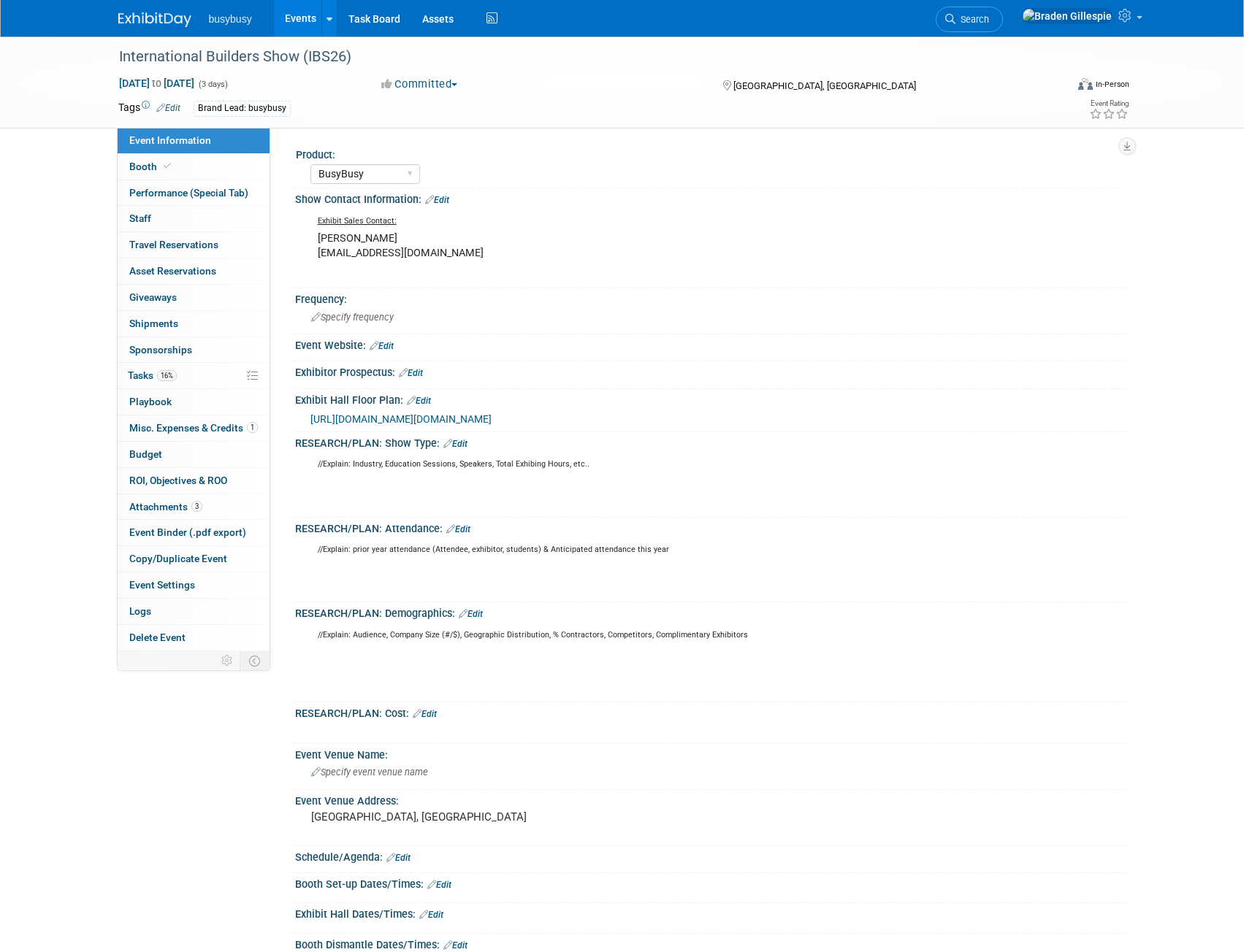
click at [479, 416] on span "https://nahb.ungerboeck.net/prod/app85.cshtml?aat=39644e4851444d616735396f49774…" at bounding box center [401, 418] width 181 height 11
click at [989, 21] on span "Search" at bounding box center [972, 19] width 33 height 11
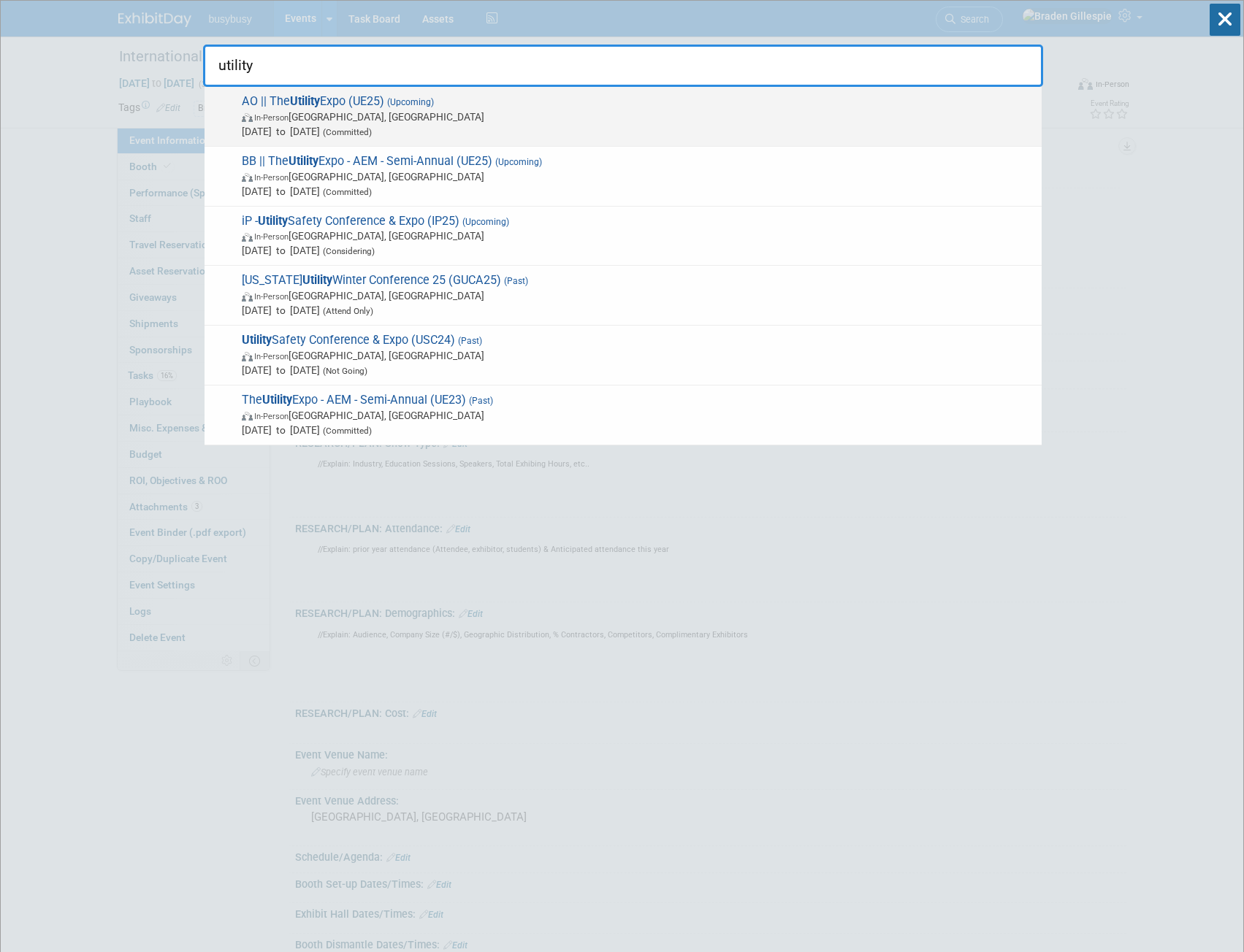
type input "utility"
click at [654, 103] on span "AO || The Utility Expo (UE25) (Upcoming) In-Person Louisville, KY Oct 7, 2025 t…" at bounding box center [636, 116] width 797 height 45
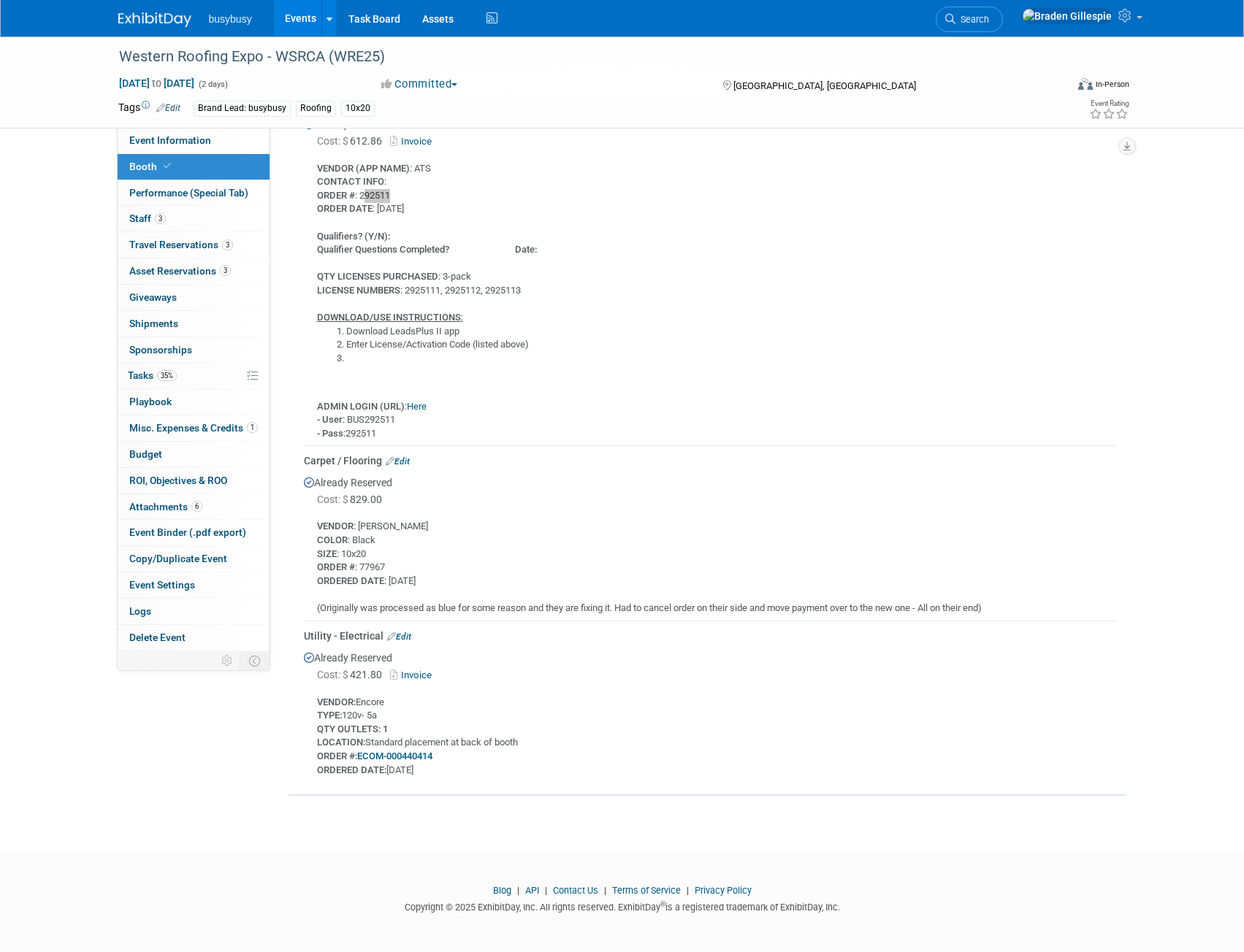
click at [162, 21] on img at bounding box center [154, 19] width 73 height 15
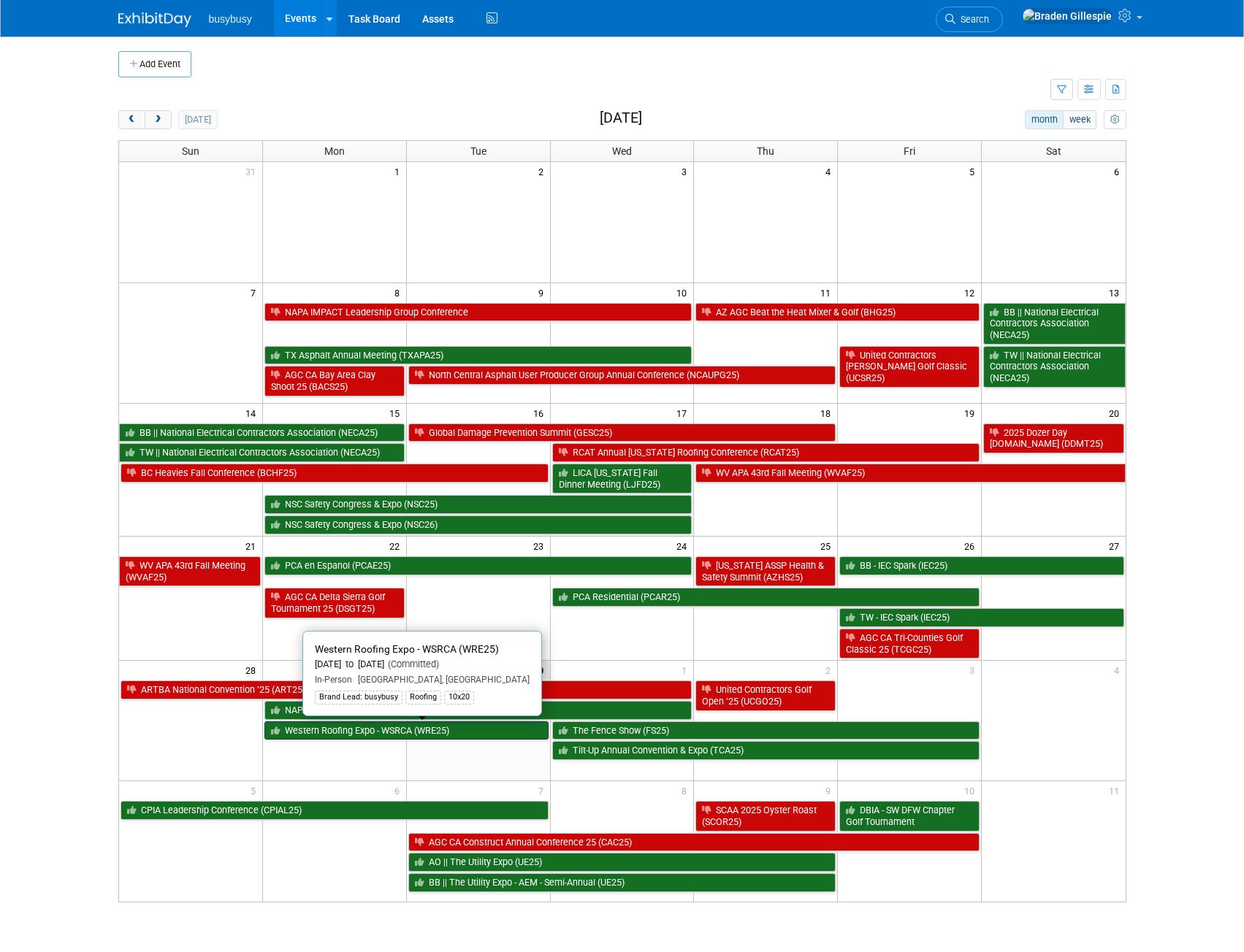
click at [492, 733] on link "Western Roofing Expo - WSRCA (WRE25)" at bounding box center [407, 731] width 284 height 19
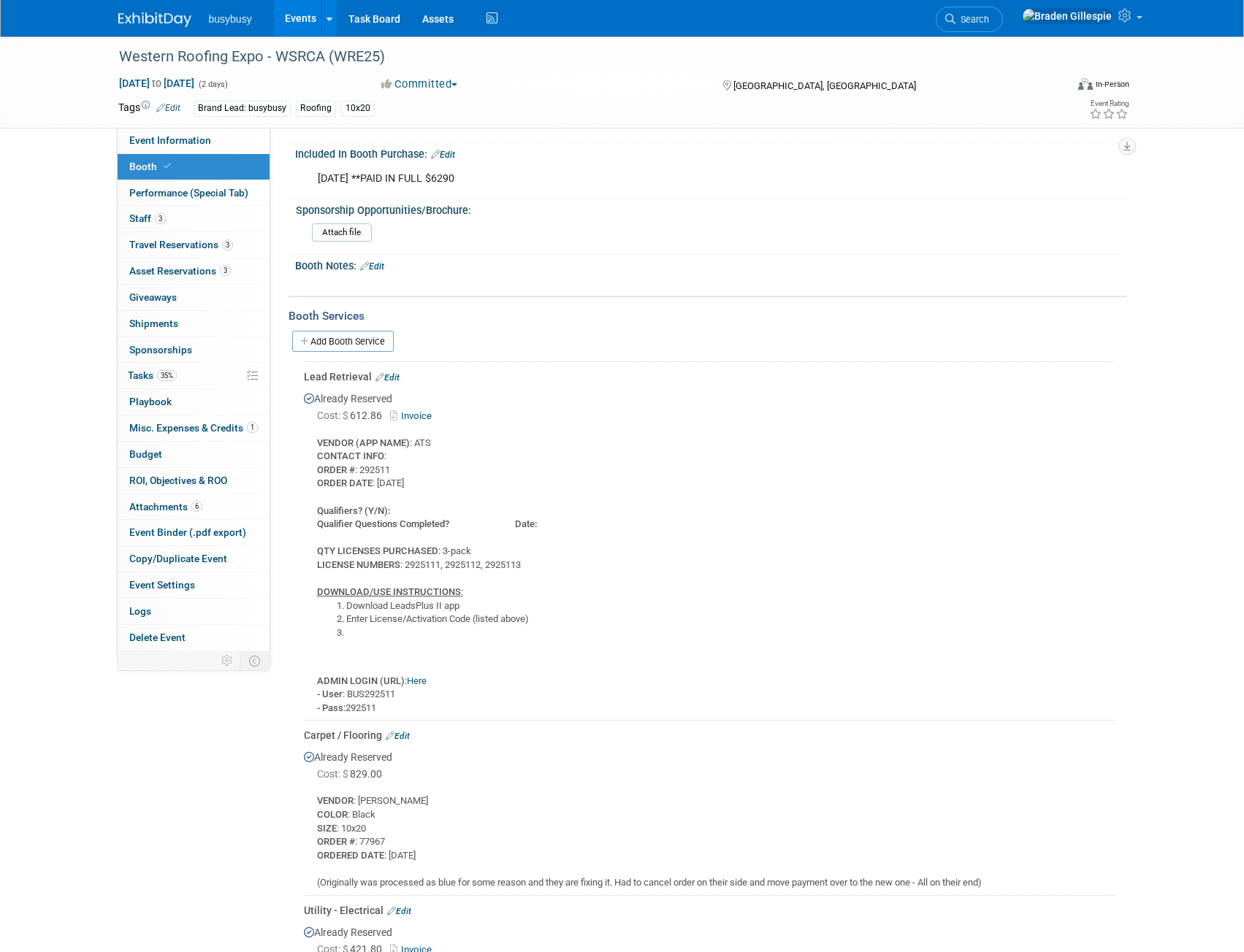
click at [416, 678] on link "Here" at bounding box center [416, 681] width 19 height 11
click at [157, 11] on link at bounding box center [163, 11] width 90 height 11
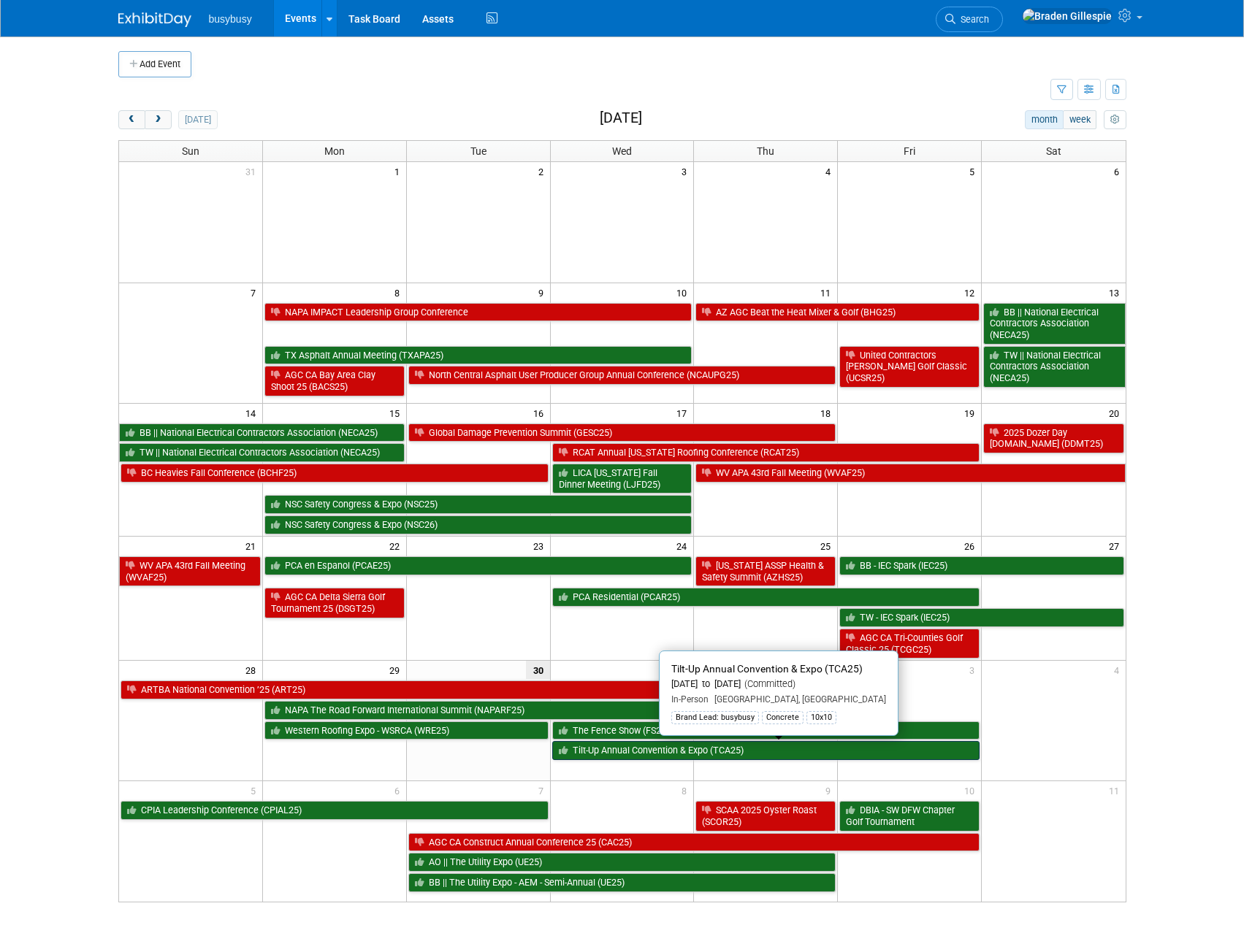
click at [715, 748] on link "Tilt-Up Annual Convention & Expo (TCA25)" at bounding box center [766, 751] width 428 height 19
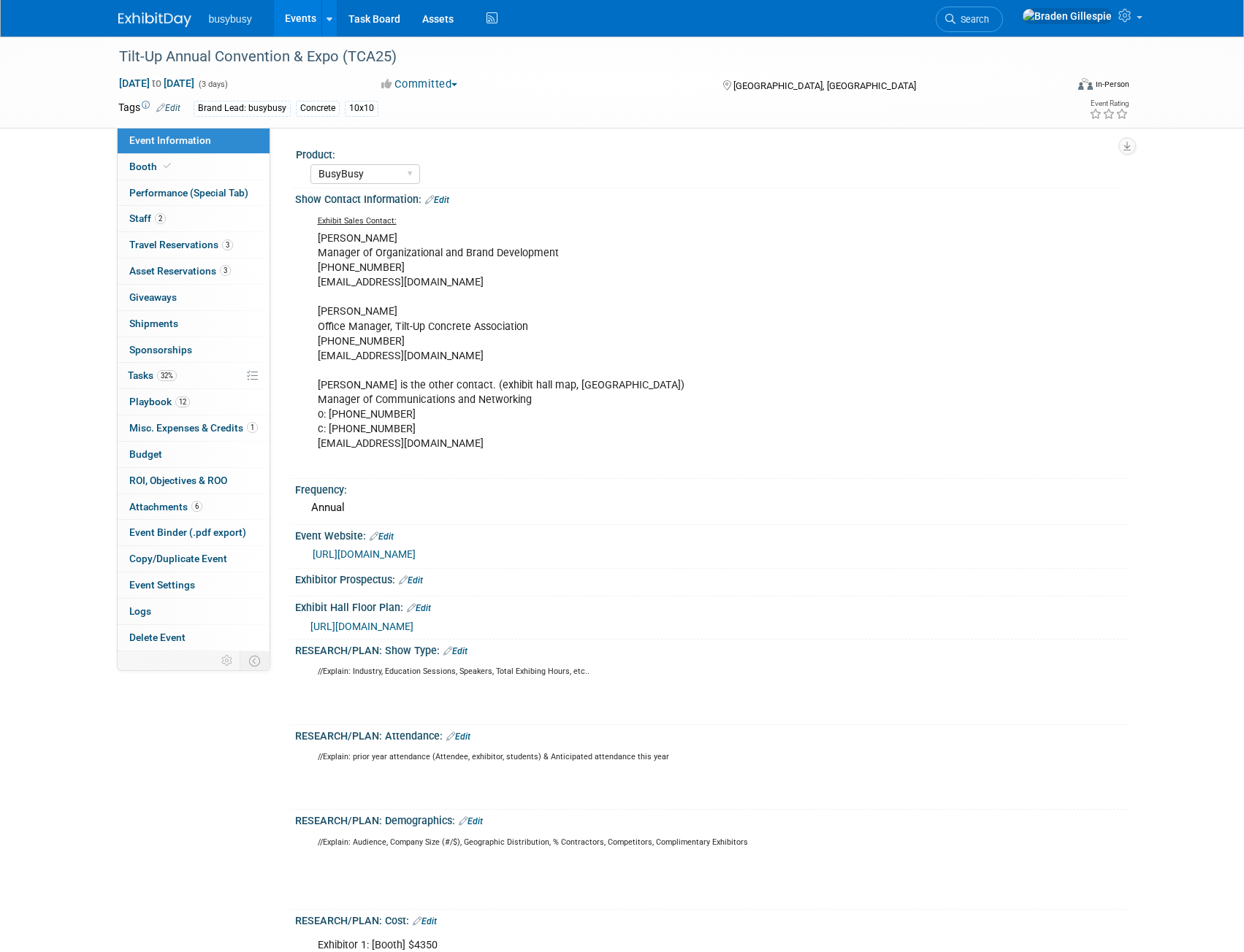
select select "BusyBusy"
click at [199, 169] on link "Booth" at bounding box center [193, 167] width 152 height 25
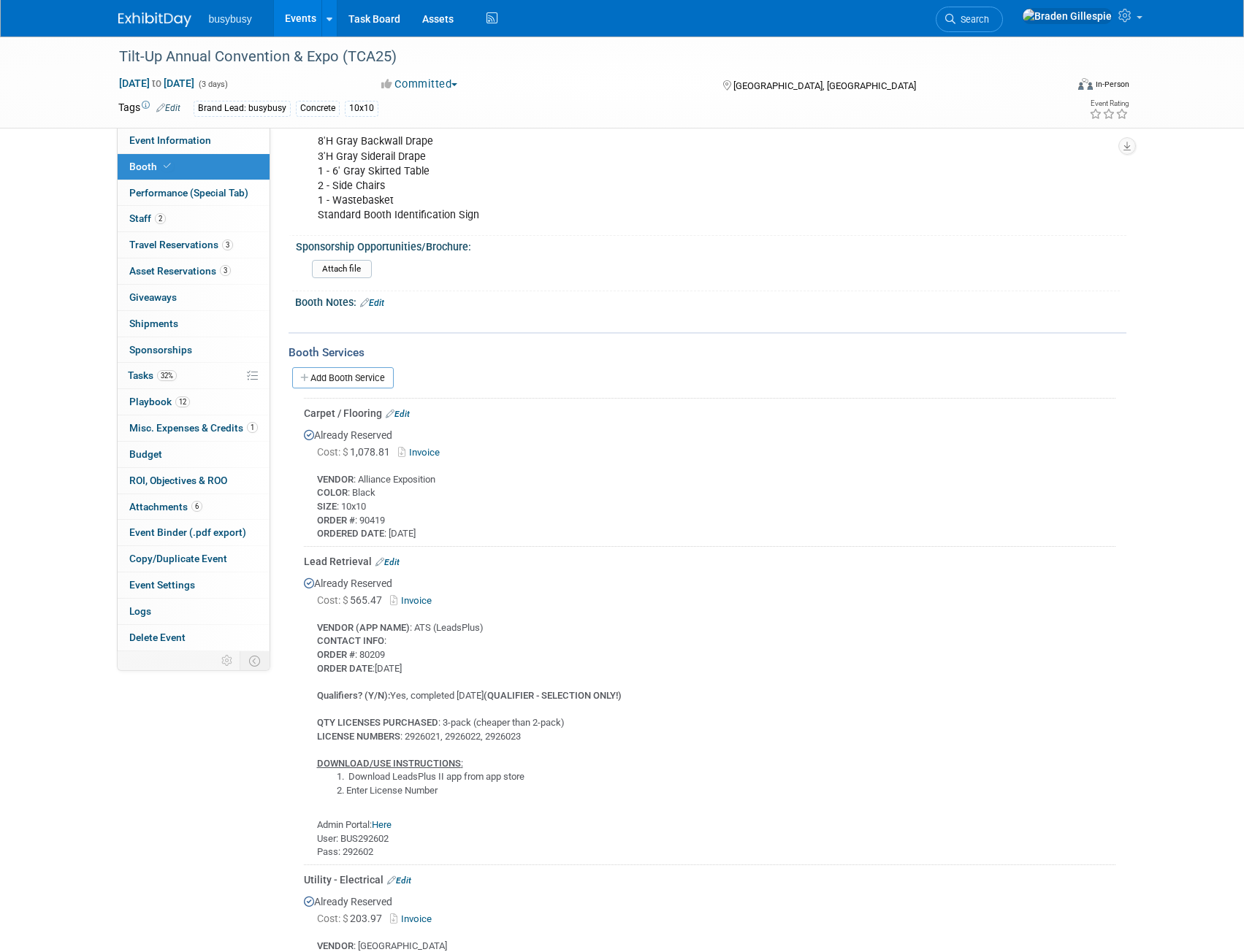
scroll to position [265, 0]
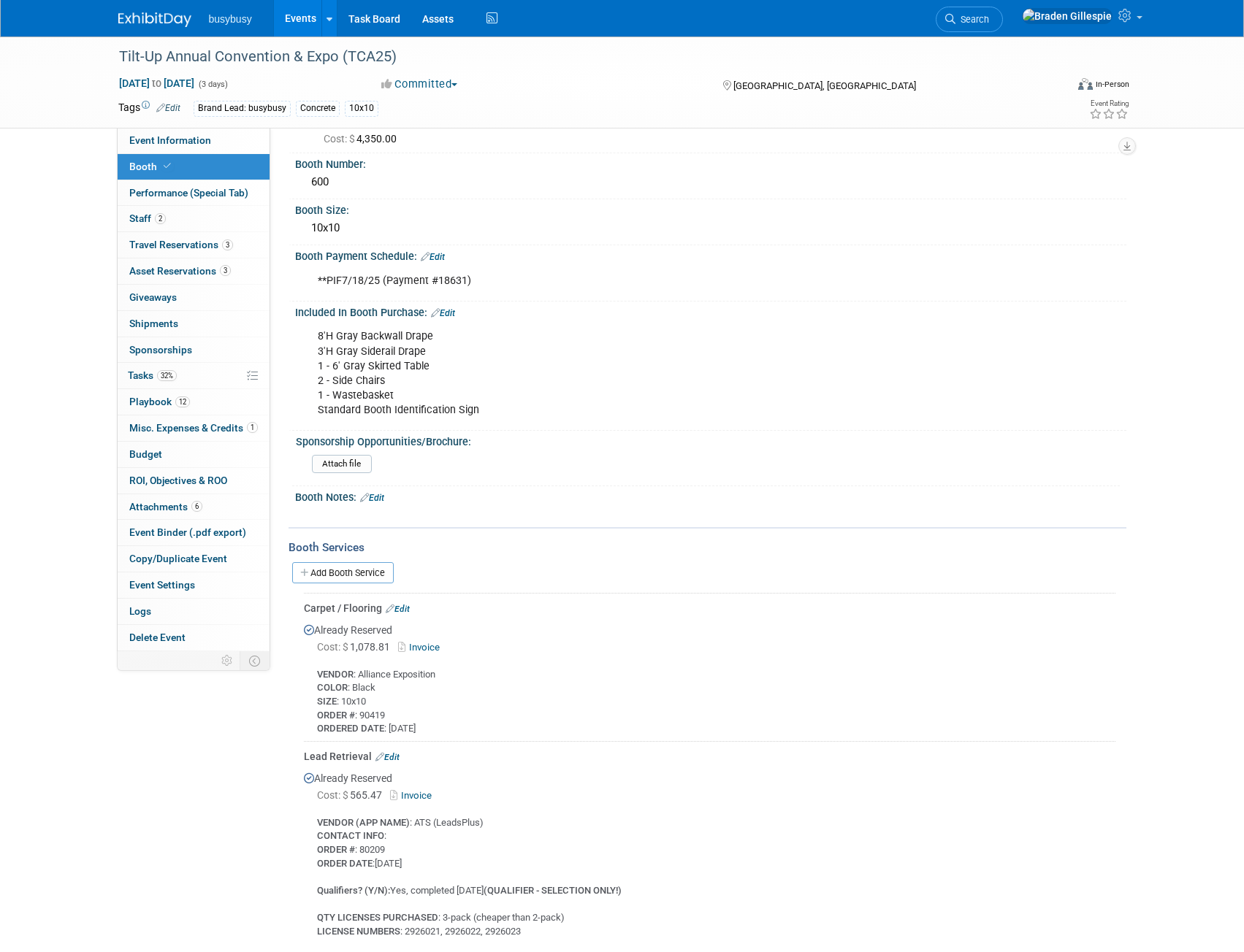
click at [155, 17] on img at bounding box center [154, 19] width 73 height 15
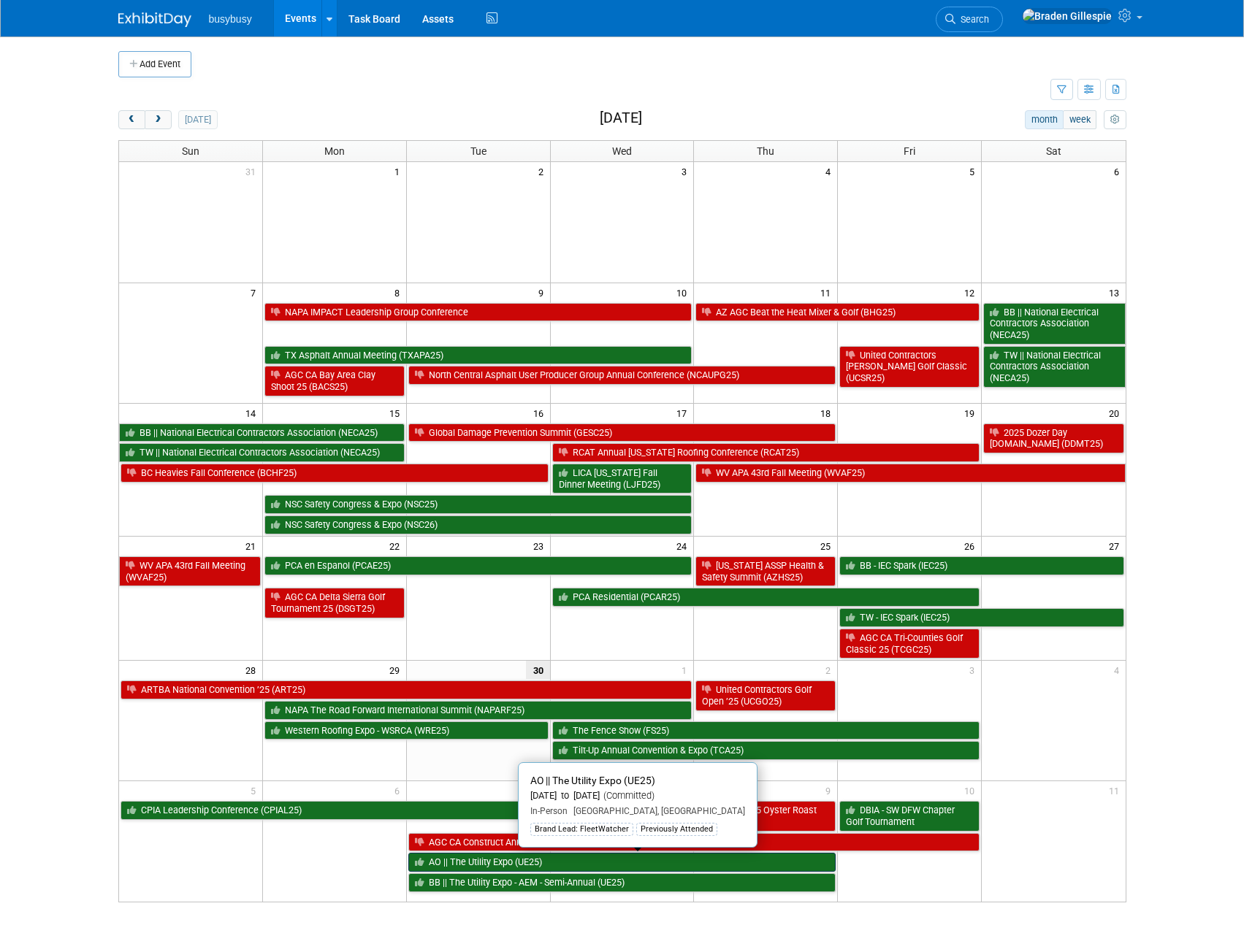
click at [637, 861] on link "AO || The Utility Expo (UE25)" at bounding box center [622, 863] width 428 height 19
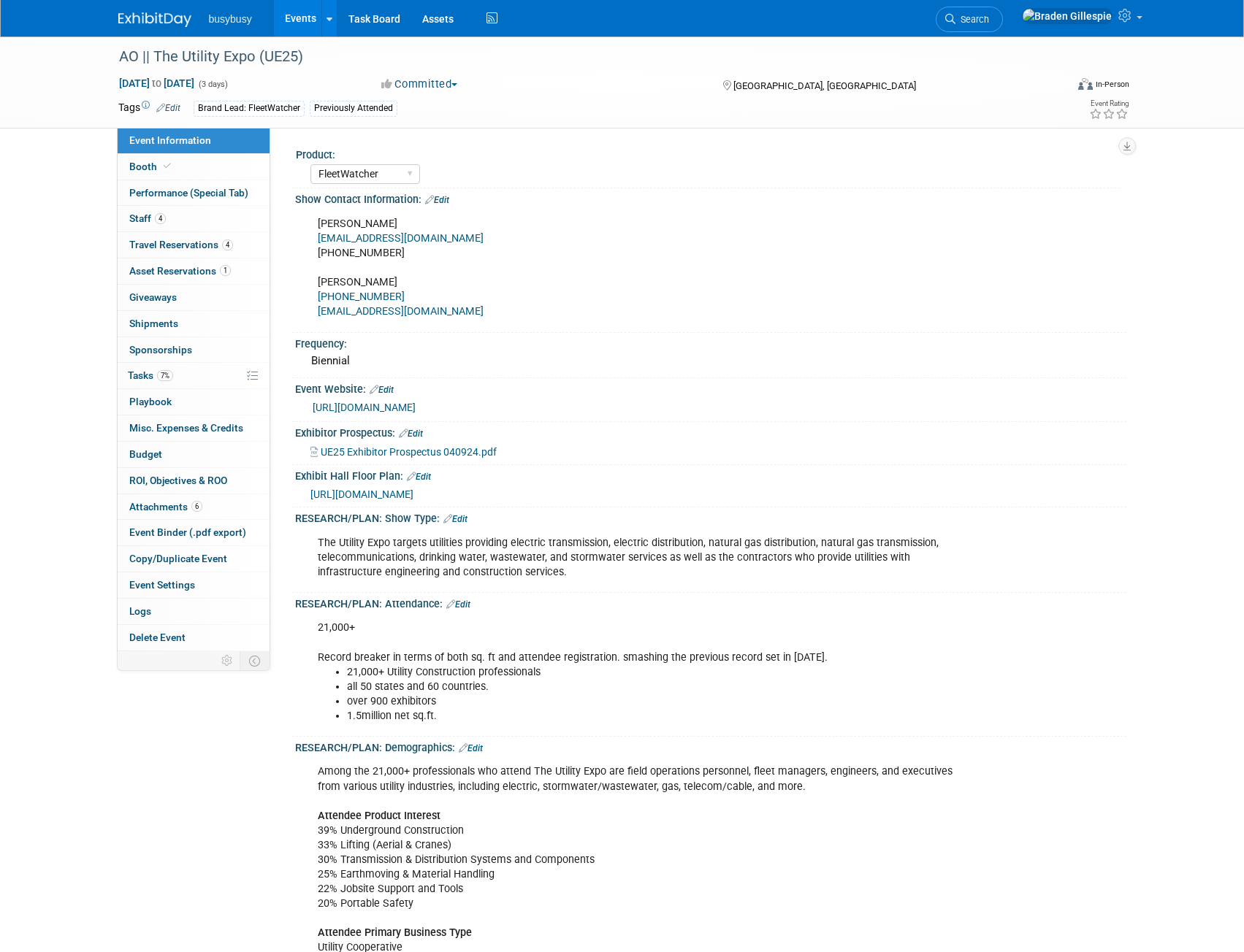
select select "FleetWatcher"
select select "Member"
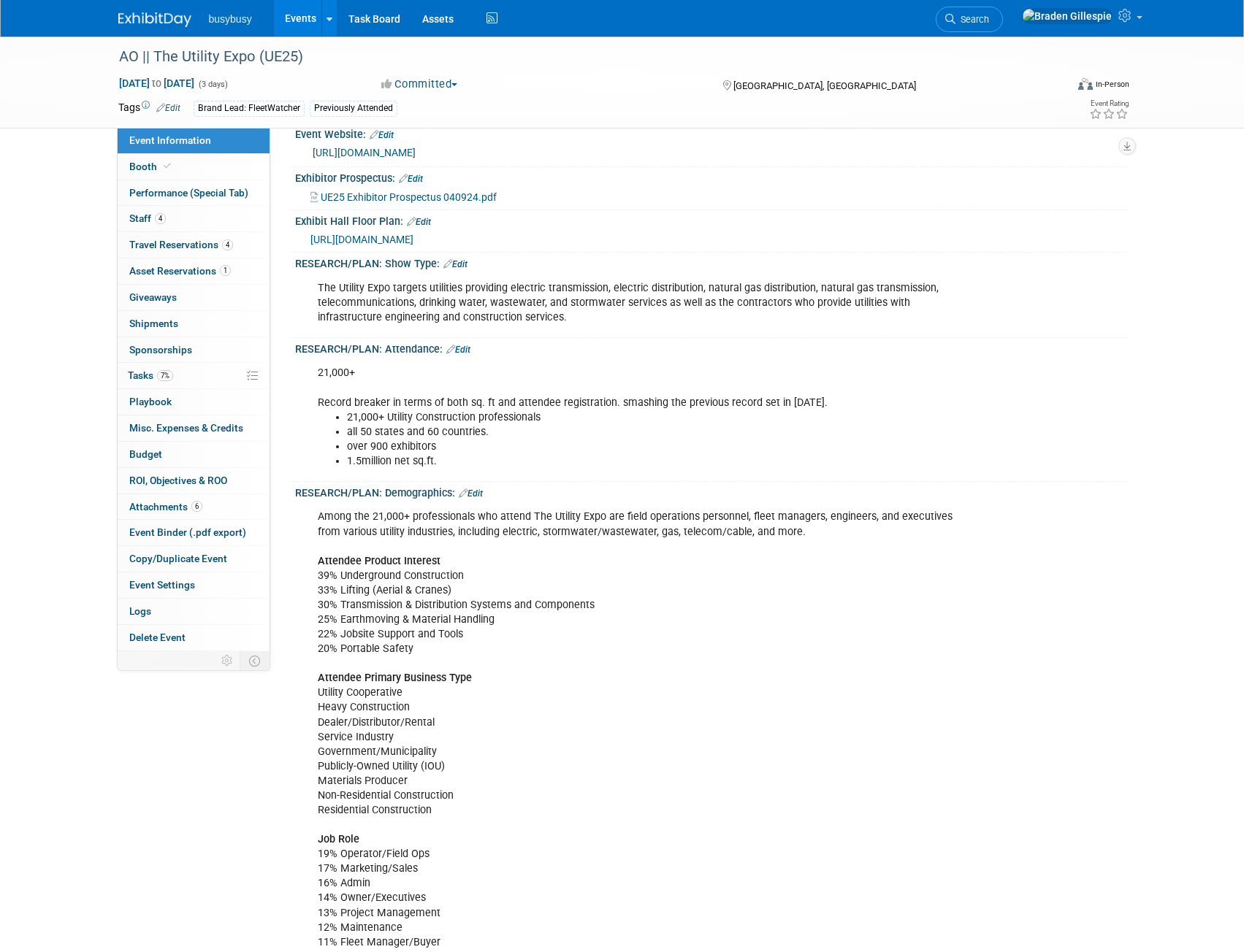
scroll to position [366, 0]
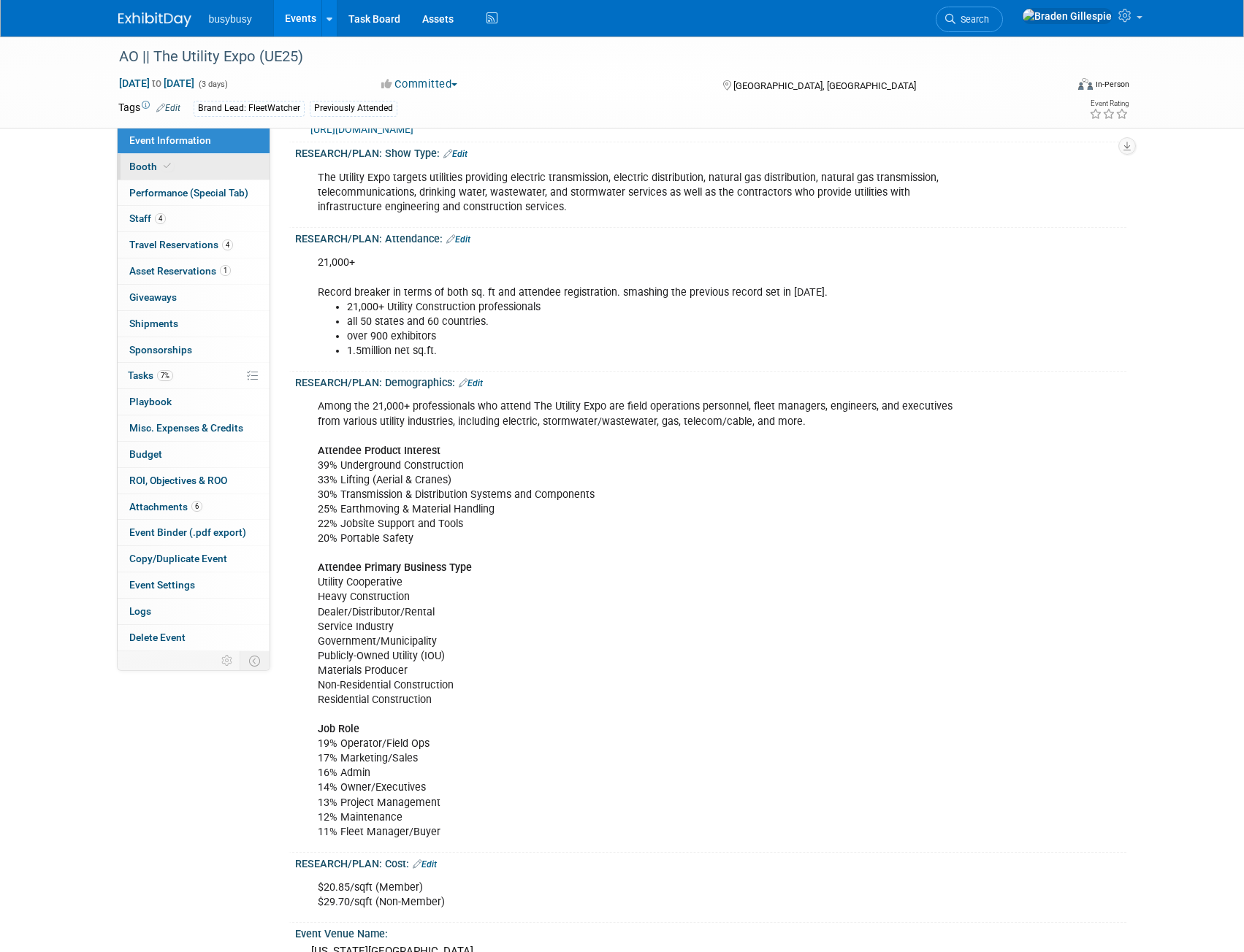
click at [210, 170] on link "Booth" at bounding box center [193, 167] width 152 height 25
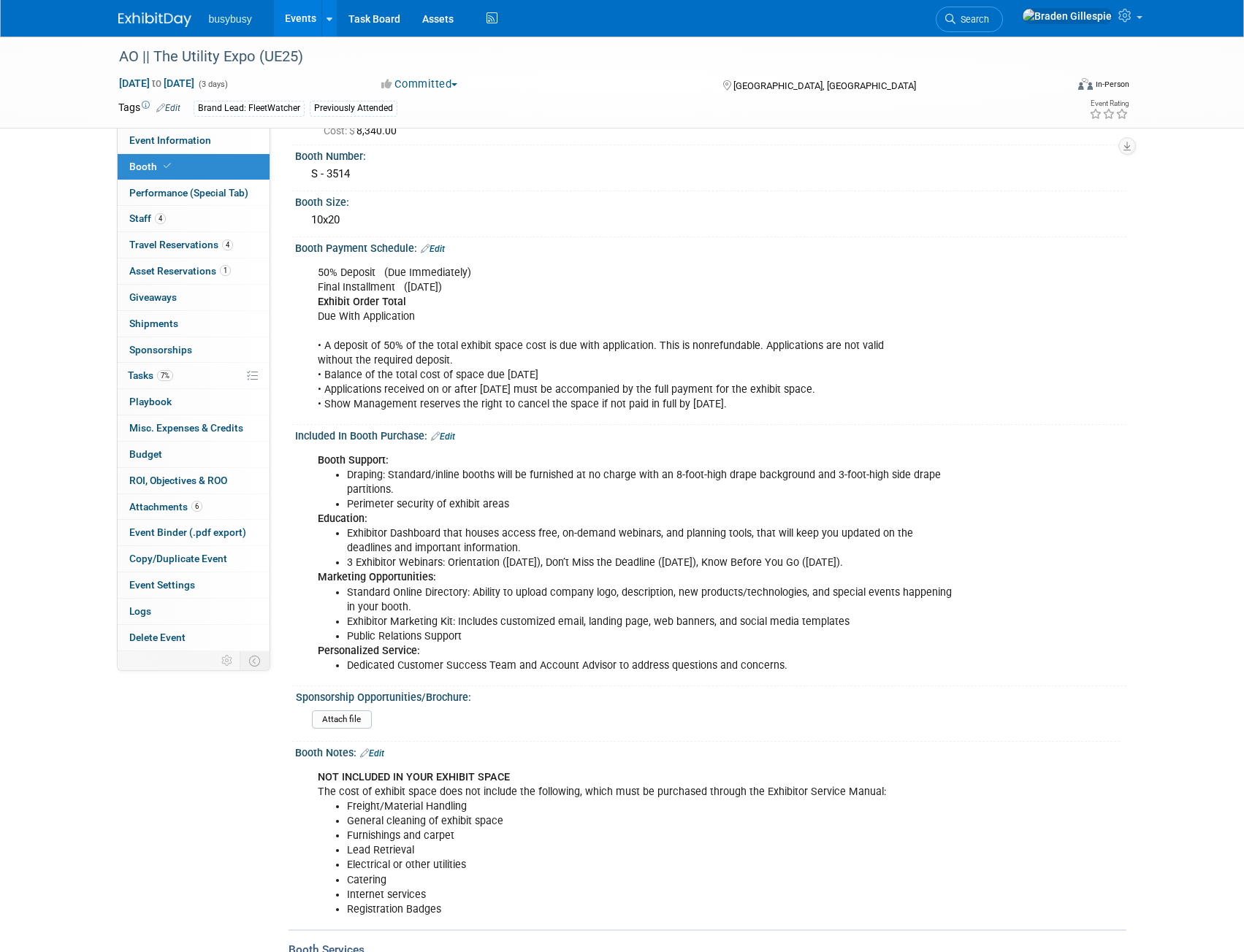
scroll to position [430, 0]
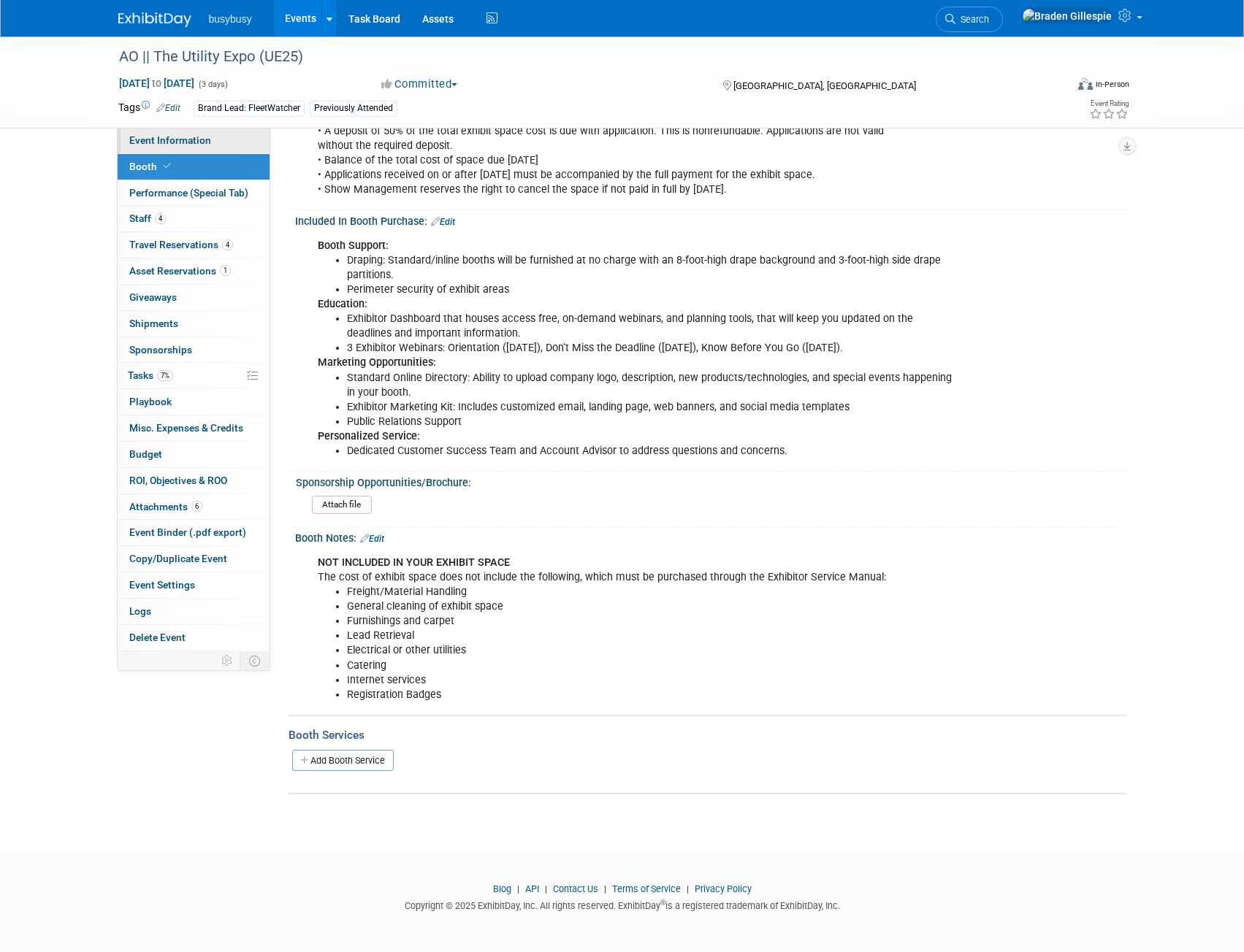
click at [182, 145] on span "Event Information" at bounding box center [169, 139] width 82 height 11
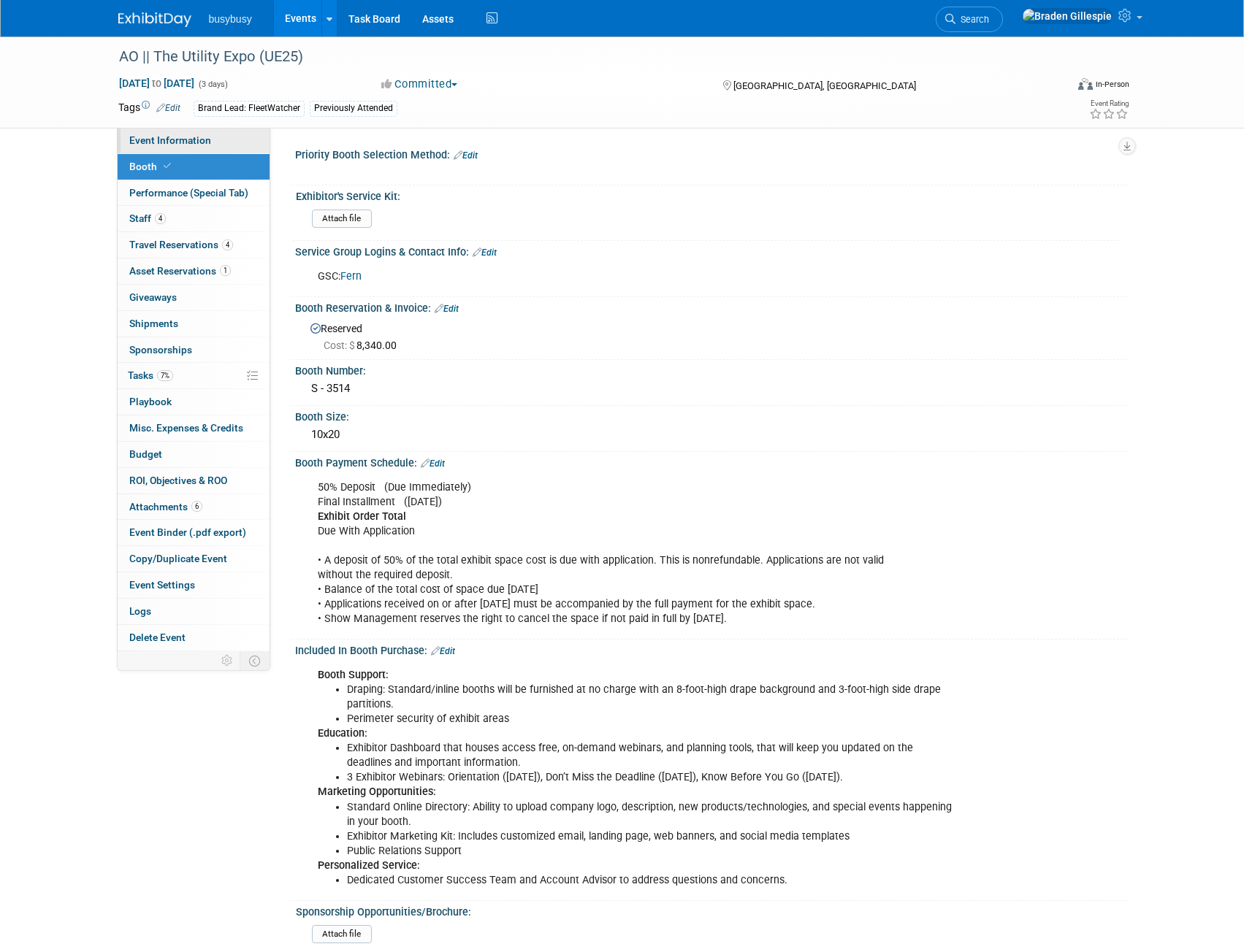
select select "FleetWatcher"
select select "Member"
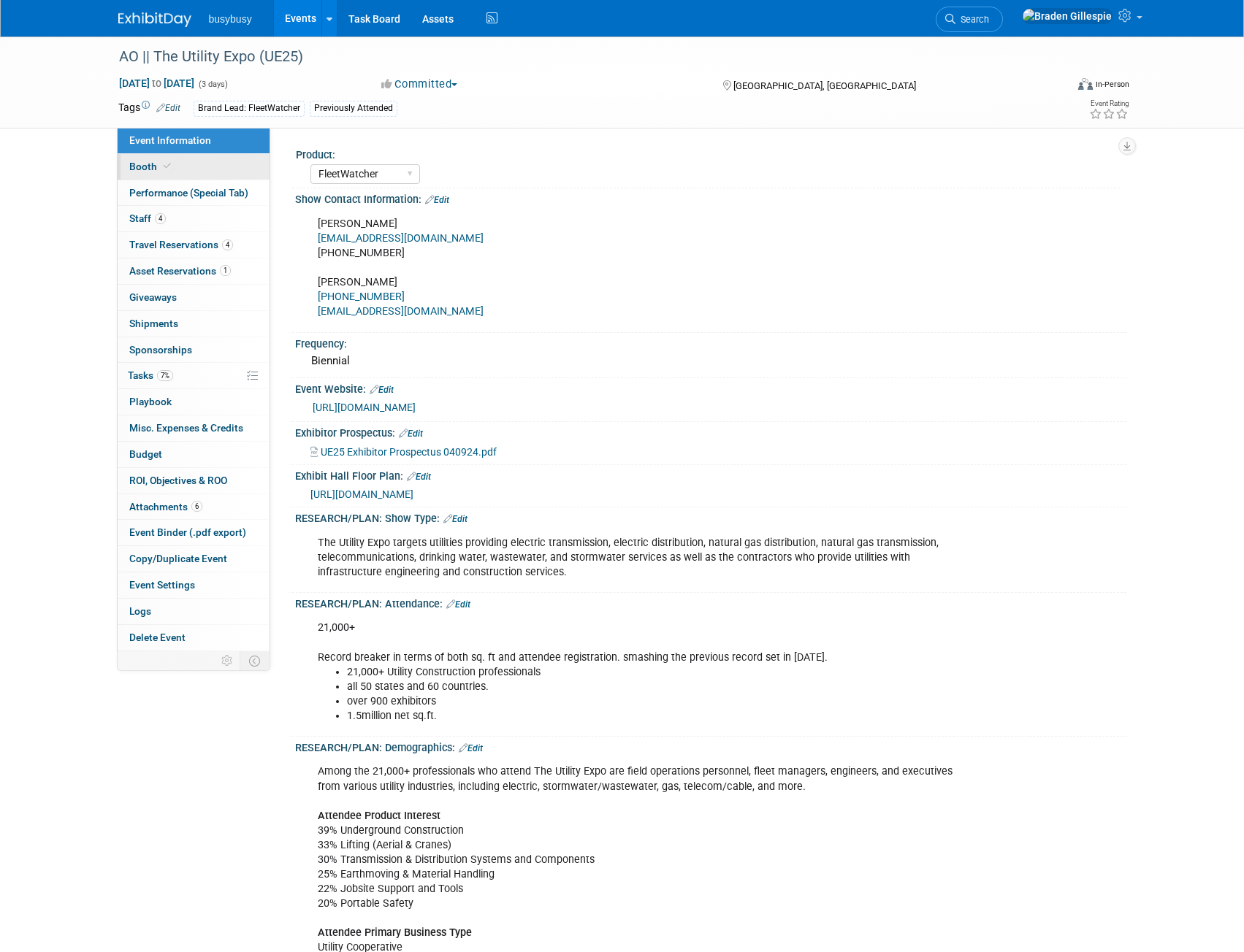
click at [193, 165] on link "Booth" at bounding box center [193, 167] width 152 height 25
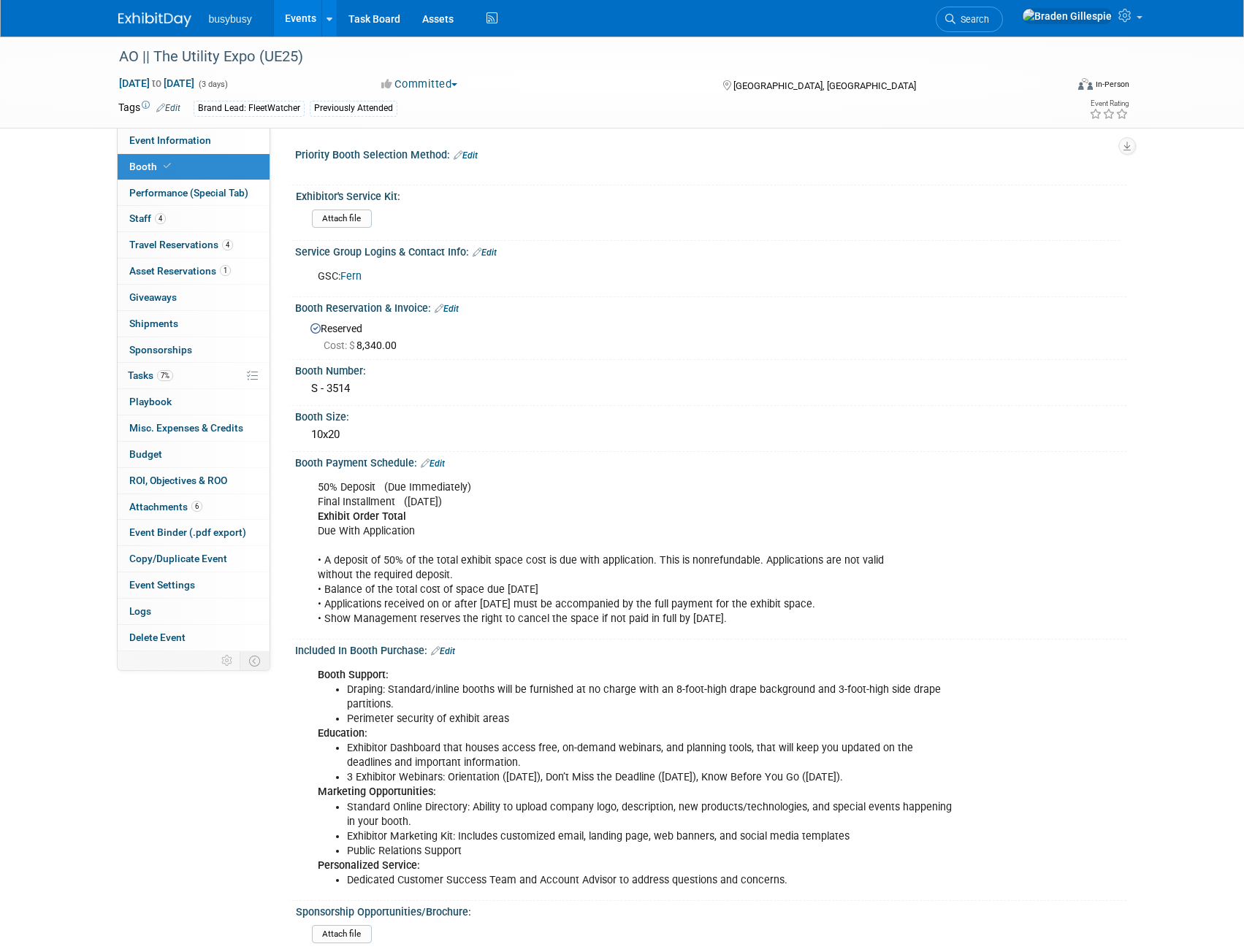
click at [357, 277] on link "Fern" at bounding box center [351, 276] width 21 height 12
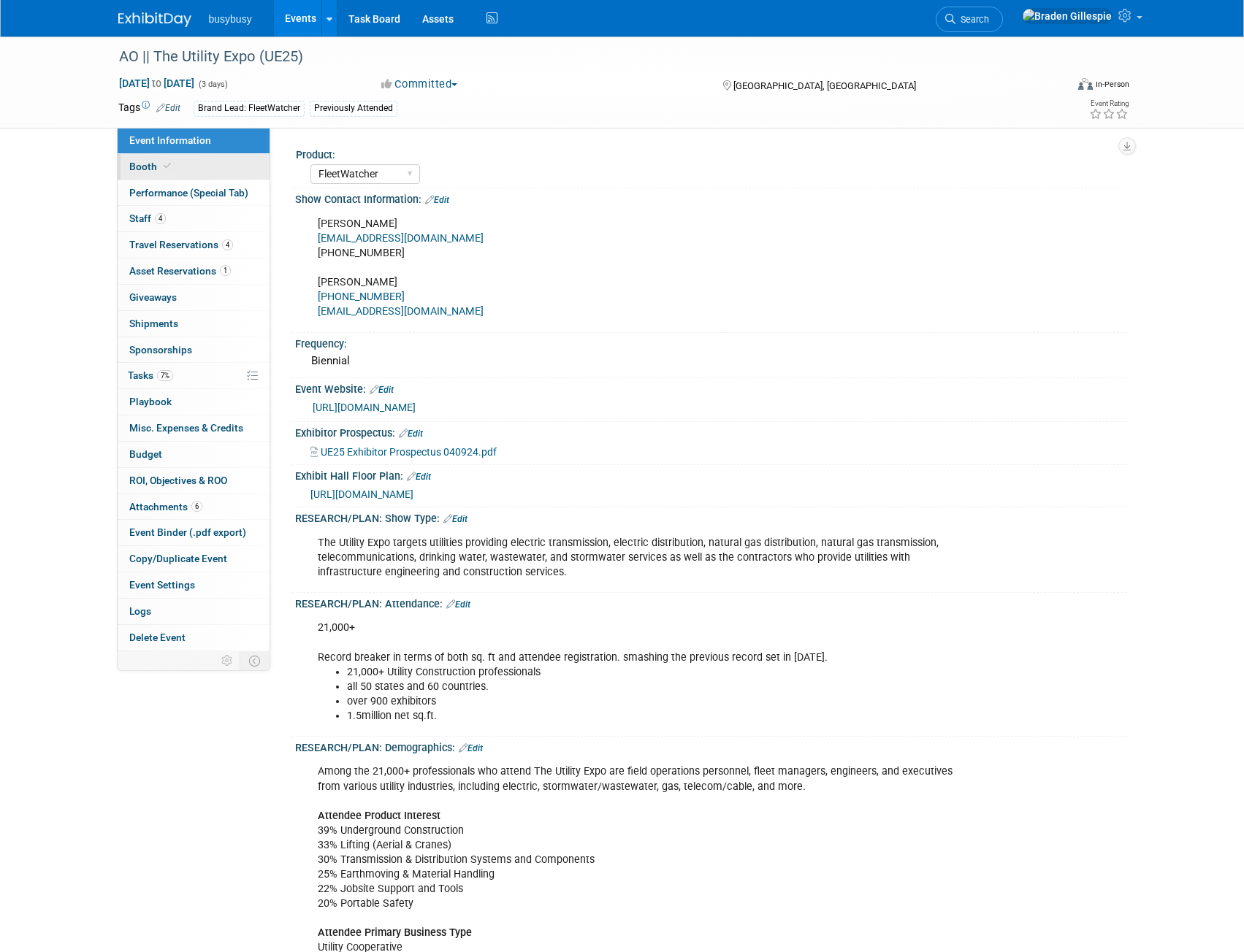
click at [187, 163] on link "Booth" at bounding box center [193, 167] width 152 height 25
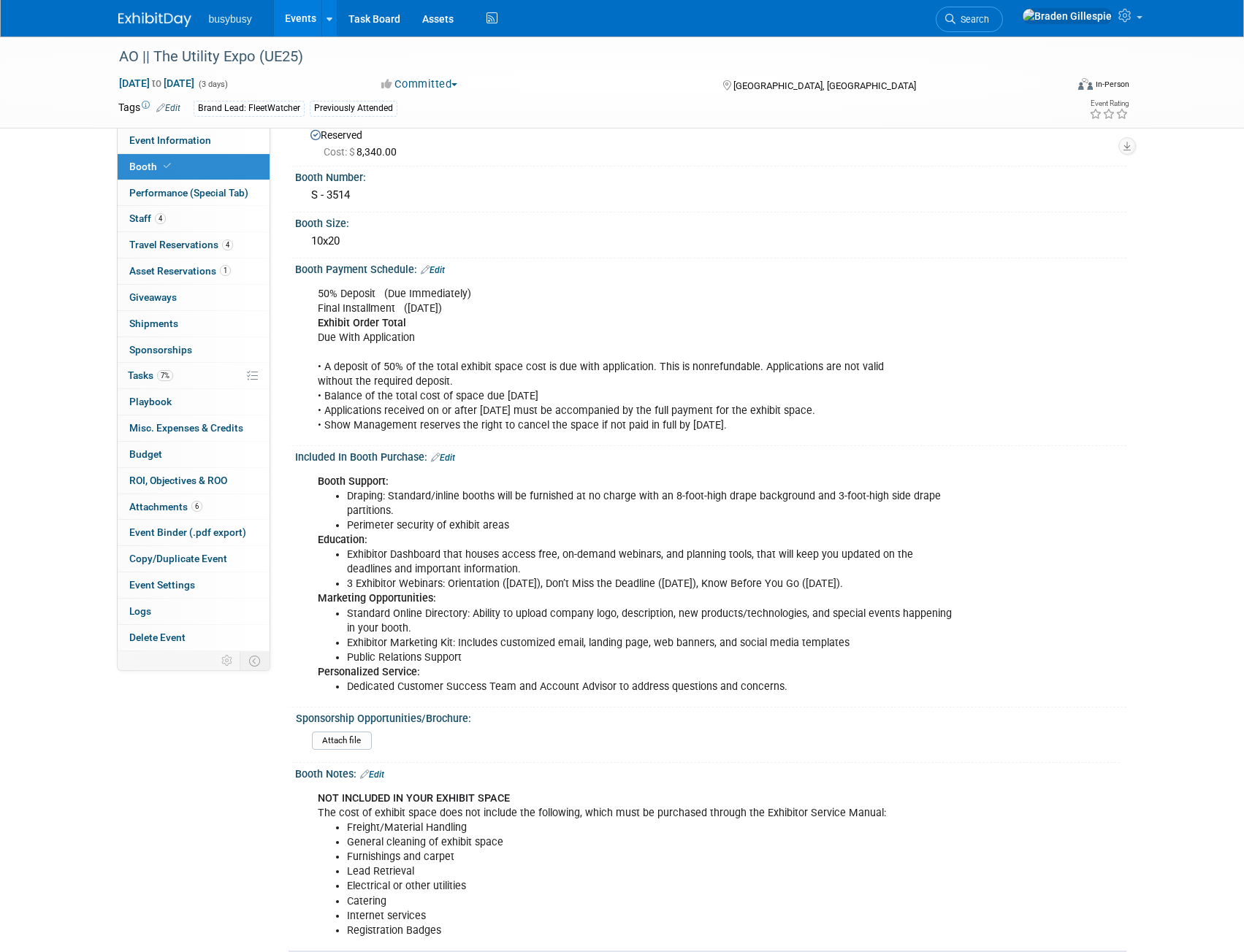
scroll to position [430, 0]
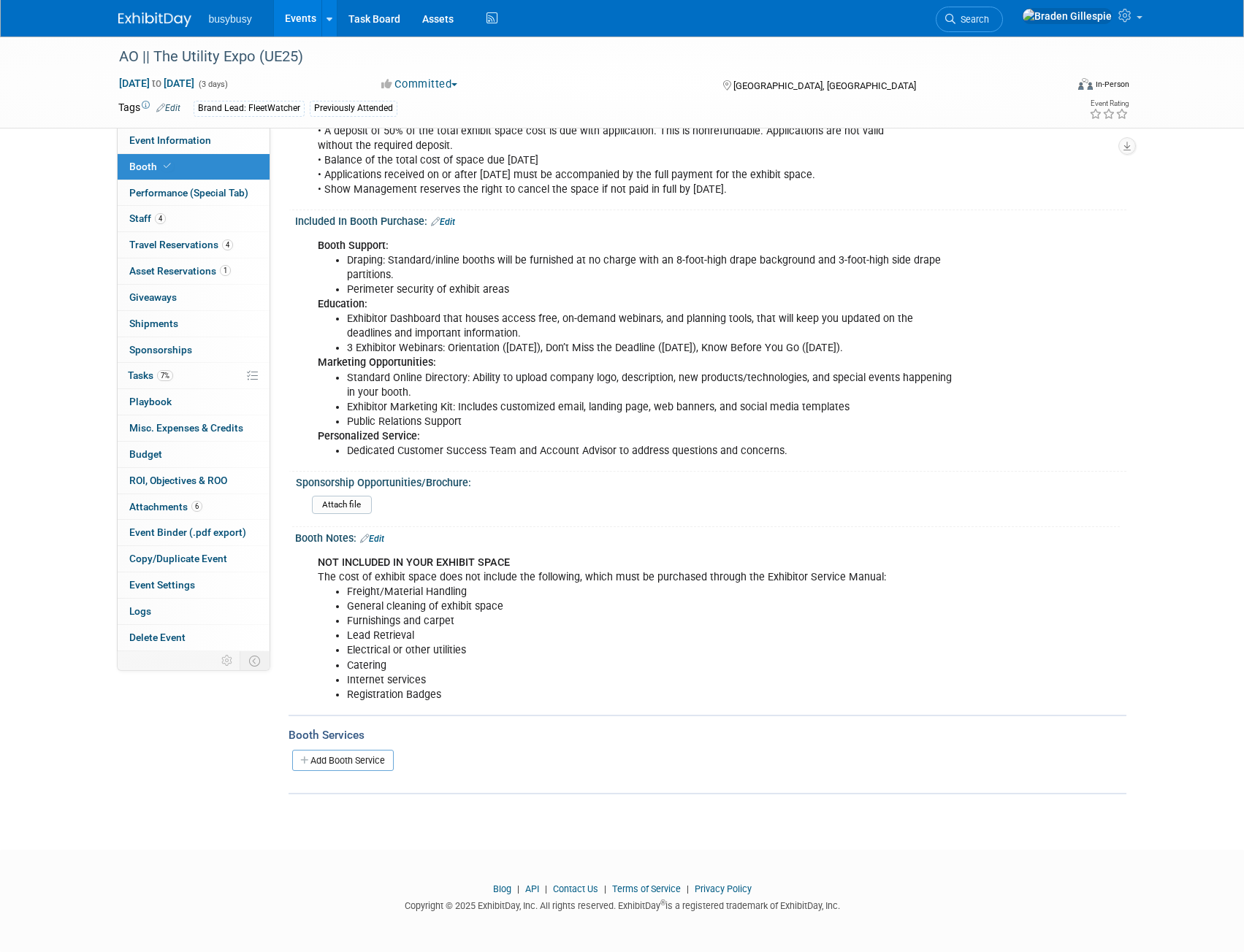
click at [150, 16] on img at bounding box center [154, 19] width 73 height 15
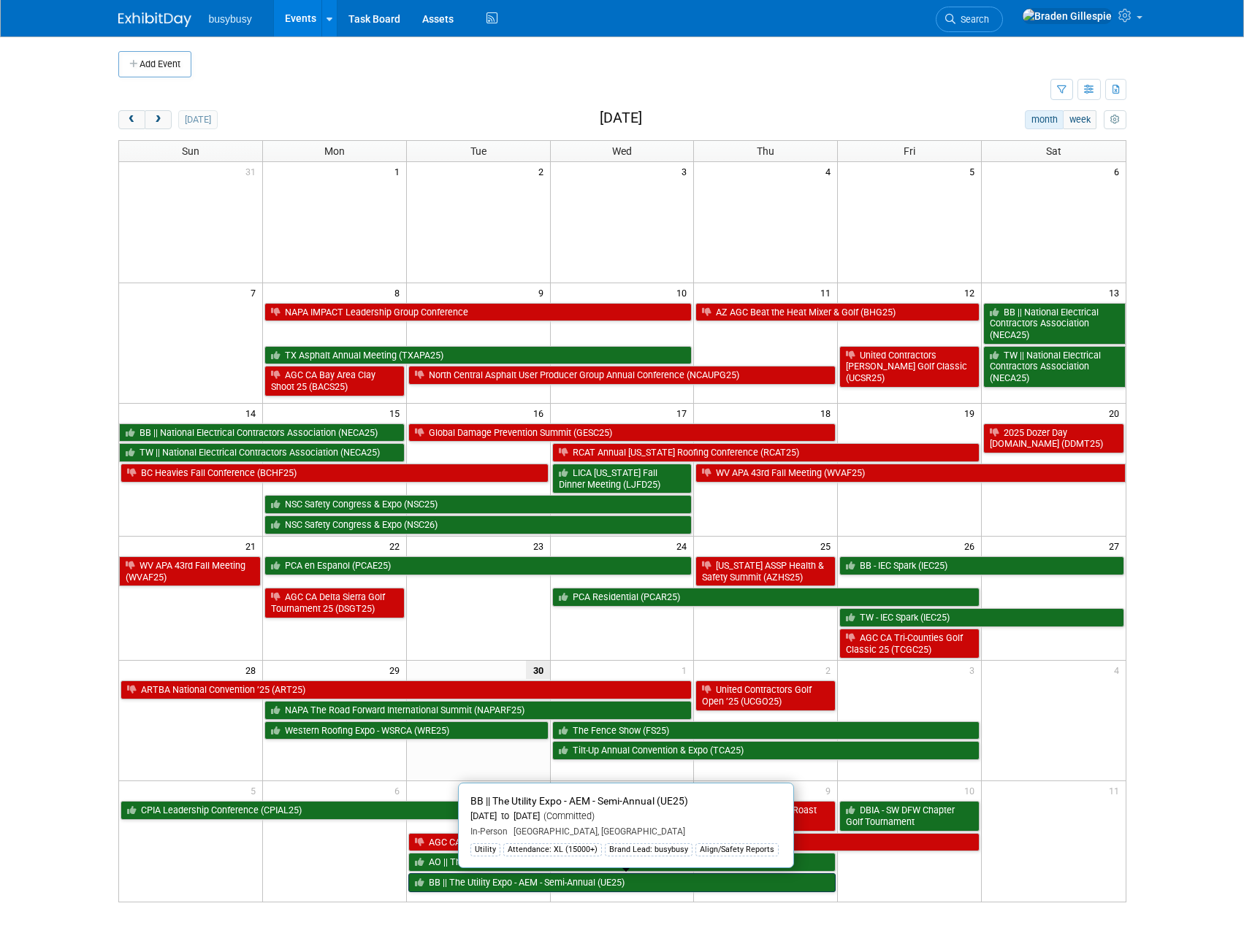
click at [579, 883] on link "BB || The Utility Expo - AEM - Semi-Annual (UE25)" at bounding box center [622, 883] width 428 height 19
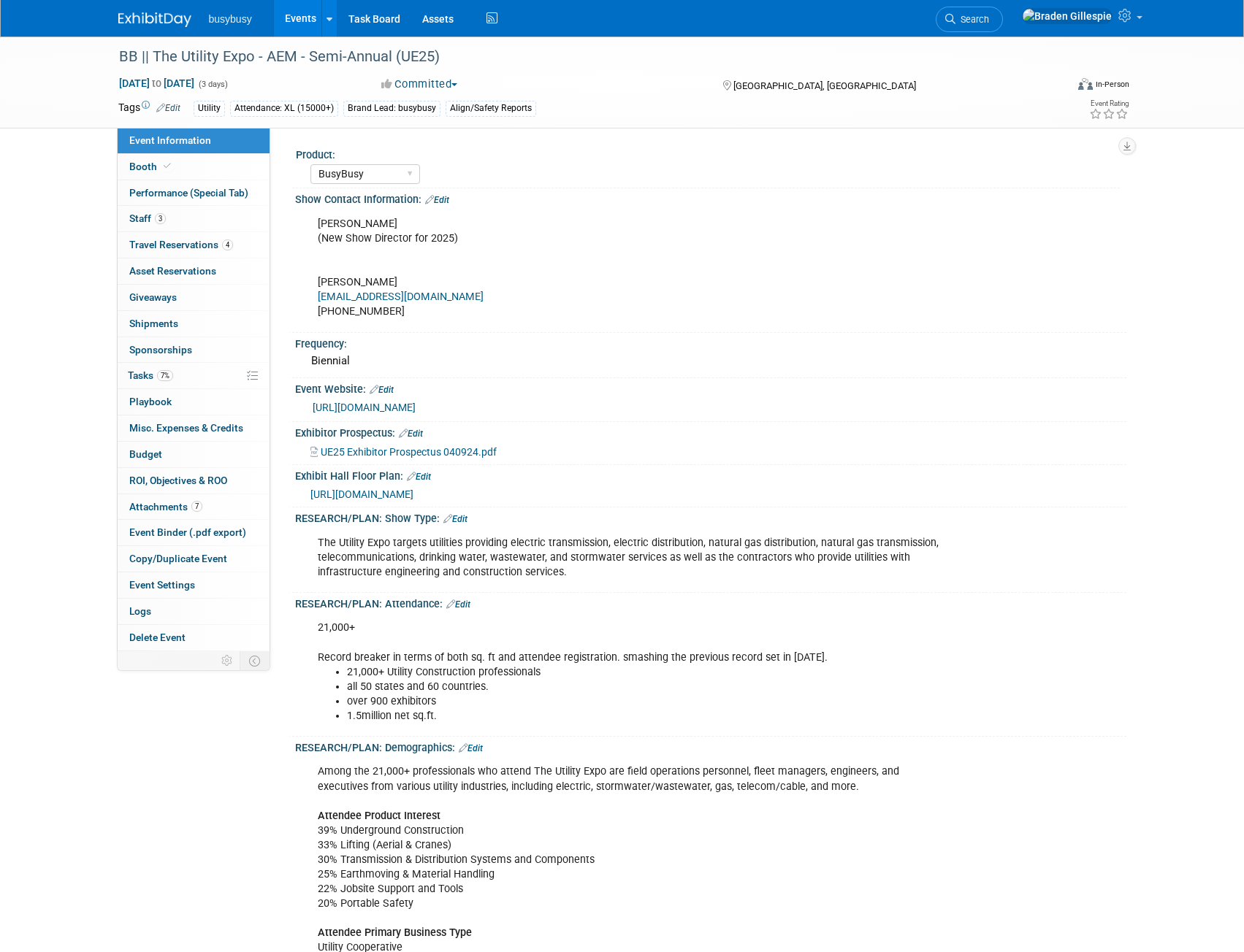
select select "BusyBusy"
select select "Member"
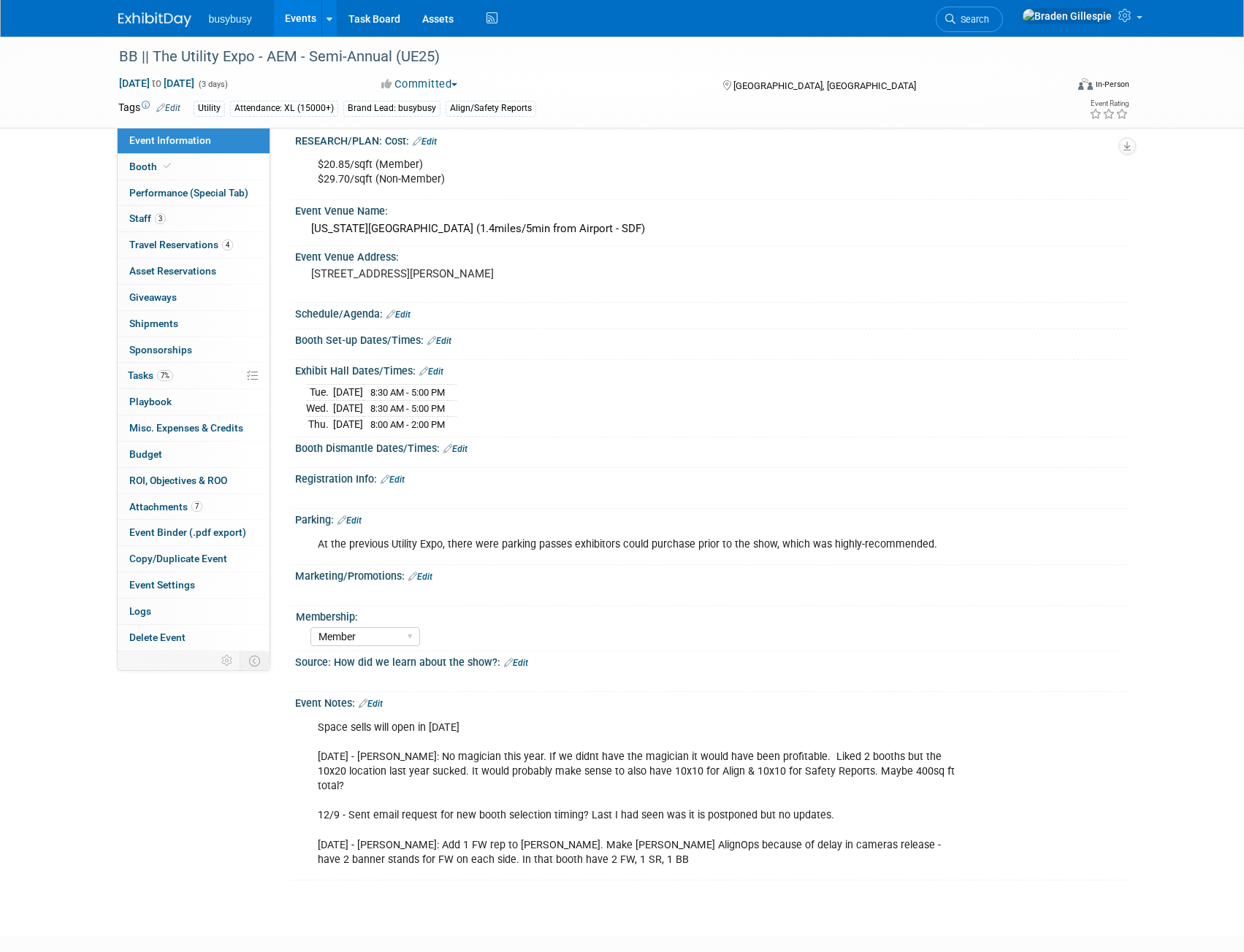
scroll to position [1157, 0]
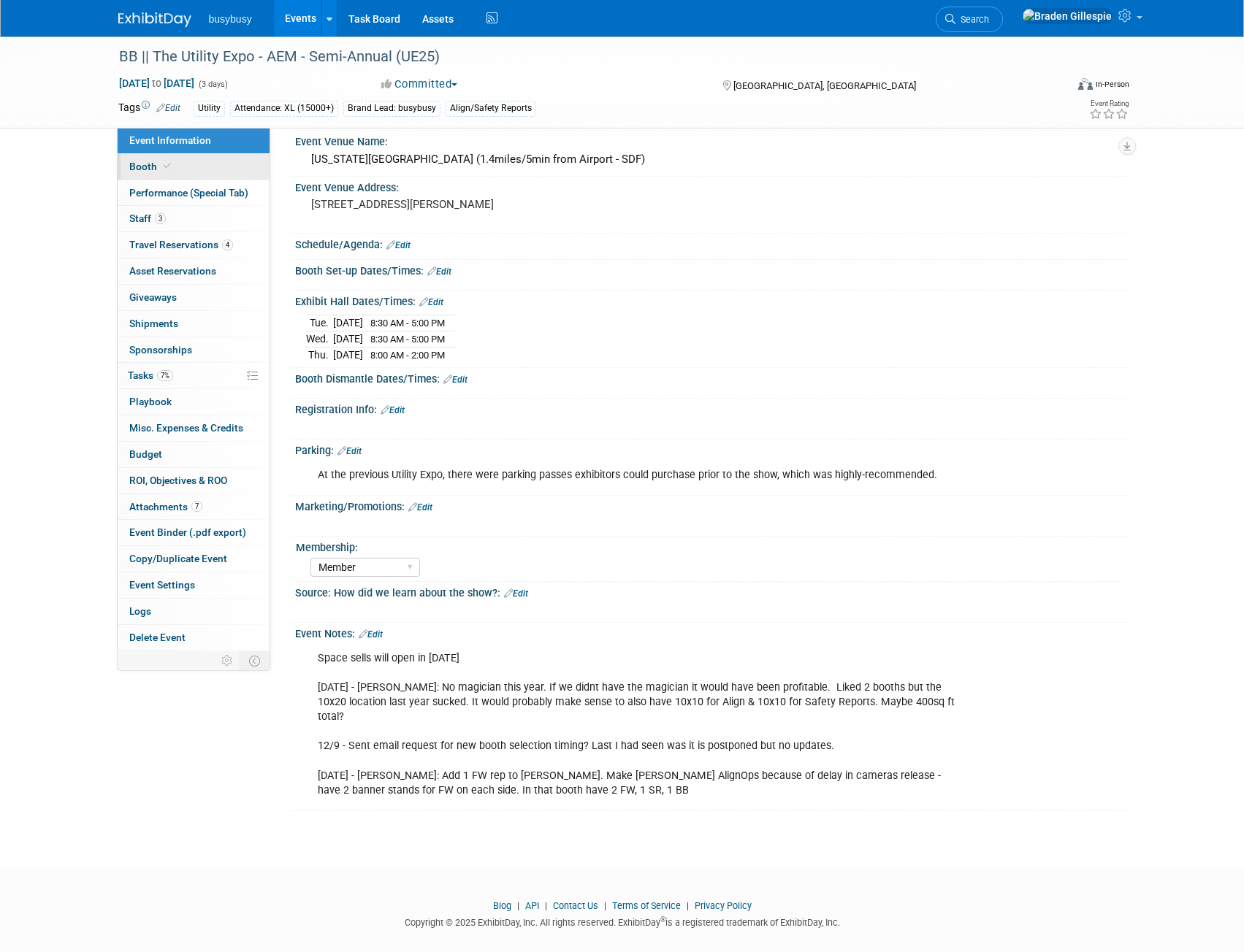
click at [219, 164] on link "Booth" at bounding box center [193, 167] width 152 height 25
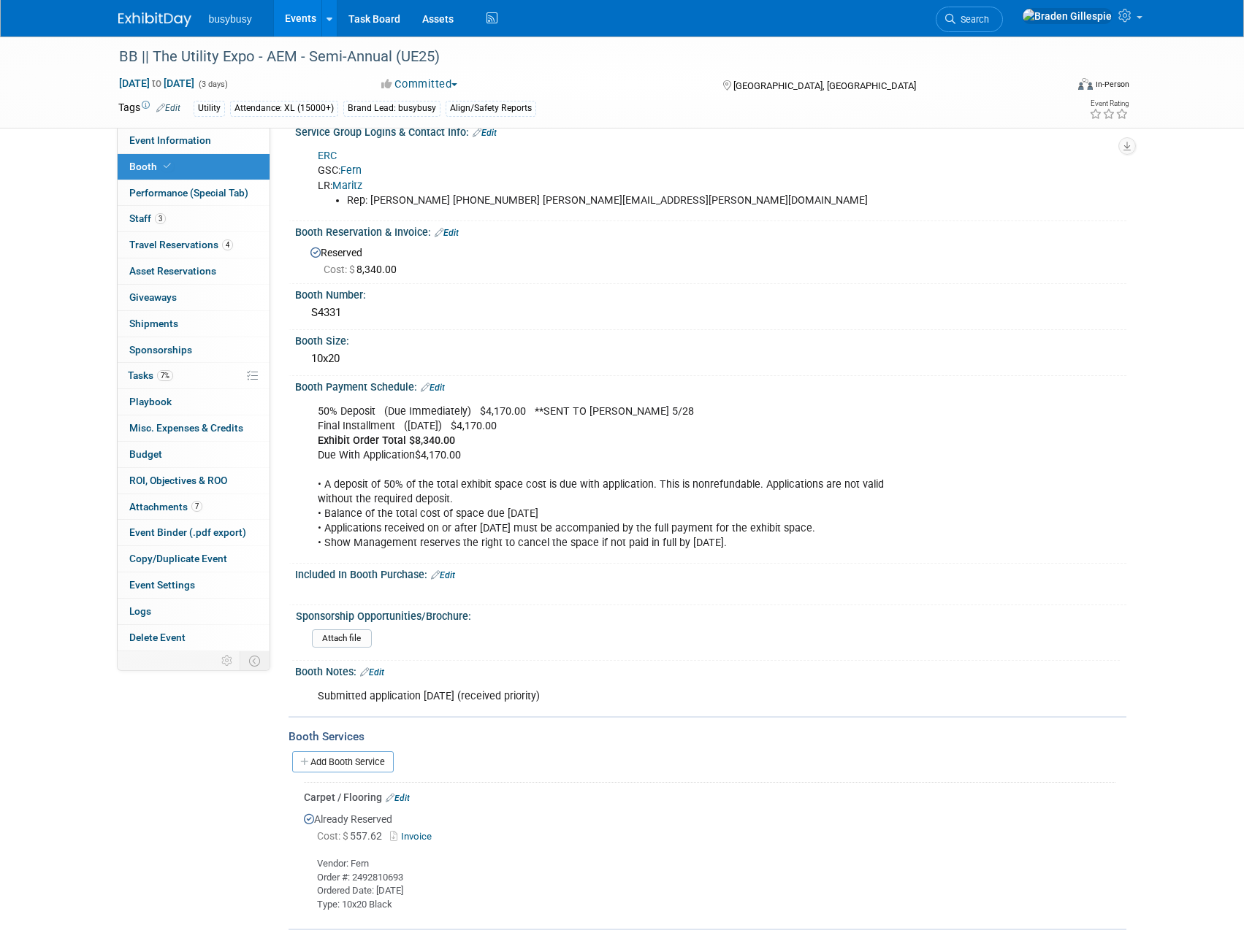
scroll to position [416, 0]
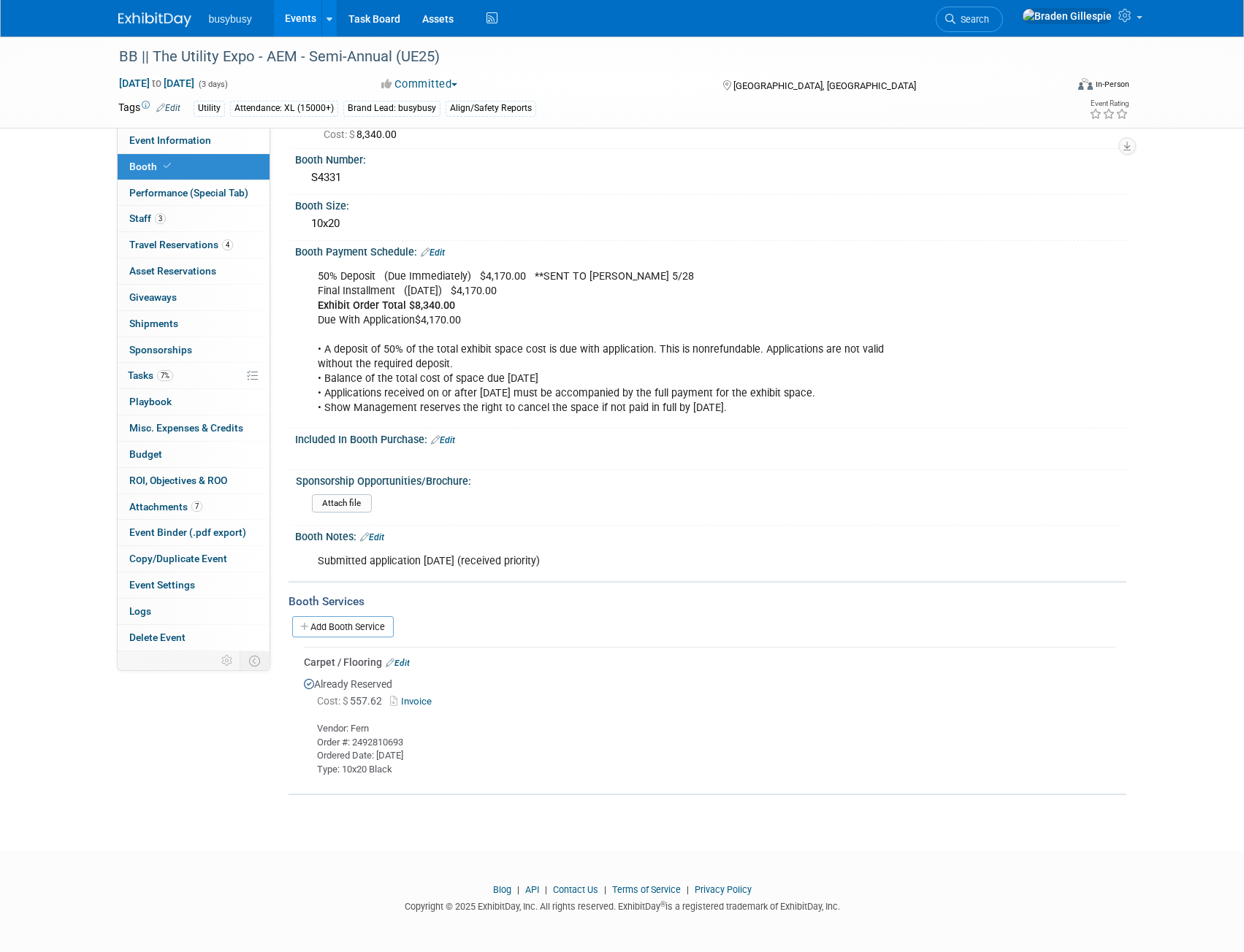
click at [133, 14] on img at bounding box center [154, 19] width 73 height 15
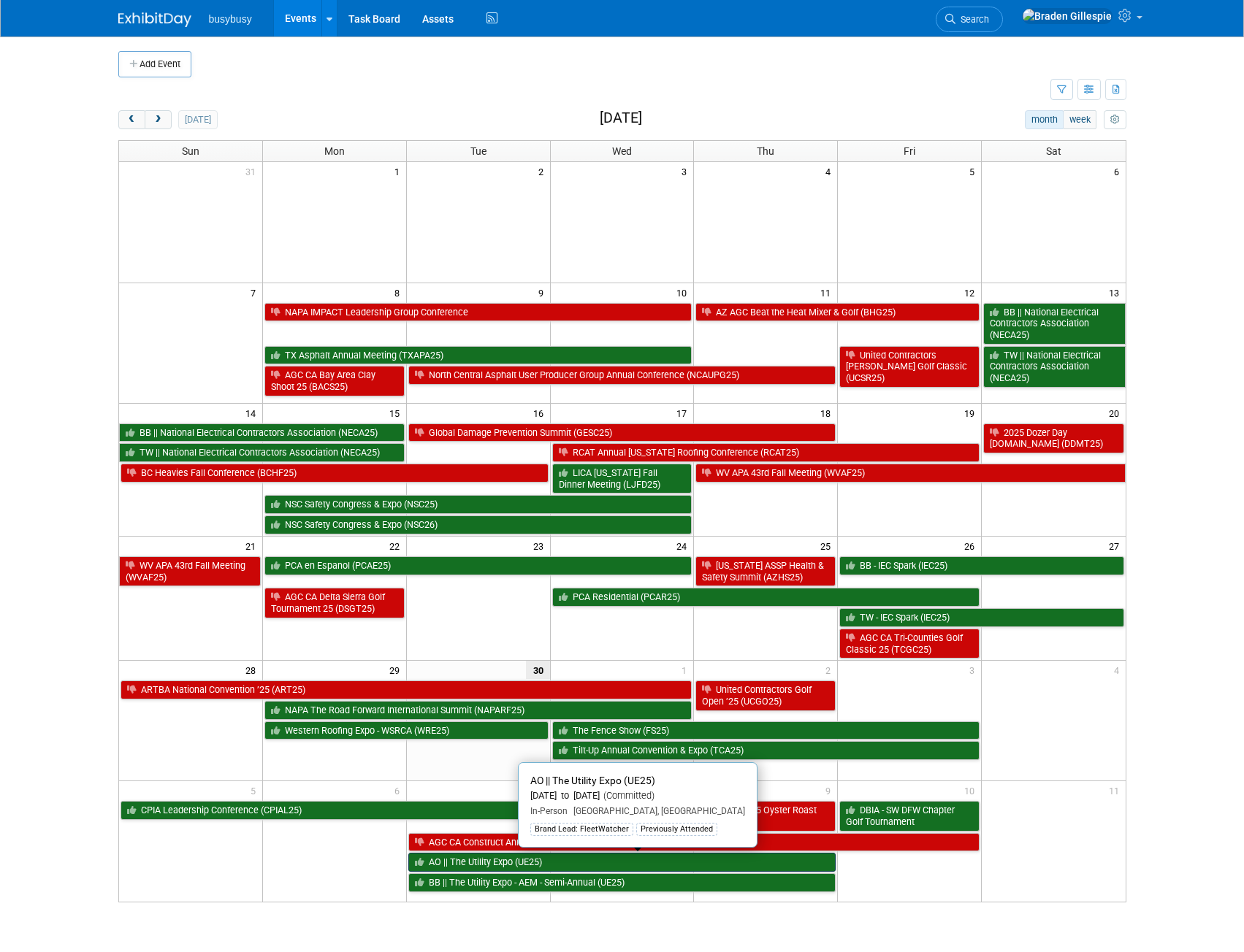
click at [496, 868] on link "AO || The Utility Expo (UE25)" at bounding box center [622, 863] width 428 height 19
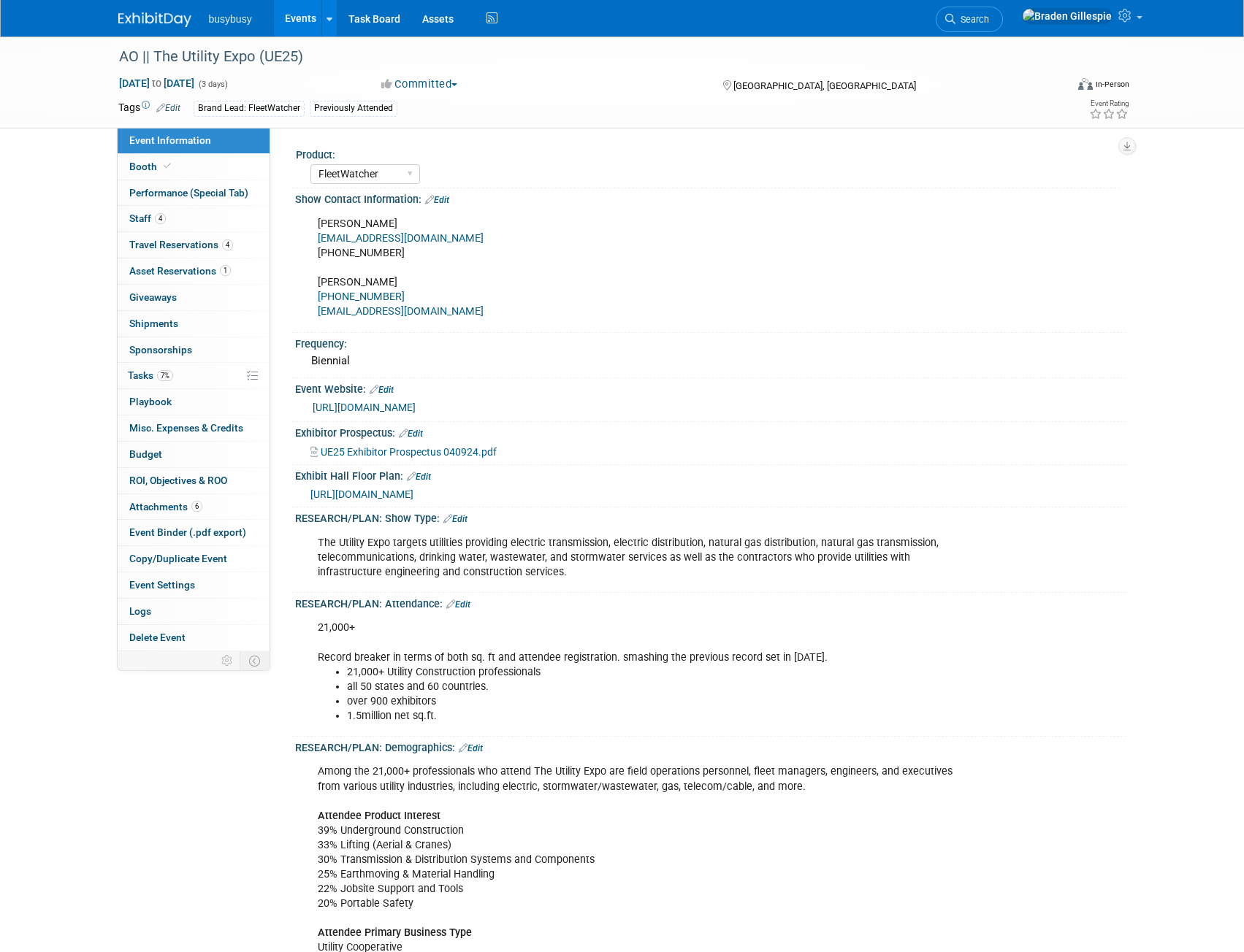
select select "FleetWatcher"
select select "Member"
click at [160, 170] on span at bounding box center [167, 166] width 13 height 11
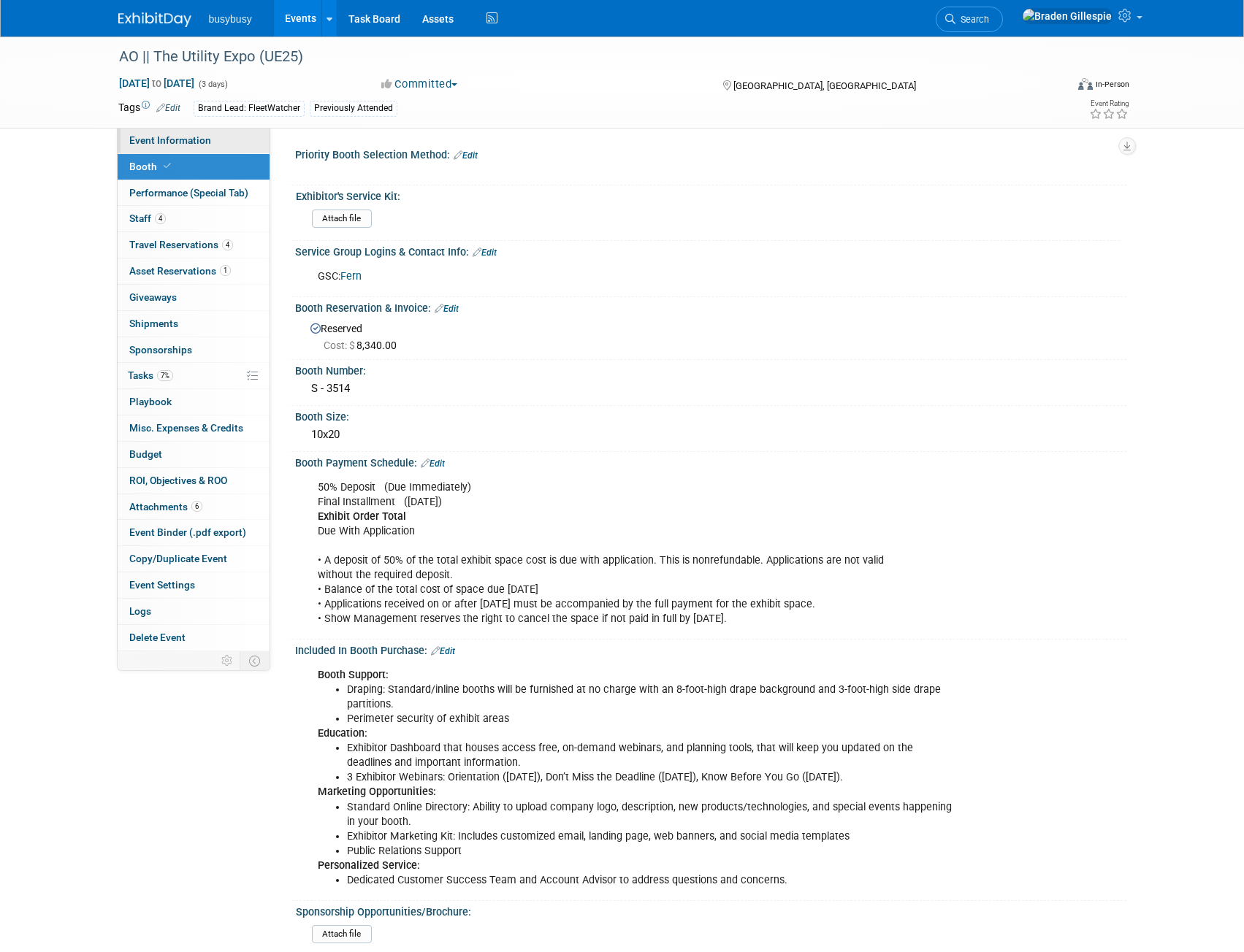
click at [190, 146] on link "Event Information" at bounding box center [193, 140] width 152 height 25
select select "FleetWatcher"
select select "Member"
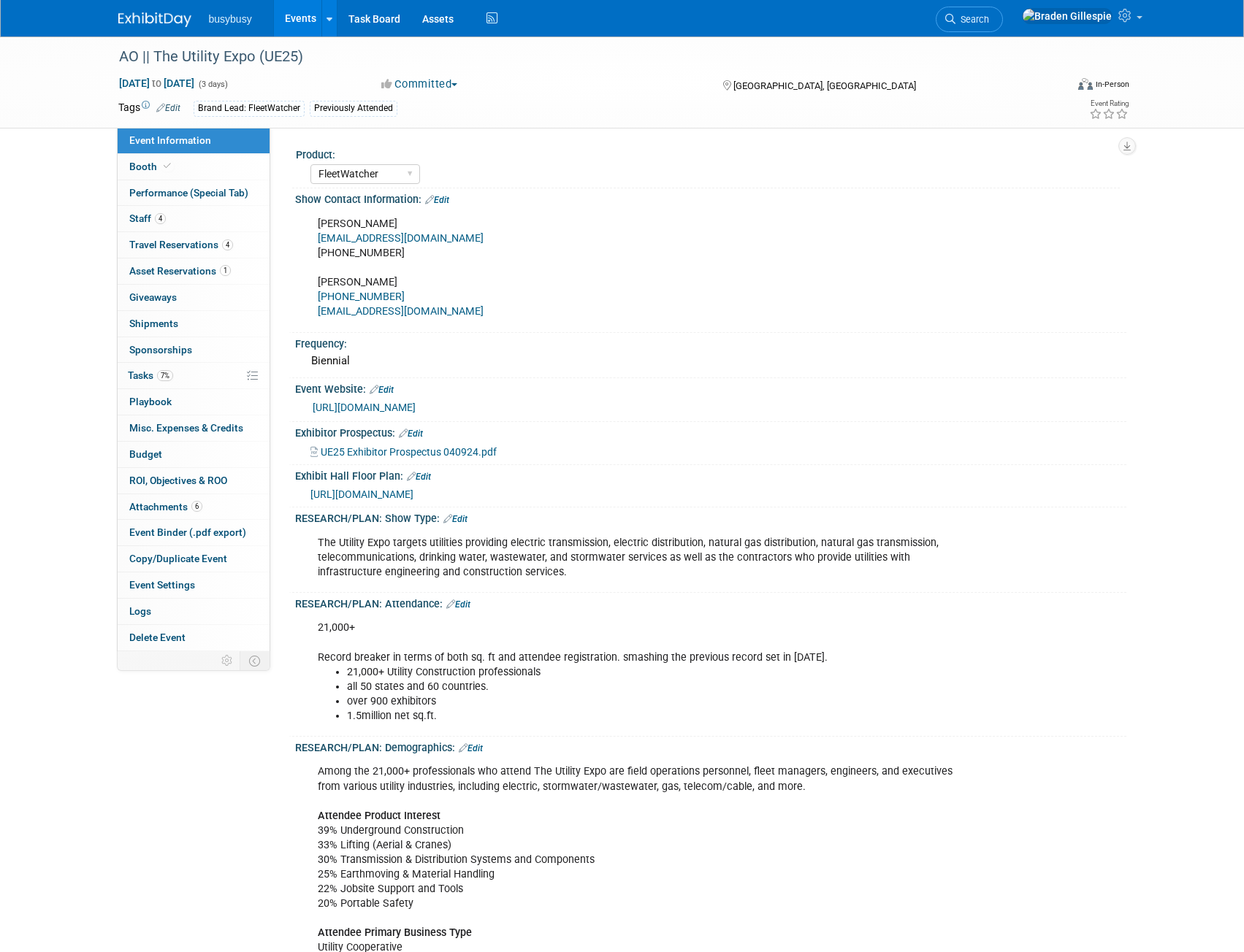
click at [403, 496] on span "[URL][DOMAIN_NAME]" at bounding box center [361, 494] width 103 height 11
click at [185, 168] on link "Booth" at bounding box center [193, 167] width 152 height 25
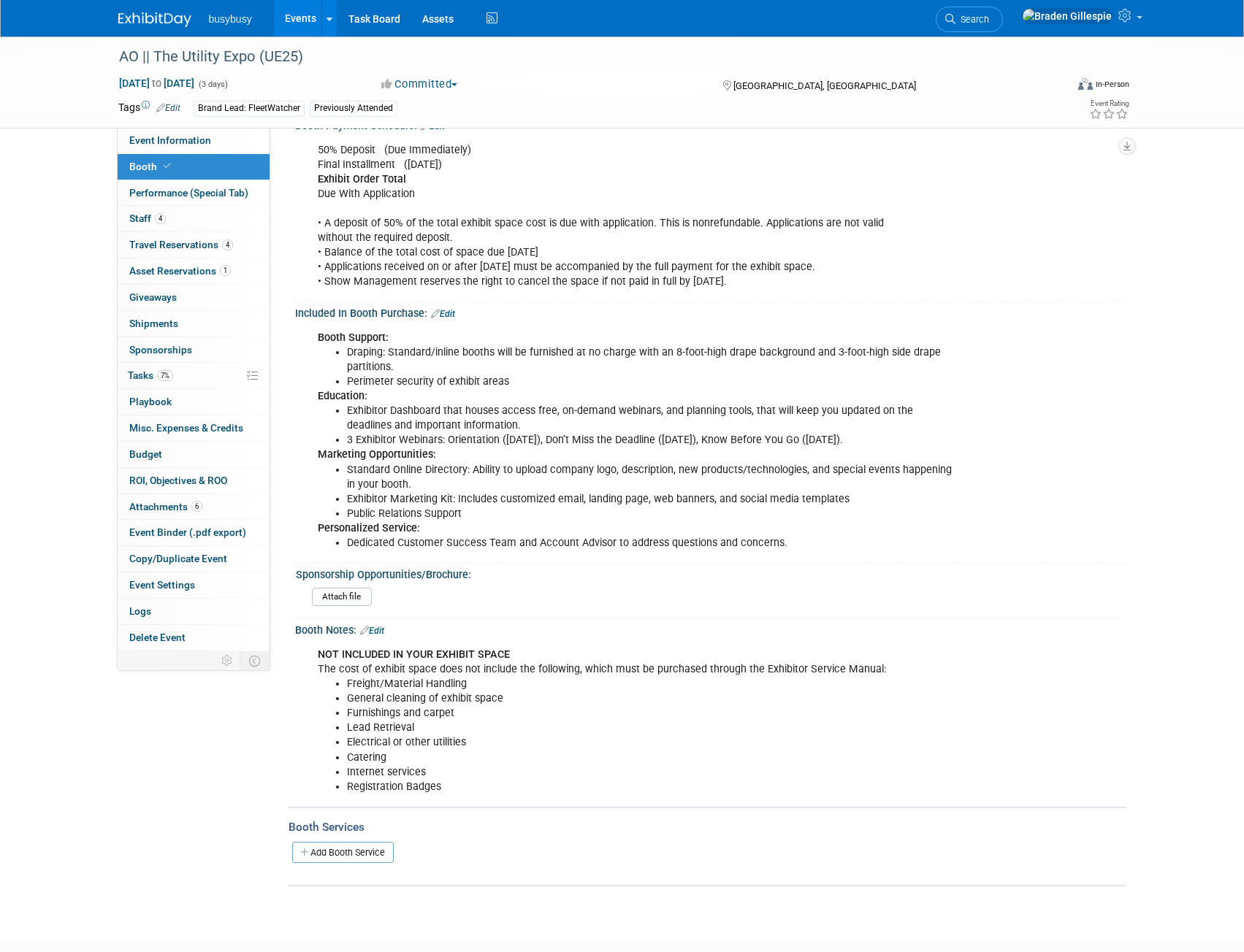
scroll to position [366, 0]
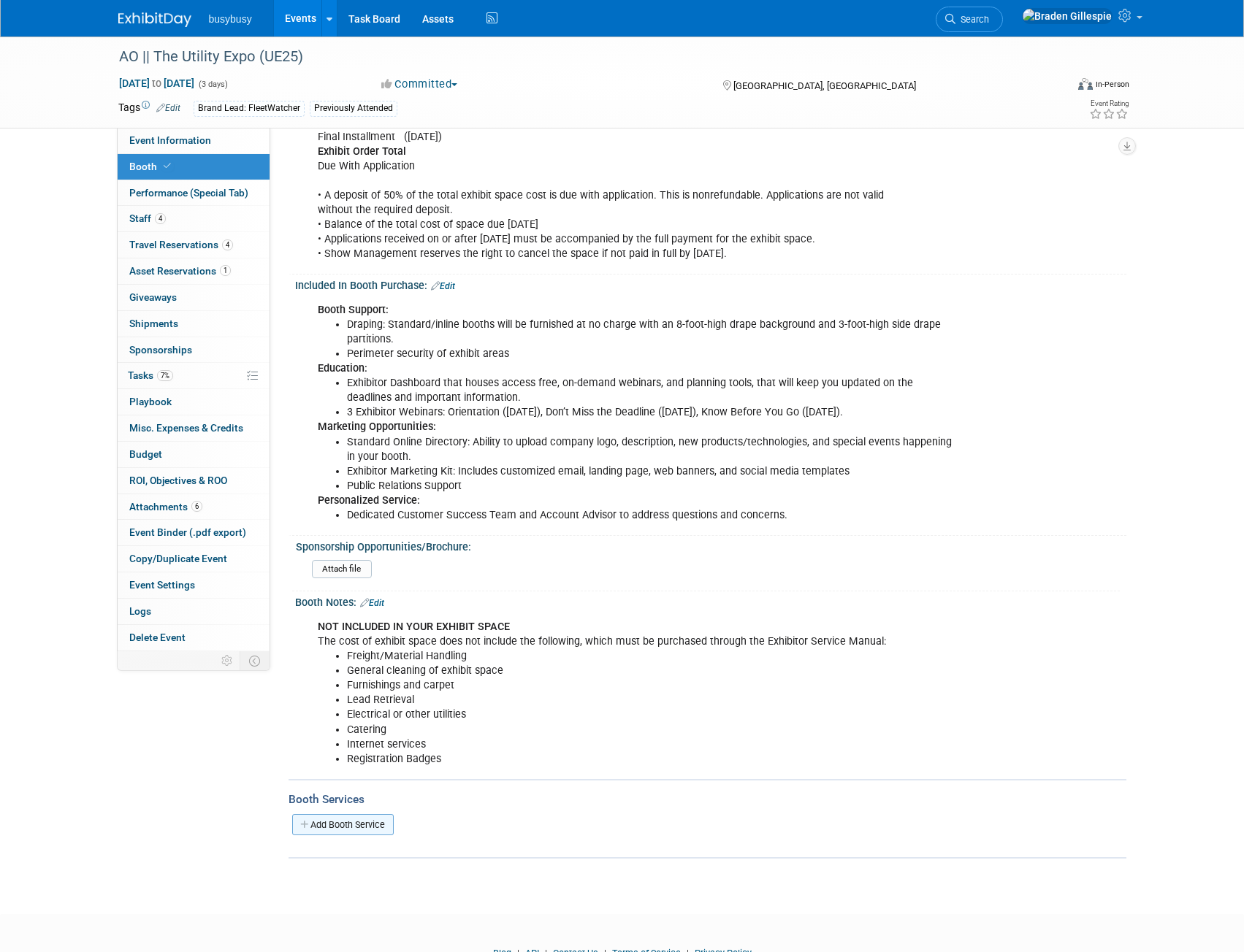
click at [332, 819] on link "Add Booth Service" at bounding box center [343, 825] width 102 height 21
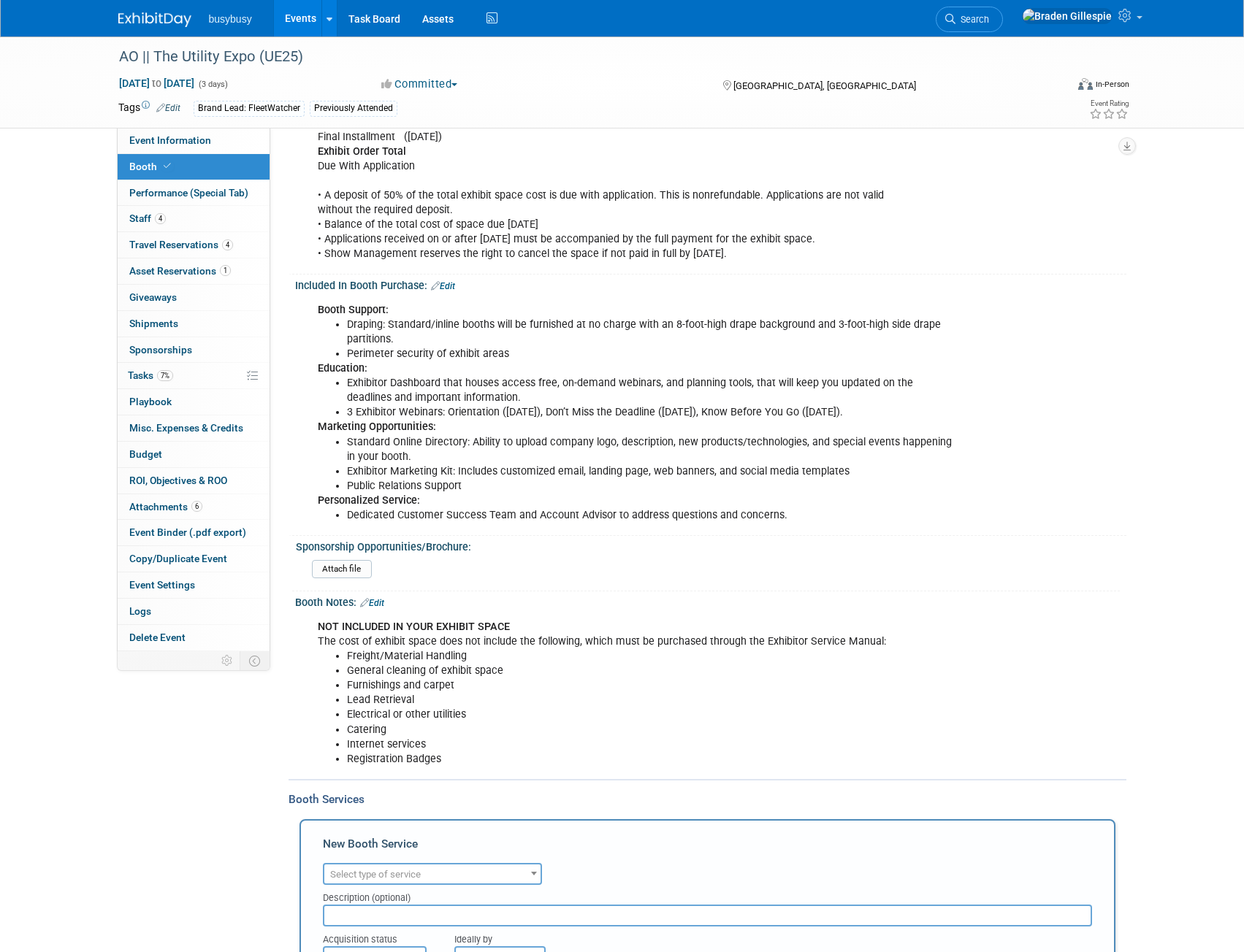
scroll to position [0, 0]
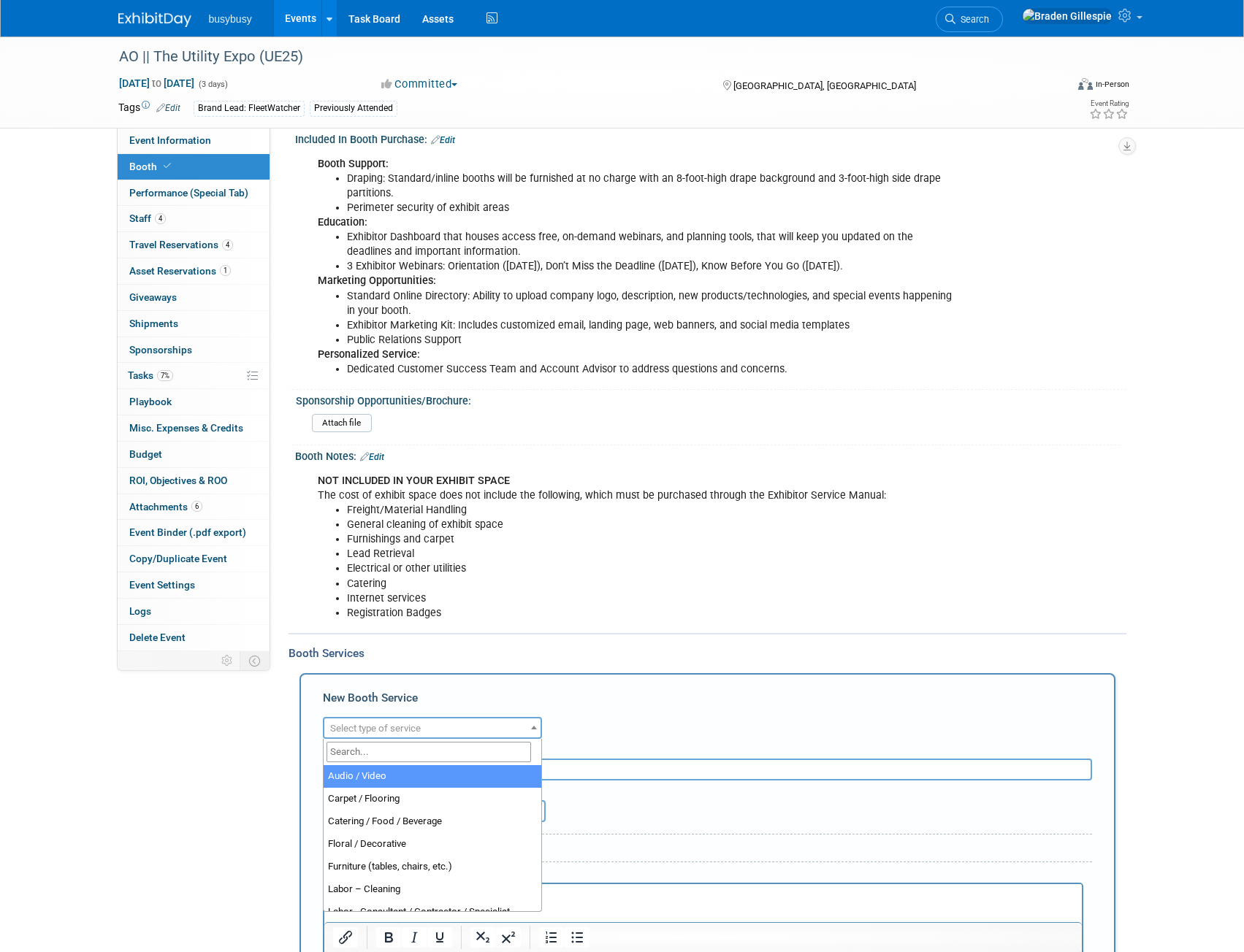
click at [427, 728] on span "Select type of service" at bounding box center [432, 728] width 217 height 20
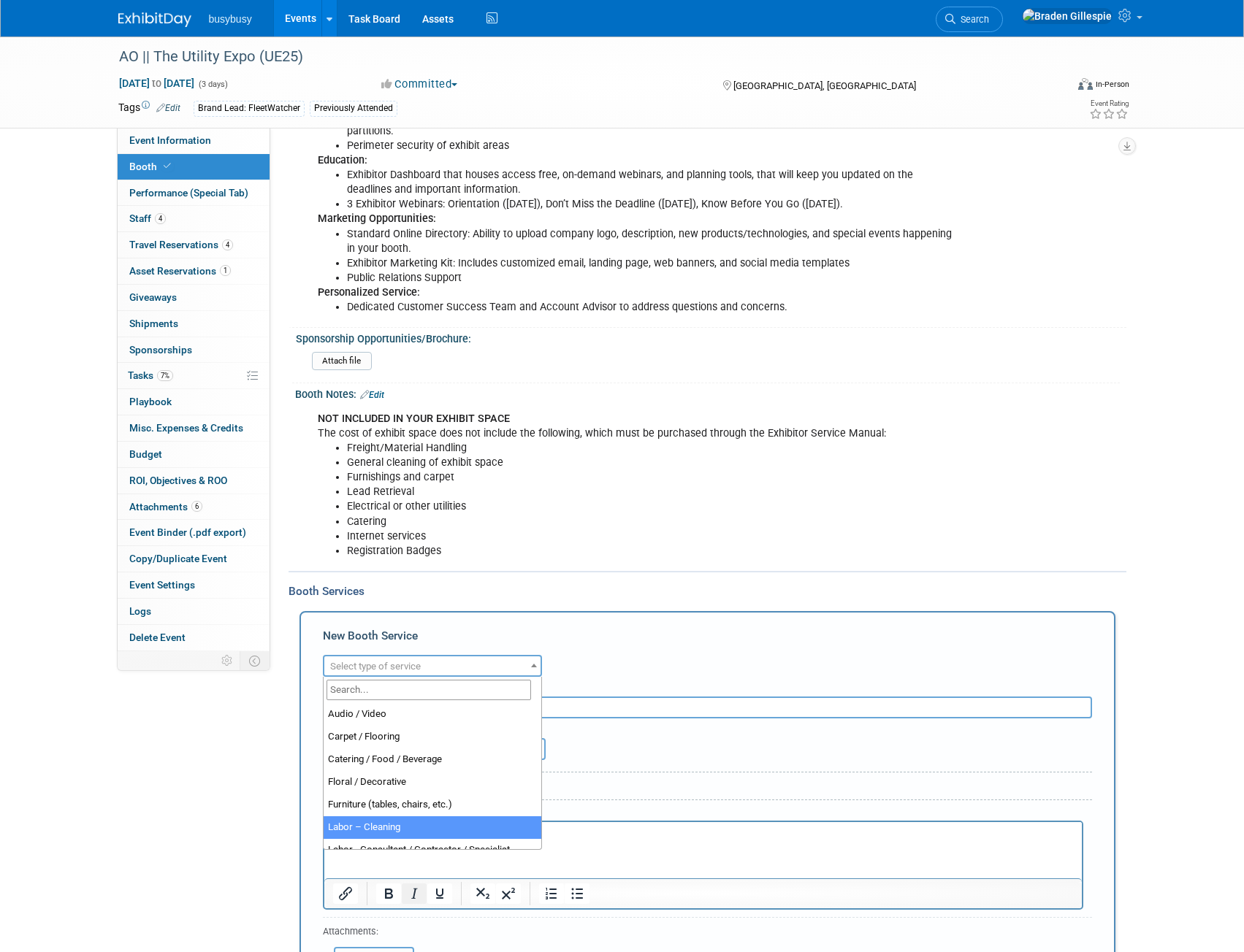
scroll to position [730, 0]
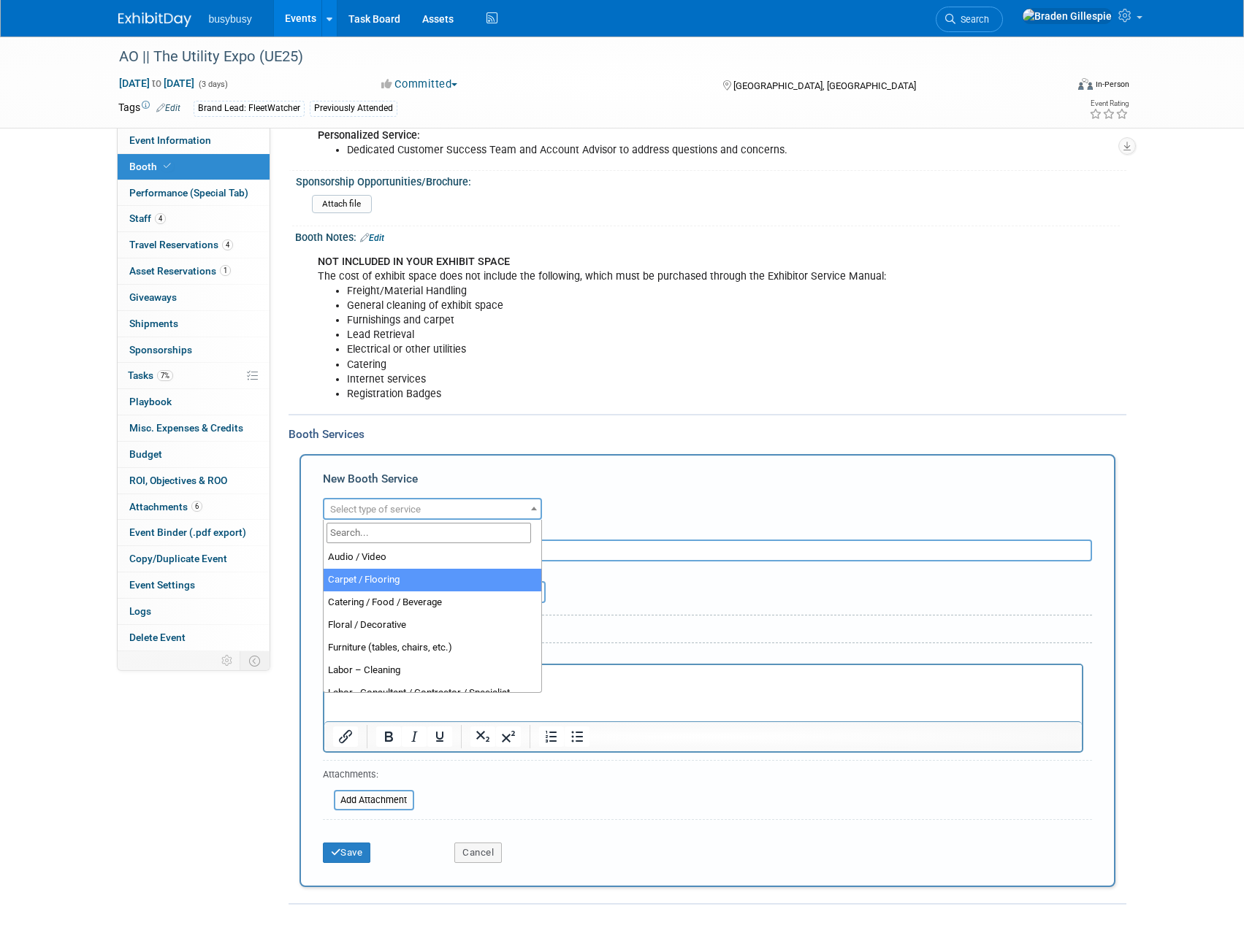
select select "4"
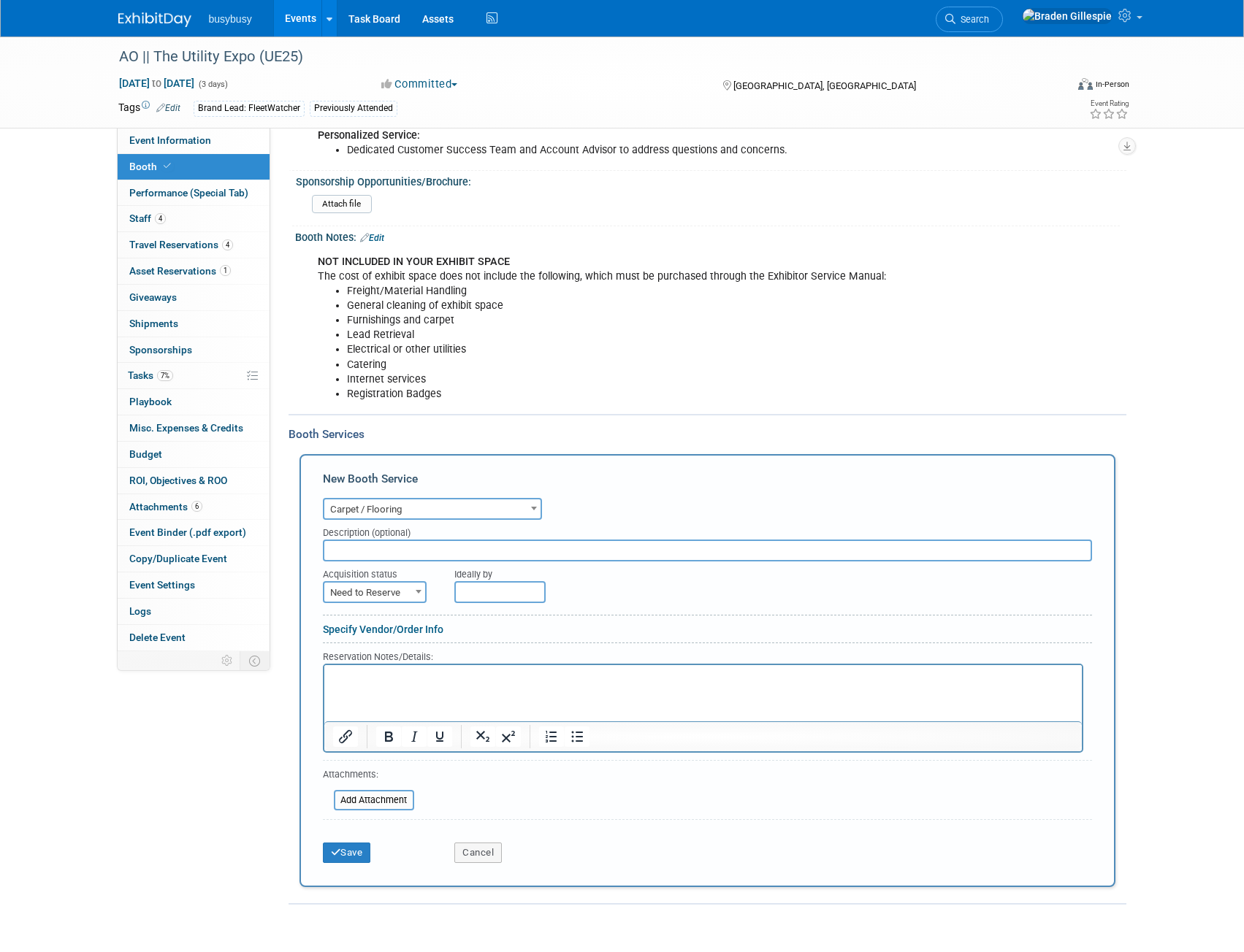
click at [379, 685] on html at bounding box center [702, 674] width 757 height 19
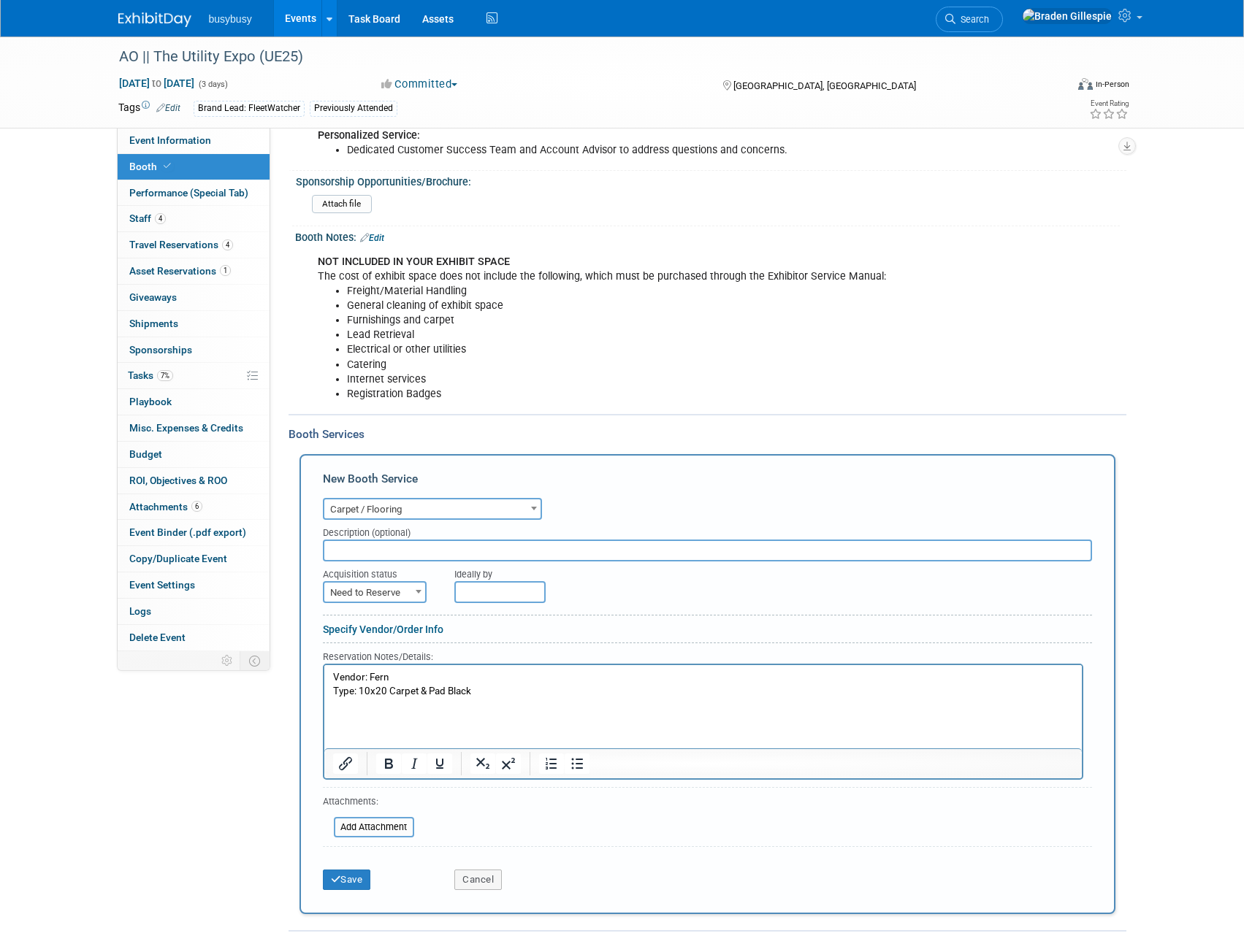
click at [389, 589] on span "Need to Reserve" at bounding box center [374, 593] width 101 height 20
select select "2"
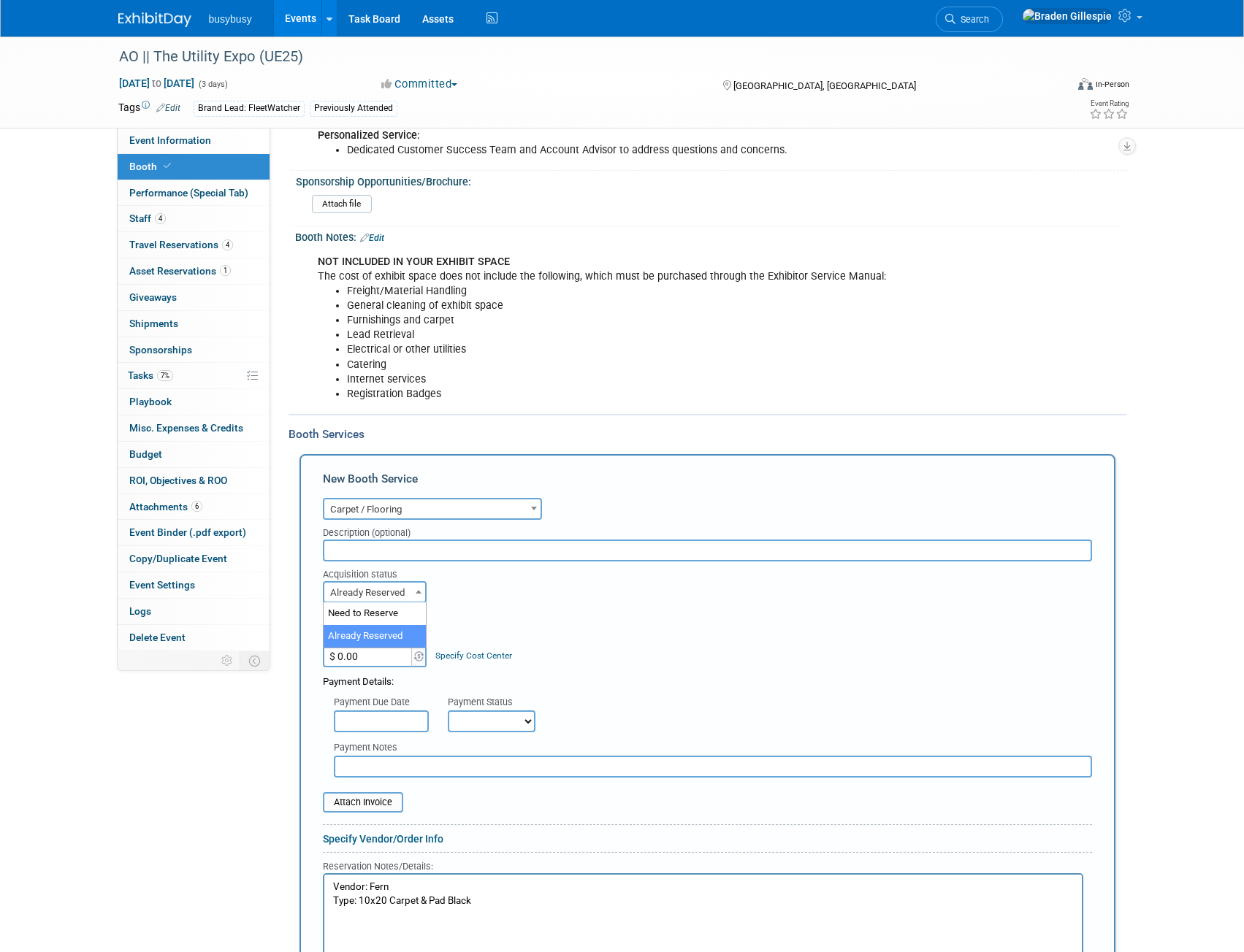
click at [378, 594] on span "Already Reserved" at bounding box center [374, 593] width 101 height 20
click at [508, 618] on div "Cost:" at bounding box center [707, 622] width 769 height 14
click at [363, 662] on input "$ 0.00" at bounding box center [368, 656] width 91 height 22
type input "$ 771.72"
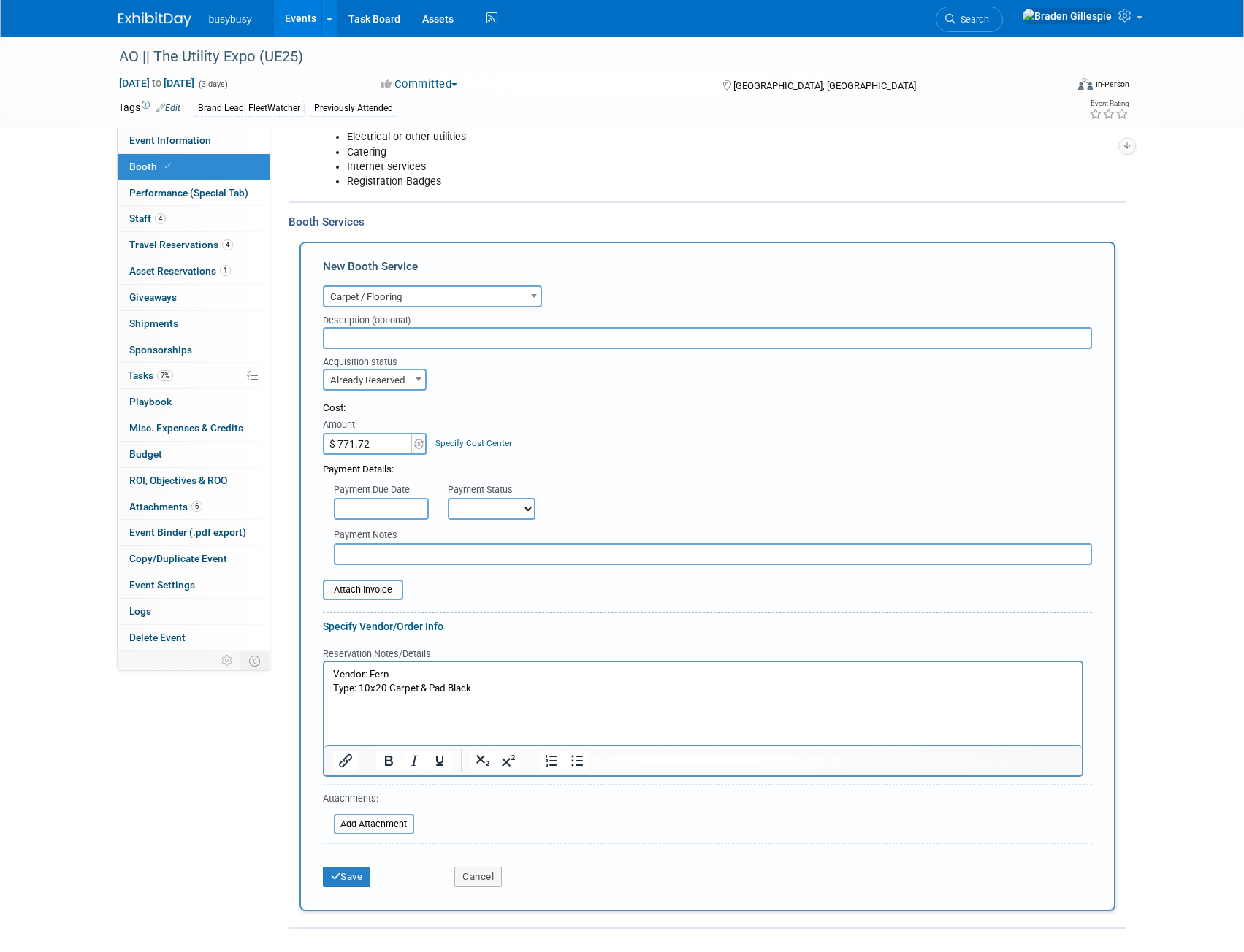
scroll to position [949, 0]
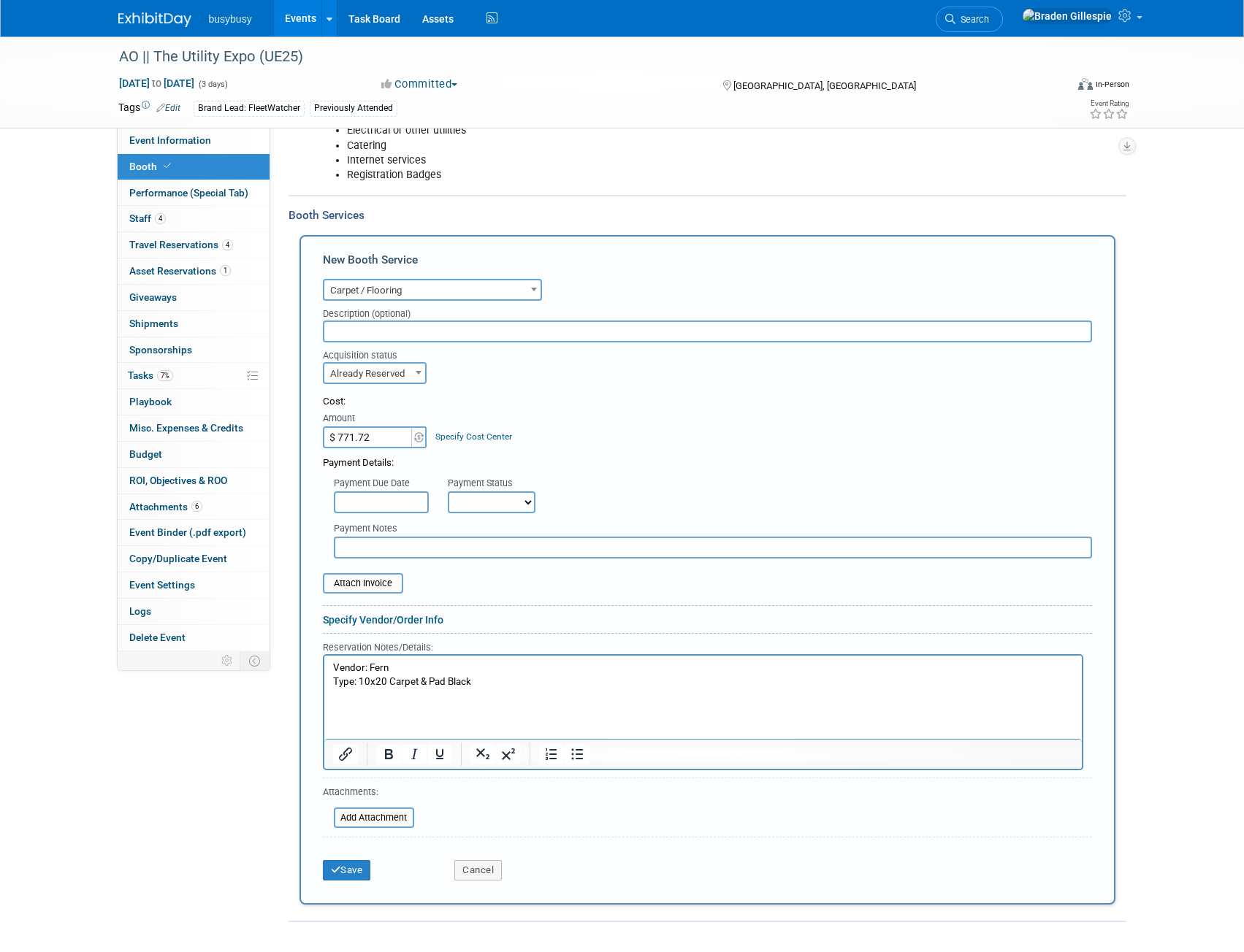
click at [496, 683] on p "Type: 10x20 Carpet & Pad Black" at bounding box center [702, 682] width 741 height 14
click at [359, 593] on input "file" at bounding box center [315, 584] width 174 height 18
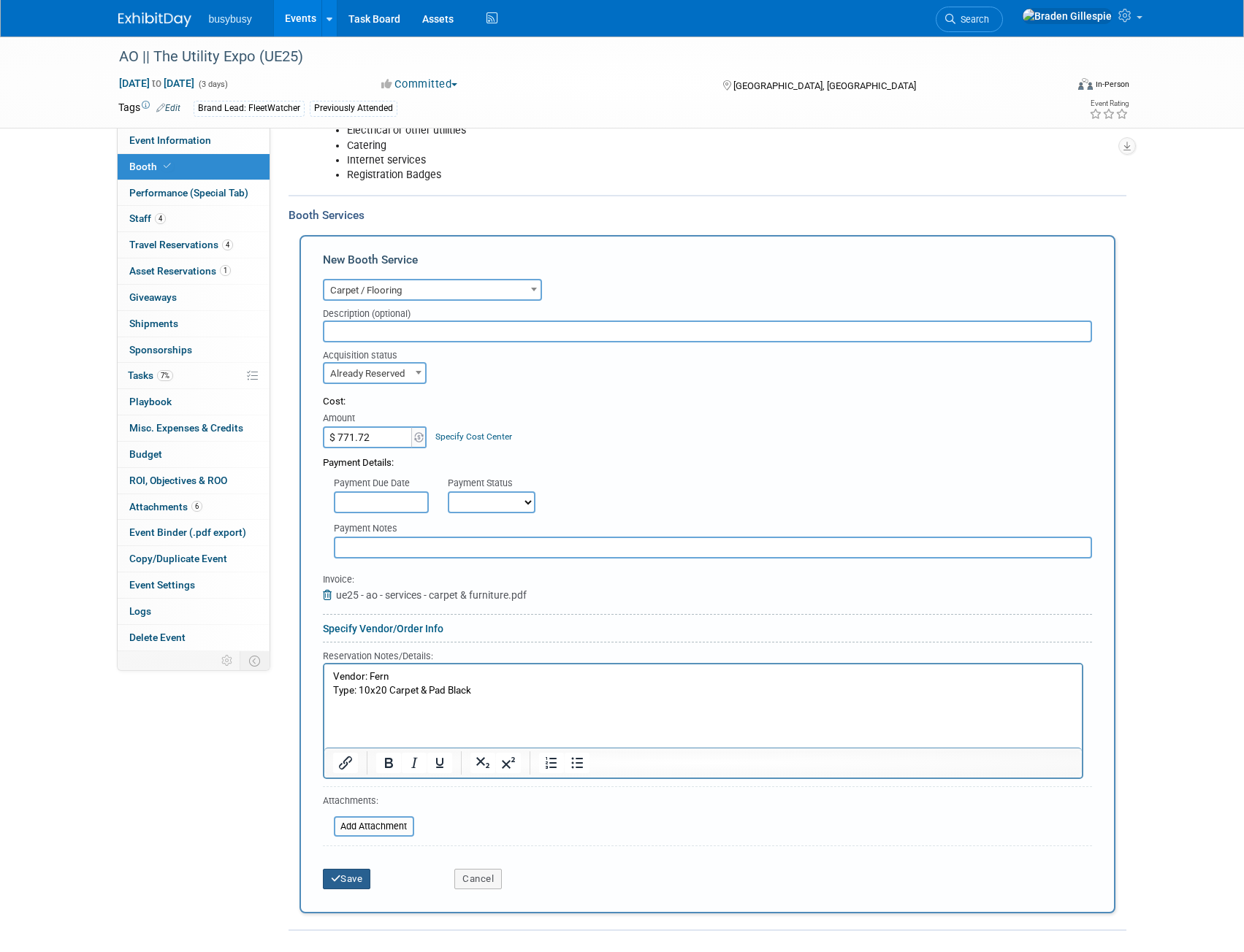
click at [353, 885] on button "Save" at bounding box center [346, 878] width 48 height 20
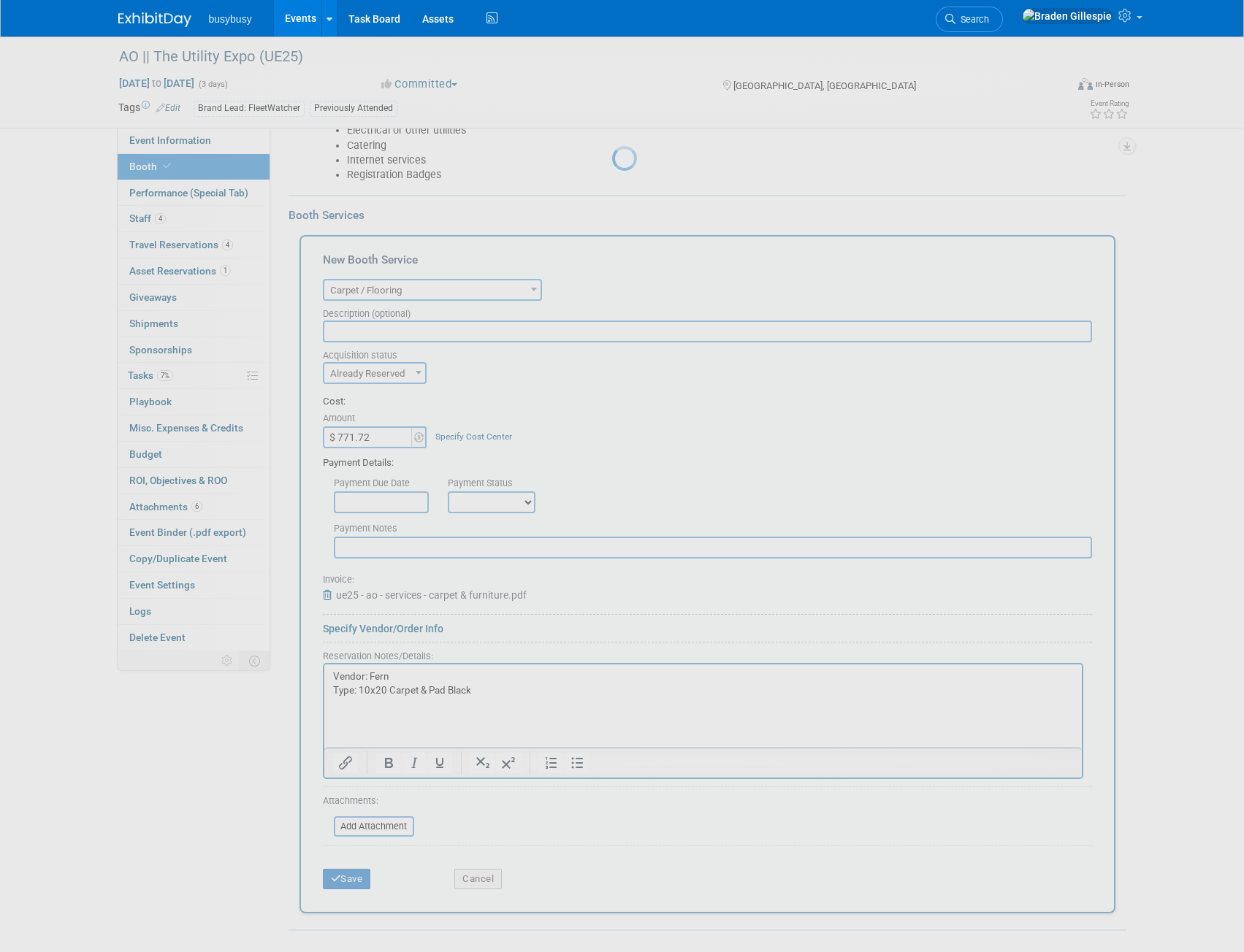
scroll to position [536, 0]
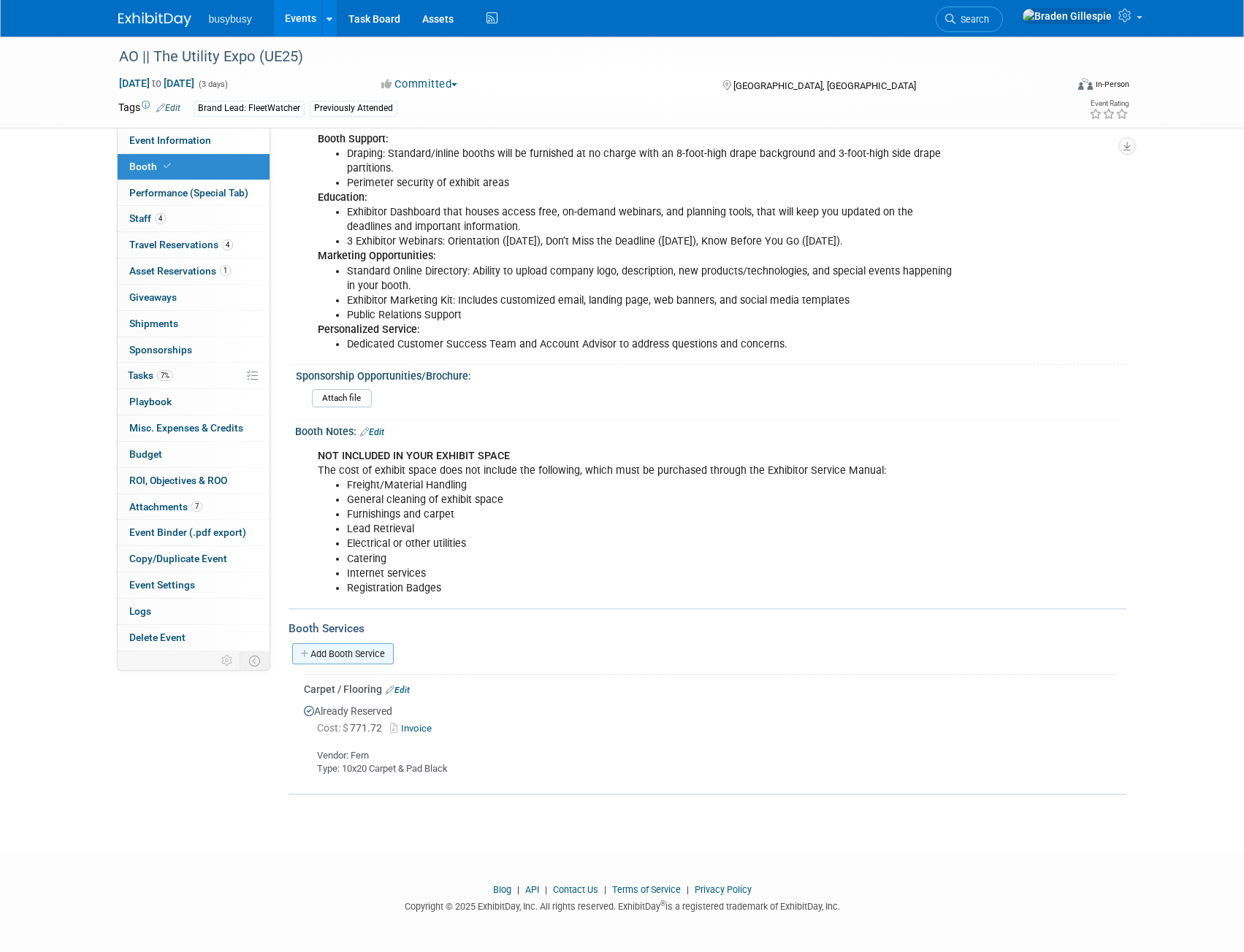
click at [378, 658] on link "Add Booth Service" at bounding box center [343, 654] width 102 height 21
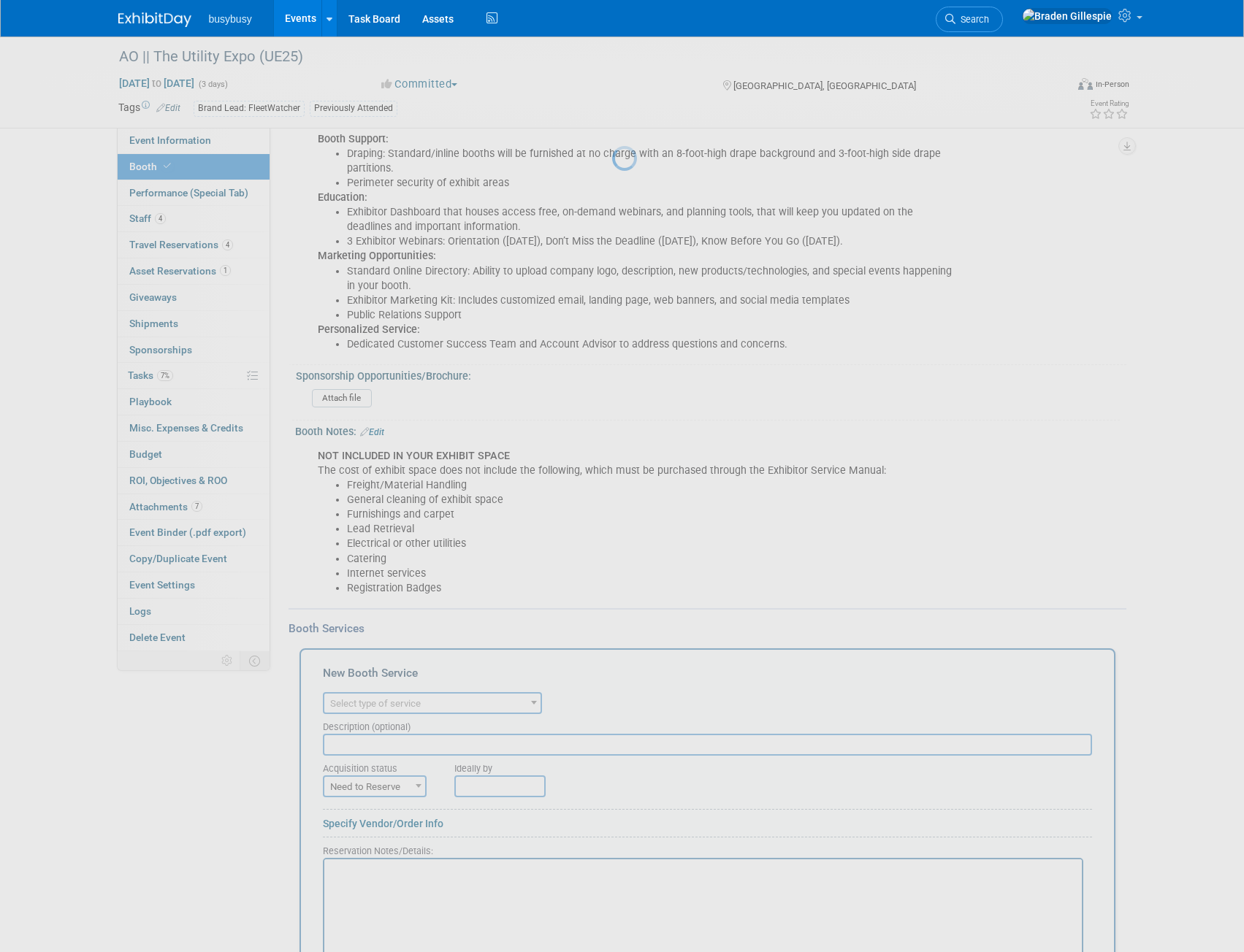
scroll to position [0, 0]
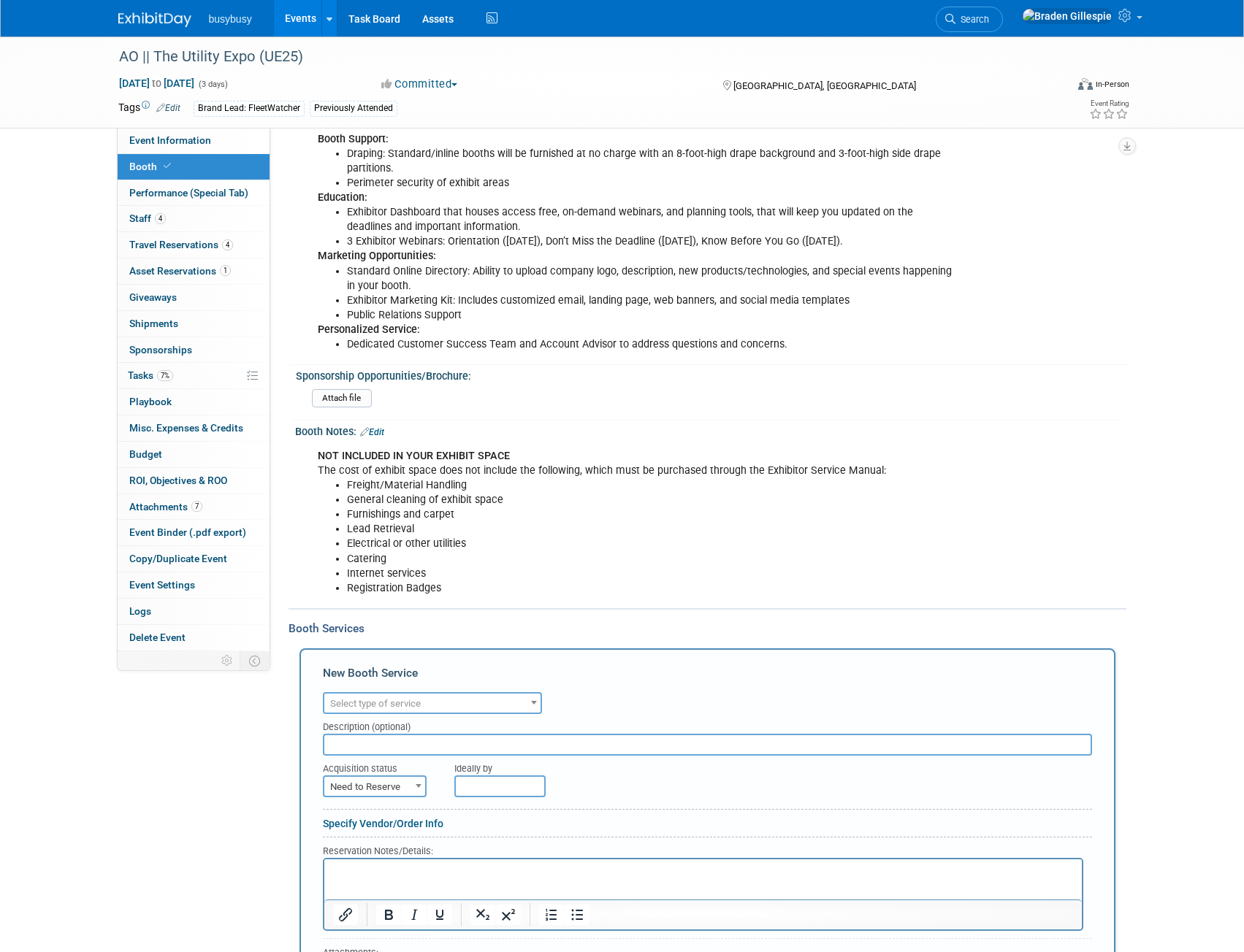
click at [402, 705] on span "Select type of service" at bounding box center [375, 703] width 90 height 11
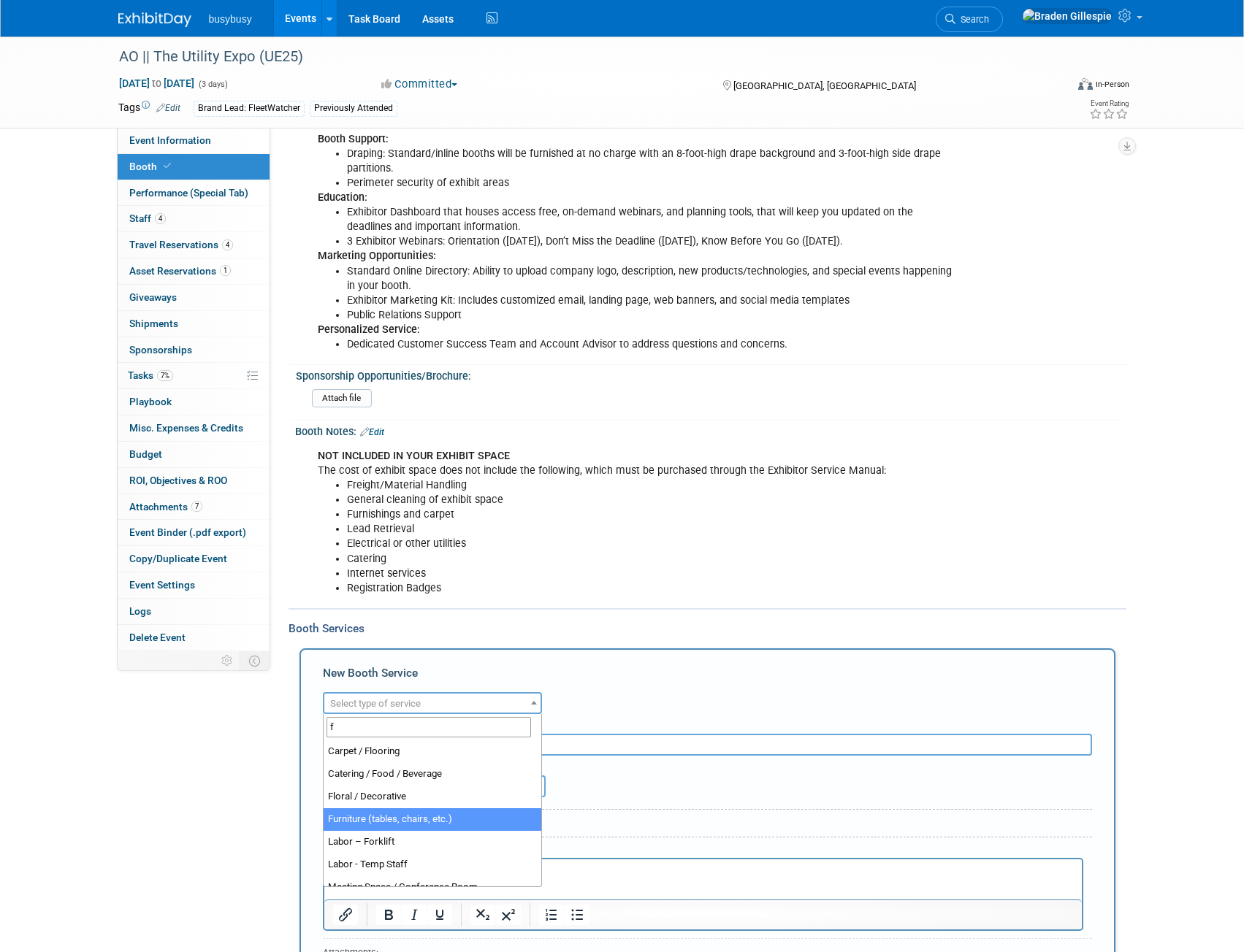
type input "f"
select select "6"
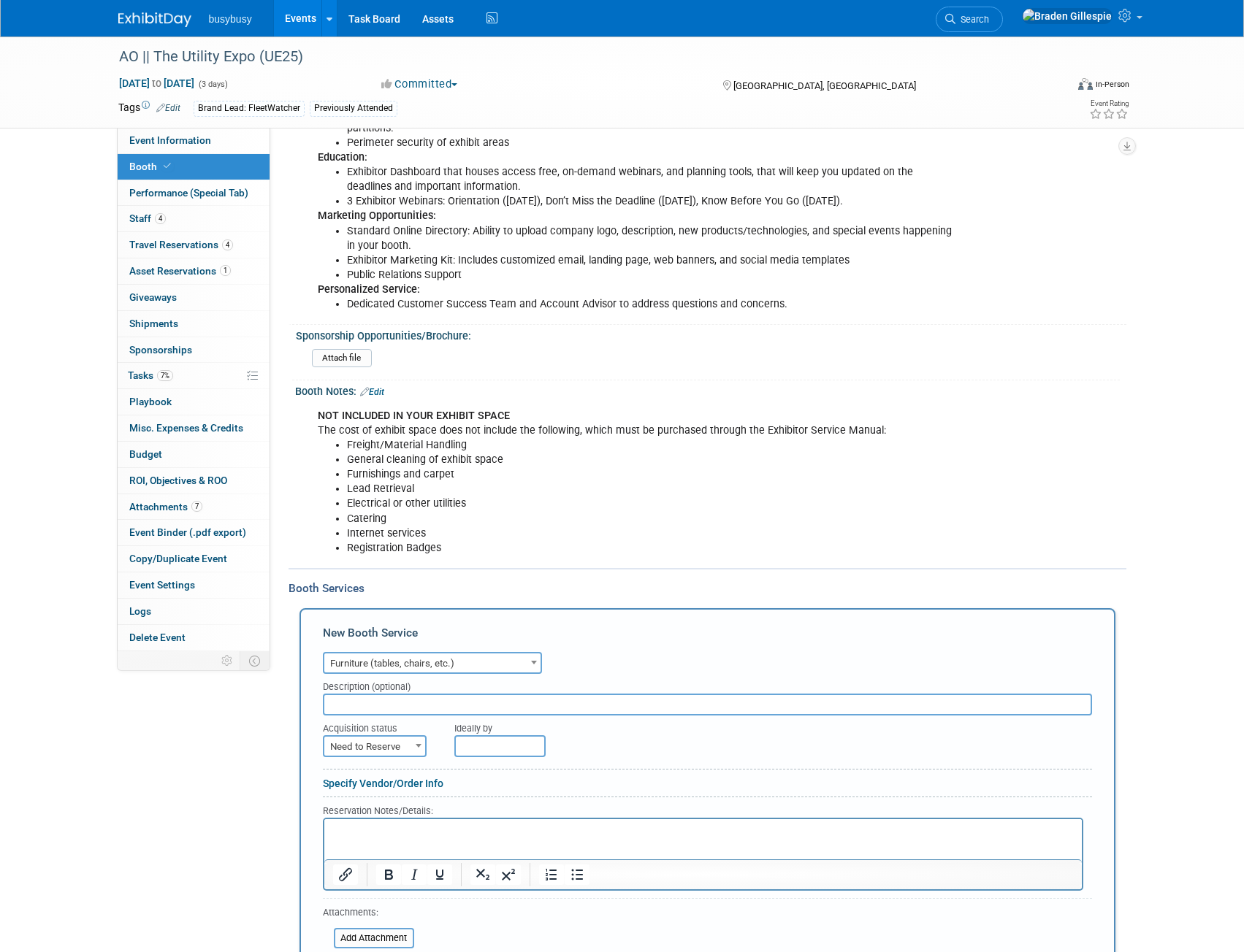
scroll to position [609, 0]
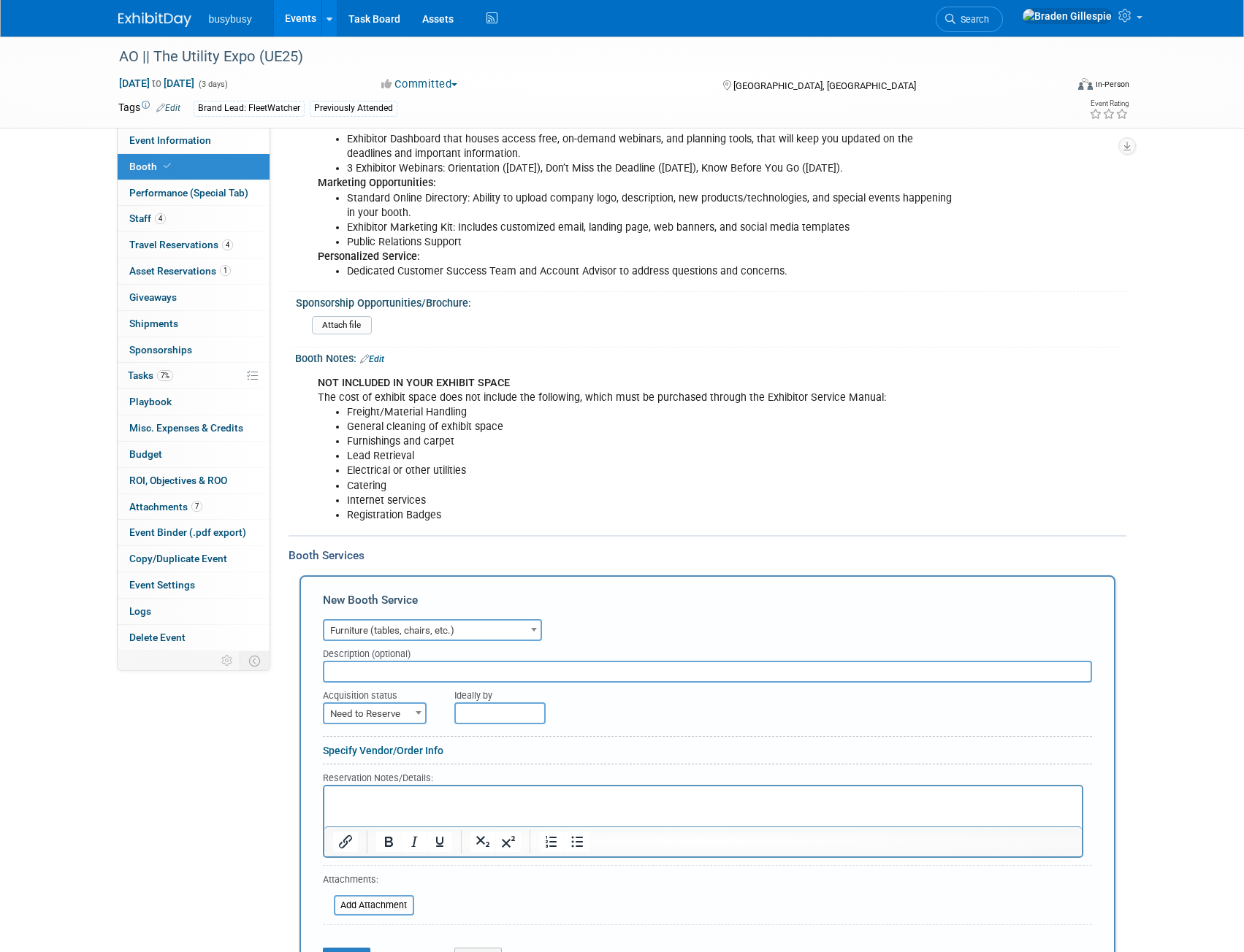
click at [373, 806] on html at bounding box center [702, 795] width 757 height 19
click at [376, 706] on span "Need to Reserve" at bounding box center [374, 714] width 101 height 20
select select "2"
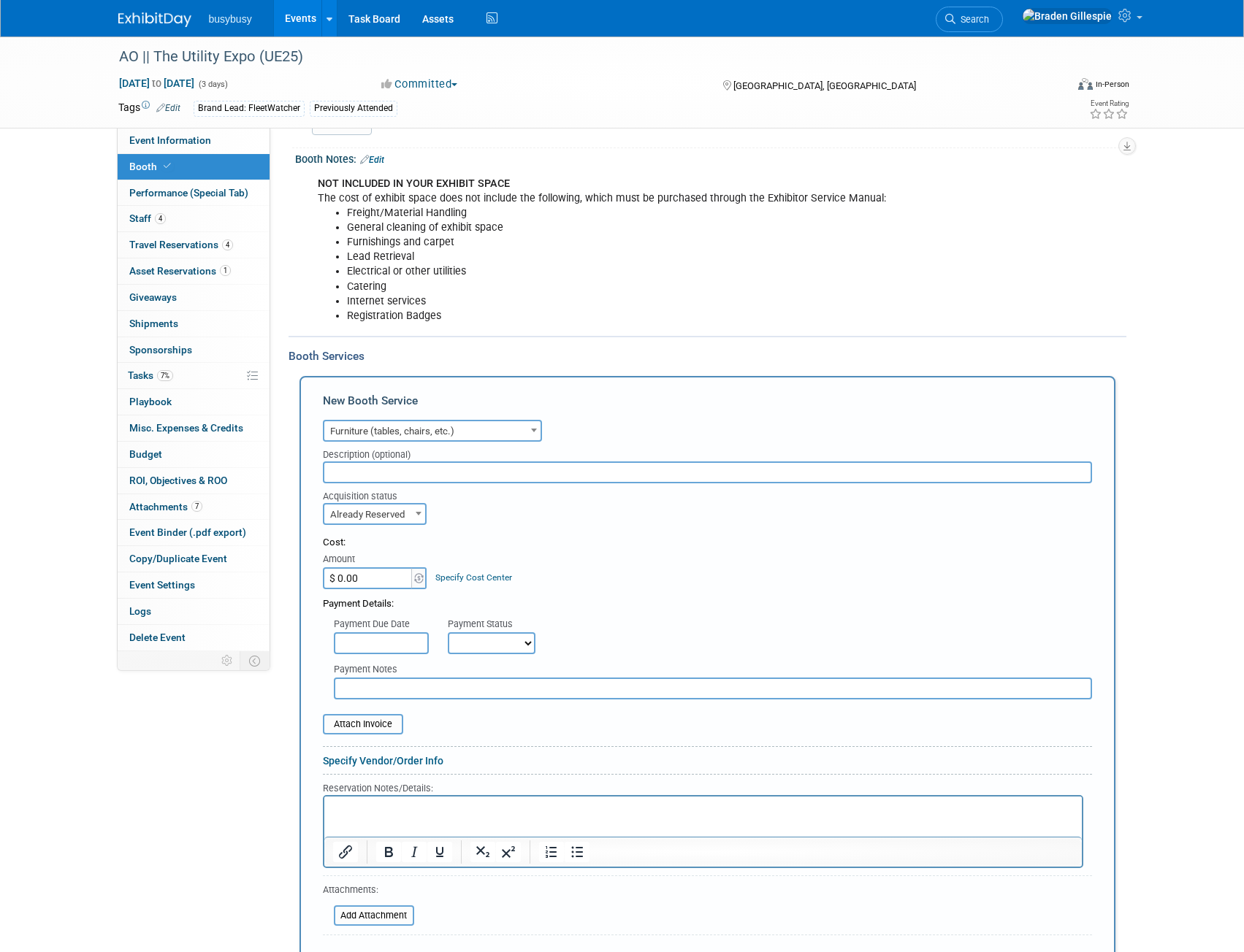
scroll to position [828, 0]
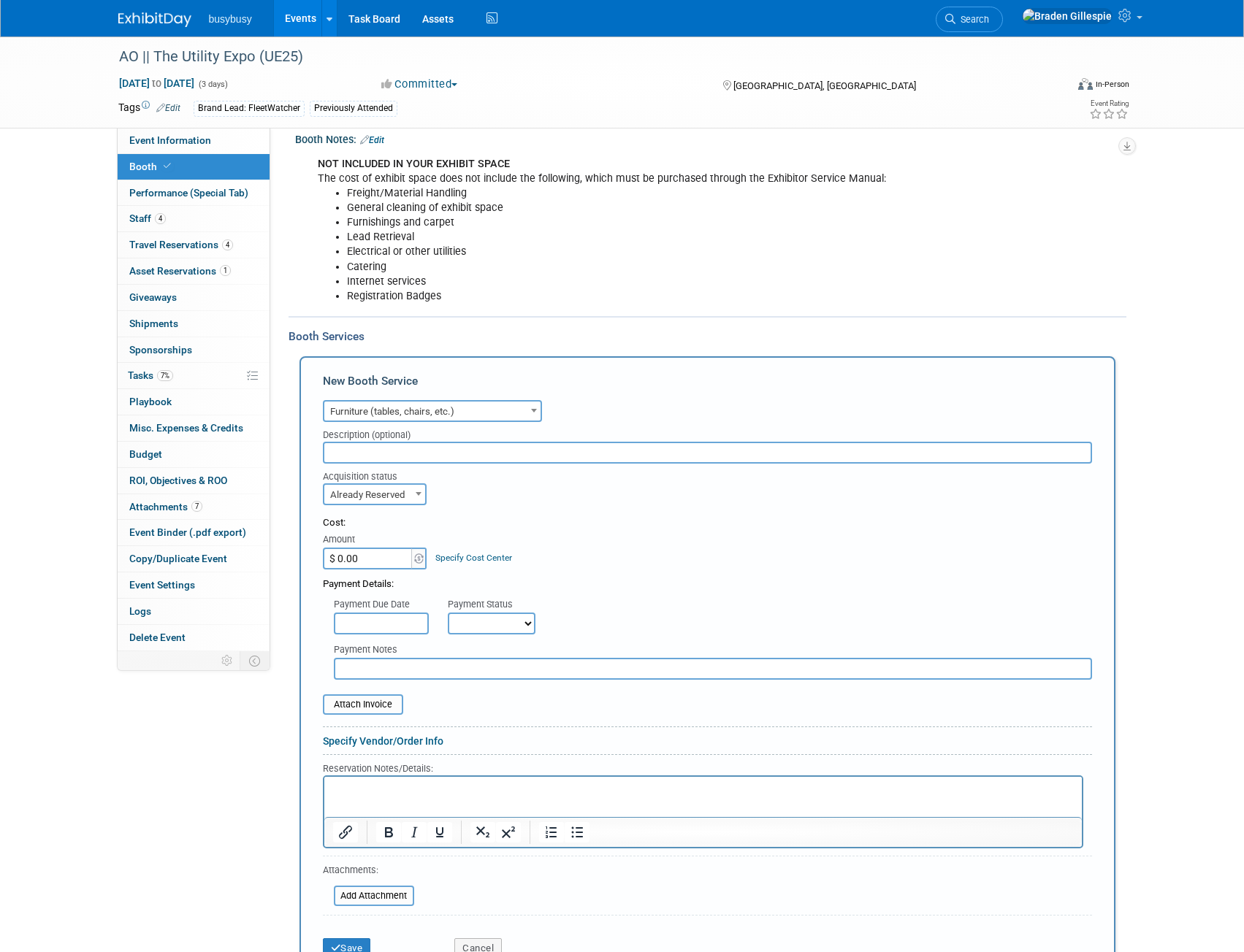
click at [377, 774] on div "Reservation Notes/Details:" at bounding box center [702, 768] width 760 height 15
click at [378, 785] on p "Rich Text Area. Press ALT-0 for help." at bounding box center [702, 789] width 741 height 14
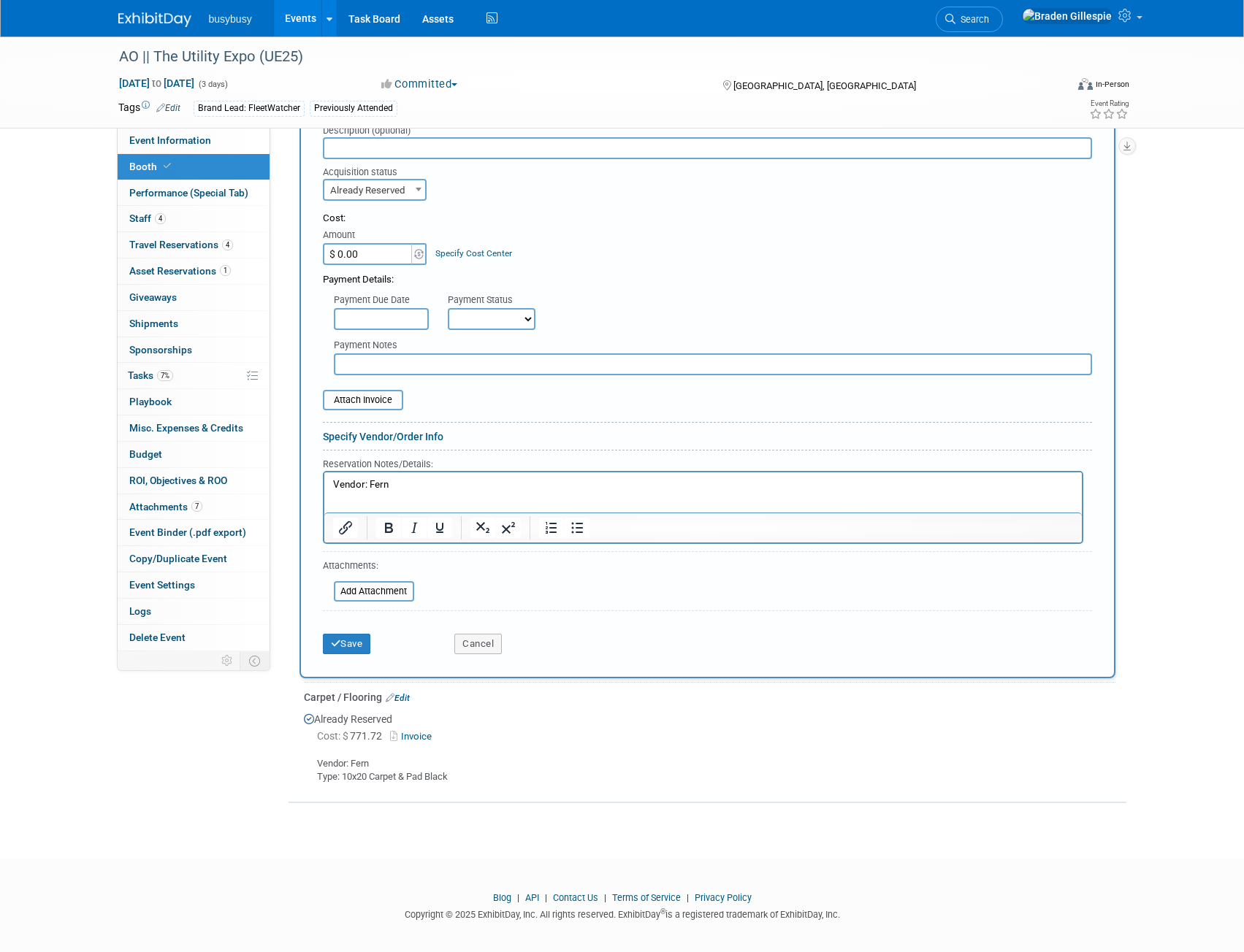
scroll to position [1140, 0]
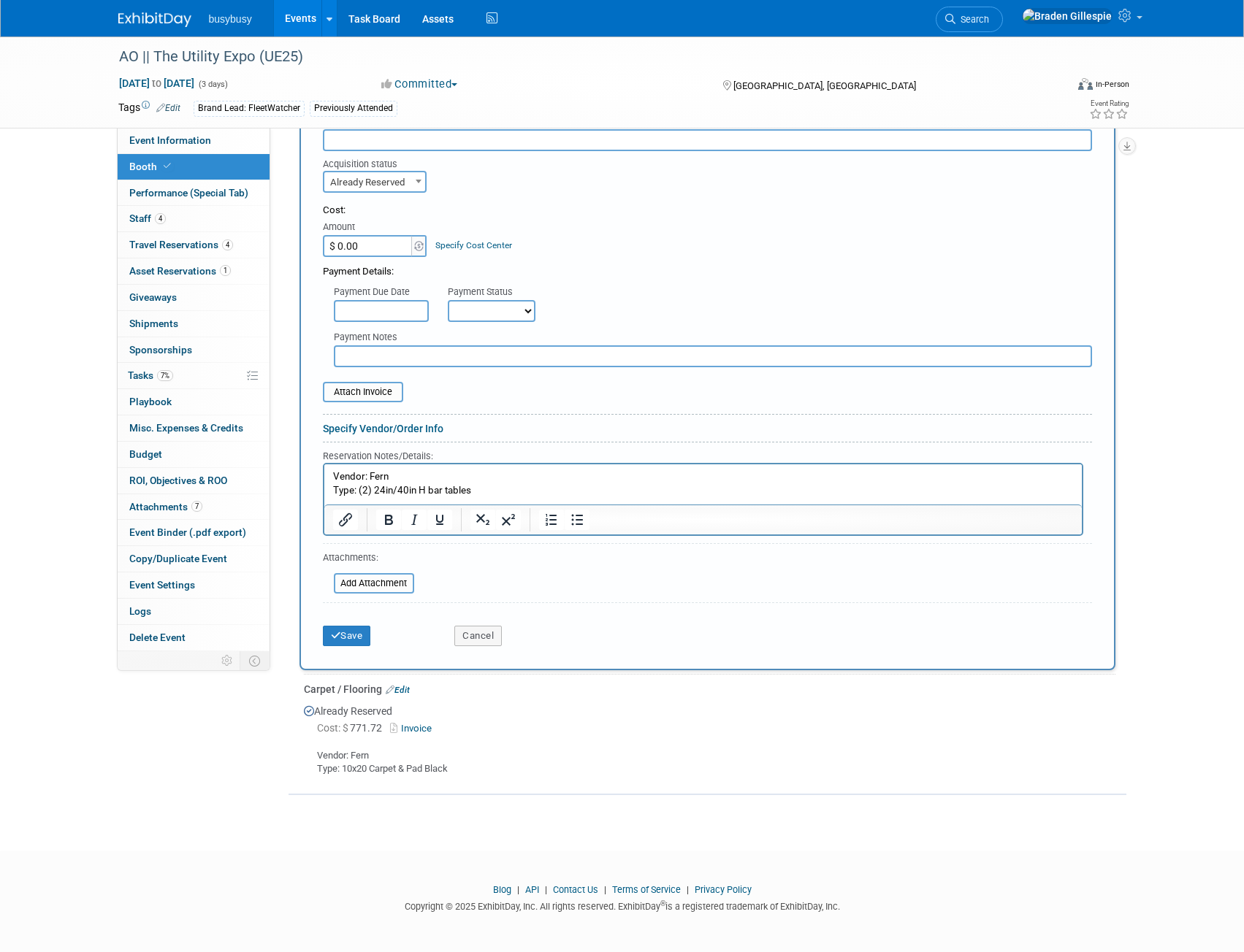
click at [428, 492] on p "Type: (2) 24in/40in H bar tables" at bounding box center [702, 490] width 741 height 14
click at [433, 489] on p "Type: (2) 24in/40in H bar tables" at bounding box center [702, 490] width 741 height 14
click at [445, 490] on p "Type: (2) 24in/40in H Bar tables" at bounding box center [702, 490] width 741 height 14
click at [359, 492] on p "Type: (2) 24in/40in H Bar Tables" at bounding box center [702, 490] width 741 height 14
drag, startPoint x: 579, startPoint y: 482, endPoint x: 574, endPoint y: 488, distance: 7.8
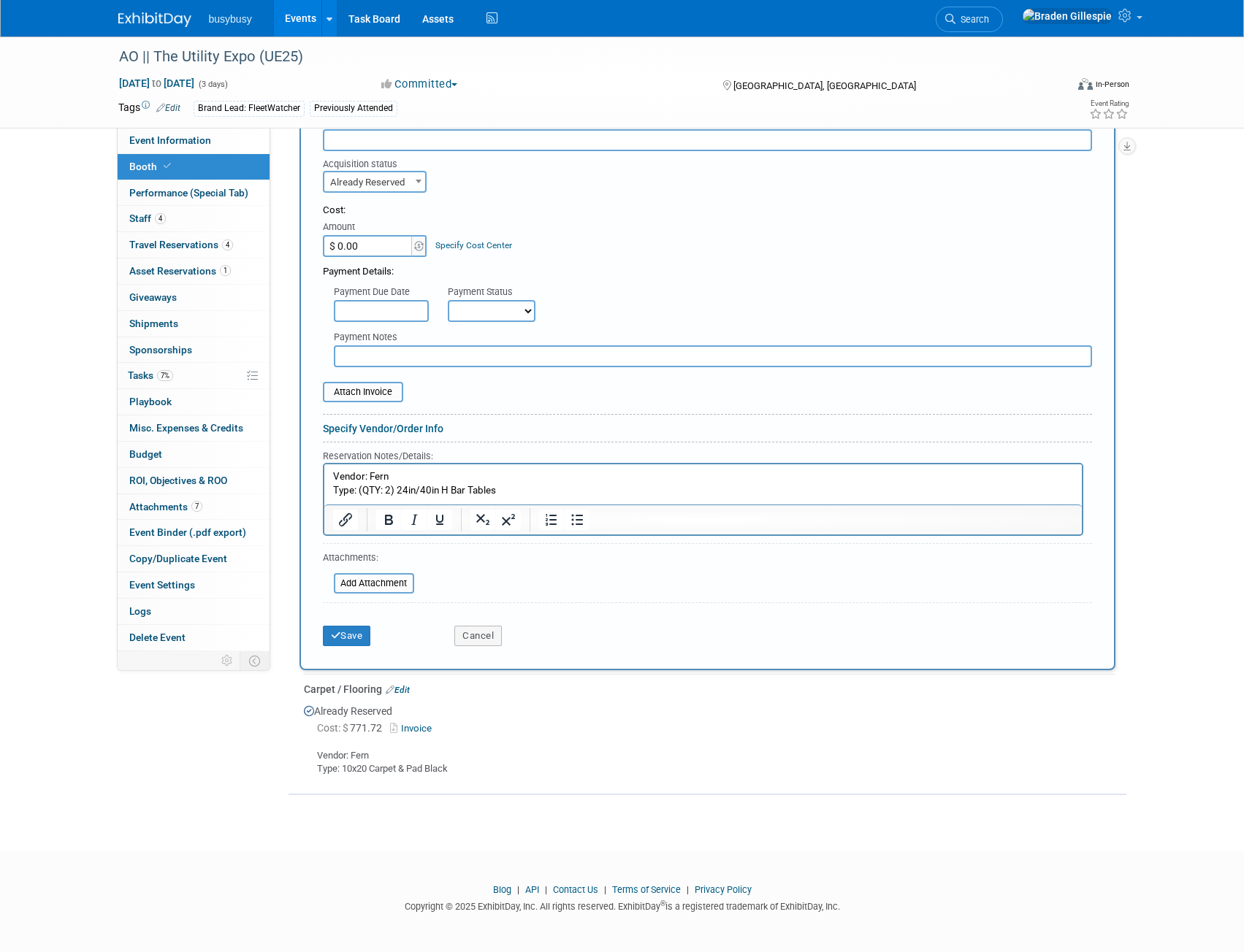
click at [579, 482] on p "Vendor: Fern" at bounding box center [702, 477] width 741 height 14
click at [382, 249] on input "$ 0.00" at bounding box center [368, 245] width 91 height 22
type input "$ 399.13"
click at [379, 385] on input "file" at bounding box center [315, 392] width 174 height 18
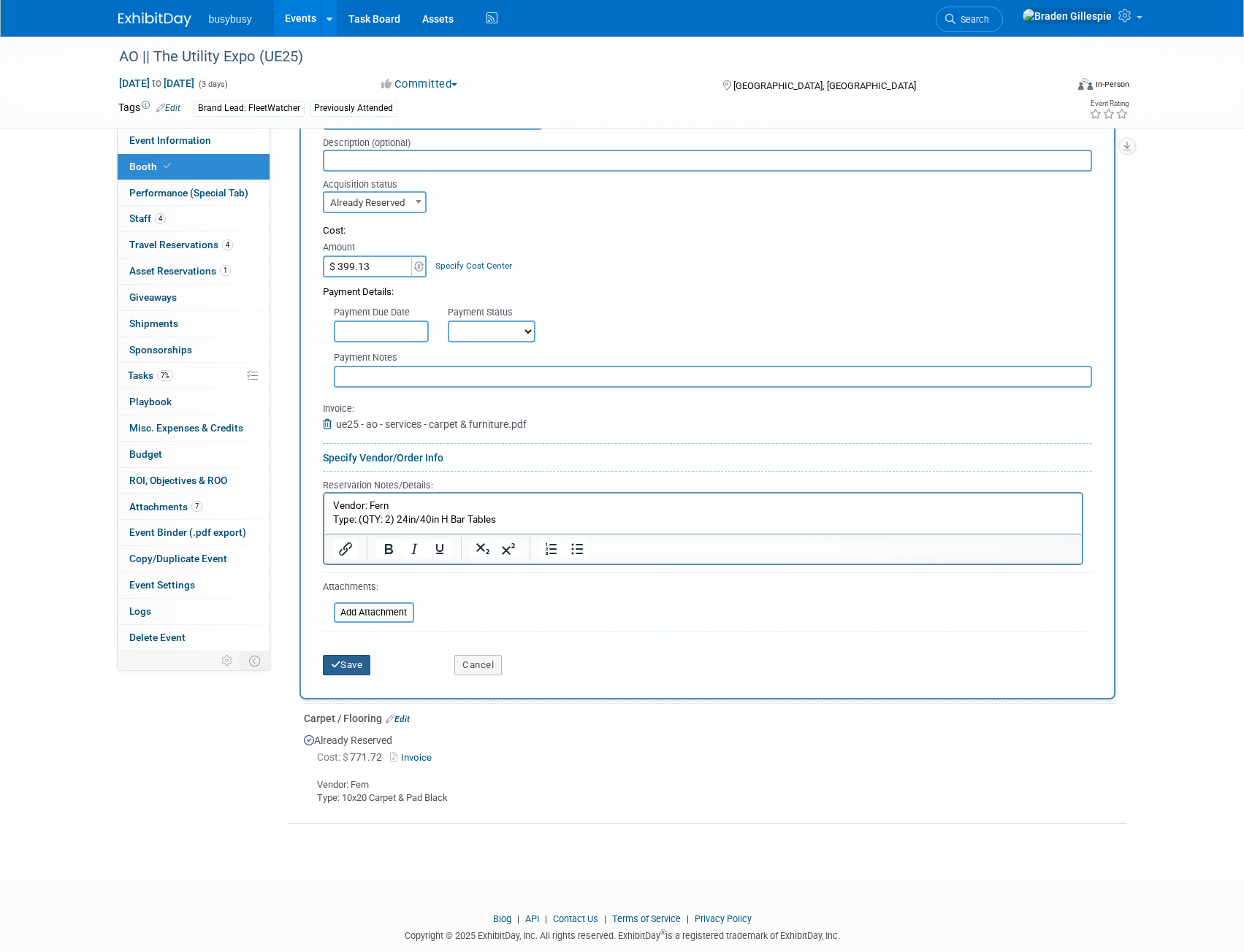
click at [356, 660] on button "Save" at bounding box center [346, 664] width 48 height 20
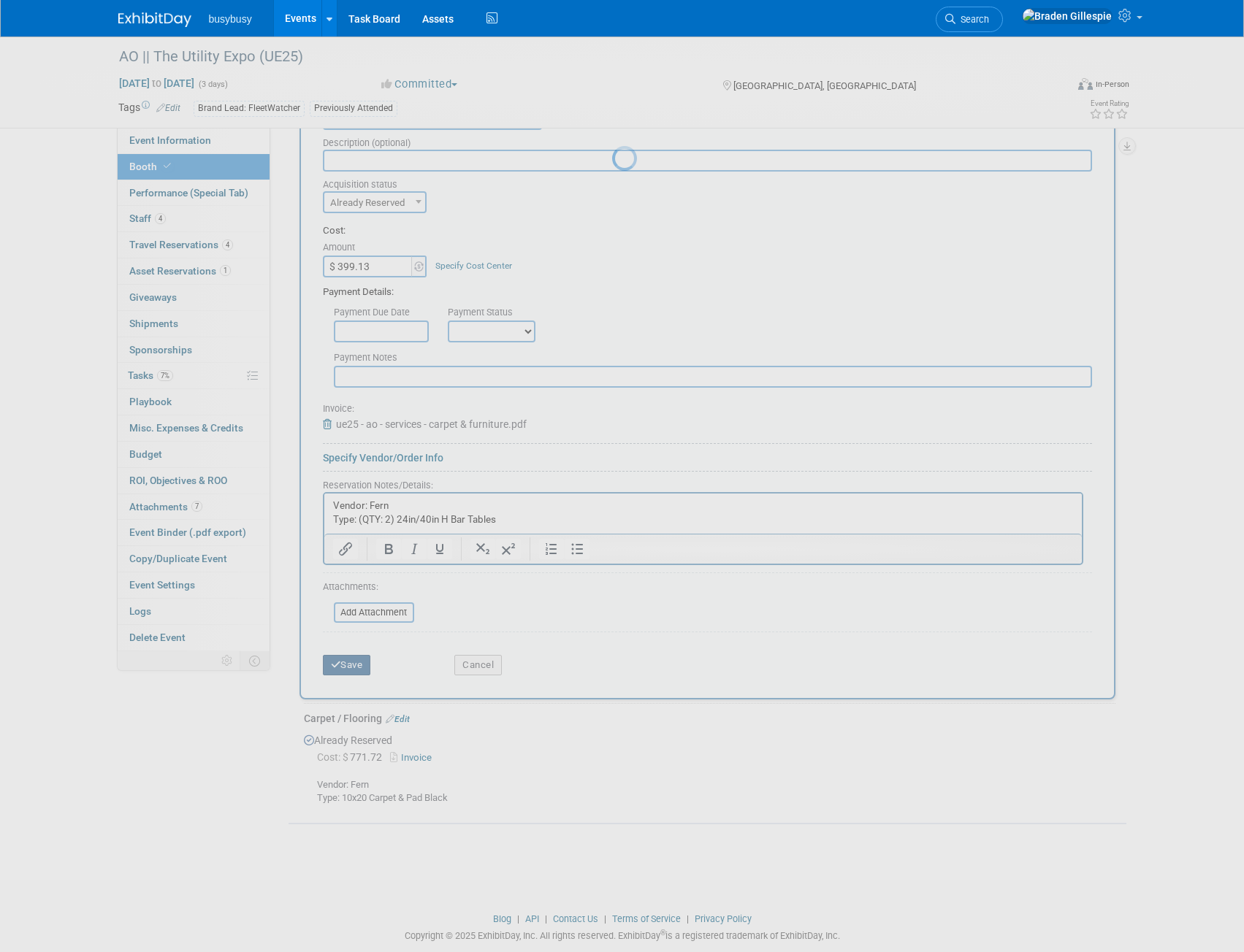
scroll to position [643, 0]
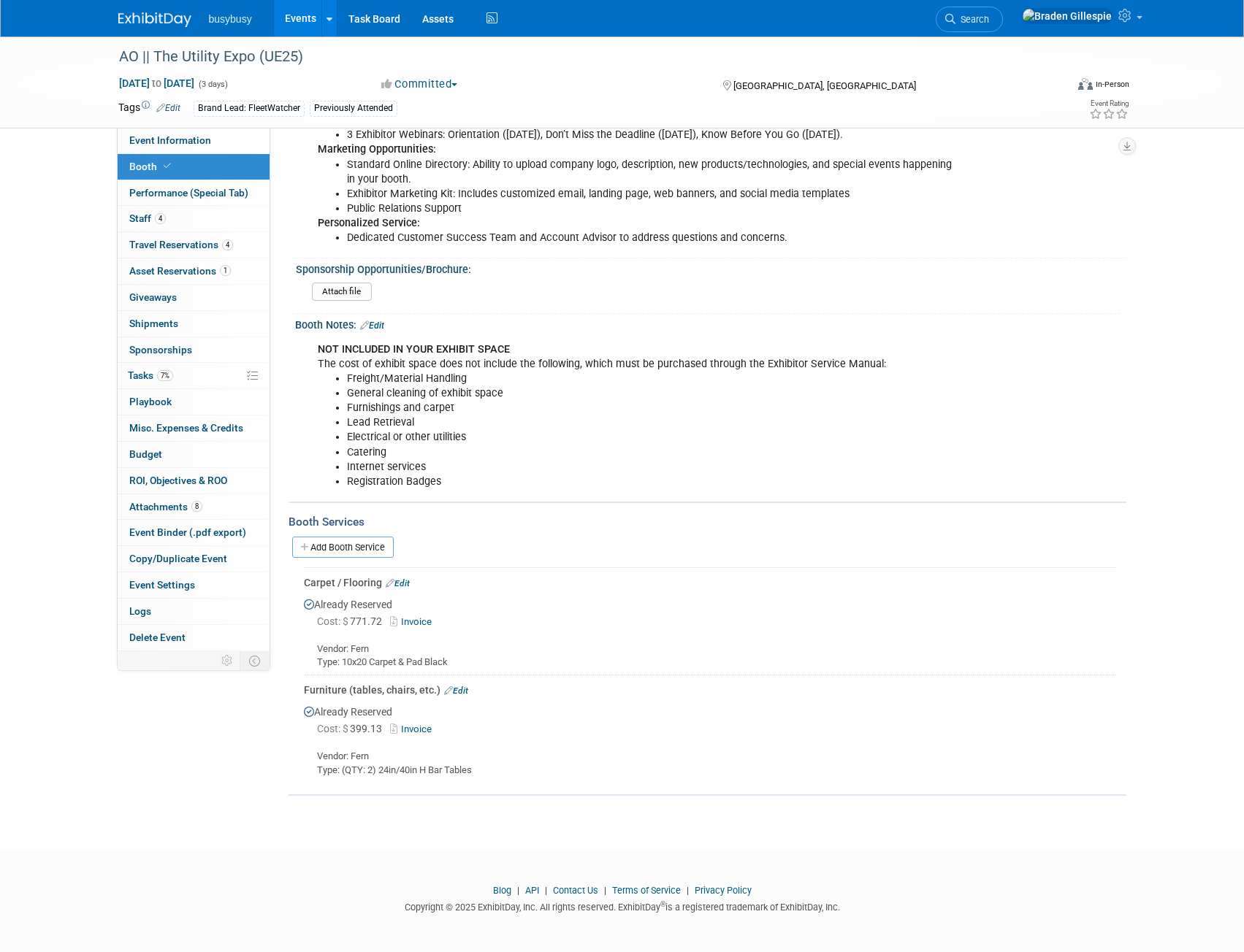
click at [408, 579] on link "Edit" at bounding box center [397, 584] width 24 height 11
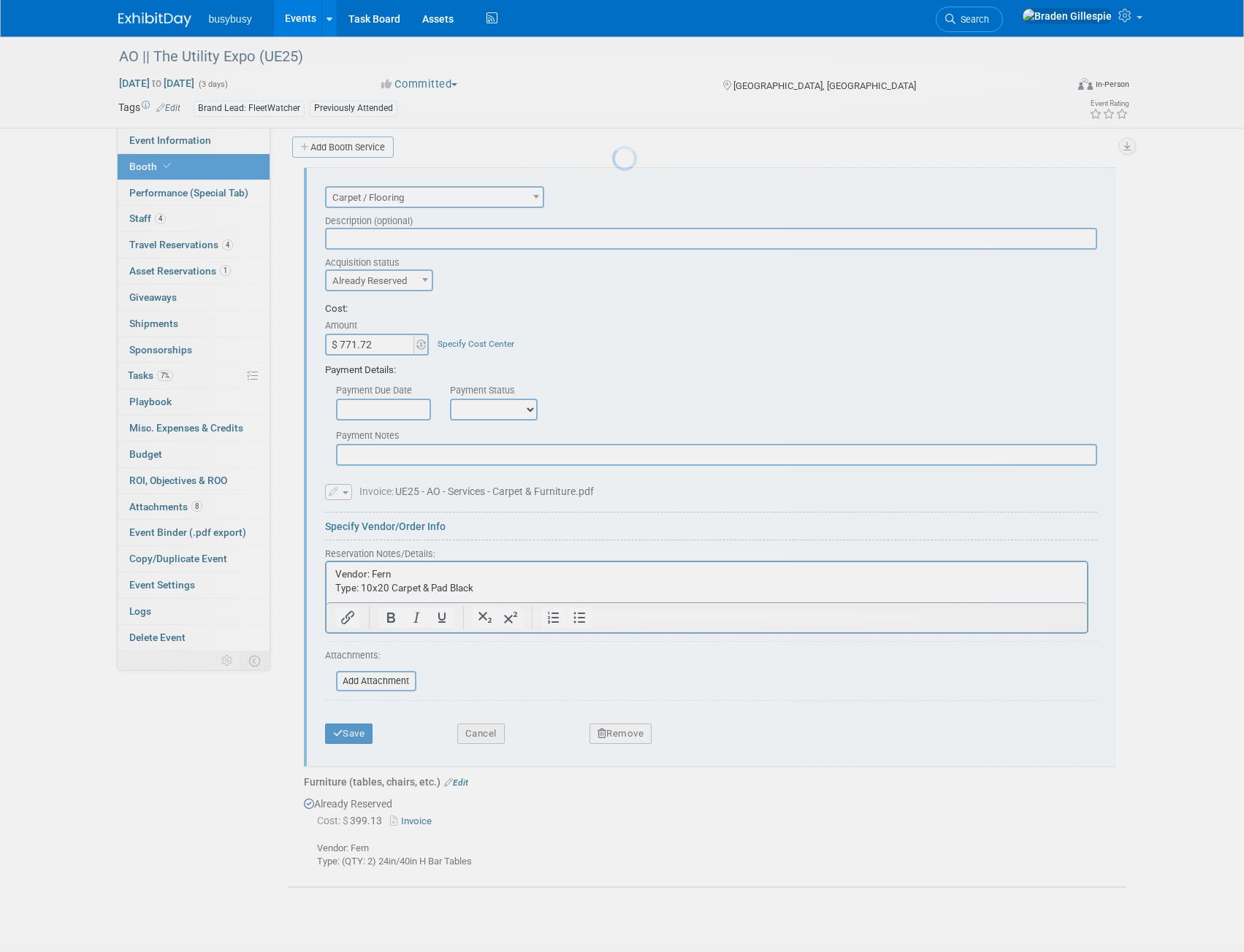
scroll to position [1044, 0]
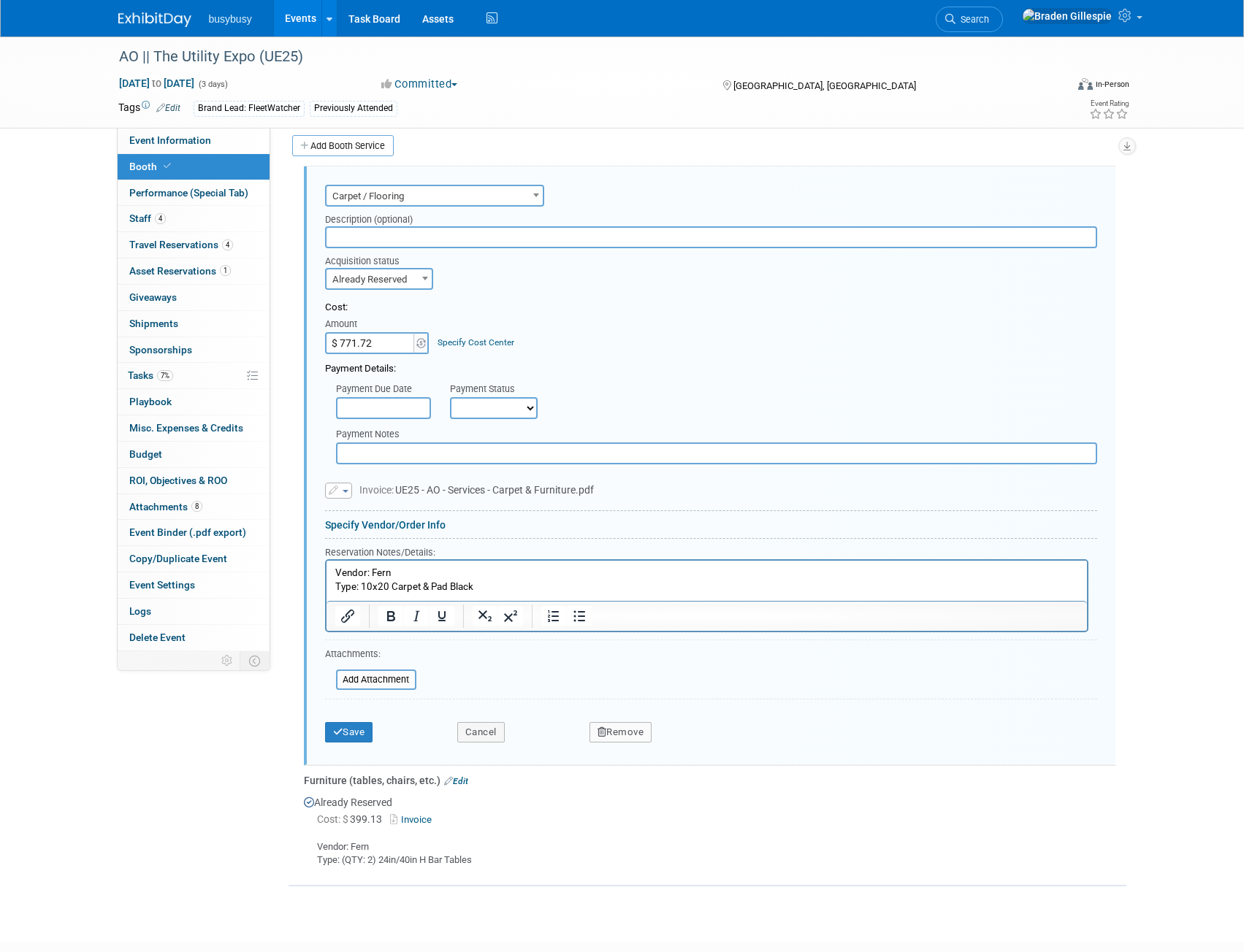
click at [489, 586] on p "Vendor: Fern Type: 10x20 Carpet & Pad Black" at bounding box center [707, 579] width 743 height 27
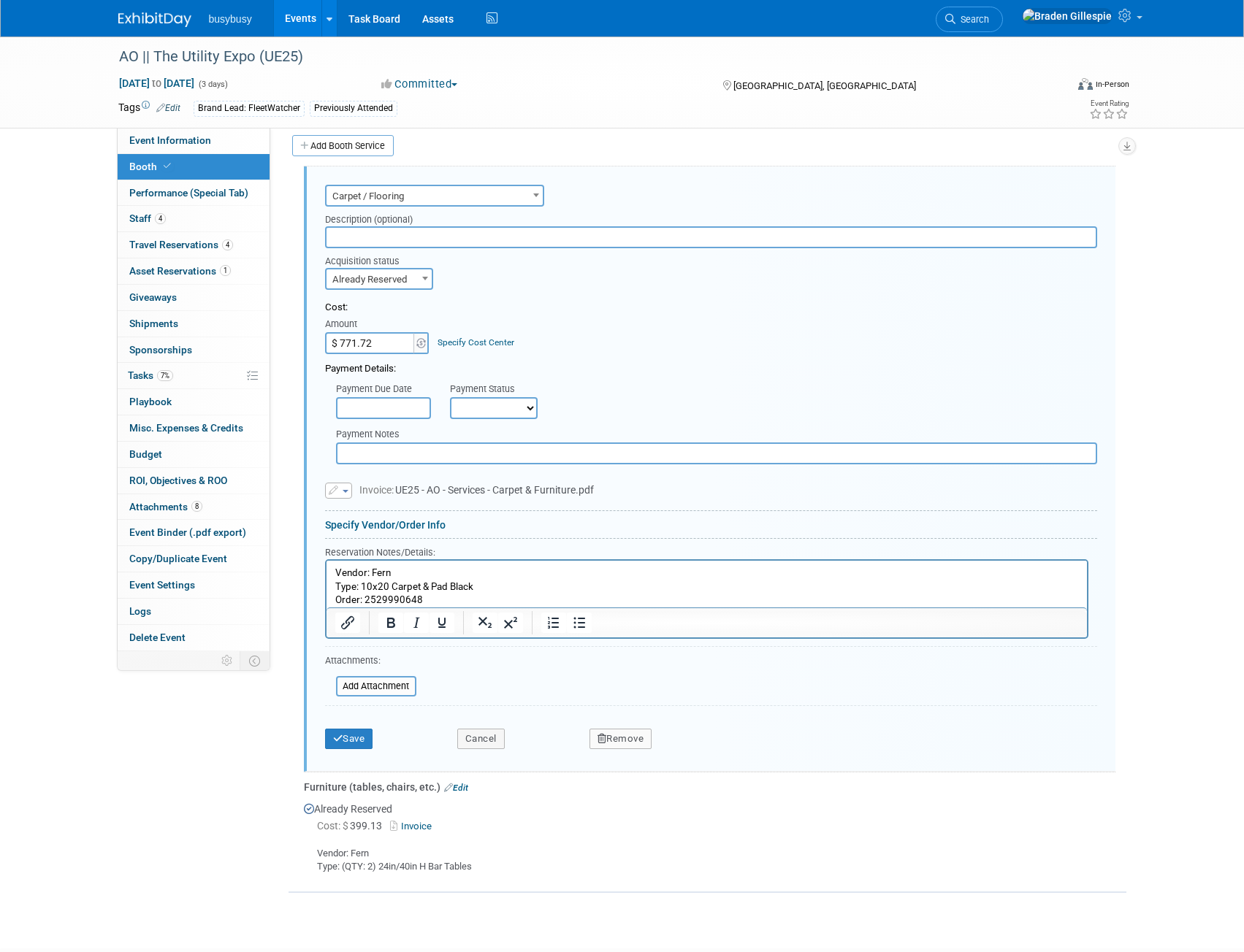
click at [480, 606] on p "Order: 2529990648" at bounding box center [707, 600] width 743 height 14
click at [423, 597] on p "Order: 2529990648 9/30/25" at bounding box center [707, 600] width 743 height 14
click at [347, 739] on button "Save" at bounding box center [349, 738] width 48 height 20
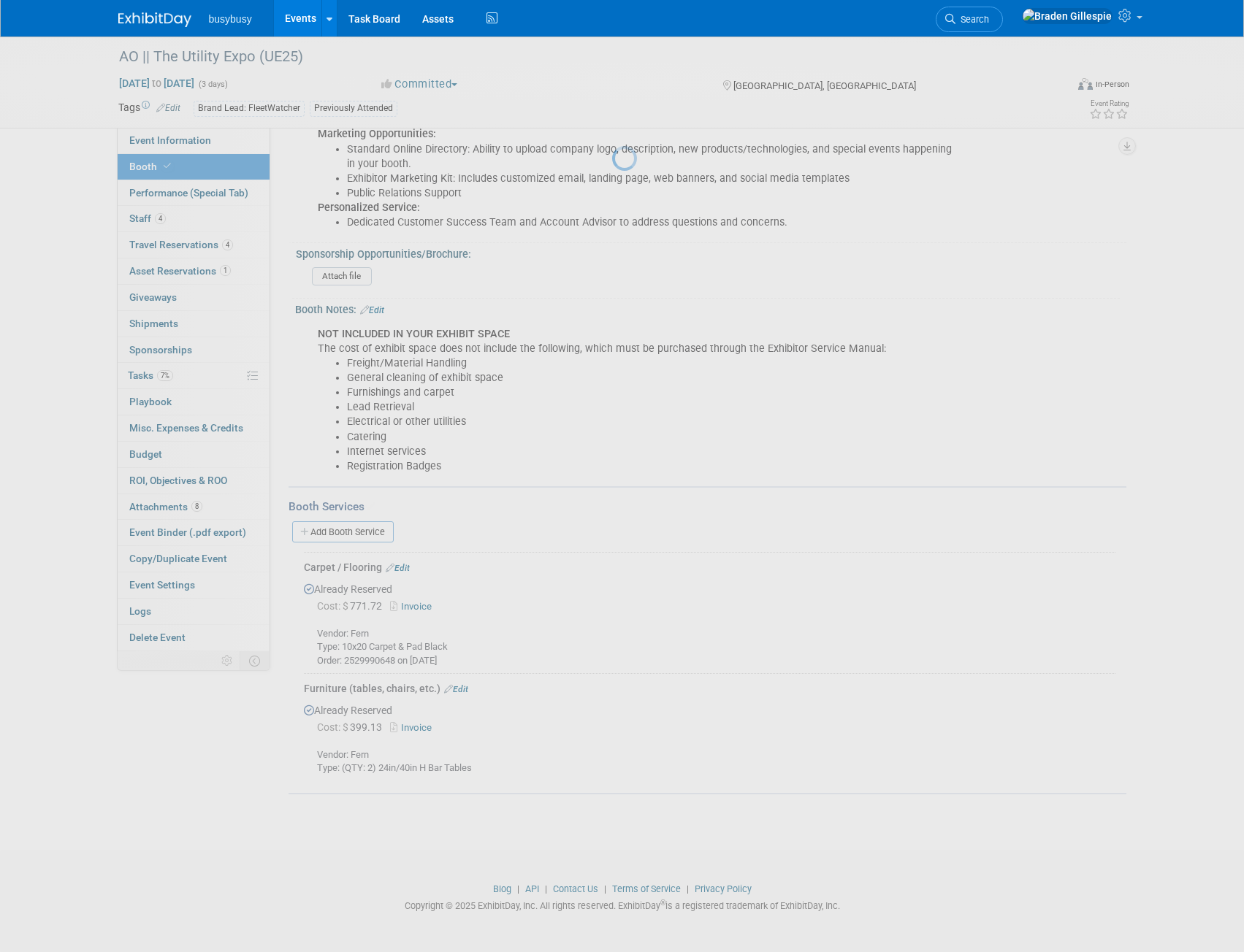
scroll to position [656, 0]
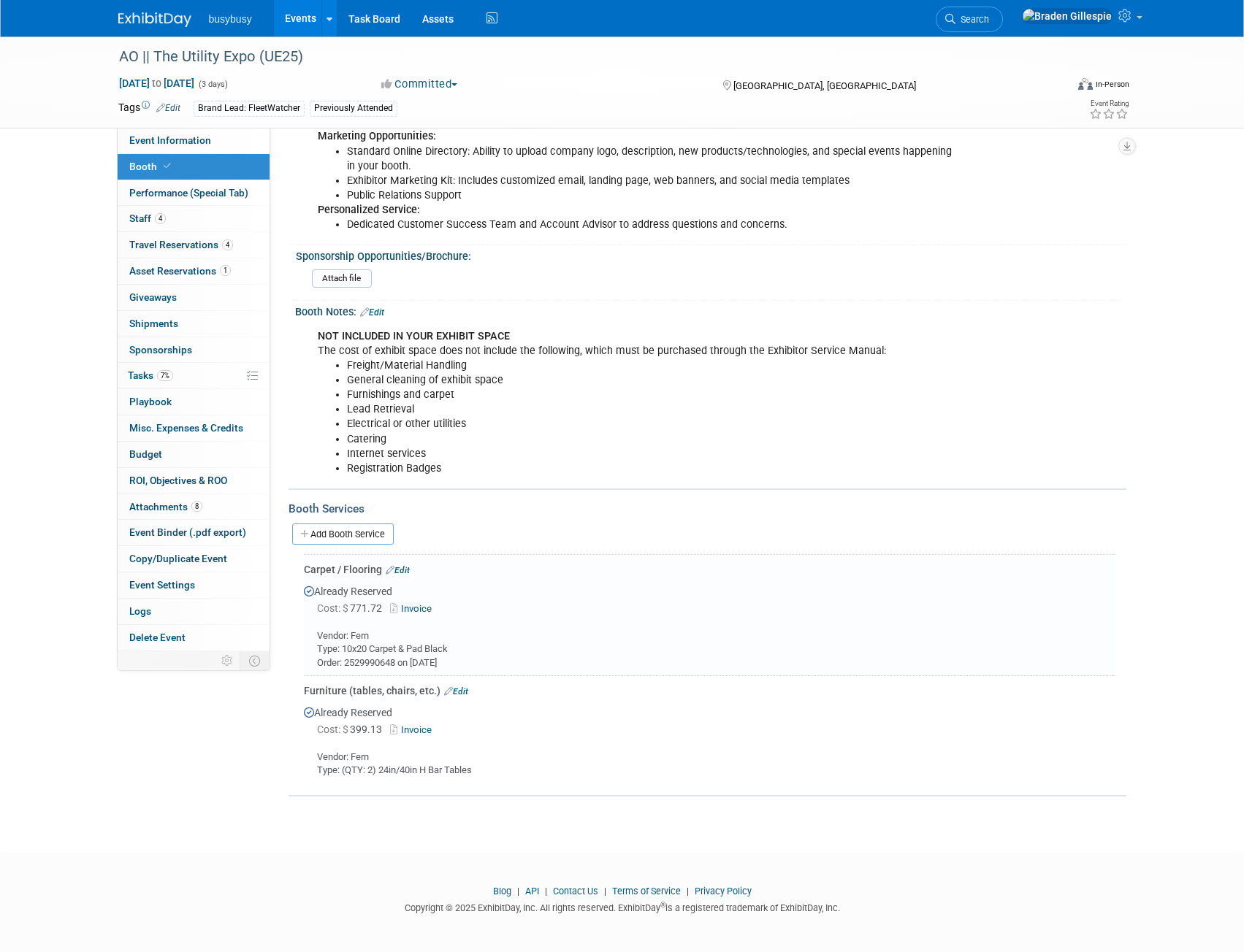
click at [465, 689] on link "Edit" at bounding box center [455, 692] width 24 height 11
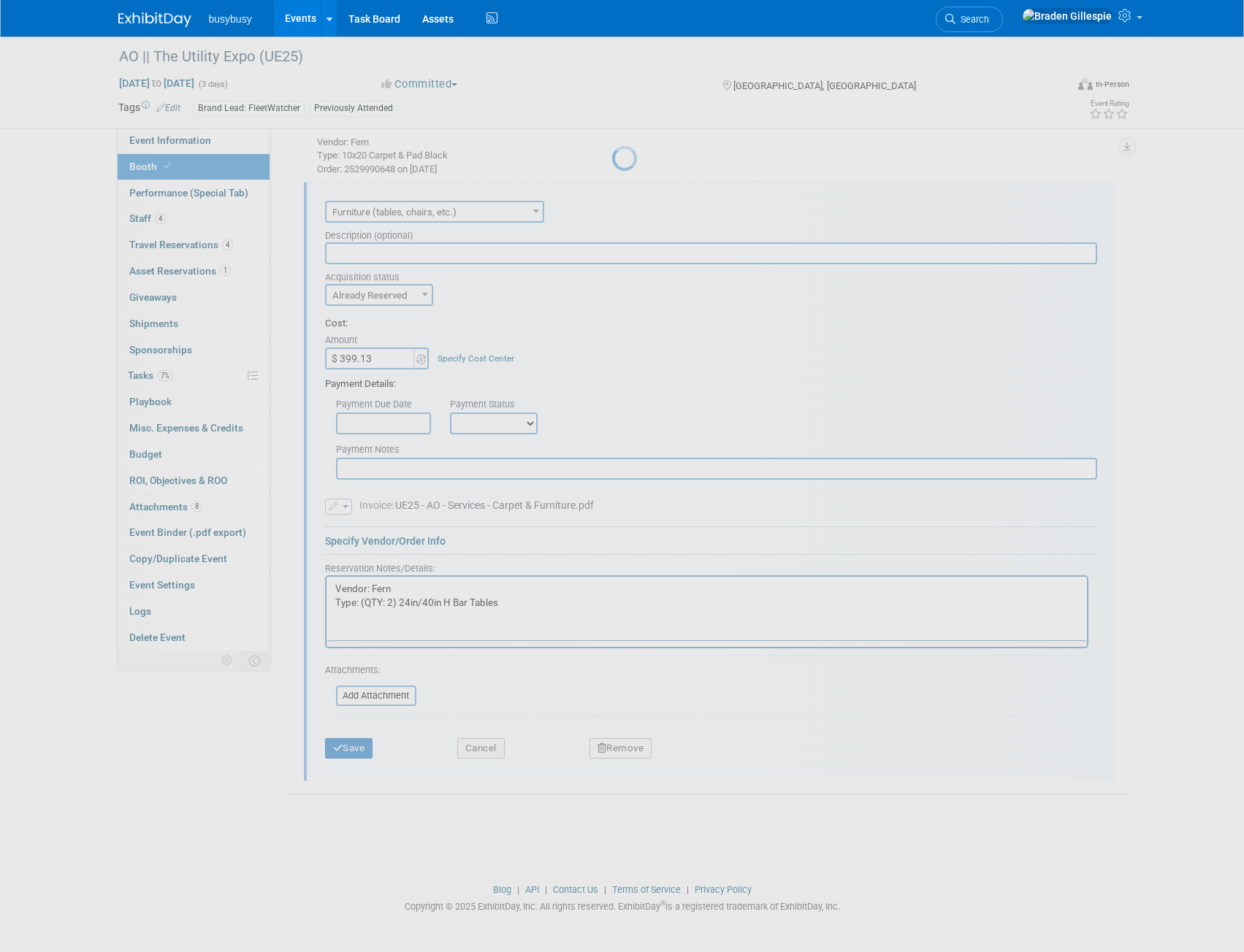
scroll to position [0, 0]
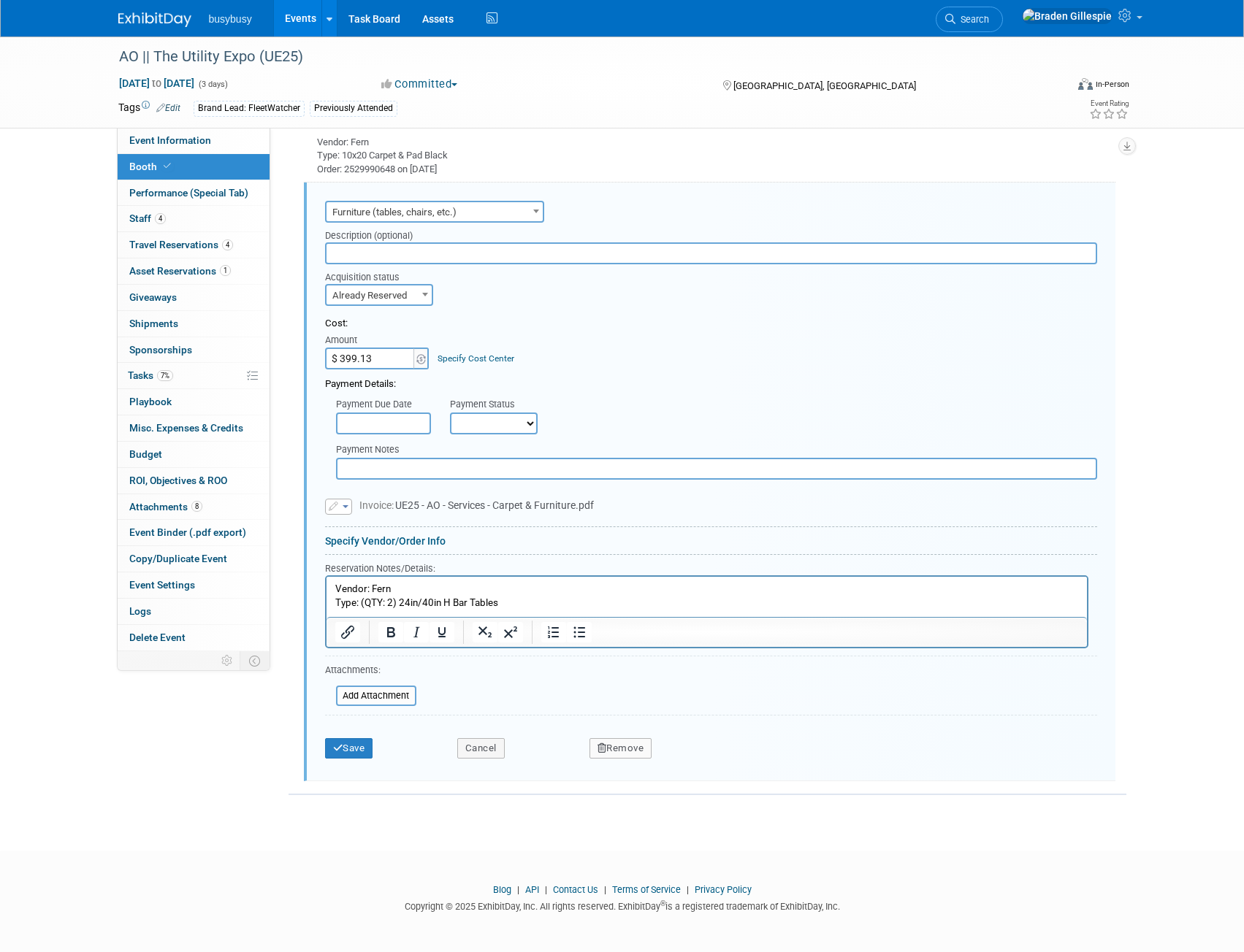
click at [505, 599] on p "Vendor: Fern Type: (QTY: 2) 24in/40in H Bar Tables" at bounding box center [707, 595] width 743 height 27
click at [499, 610] on p "Order: 2529990648" at bounding box center [707, 616] width 743 height 14
click at [346, 752] on button "Save" at bounding box center [349, 755] width 48 height 20
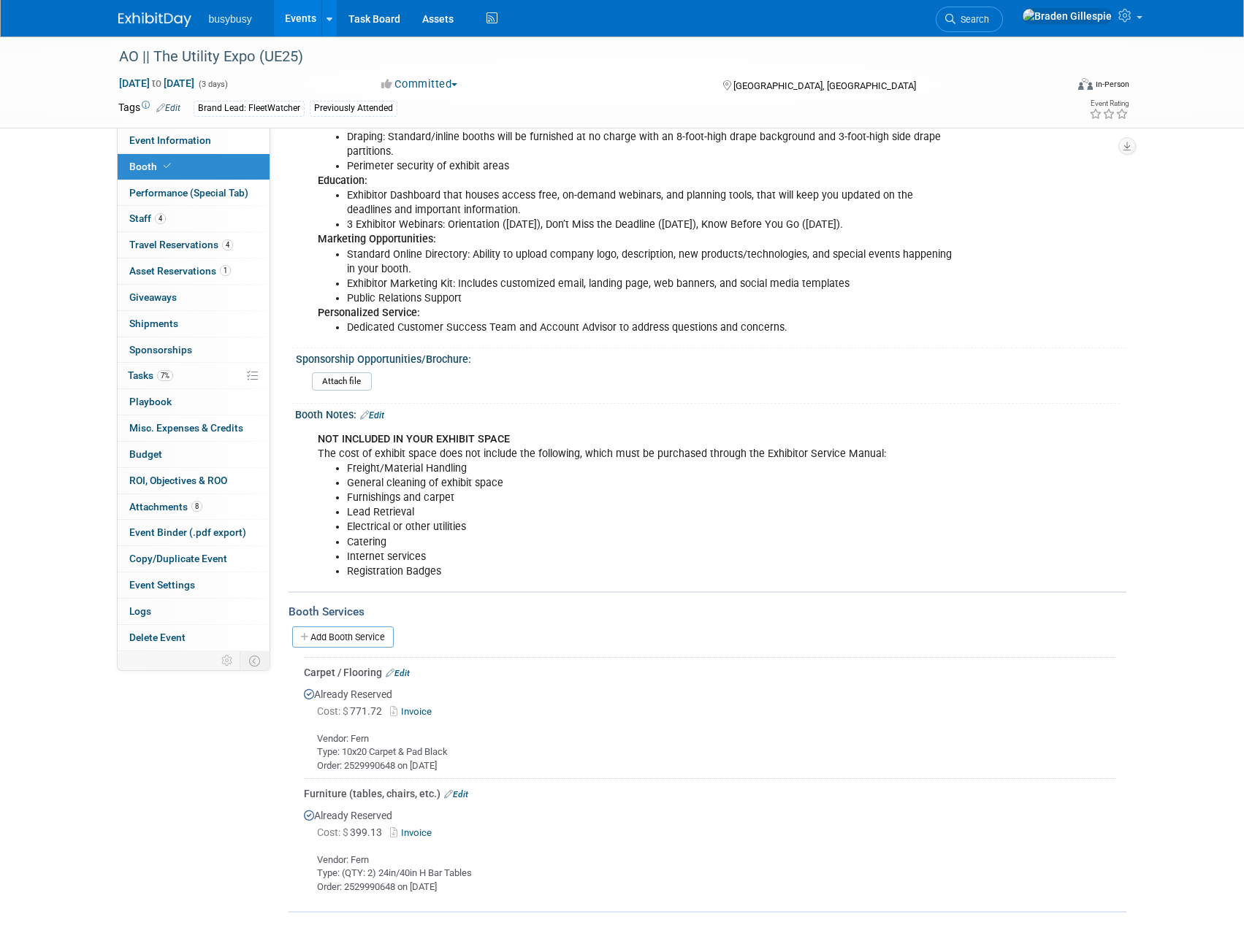
scroll to position [670, 0]
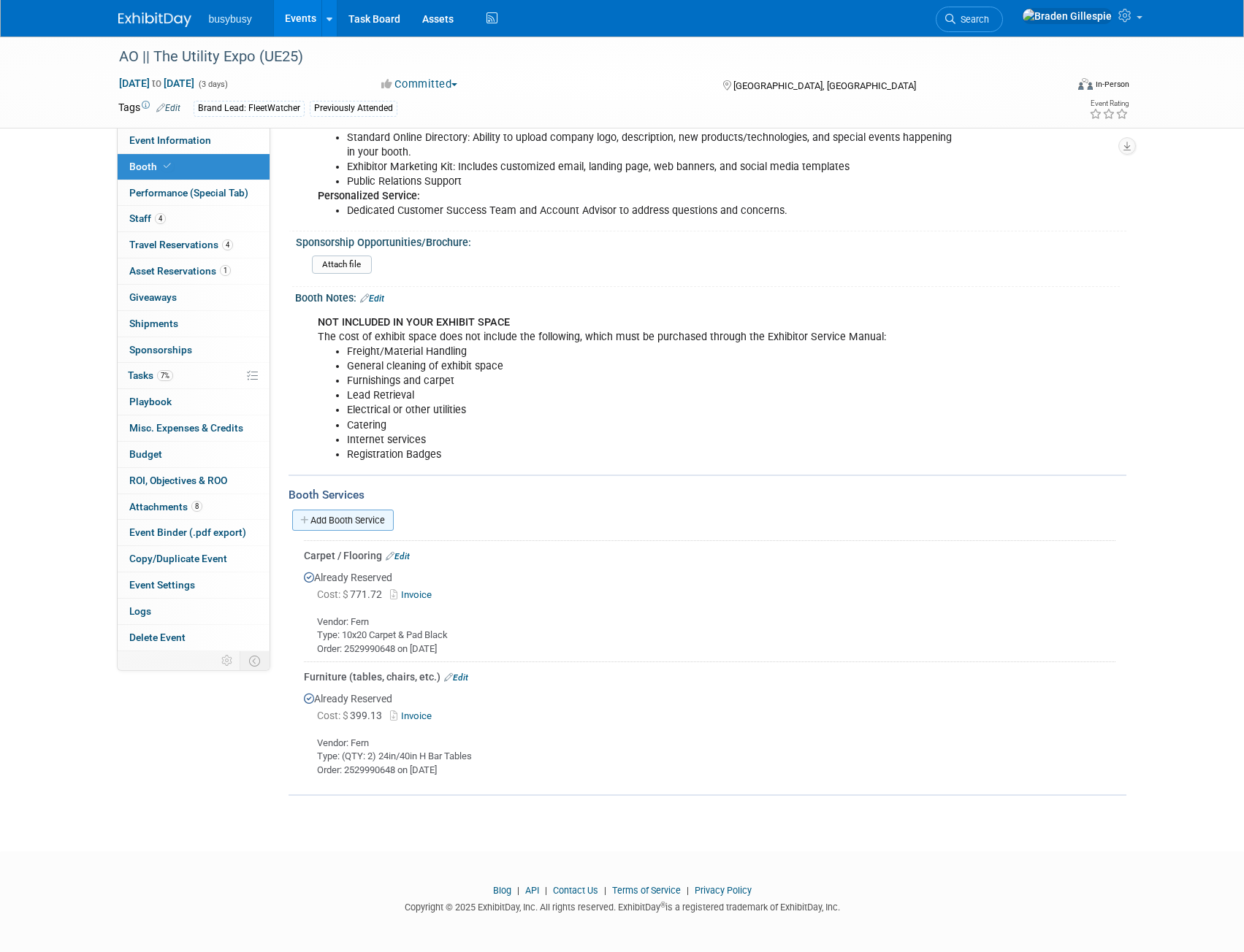
click at [340, 515] on link "Add Booth Service" at bounding box center [343, 520] width 102 height 21
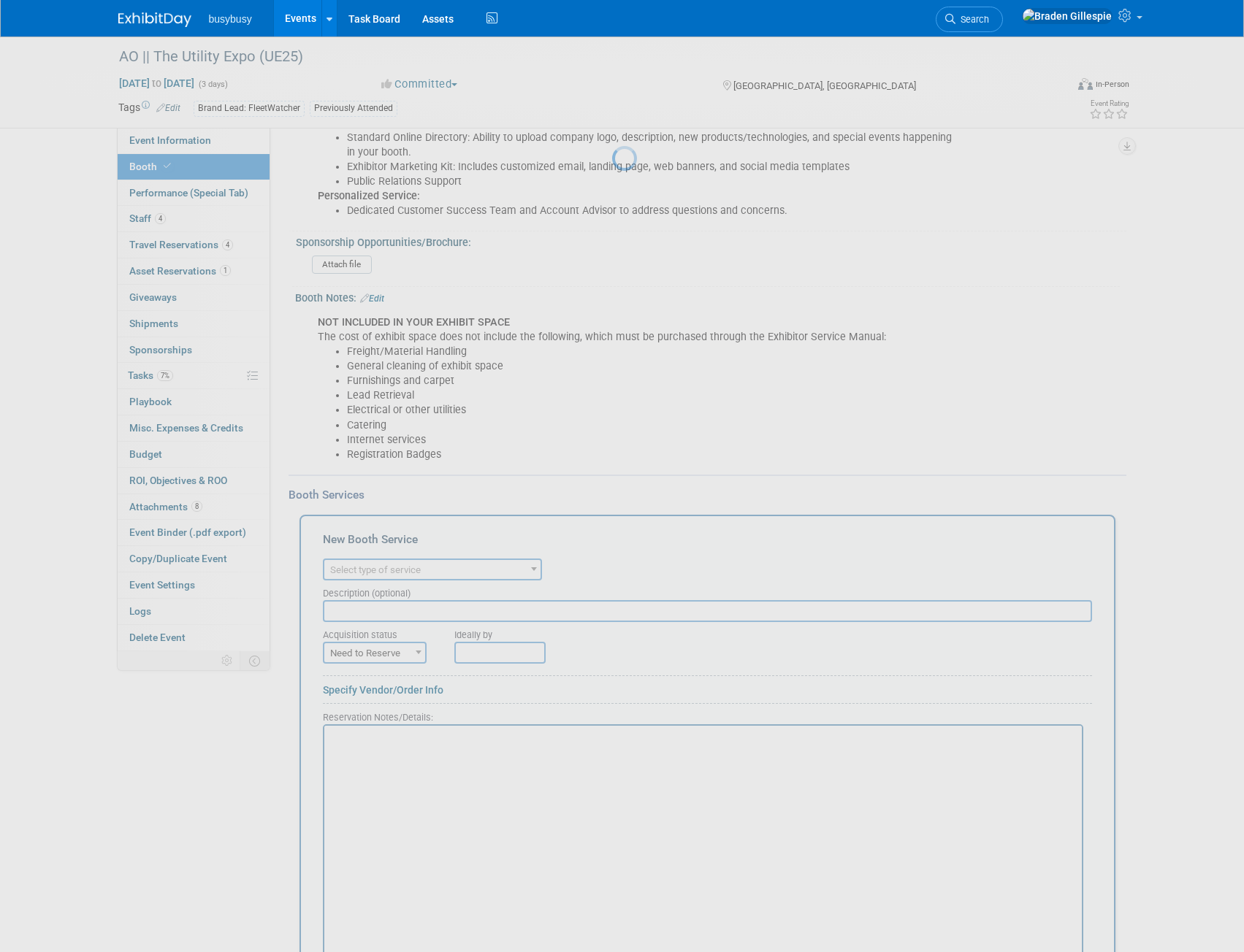
scroll to position [0, 0]
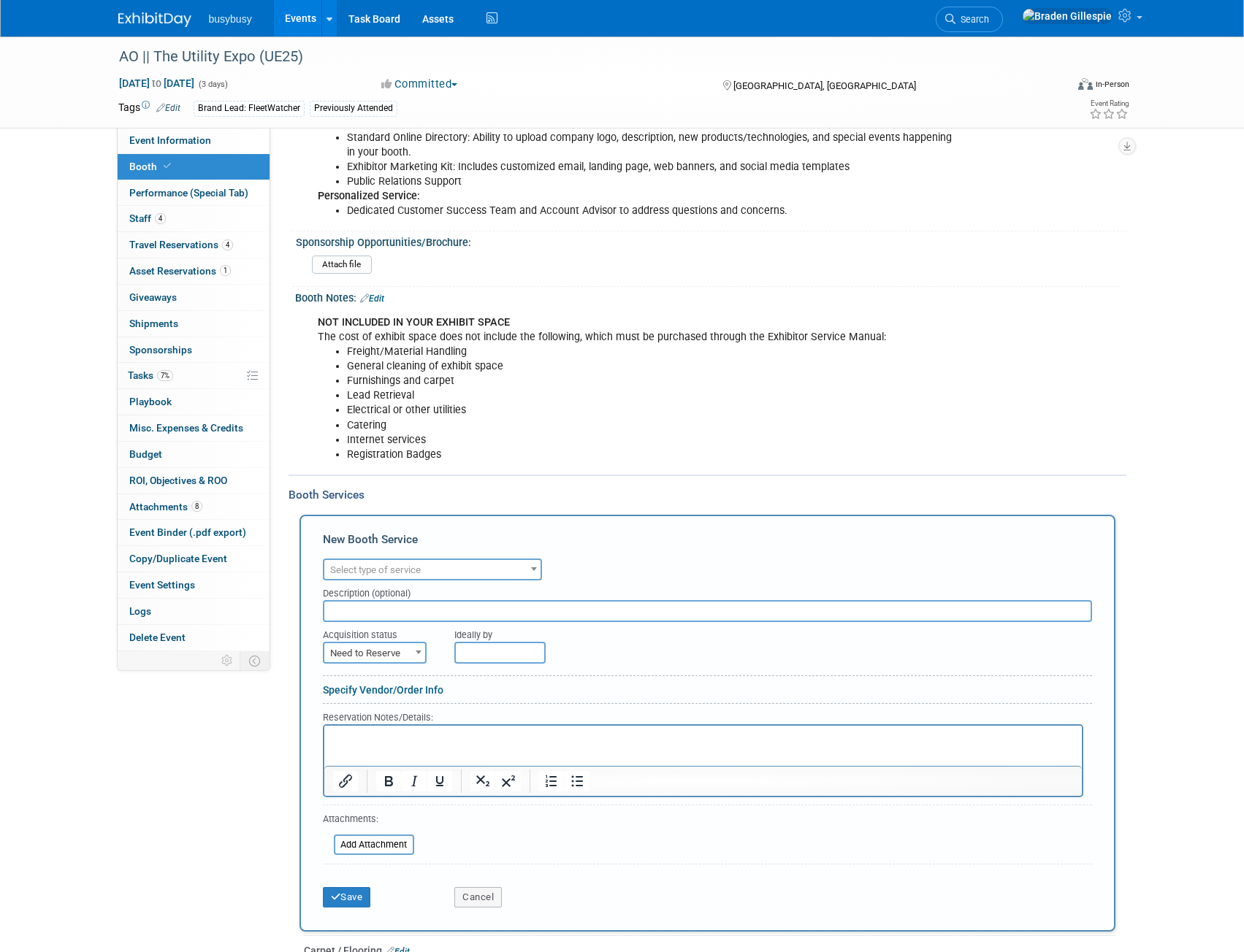
click at [386, 572] on span "Select type of service" at bounding box center [375, 570] width 90 height 11
type input "elec"
select select "8"
click at [395, 654] on span "Need to Reserve" at bounding box center [374, 653] width 101 height 20
drag, startPoint x: 365, startPoint y: 698, endPoint x: 378, endPoint y: 707, distance: 15.8
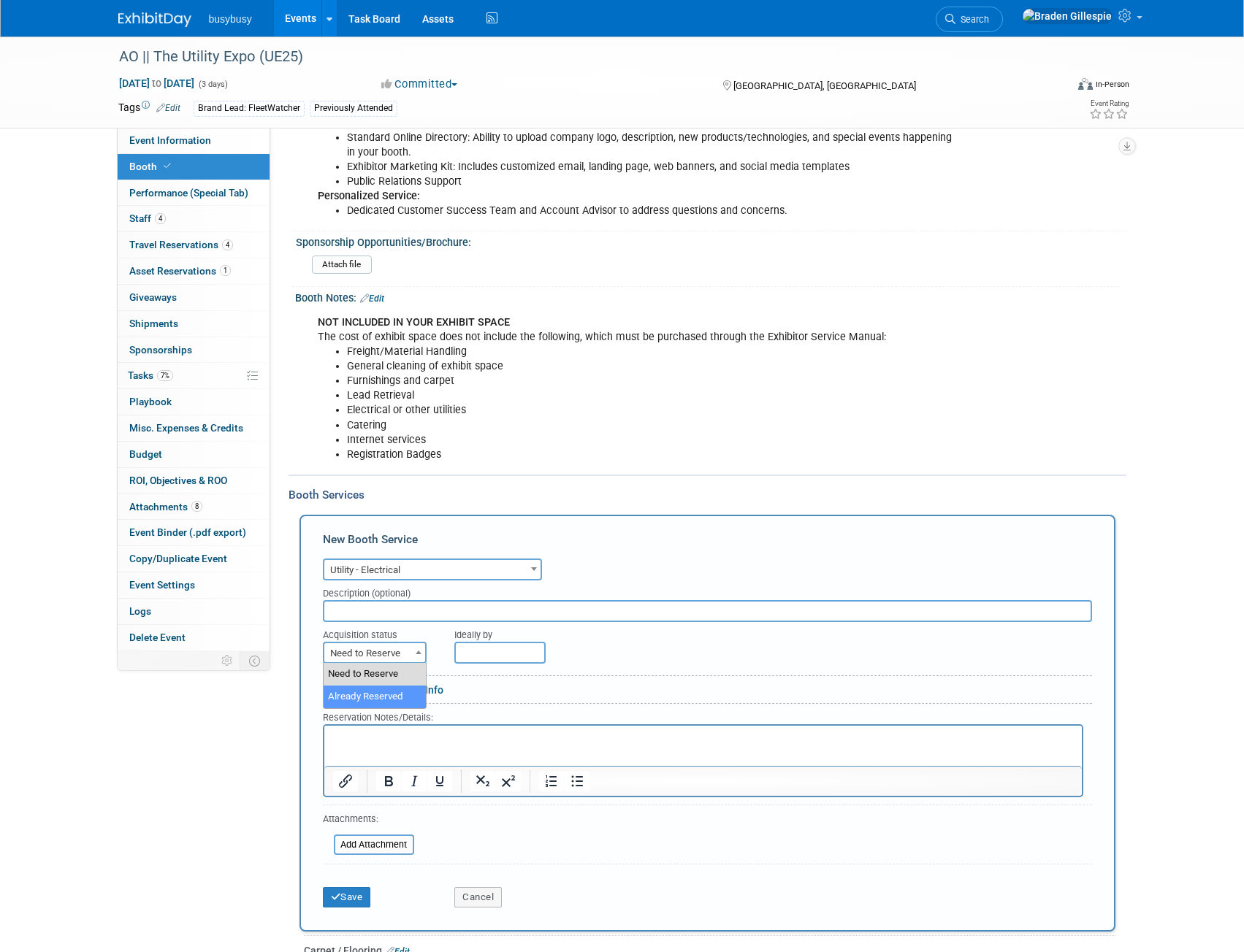
select select "2"
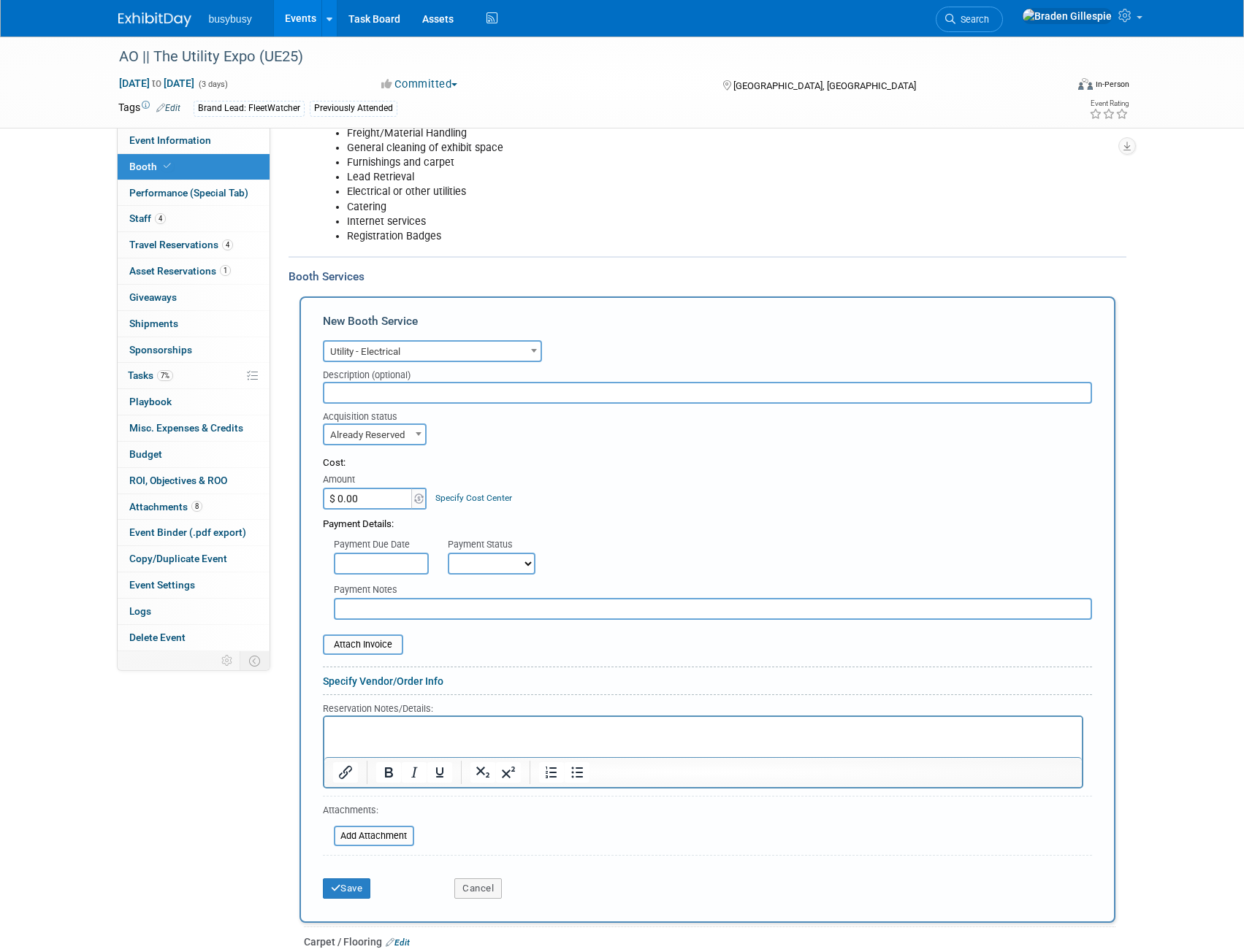
scroll to position [889, 0]
click at [380, 496] on input "$ 0.00" at bounding box center [368, 498] width 91 height 22
drag, startPoint x: 73, startPoint y: 23, endPoint x: 397, endPoint y: 715, distance: 764.1
click at [397, 715] on div "Reservation Notes/Details:" at bounding box center [707, 744] width 769 height 88
drag, startPoint x: 721, startPoint y: 1432, endPoint x: 396, endPoint y: 737, distance: 767.2
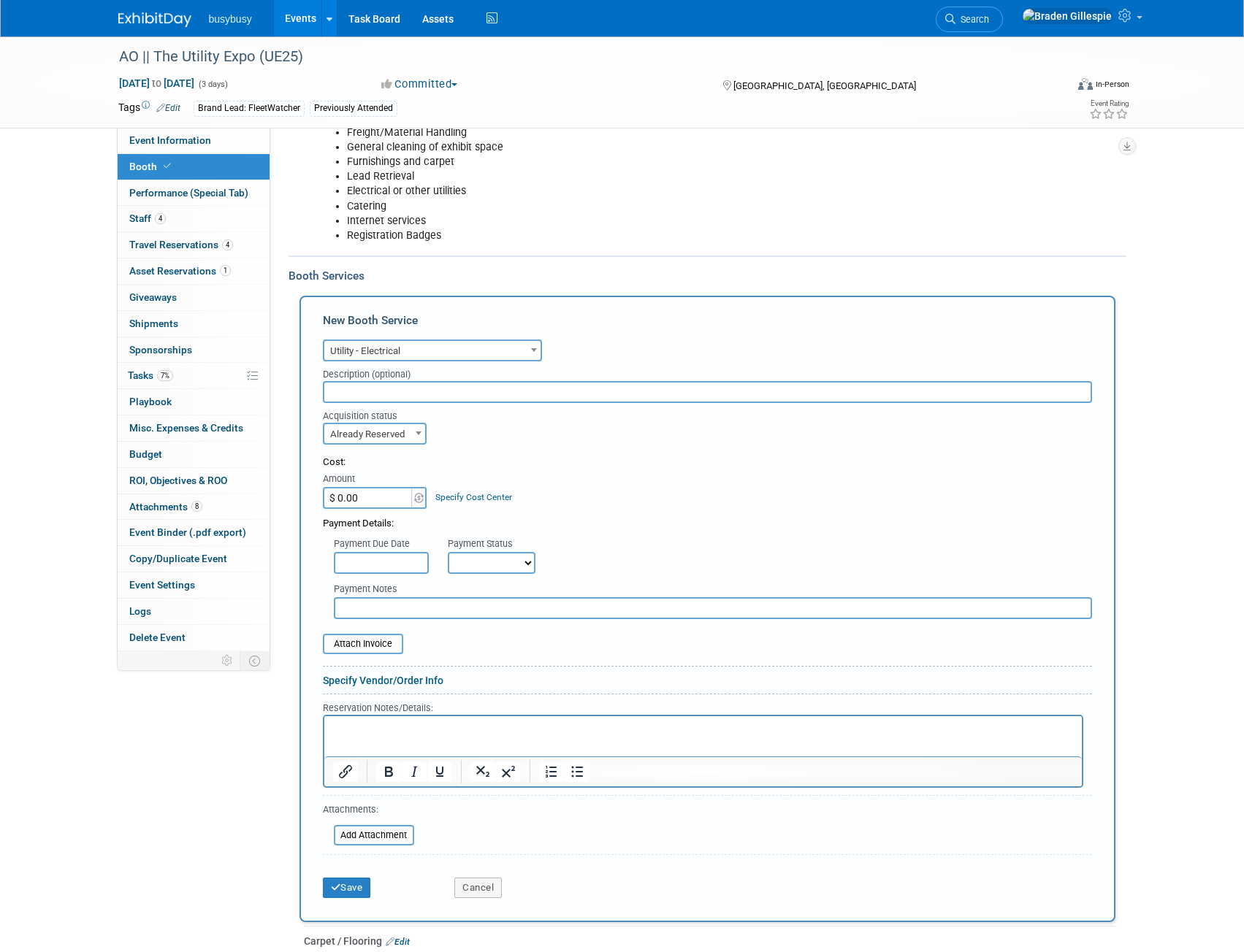
click at [396, 735] on html at bounding box center [702, 725] width 757 height 19
click at [396, 737] on p "Order: 140441" at bounding box center [702, 742] width 741 height 14
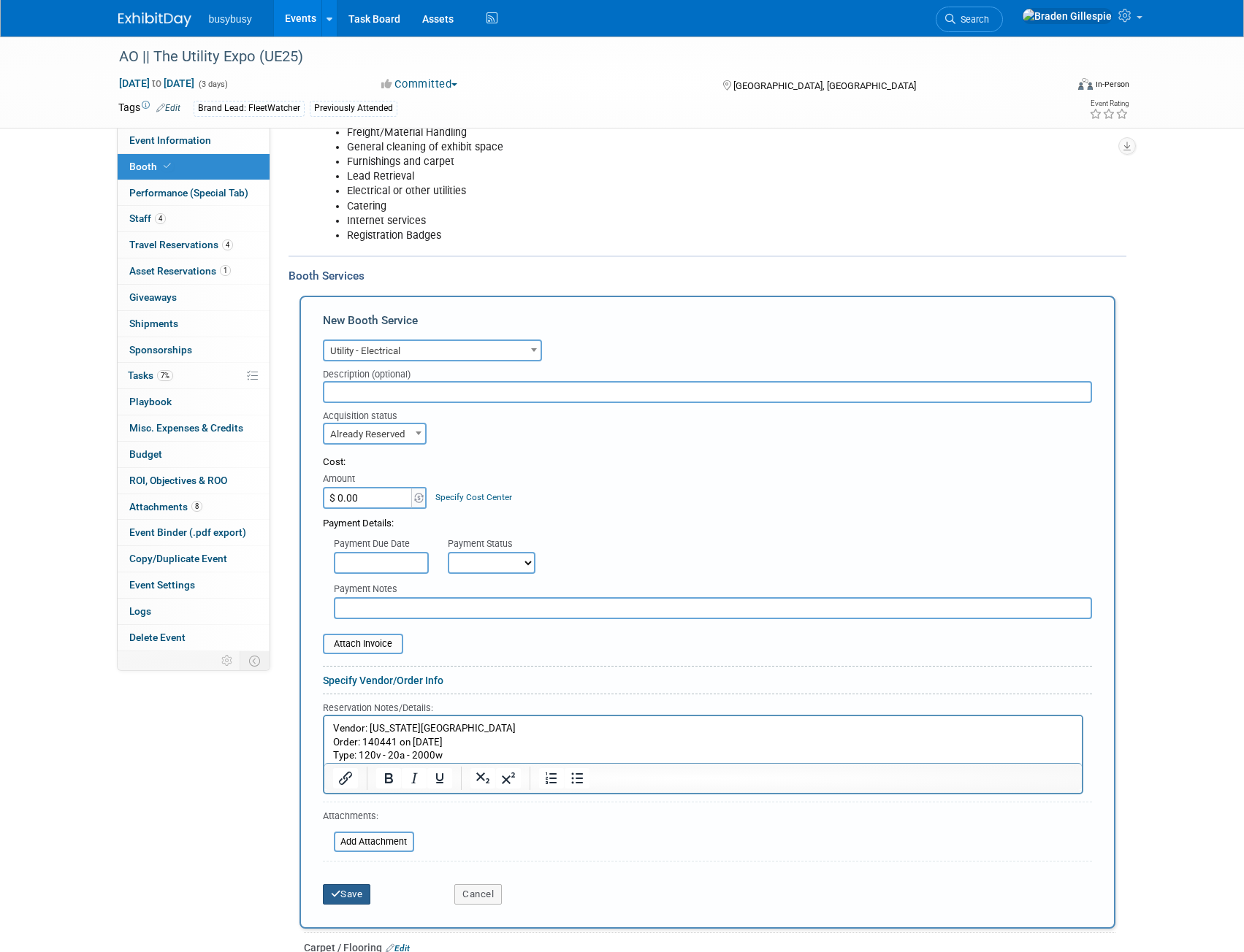
click at [358, 890] on button "Save" at bounding box center [346, 894] width 48 height 20
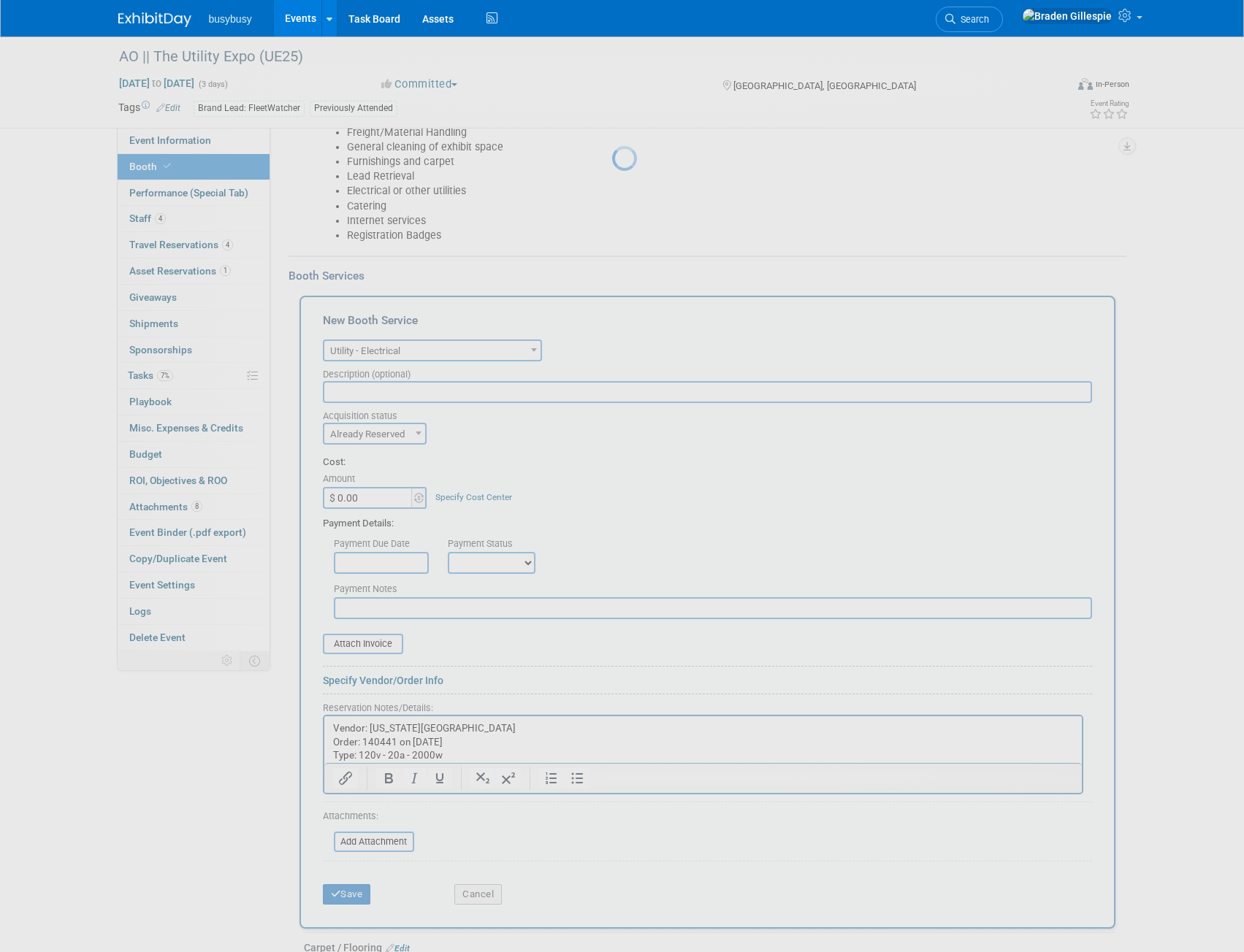
scroll to position [790, 0]
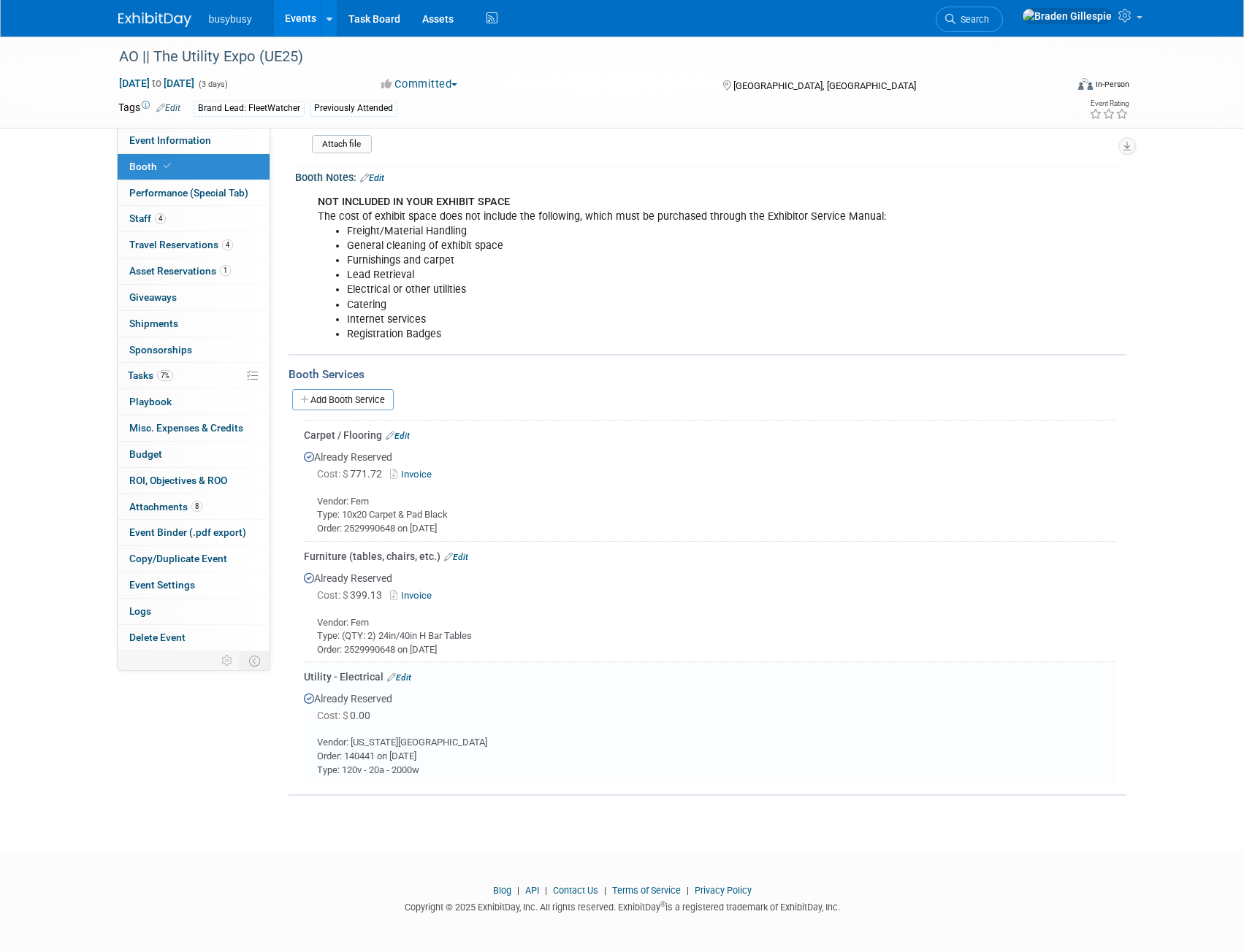
click at [409, 676] on link "Edit" at bounding box center [398, 678] width 24 height 11
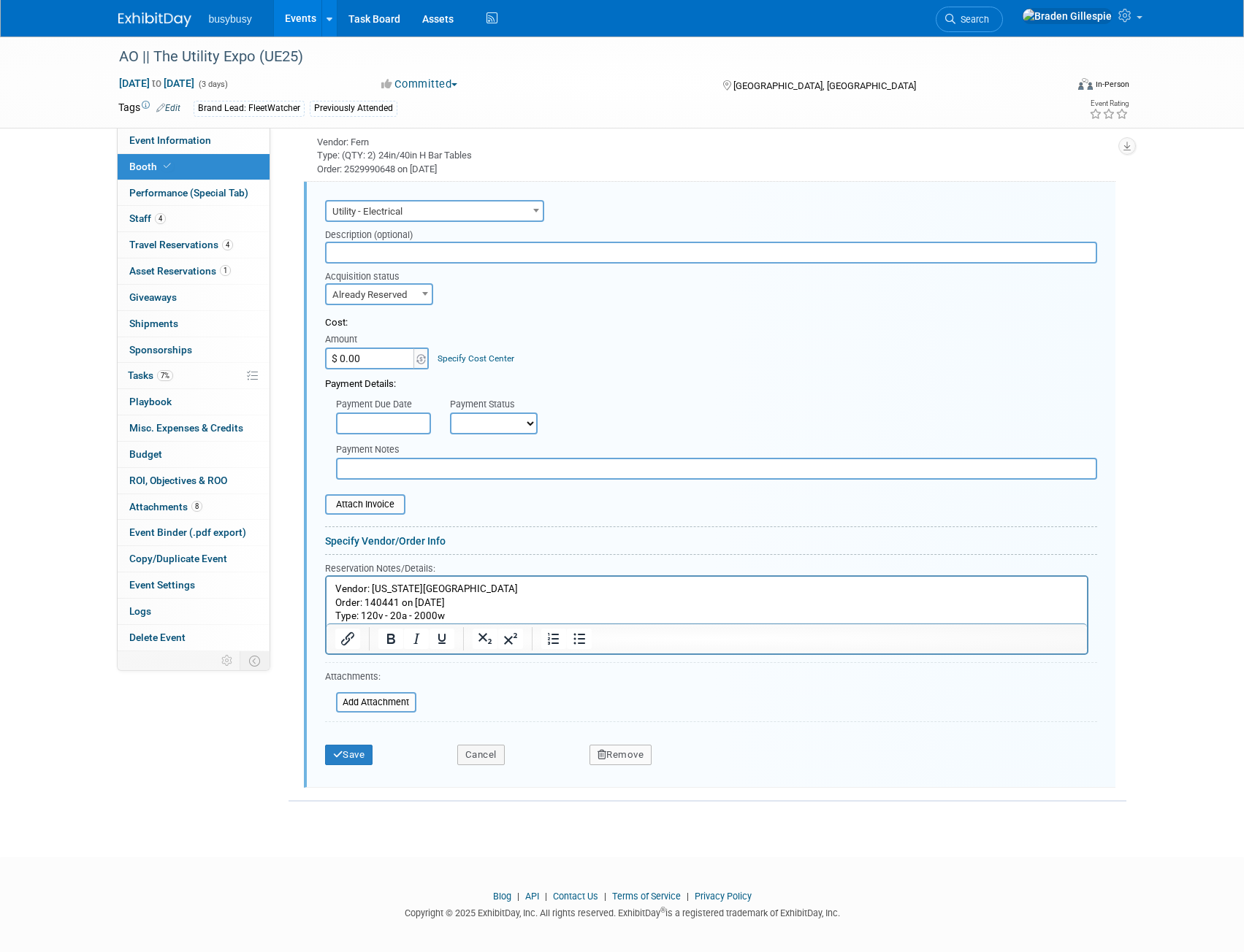
scroll to position [0, 0]
click at [396, 357] on input "$ 0.00" at bounding box center [371, 359] width 91 height 22
click at [358, 360] on input "$ 0.00" at bounding box center [371, 359] width 91 height 22
drag, startPoint x: 359, startPoint y: 359, endPoint x: 339, endPoint y: 355, distance: 20.4
click at [339, 355] on input "$ 0.00" at bounding box center [371, 359] width 91 height 22
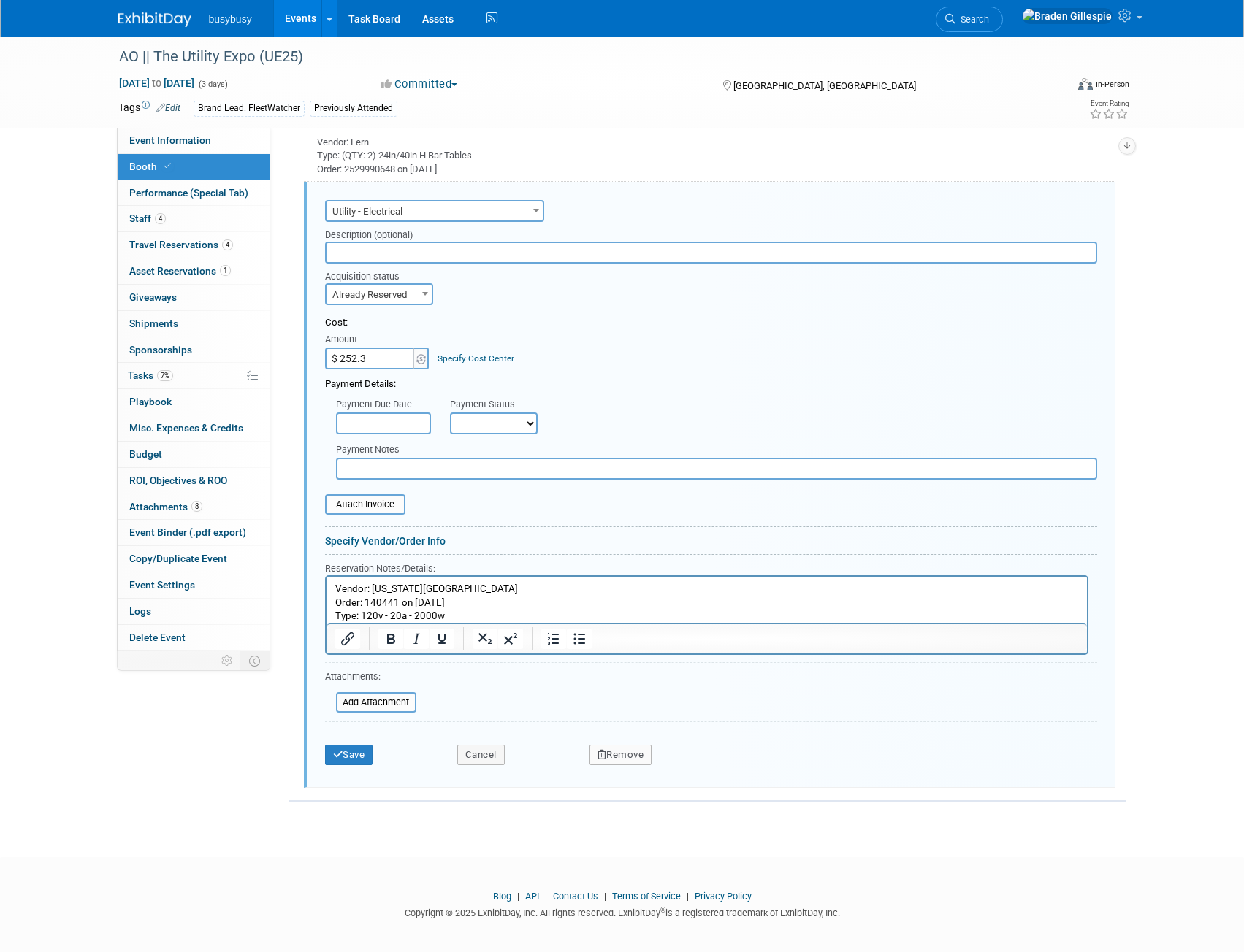
type input "$ 252.35"
click at [363, 502] on input "file" at bounding box center [316, 505] width 174 height 18
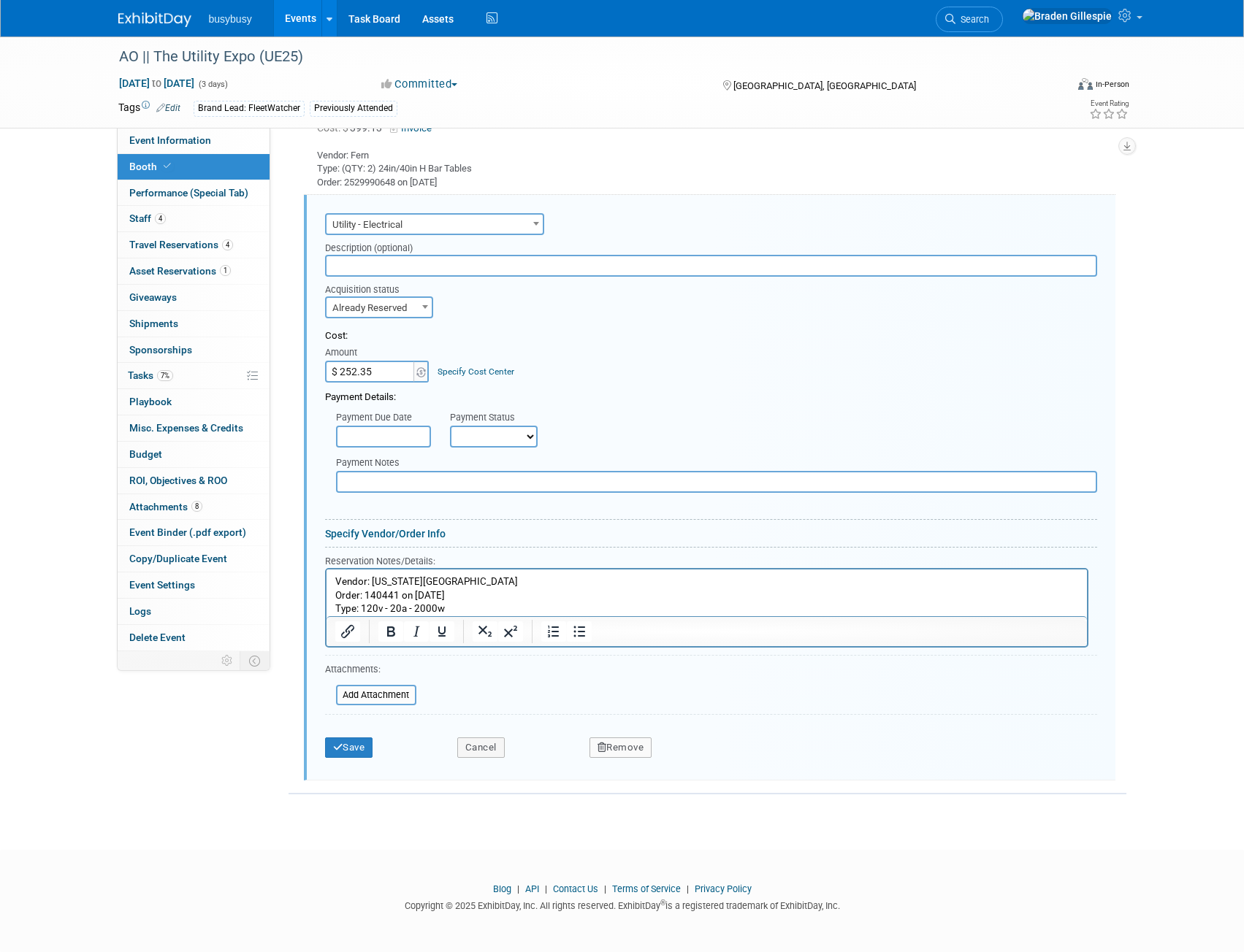
scroll to position [1257, 0]
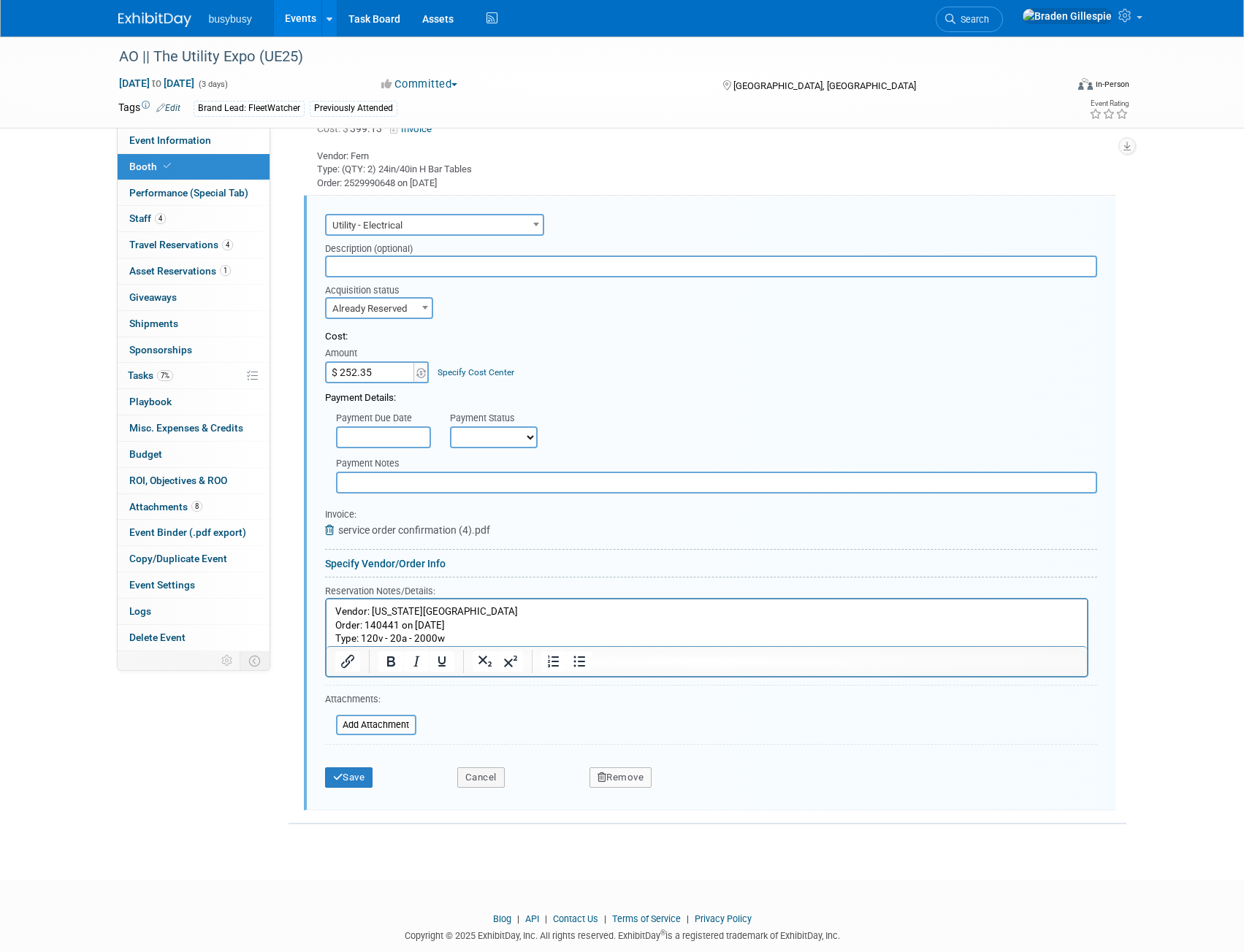
click at [356, 789] on div "Save Cancel Remove" at bounding box center [711, 772] width 771 height 45
click at [352, 780] on button "Save" at bounding box center [349, 777] width 48 height 20
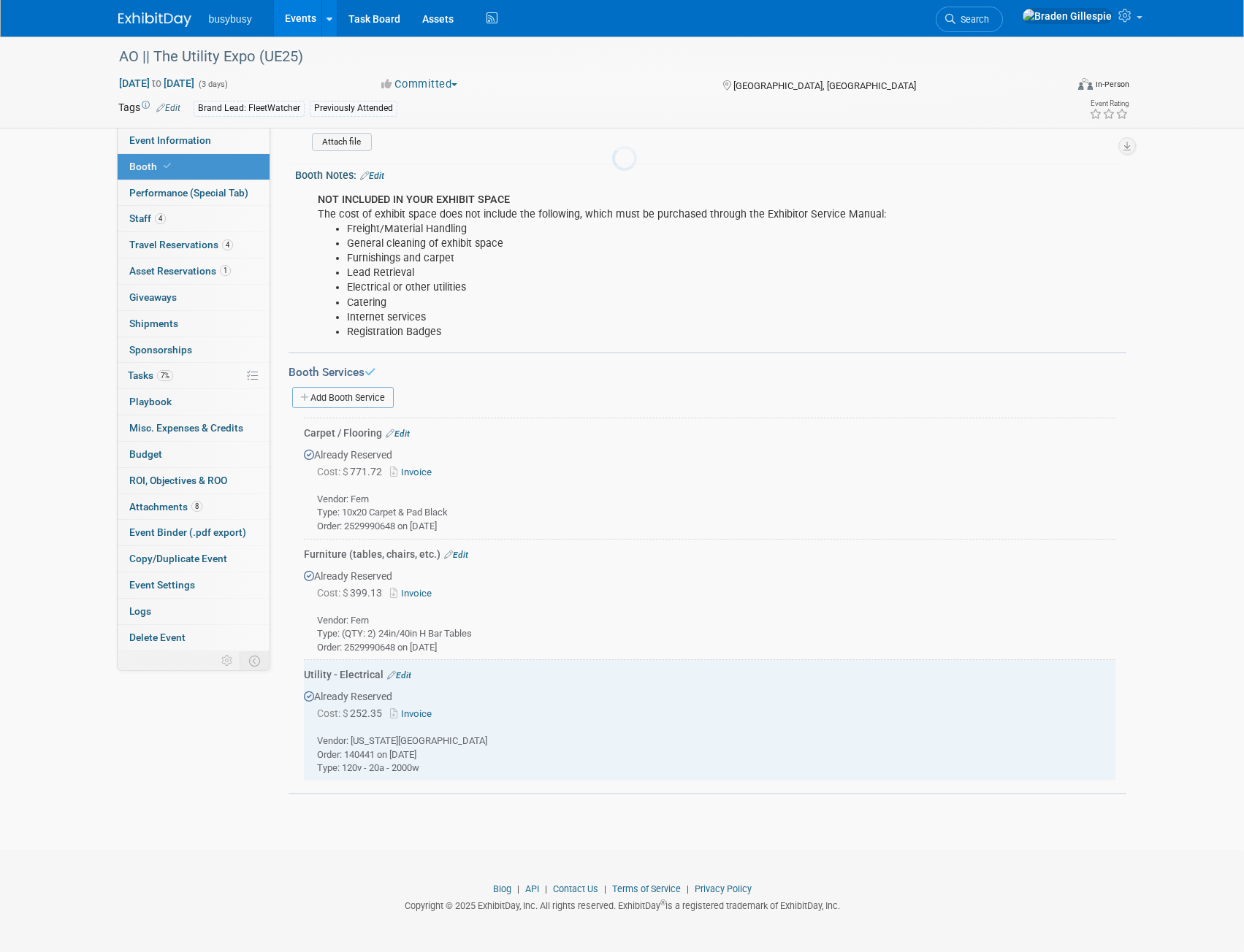
scroll to position [790, 0]
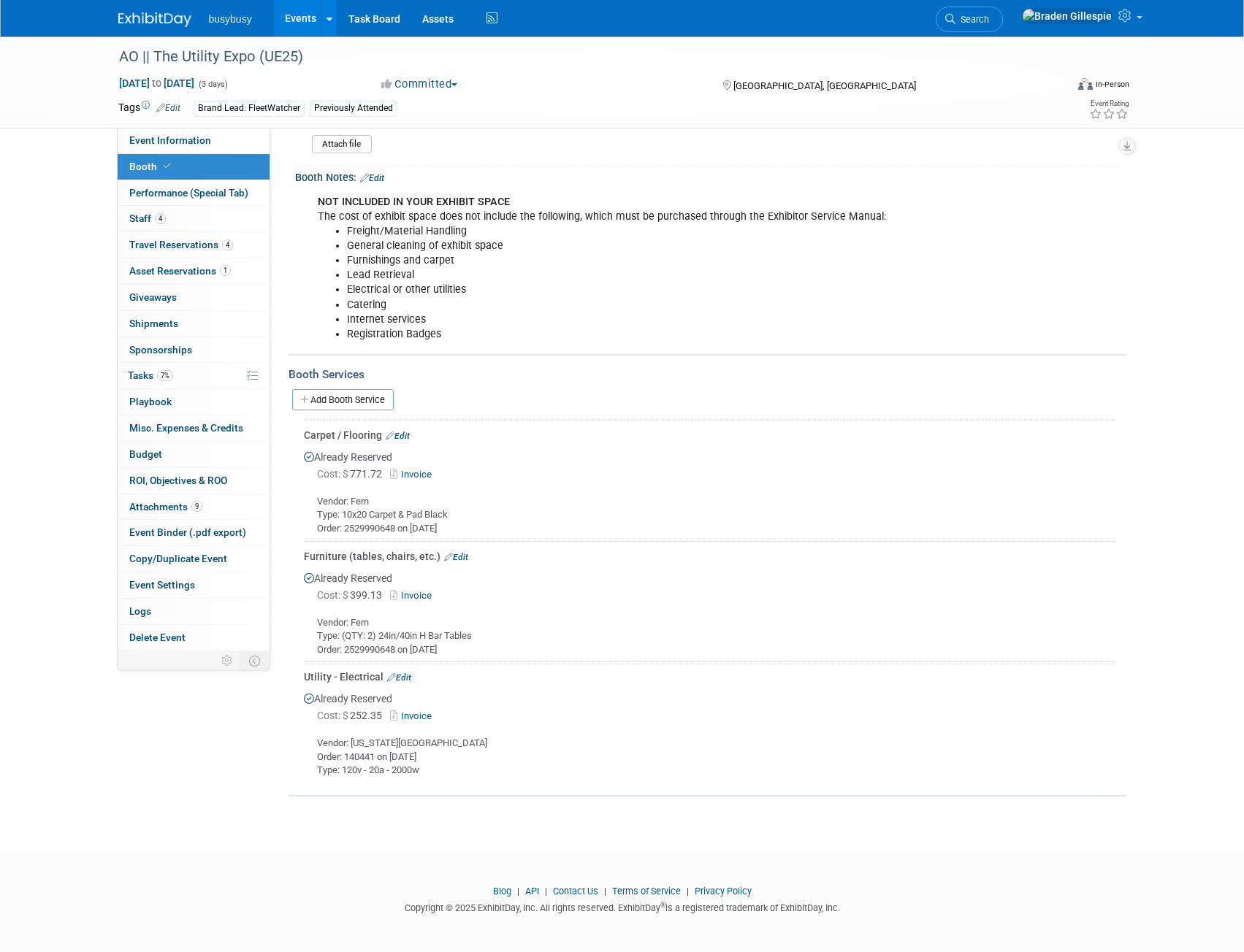
click at [144, 20] on img at bounding box center [154, 19] width 73 height 15
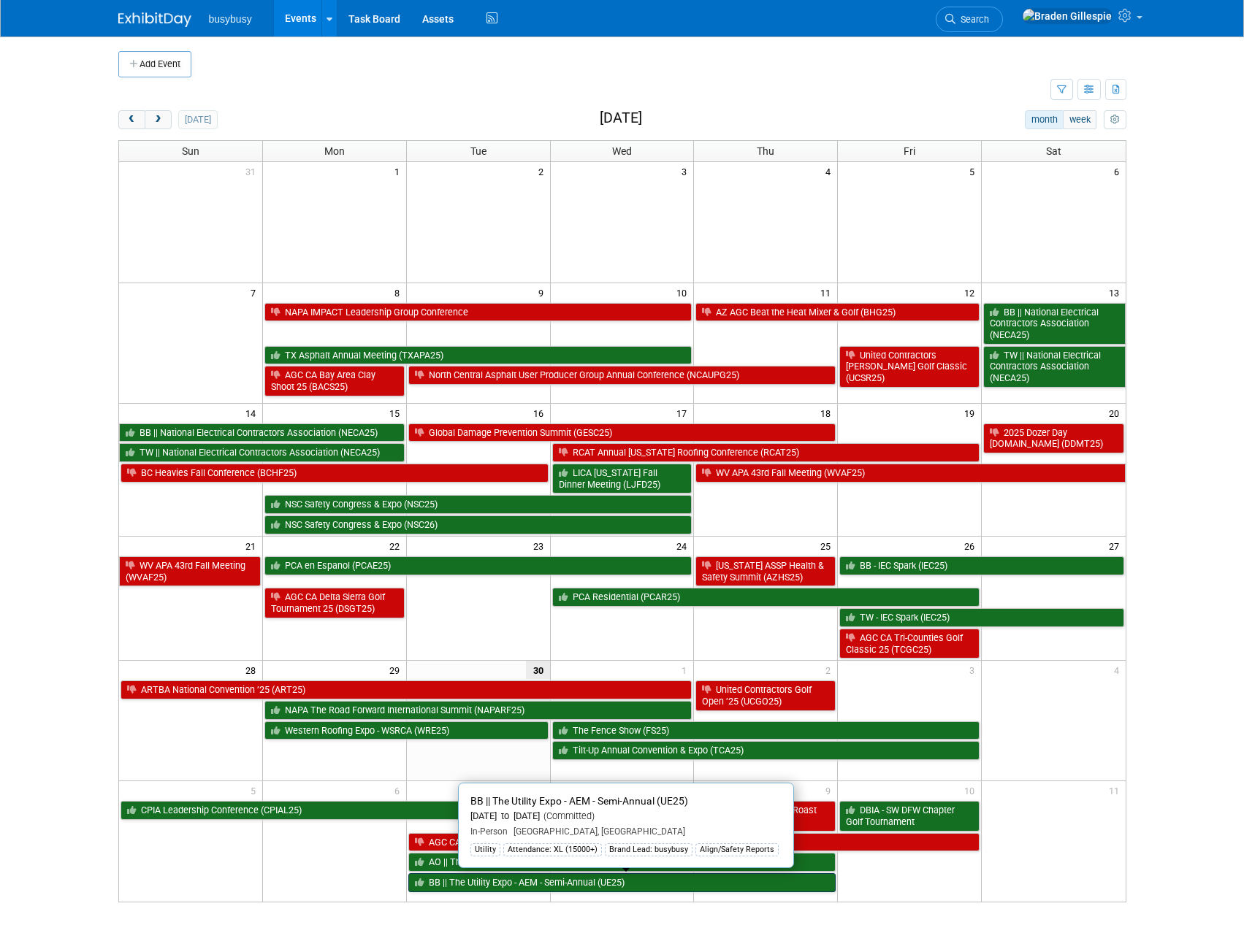
click at [479, 882] on link "BB || The Utility Expo - AEM - Semi-Annual (UE25)" at bounding box center [622, 883] width 428 height 19
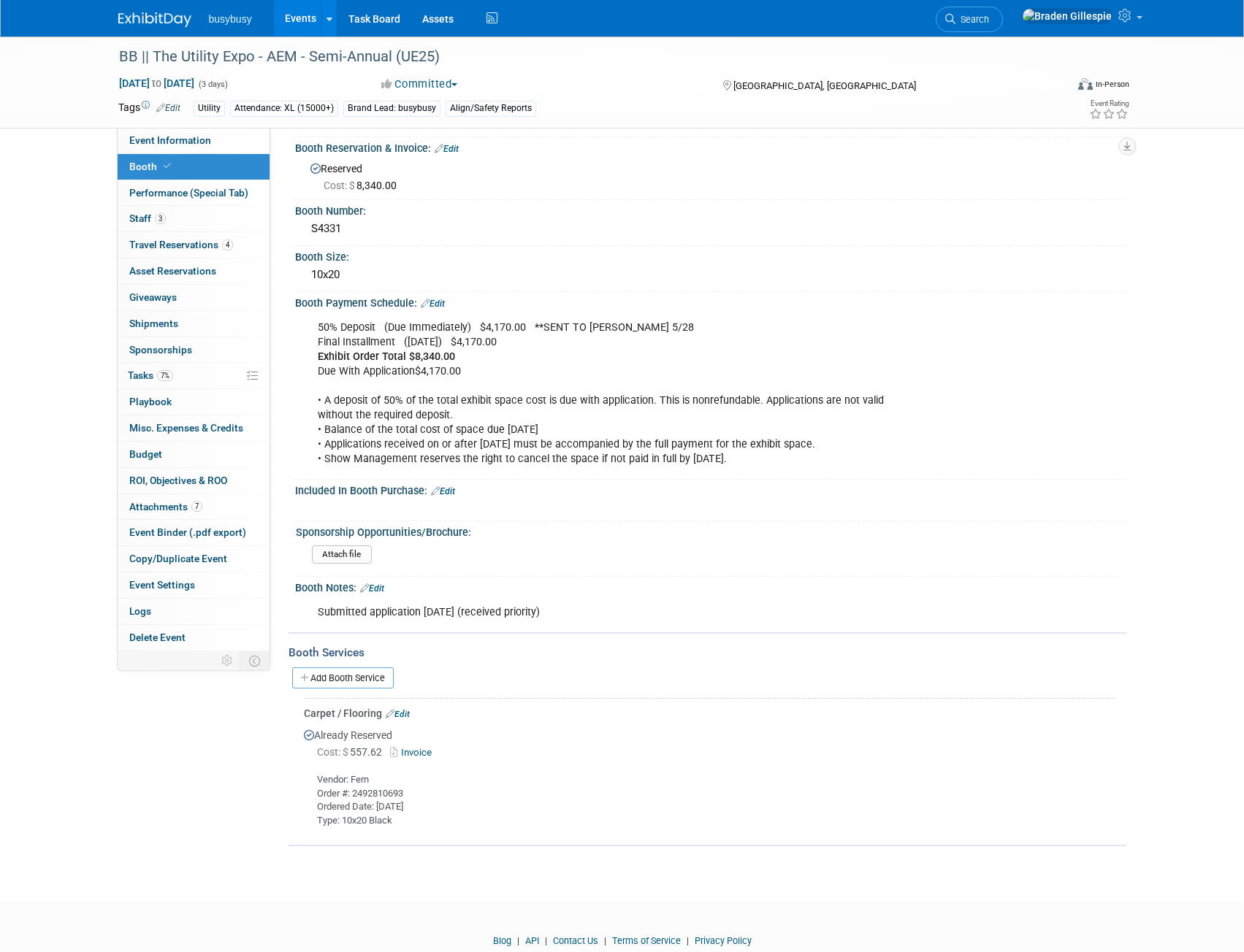
scroll to position [219, 0]
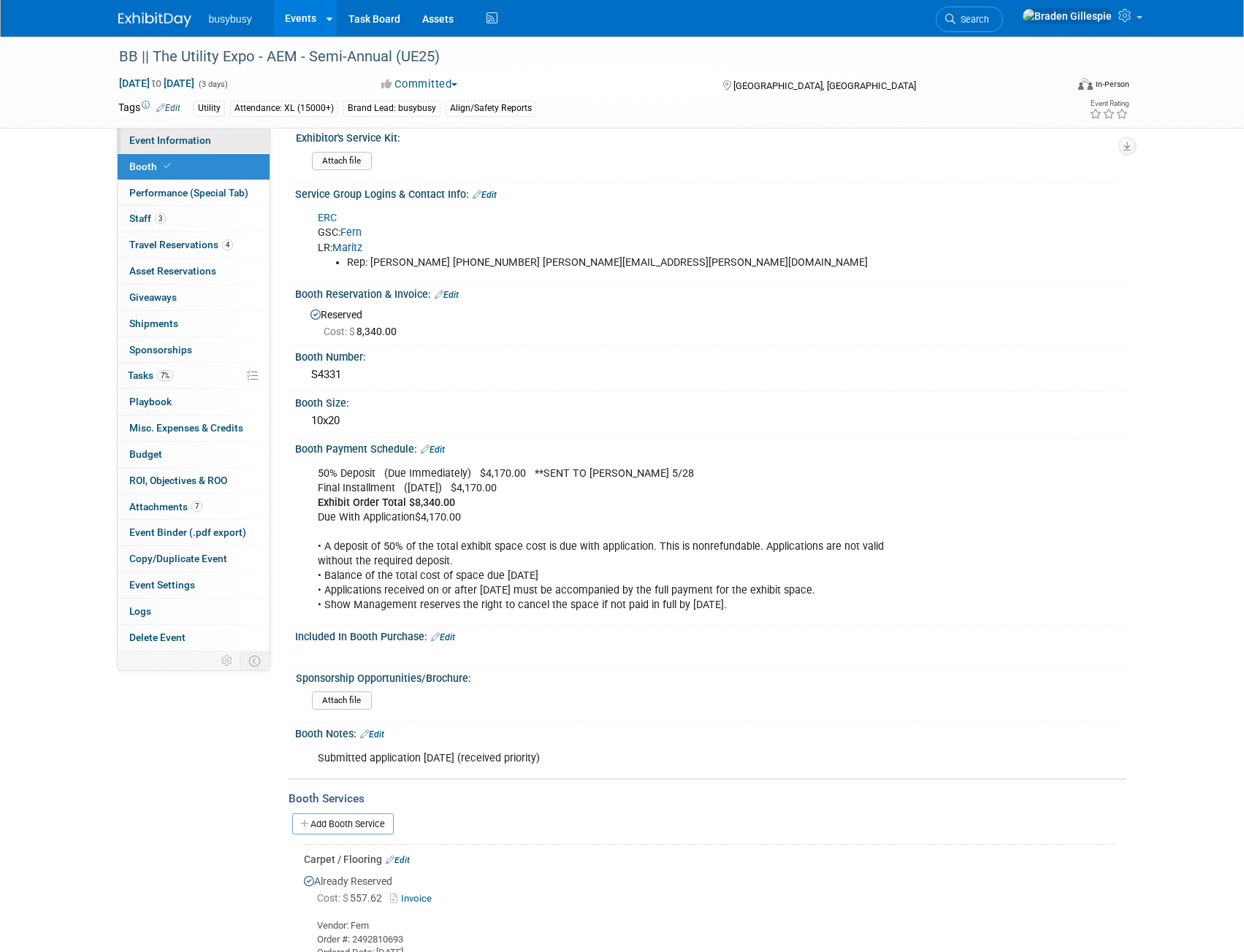
click at [189, 138] on span "Event Information" at bounding box center [169, 139] width 82 height 11
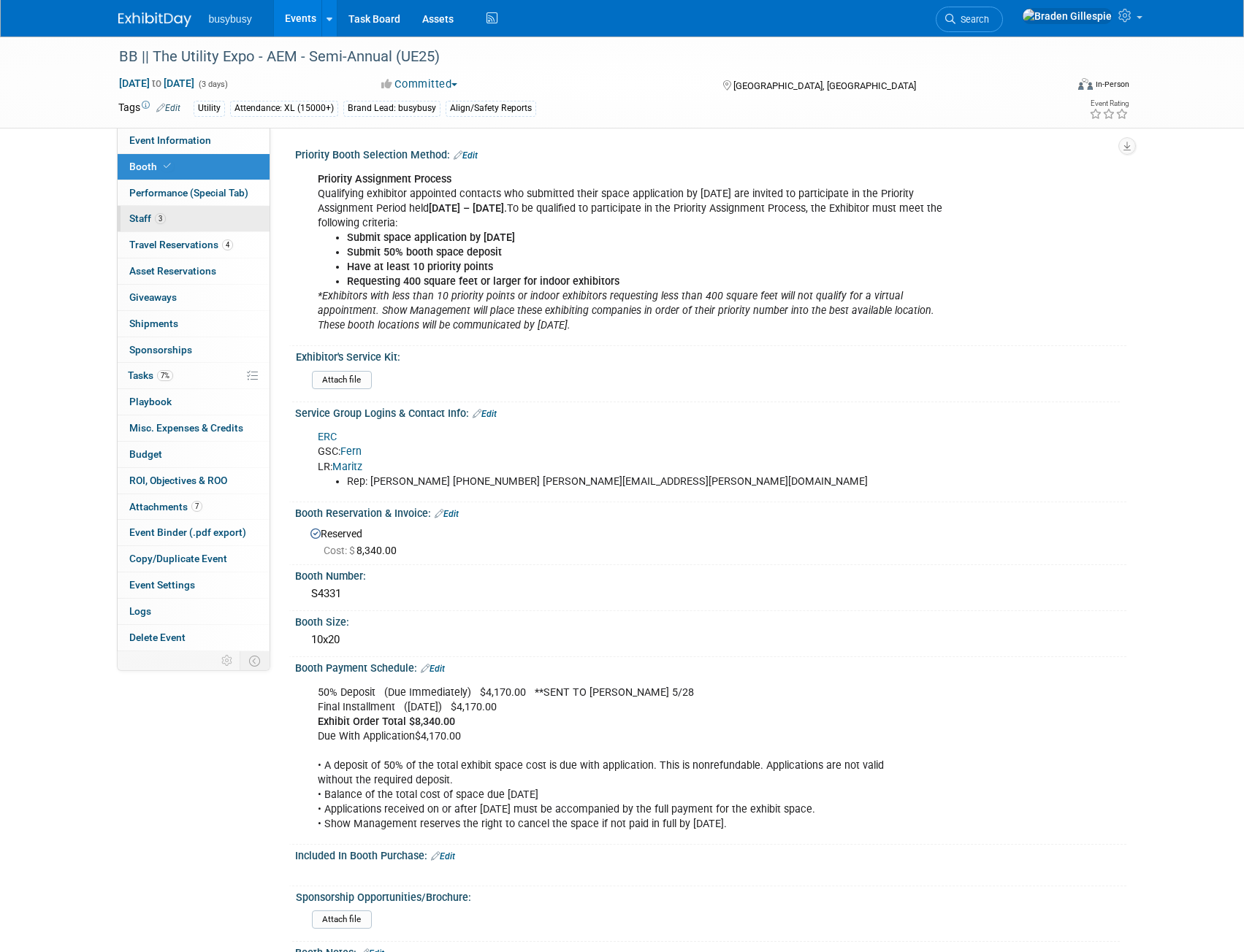
select select "BusyBusy"
select select "Member"
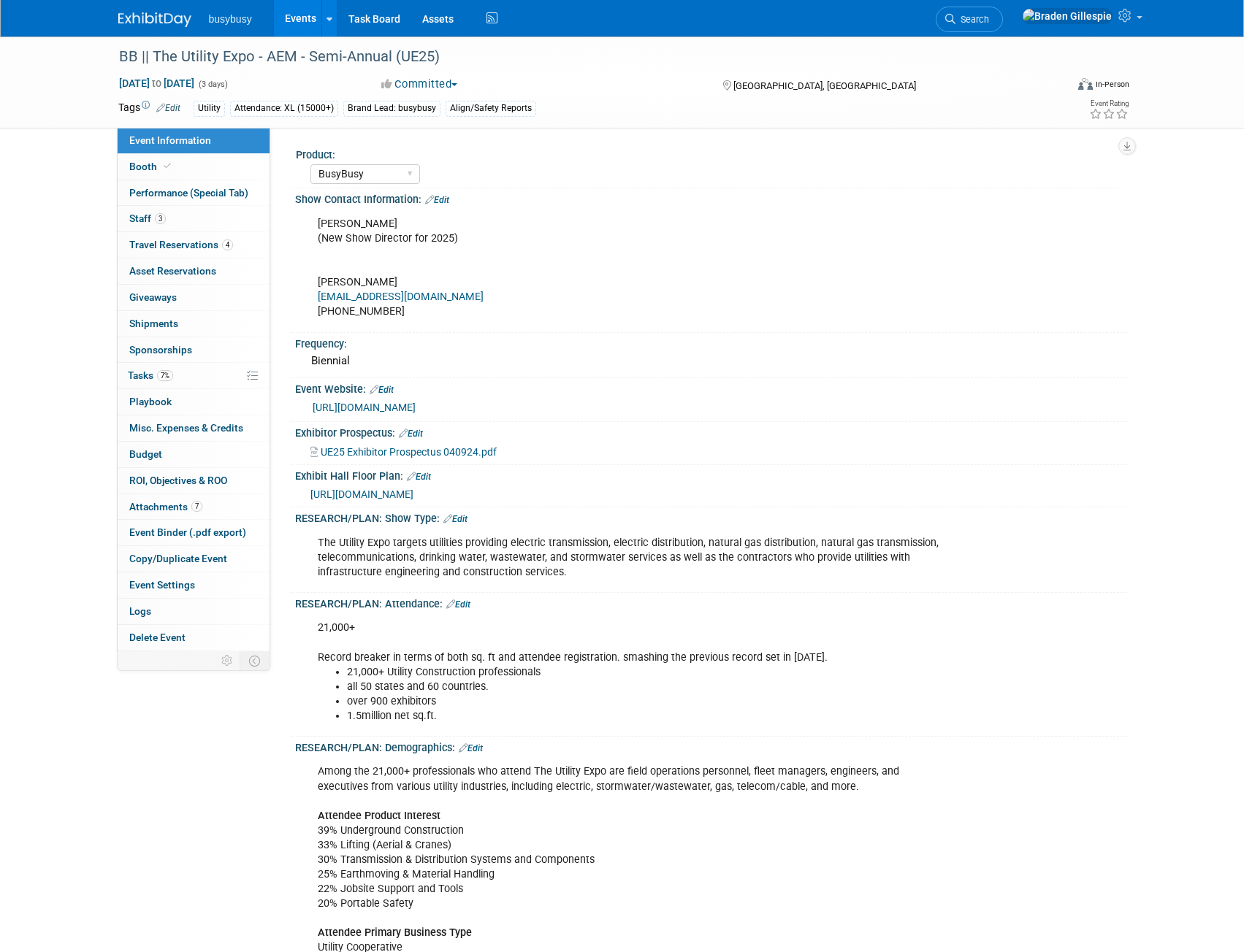
click at [429, 487] on div "[URL][DOMAIN_NAME]" at bounding box center [713, 494] width 805 height 16
click at [413, 493] on span "[URL][DOMAIN_NAME]" at bounding box center [361, 494] width 103 height 11
click at [174, 161] on link "Booth" at bounding box center [193, 167] width 152 height 25
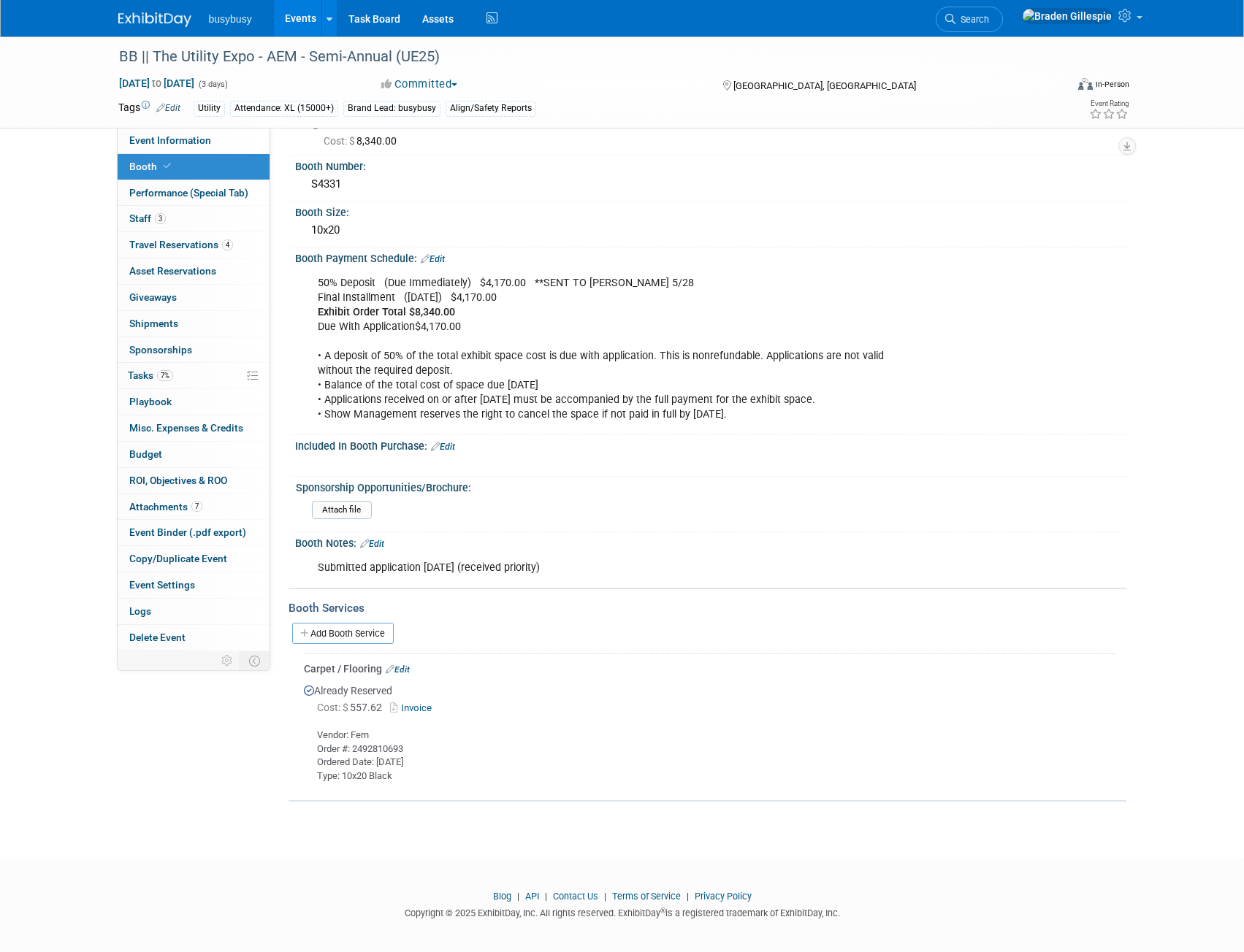
scroll to position [416, 0]
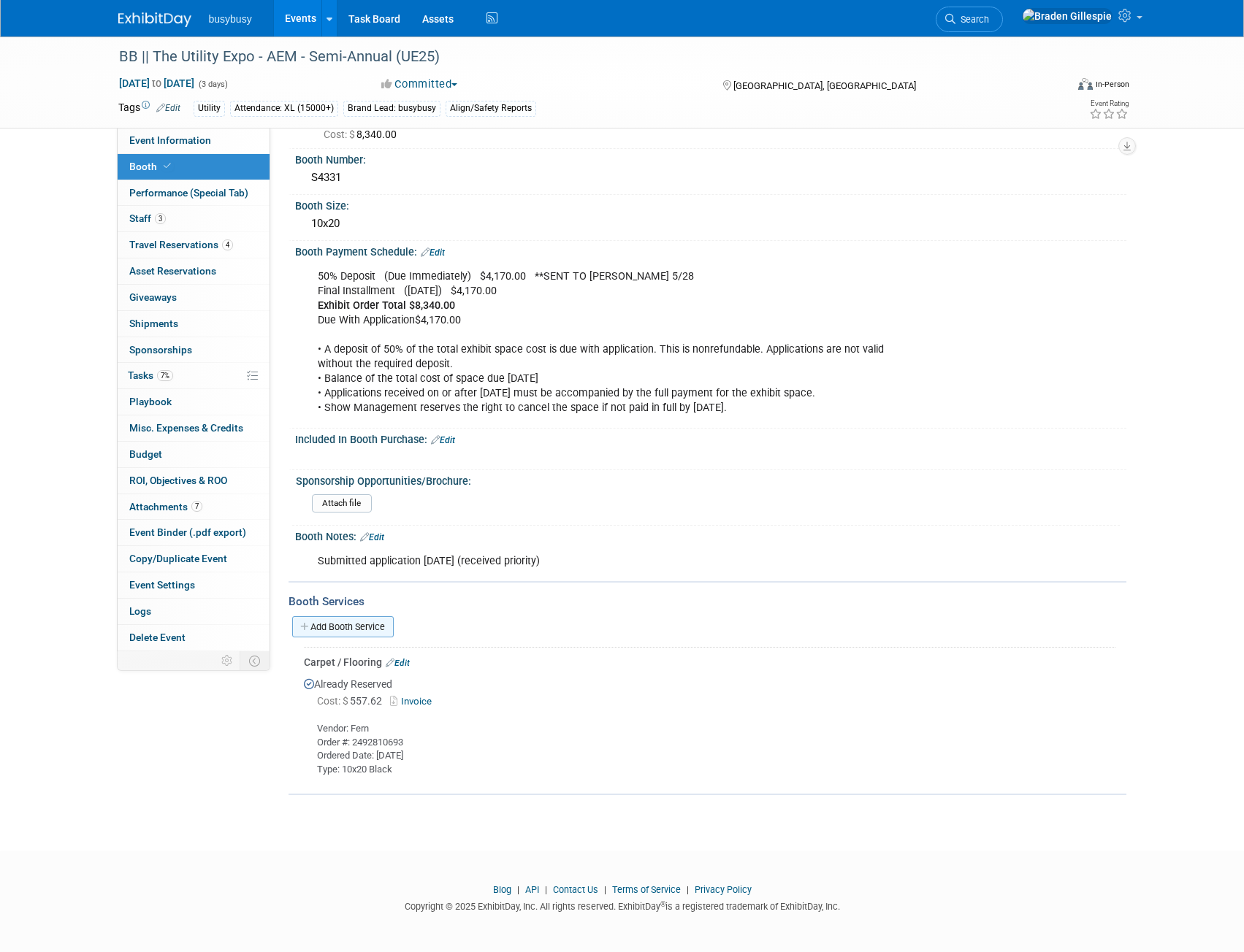
click at [357, 623] on link "Add Booth Service" at bounding box center [343, 627] width 102 height 21
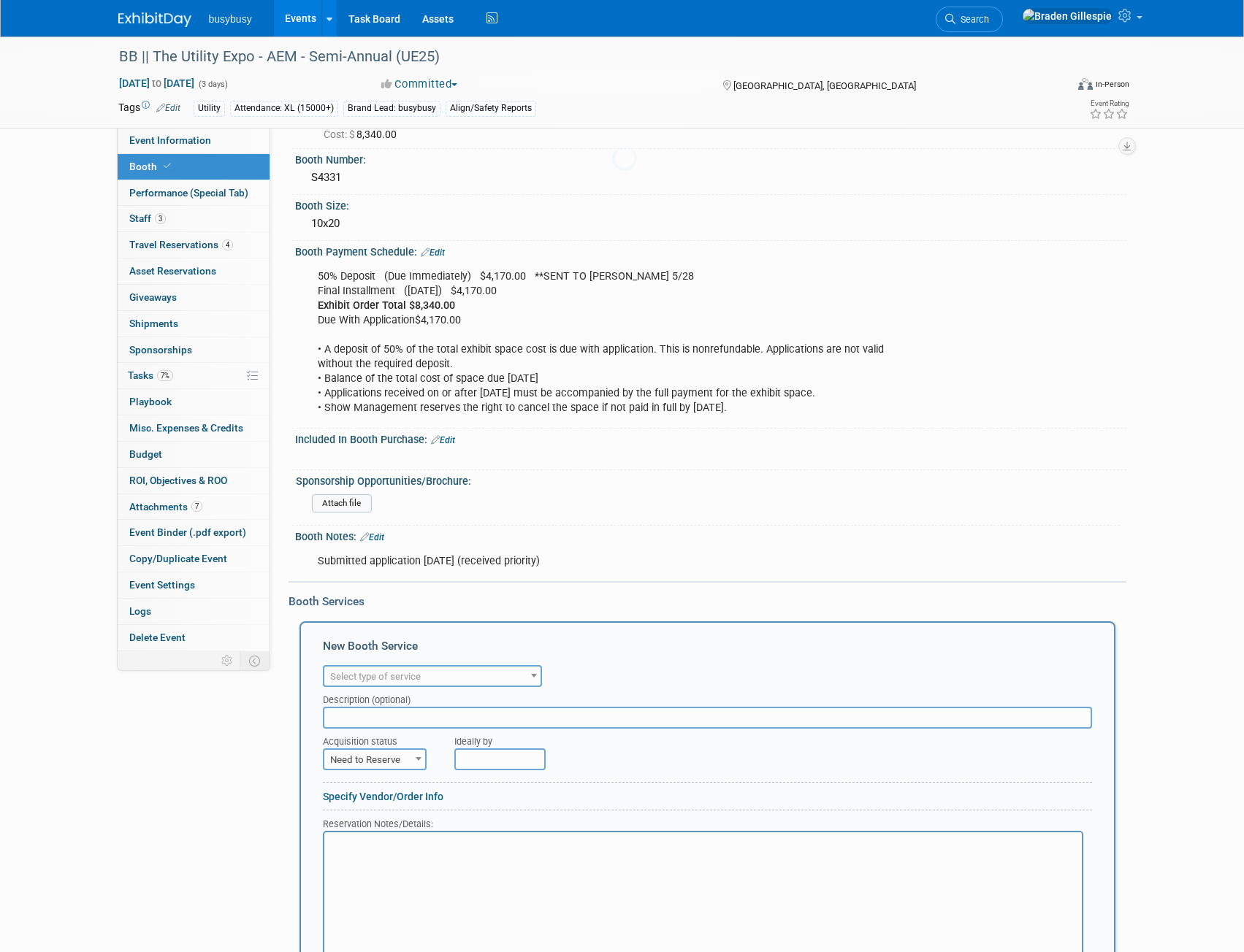
scroll to position [0, 0]
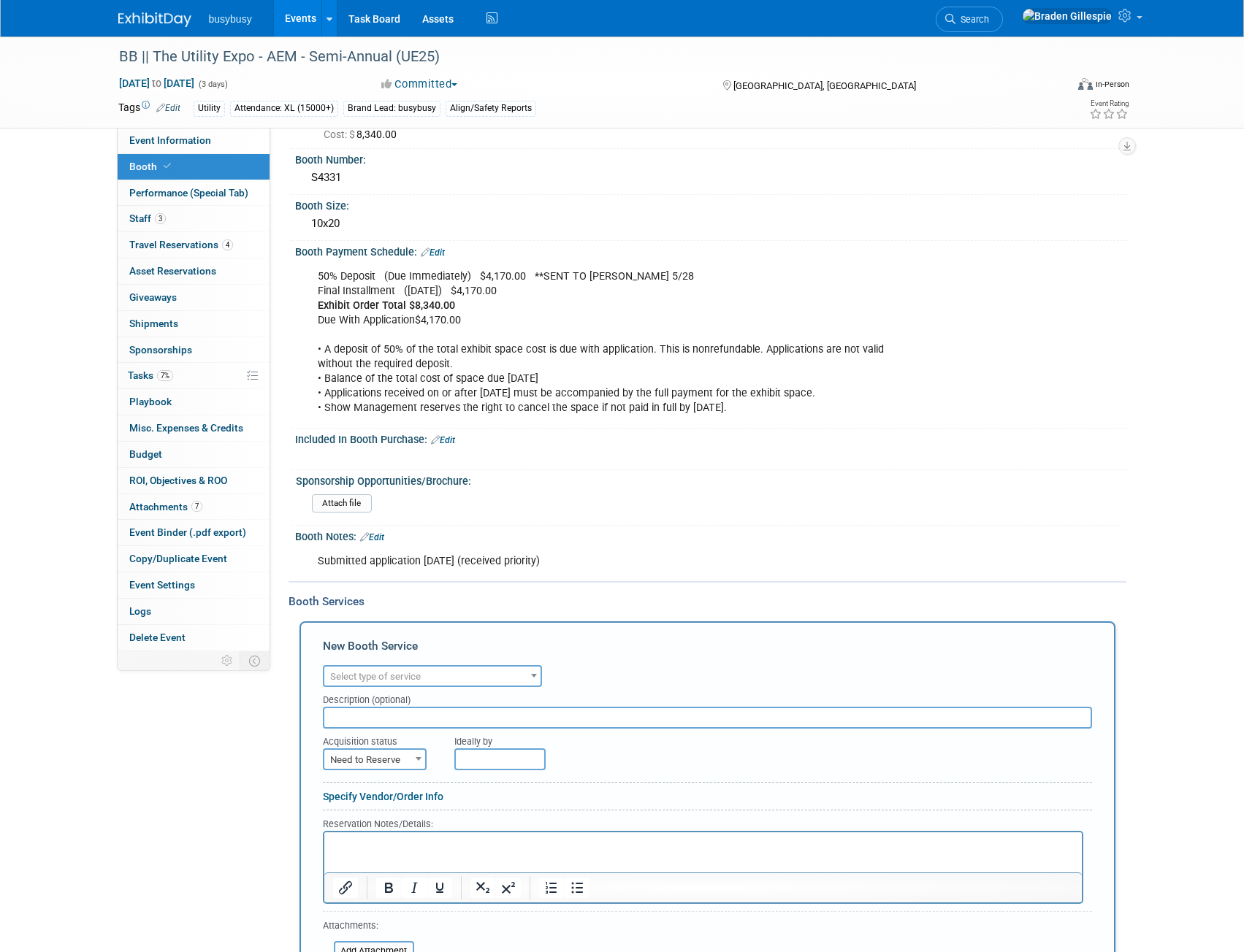
click at [383, 679] on span "Select type of service" at bounding box center [375, 677] width 90 height 11
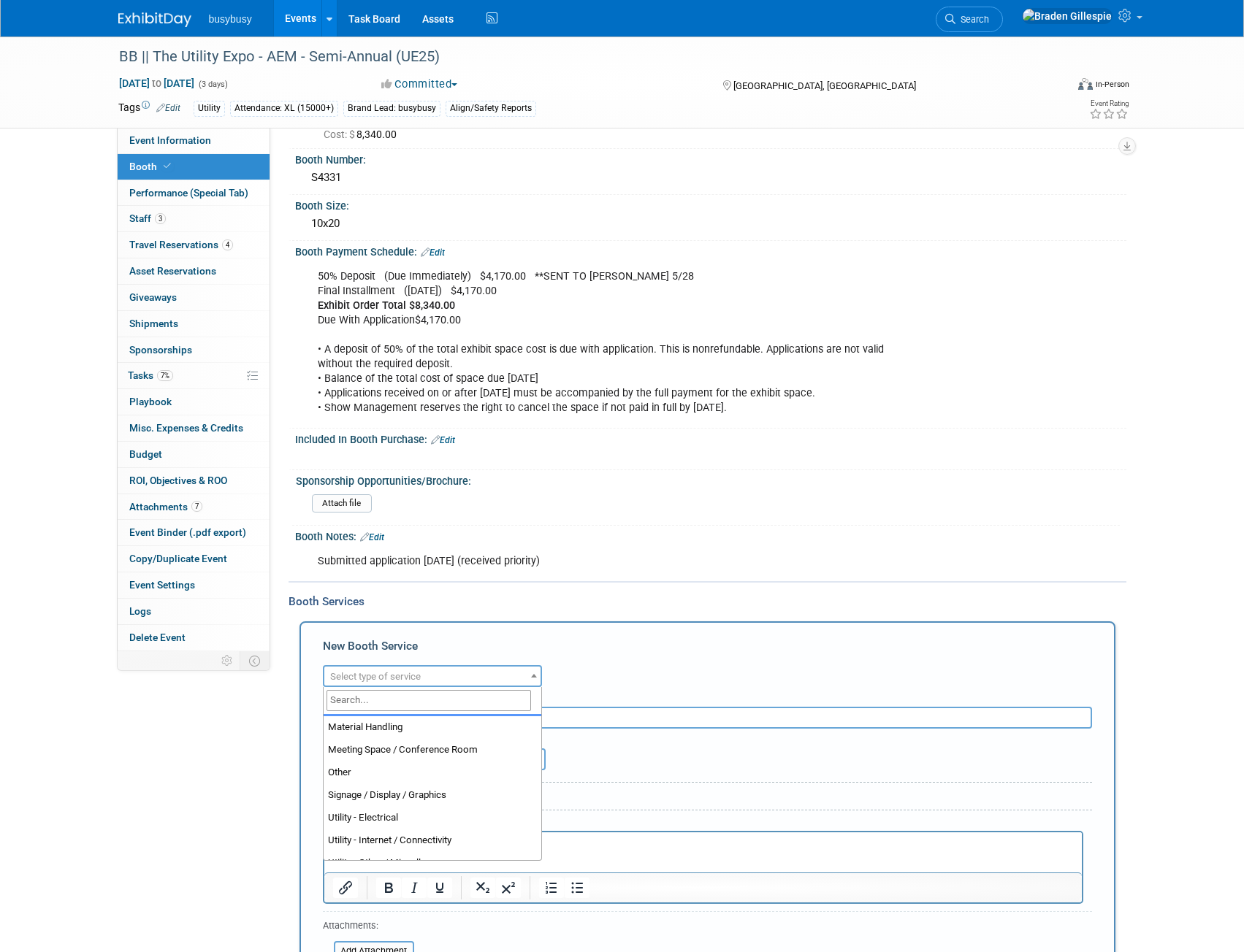
scroll to position [366, 0]
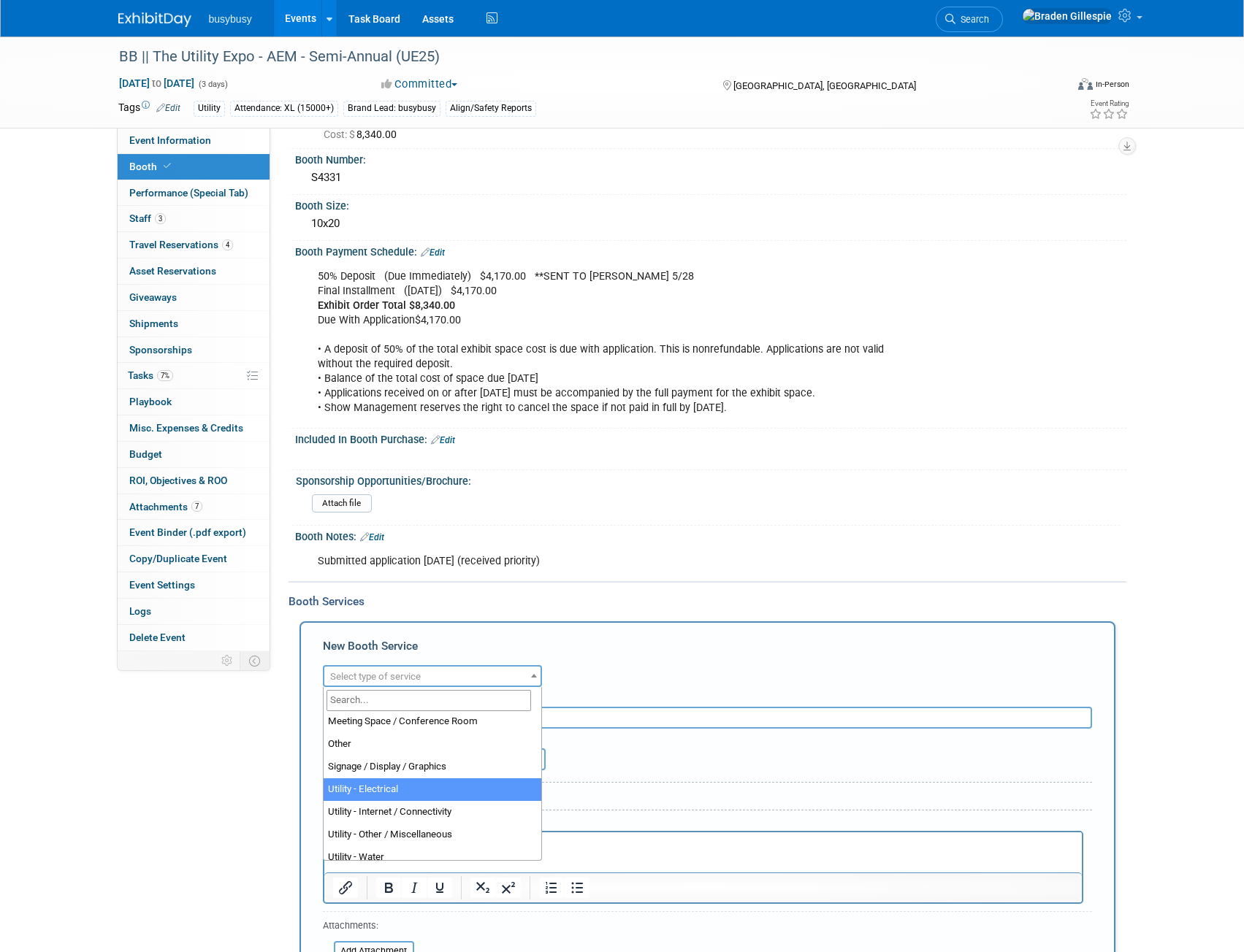
select select "8"
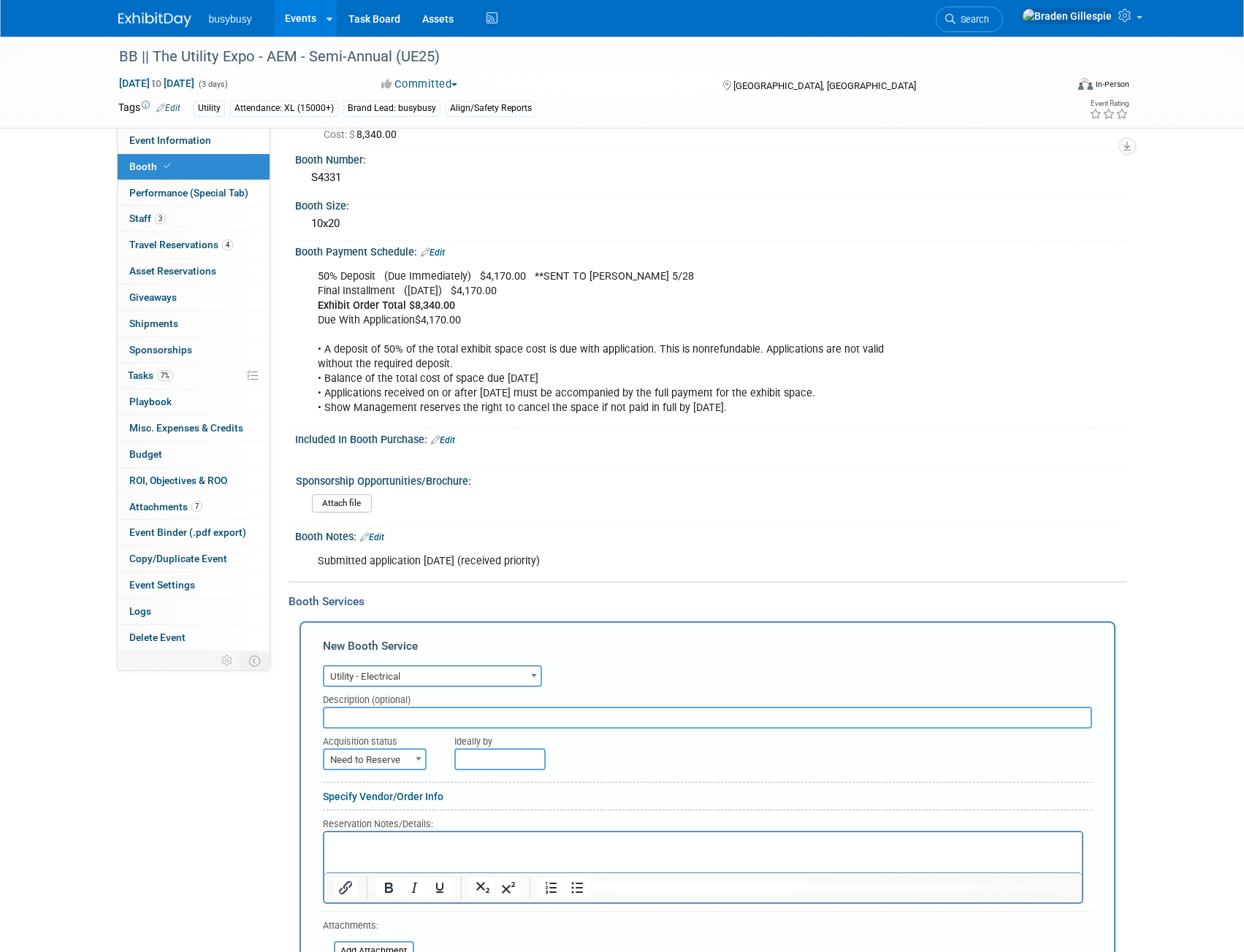
click at [395, 850] on p "Rich Text Area. Press ALT-0 for help." at bounding box center [702, 844] width 741 height 14
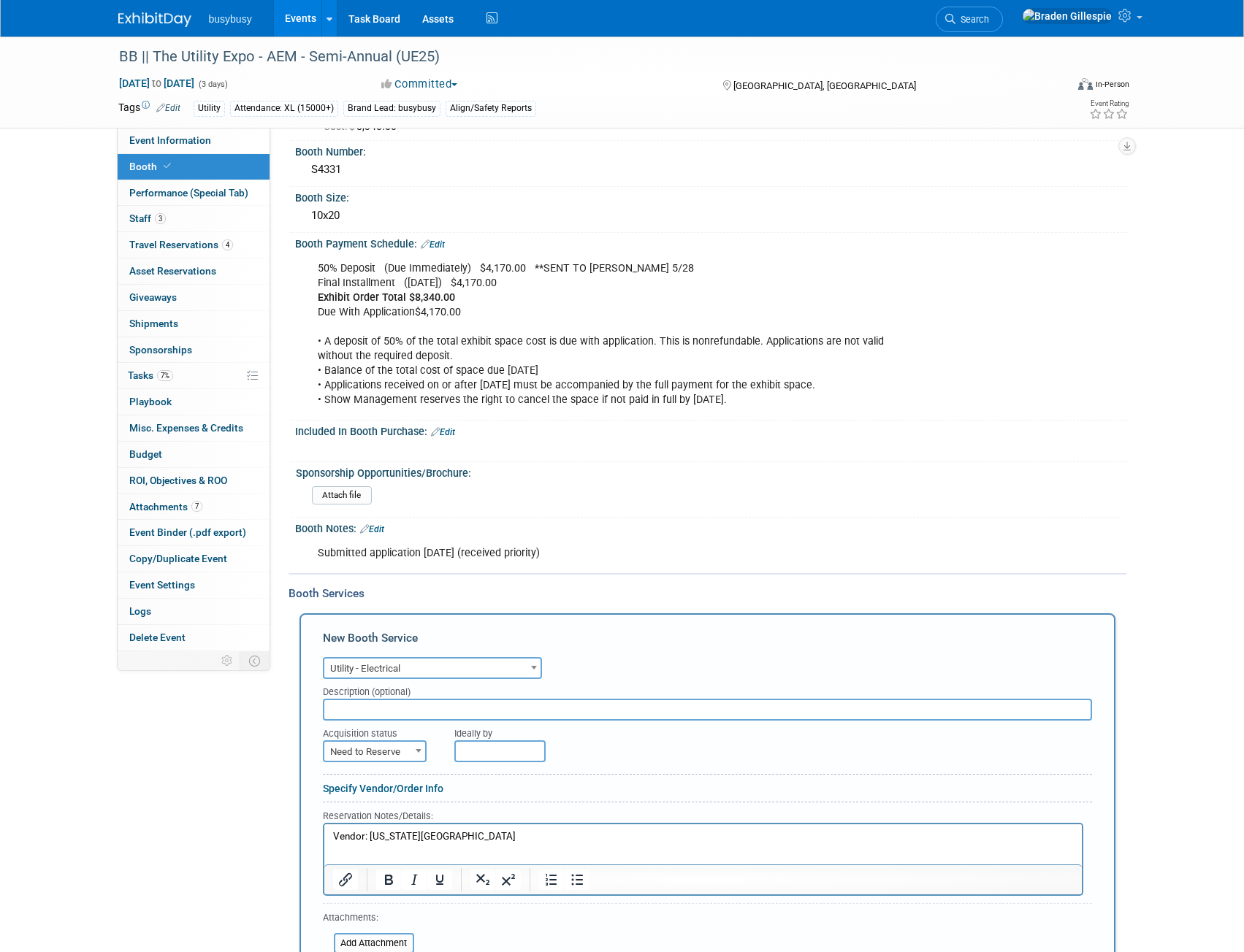
click at [509, 840] on p "Vendor: Kentucky Exposition Center" at bounding box center [702, 836] width 741 height 14
click at [374, 850] on p "Rich Text Area. Press ALT-0 for help." at bounding box center [702, 850] width 741 height 14
click at [355, 849] on p "Rich Text Area. Press ALT-0 for help." at bounding box center [702, 850] width 741 height 14
click at [395, 852] on p "Order: 140446" at bounding box center [702, 850] width 741 height 14
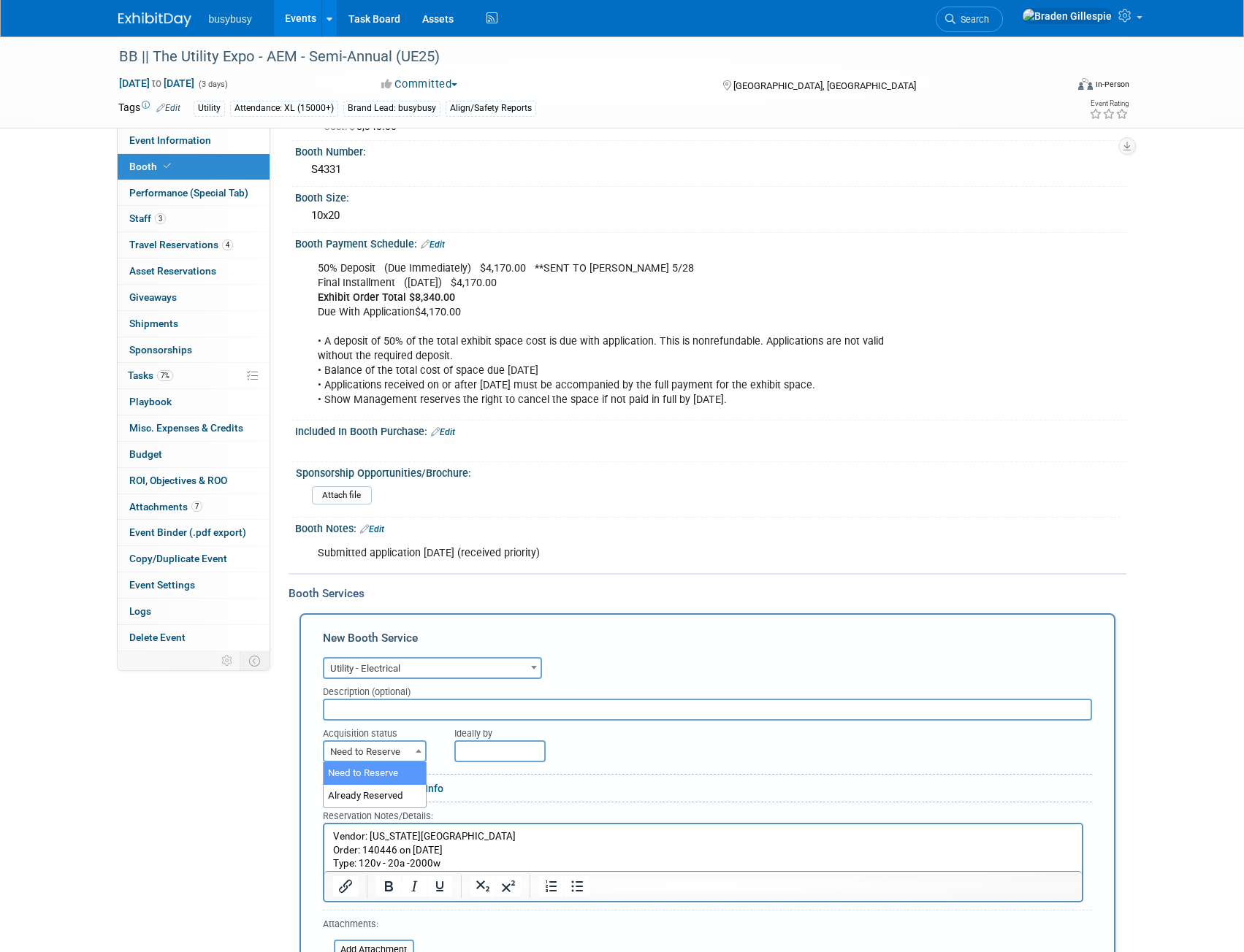
click at [395, 758] on span "Need to Reserve" at bounding box center [374, 751] width 101 height 20
select select "2"
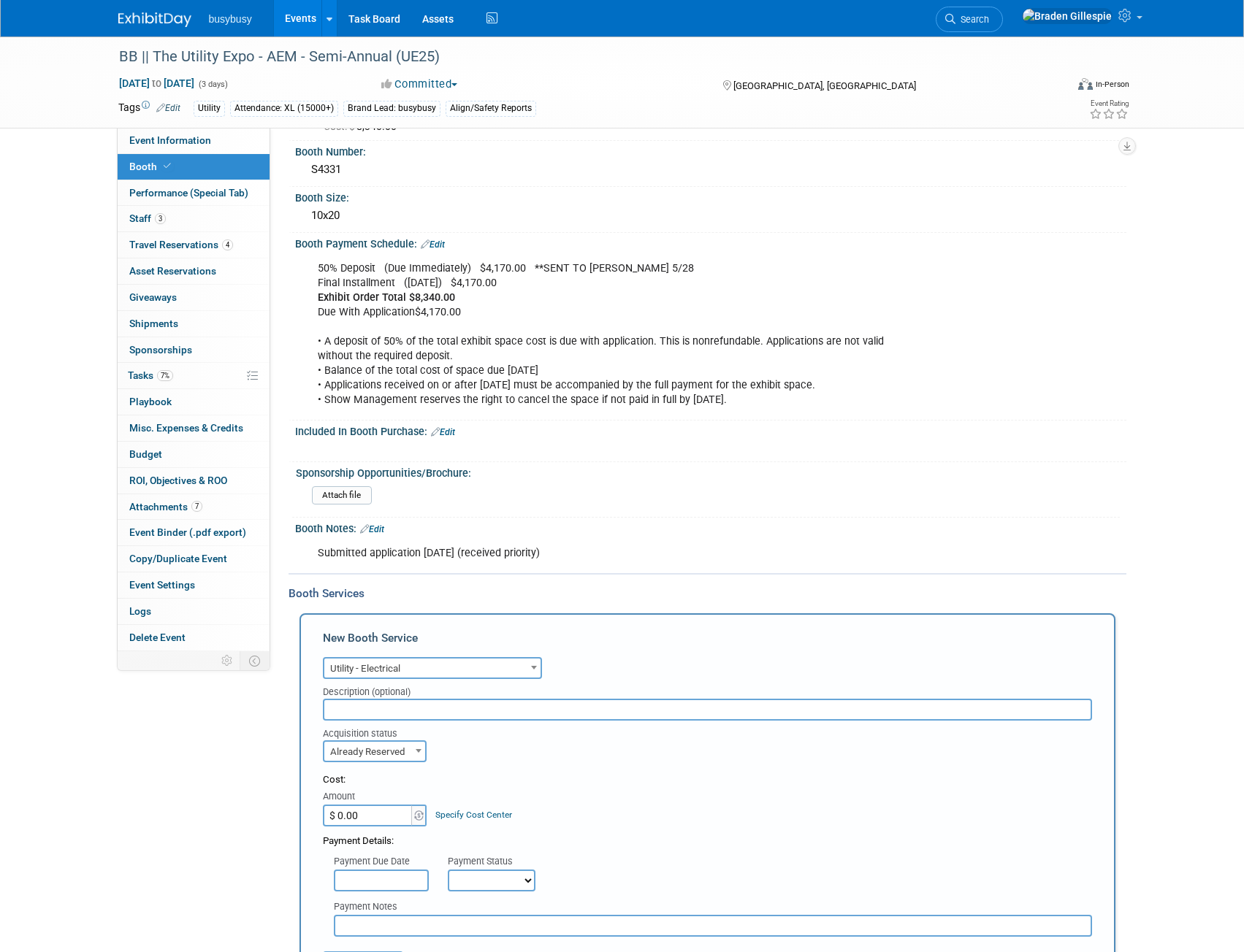
click at [378, 823] on input "$ 0.00" at bounding box center [368, 815] width 91 height 22
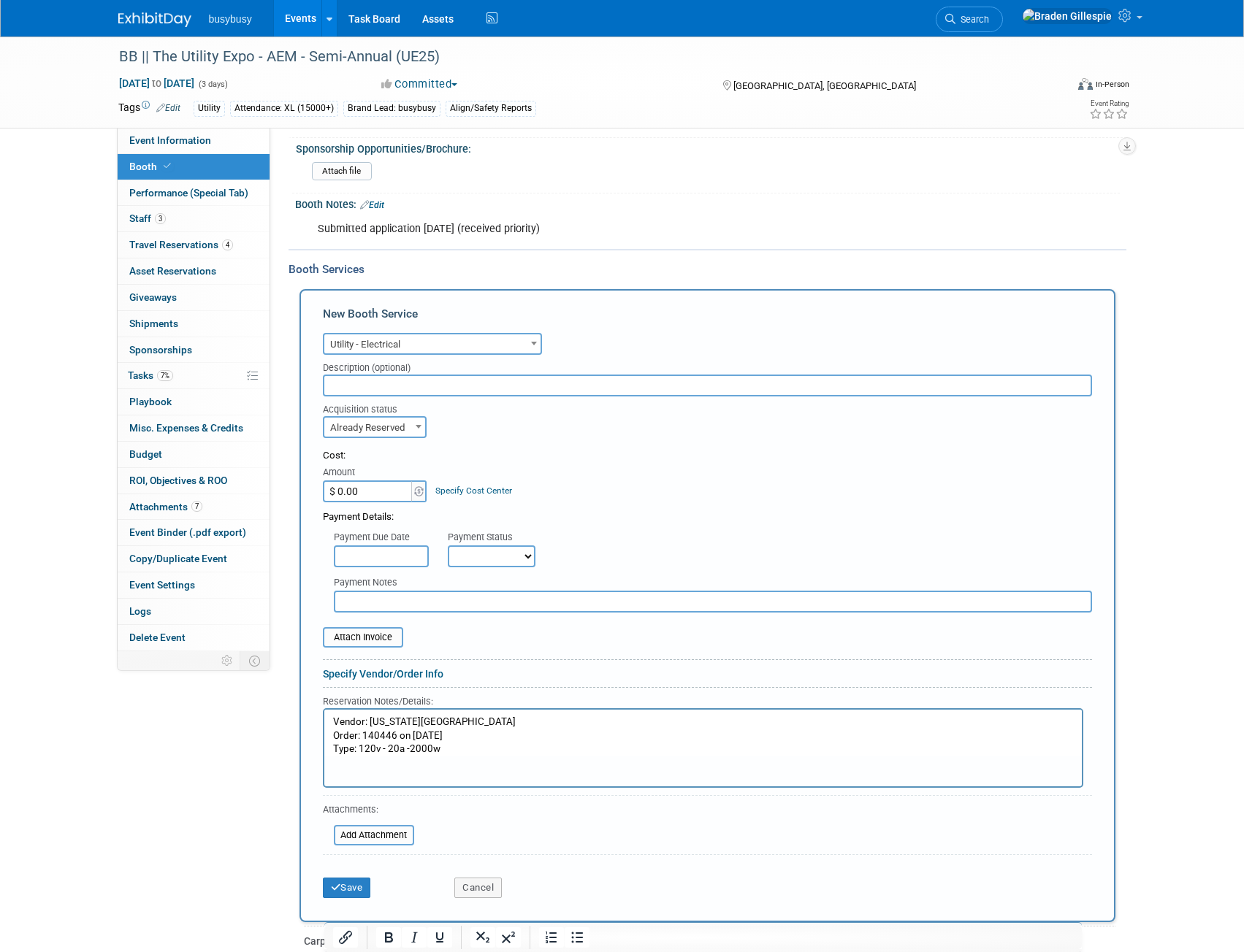
scroll to position [935, 0]
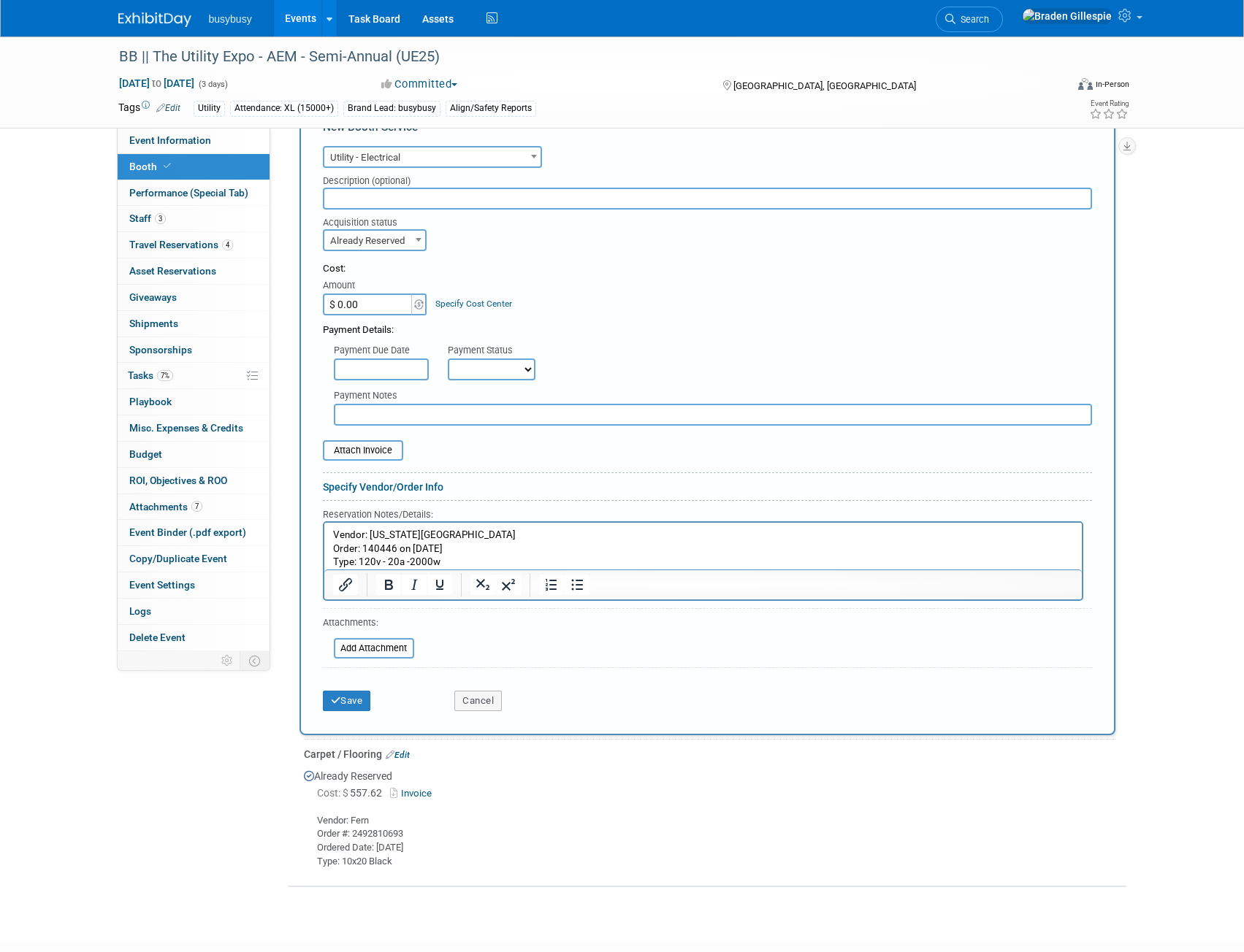
click at [380, 309] on input "$ 0.00" at bounding box center [368, 304] width 91 height 22
type input "$ 252.35"
click at [378, 450] on input "file" at bounding box center [315, 451] width 174 height 18
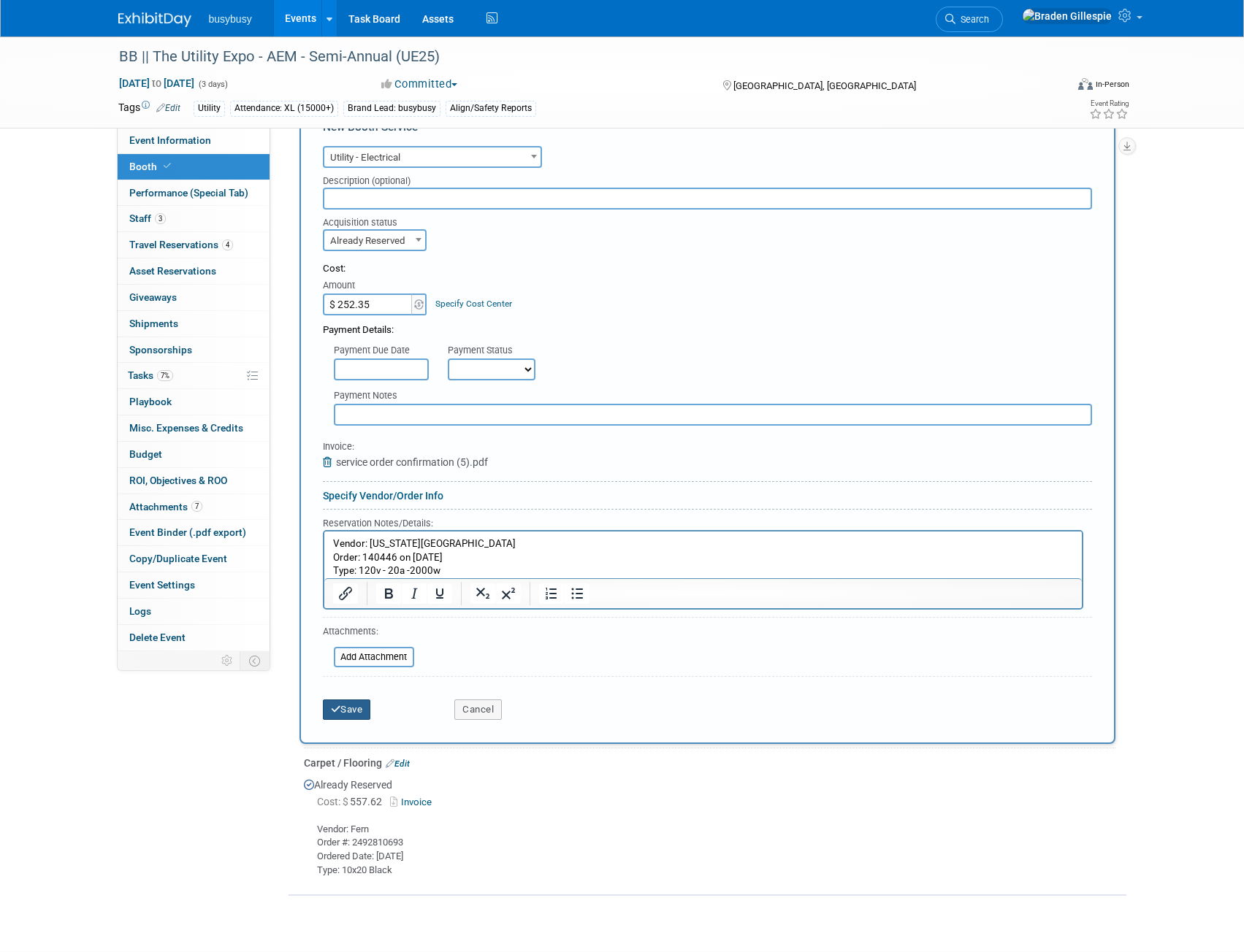
click at [353, 703] on button "Save" at bounding box center [346, 709] width 48 height 20
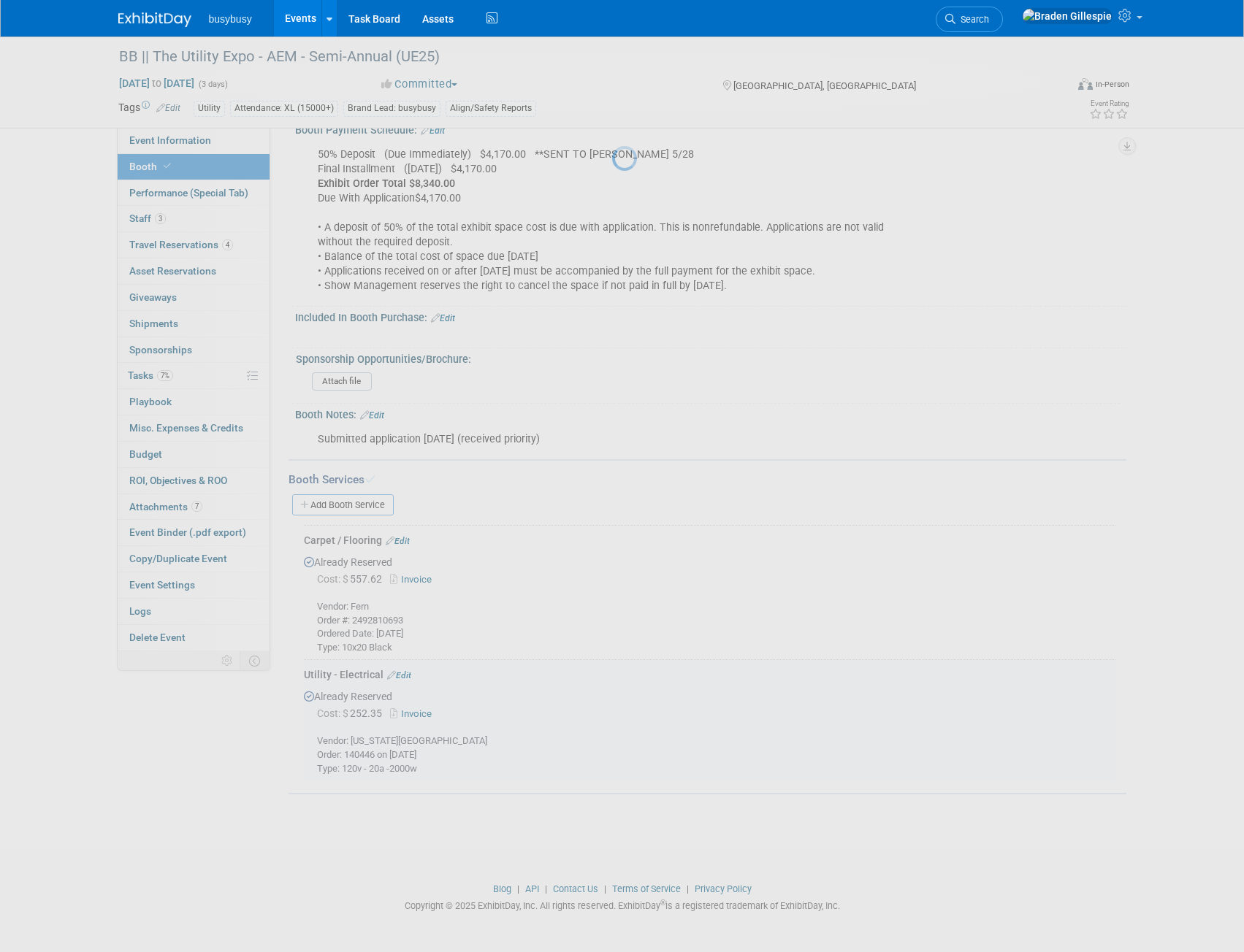
scroll to position [536, 0]
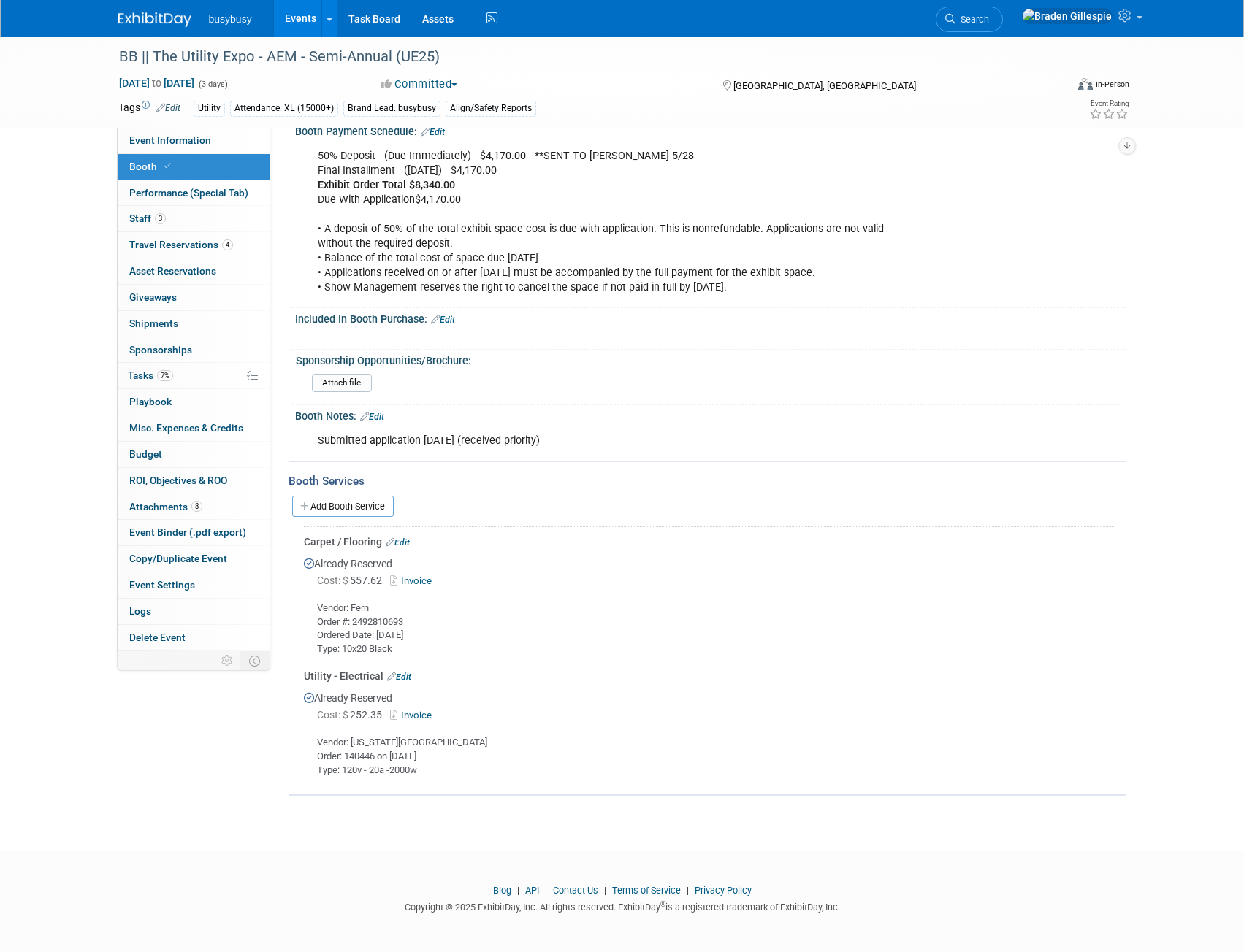
click at [134, 20] on img at bounding box center [154, 19] width 73 height 15
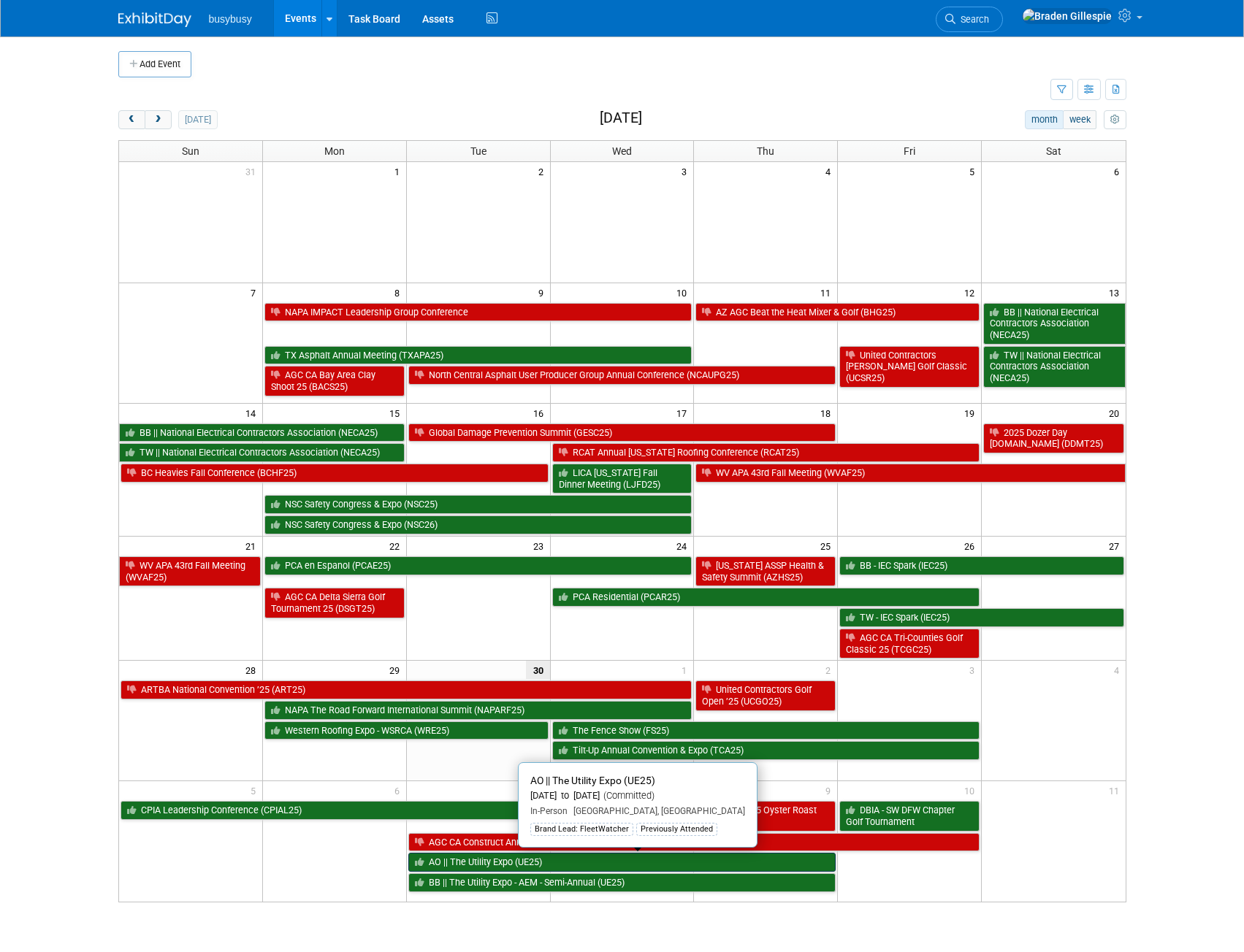
click at [510, 865] on link "AO || The Utility Expo (UE25)" at bounding box center [622, 863] width 428 height 19
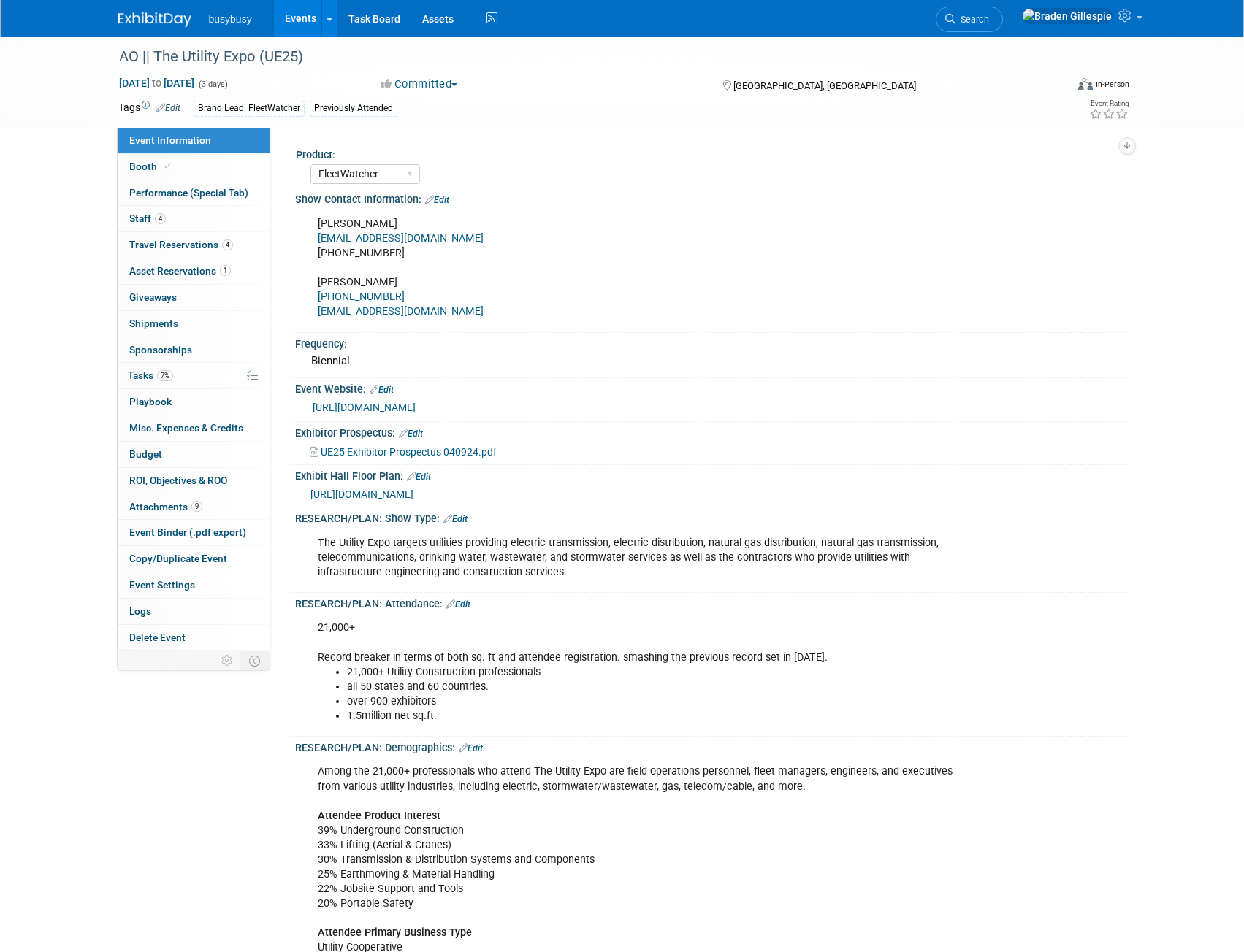
select select "FleetWatcher"
select select "Member"
click at [168, 165] on icon at bounding box center [167, 166] width 7 height 8
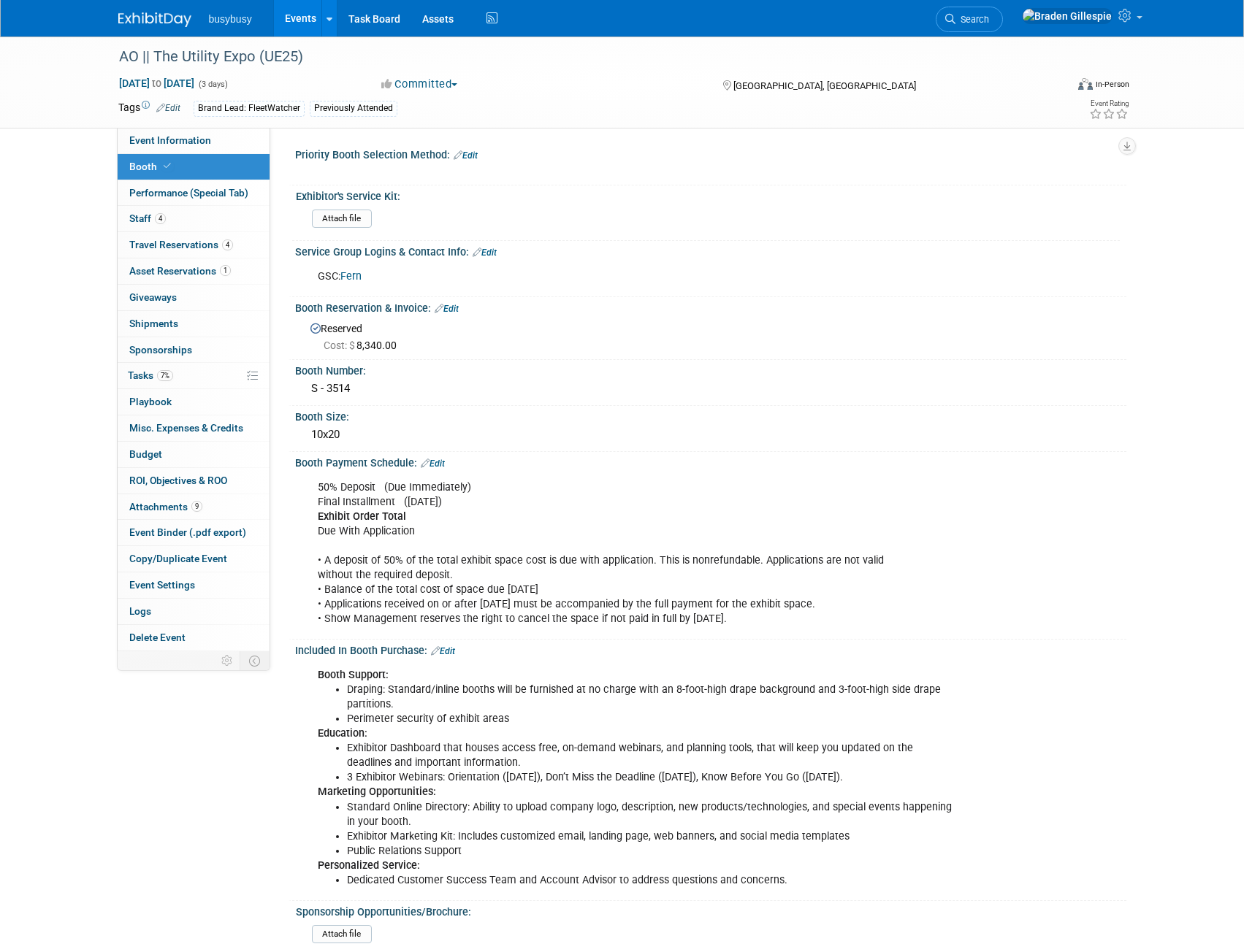
click at [138, 16] on img at bounding box center [154, 19] width 73 height 15
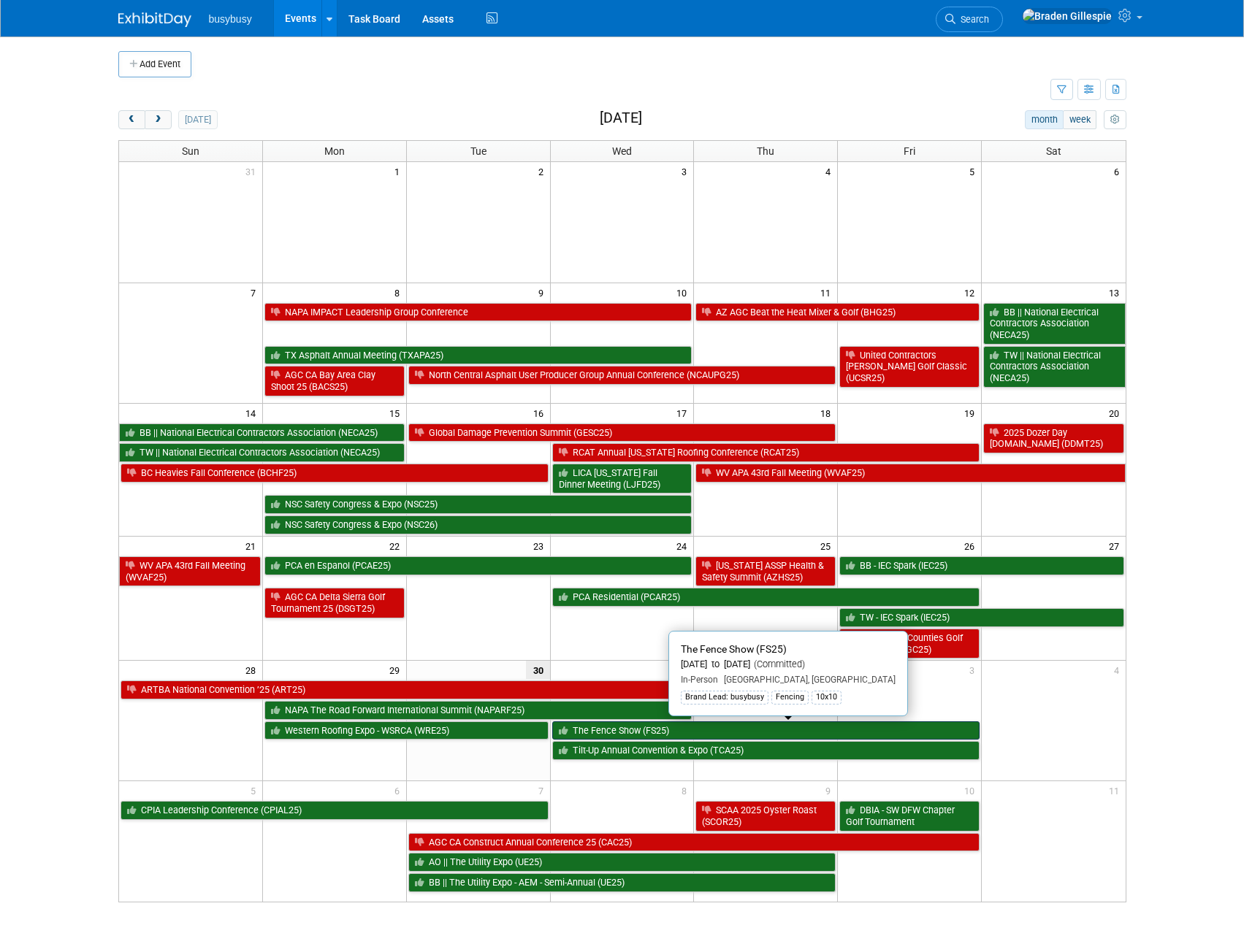
click at [904, 736] on link "The Fence Show (FS25)" at bounding box center [766, 731] width 428 height 19
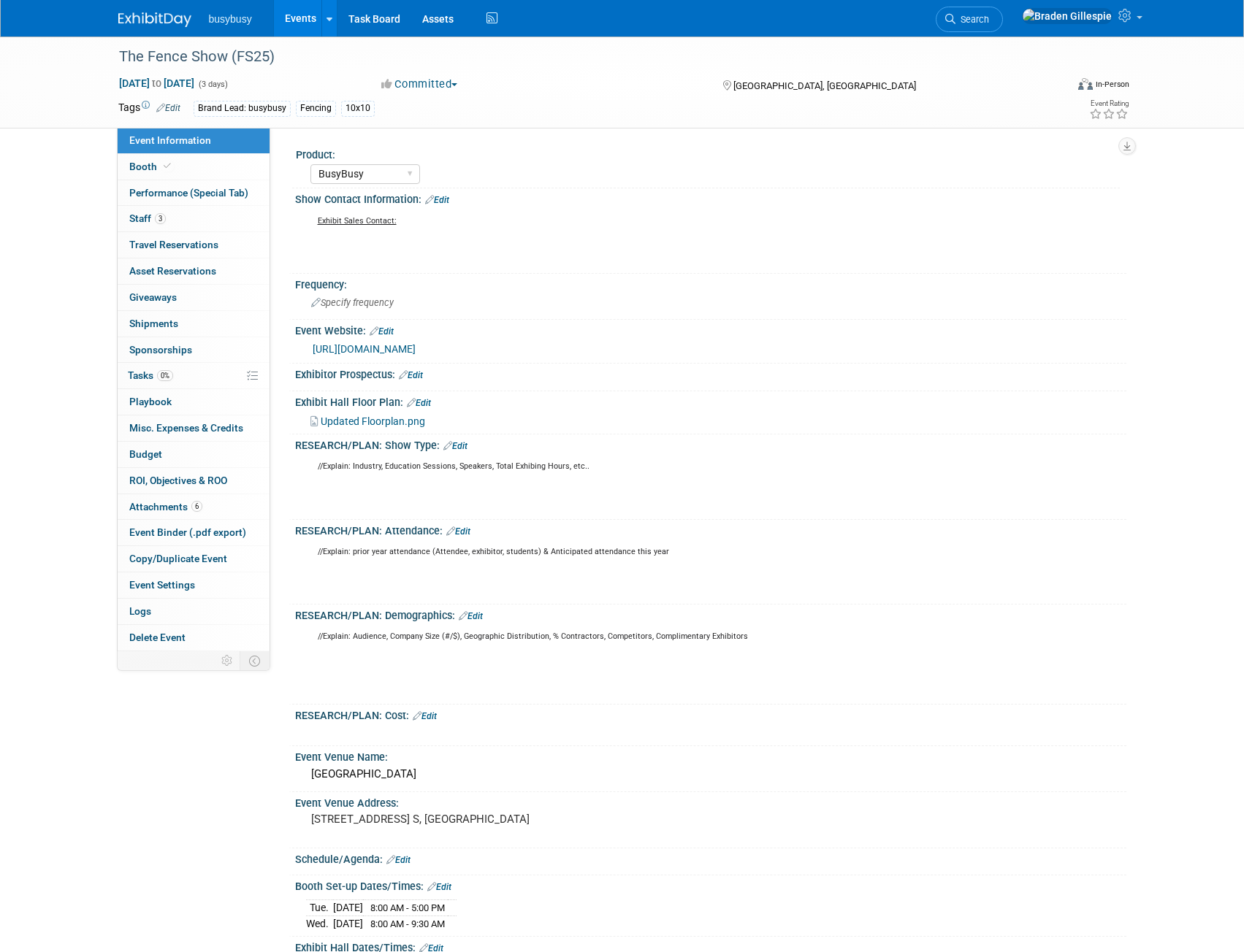
select select "BusyBusy"
click at [156, 24] on img at bounding box center [154, 19] width 73 height 15
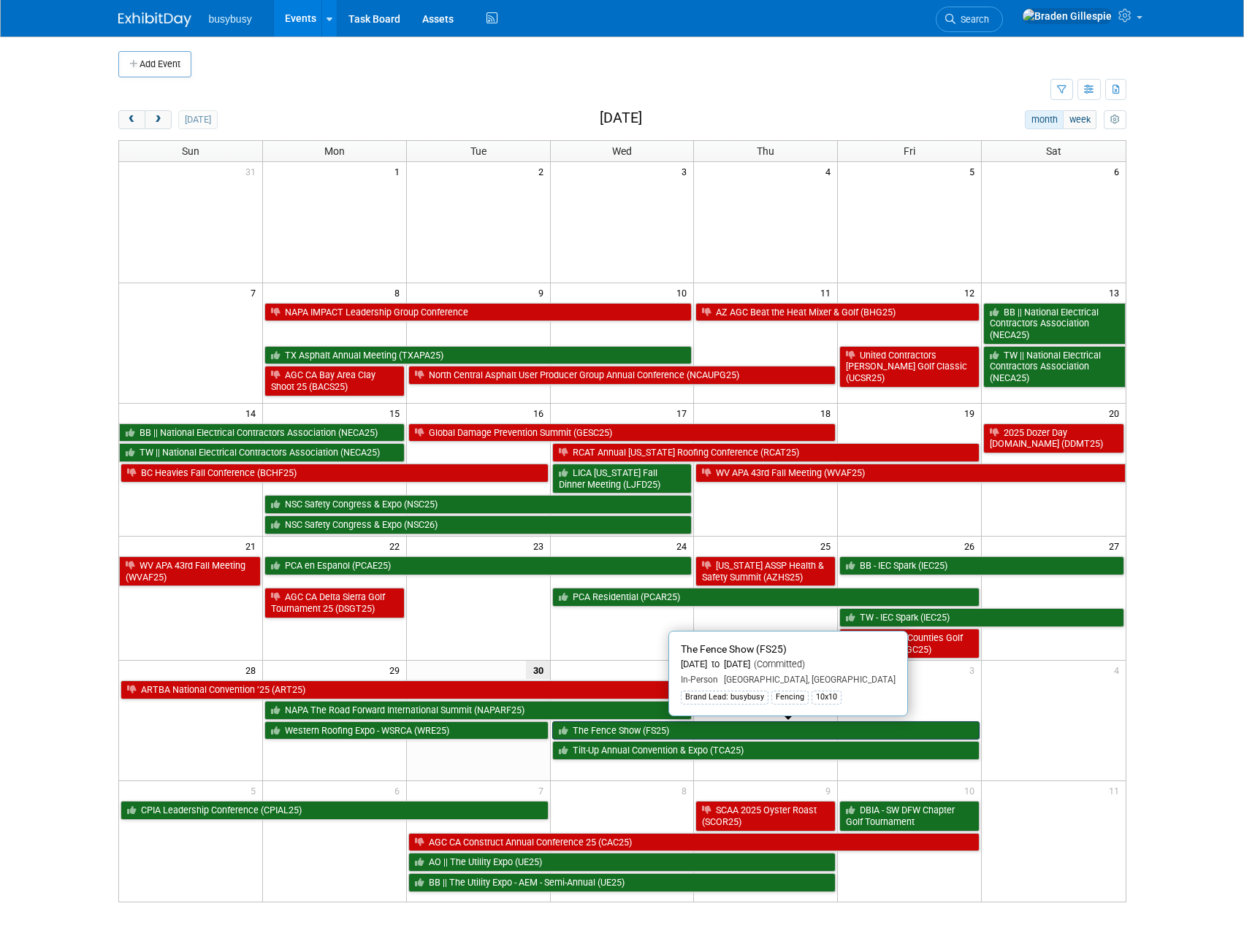
click at [826, 728] on link "The Fence Show (FS25)" at bounding box center [766, 731] width 428 height 19
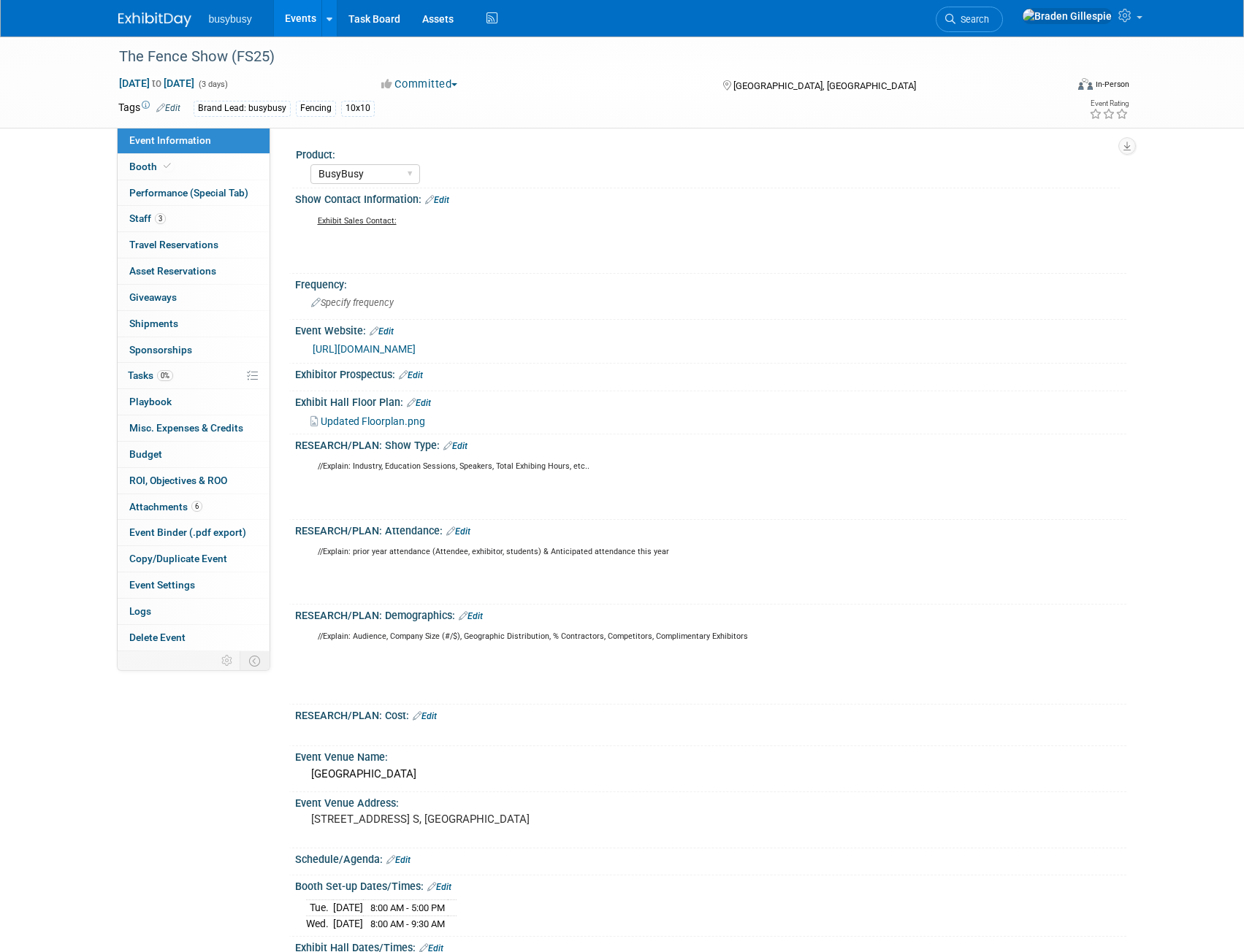
select select "BusyBusy"
click at [192, 402] on link "0 Playbook 0" at bounding box center [193, 401] width 152 height 25
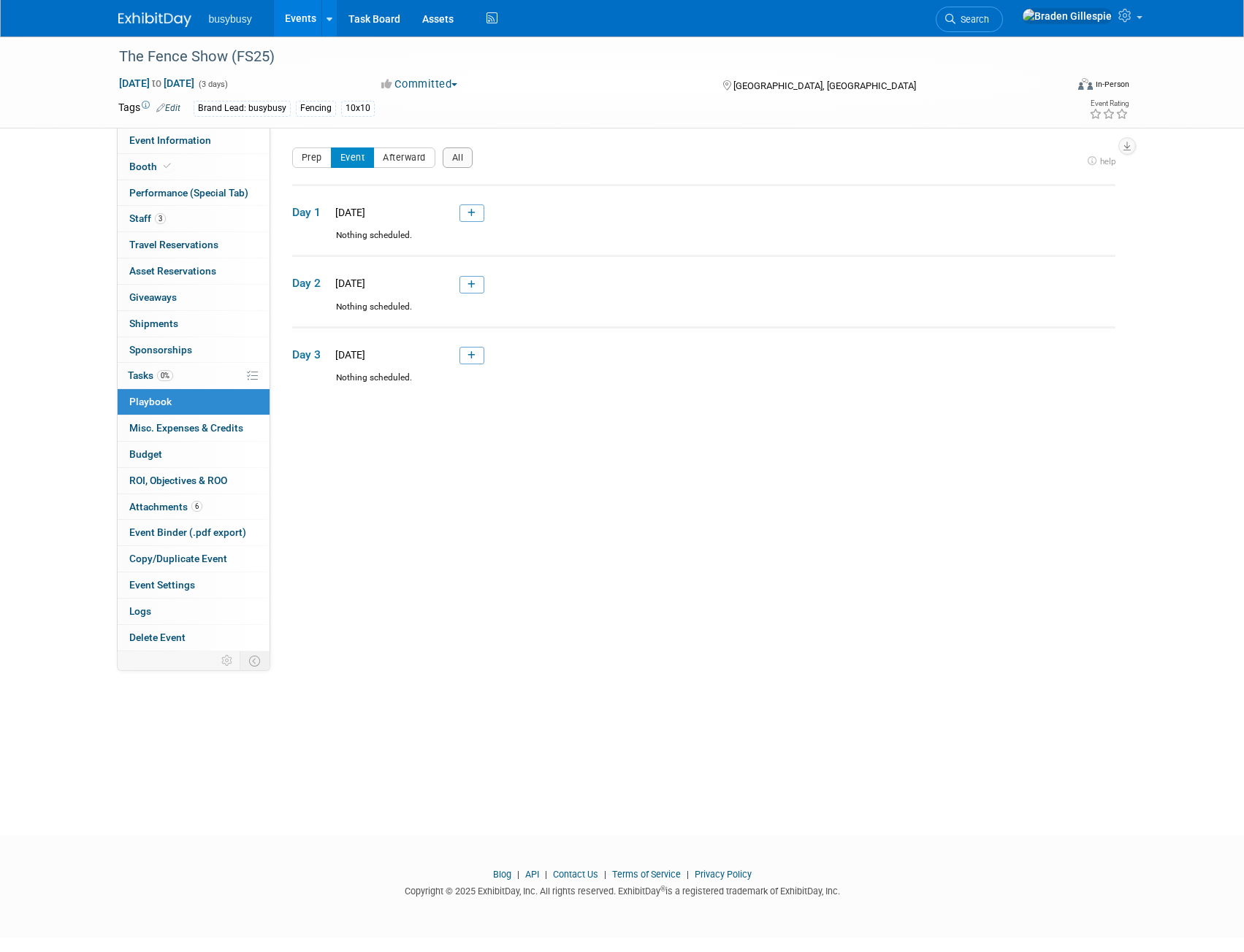
click at [134, 19] on img at bounding box center [154, 19] width 73 height 15
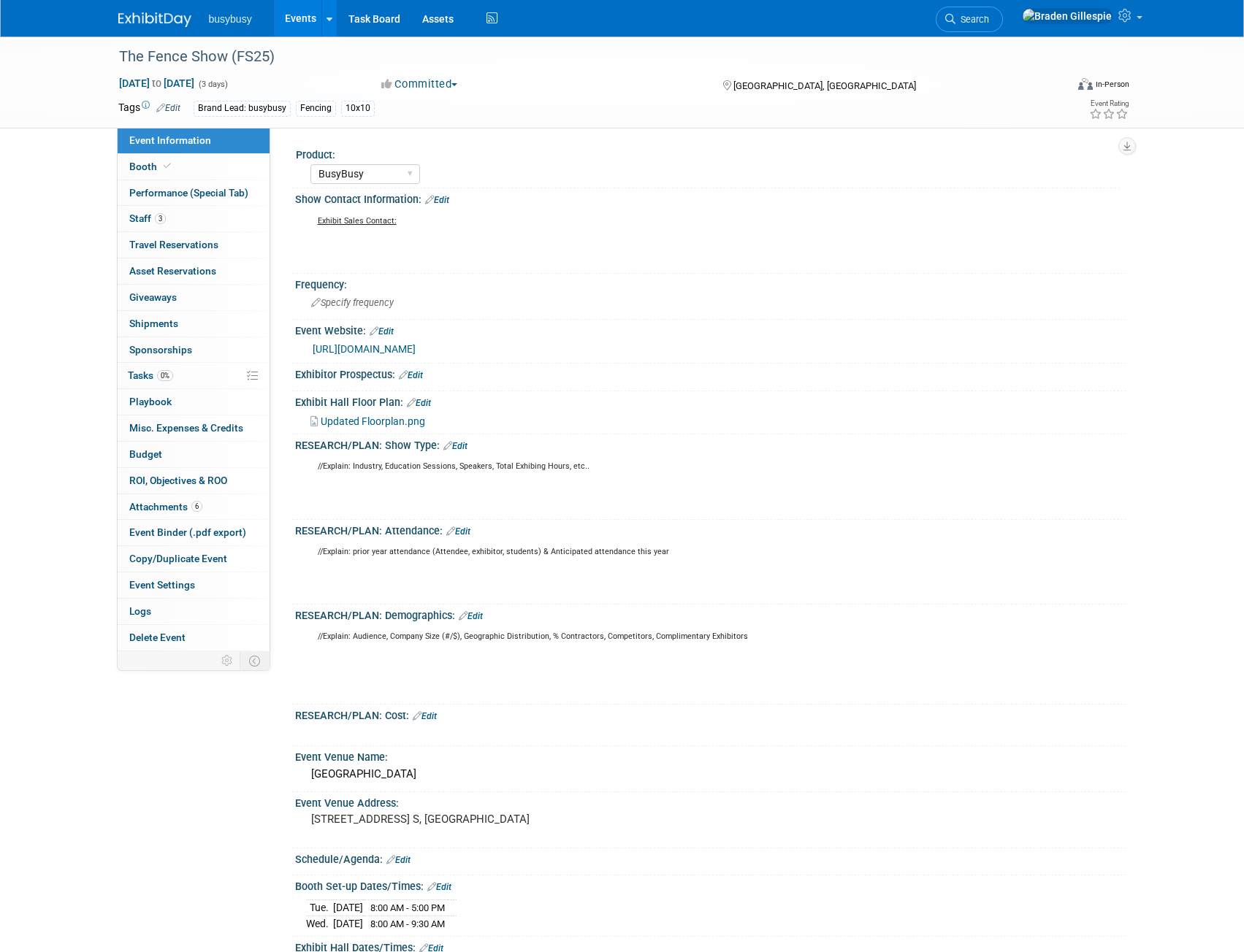
select select "BusyBusy"
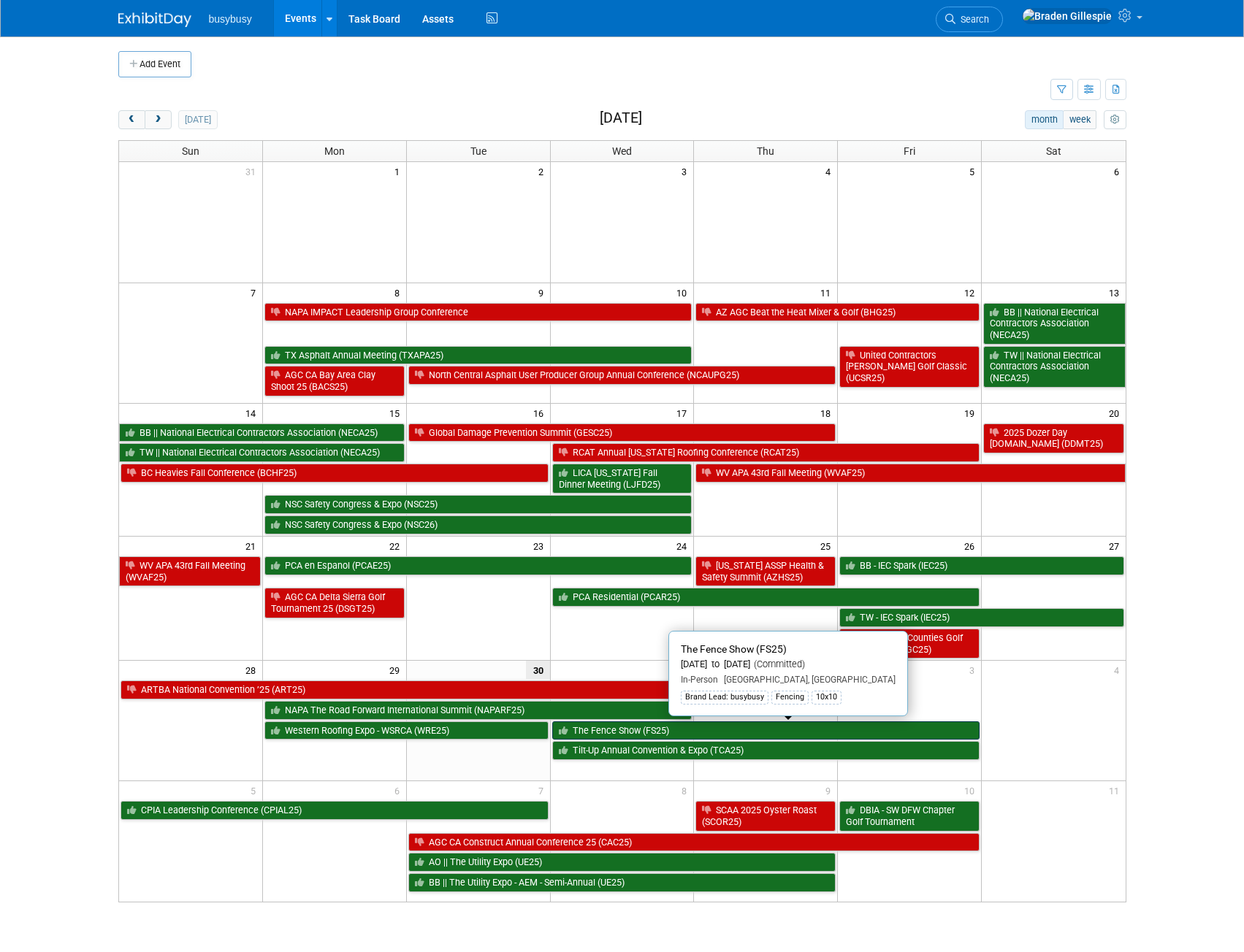
click at [724, 728] on link "The Fence Show (FS25)" at bounding box center [766, 731] width 428 height 19
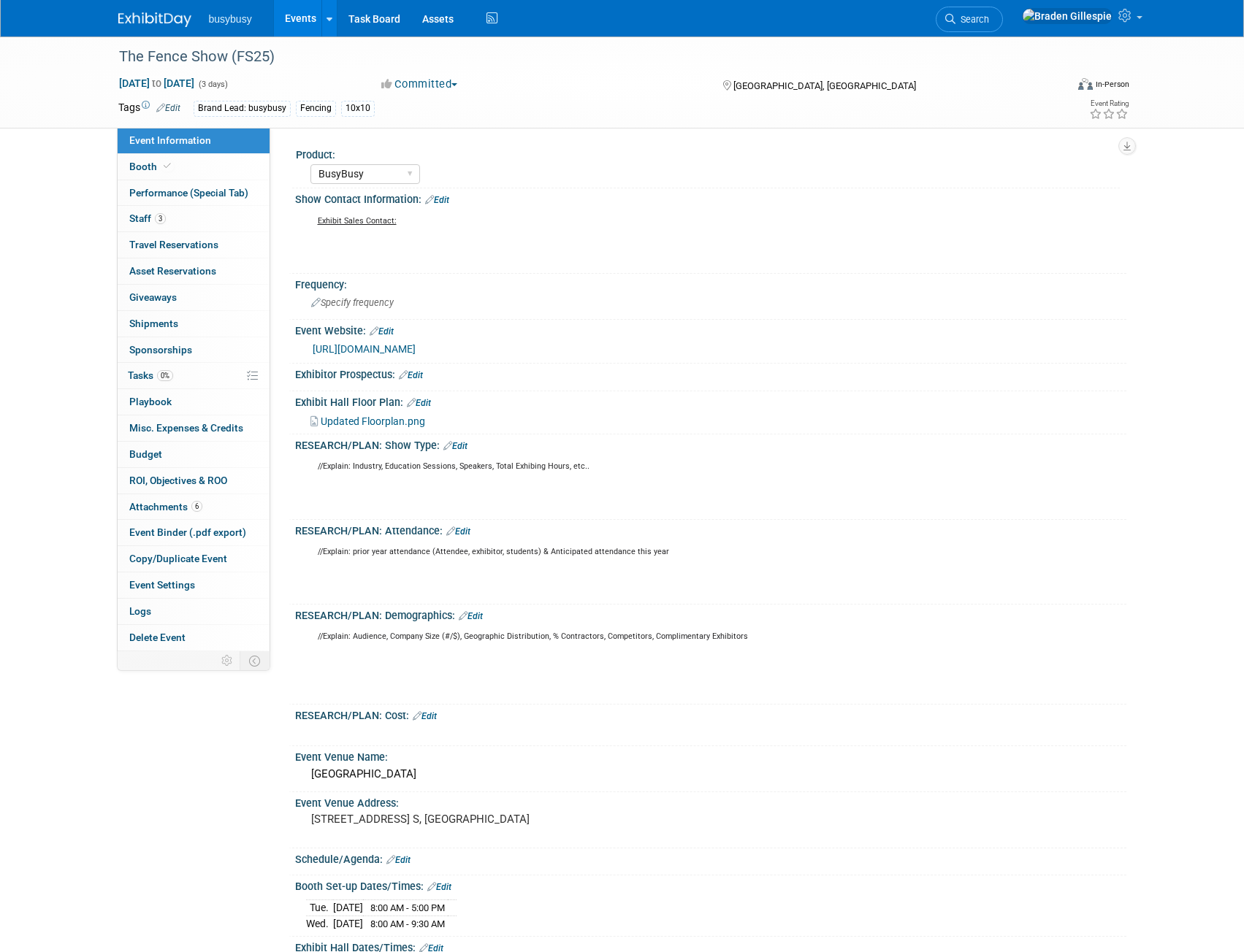
select select "BusyBusy"
click at [352, 416] on span "Updated Floorplan.png" at bounding box center [373, 421] width 104 height 11
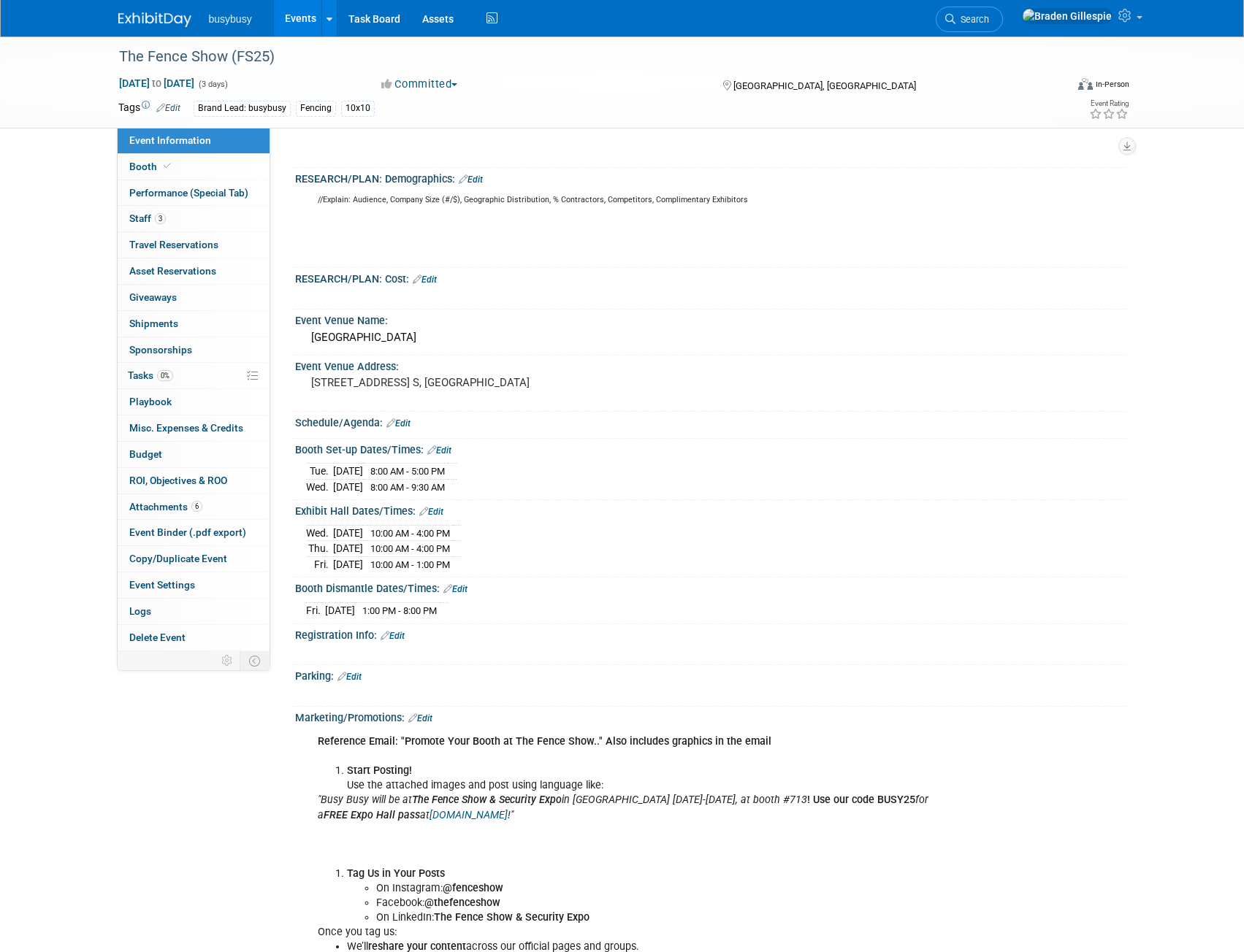
scroll to position [438, 0]
drag, startPoint x: 391, startPoint y: 529, endPoint x: 470, endPoint y: 529, distance: 79.0
click at [450, 529] on span "10:00 AM - 4:00 PM" at bounding box center [409, 532] width 80 height 11
drag, startPoint x: 435, startPoint y: 470, endPoint x: 394, endPoint y: 469, distance: 41.0
click at [394, 469] on td "8:00 AM - 5:00 PM" at bounding box center [405, 470] width 85 height 16
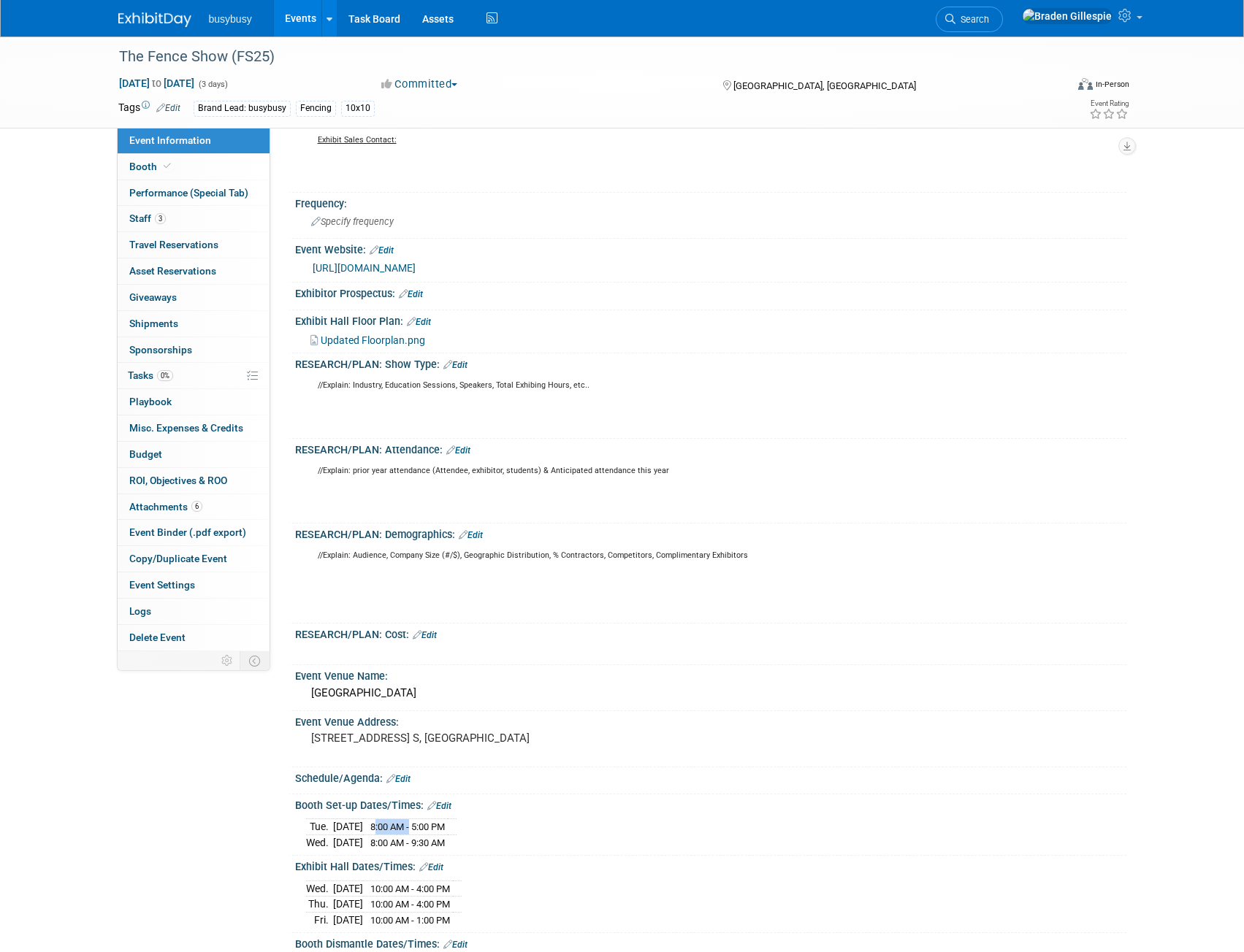
scroll to position [73, 0]
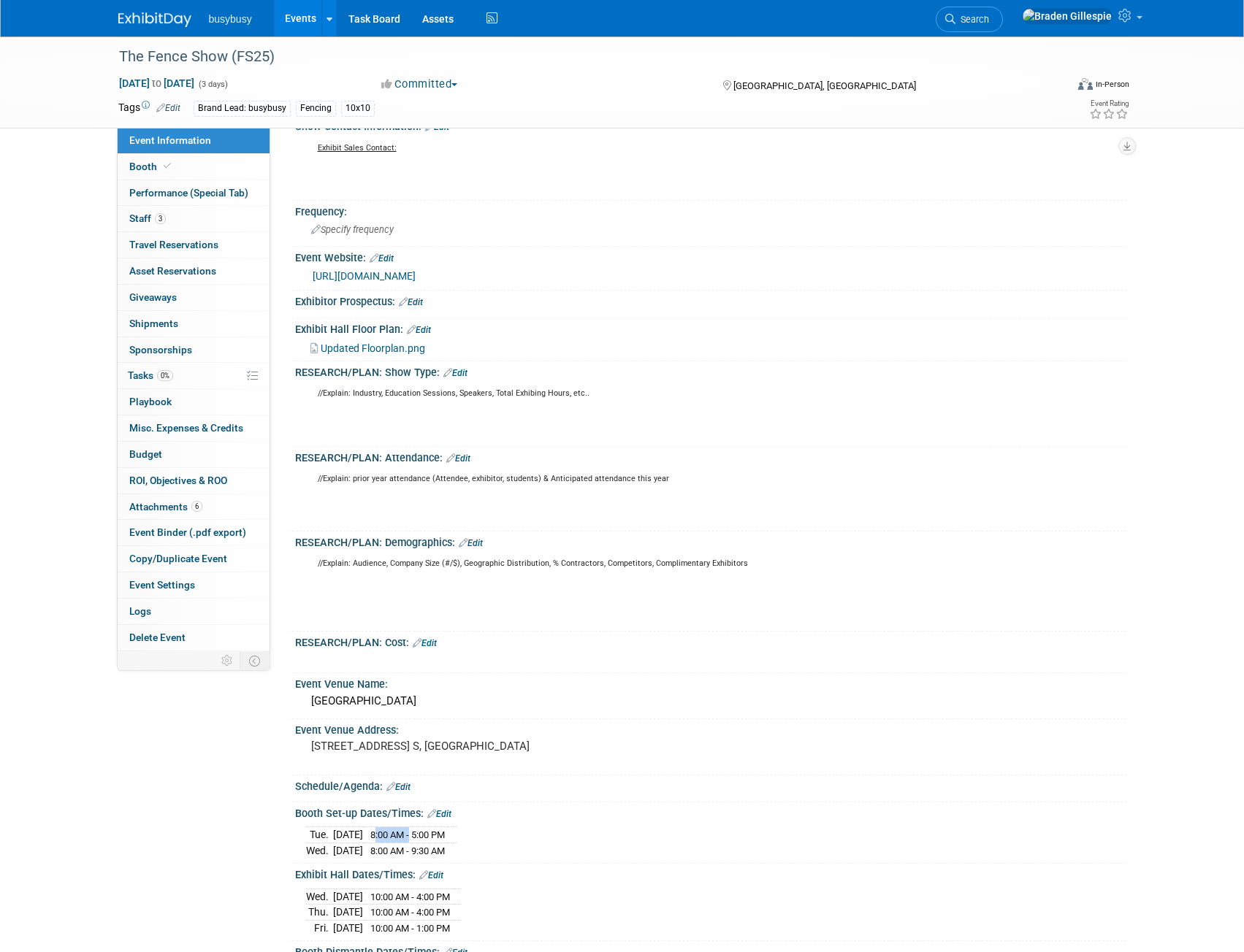
click at [364, 281] on link "https://fenceshow.com/" at bounding box center [364, 275] width 103 height 11
click at [164, 162] on icon at bounding box center [167, 166] width 7 height 8
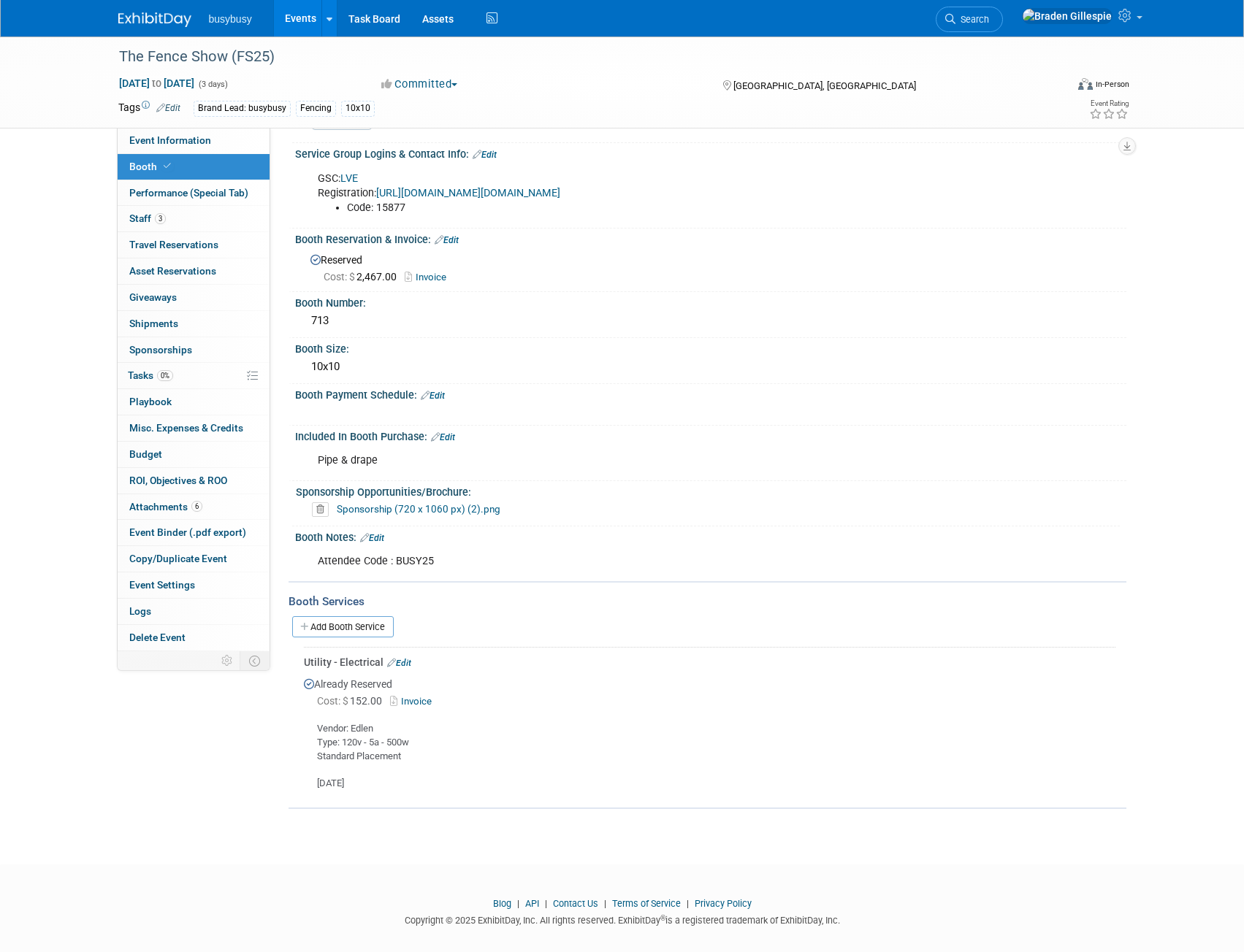
scroll to position [111, 0]
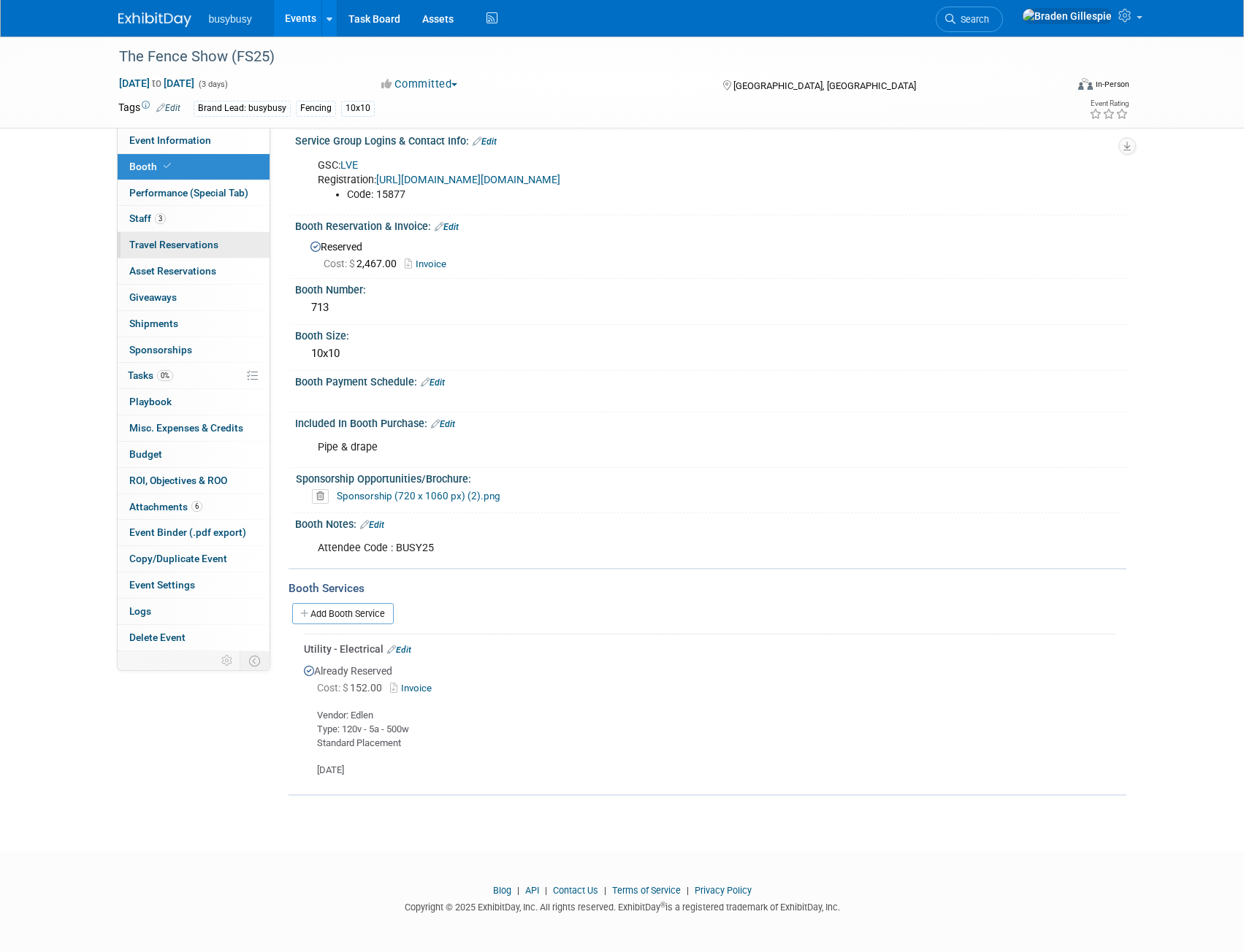
drag, startPoint x: 156, startPoint y: 213, endPoint x: 187, endPoint y: 235, distance: 38.0
click at [156, 212] on span "Staff 3" at bounding box center [147, 217] width 37 height 11
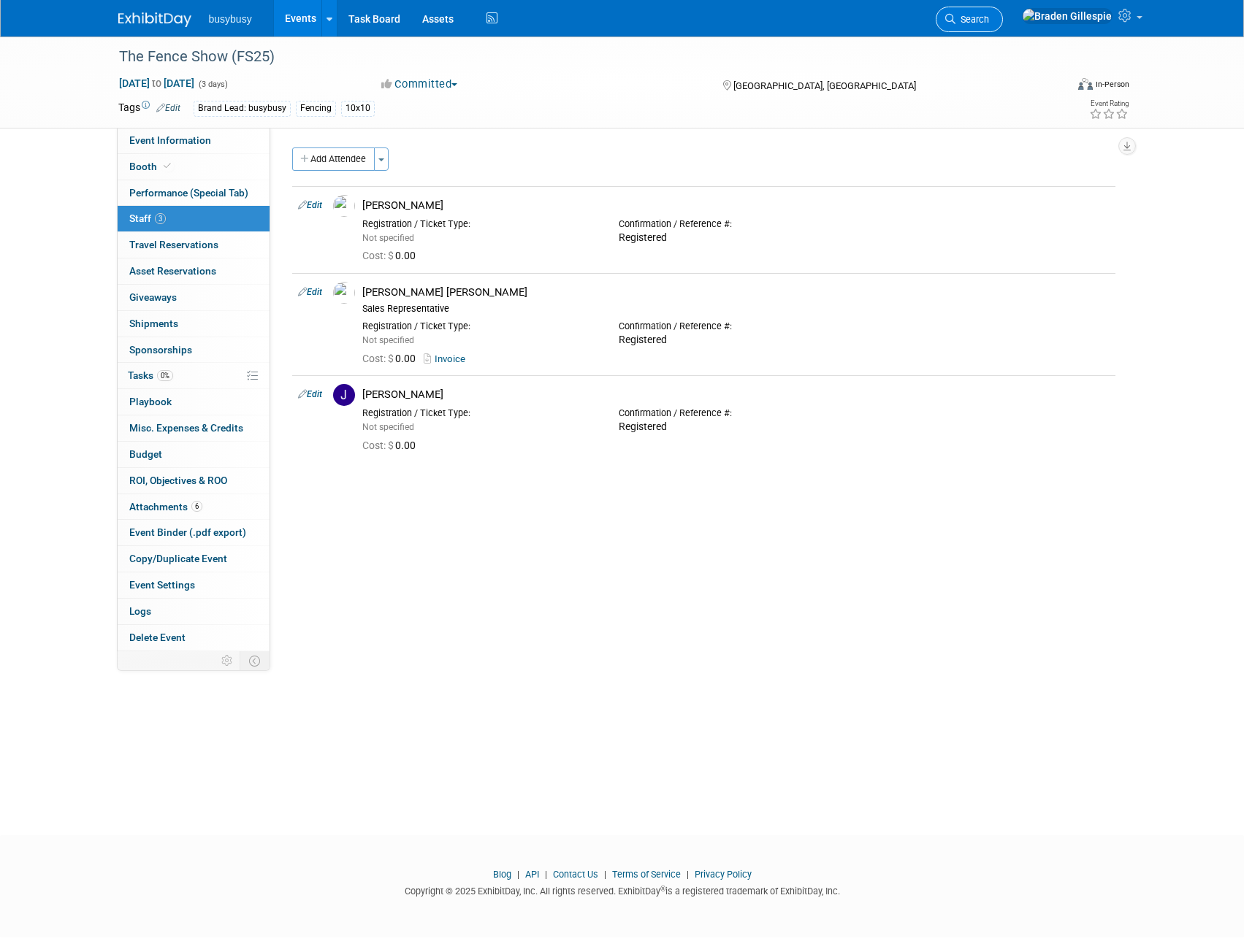
click at [989, 16] on span "Search" at bounding box center [972, 19] width 33 height 11
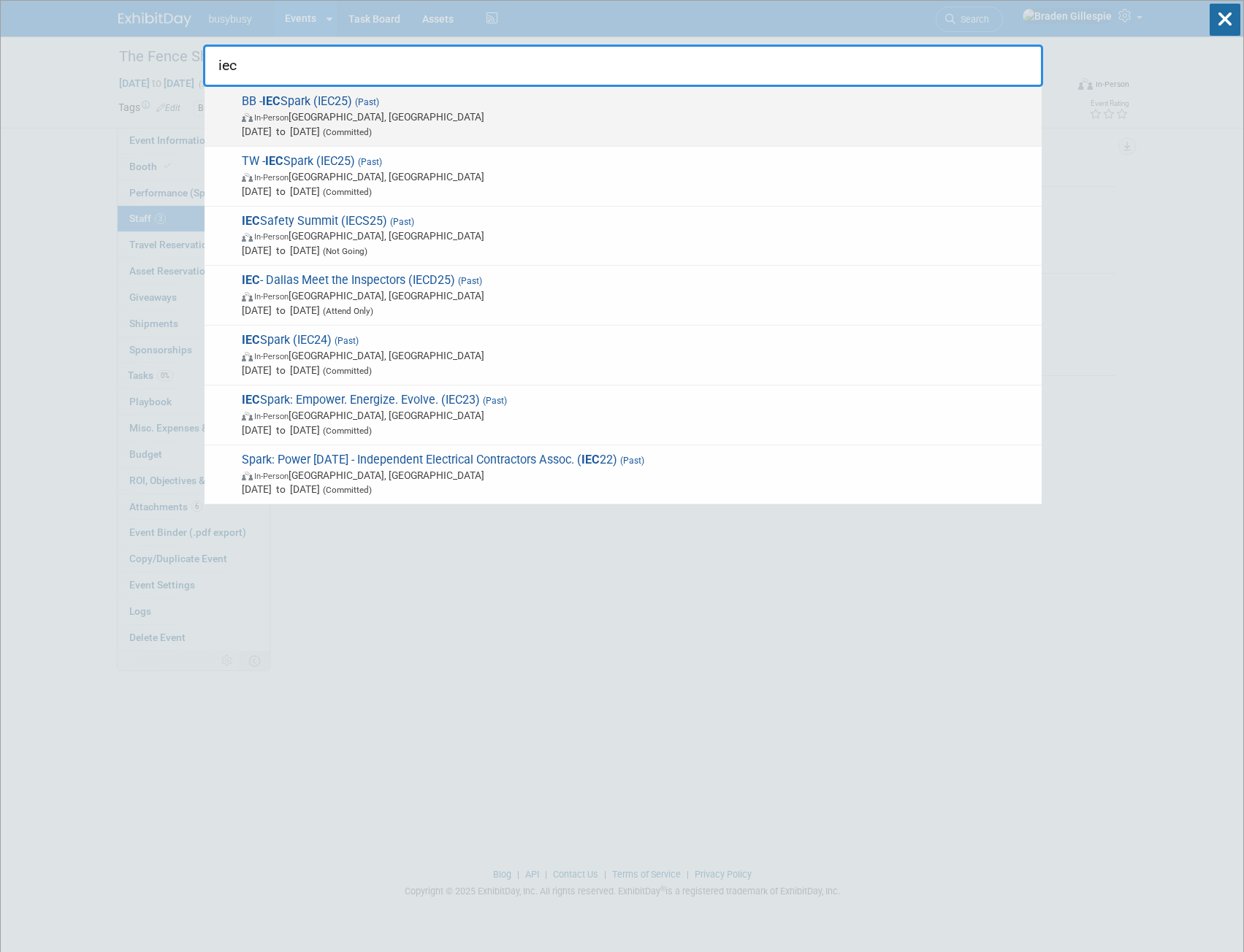
type input "iec"
click at [478, 131] on span "Sep 26, 2025 to Sep 27, 2025 (Committed)" at bounding box center [638, 131] width 793 height 15
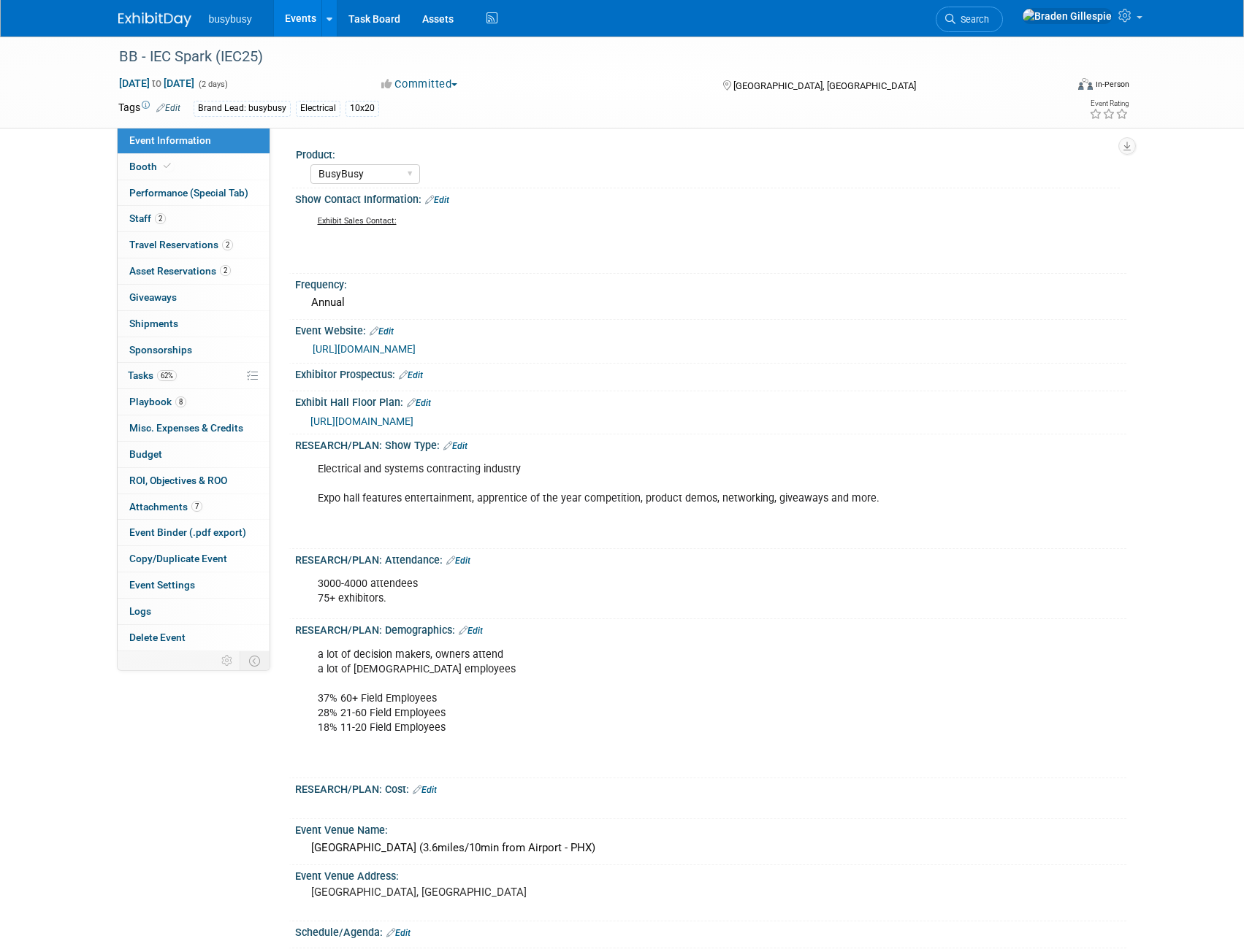
select select "BusyBusy"
click at [164, 166] on icon at bounding box center [167, 166] width 7 height 8
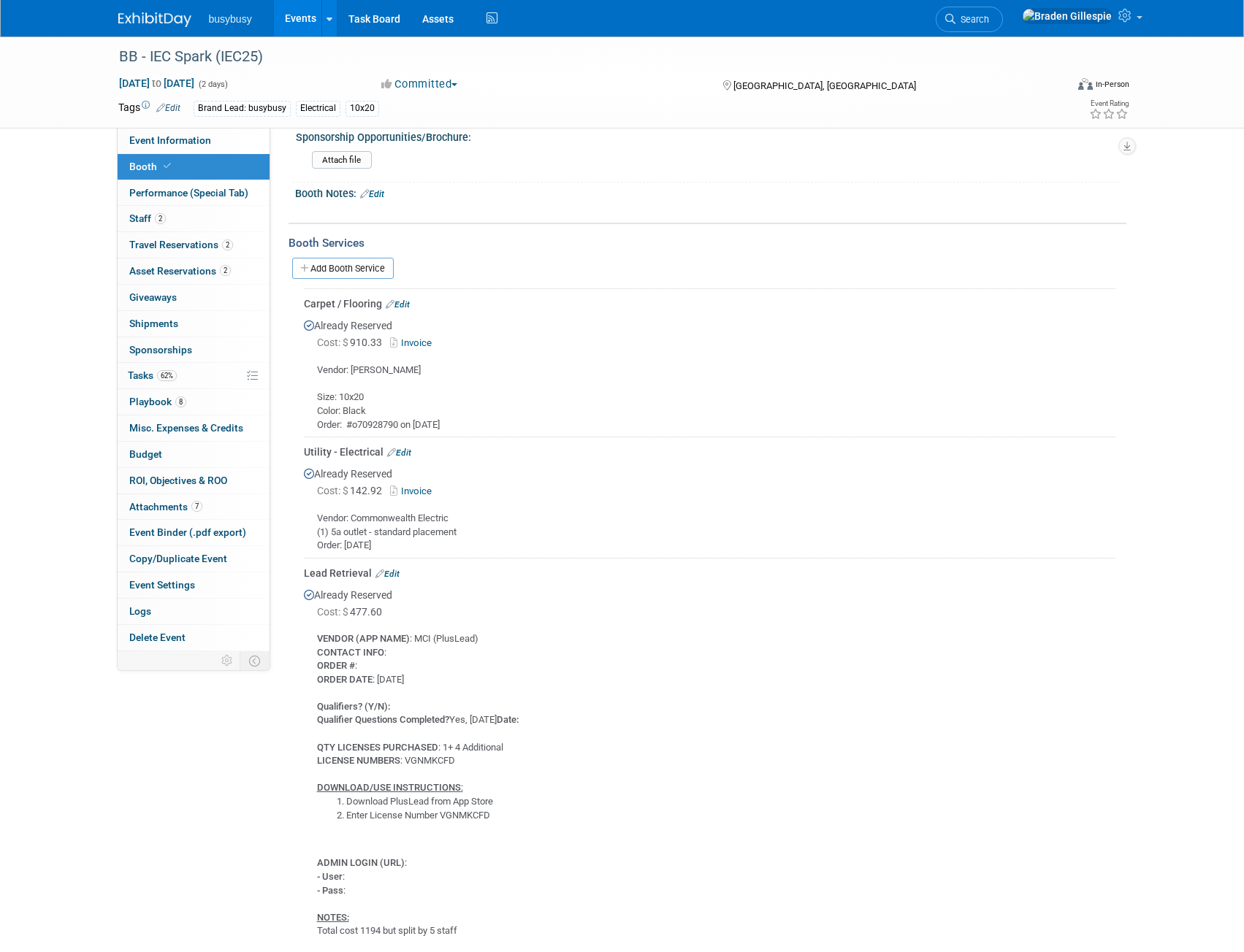
scroll to position [511, 0]
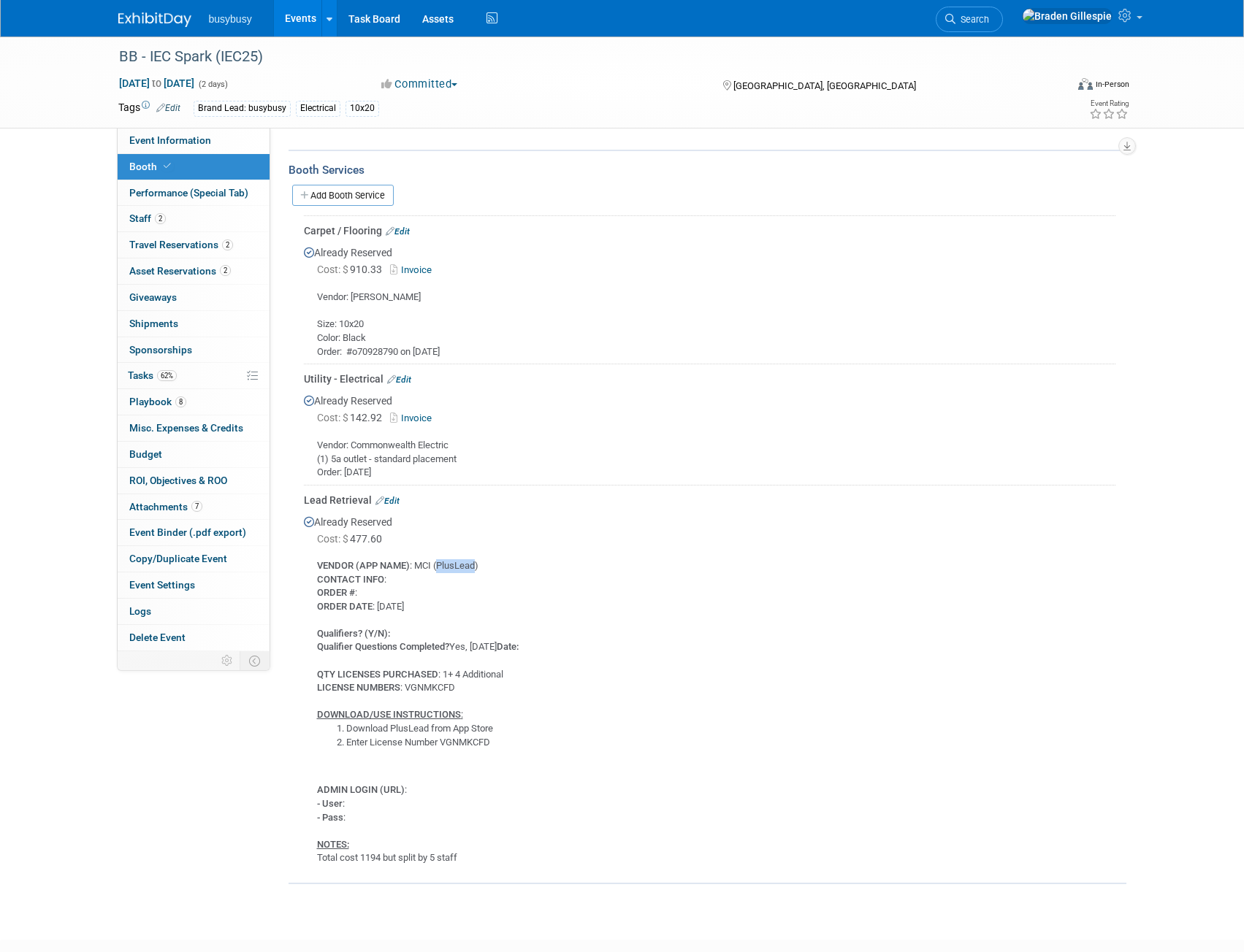
drag, startPoint x: 474, startPoint y: 562, endPoint x: 439, endPoint y: 559, distance: 35.1
click at [439, 559] on div "VENDOR (APP NAME) : MCI (PlusLead) CONTACT INFO : ORDER # : ORDER DATE : [DATE]…" at bounding box center [709, 707] width 811 height 317
click at [511, 586] on div "VENDOR (APP NAME) : MCI (PlusLead) CONTACT INFO : ORDER # : ORDER DATE : [DATE]…" at bounding box center [709, 707] width 811 height 317
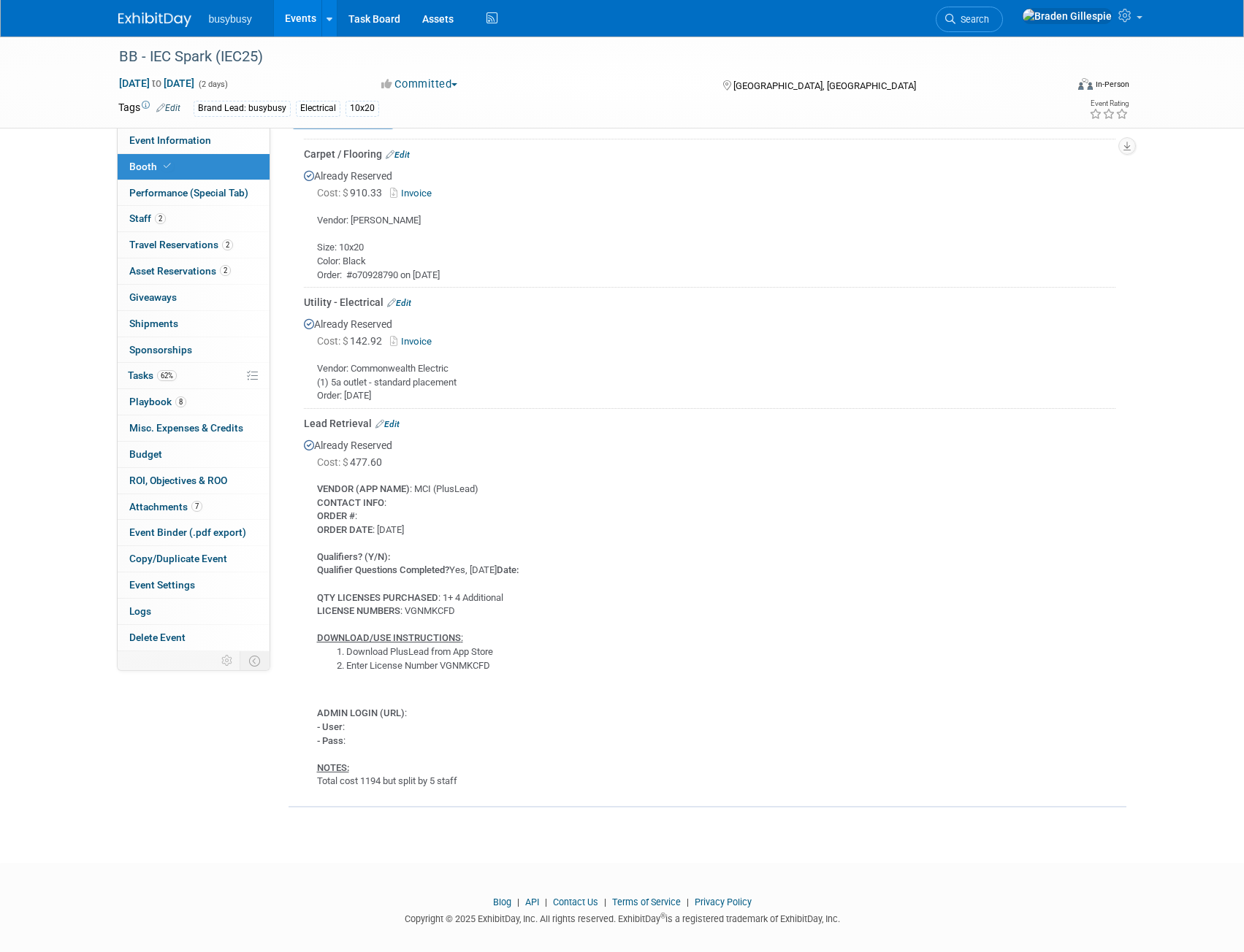
scroll to position [599, 0]
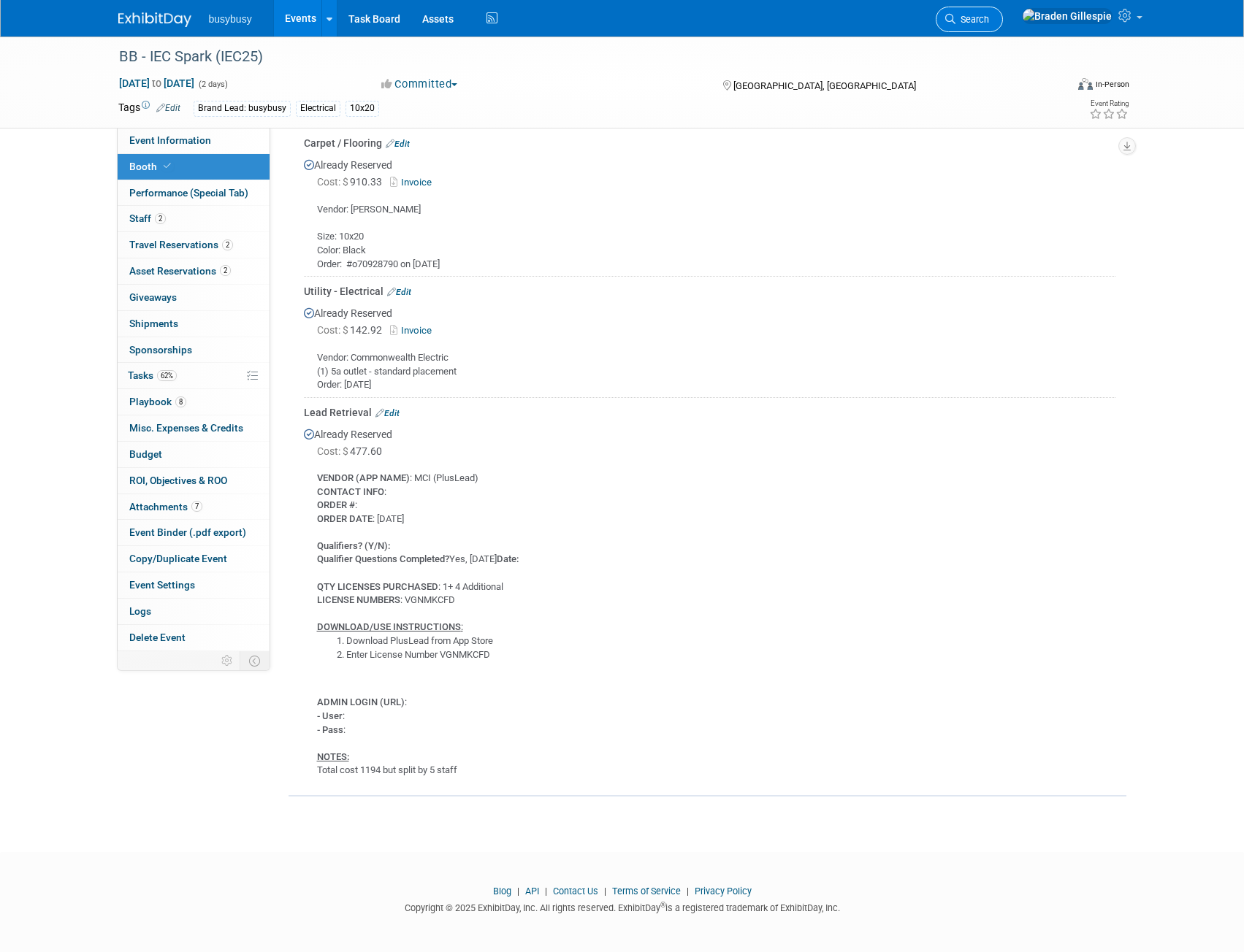
click at [956, 22] on icon at bounding box center [950, 19] width 11 height 11
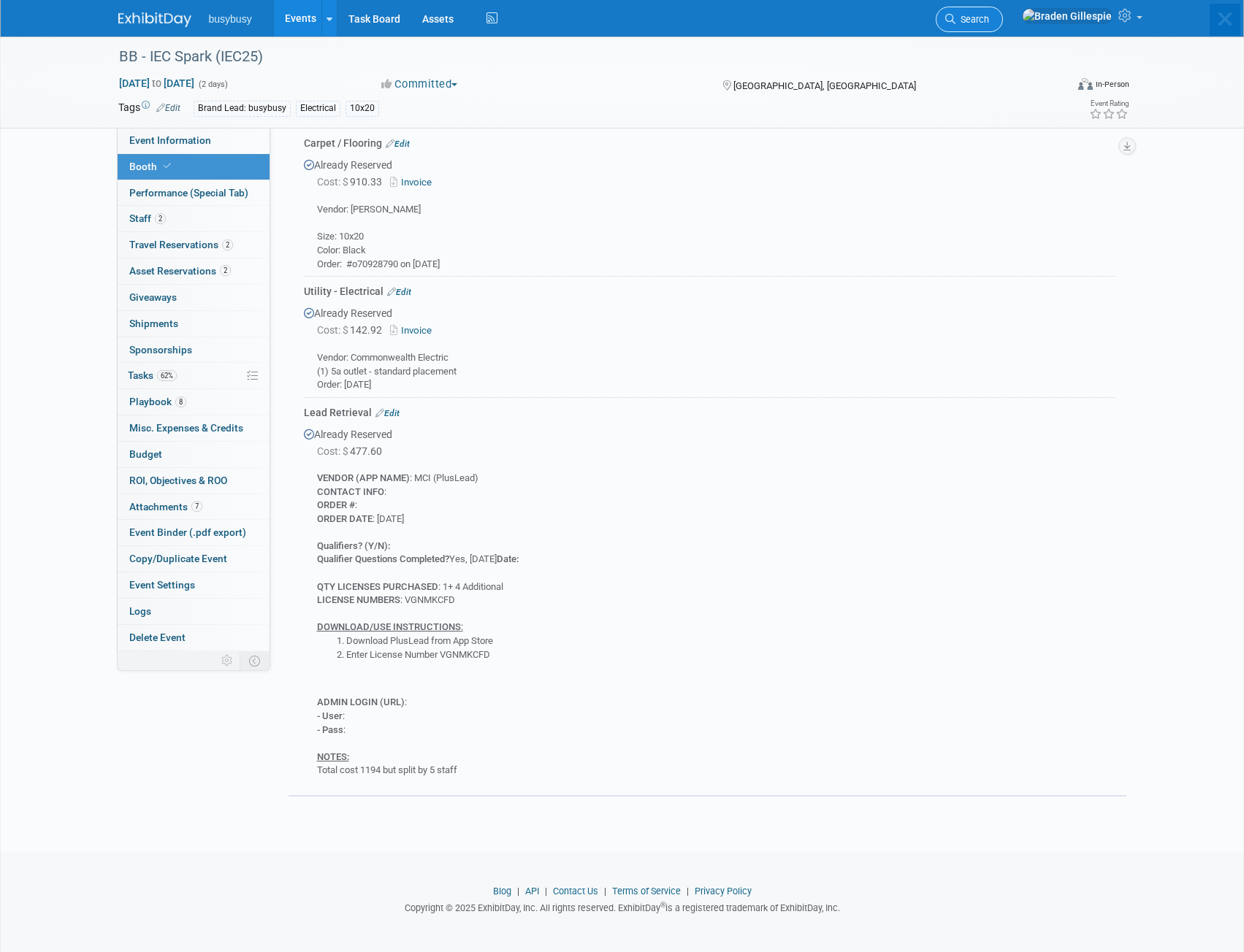
scroll to position [0, 0]
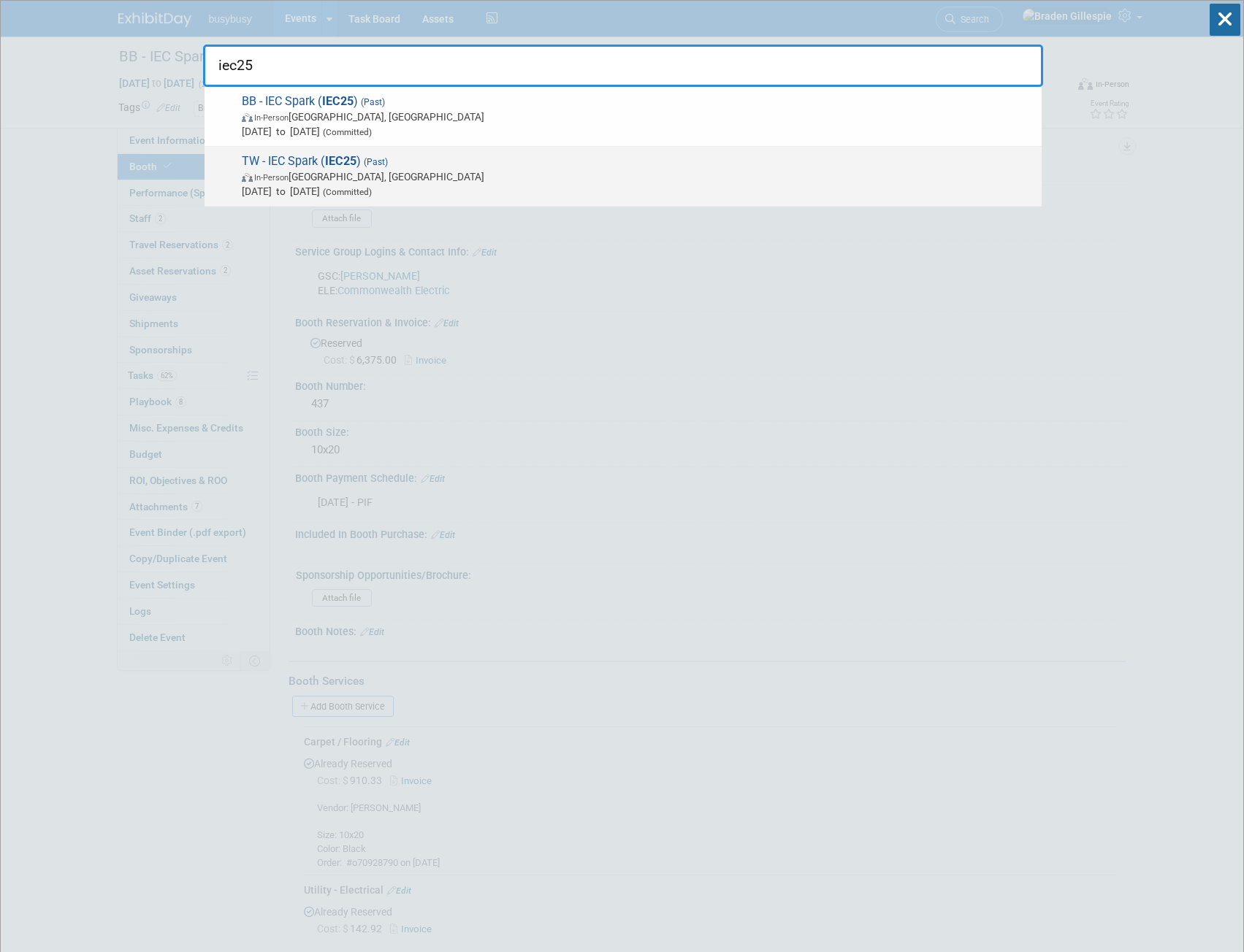
type input "iec25"
click at [443, 165] on span "TW - IEC Spark ( IEC25 ) (Past) In-Person Phoenix, AZ Sep 26, 2025 to Sep 27, 2…" at bounding box center [636, 176] width 797 height 45
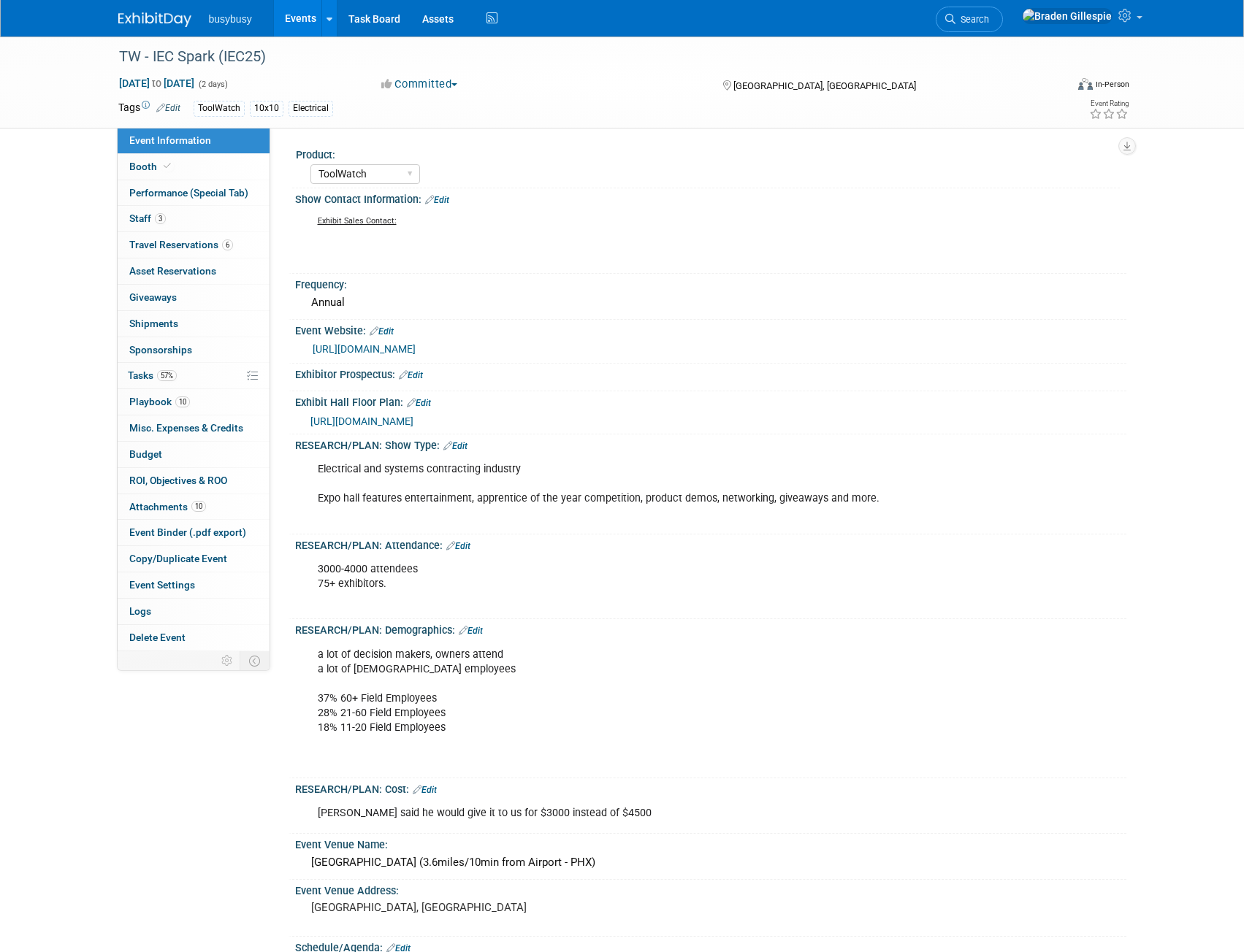
select select "ToolWatch"
click at [167, 170] on icon at bounding box center [167, 166] width 7 height 8
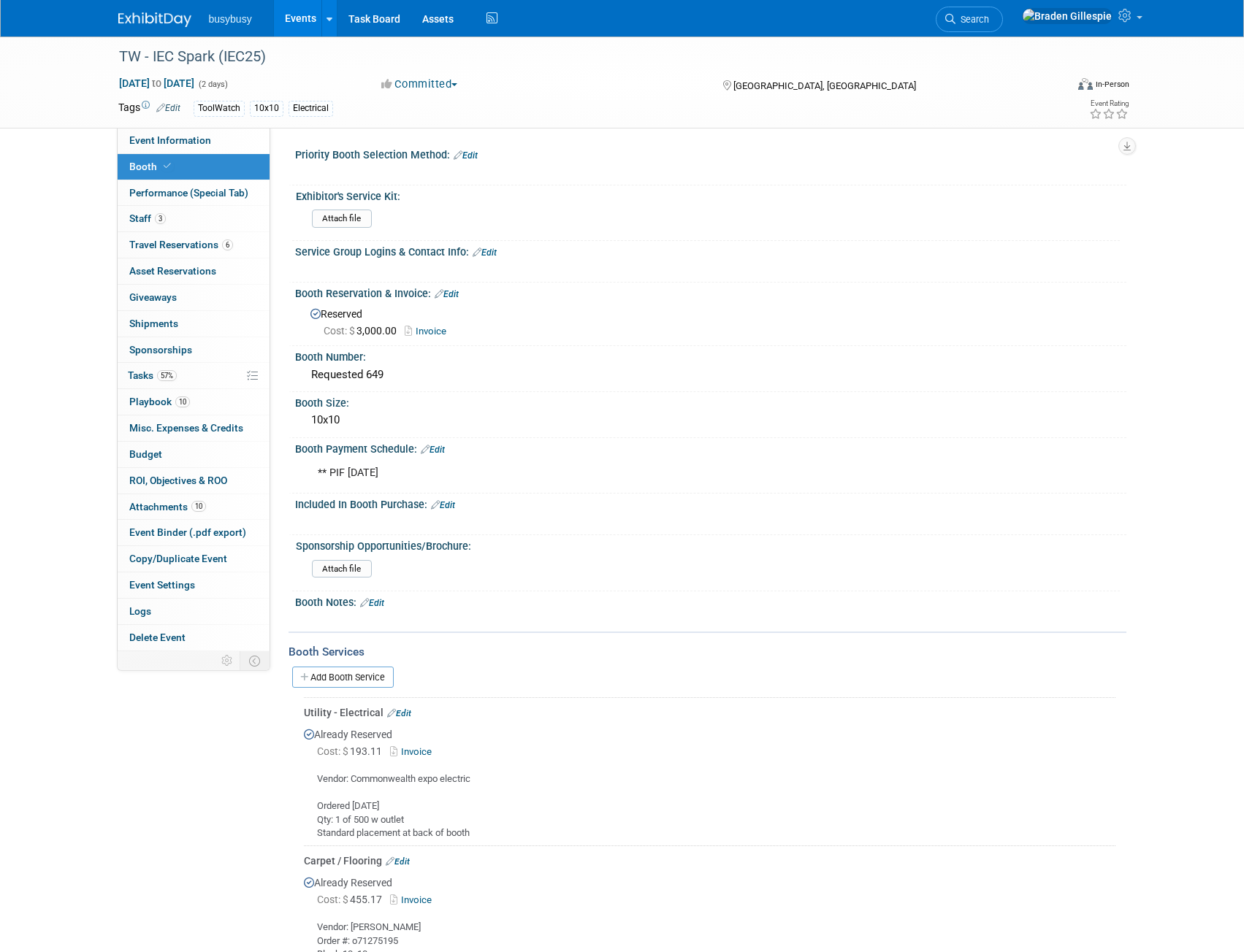
scroll to position [583, 0]
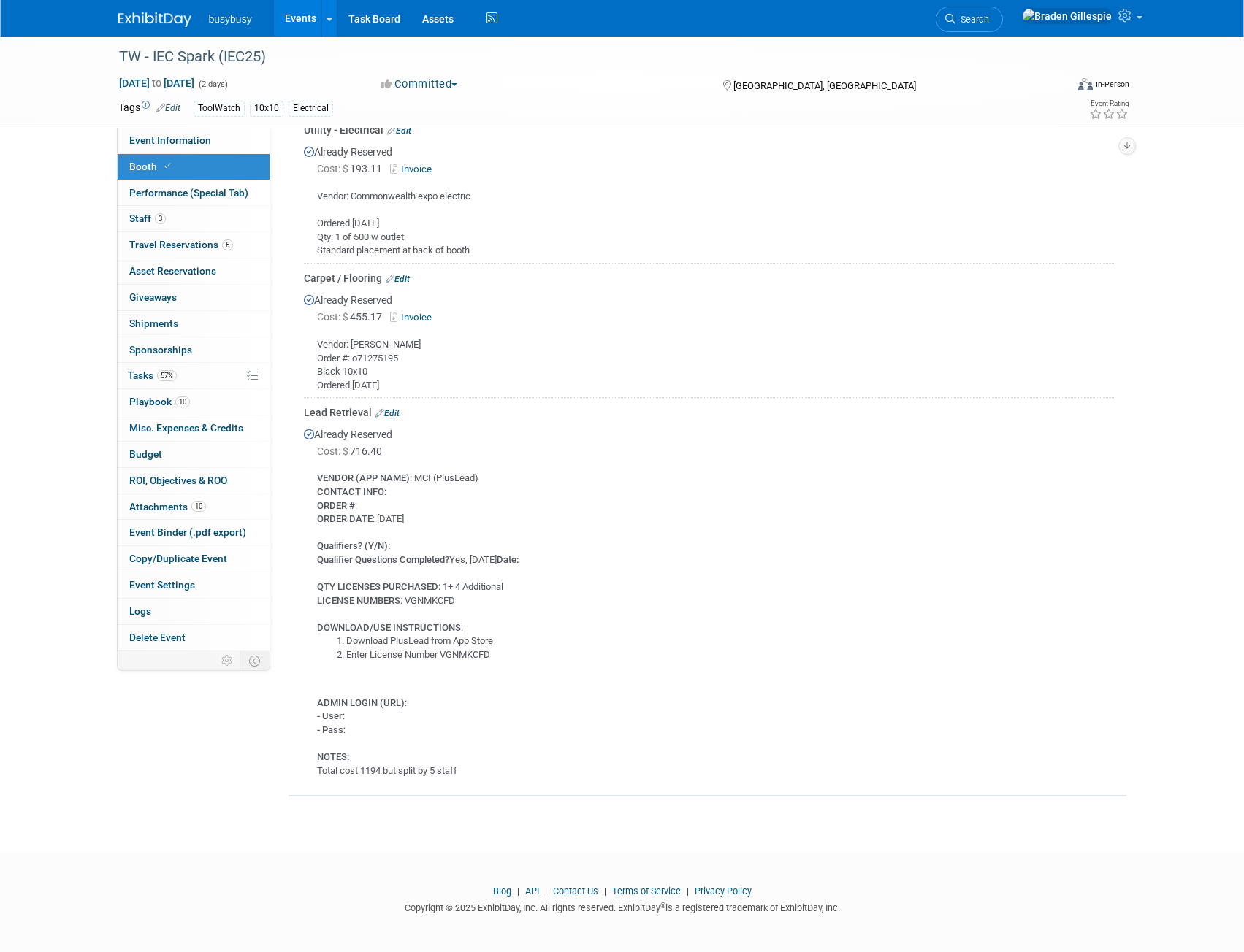
click at [146, 26] on img at bounding box center [154, 19] width 73 height 15
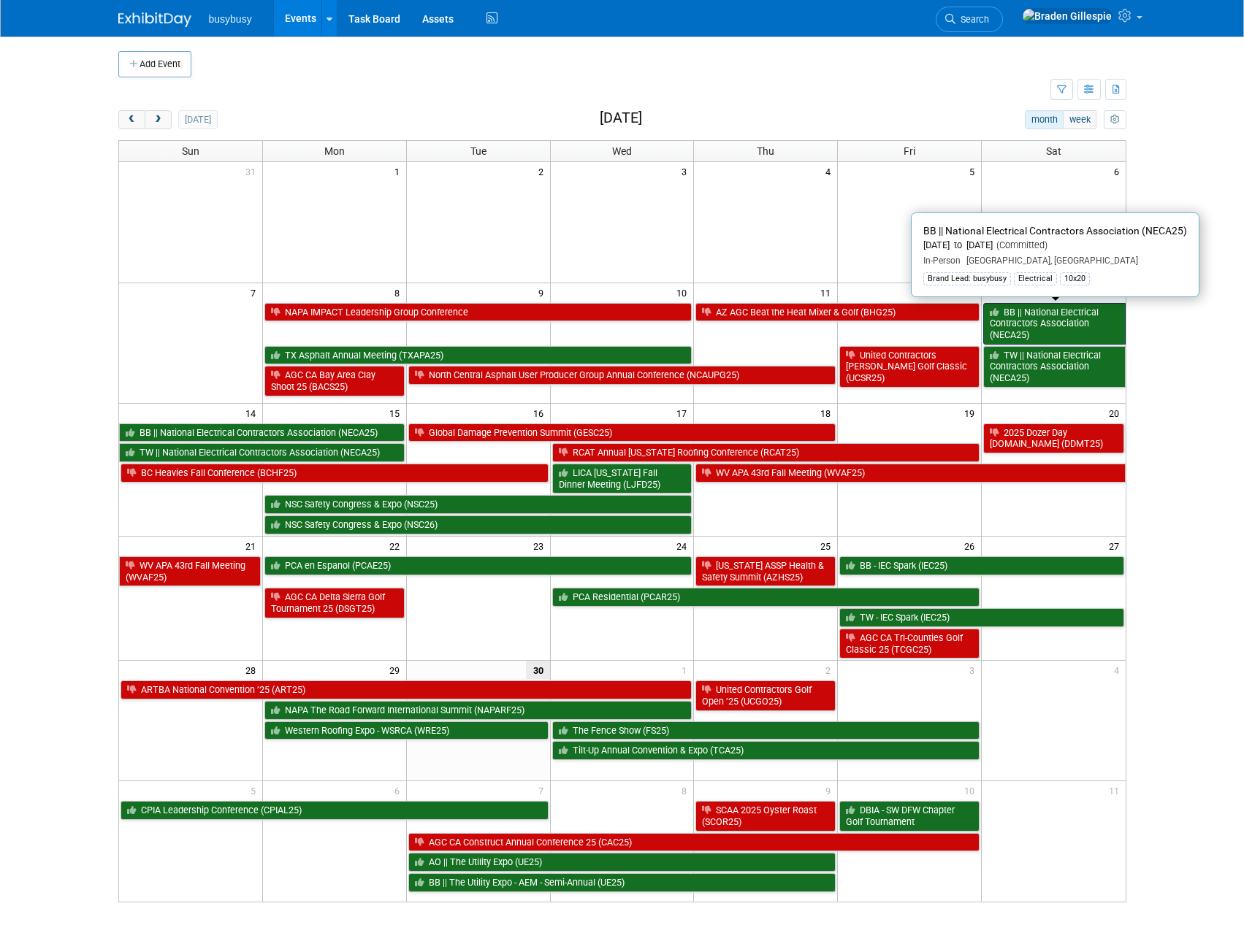
click at [1041, 336] on link "BB || National Electrical Contractors Association (NECA25)" at bounding box center [1054, 323] width 142 height 41
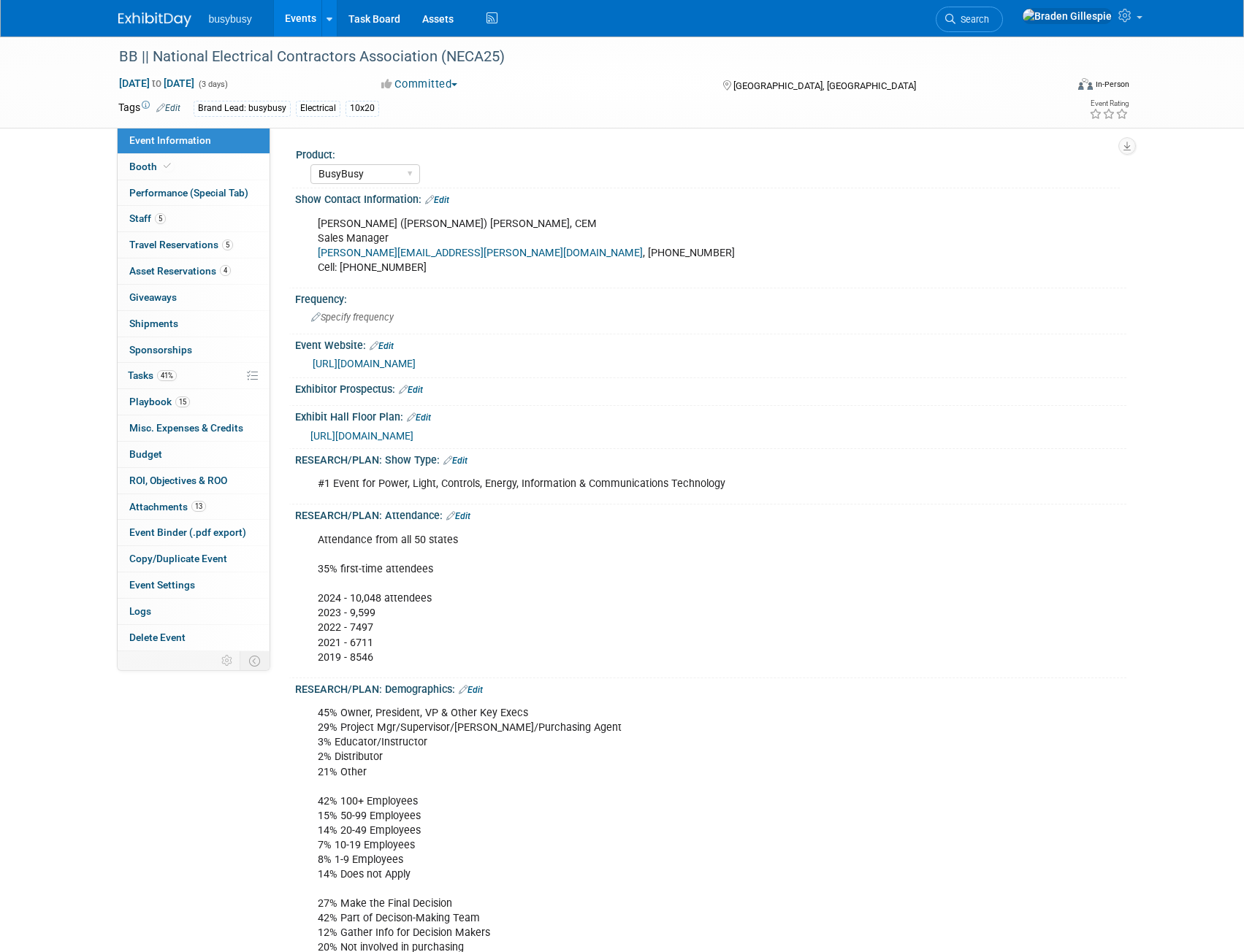
select select "BusyBusy"
click at [173, 18] on img at bounding box center [154, 19] width 73 height 15
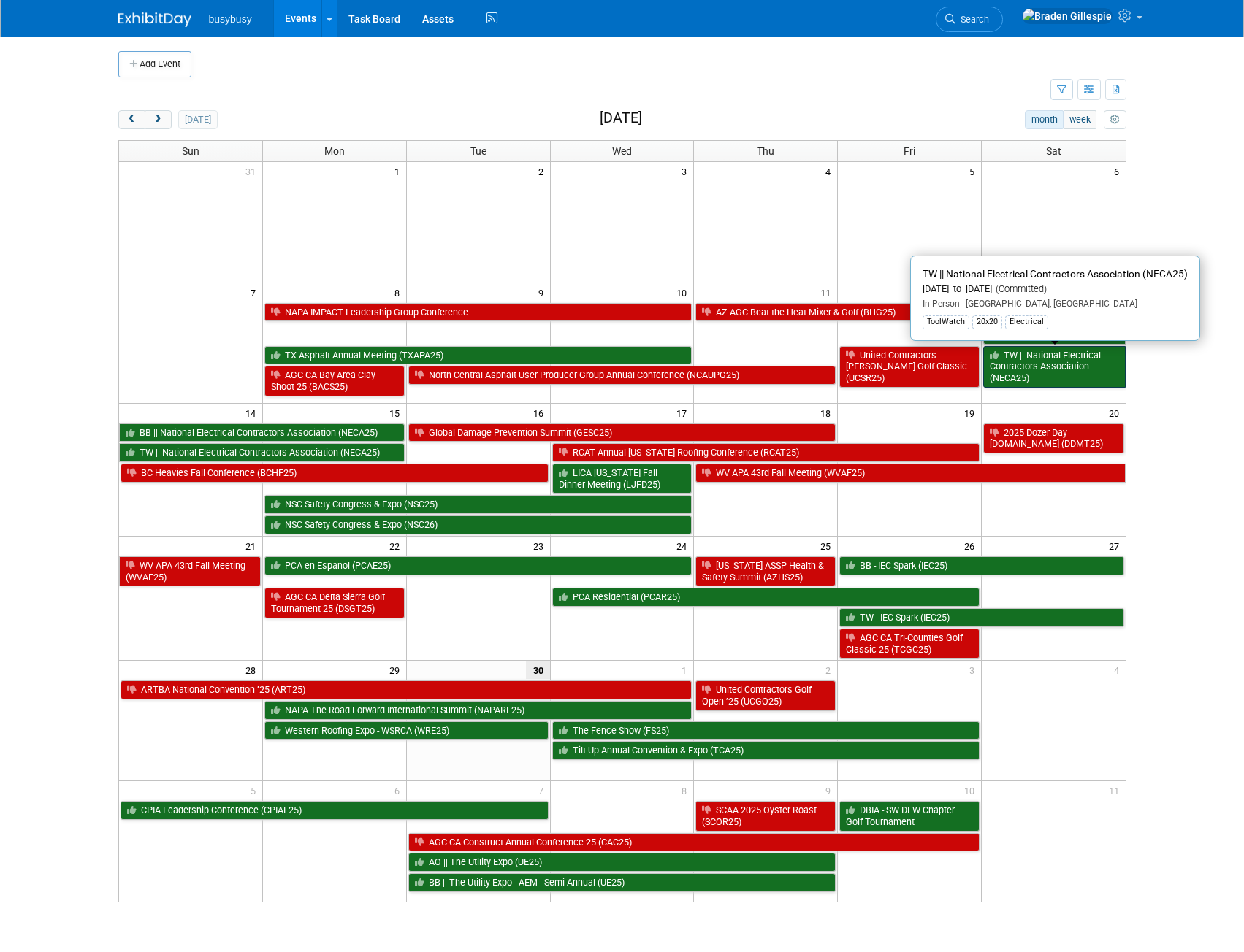
click at [1029, 361] on link "TW || National Electrical Contractors Association (NECA25)" at bounding box center [1054, 366] width 142 height 41
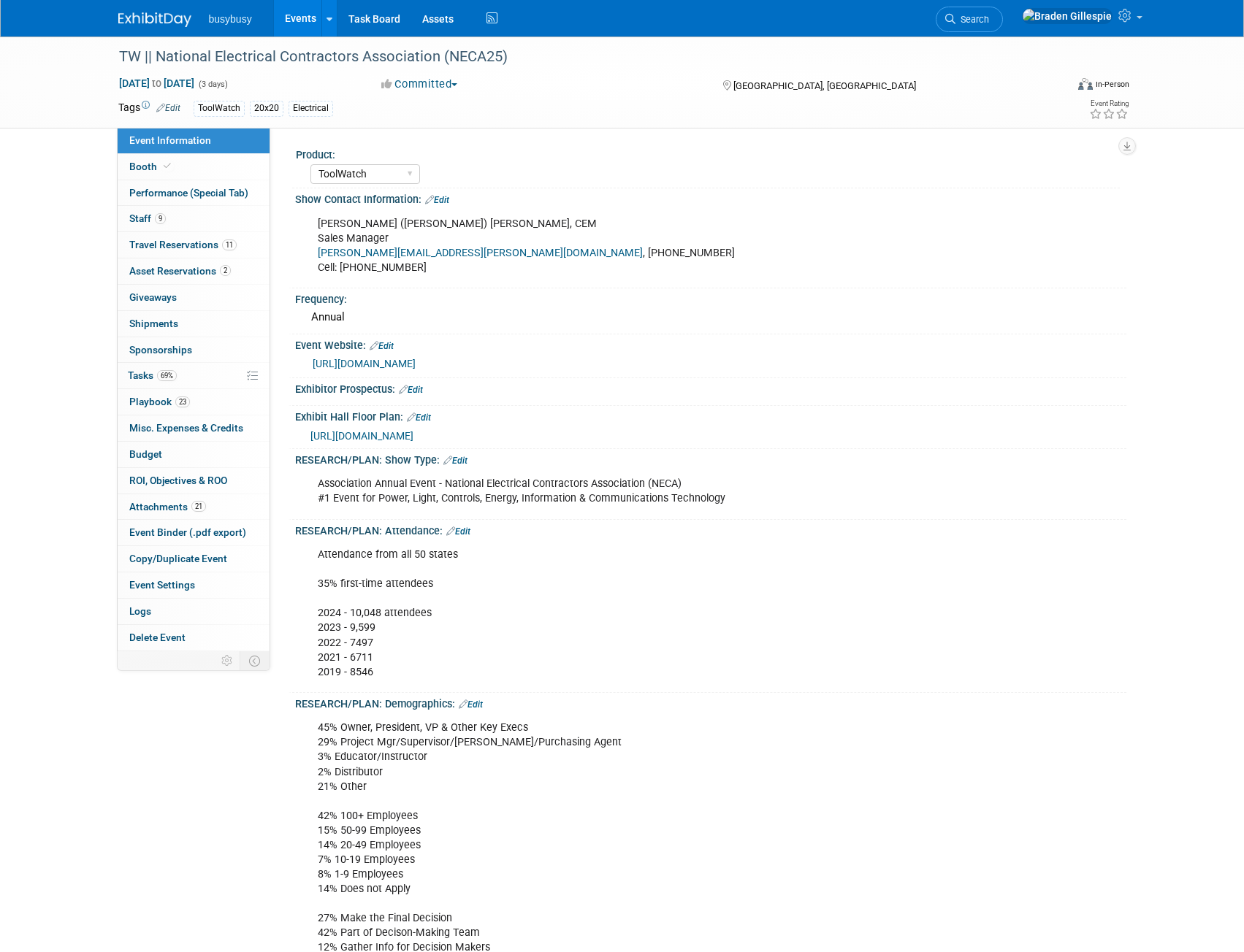
select select "ToolWatch"
click at [195, 170] on link "Booth" at bounding box center [193, 167] width 152 height 25
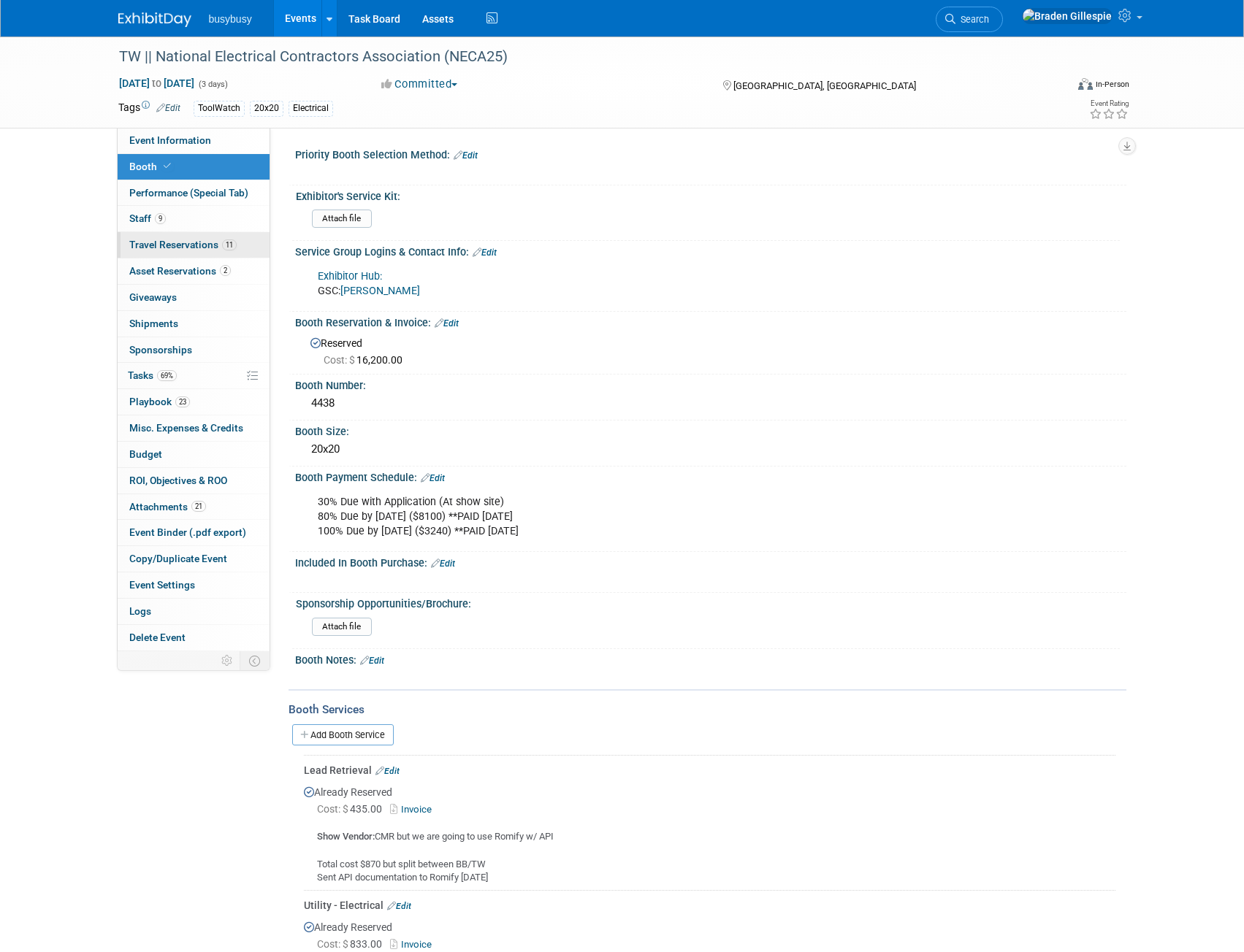
click at [208, 253] on link "11 Travel Reservations 11" at bounding box center [193, 245] width 152 height 25
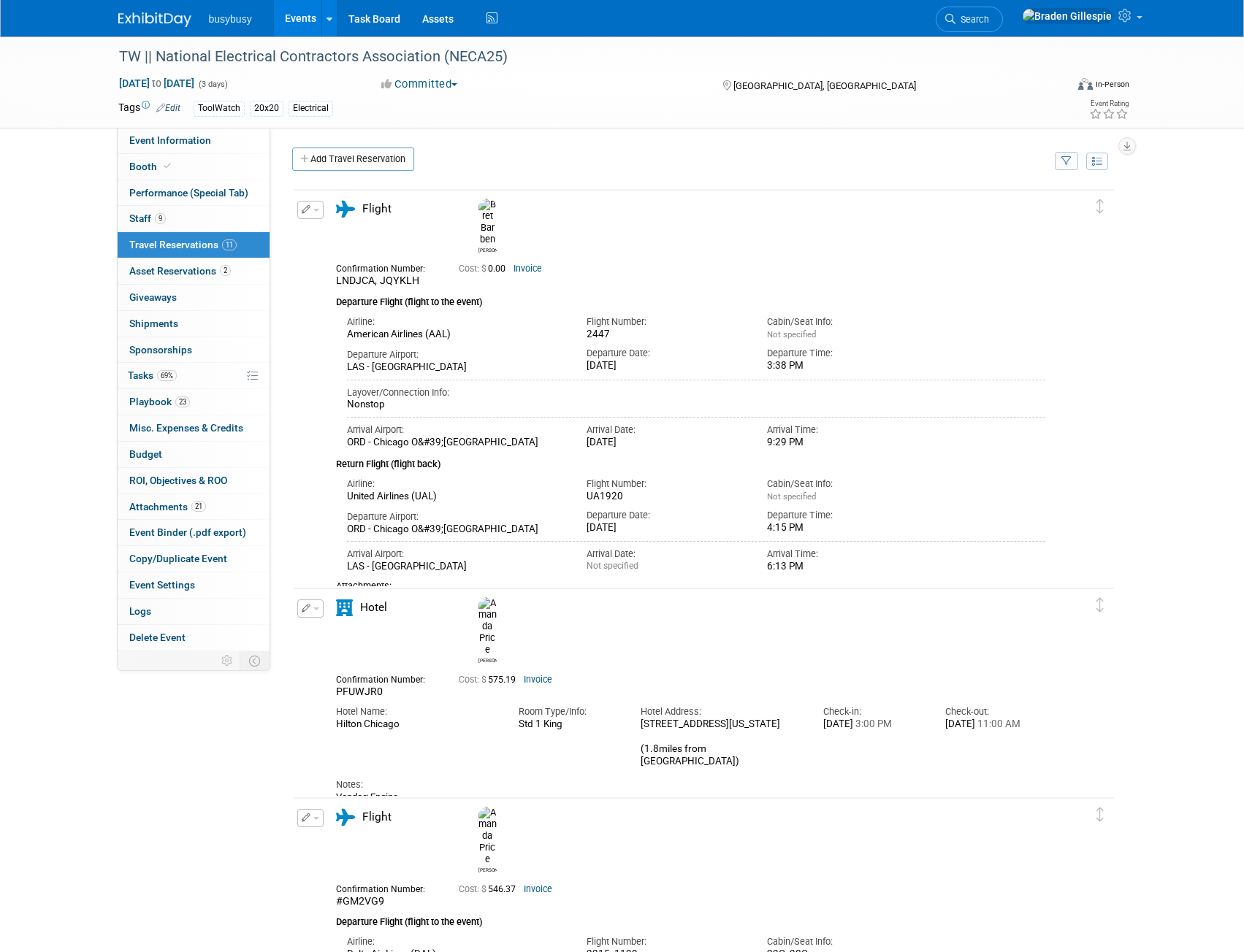
click at [994, 411] on div "Arrival Airport: ORD - Chicago O&#39;Hare International Airport Arrival Date: F…" at bounding box center [696, 430] width 721 height 38
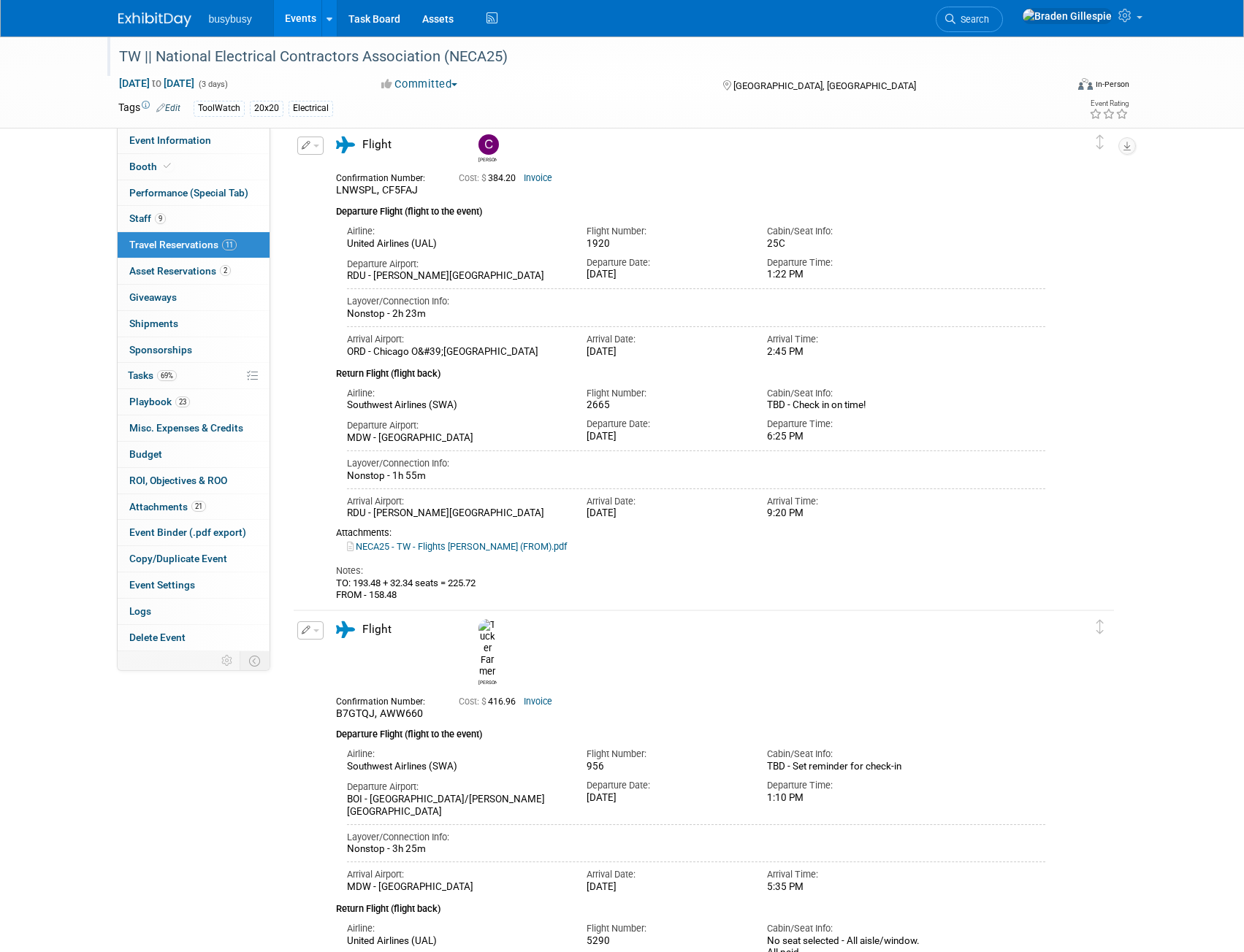
scroll to position [995, 0]
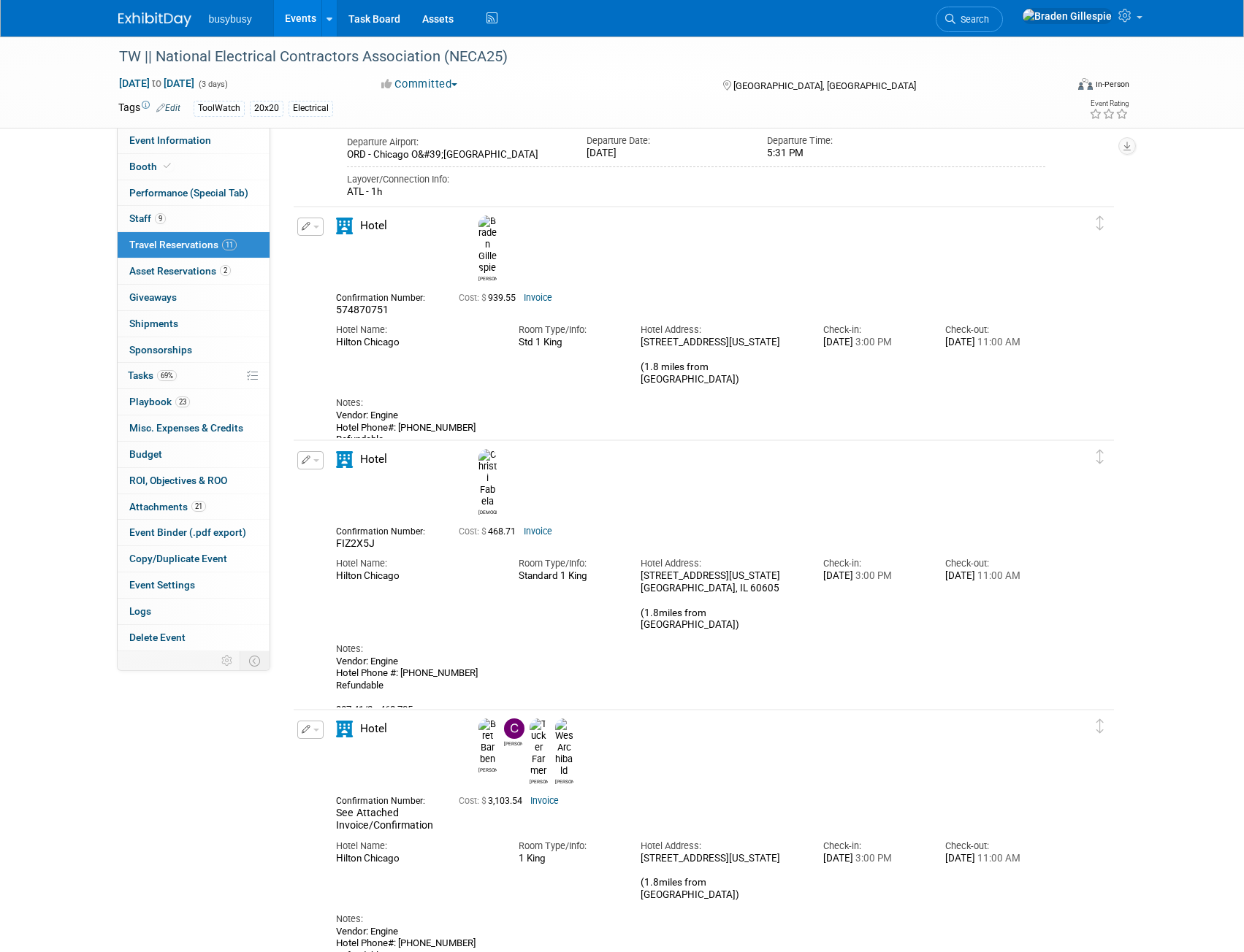
click at [532, 527] on link "Invoice" at bounding box center [537, 532] width 28 height 11
click at [129, 15] on img at bounding box center [154, 19] width 73 height 15
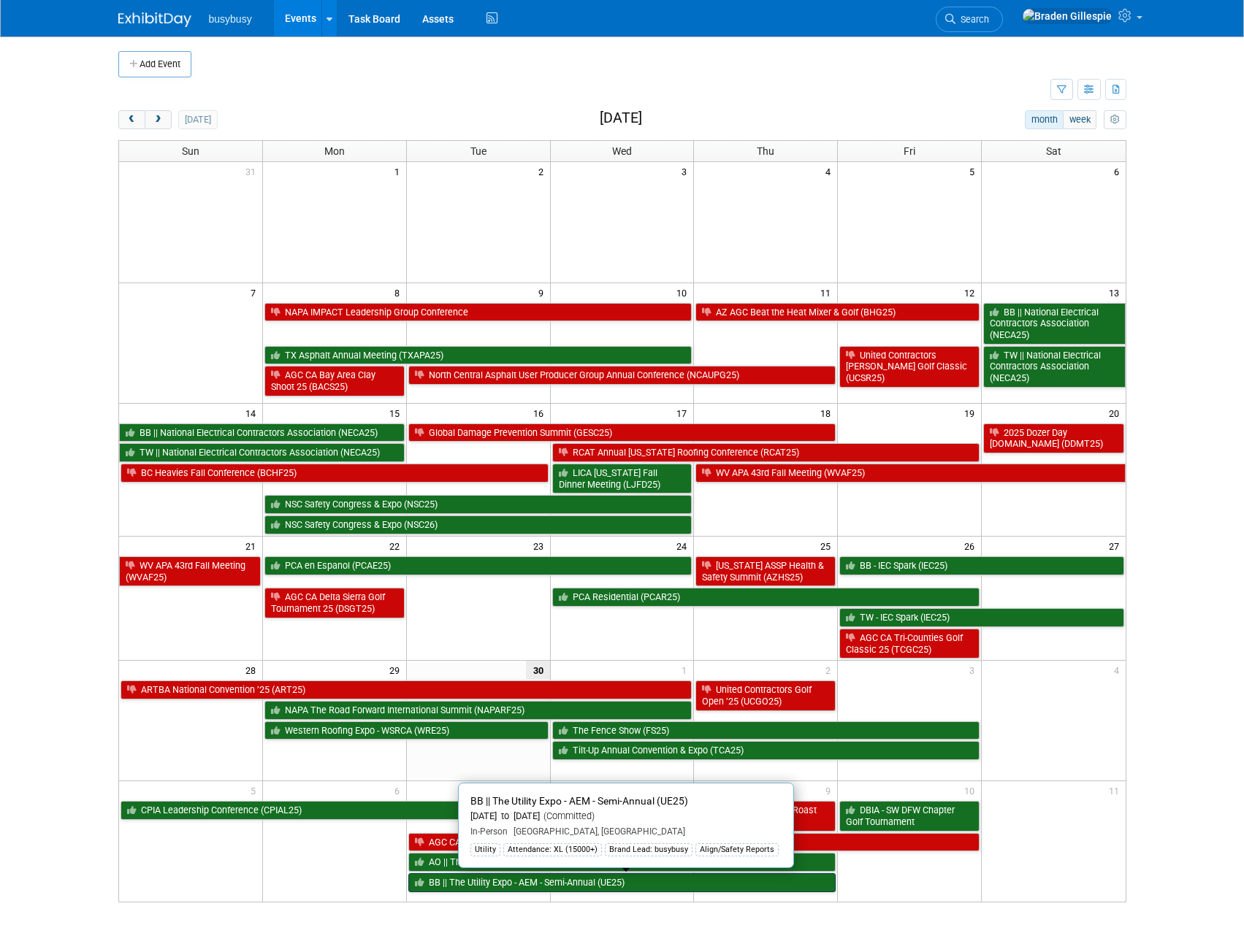
click at [549, 887] on link "BB || The Utility Expo - AEM - Semi-Annual (UE25)" at bounding box center [622, 883] width 428 height 19
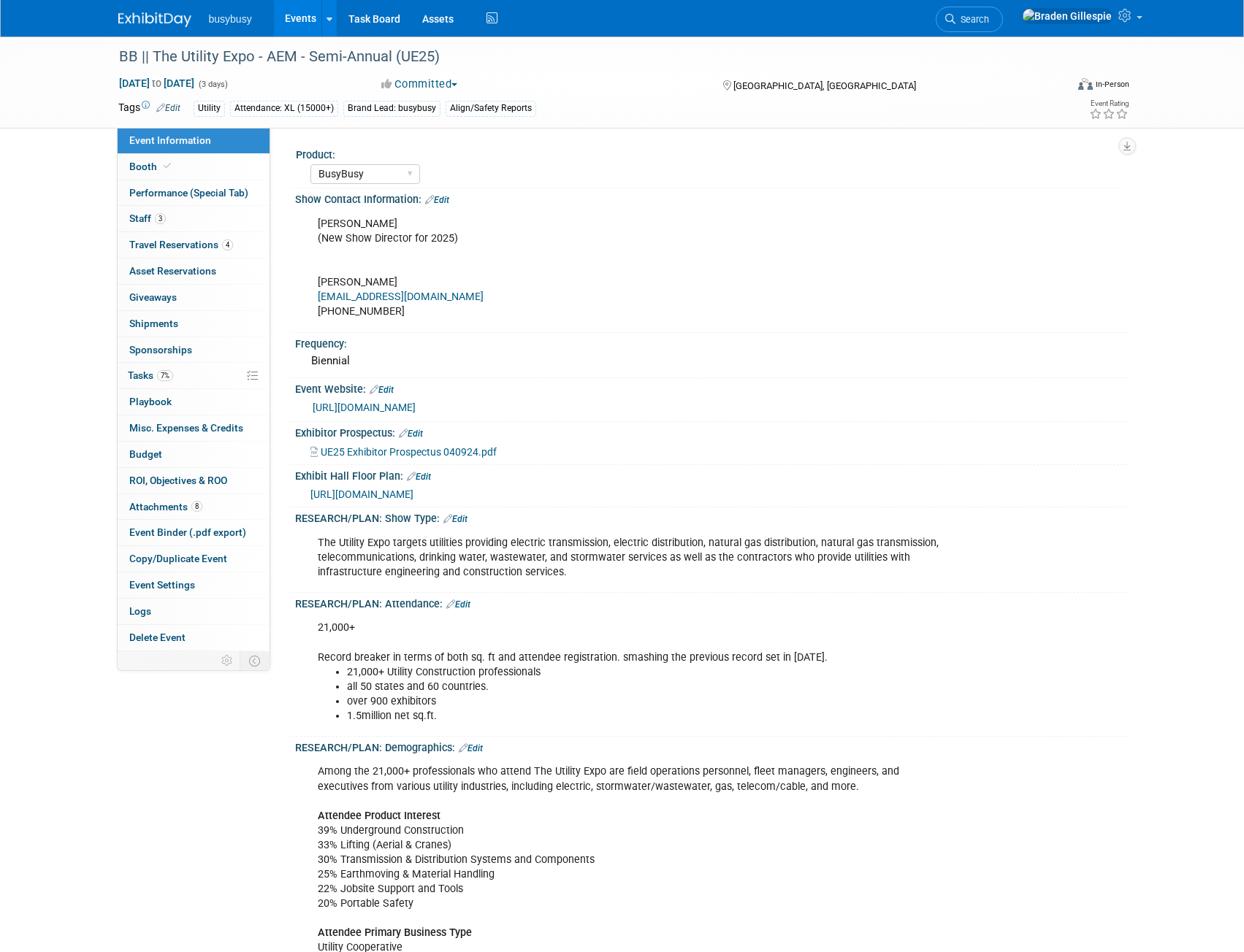
select select "BusyBusy"
select select "Member"
click at [190, 249] on span "Travel Reservations 4" at bounding box center [181, 244] width 103 height 11
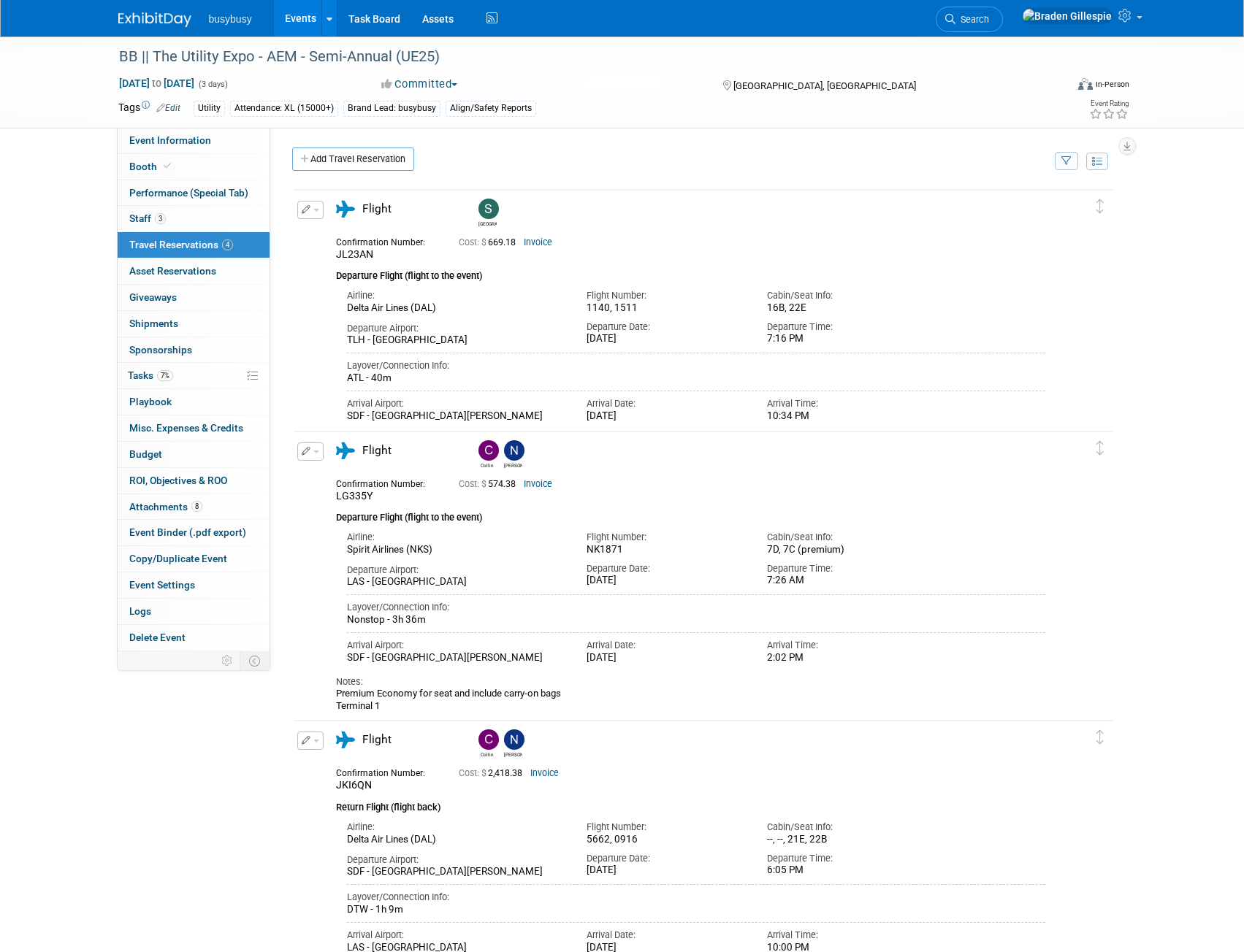
click at [157, 28] on div "busybusy Events Add Event Bulk Upload Events Shareable Event Boards Recently Vi…" at bounding box center [622, 18] width 1008 height 37
click at [160, 18] on img at bounding box center [154, 19] width 73 height 15
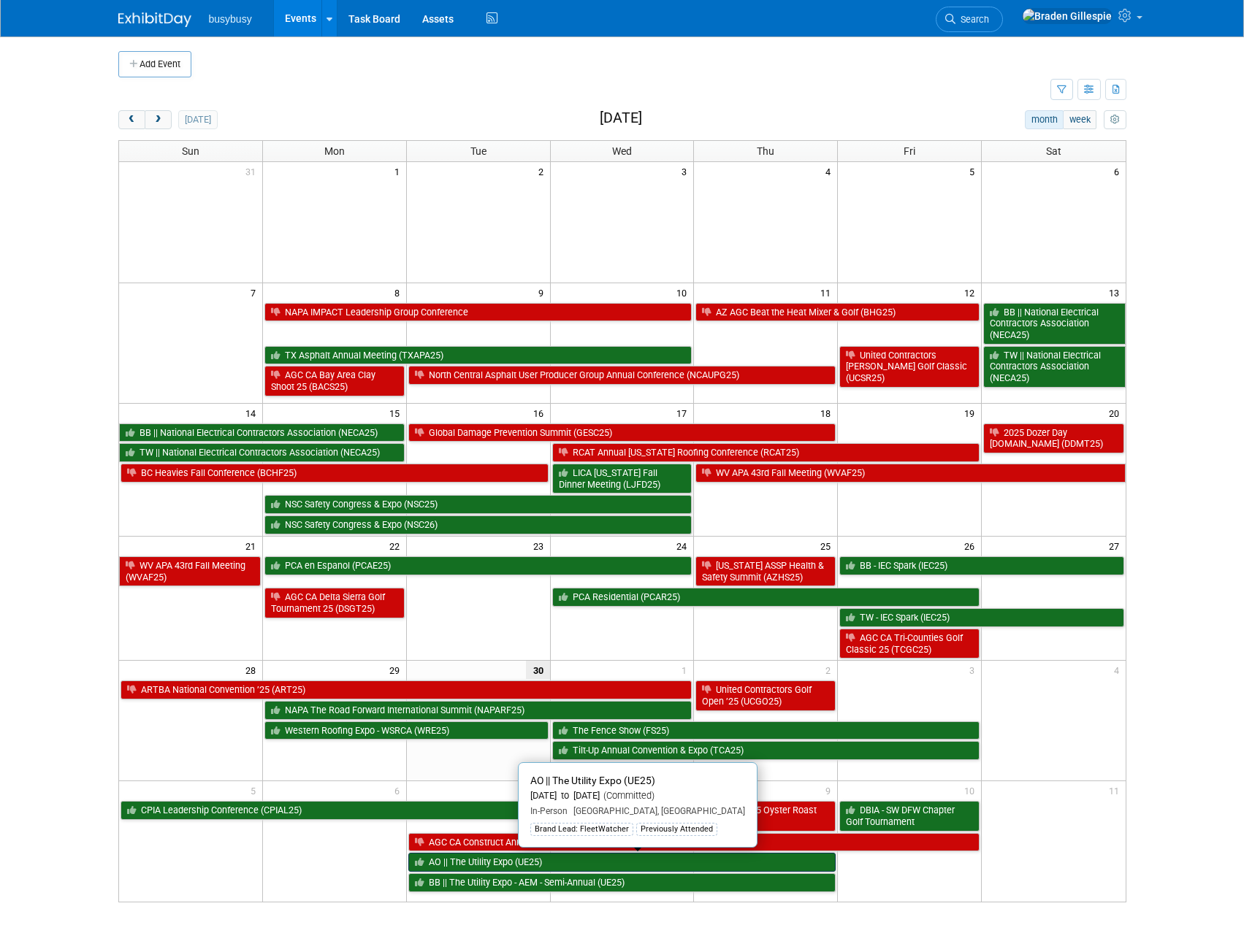
click at [519, 866] on link "AO || The Utility Expo (UE25)" at bounding box center [622, 863] width 428 height 19
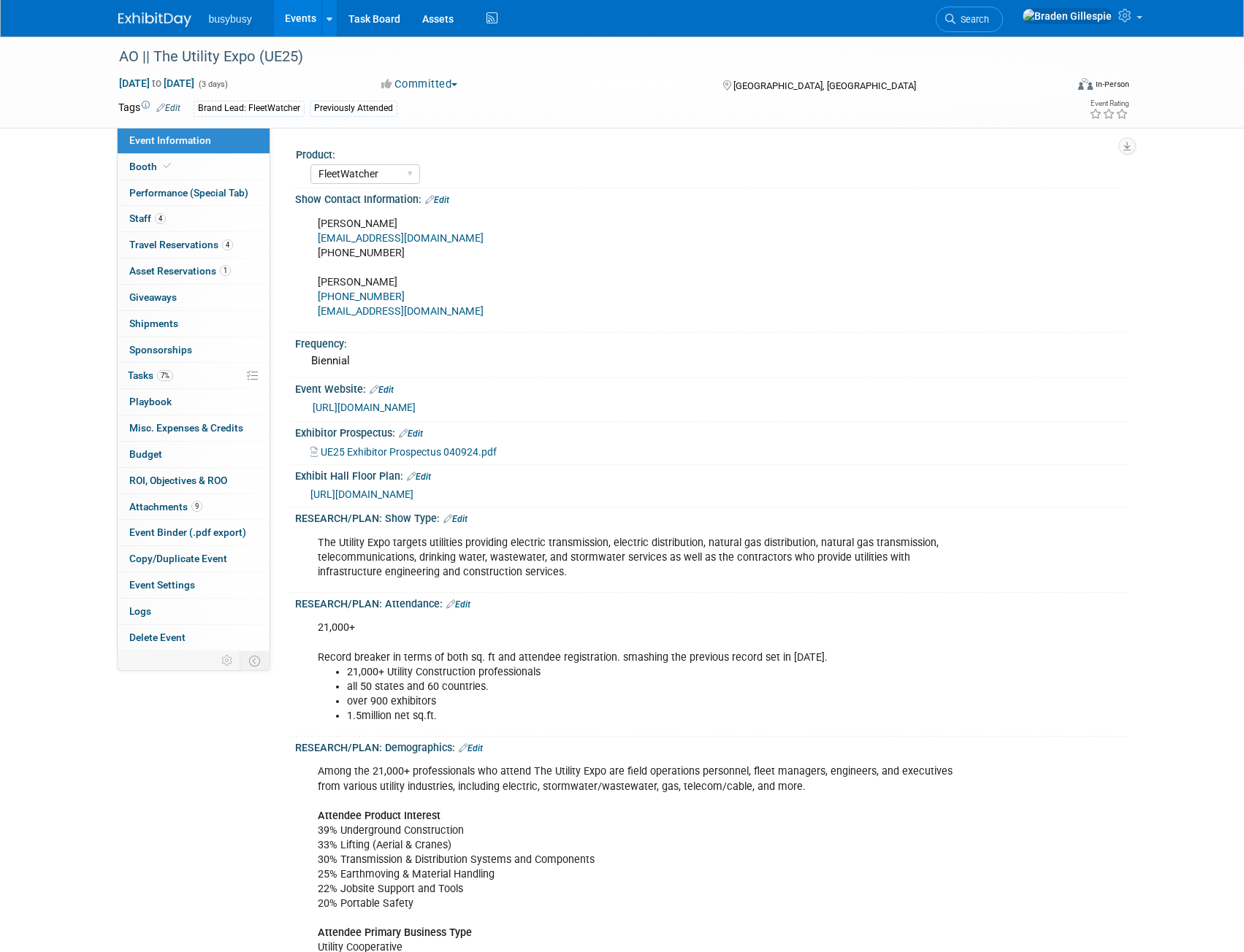
select select "FleetWatcher"
select select "Member"
click at [195, 238] on span "Travel Reservations 4" at bounding box center [181, 244] width 103 height 11
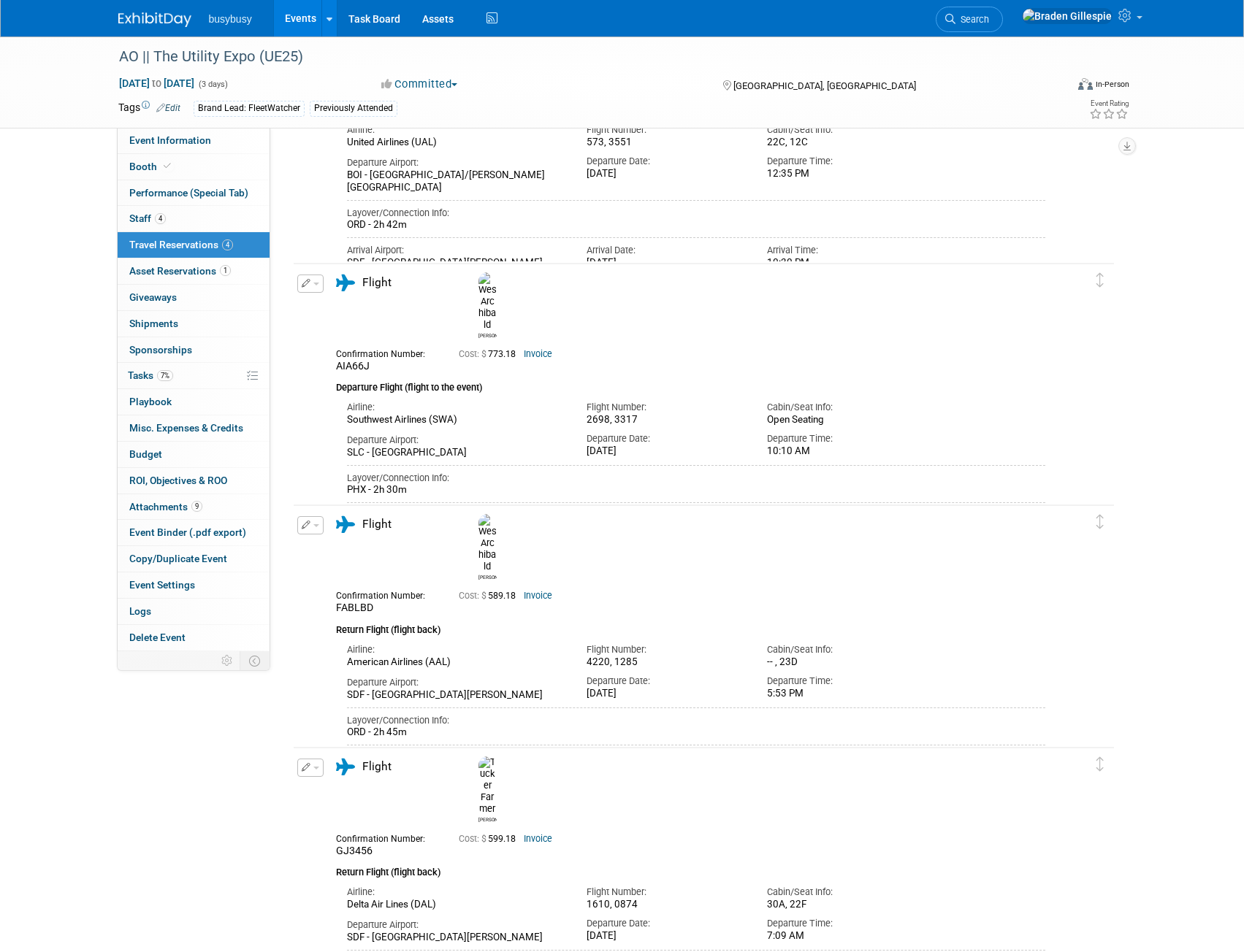
scroll to position [400, 0]
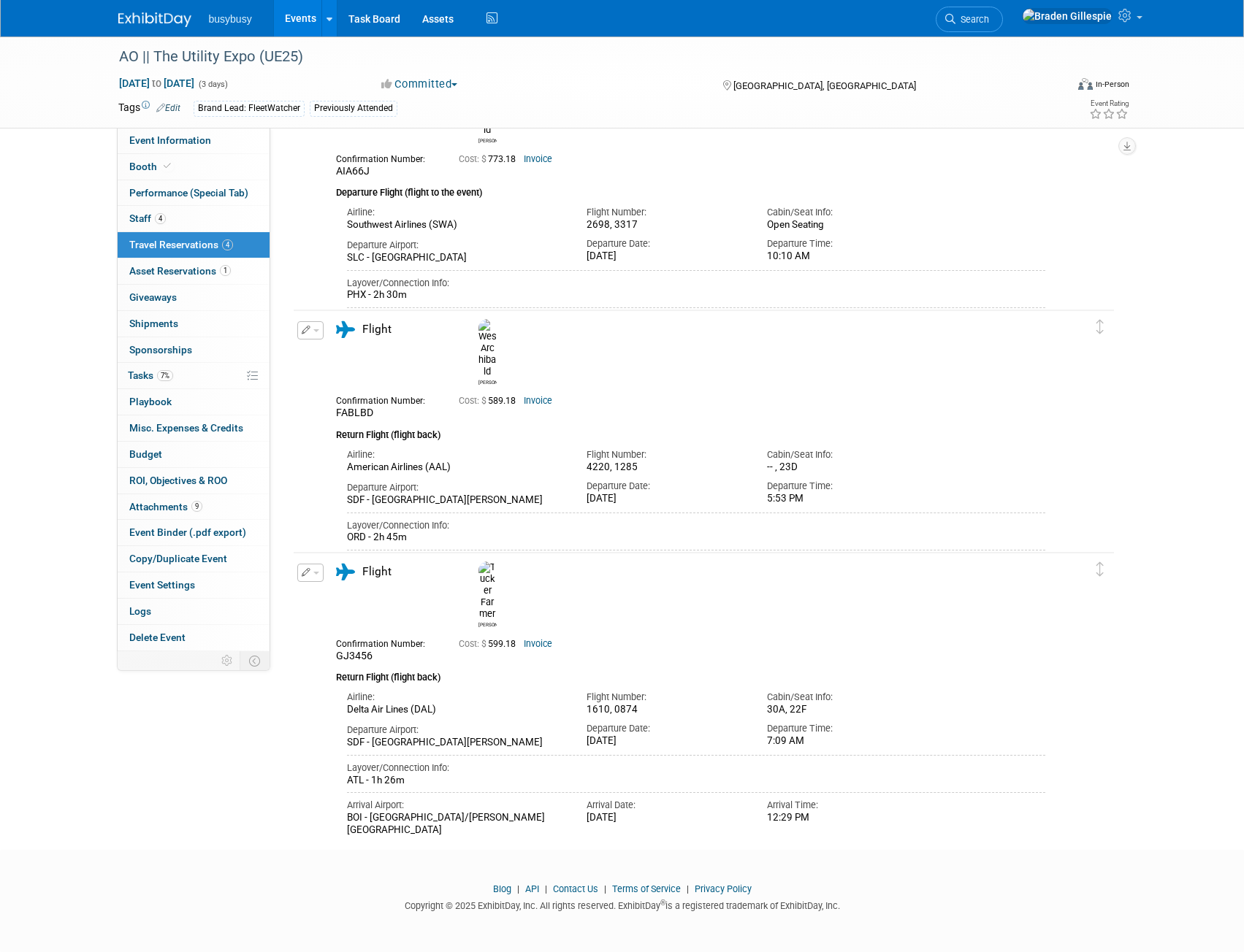
click at [1124, 455] on div "Tucker LDQ5WR" at bounding box center [704, 287] width 845 height 1014
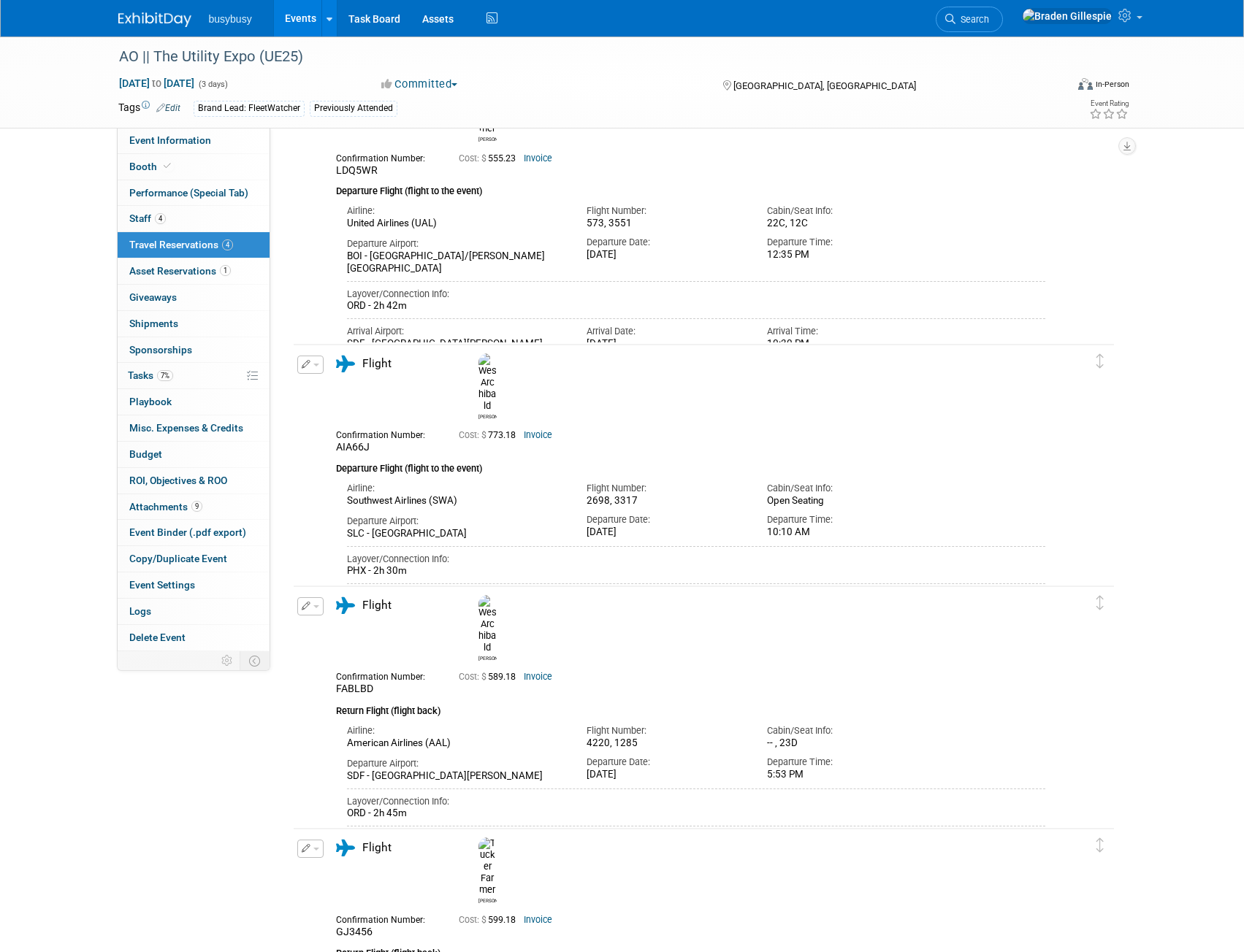
scroll to position [0, 0]
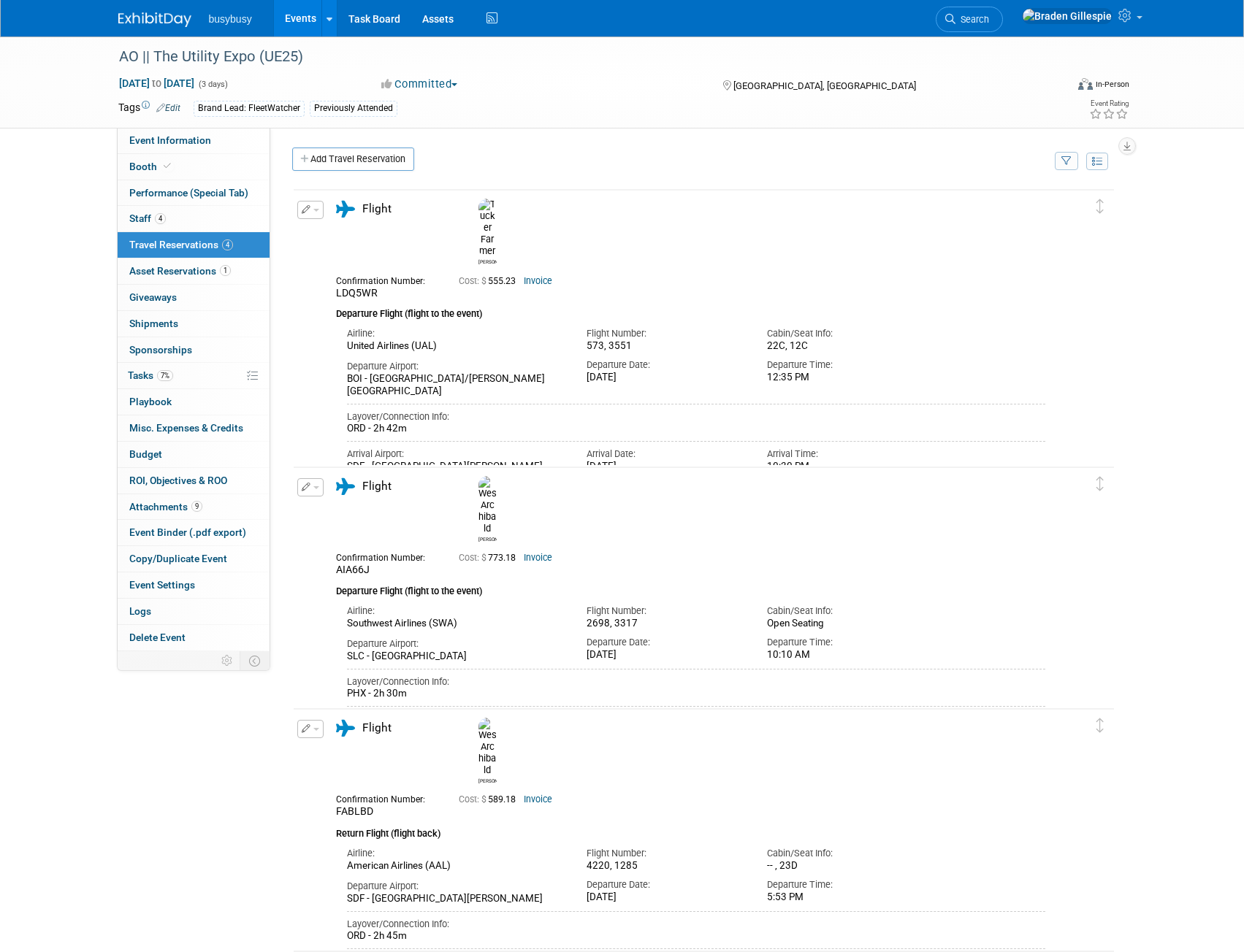
click at [544, 553] on link "Invoice" at bounding box center [537, 558] width 28 height 11
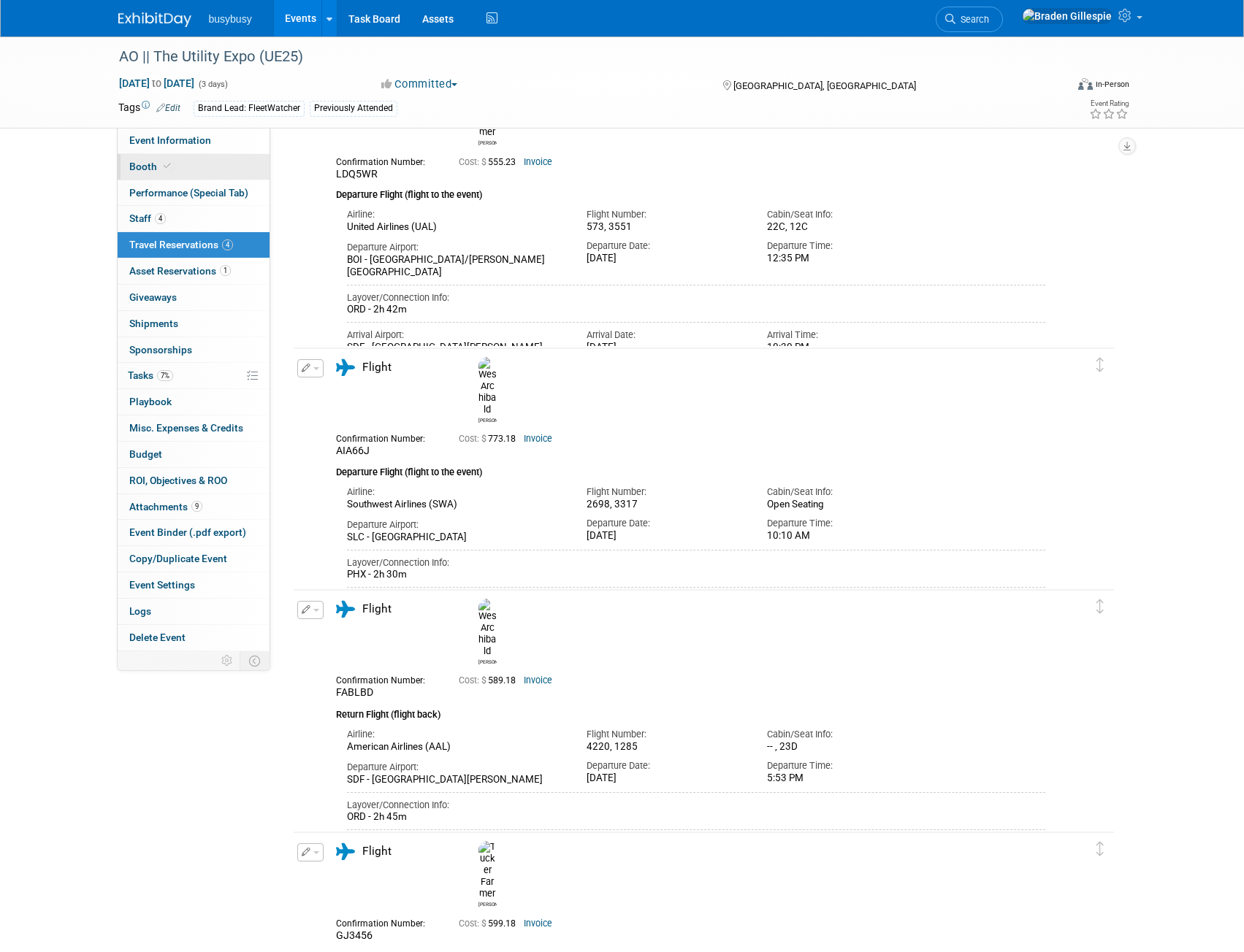
scroll to position [108, 0]
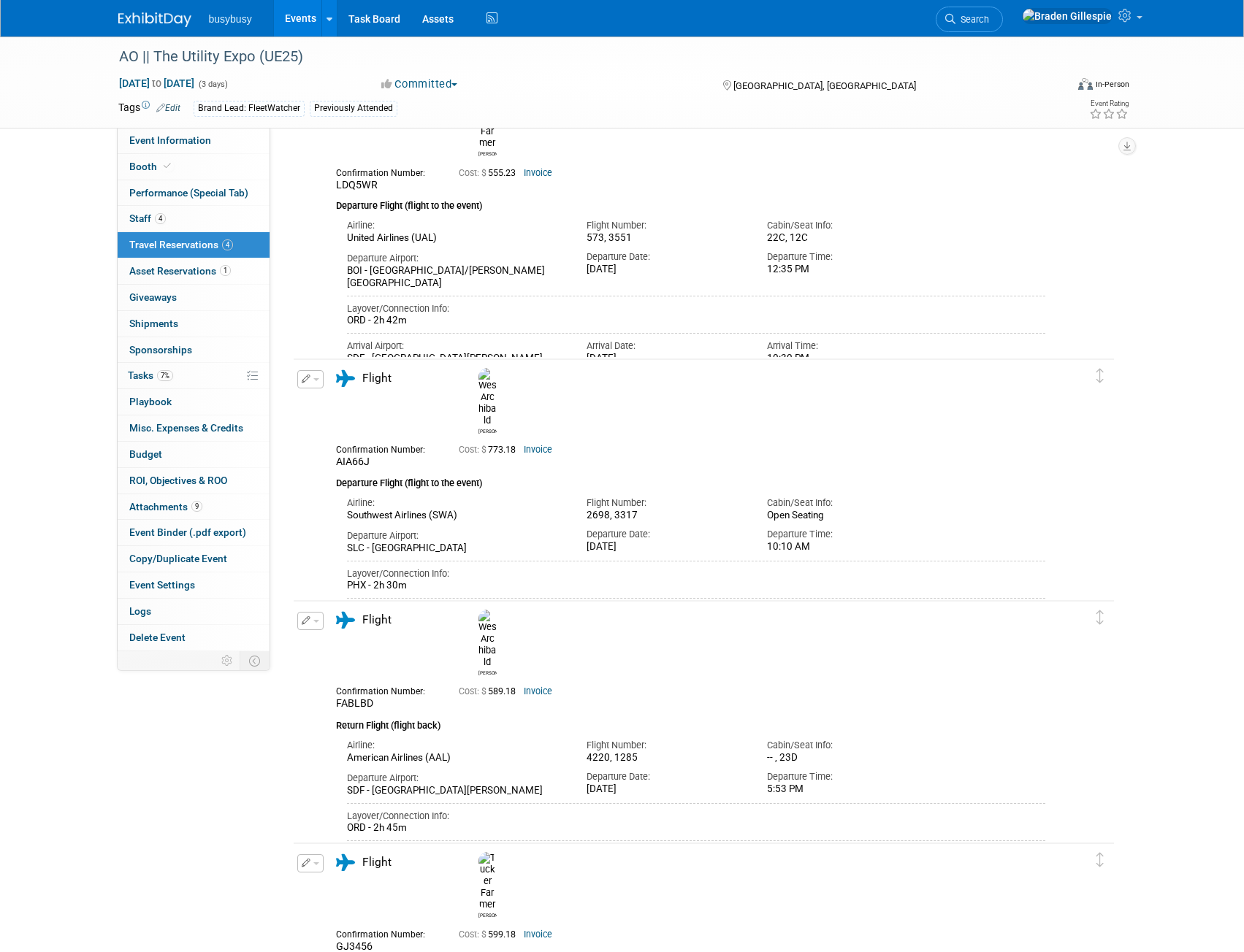
click at [152, 19] on img at bounding box center [154, 19] width 73 height 15
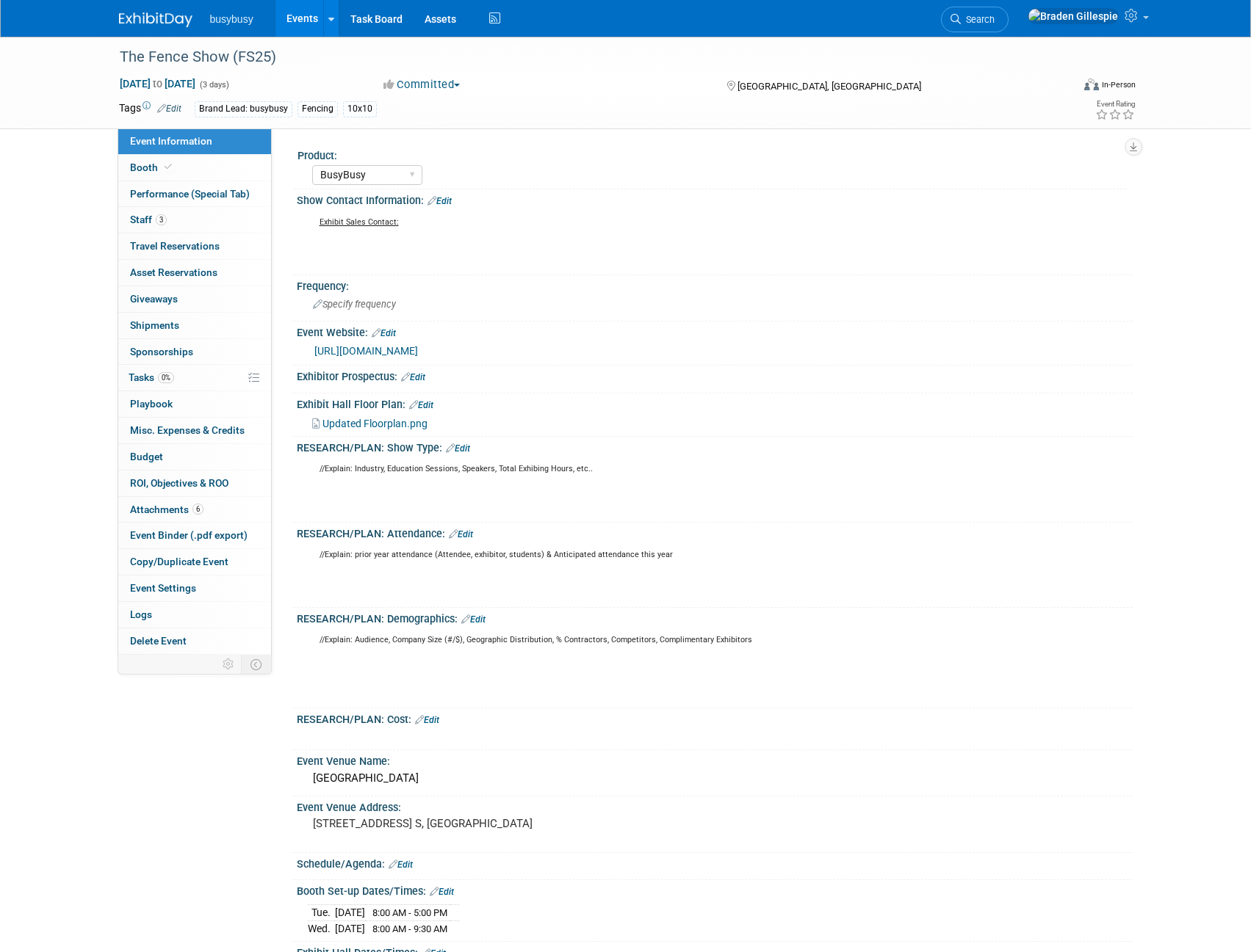
select select "BusyBusy"
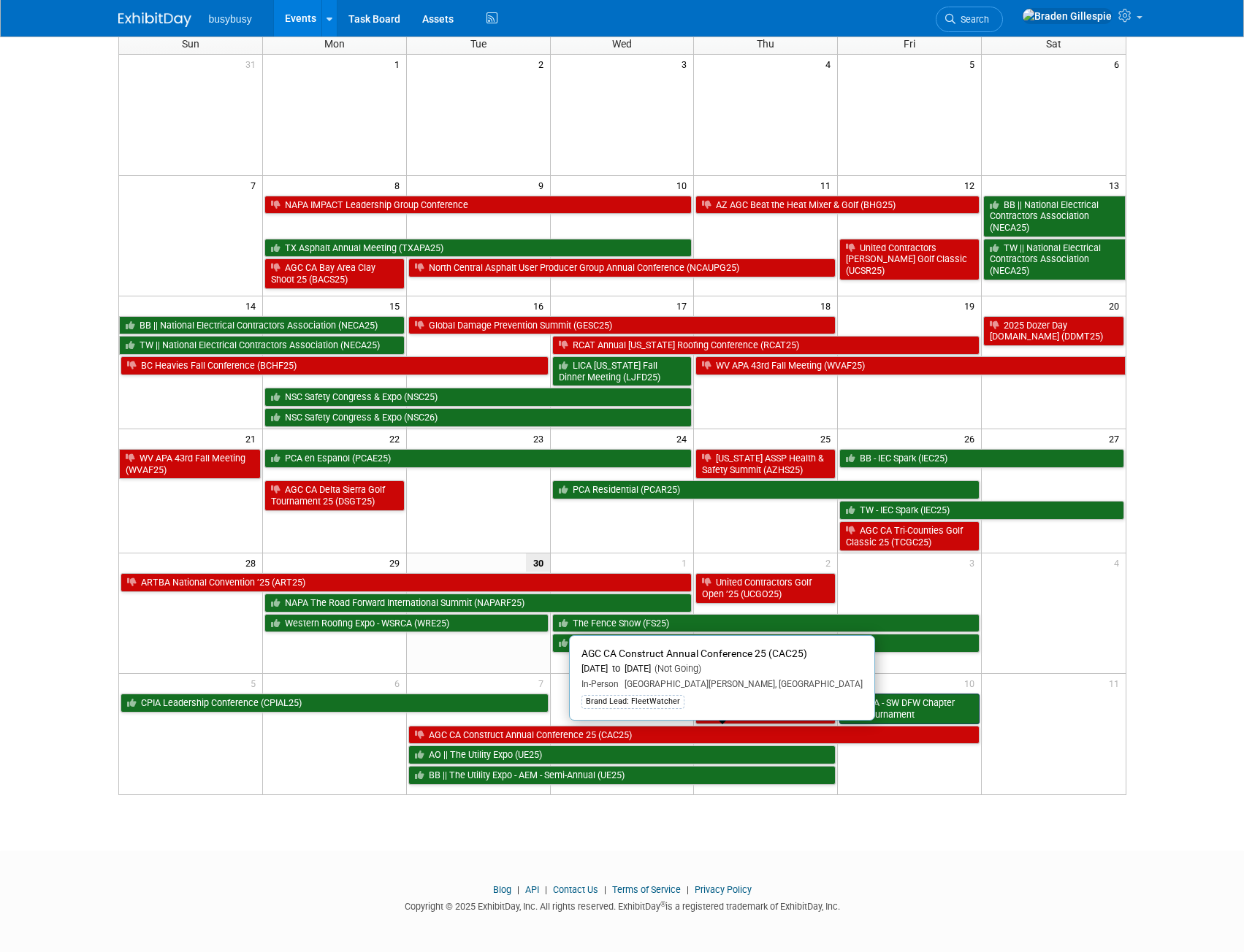
scroll to position [109, 0]
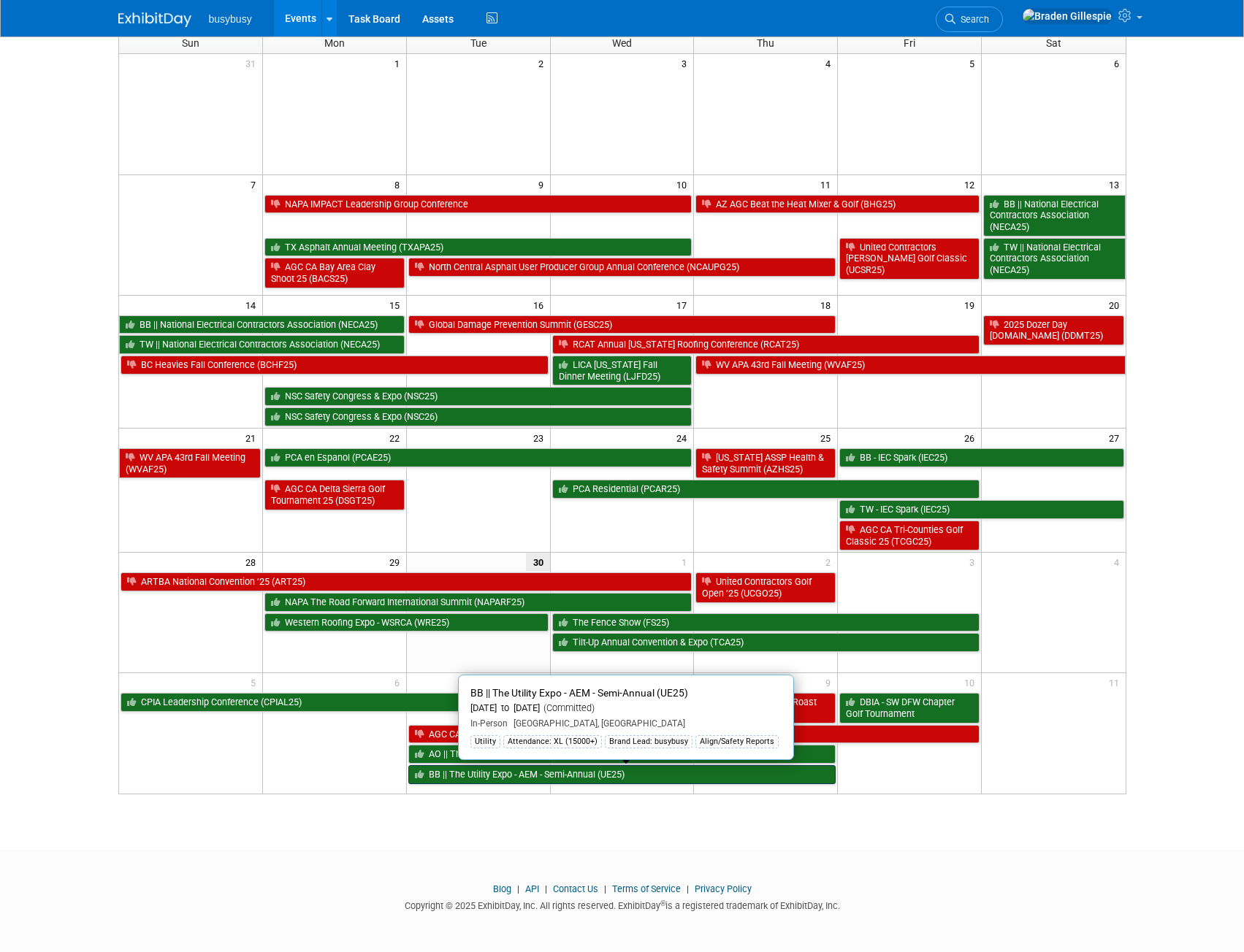
click at [562, 778] on link "BB || The Utility Expo - AEM - Semi-Annual (UE25)" at bounding box center [622, 775] width 428 height 19
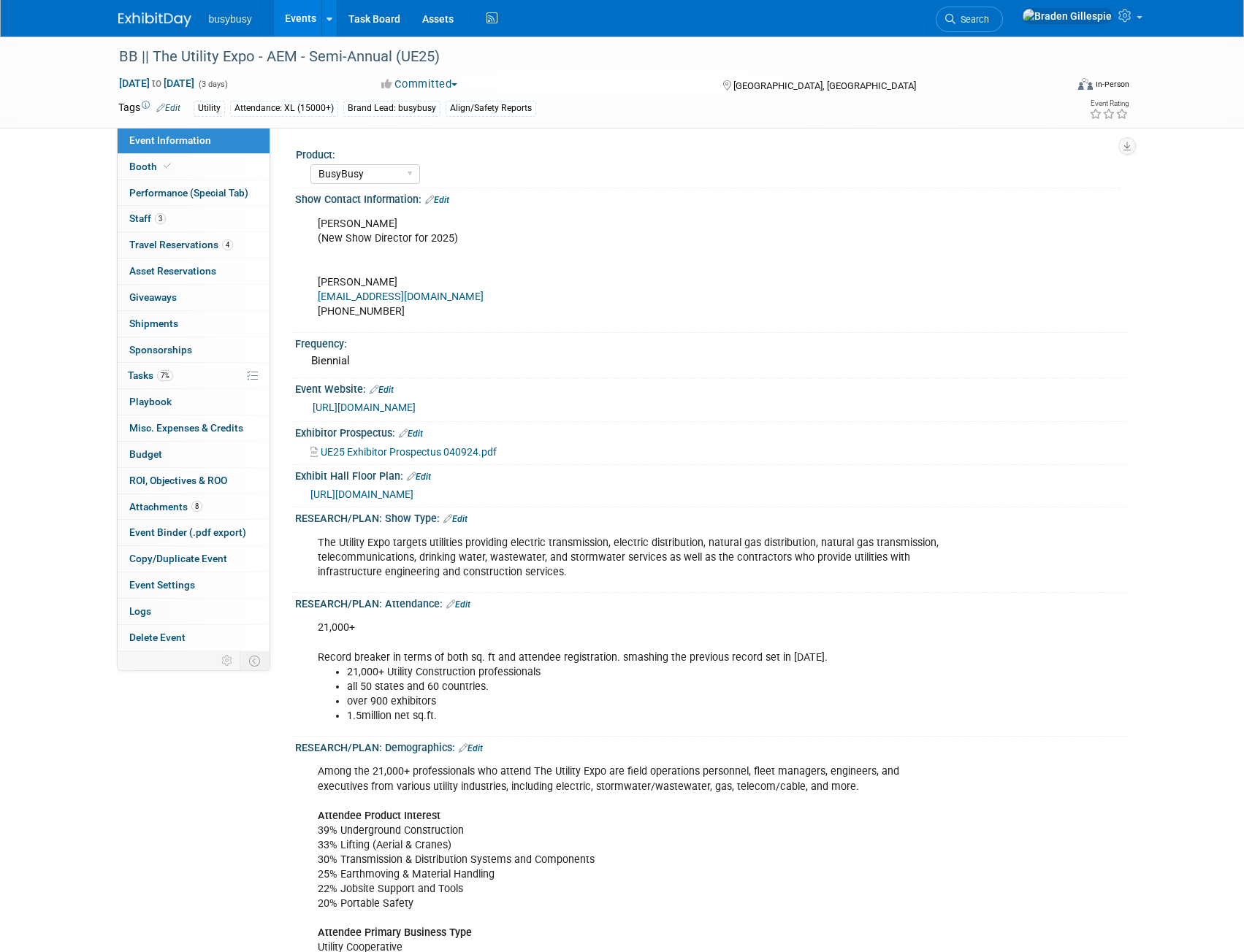
select select "BusyBusy"
select select "Member"
click at [200, 166] on link "Booth" at bounding box center [193, 167] width 152 height 25
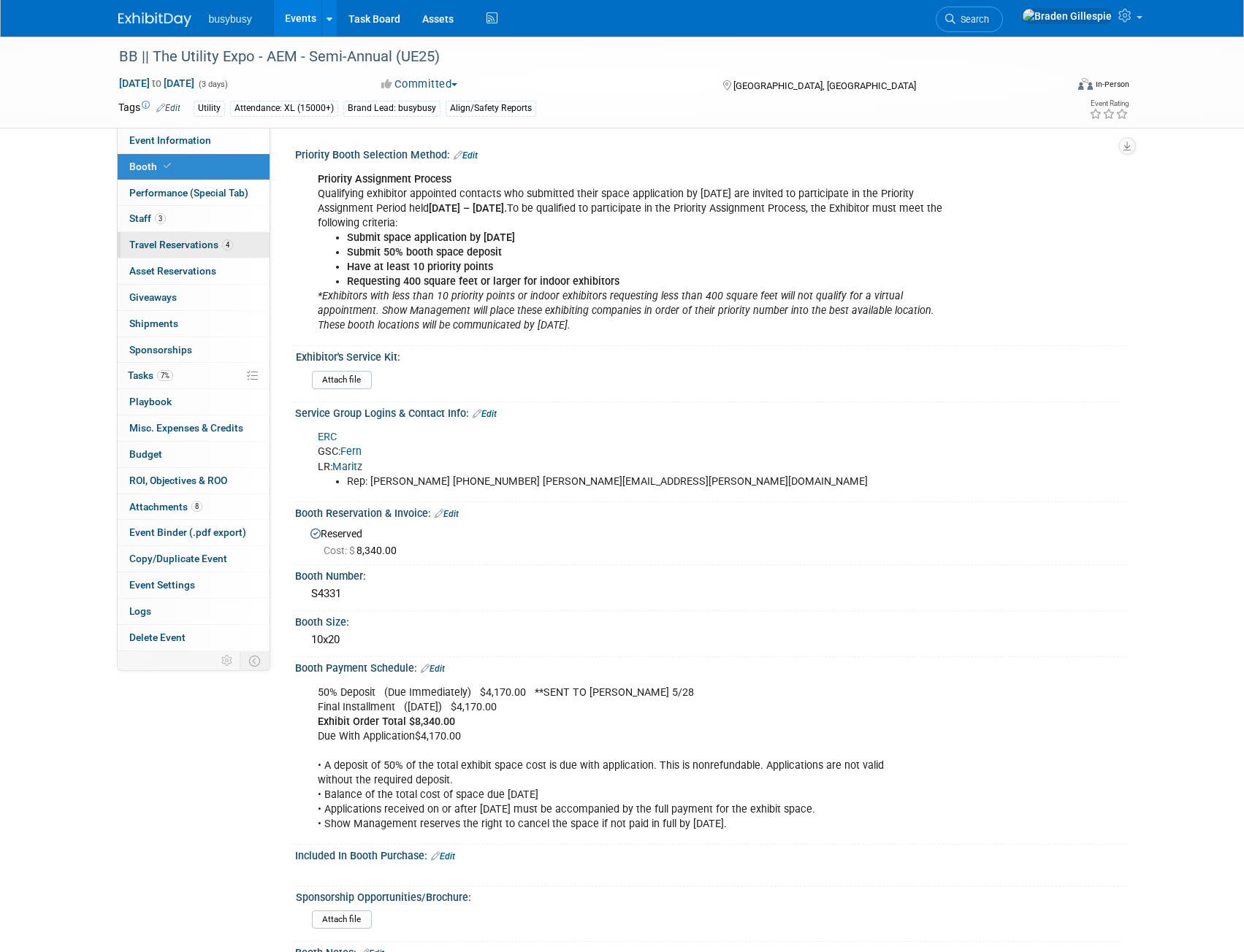
click at [220, 247] on span "Travel Reservations 4" at bounding box center [181, 244] width 103 height 11
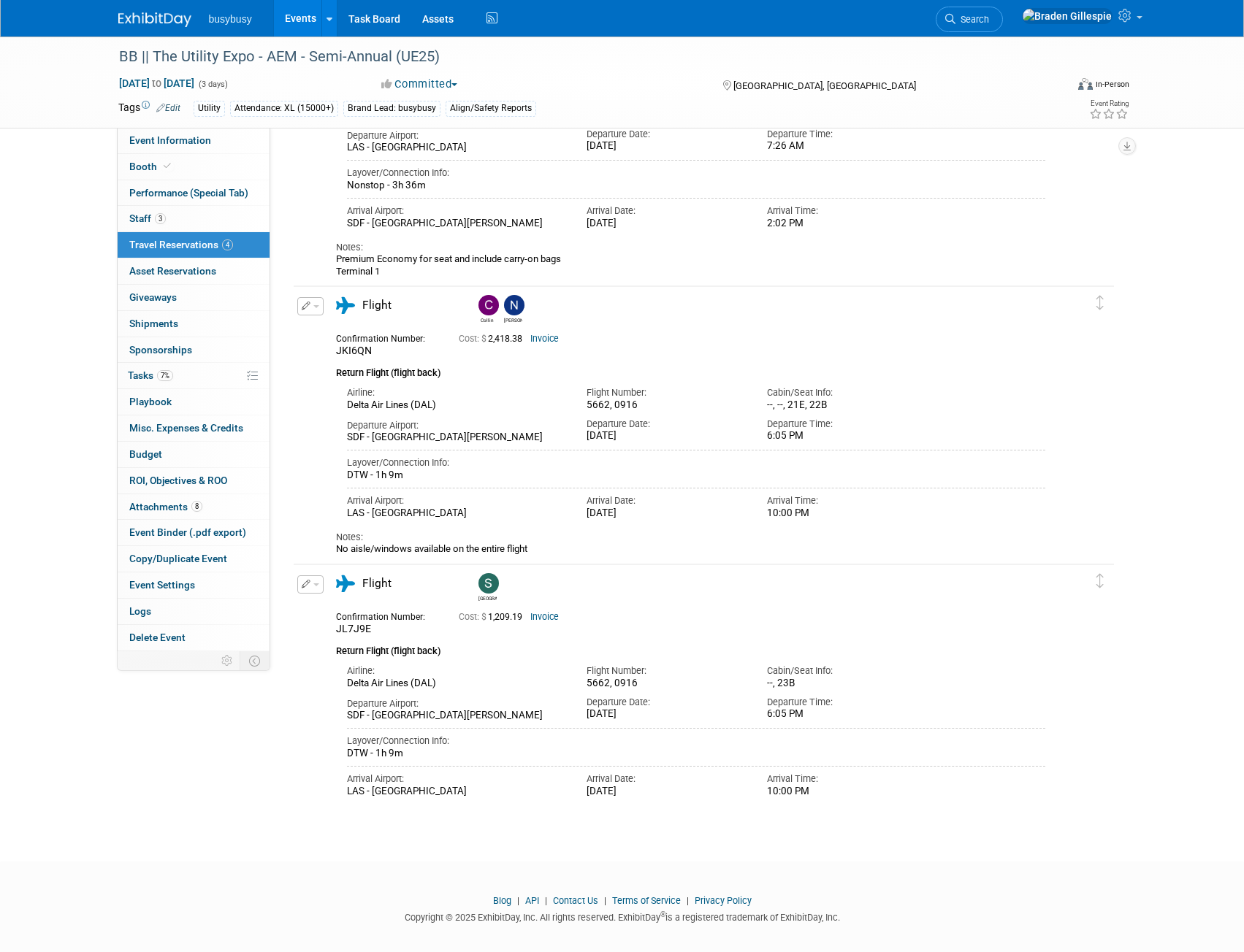
scroll to position [438, 0]
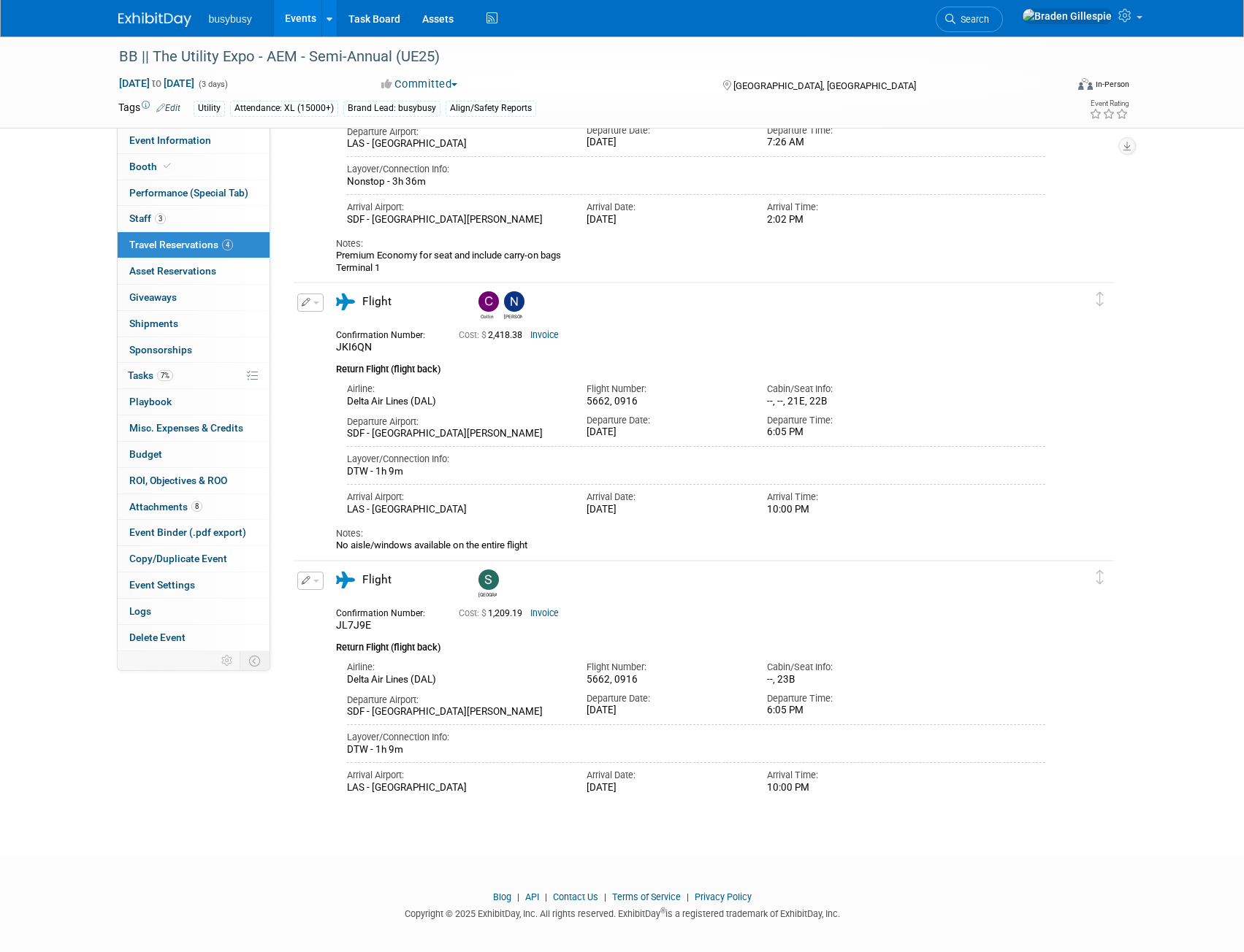
click at [539, 339] on link "Invoice" at bounding box center [544, 336] width 28 height 11
drag, startPoint x: 375, startPoint y: 352, endPoint x: 333, endPoint y: 352, distance: 42.0
click at [333, 352] on div "Confirmation Number: JKI6QN" at bounding box center [387, 340] width 123 height 28
copy span "JKI6QN"
click at [543, 337] on link "Invoice" at bounding box center [544, 336] width 28 height 11
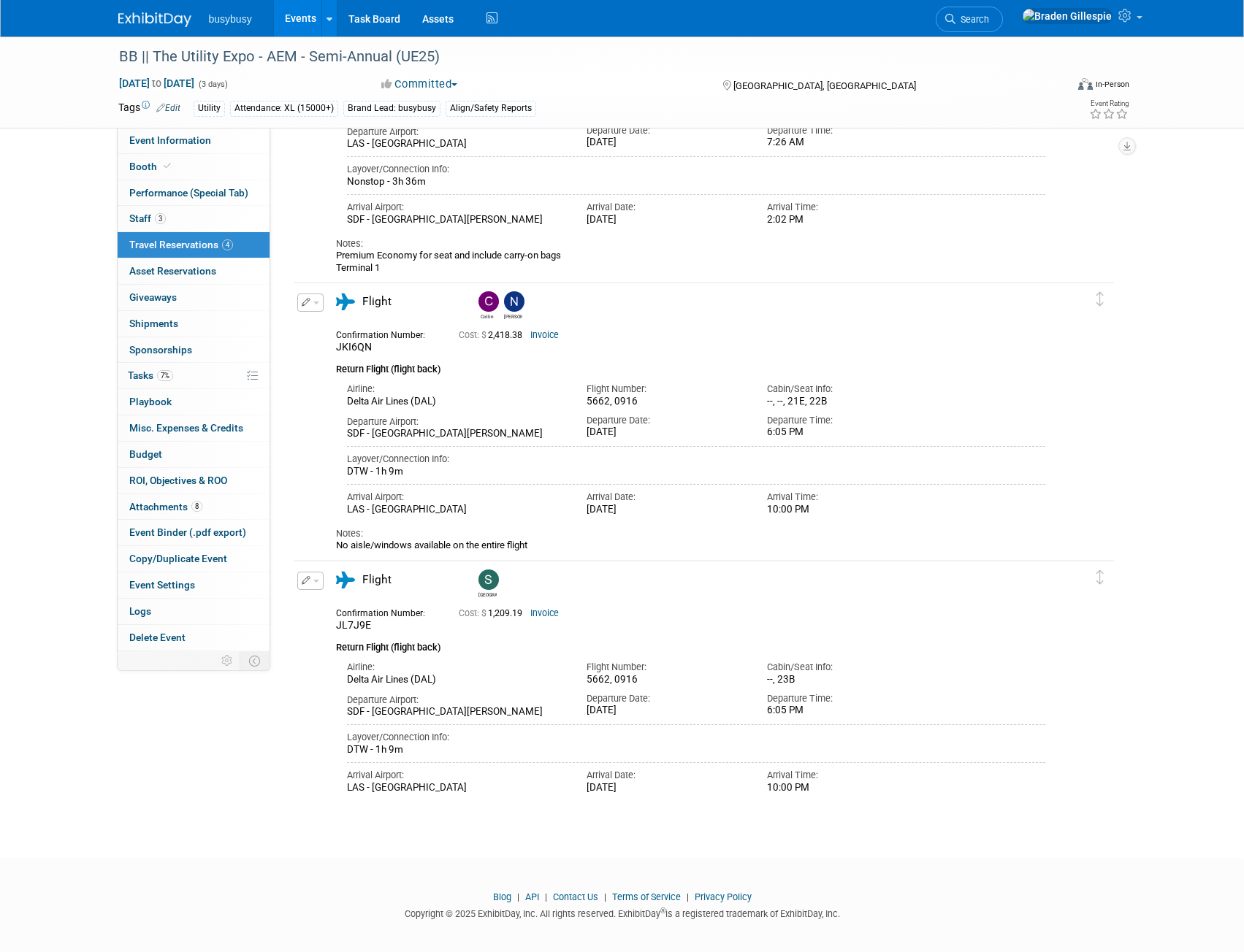
click at [158, 11] on link at bounding box center [163, 11] width 90 height 11
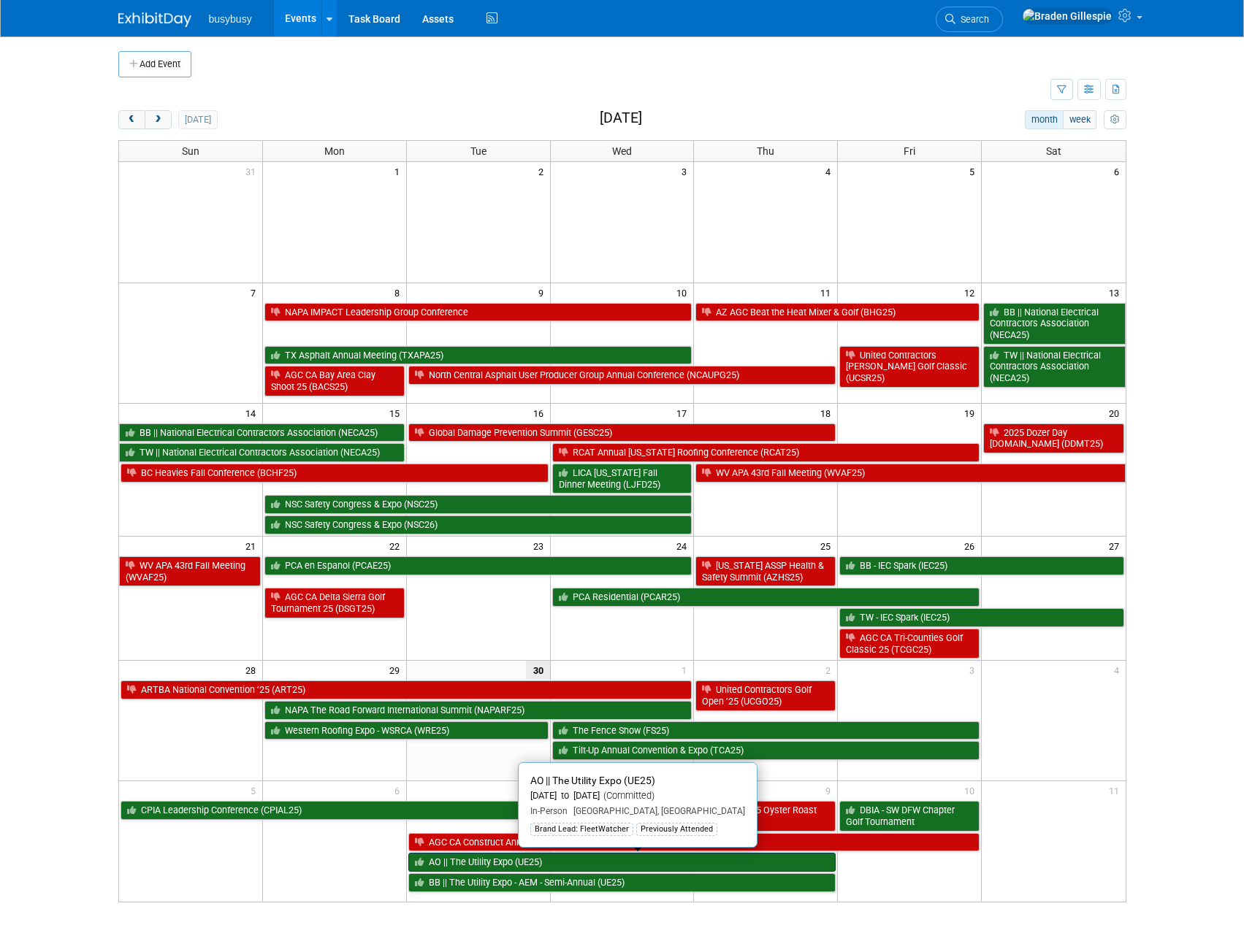
click at [610, 868] on link "AO || The Utility Expo (UE25)" at bounding box center [622, 863] width 428 height 19
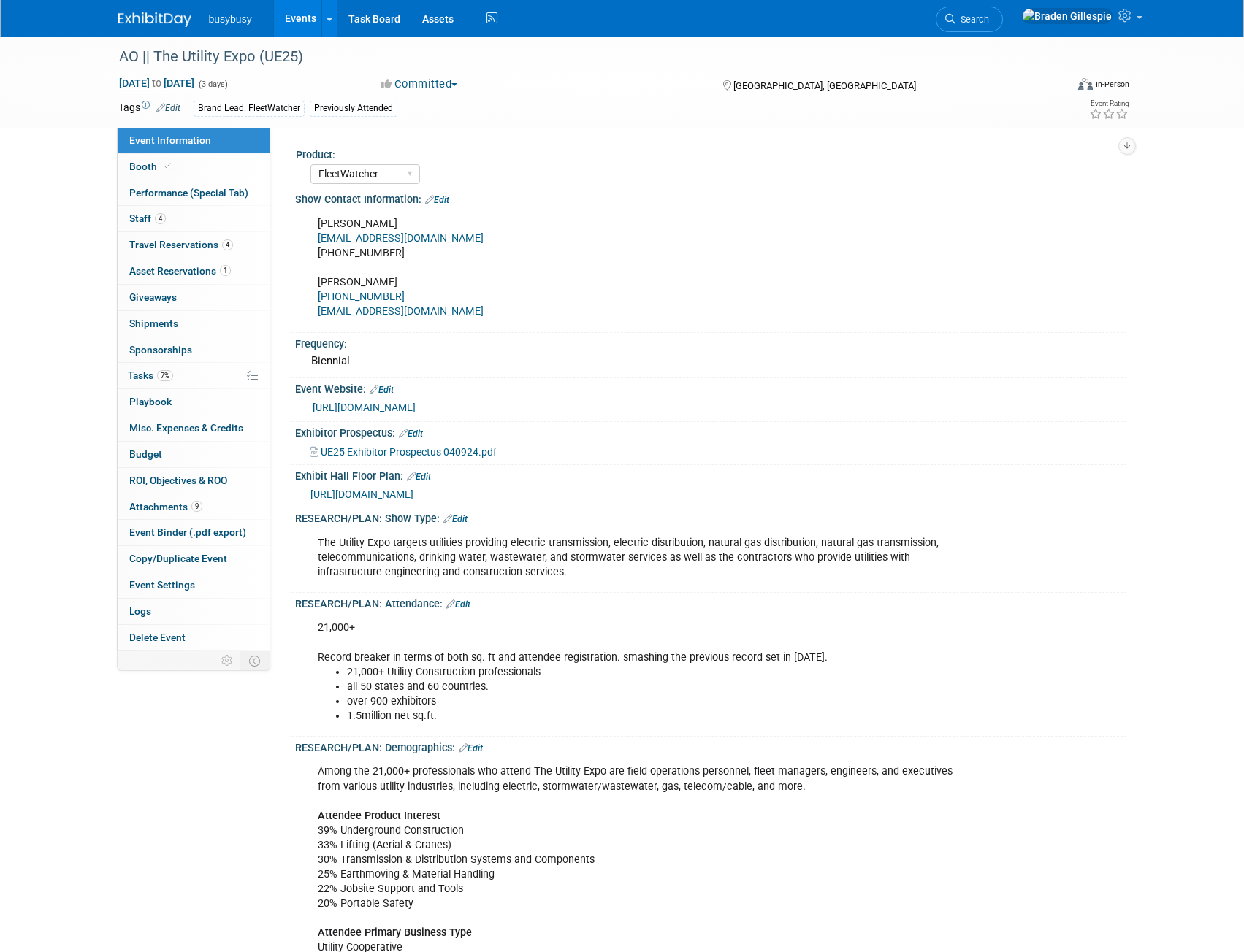
select select "FleetWatcher"
select select "Member"
click at [192, 217] on link "4 Staff 4" at bounding box center [193, 218] width 152 height 25
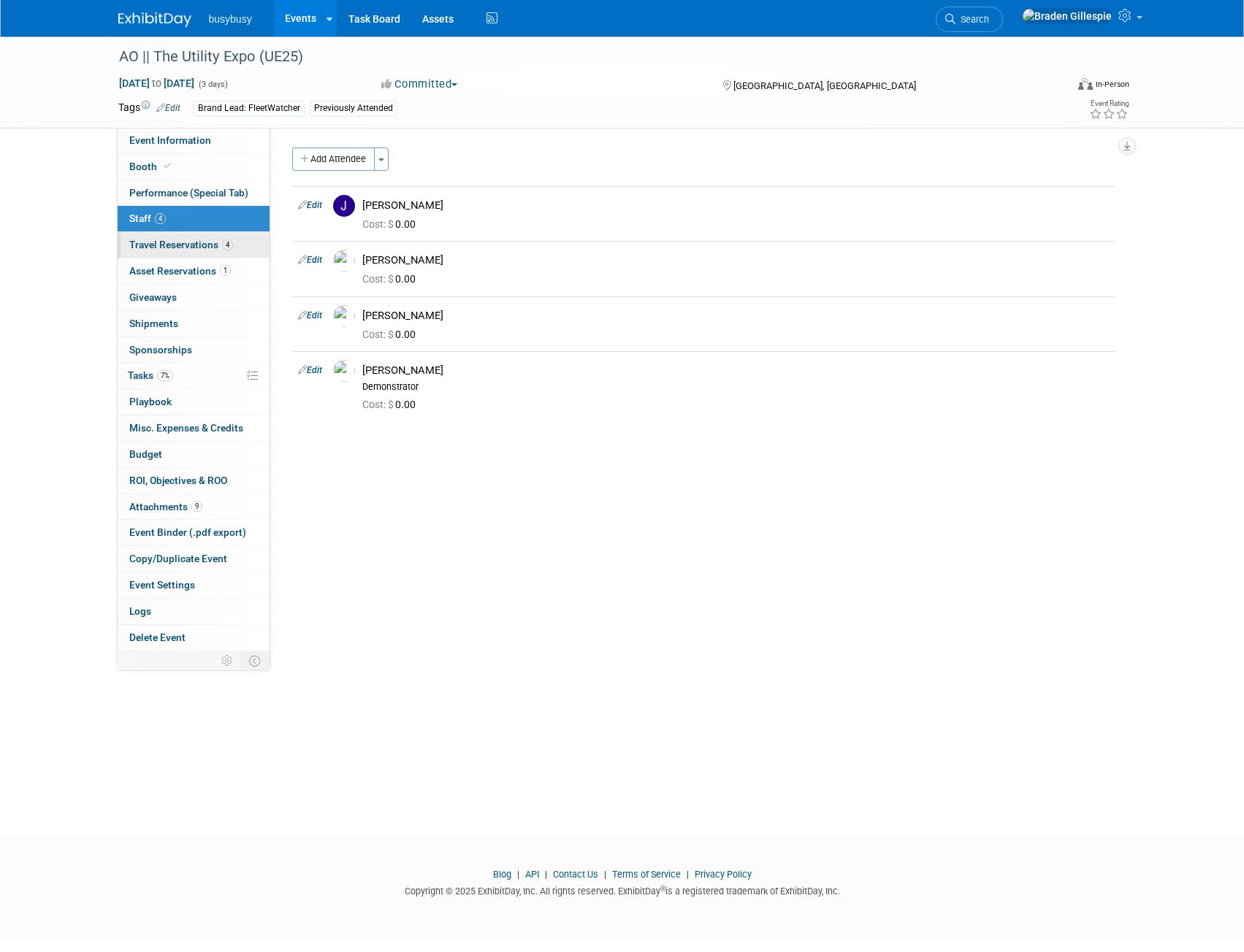
click at [203, 247] on span "Travel Reservations 4" at bounding box center [181, 244] width 103 height 11
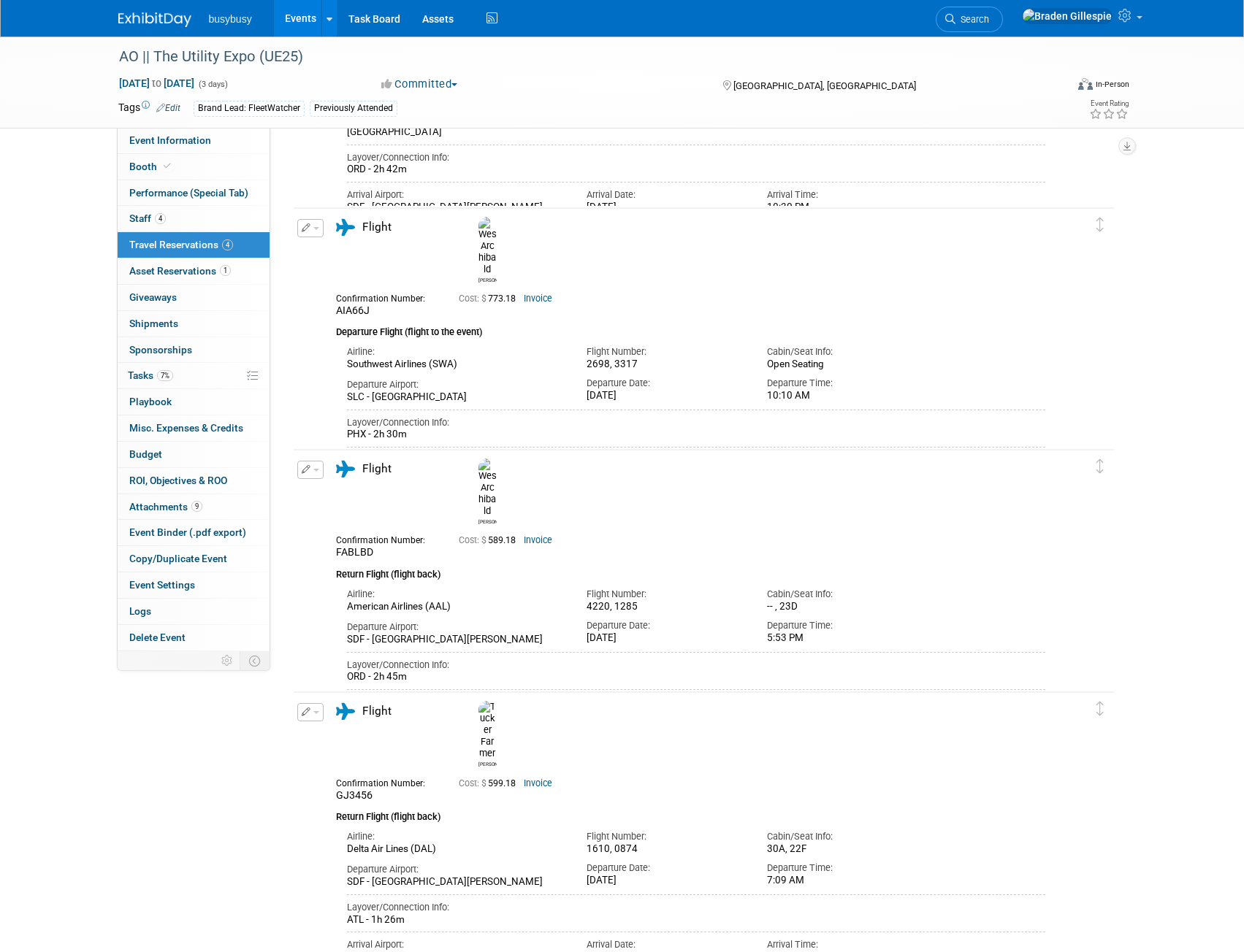
scroll to position [292, 0]
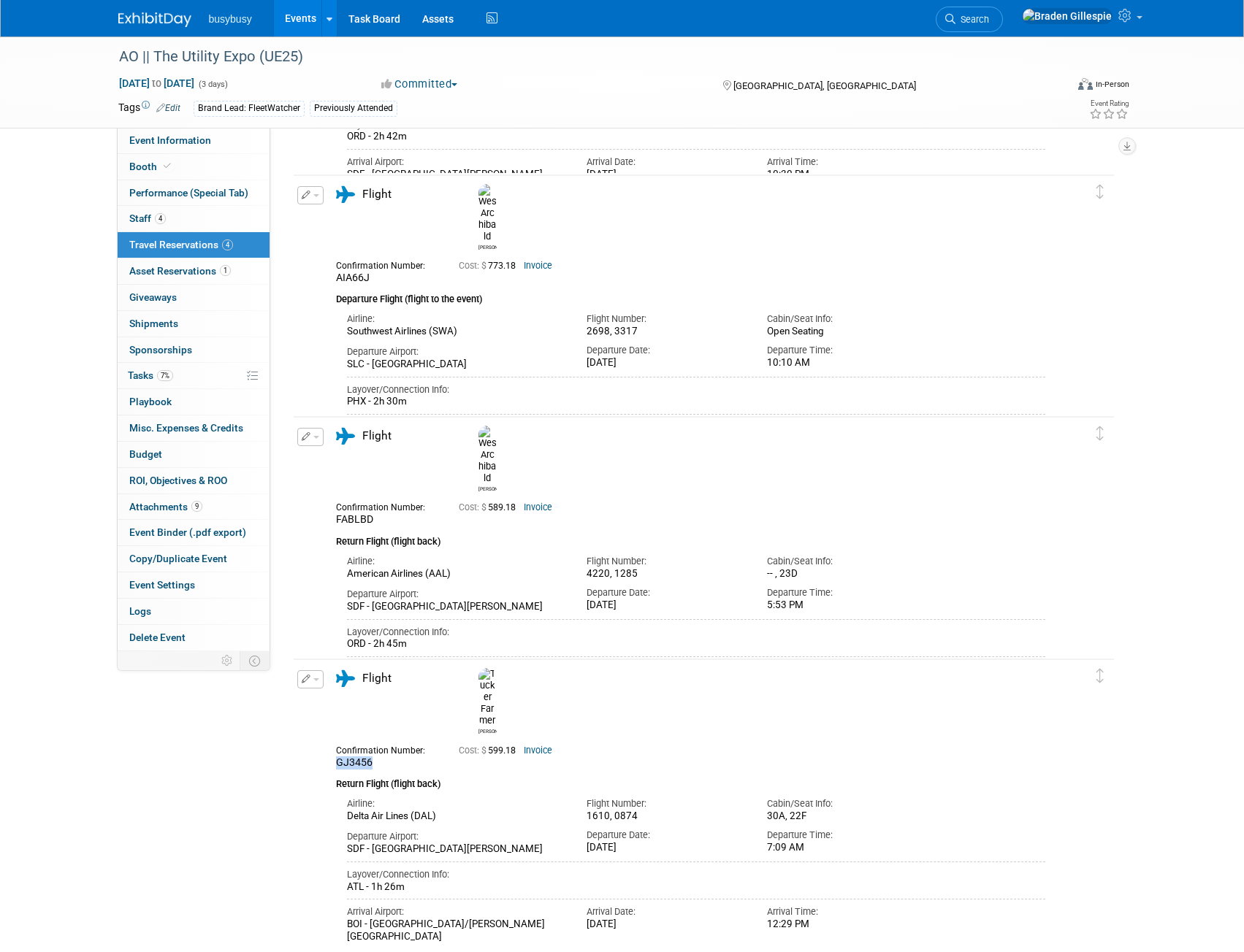
drag, startPoint x: 376, startPoint y: 720, endPoint x: 335, endPoint y: 724, distance: 41.2
click at [335, 742] on div "Confirmation Number: GJ3456" at bounding box center [387, 756] width 123 height 28
copy span "GJ3456"
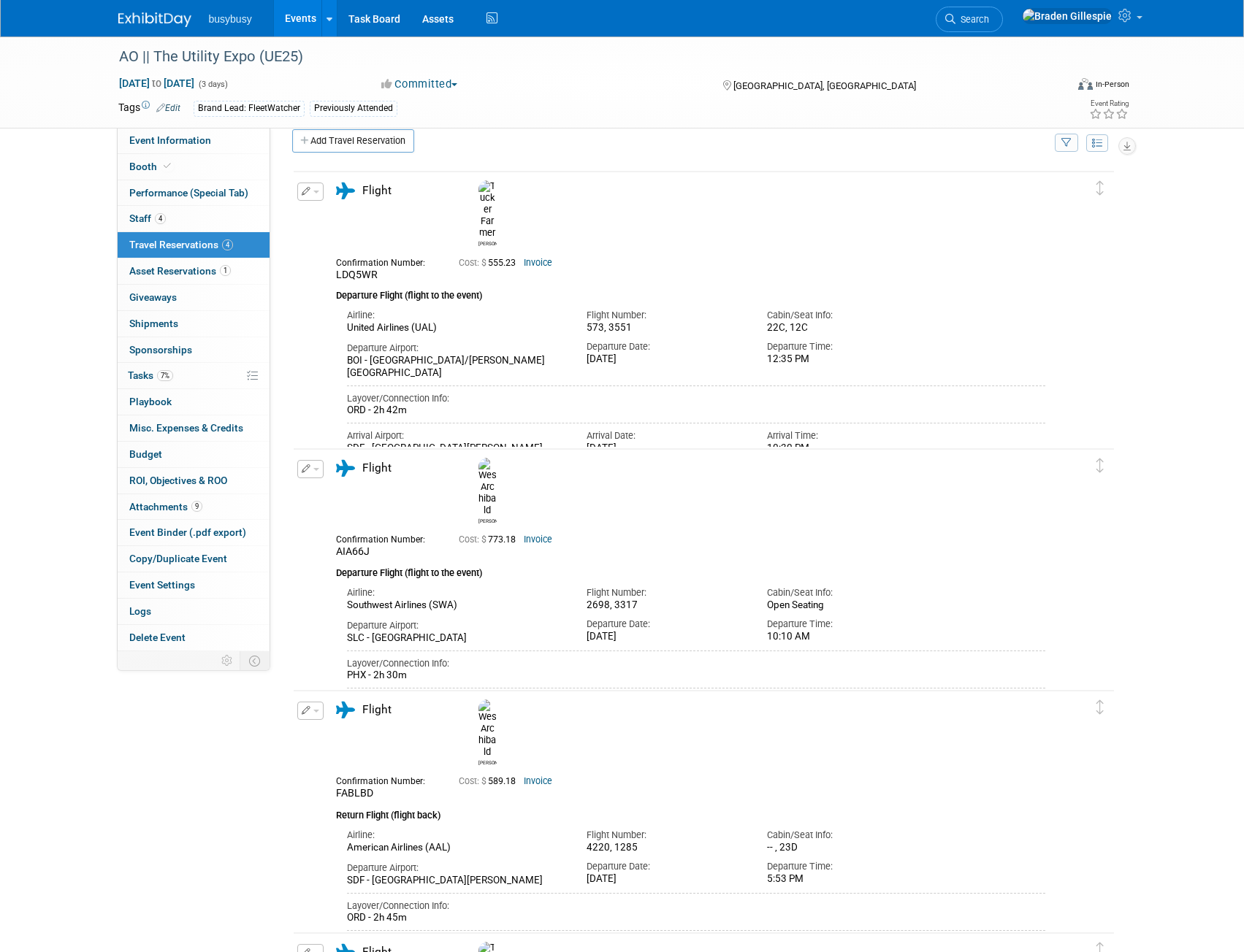
scroll to position [219, 0]
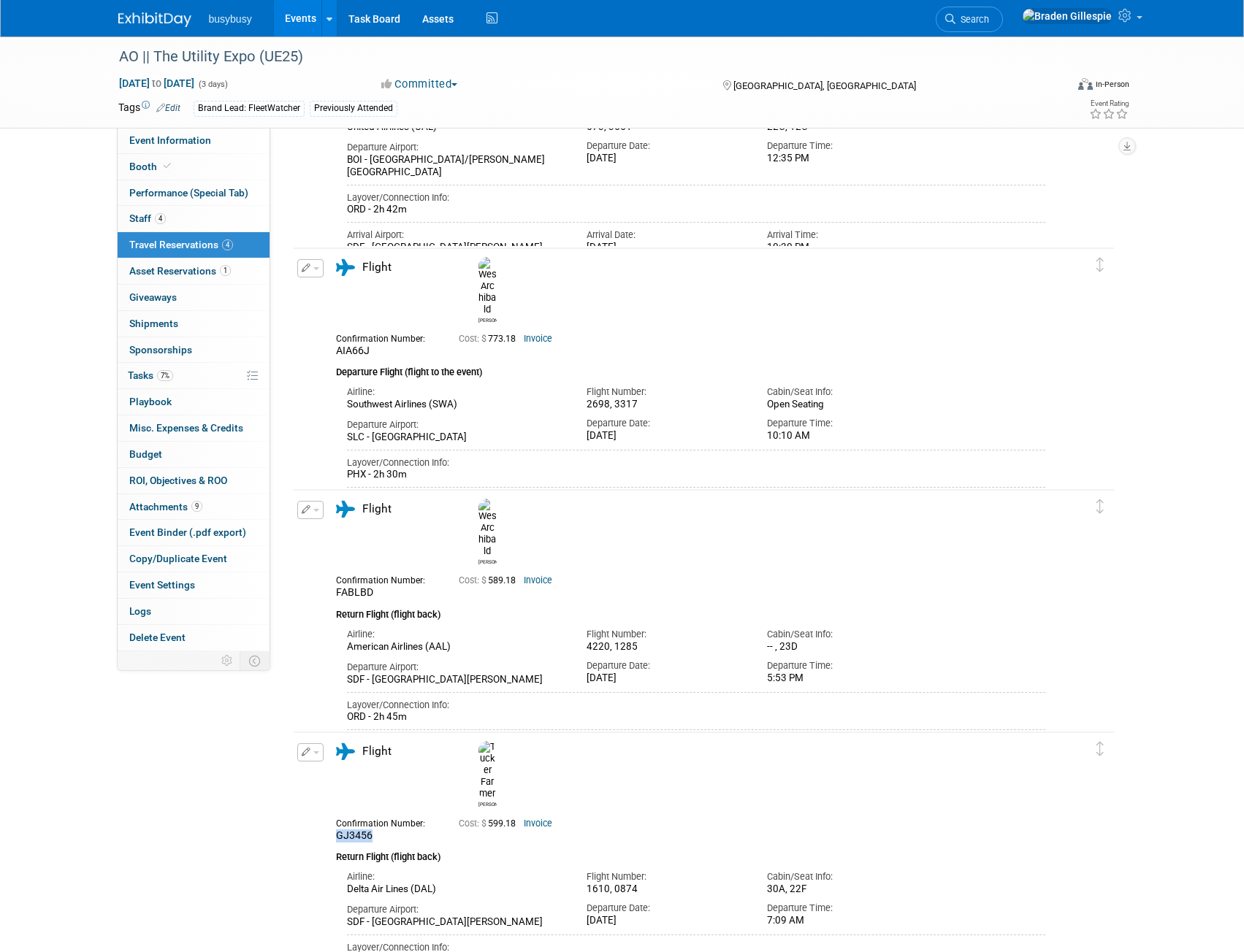
click at [167, 21] on img at bounding box center [154, 19] width 73 height 15
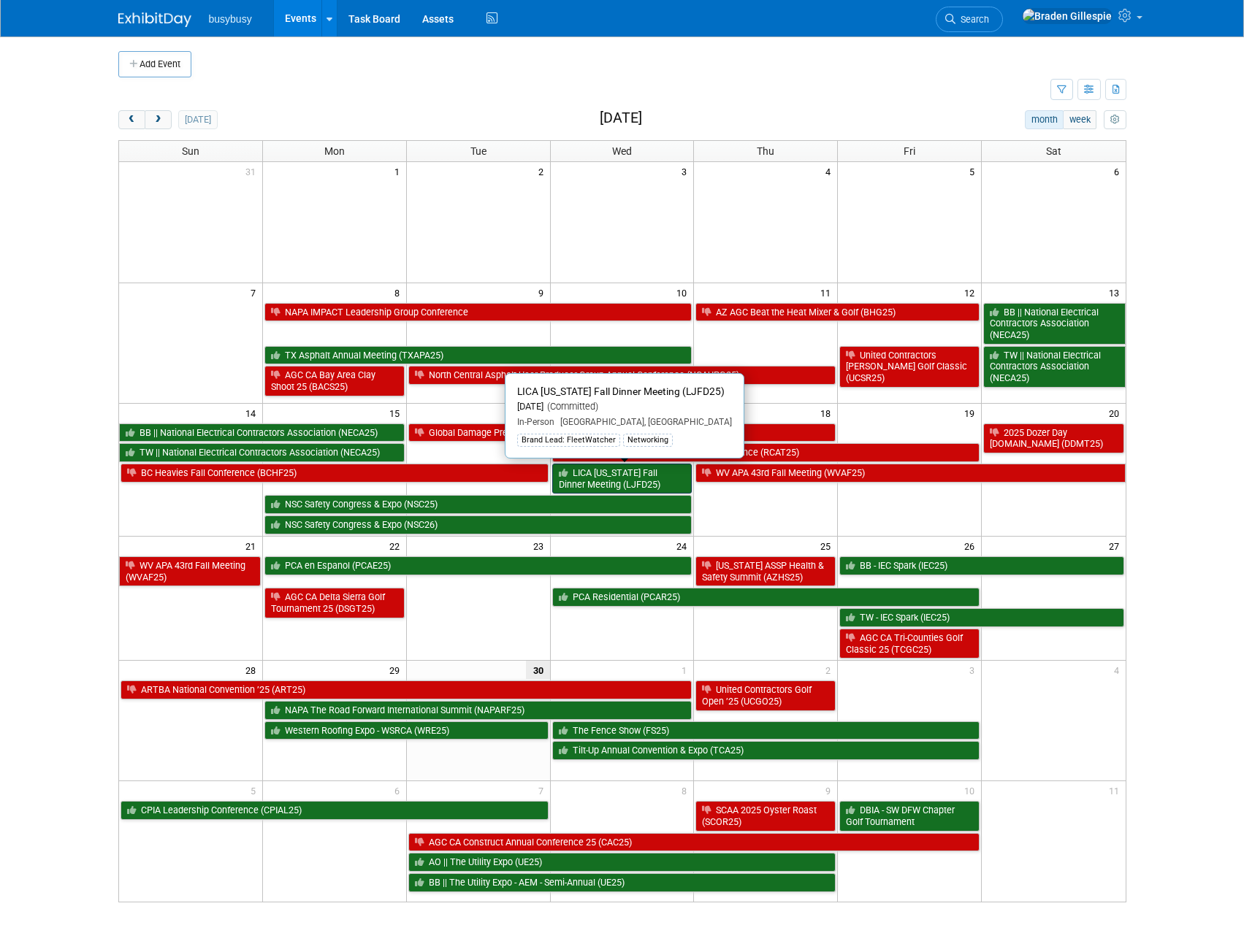
click at [655, 480] on link "LICA [US_STATE] Fall Dinner Meeting (LJFD25)" at bounding box center [622, 479] width 140 height 30
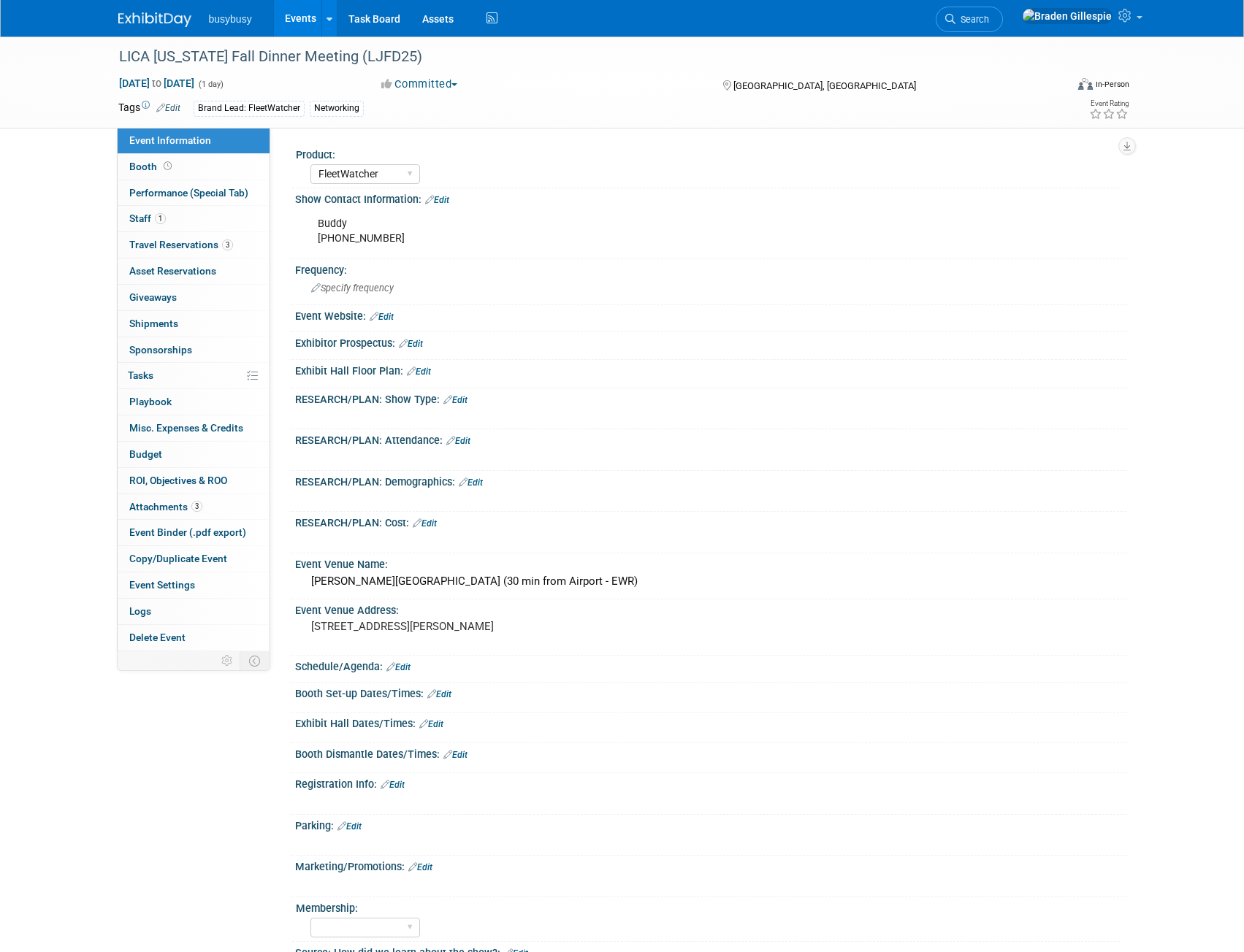
select select "FleetWatcher"
click at [188, 208] on link "1 Staff 1" at bounding box center [193, 218] width 152 height 25
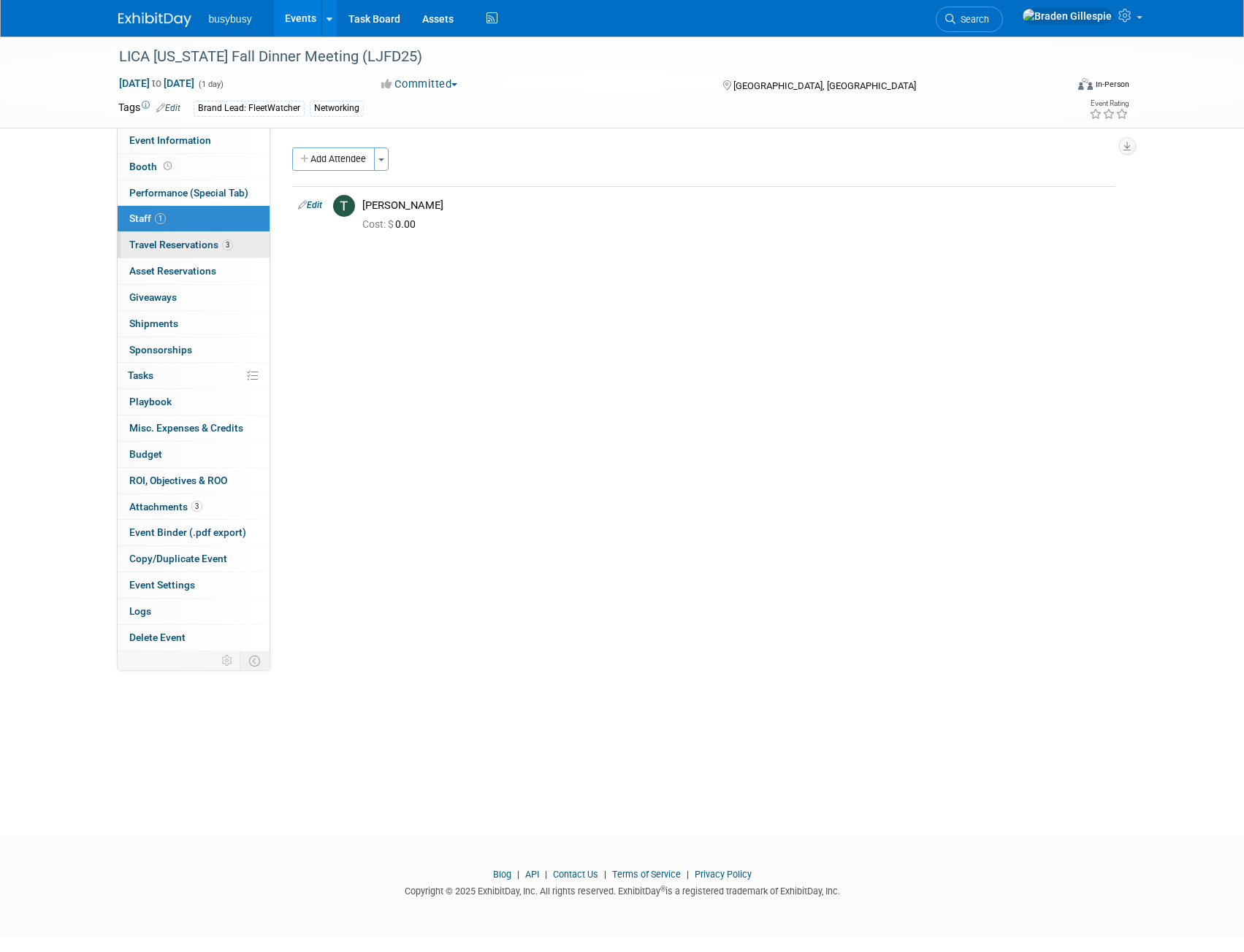
click at [217, 243] on span "Travel Reservations 3" at bounding box center [181, 244] width 103 height 11
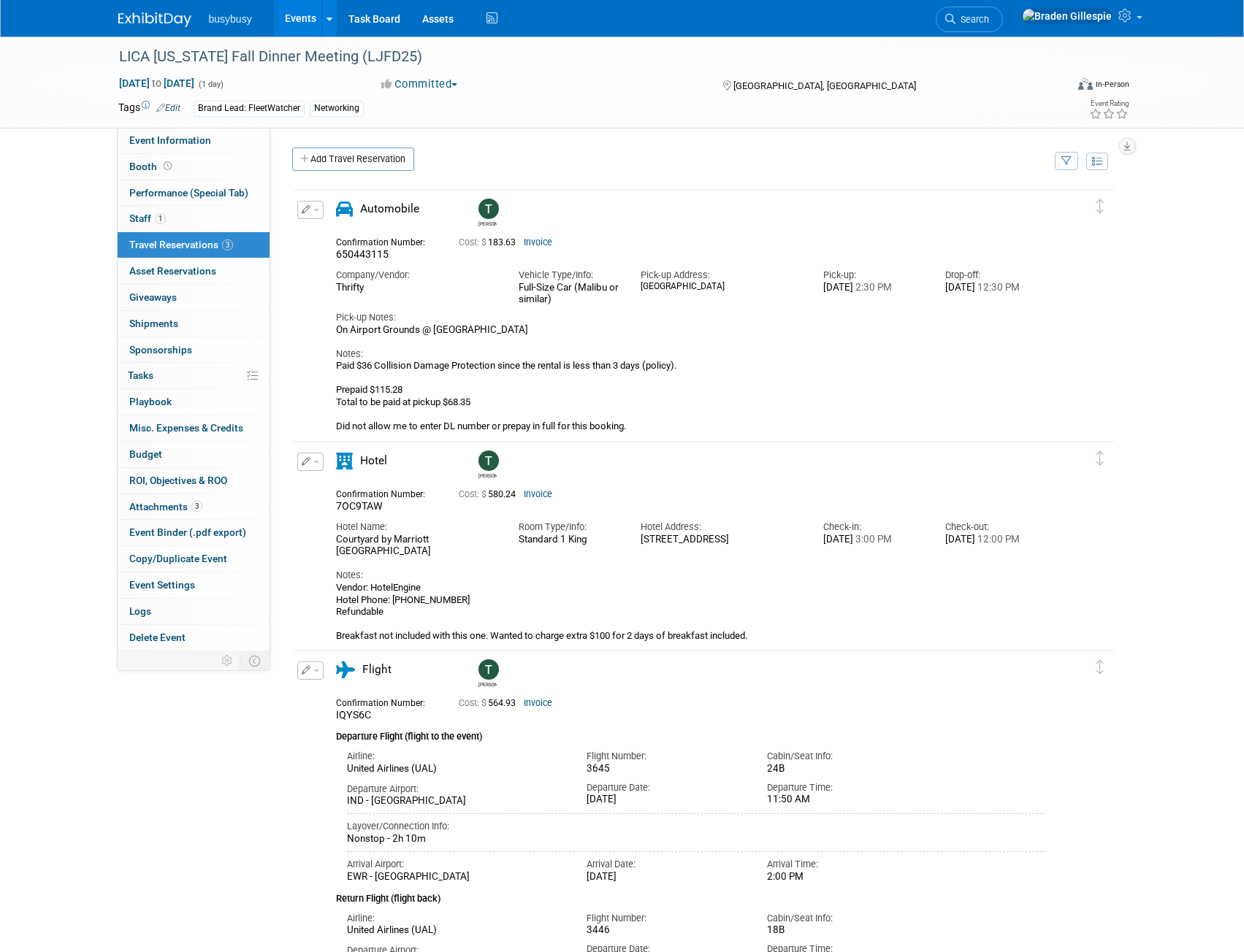
click at [131, 17] on img at bounding box center [154, 19] width 73 height 15
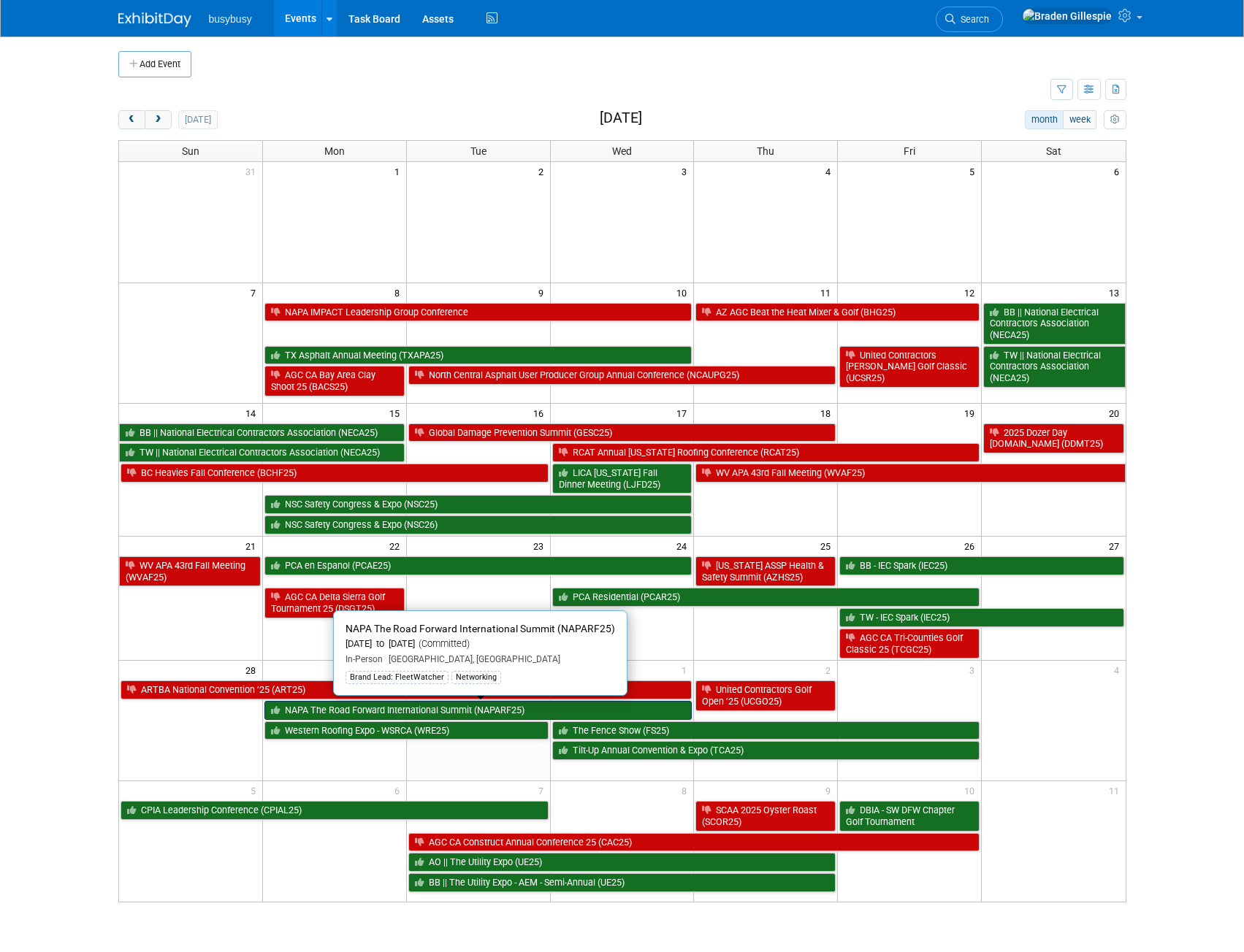
click at [438, 707] on link "NAPA The Road Forward International Summit (NAPARF25)" at bounding box center [479, 711] width 428 height 19
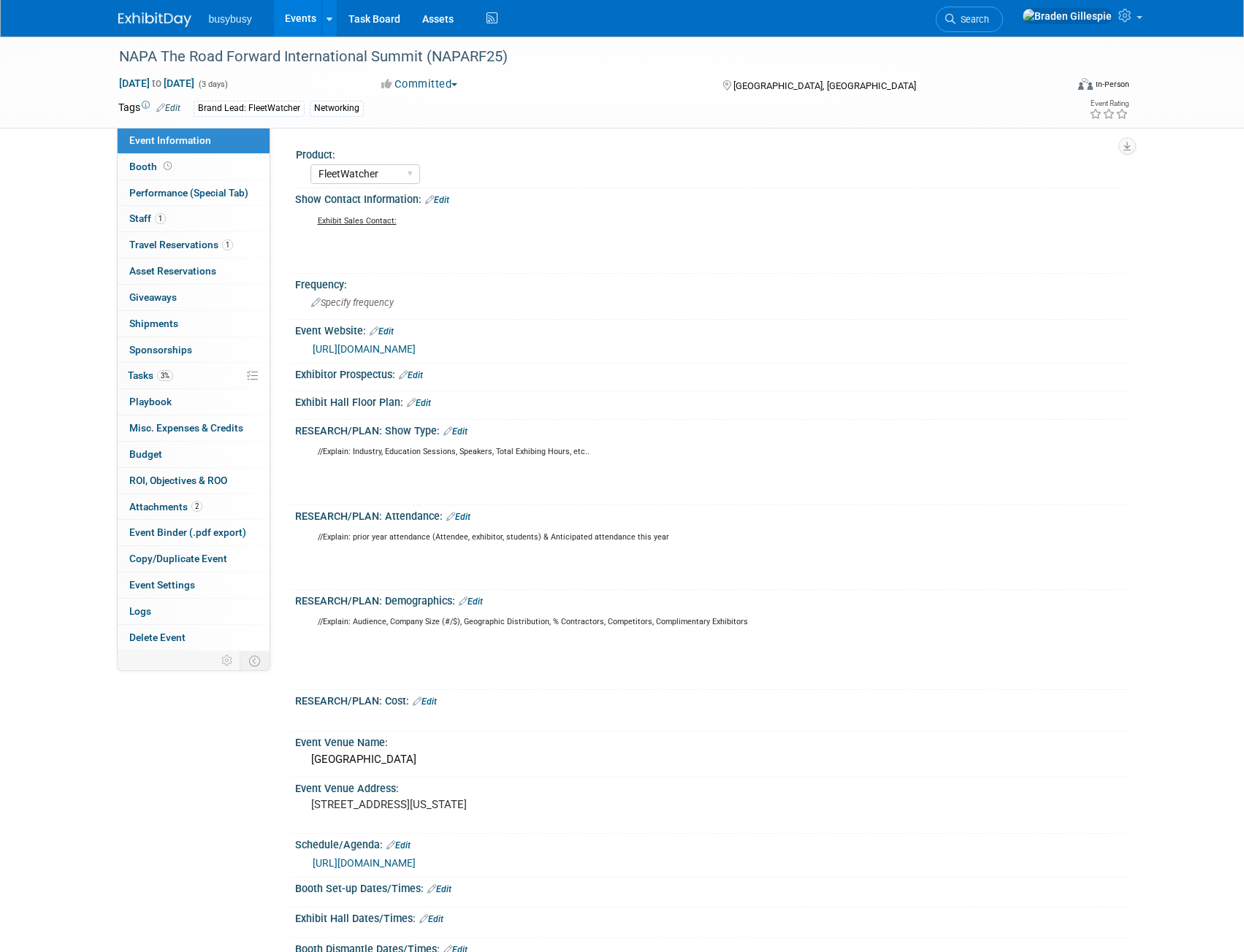
select select "FleetWatcher"
click at [191, 223] on link "1 Staff 1" at bounding box center [193, 218] width 152 height 25
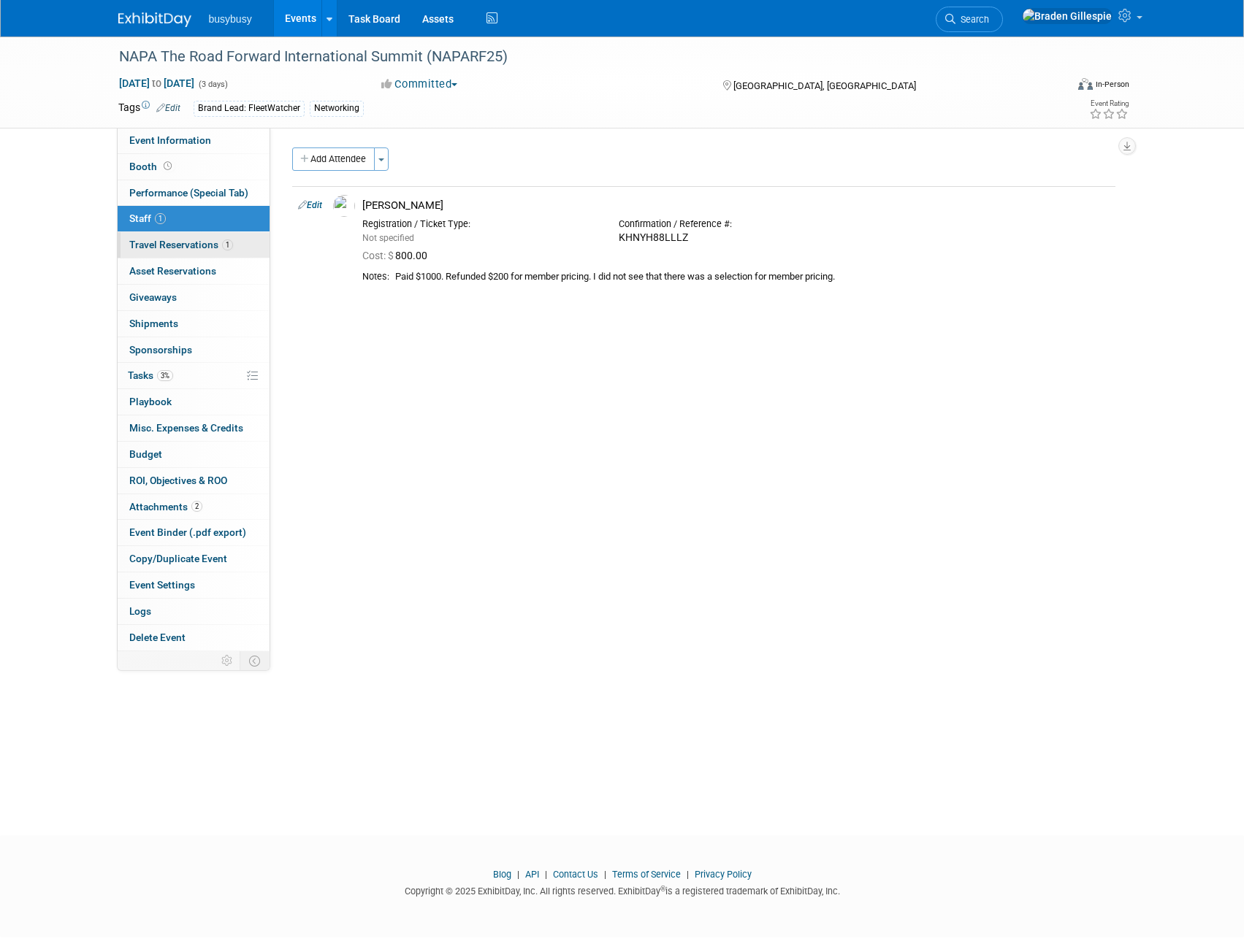
click at [202, 235] on link "1 Travel Reservations 1" at bounding box center [193, 245] width 152 height 25
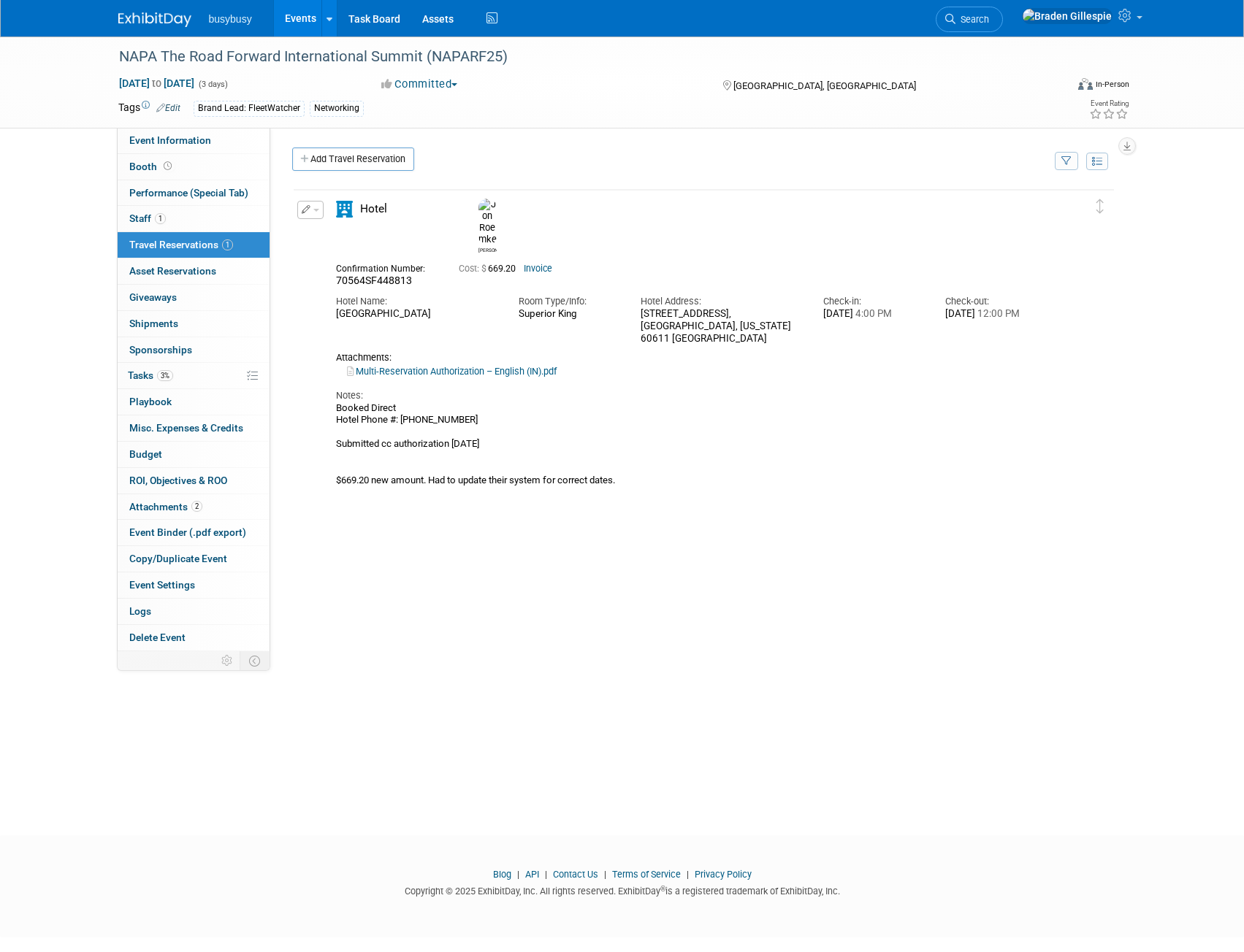
click at [151, 20] on img at bounding box center [154, 19] width 73 height 15
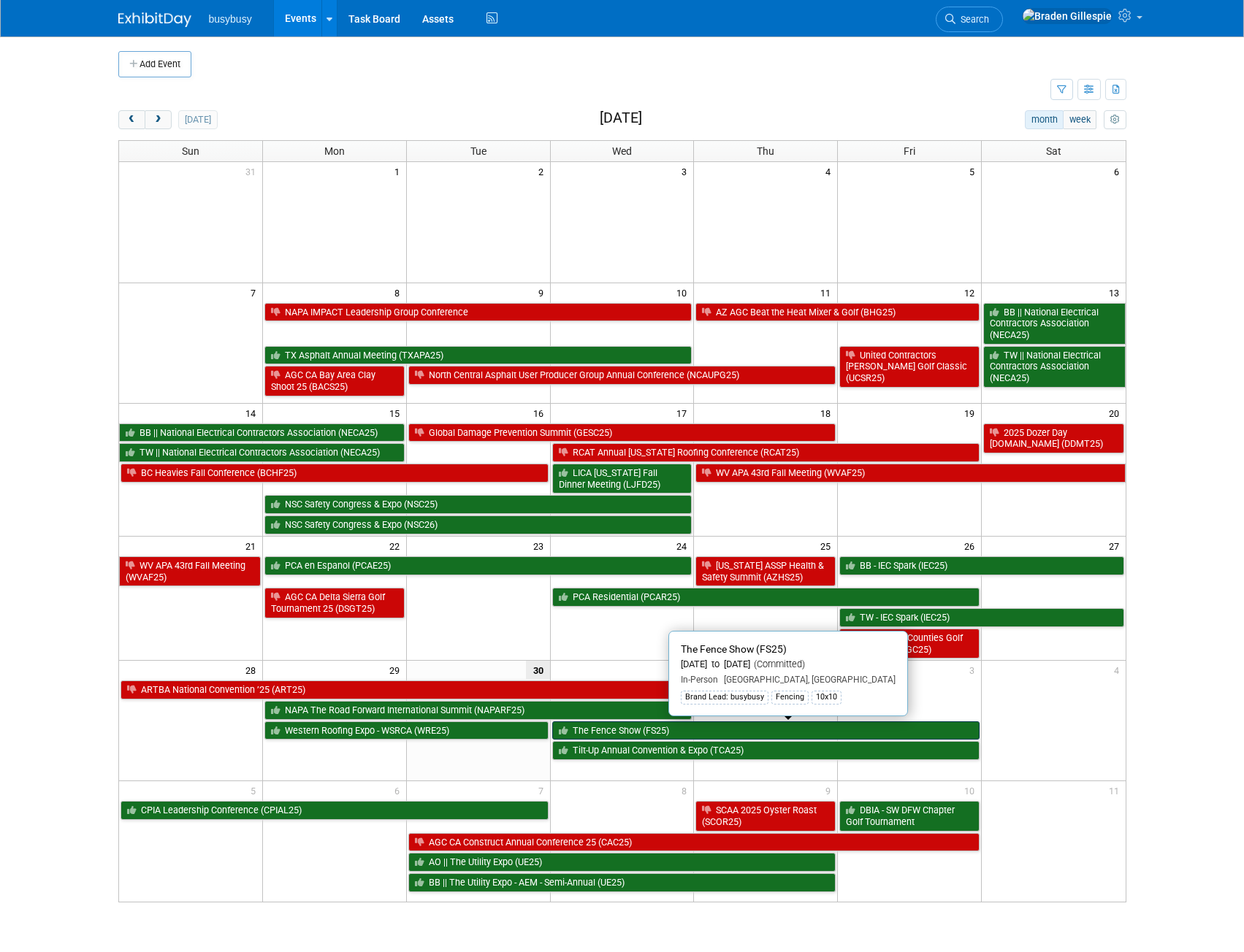
click at [698, 734] on link "The Fence Show (FS25)" at bounding box center [766, 731] width 428 height 19
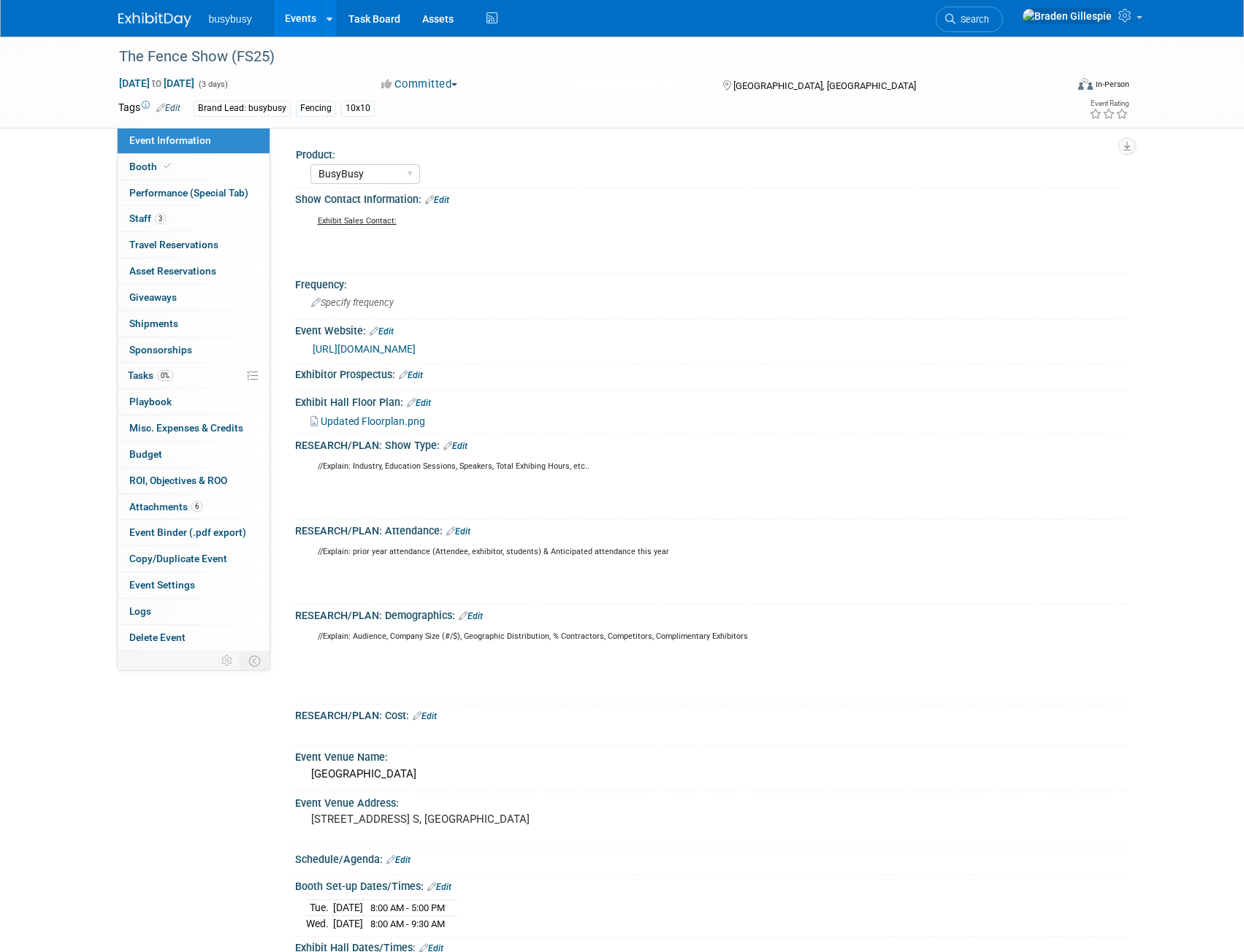
select select "BusyBusy"
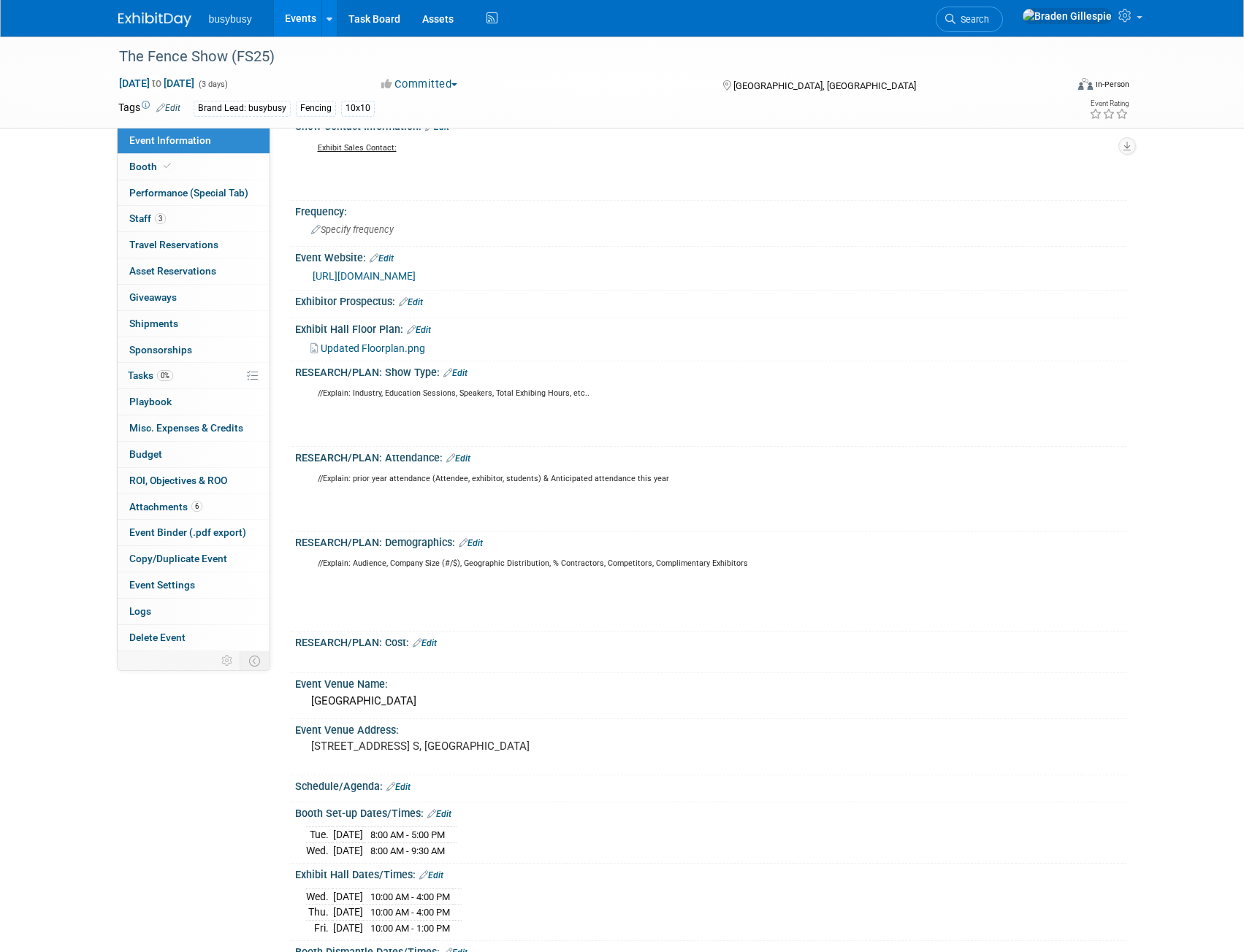
drag, startPoint x: 383, startPoint y: 276, endPoint x: 492, endPoint y: 272, distance: 109.1
click at [383, 275] on link "https://fenceshow.com/" at bounding box center [364, 275] width 103 height 11
click at [390, 352] on span "Updated Floorplan.png" at bounding box center [373, 348] width 104 height 11
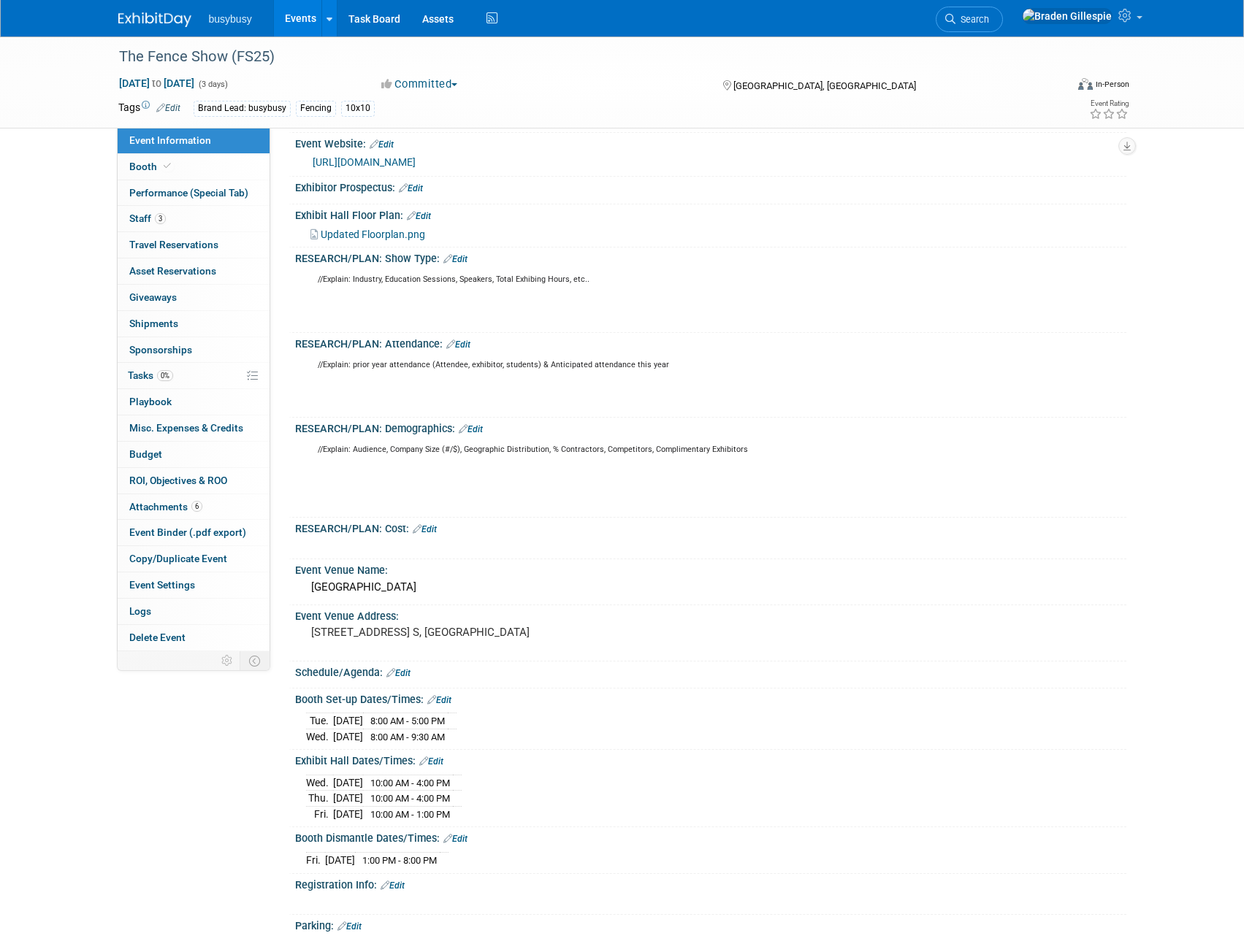
scroll to position [292, 0]
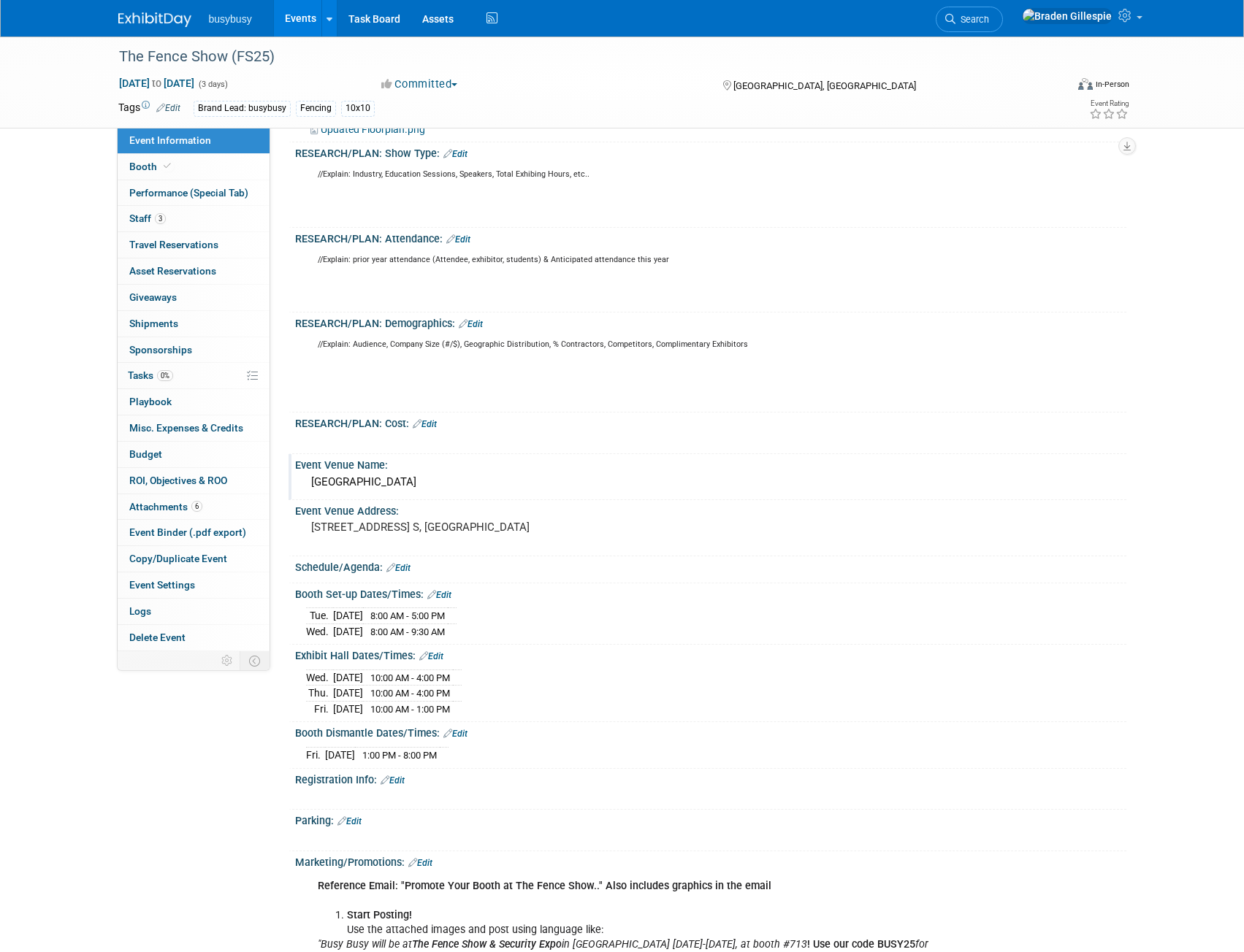
drag, startPoint x: 313, startPoint y: 479, endPoint x: 451, endPoint y: 472, distance: 138.2
click at [451, 472] on div "South Point Hotel Casino & Spa" at bounding box center [710, 482] width 809 height 23
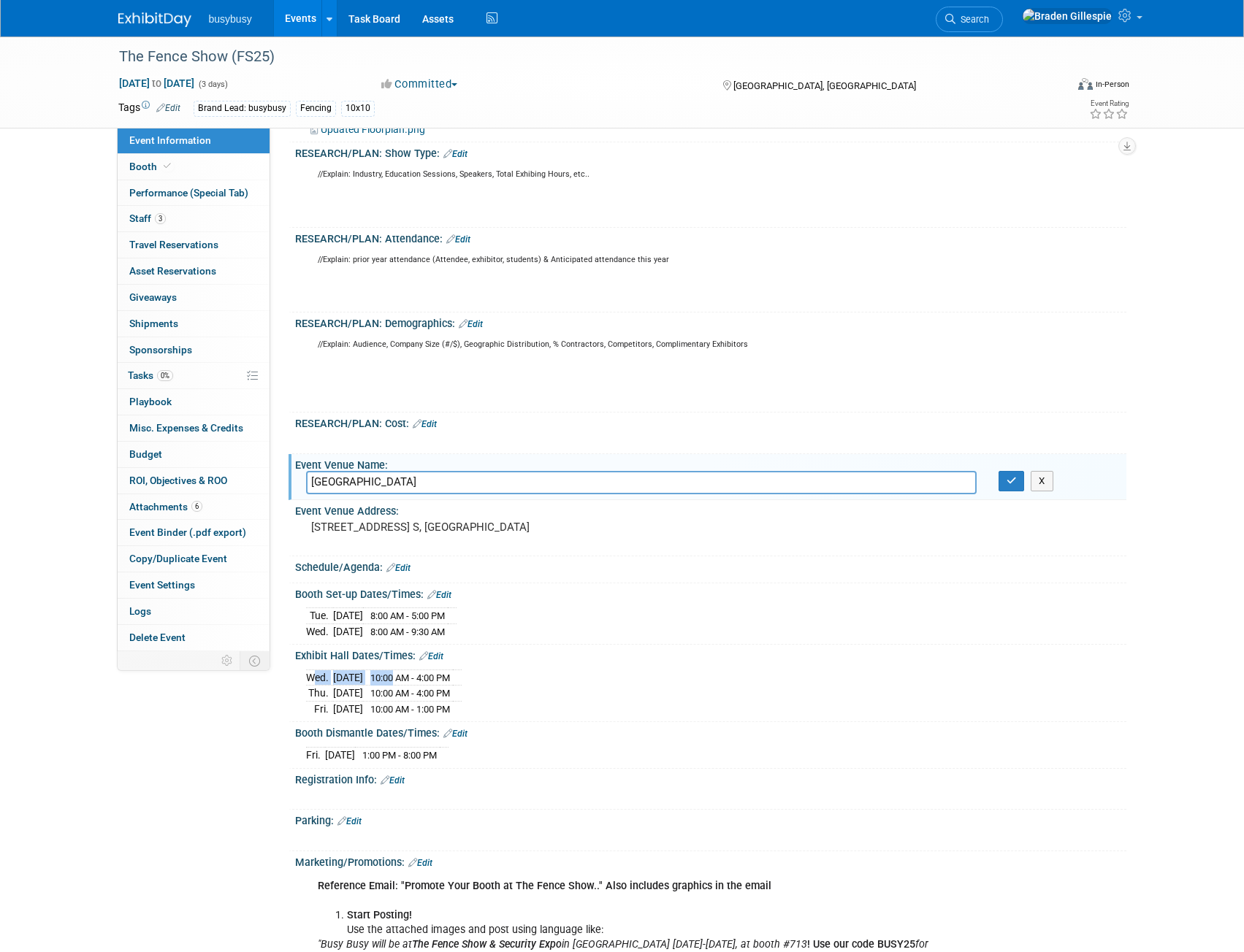
drag, startPoint x: 309, startPoint y: 678, endPoint x: 405, endPoint y: 675, distance: 96.0
click at [409, 676] on tr "Wed. Oct 1, 2025 10:00 AM - 4:00 PM" at bounding box center [383, 678] width 155 height 16
drag, startPoint x: 307, startPoint y: 689, endPoint x: 482, endPoint y: 690, distance: 175.0
click at [461, 690] on tr "Thu. Oct 2, 2025 10:00 AM - 4:00 PM" at bounding box center [383, 693] width 155 height 16
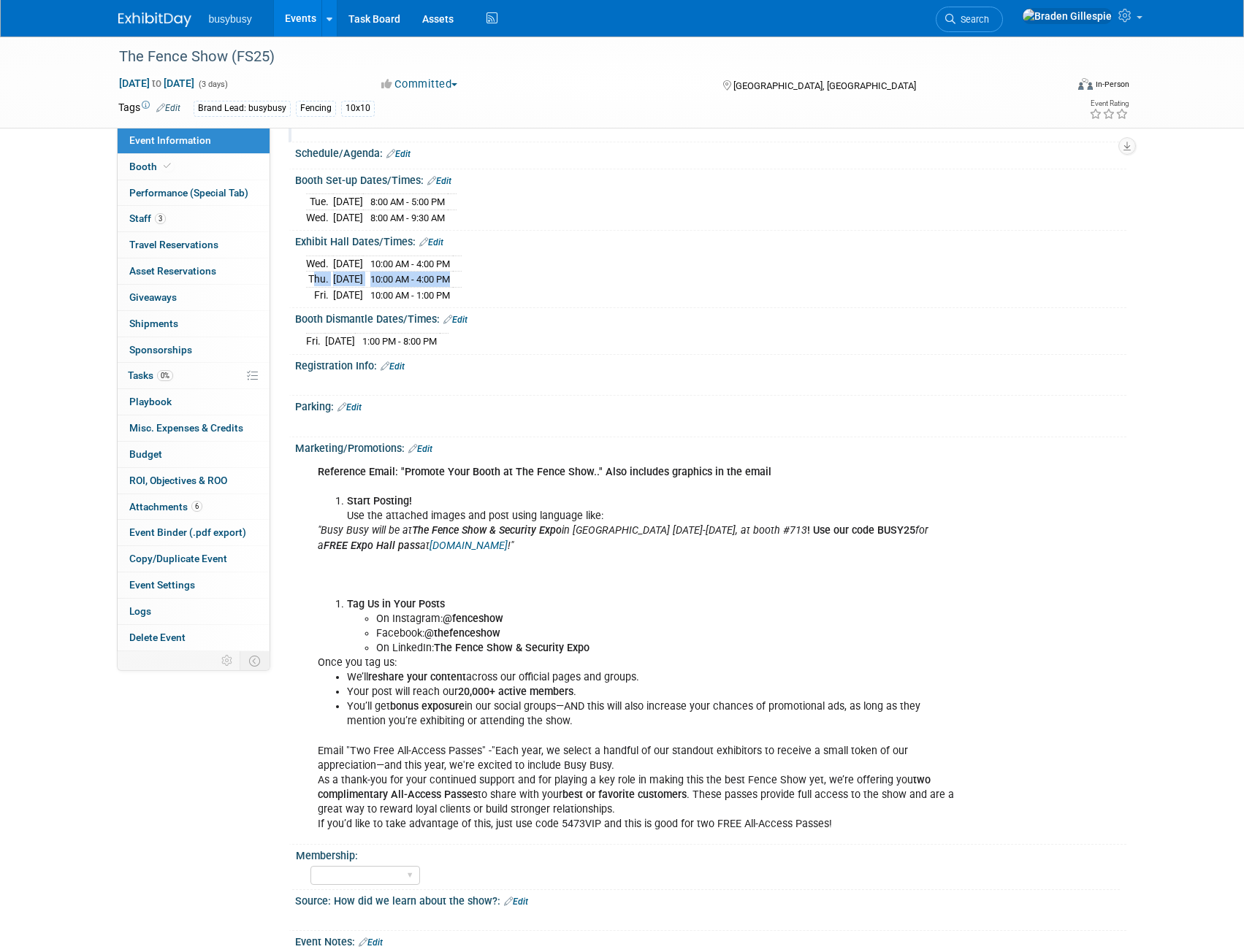
scroll to position [881, 0]
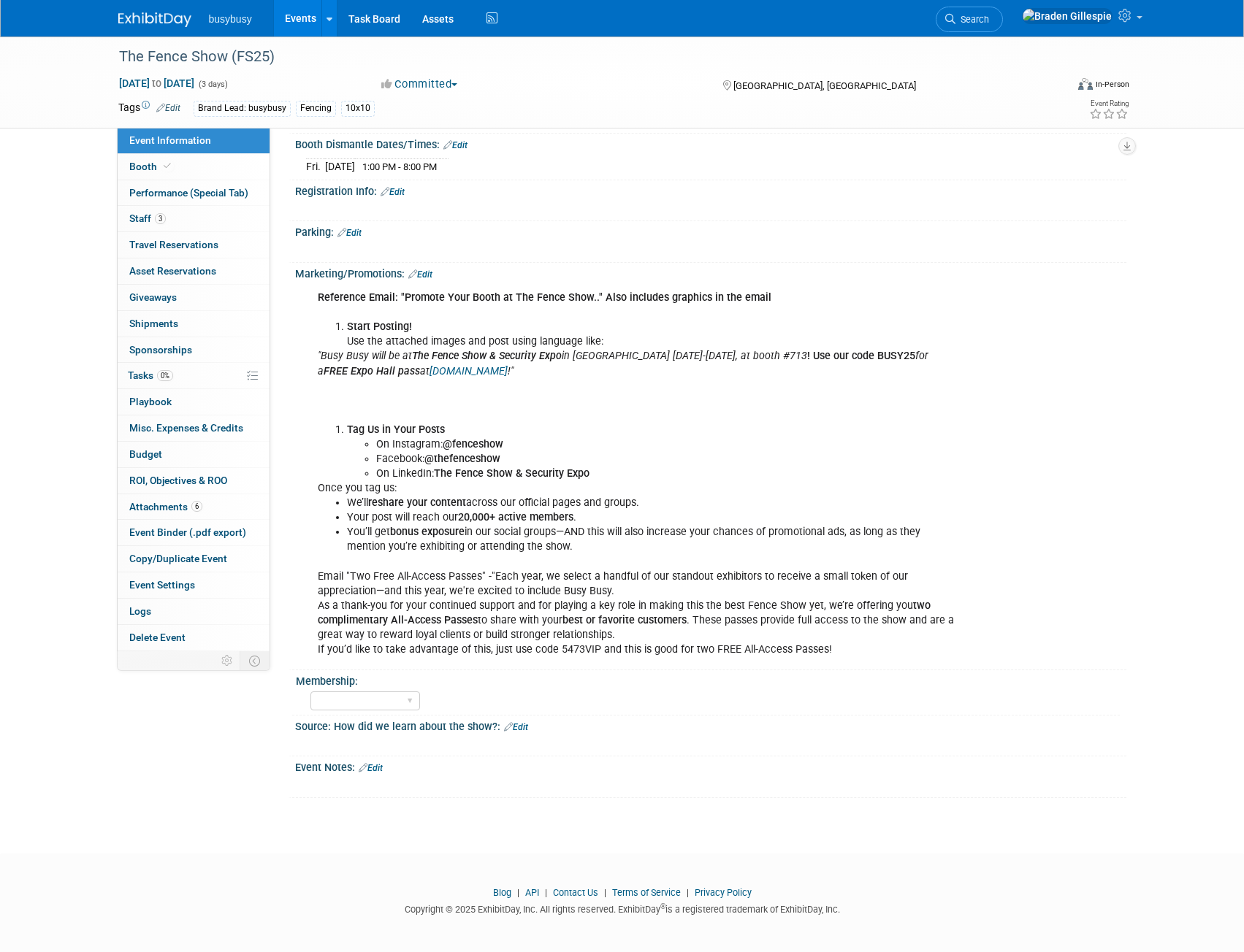
click at [171, 18] on img at bounding box center [154, 19] width 73 height 15
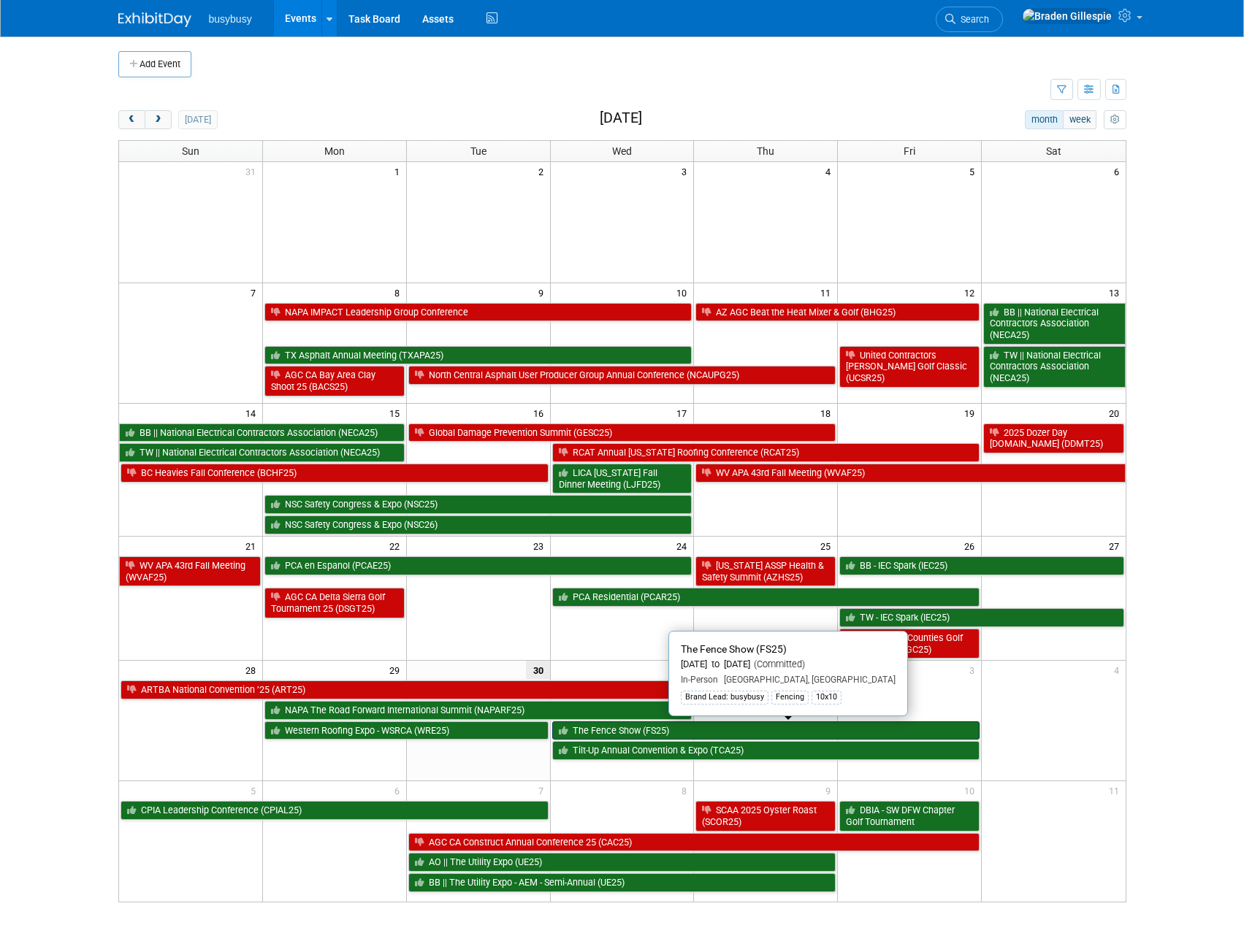
click at [775, 732] on link "The Fence Show (FS25)" at bounding box center [766, 731] width 428 height 19
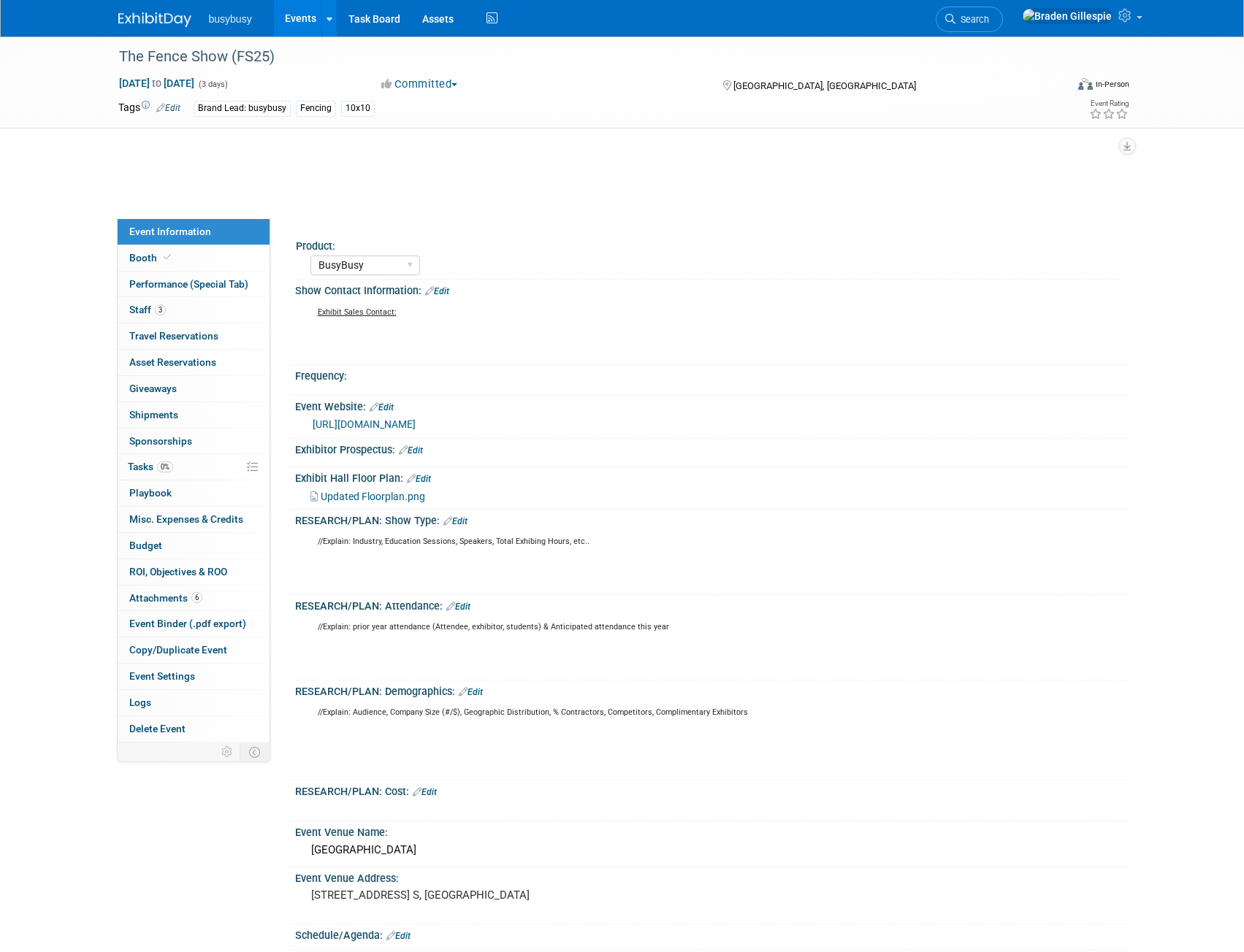
select select "BusyBusy"
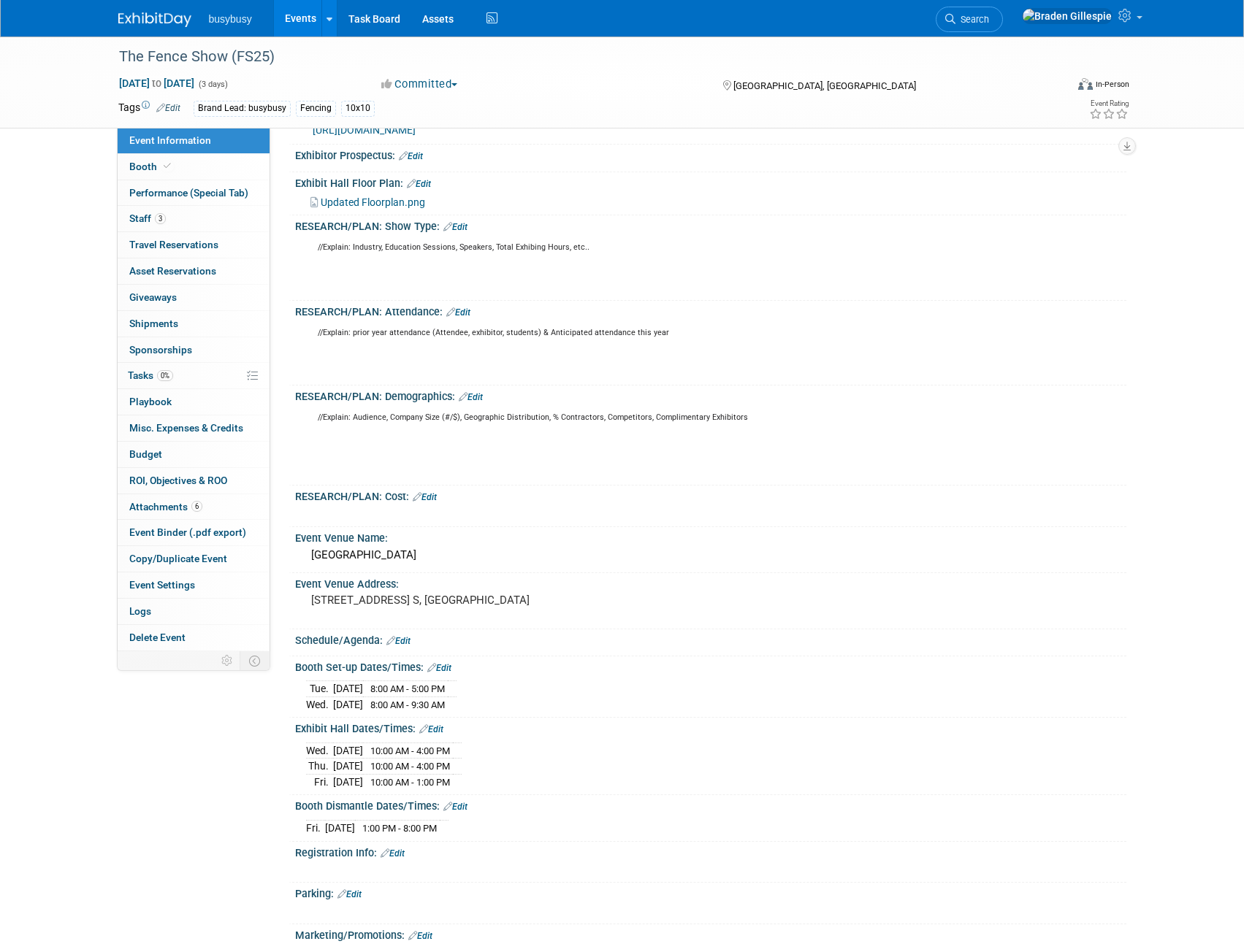
drag, startPoint x: 393, startPoint y: 767, endPoint x: 477, endPoint y: 768, distance: 84.0
click at [452, 768] on td "10:00 AM - 4:00 PM" at bounding box center [408, 766] width 89 height 16
click at [439, 763] on span "10:00 AM - 4:00 PM" at bounding box center [409, 766] width 80 height 11
click at [181, 167] on link "Booth" at bounding box center [193, 167] width 152 height 25
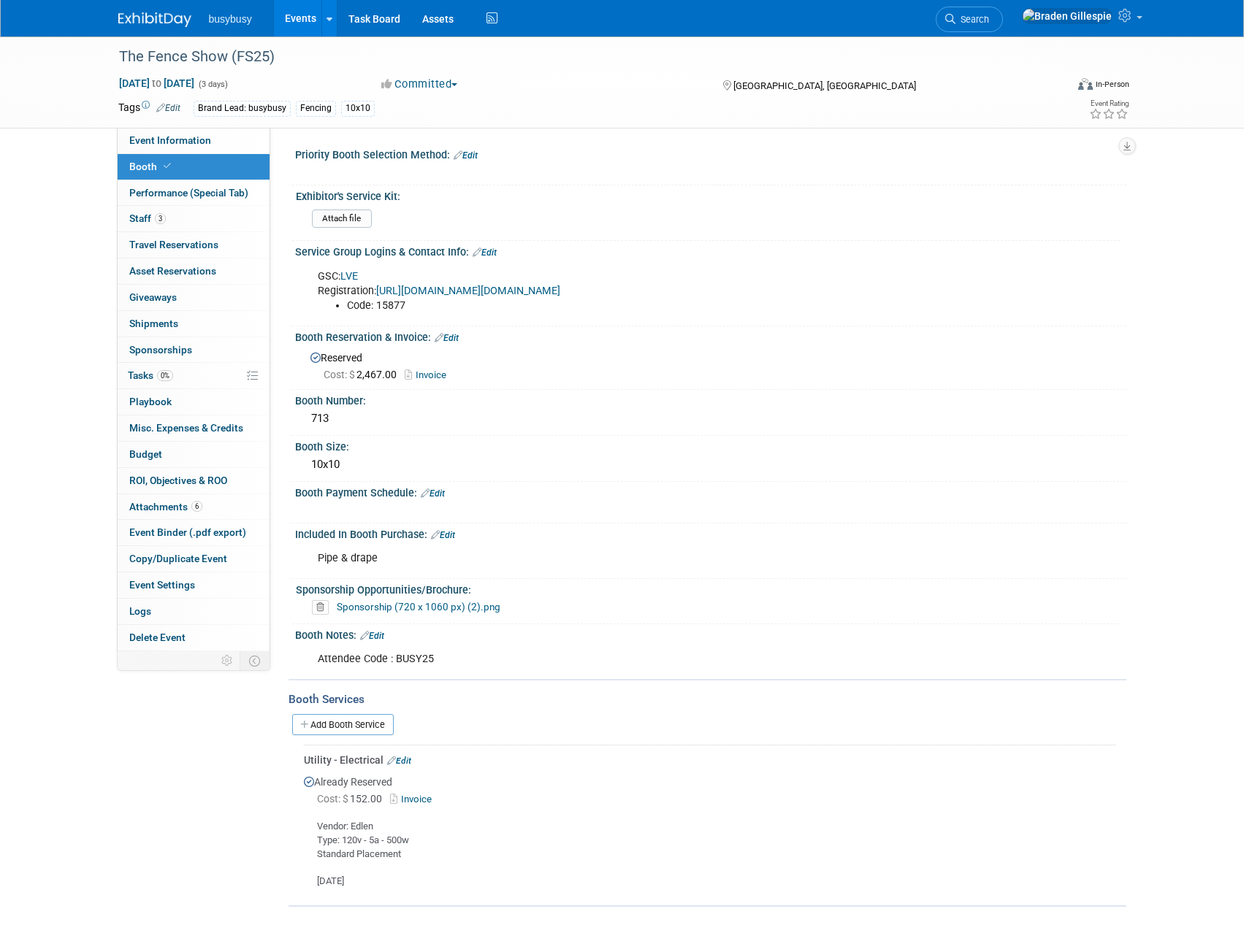
click at [989, 22] on span "Search" at bounding box center [972, 19] width 33 height 11
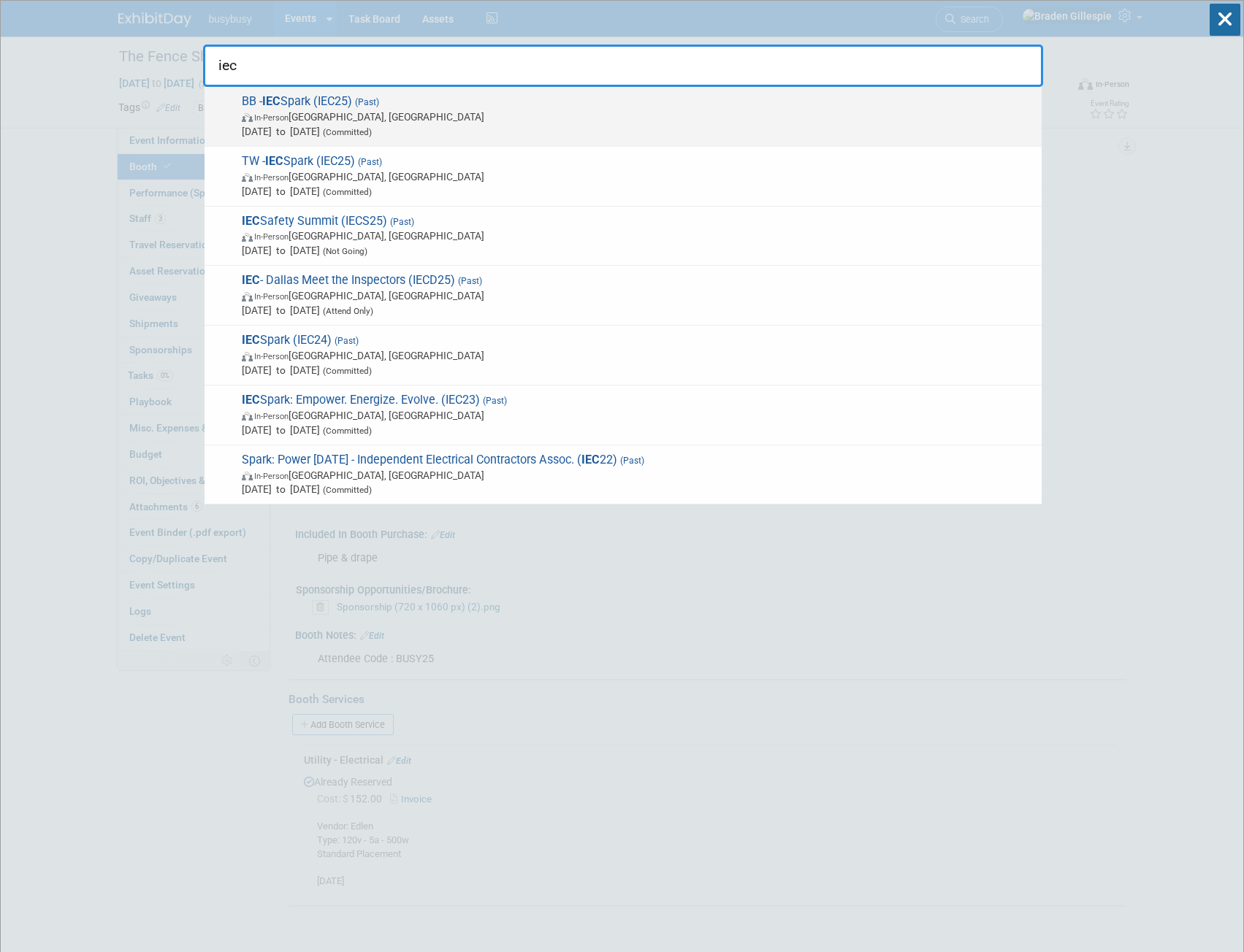
type input "iec"
click at [564, 127] on span "Sep 26, 2025 to Sep 27, 2025 (Committed)" at bounding box center [638, 131] width 793 height 15
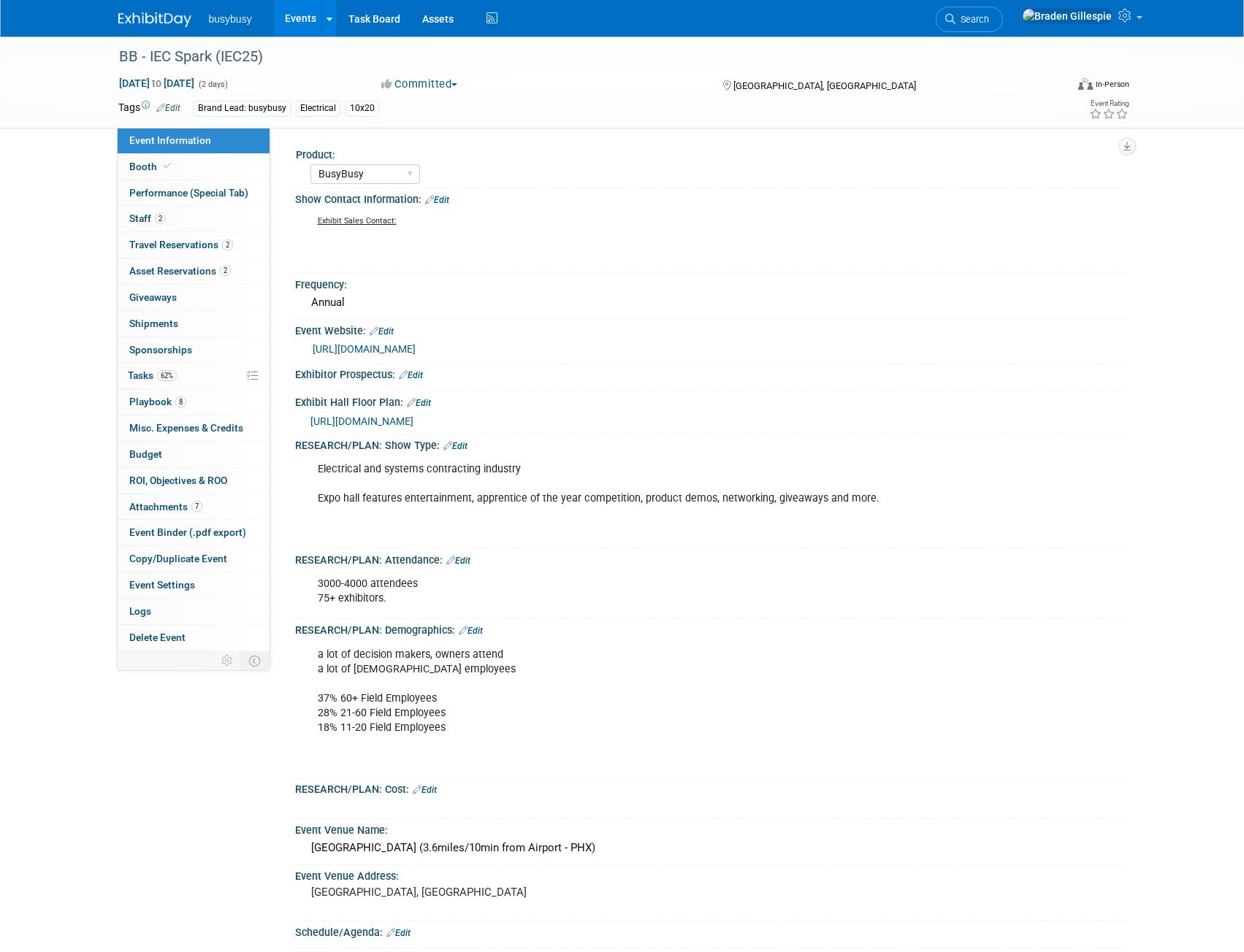
select select "BusyBusy"
click at [145, 172] on span "Booth" at bounding box center [151, 166] width 45 height 11
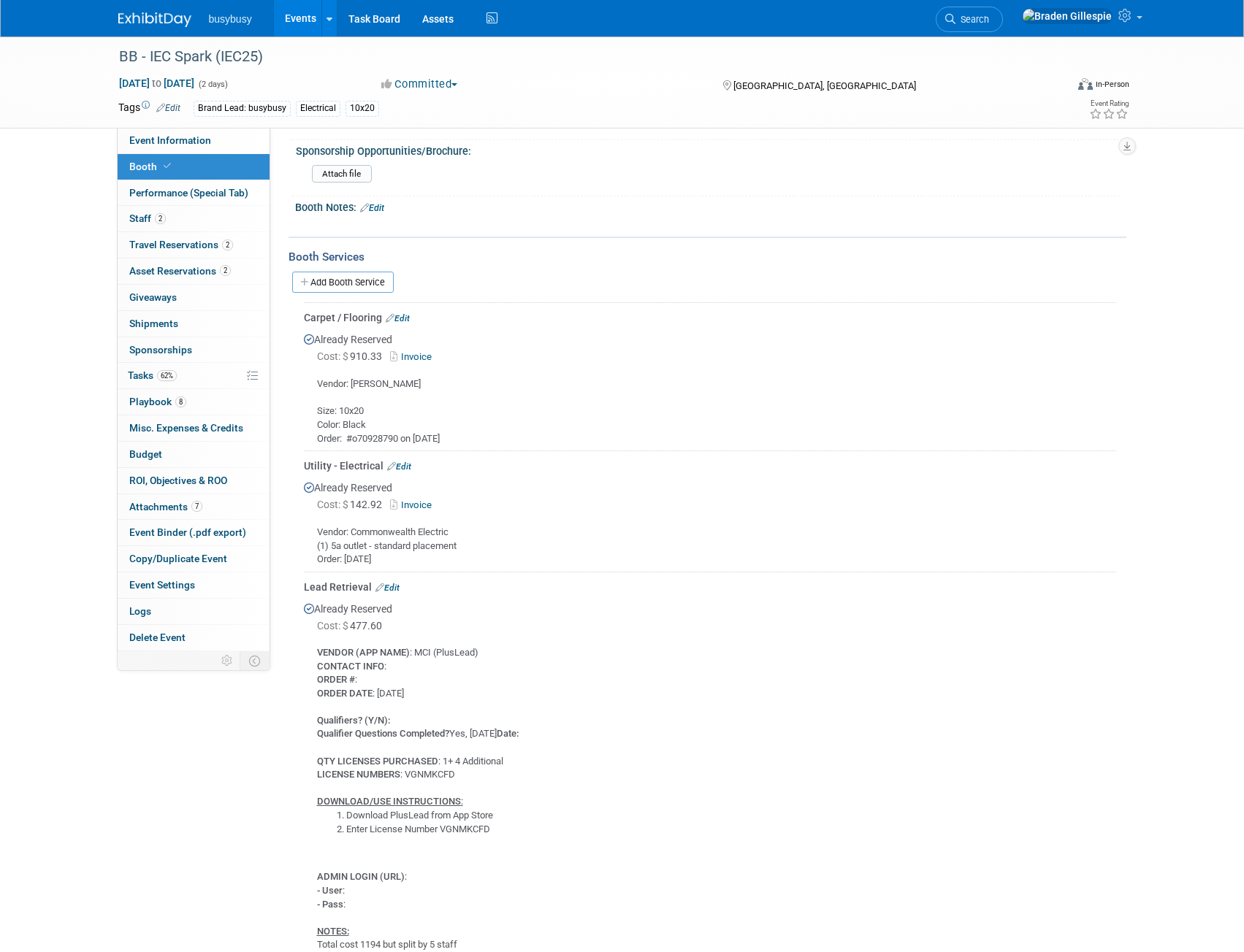
scroll to position [438, 0]
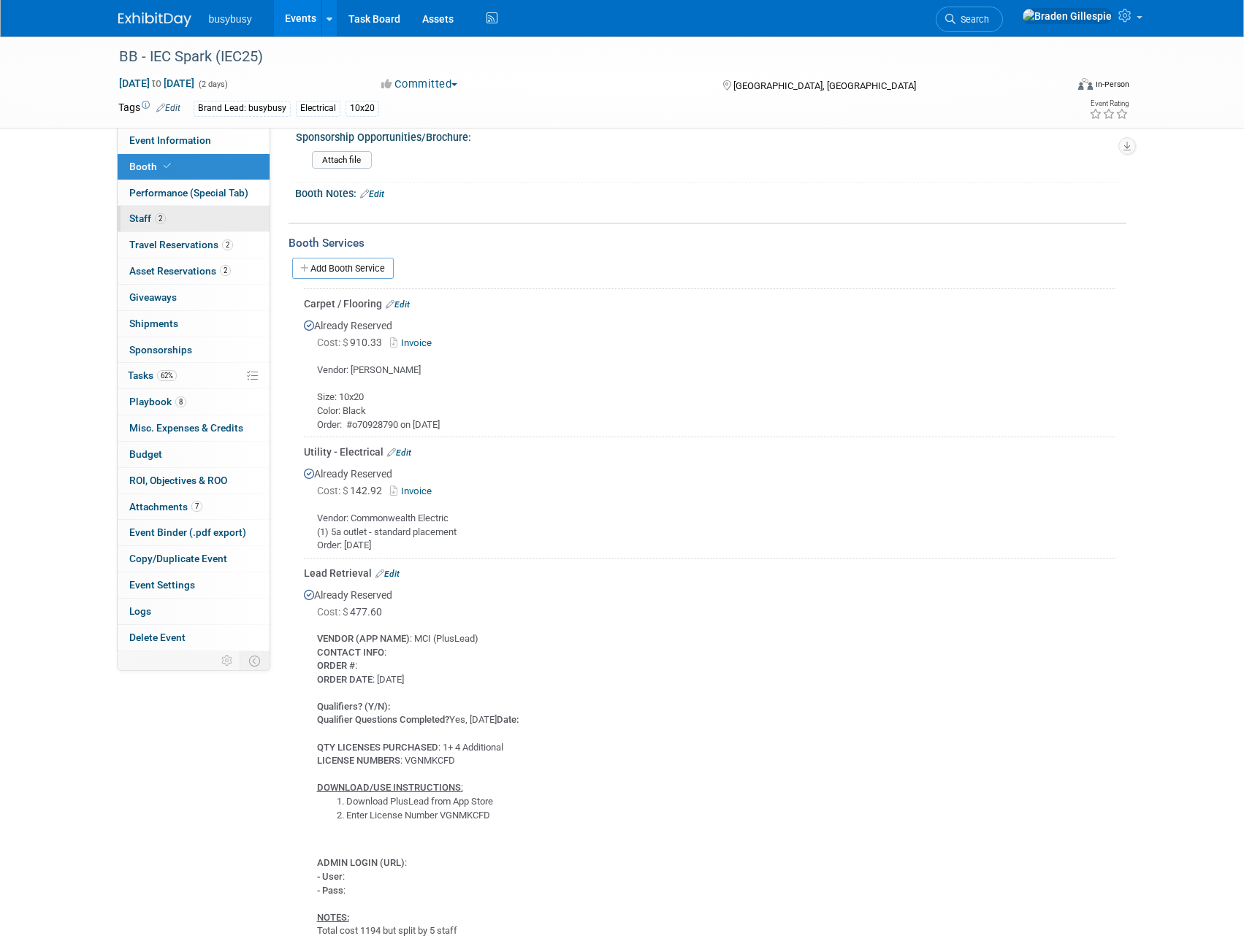
click at [171, 224] on link "2 Staff 2" at bounding box center [193, 218] width 152 height 25
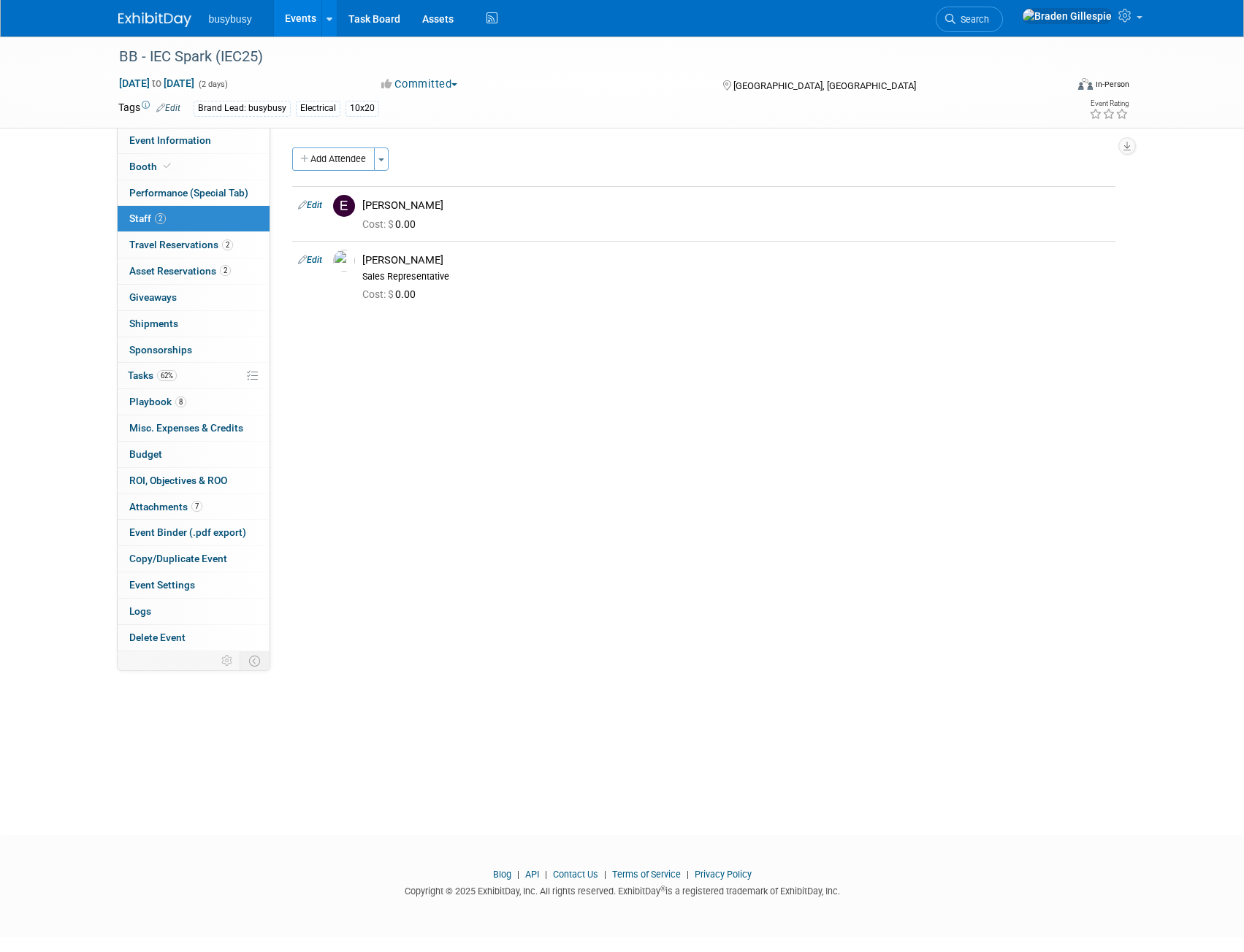
click at [159, 16] on img at bounding box center [154, 19] width 73 height 15
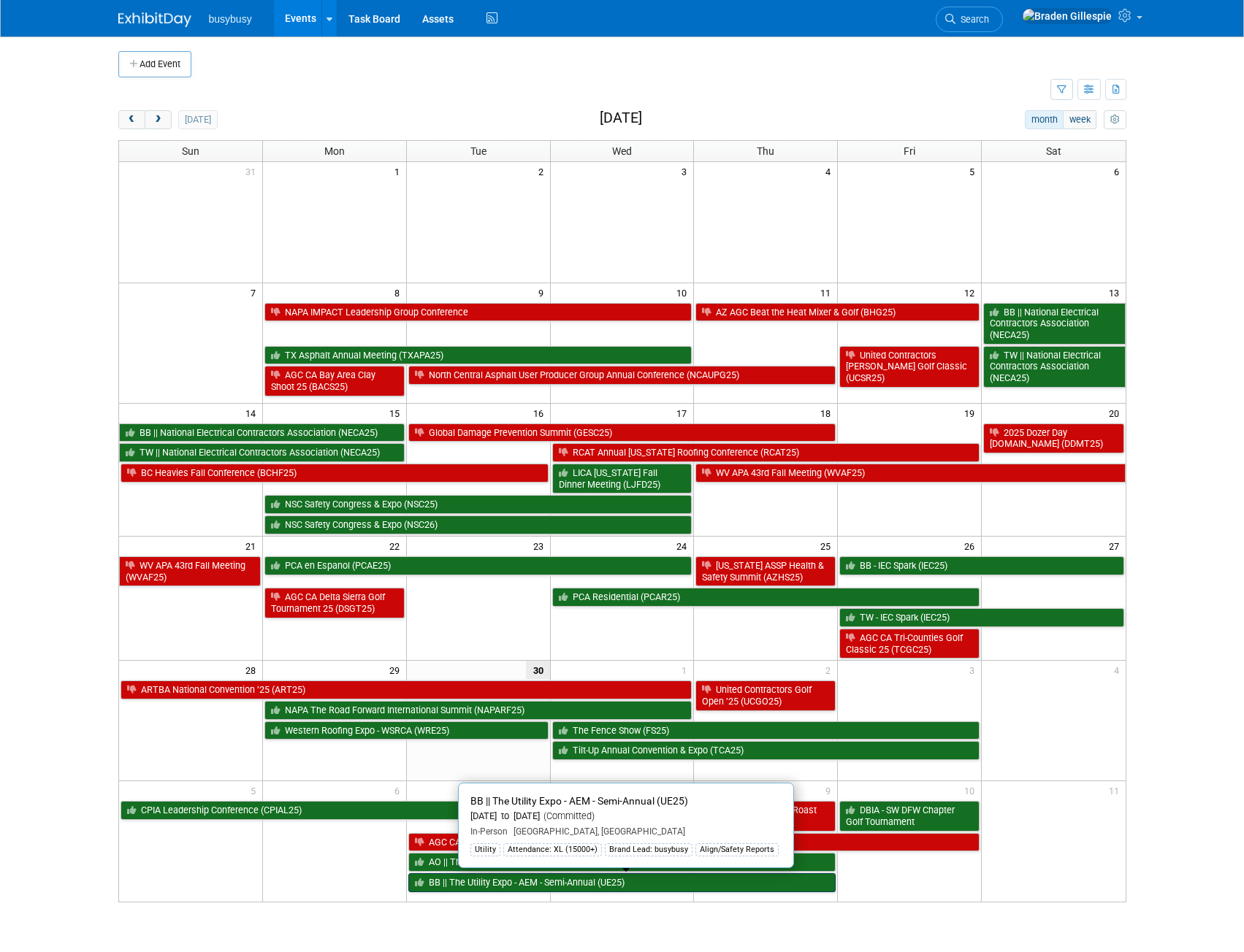
click at [568, 890] on link "BB || The Utility Expo - AEM - Semi-Annual (UE25)" at bounding box center [622, 883] width 428 height 19
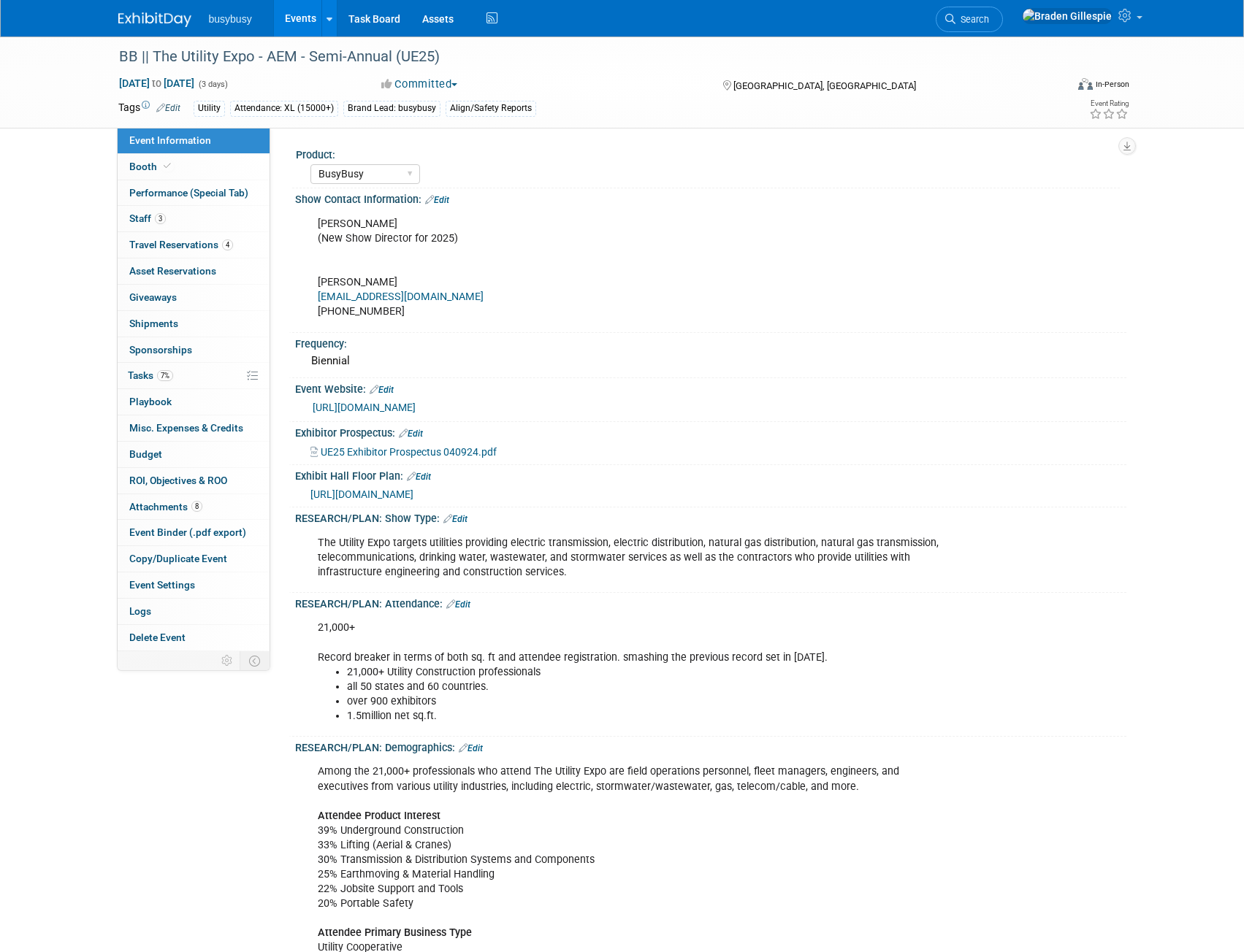
select select "BusyBusy"
select select "Member"
click at [174, 225] on link "3 Staff 3" at bounding box center [193, 218] width 152 height 25
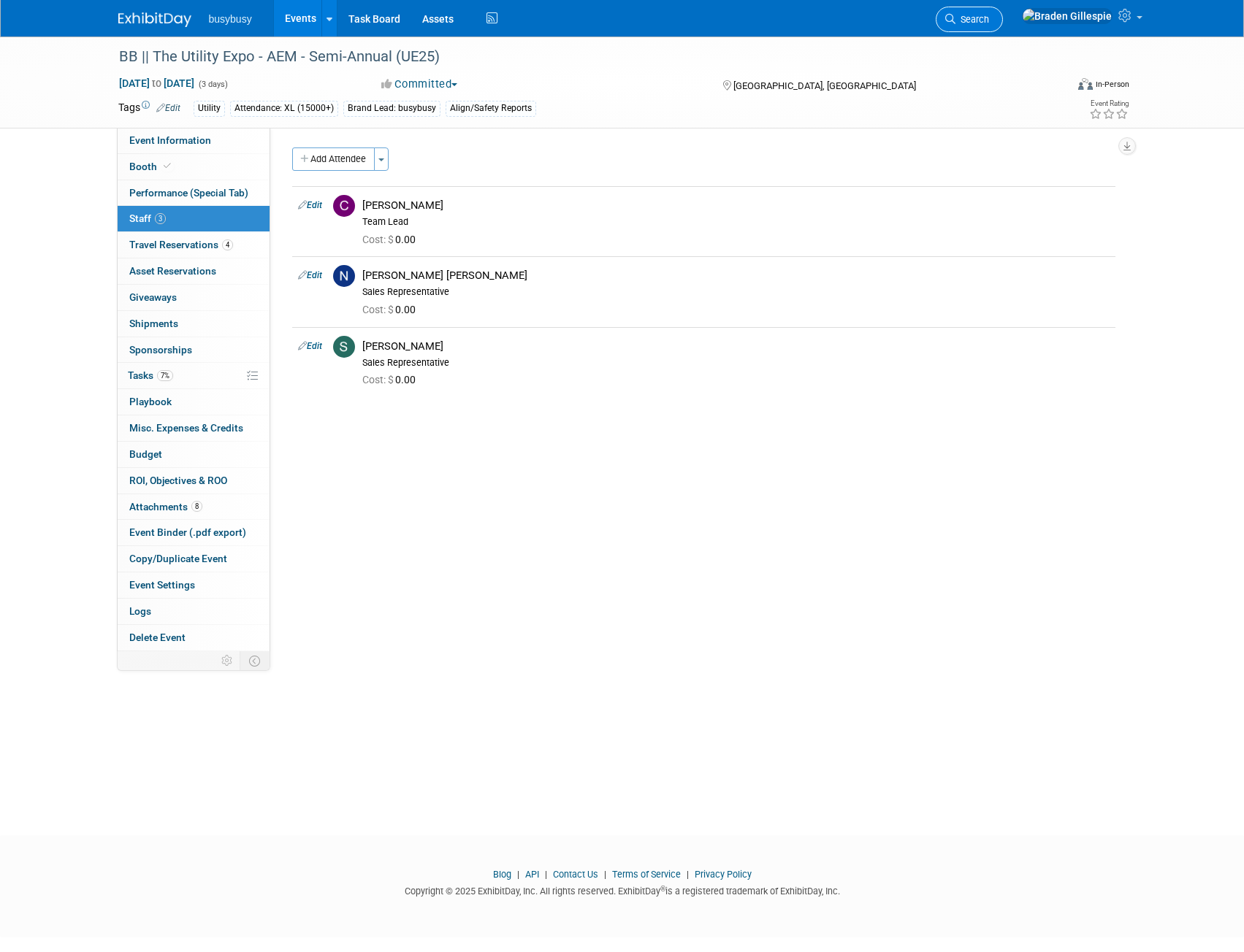
click at [989, 17] on span "Search" at bounding box center [972, 19] width 33 height 11
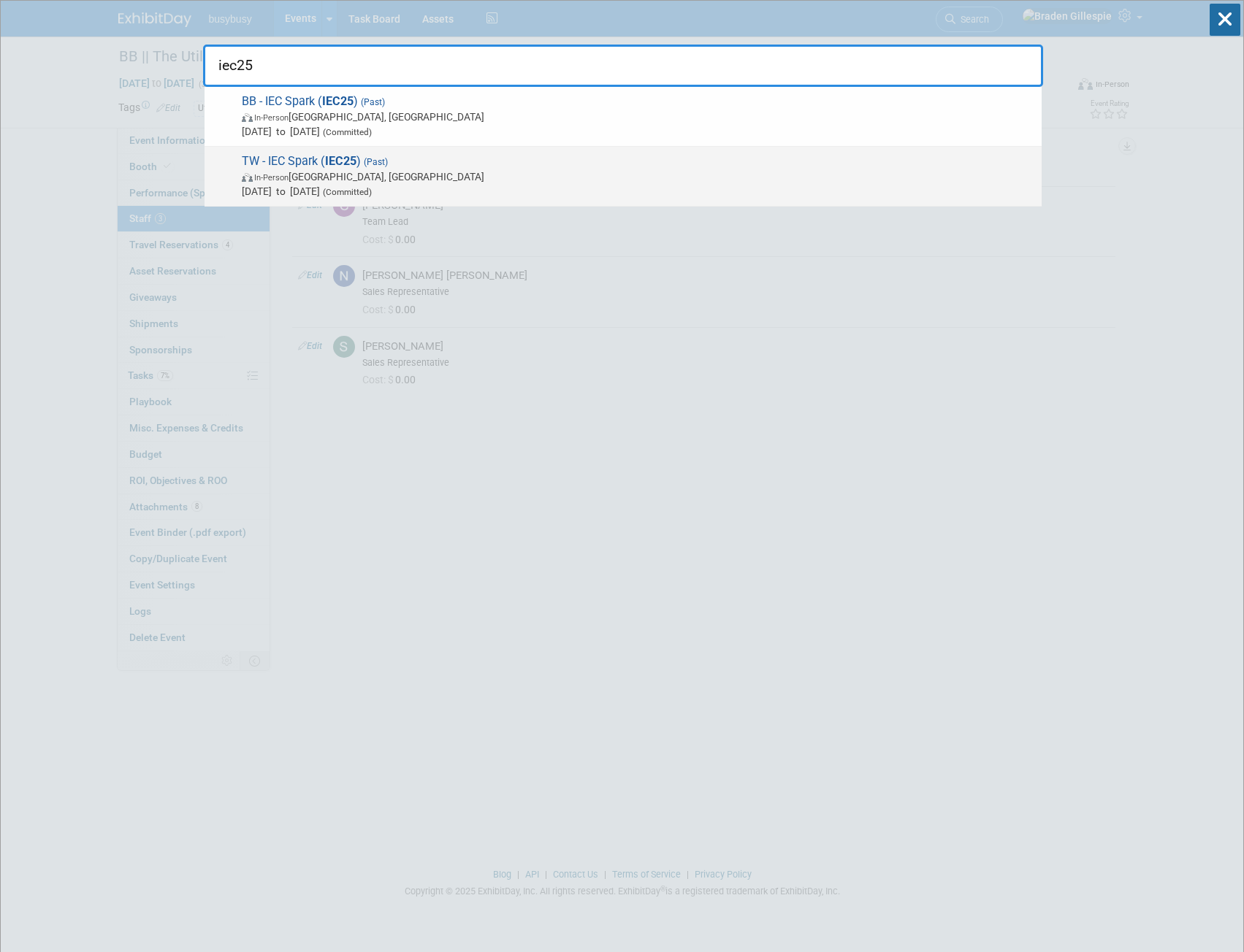
type input "iec25"
click at [349, 177] on span "In-Person Phoenix, AZ" at bounding box center [638, 176] width 793 height 15
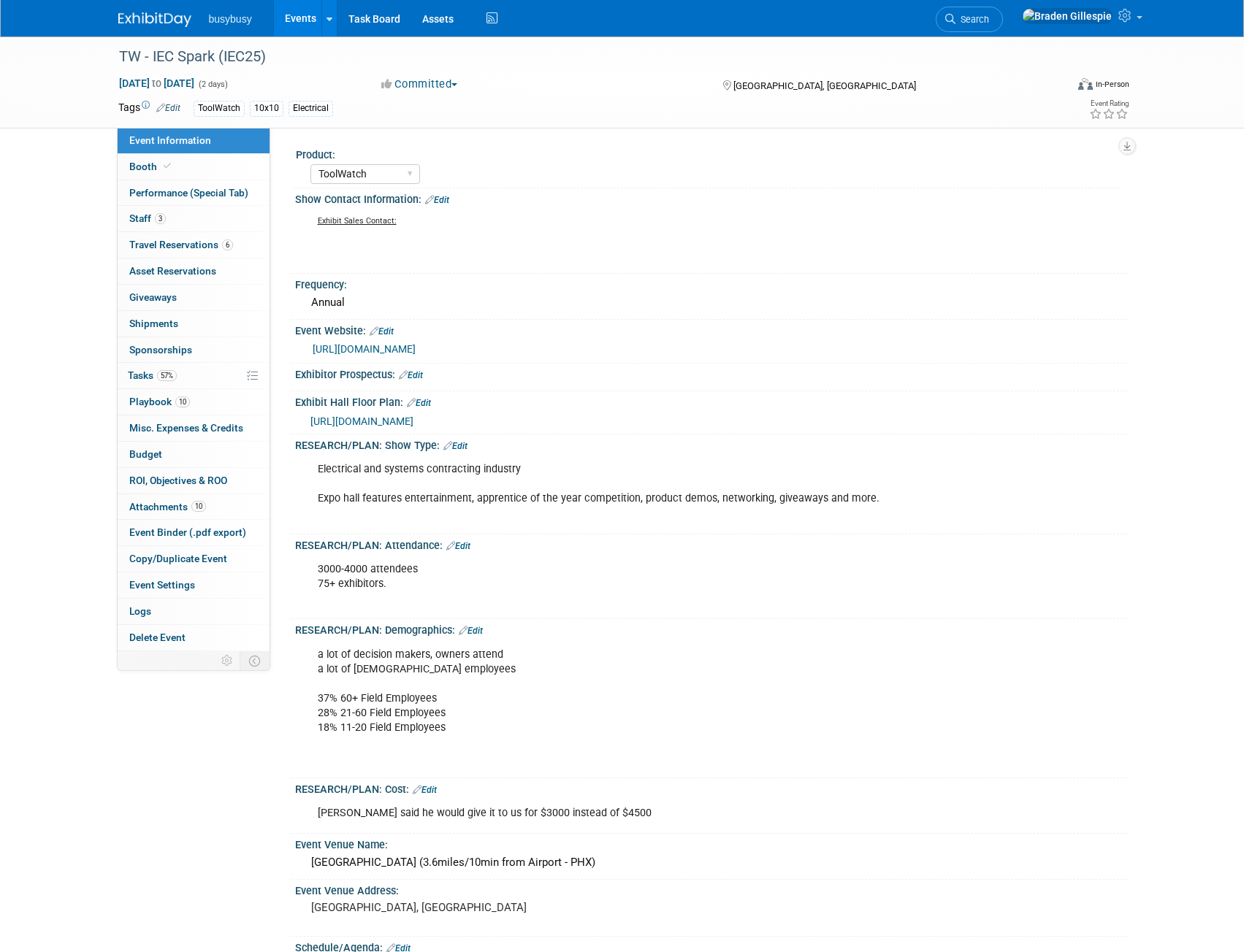
select select "ToolWatch"
click at [167, 173] on link "Booth" at bounding box center [193, 167] width 152 height 25
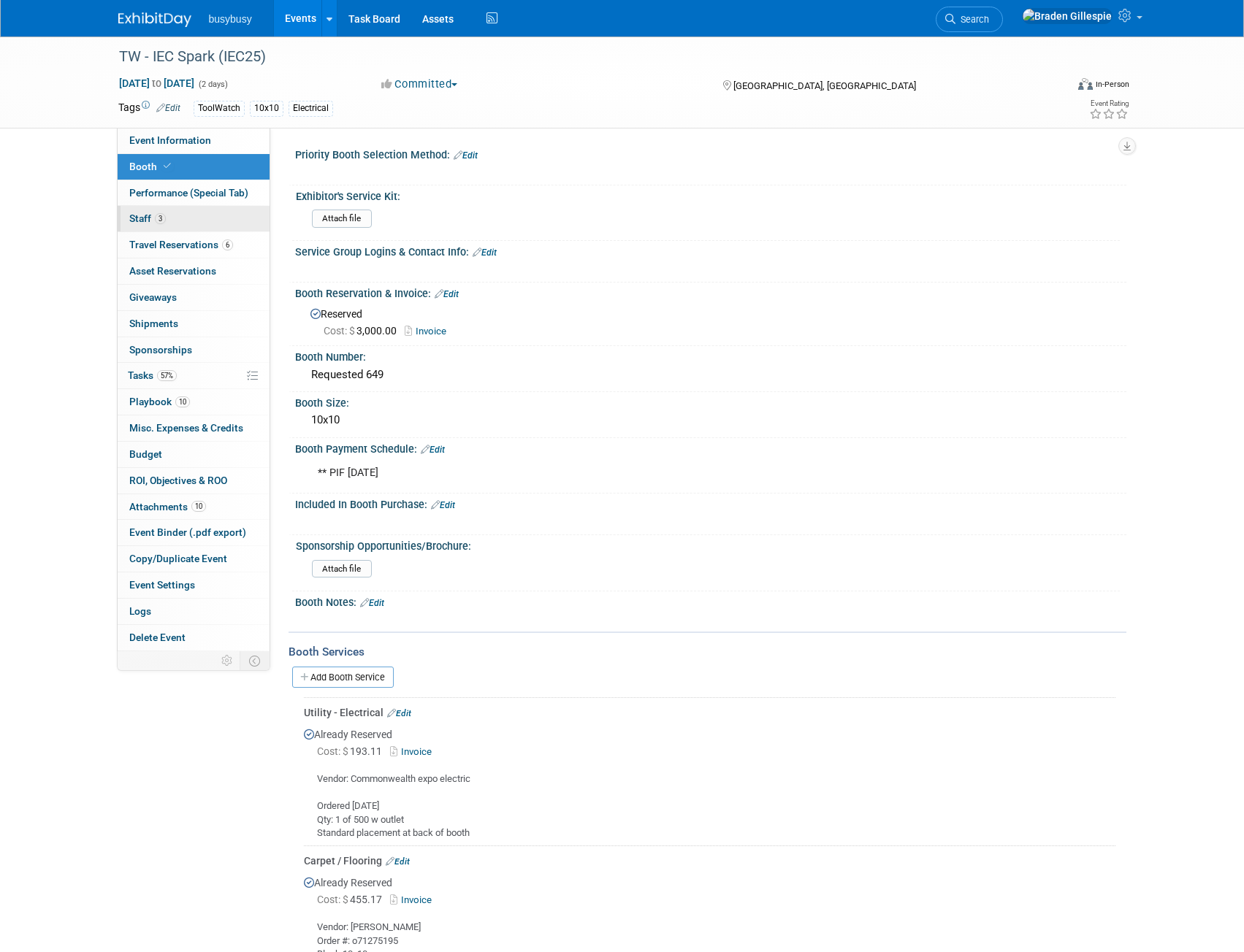
click at [196, 217] on link "3 Staff 3" at bounding box center [193, 218] width 152 height 25
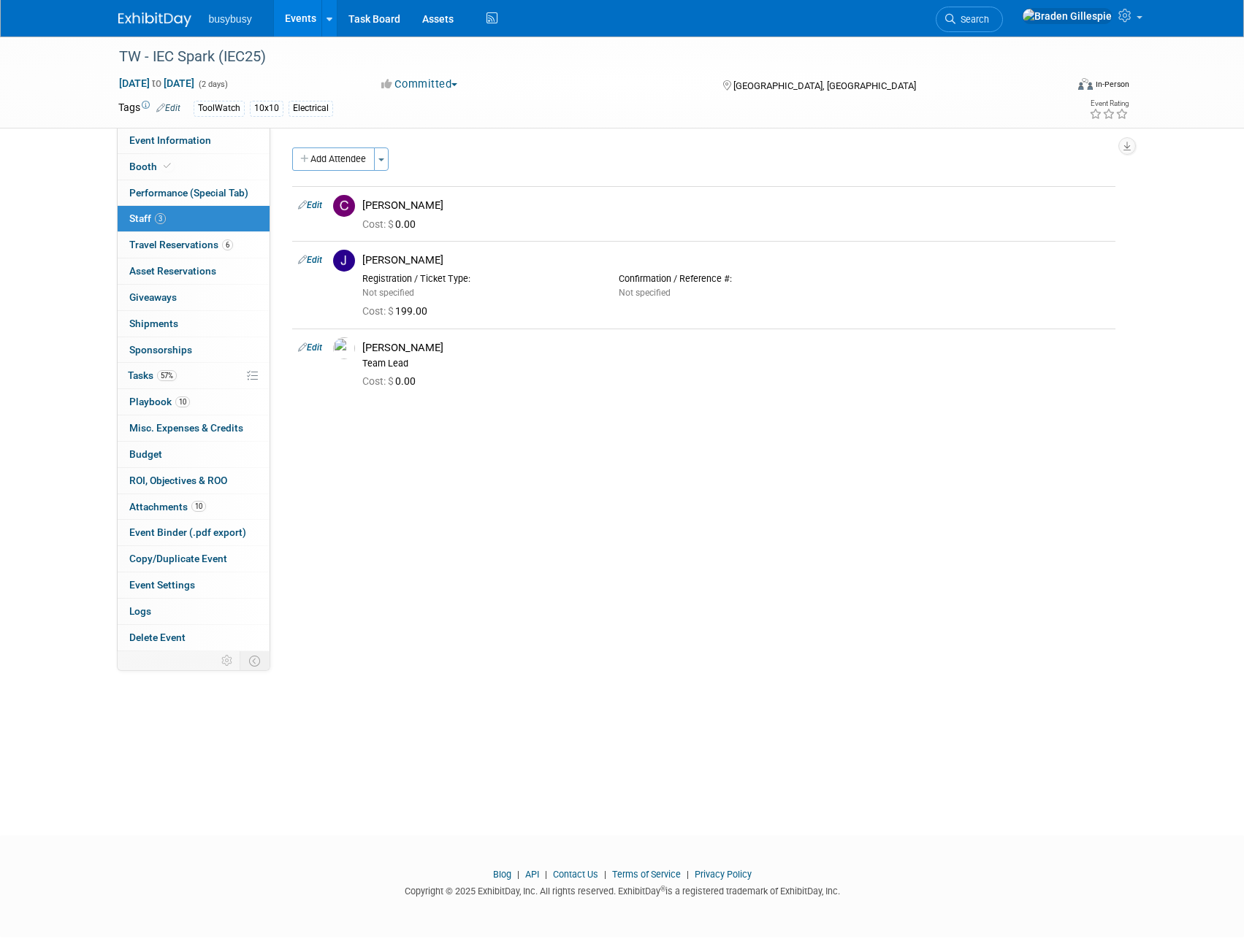
click at [160, 13] on img at bounding box center [154, 19] width 73 height 15
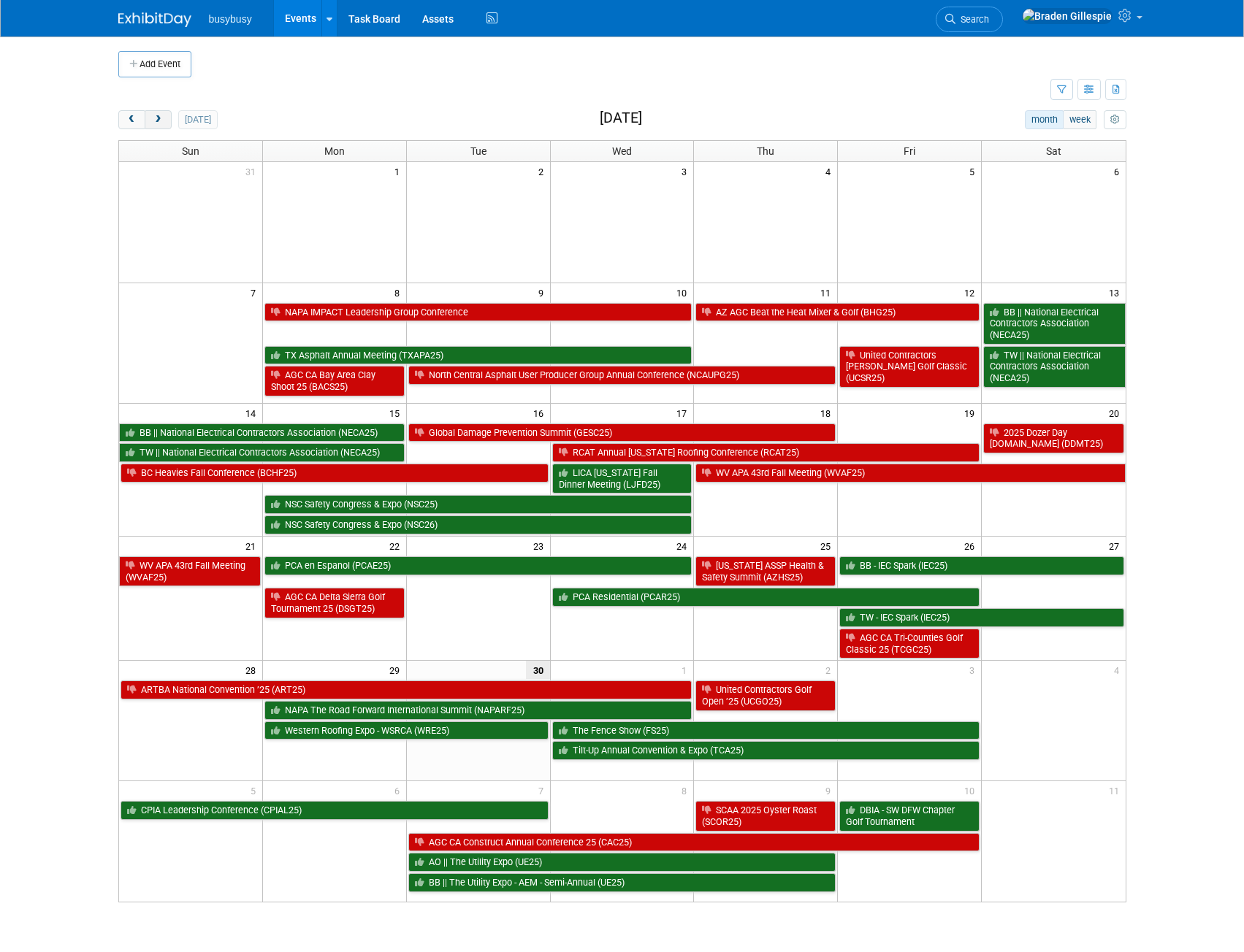
click at [152, 125] on button "next" at bounding box center [158, 120] width 27 height 19
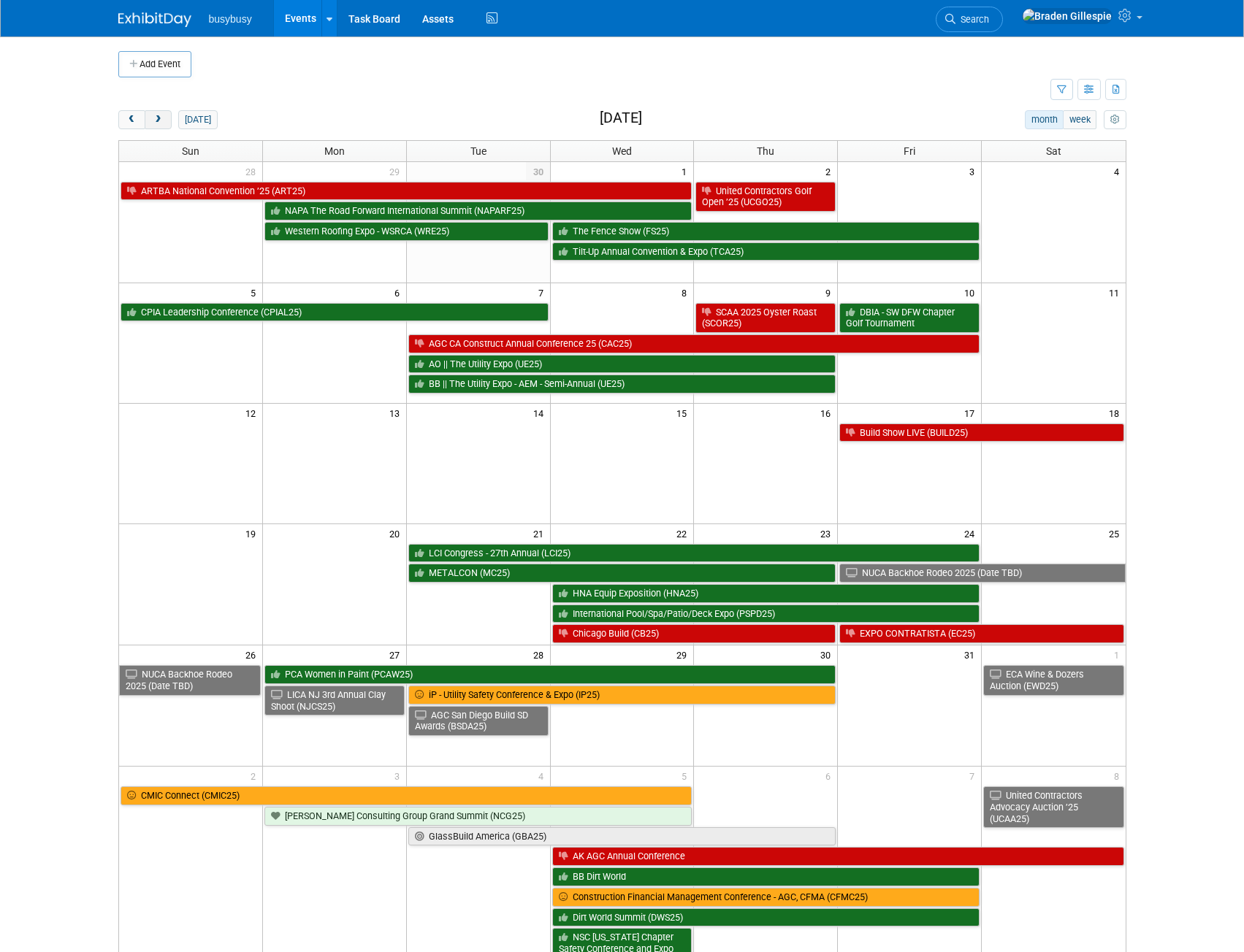
click at [152, 125] on button "next" at bounding box center [158, 120] width 27 height 19
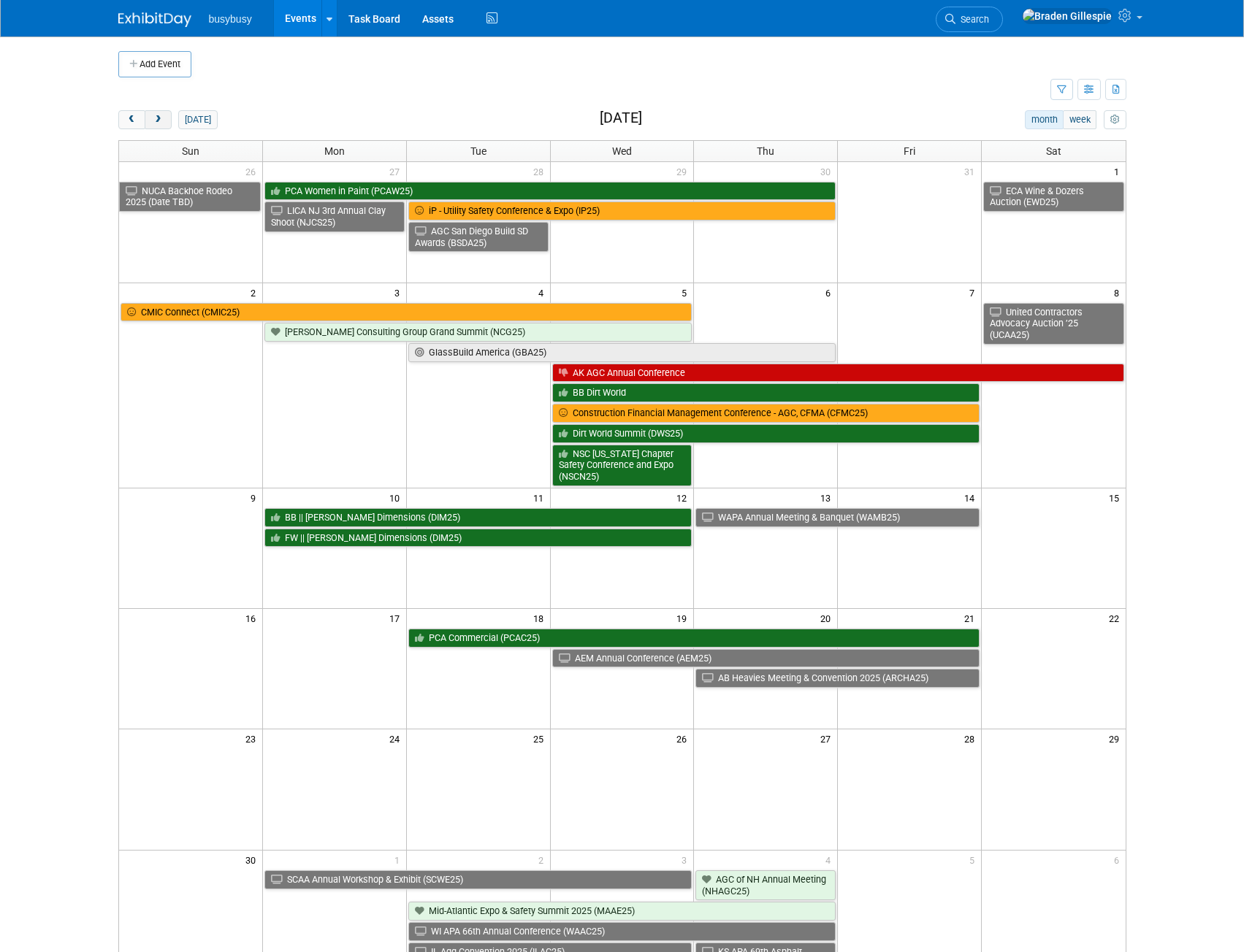
click at [152, 125] on button "next" at bounding box center [158, 120] width 27 height 19
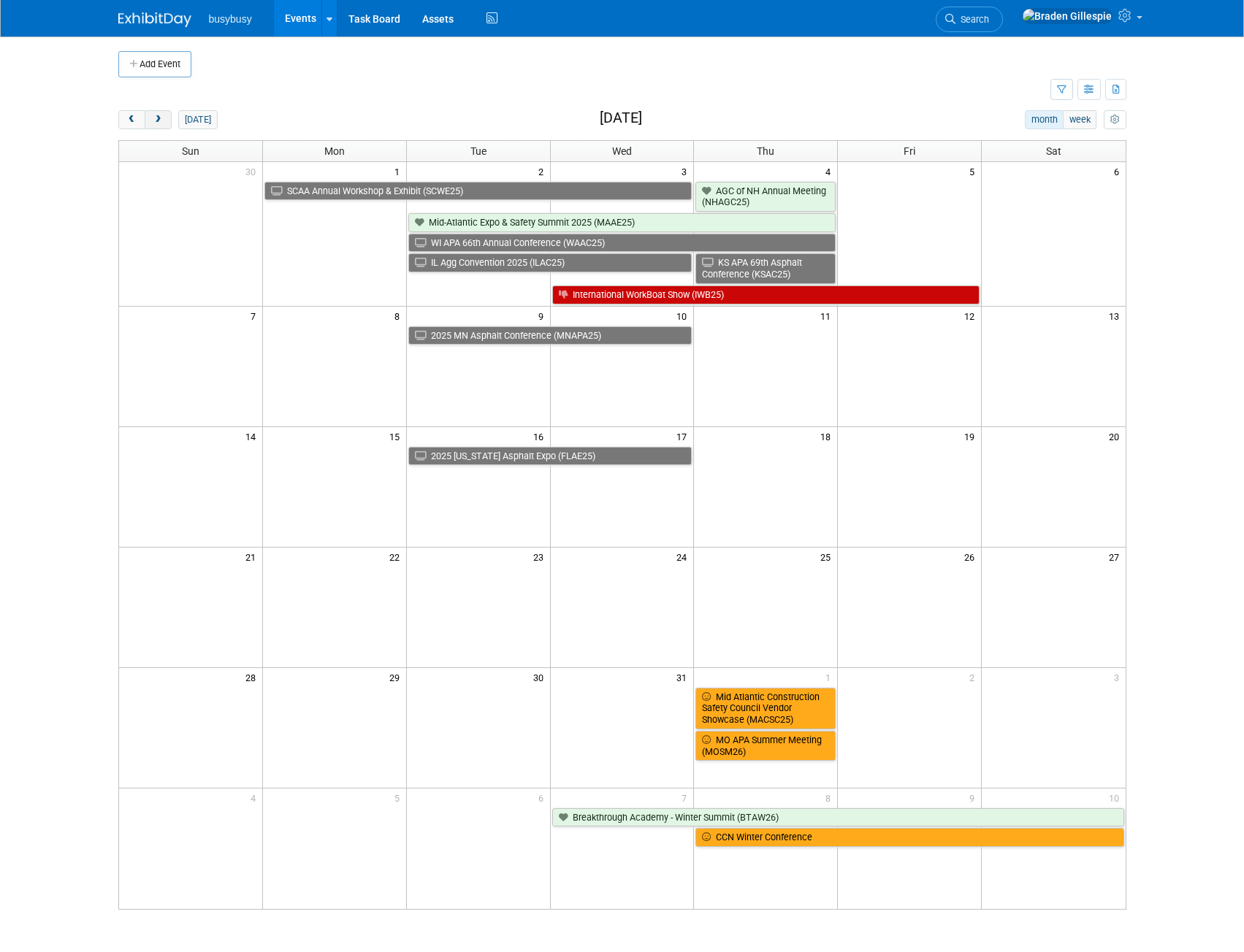
click at [152, 125] on button "next" at bounding box center [158, 120] width 27 height 19
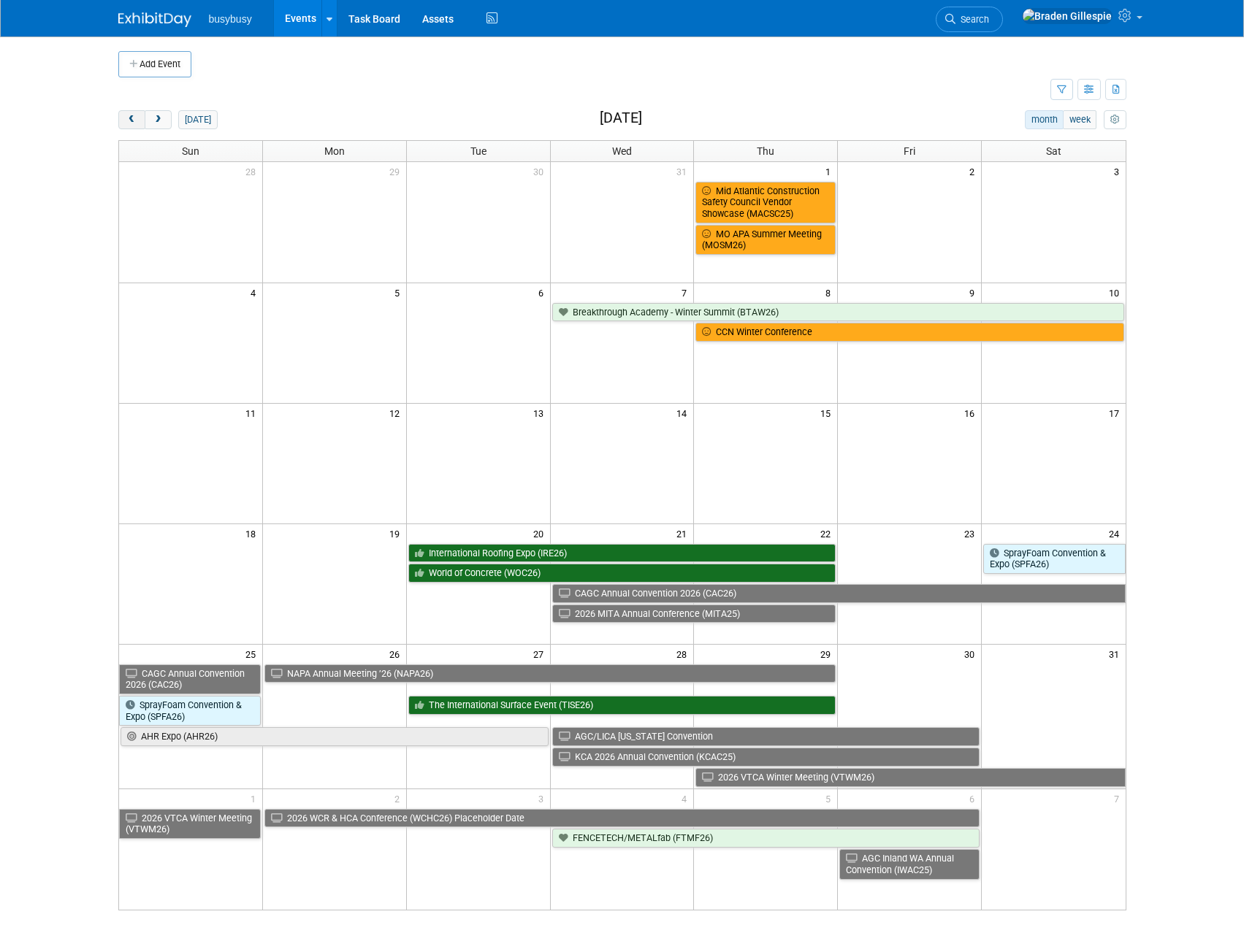
click at [131, 122] on span "prev" at bounding box center [132, 120] width 11 height 10
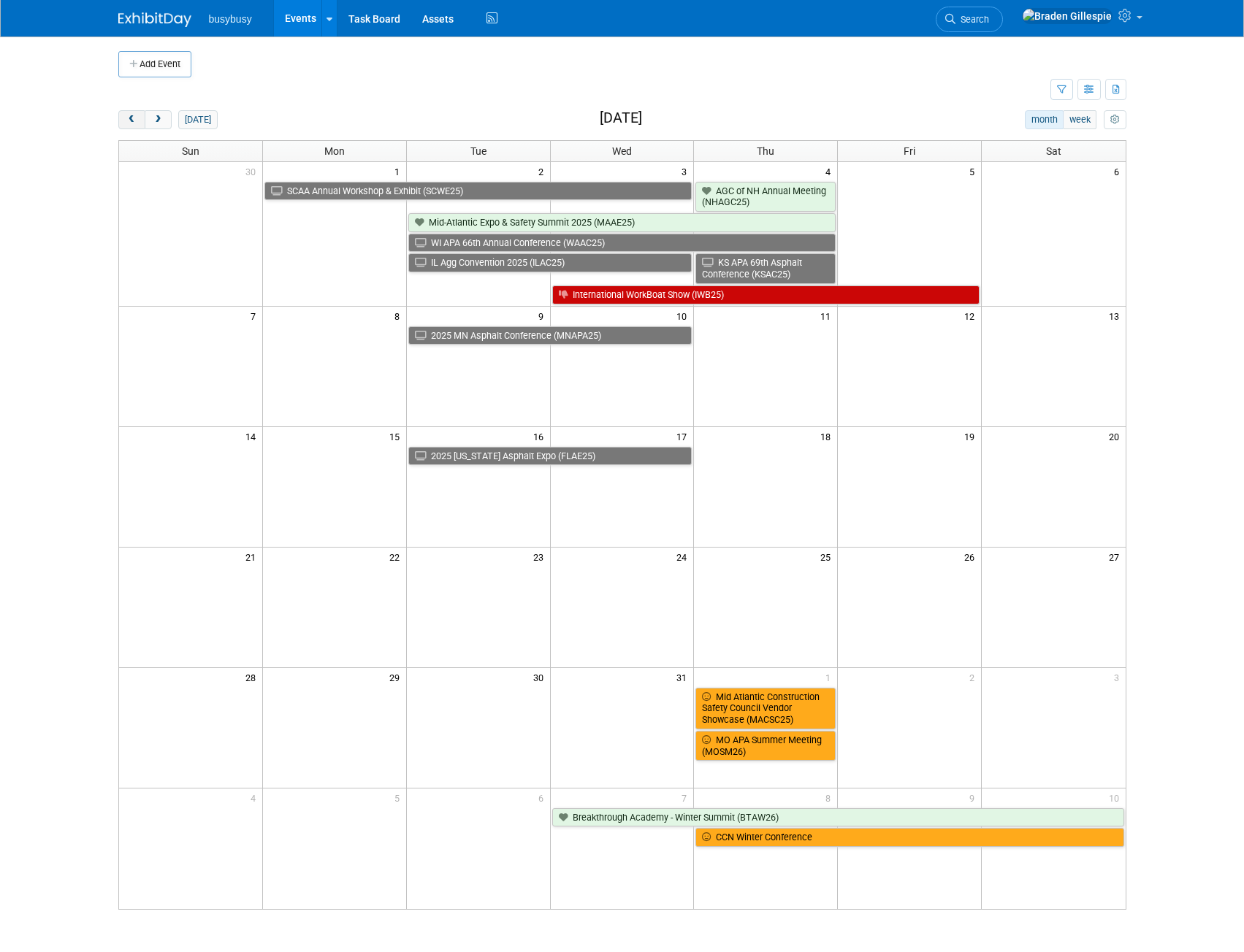
click at [131, 122] on span "prev" at bounding box center [132, 120] width 11 height 10
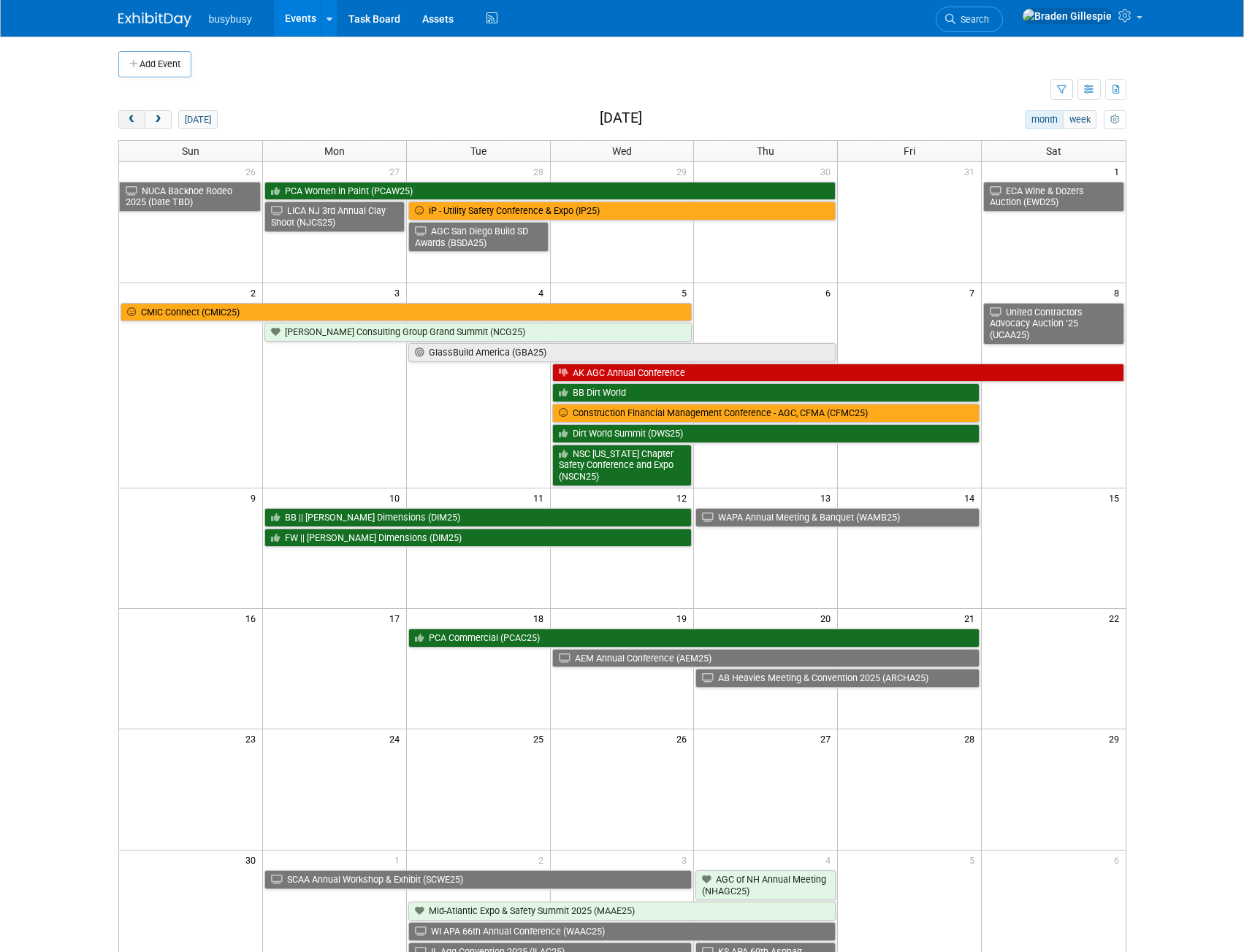
click at [131, 122] on span "prev" at bounding box center [132, 120] width 11 height 10
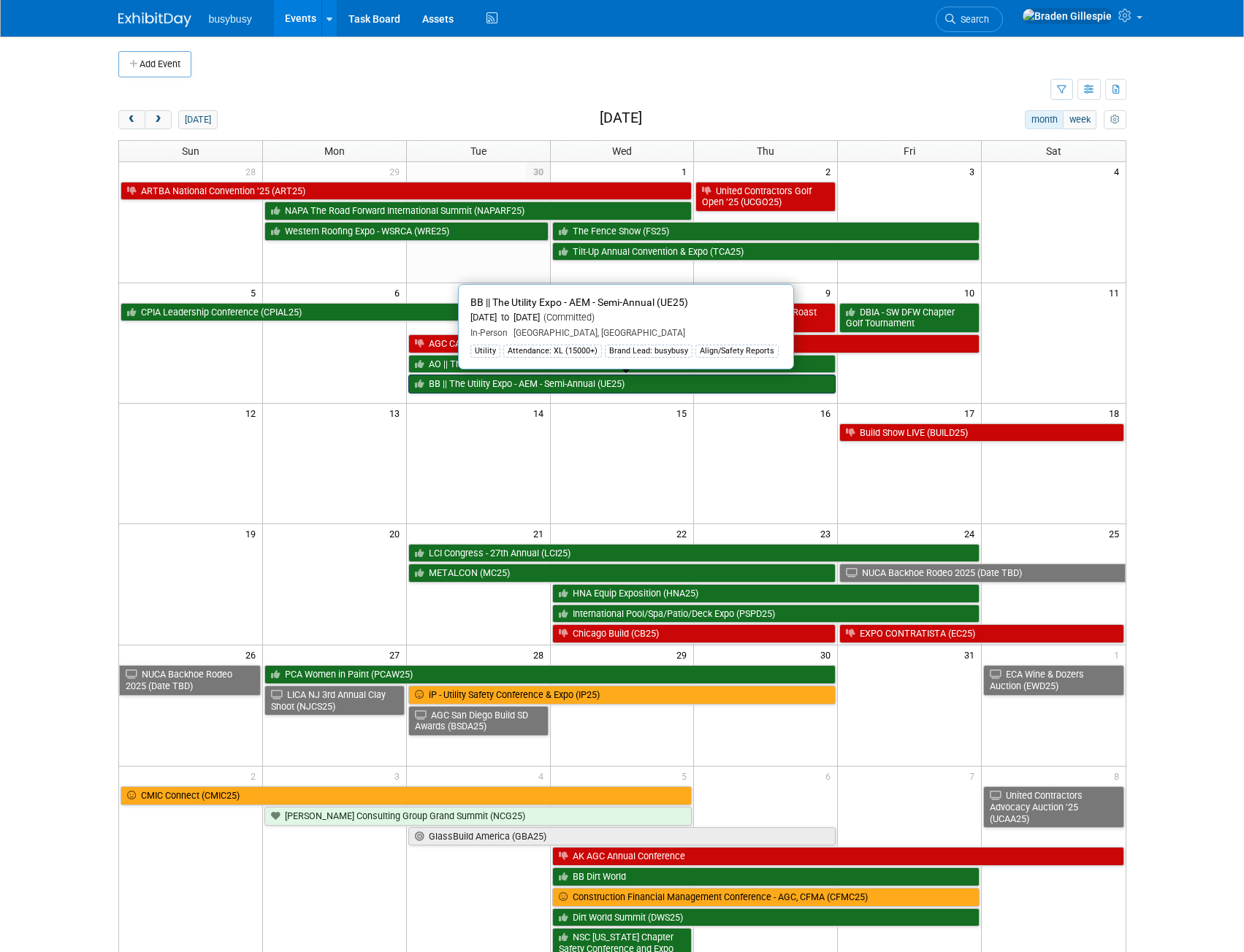
click at [563, 379] on link "BB || The Utility Expo - AEM - Semi-Annual (UE25)" at bounding box center [622, 384] width 428 height 19
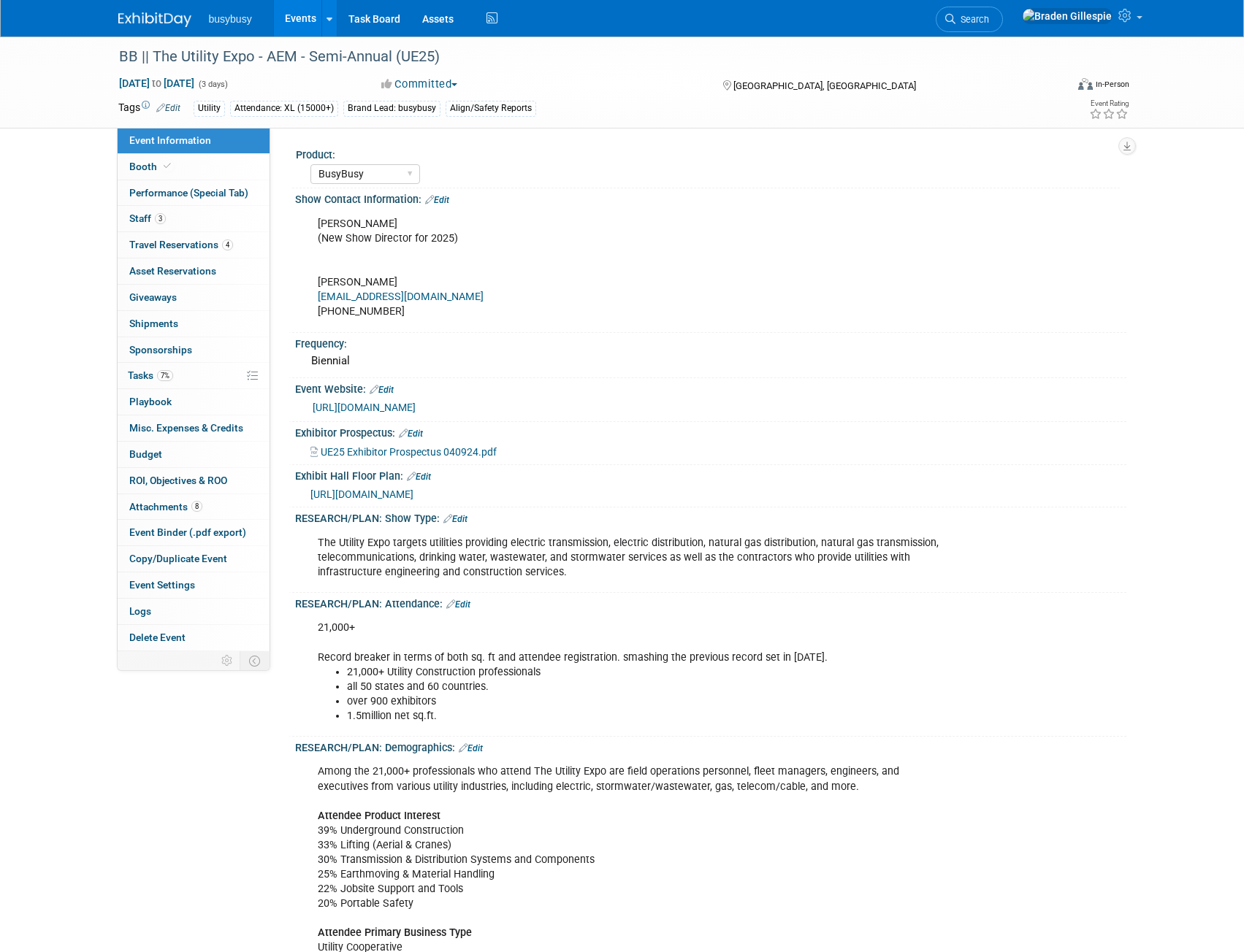
select select "BusyBusy"
select select "Member"
click at [187, 240] on span "Travel Reservations 4" at bounding box center [181, 244] width 103 height 11
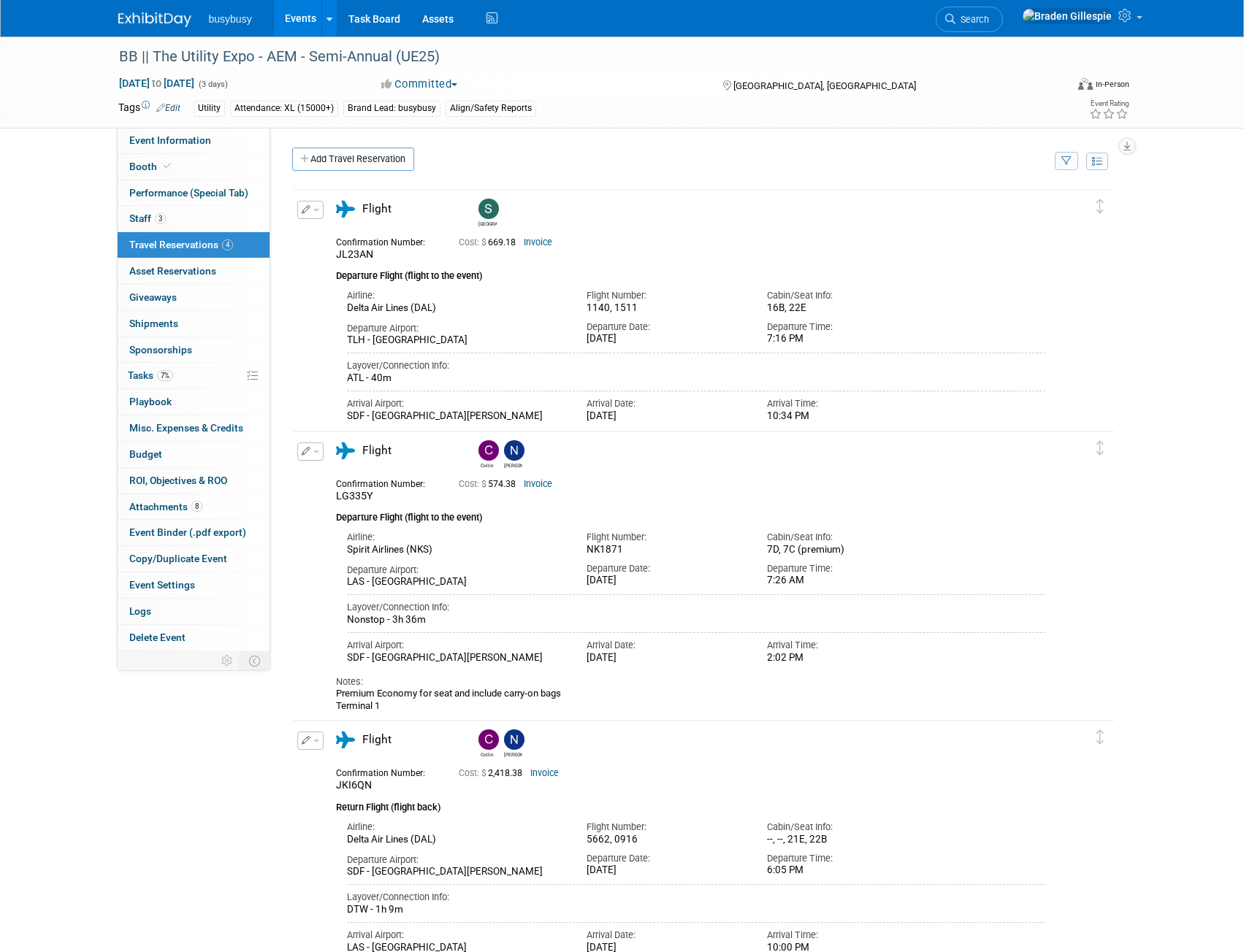
click at [160, 21] on img at bounding box center [154, 19] width 73 height 15
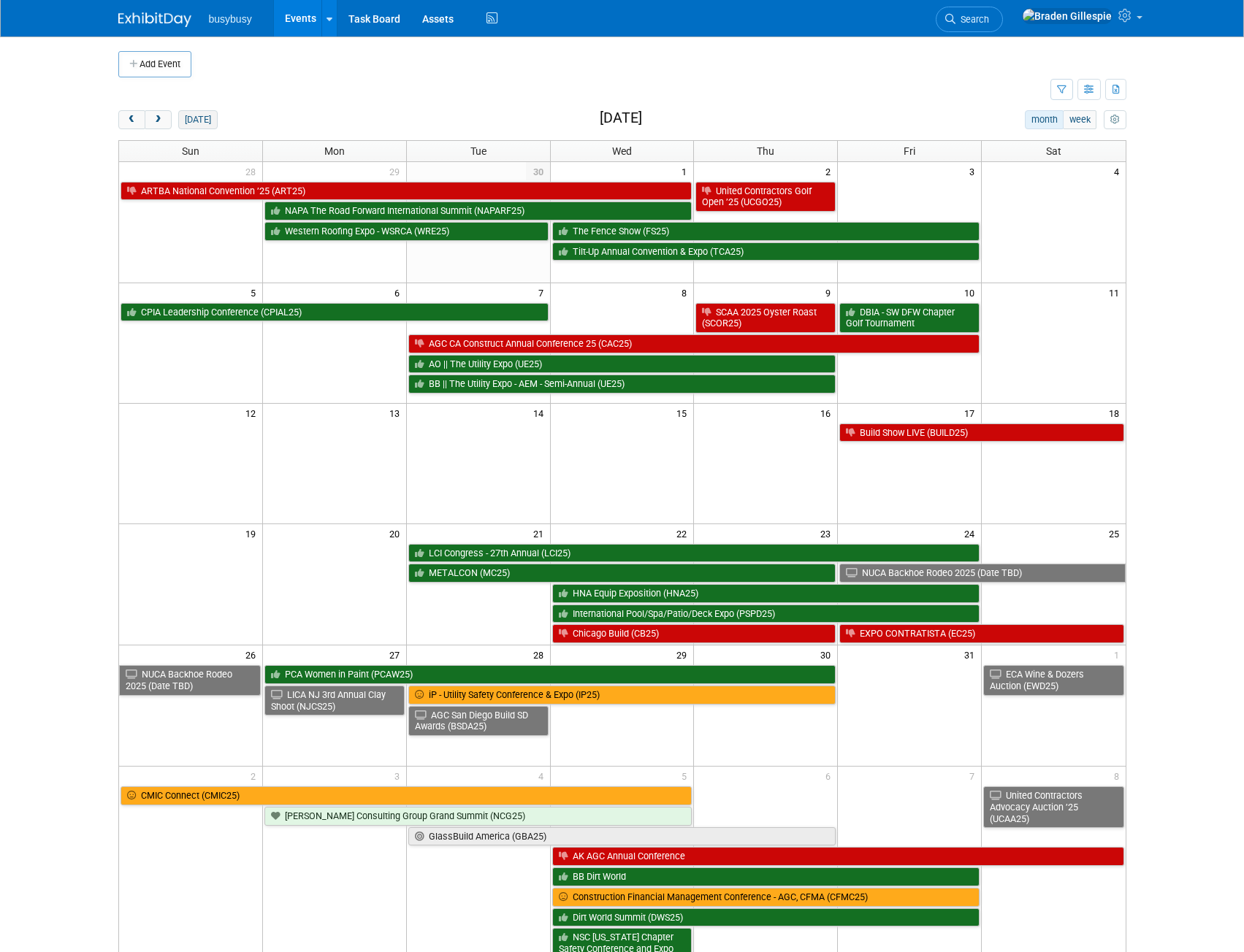
click at [199, 118] on button "[DATE]" at bounding box center [197, 120] width 39 height 19
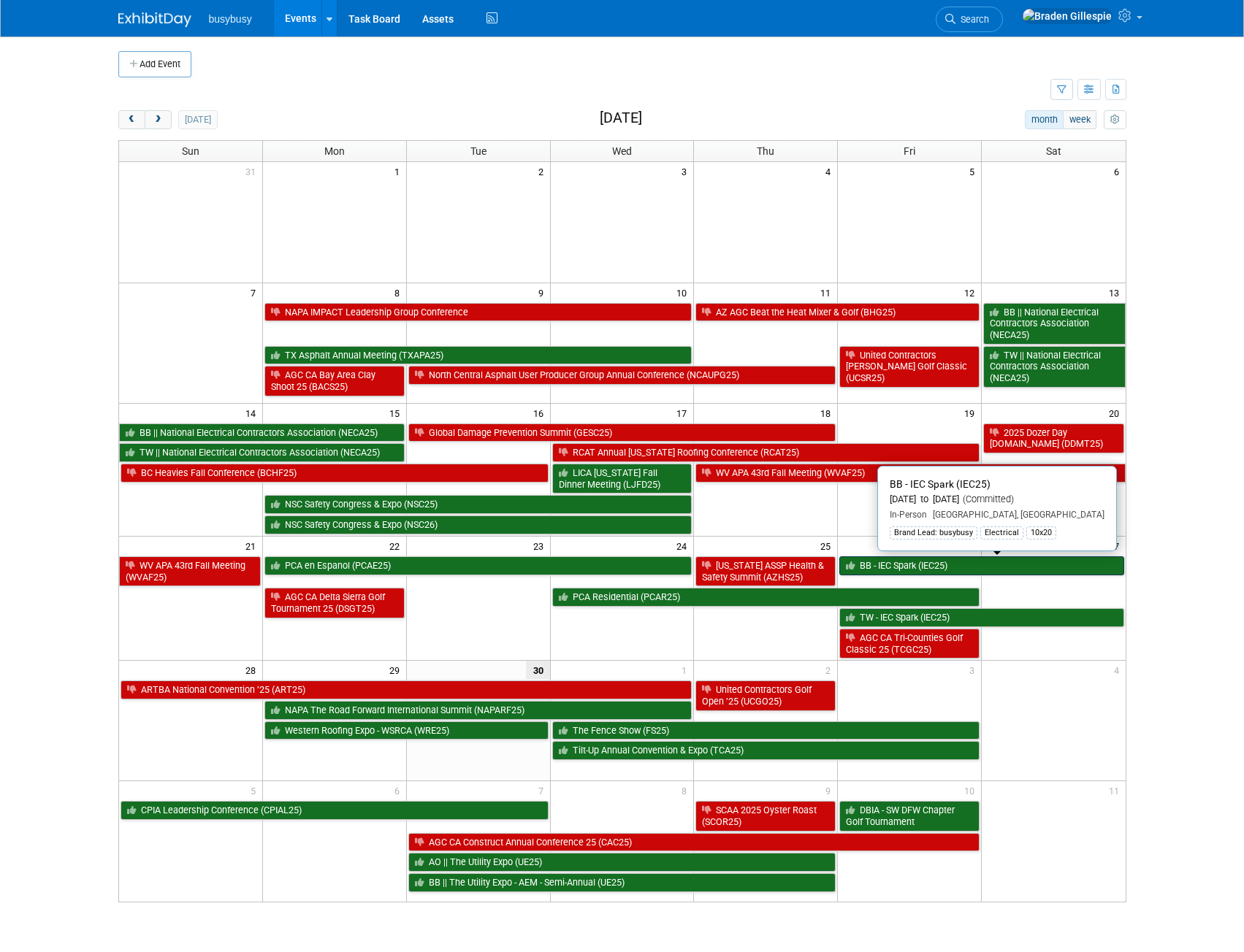
click at [924, 572] on link "BB - IEC Spark (IEC25)" at bounding box center [981, 566] width 284 height 19
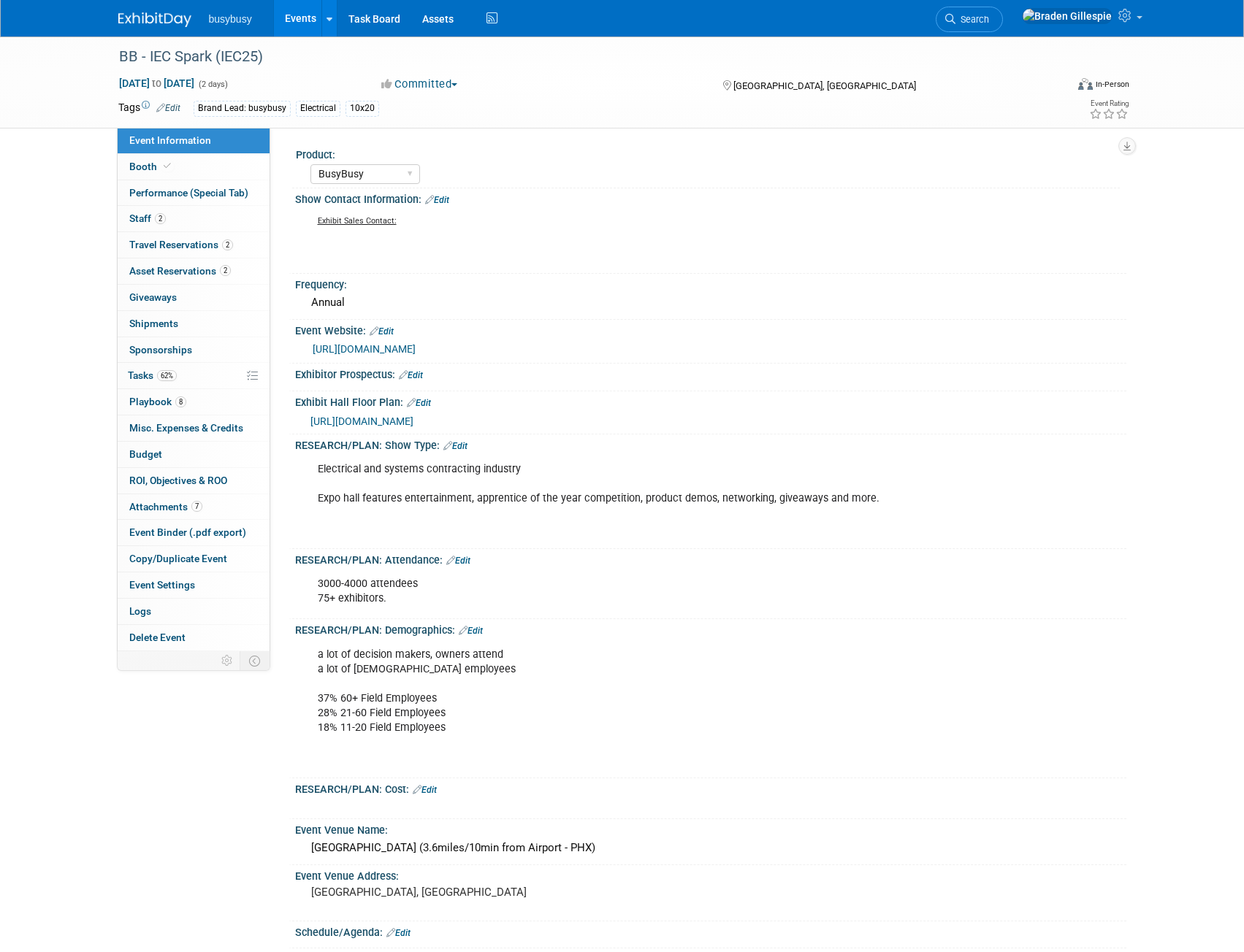
select select "BusyBusy"
click at [206, 245] on span "Travel Reservations 2" at bounding box center [181, 244] width 103 height 11
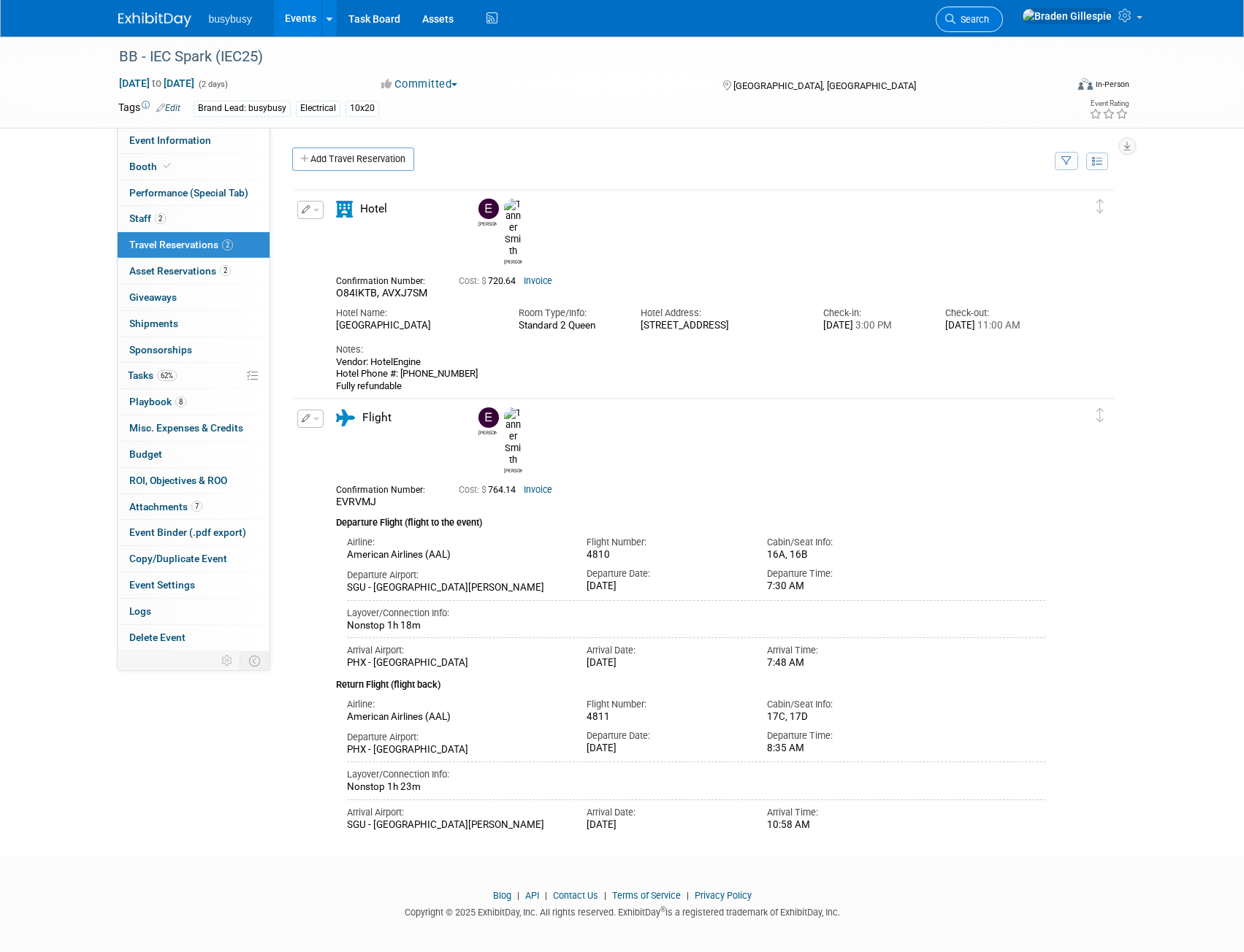
click at [989, 19] on span "Search" at bounding box center [972, 19] width 33 height 11
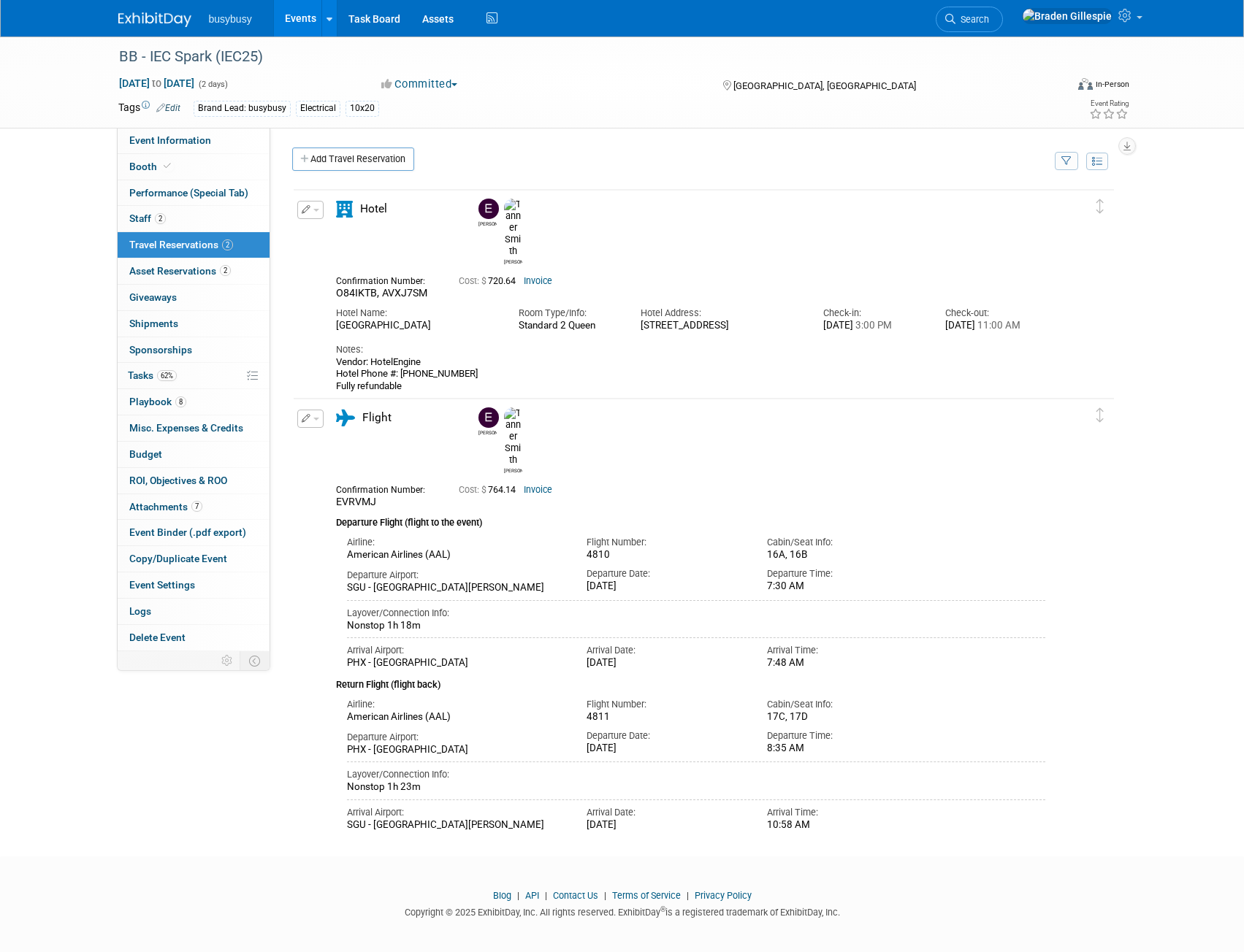
click at [146, 21] on img at bounding box center [154, 19] width 73 height 15
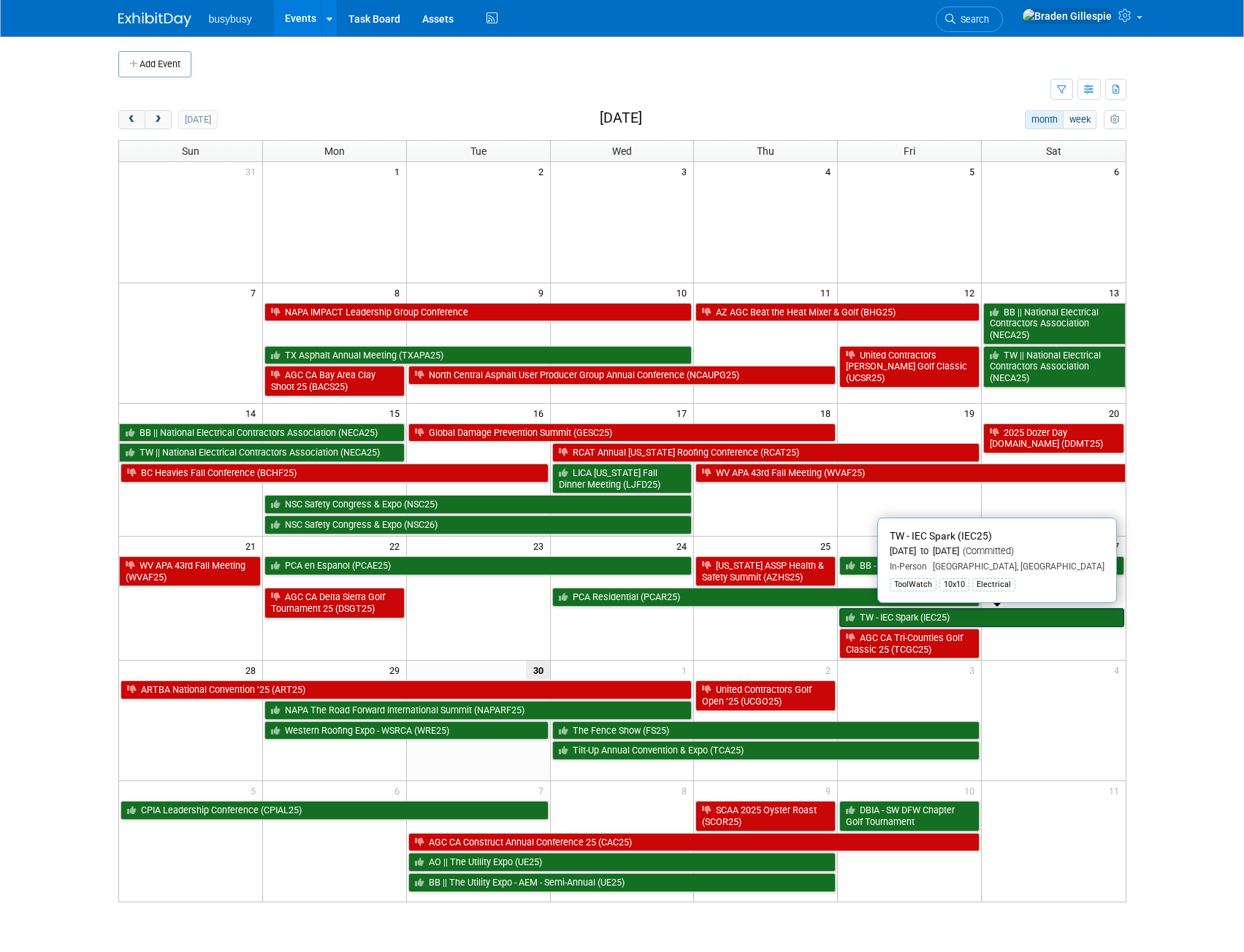
click at [975, 627] on link "TW - IEC Spark (IEC25)" at bounding box center [981, 618] width 284 height 19
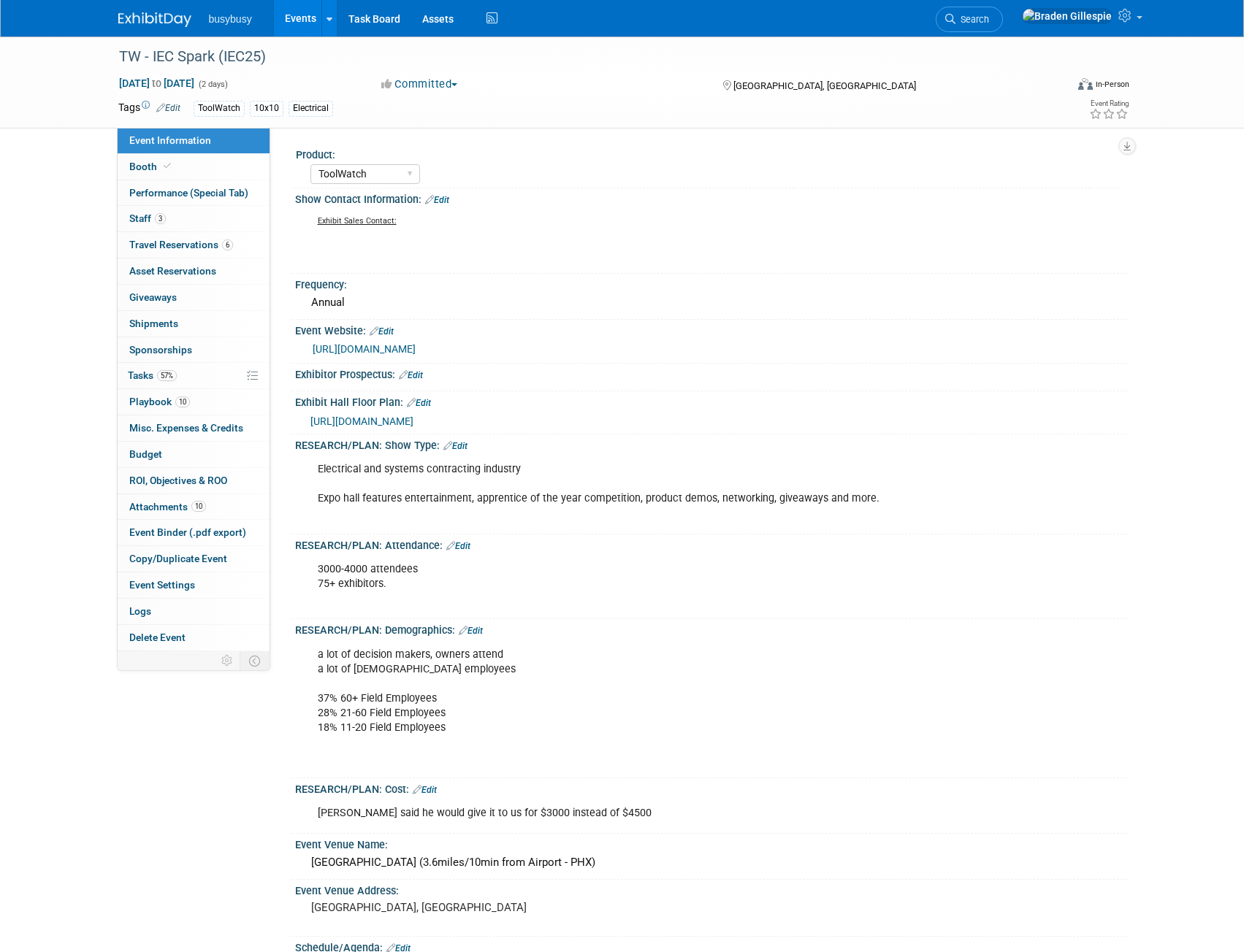
select select "ToolWatch"
click at [186, 250] on span "Travel Reservations 6" at bounding box center [181, 244] width 103 height 11
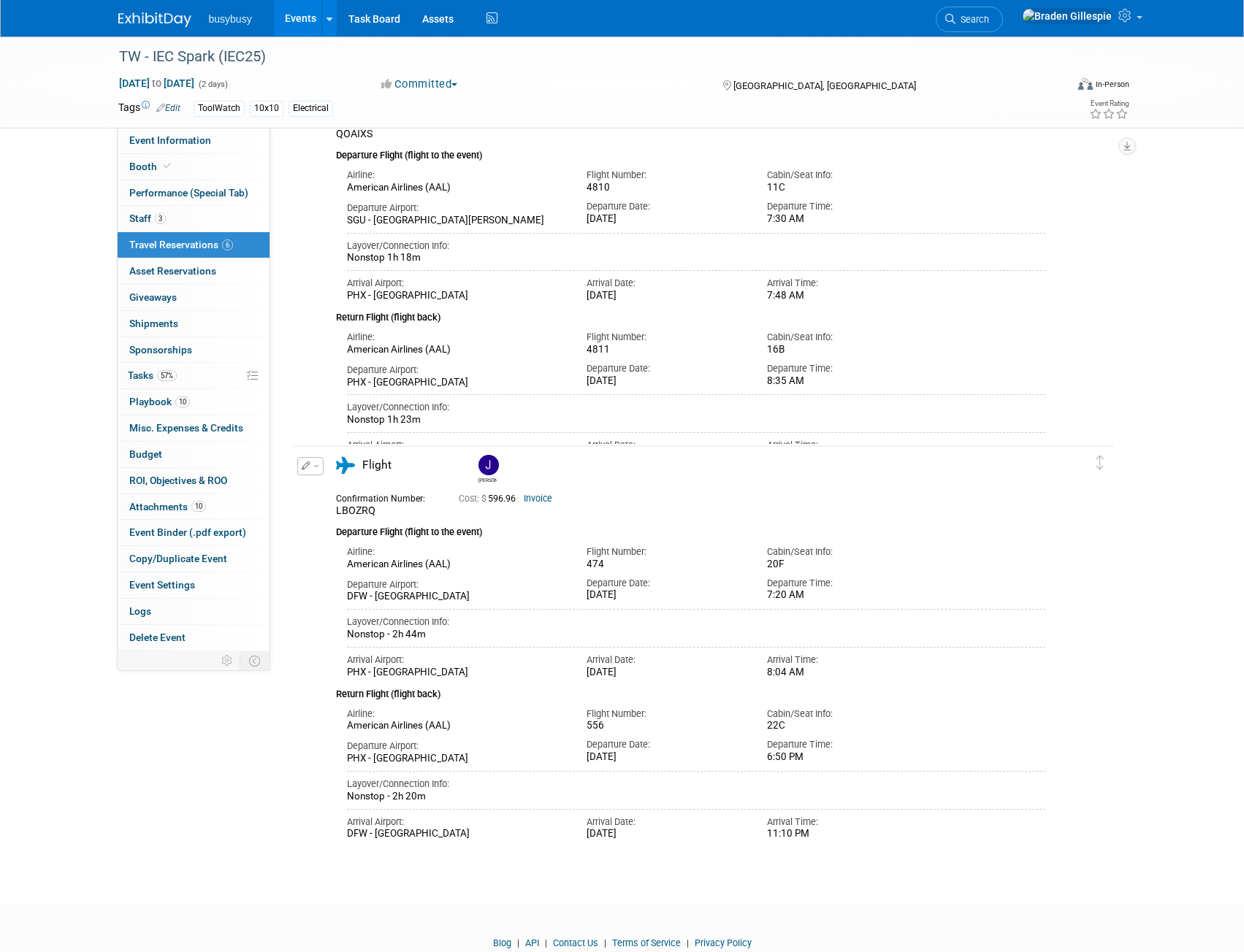
scroll to position [1205, 0]
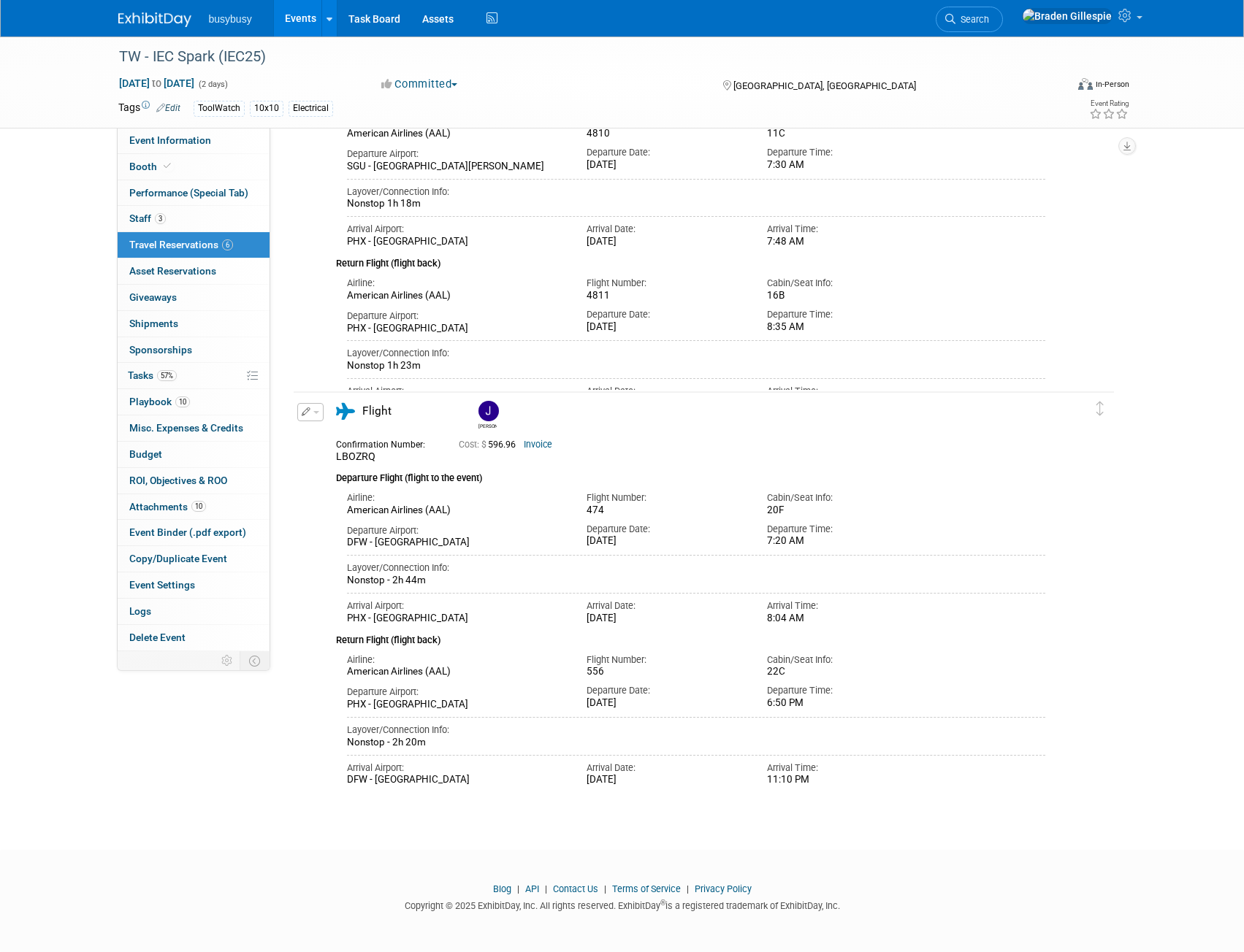
click at [147, 19] on img at bounding box center [154, 19] width 73 height 15
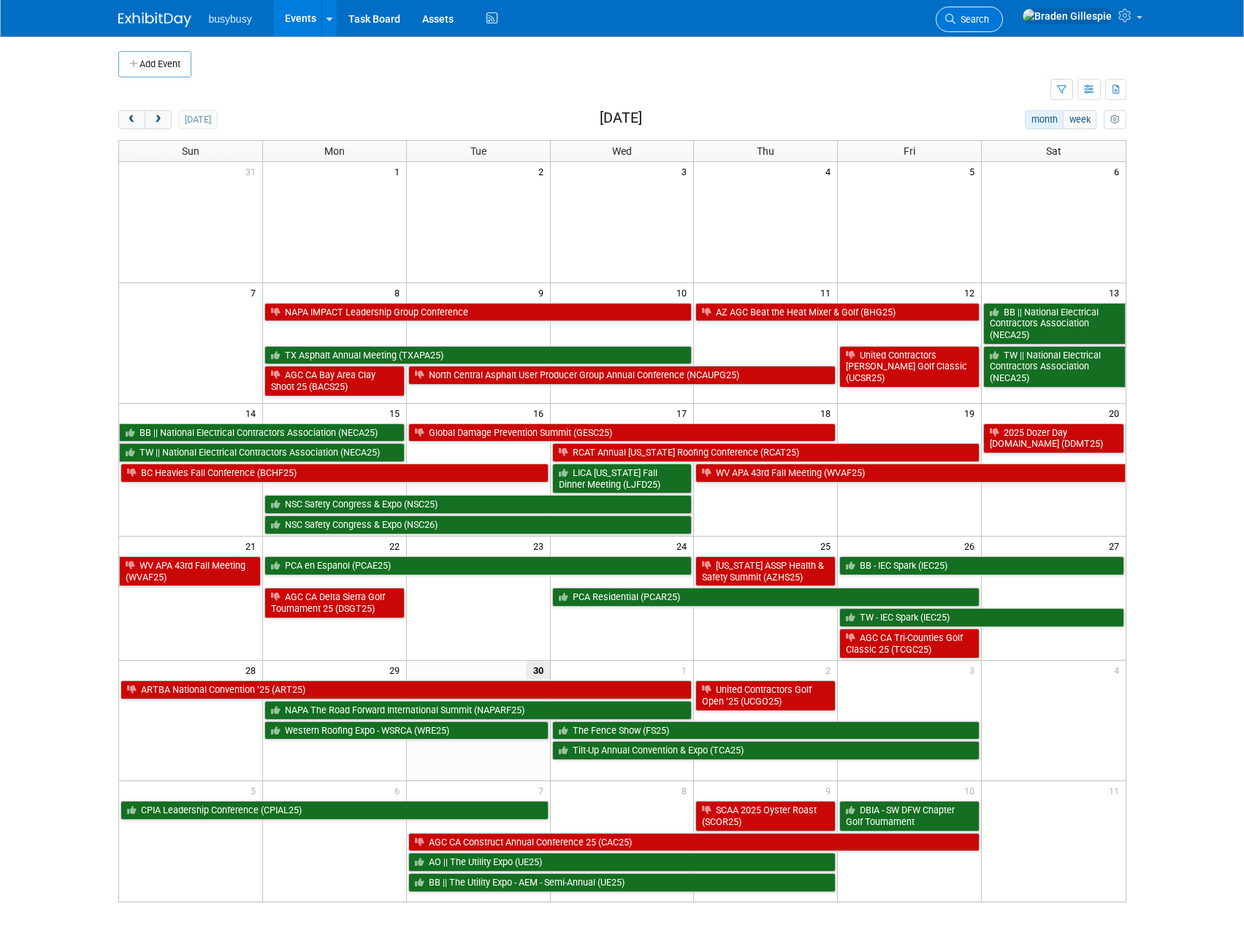
click at [989, 23] on span "Search" at bounding box center [972, 19] width 33 height 11
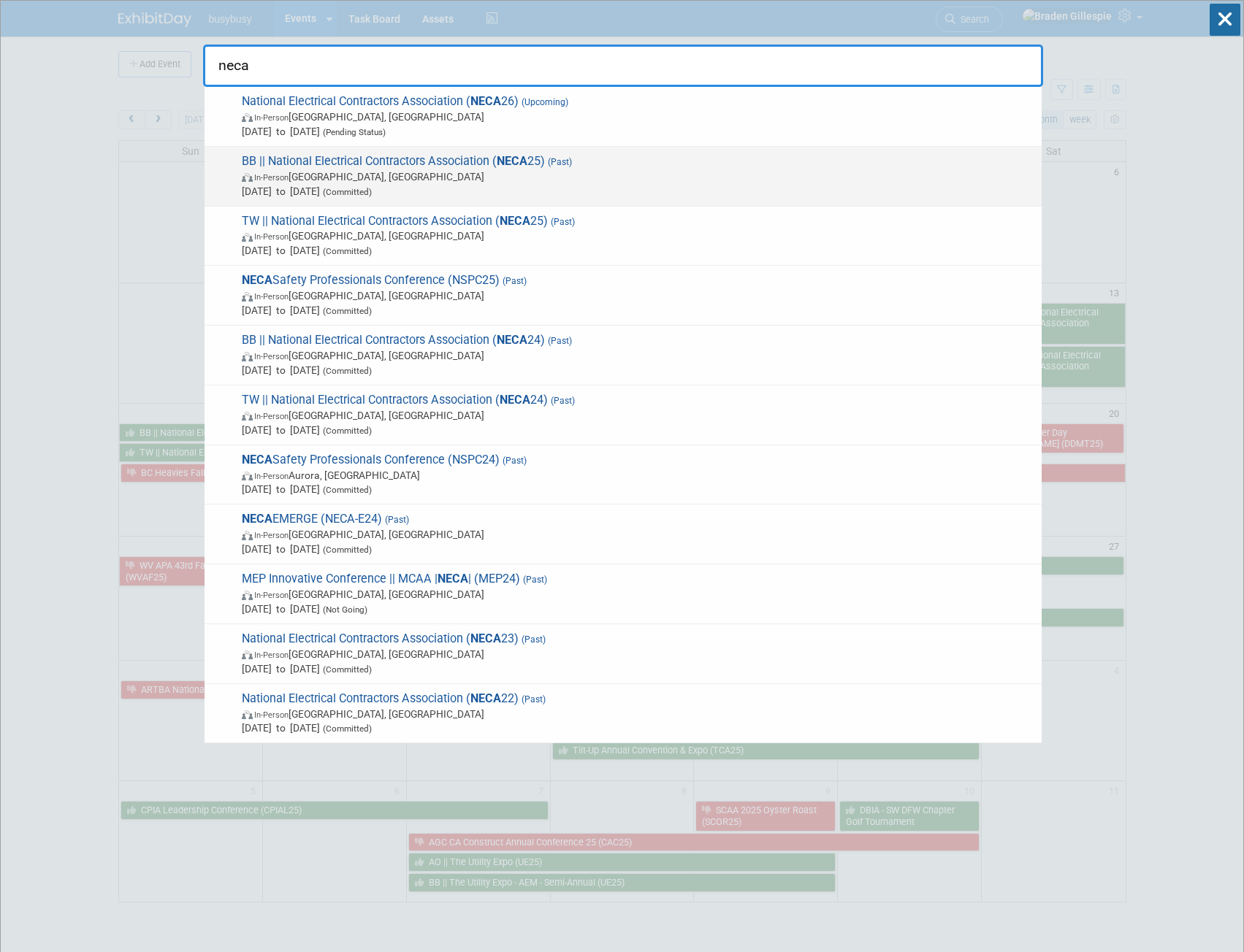
type input "neca"
click at [778, 182] on span "In-Person [GEOGRAPHIC_DATA], [GEOGRAPHIC_DATA]" at bounding box center [638, 176] width 793 height 15
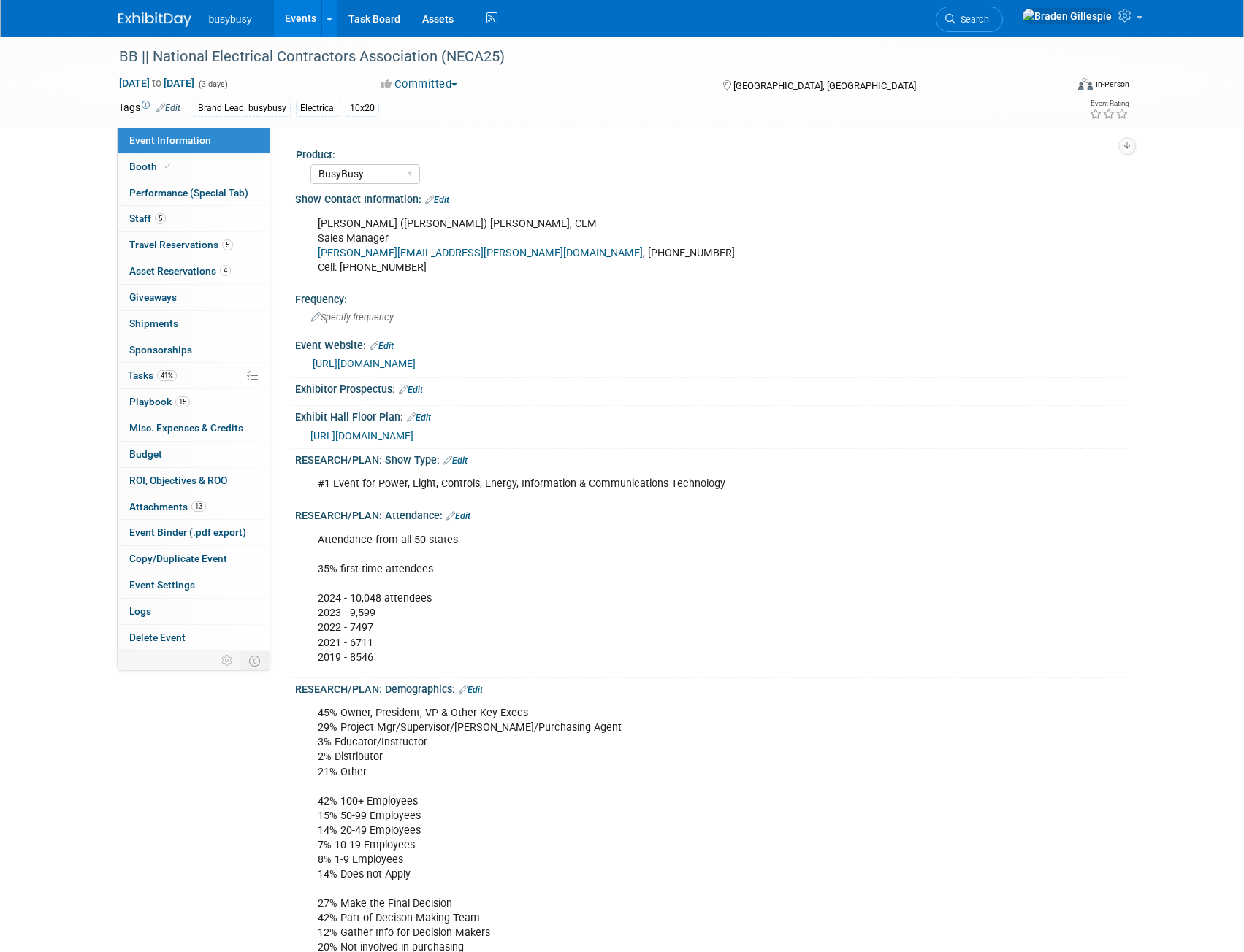
select select "BusyBusy"
click at [231, 228] on link "5 Staff 5" at bounding box center [193, 218] width 152 height 25
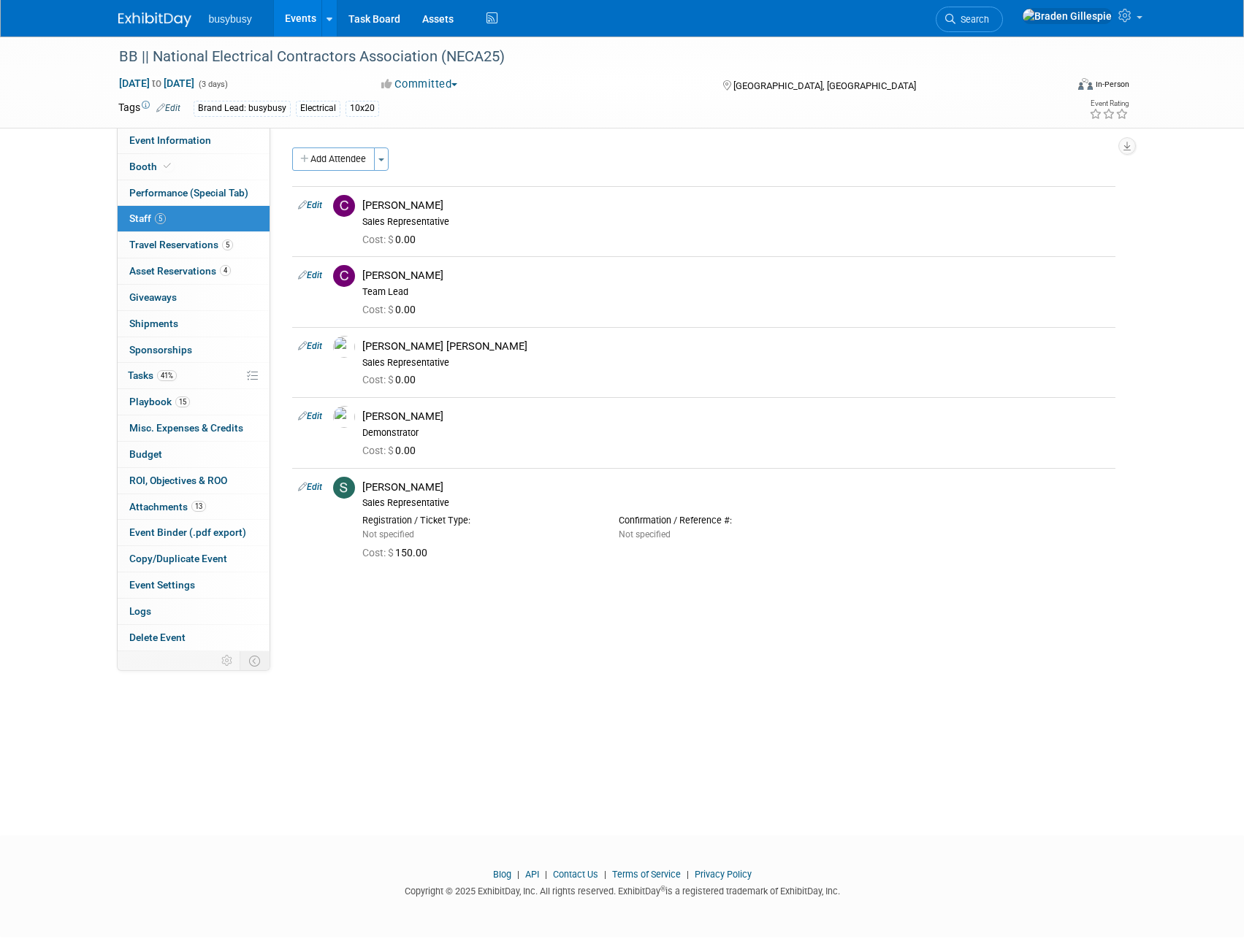
click at [171, 19] on img at bounding box center [154, 19] width 73 height 15
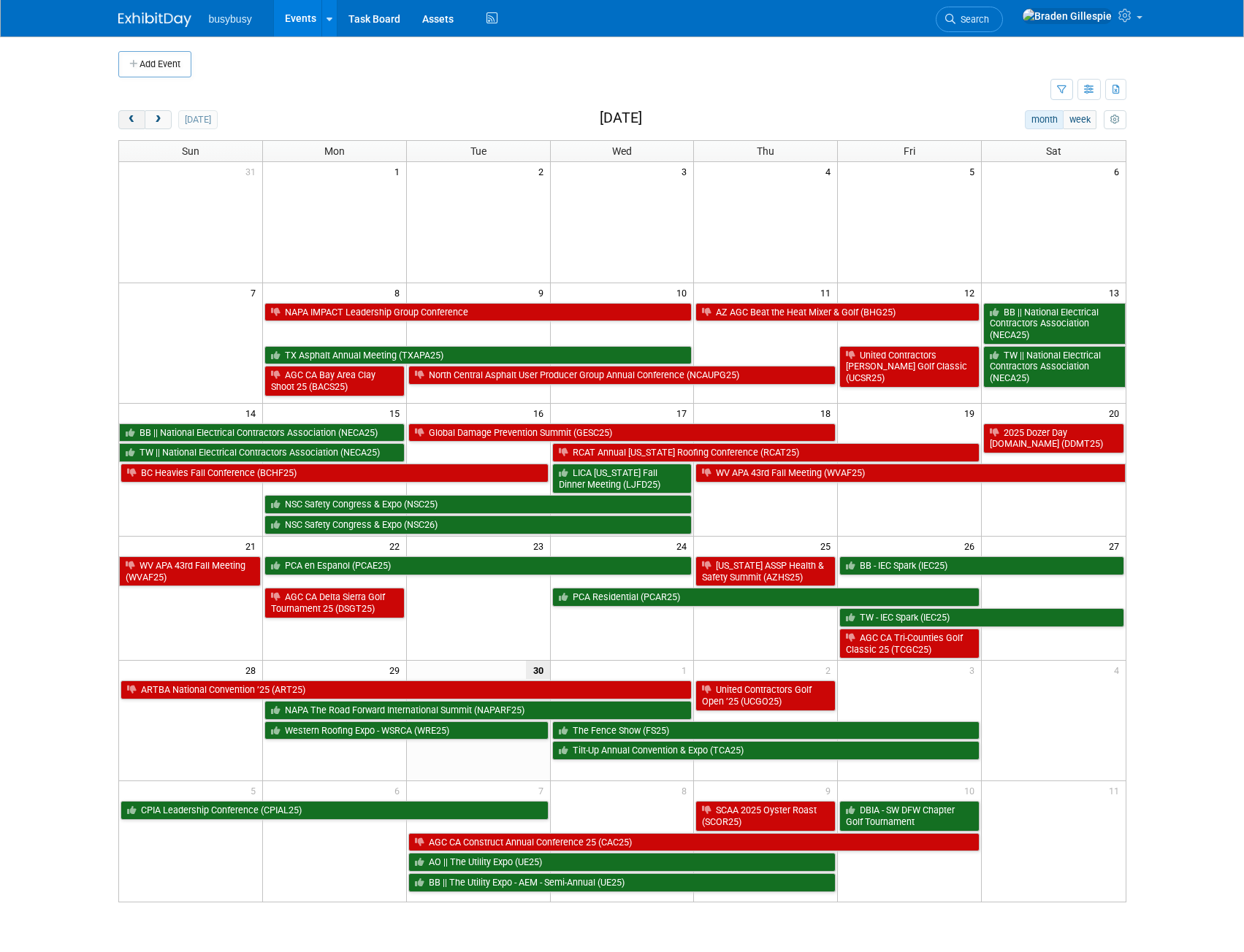
click at [139, 118] on button "prev" at bounding box center [132, 120] width 27 height 19
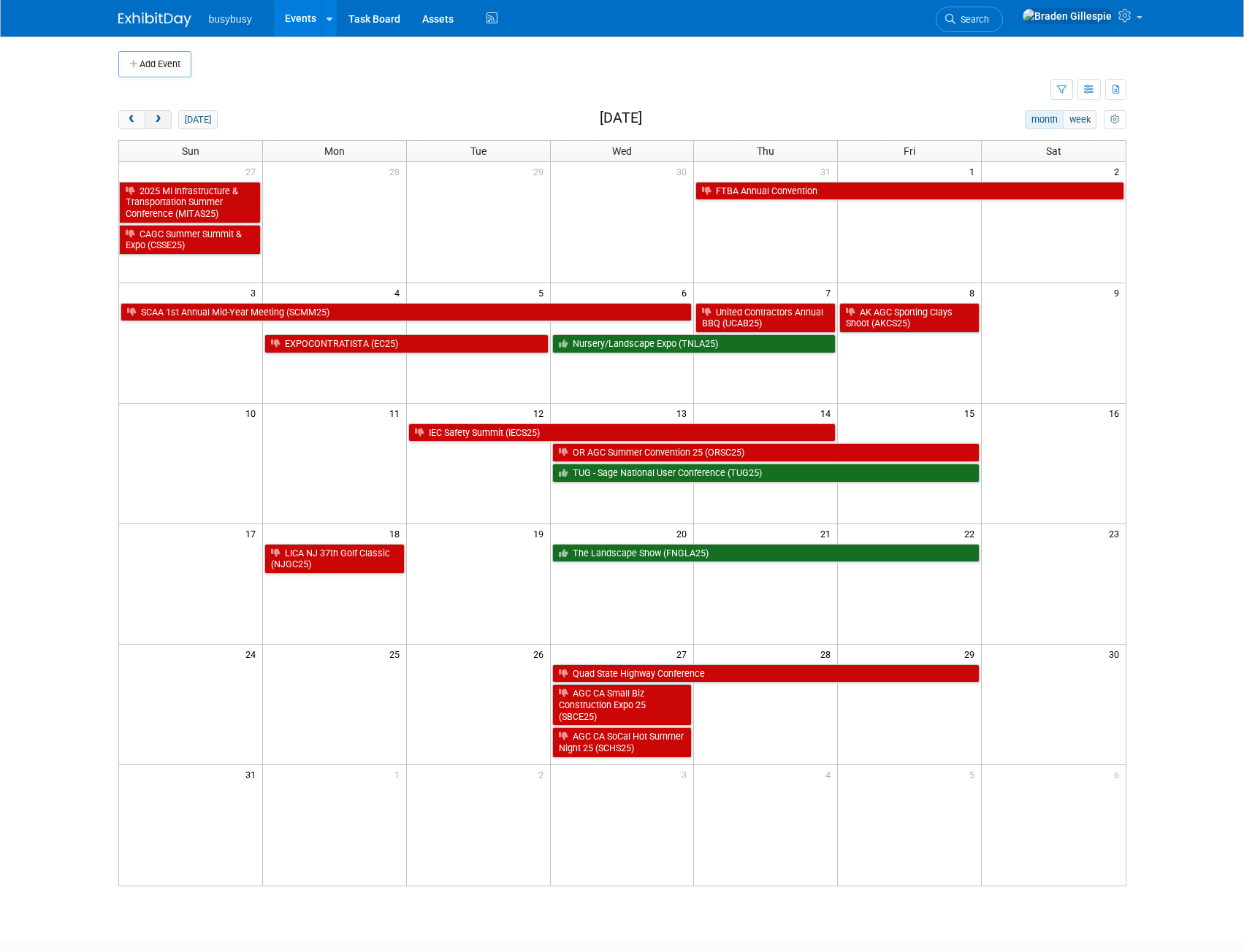
click at [162, 117] on span "next" at bounding box center [158, 120] width 11 height 10
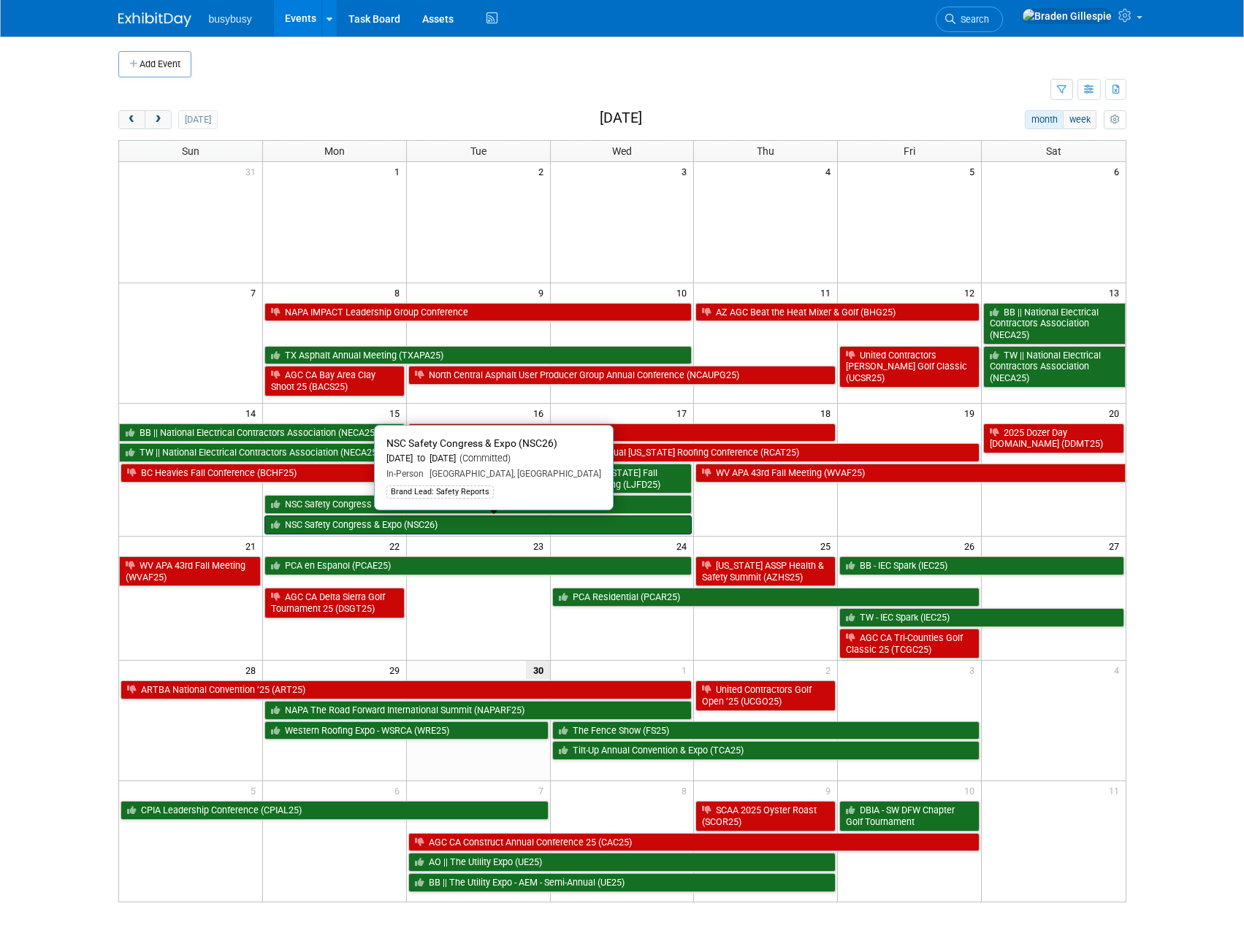
click at [565, 526] on link "NSC Safety Congress & Expo (NSC26)" at bounding box center [479, 525] width 428 height 19
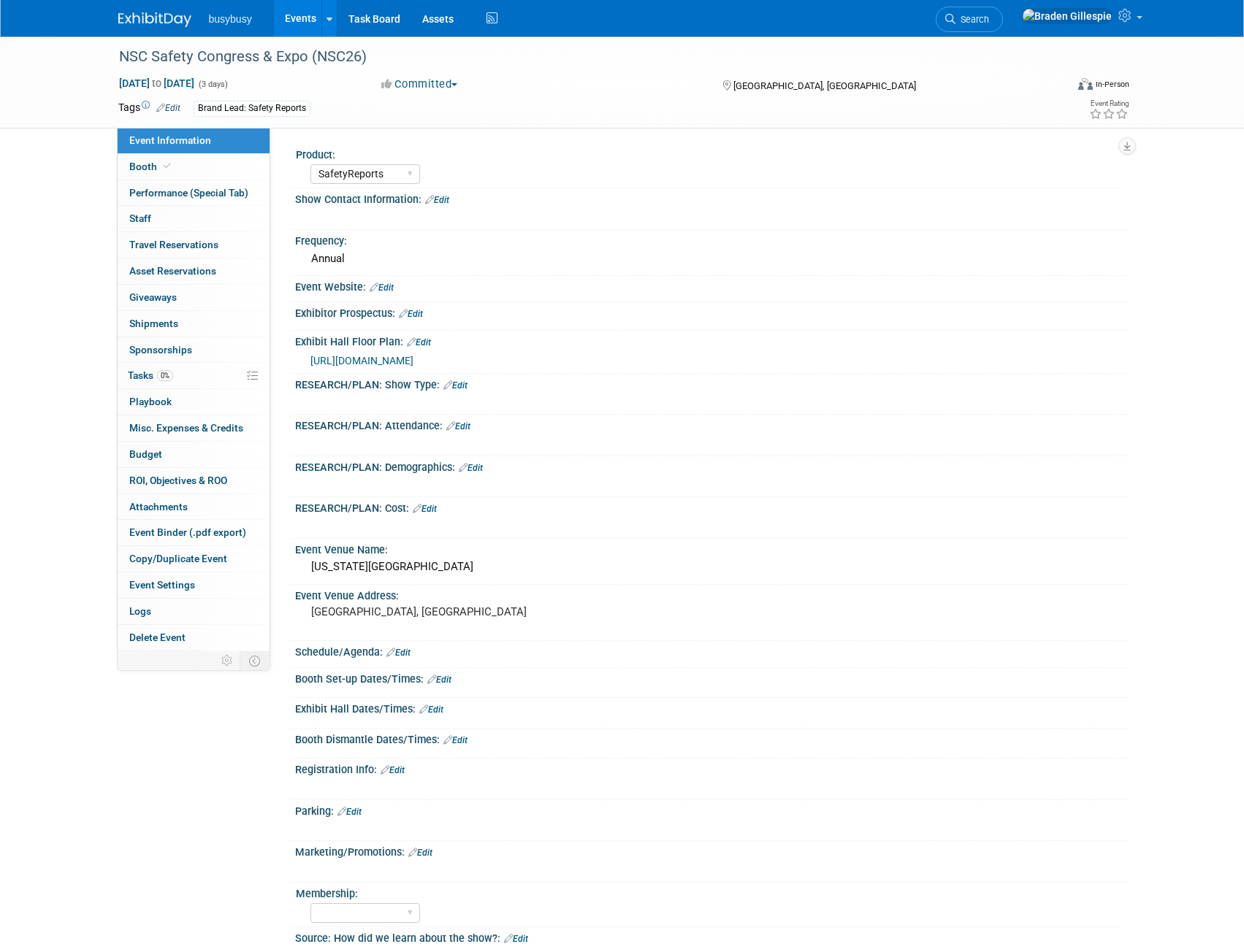
select select "SafetyReports"
click at [195, 85] on span "Sep 15, 2025 to Sep 17, 2025" at bounding box center [156, 82] width 76 height 13
select select "8"
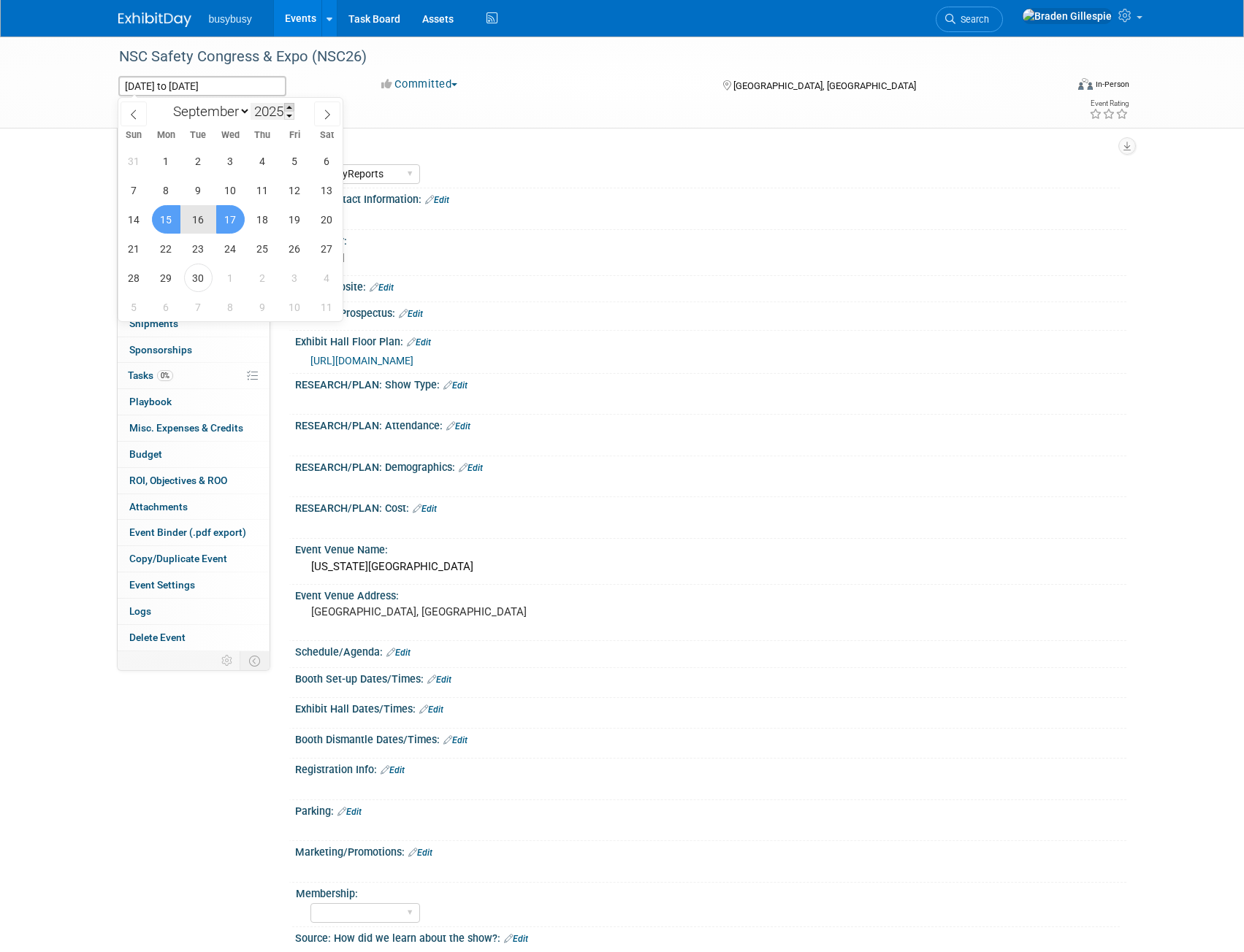
click at [287, 107] on span at bounding box center [289, 107] width 11 height 9
type input "2026"
click at [199, 221] on span "15" at bounding box center [198, 219] width 28 height 28
type input "Sep 15, 2026"
drag, startPoint x: 264, startPoint y: 216, endPoint x: 269, endPoint y: 207, distance: 10.3
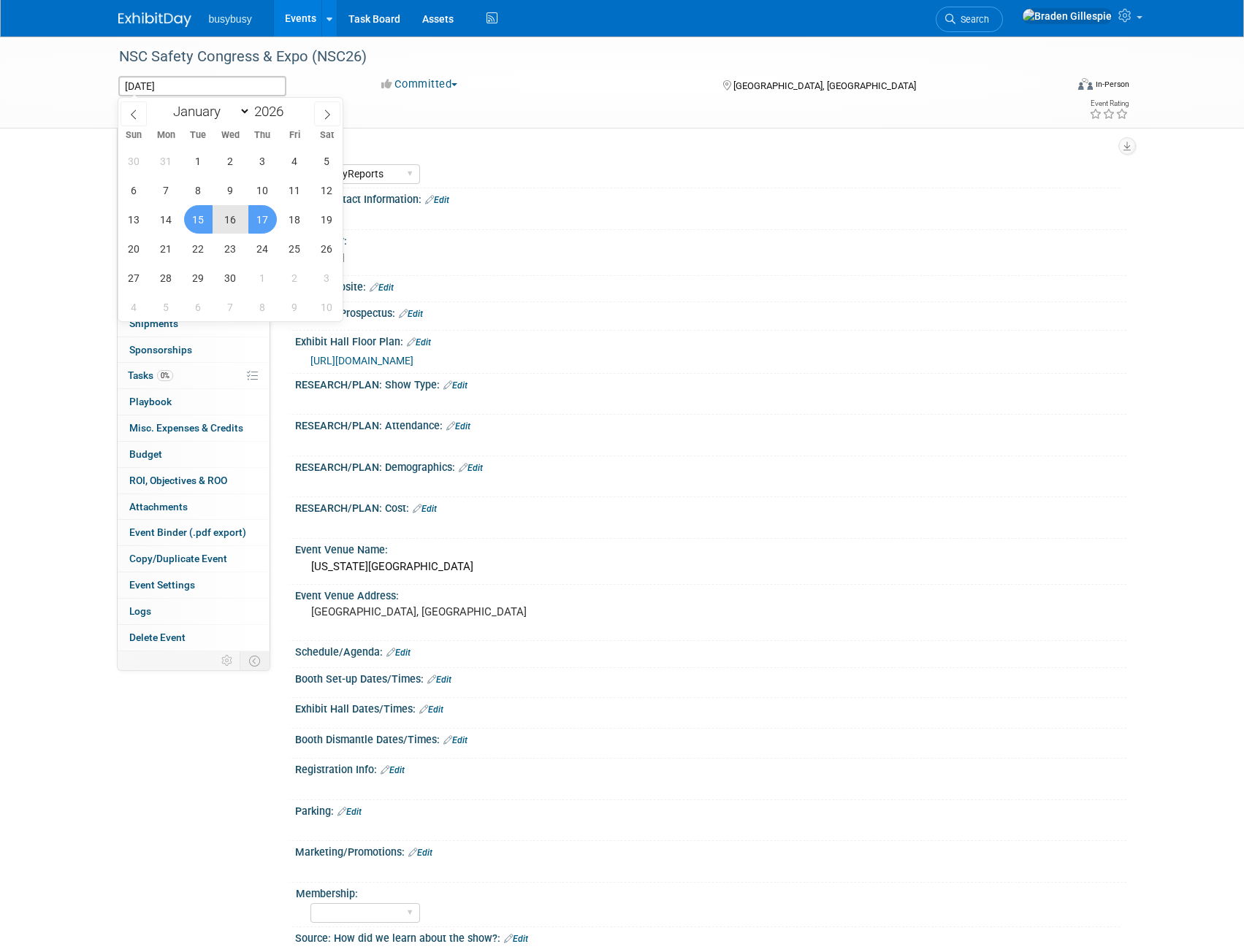
click at [264, 215] on span "17" at bounding box center [262, 219] width 28 height 28
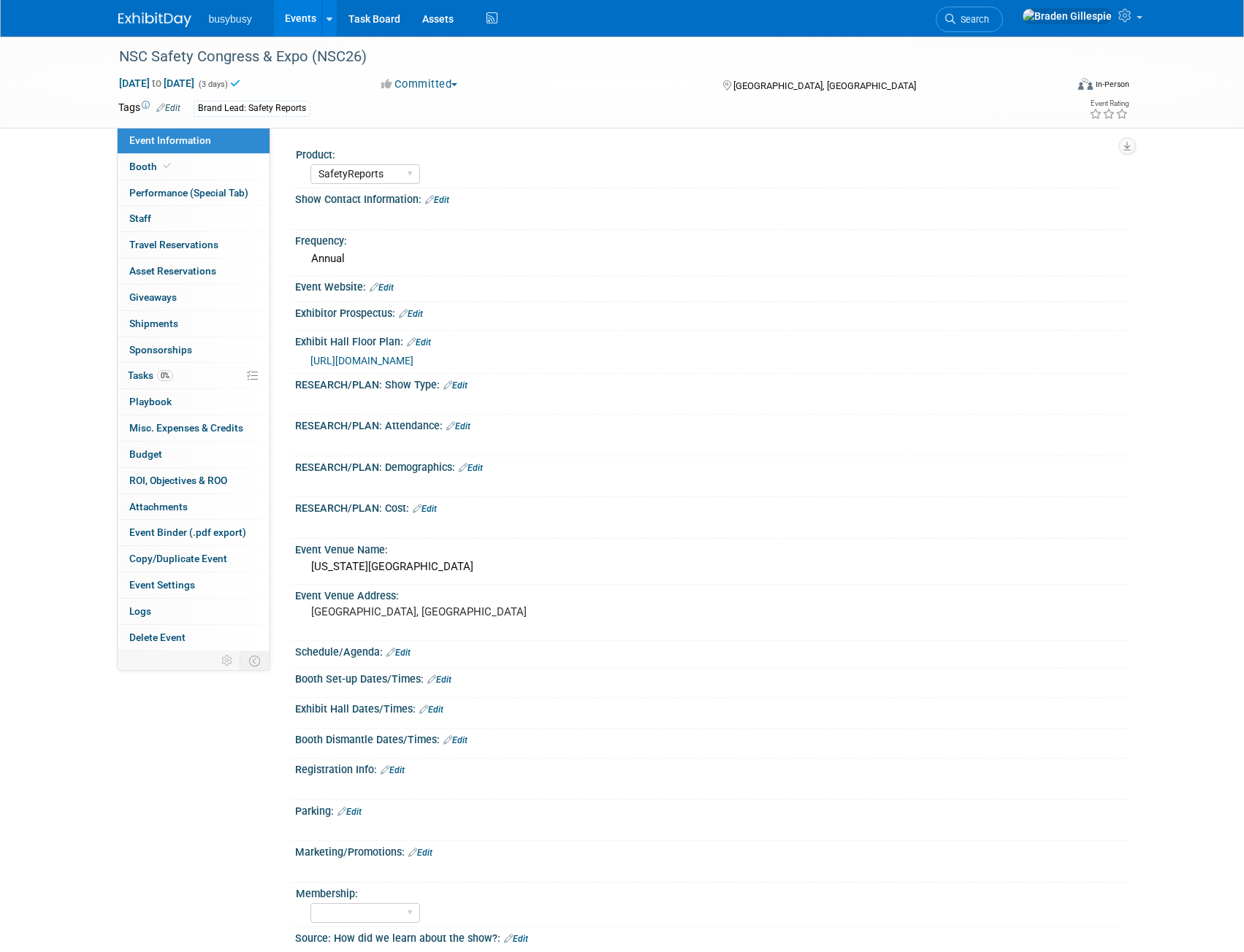
click at [155, 16] on img at bounding box center [154, 19] width 73 height 15
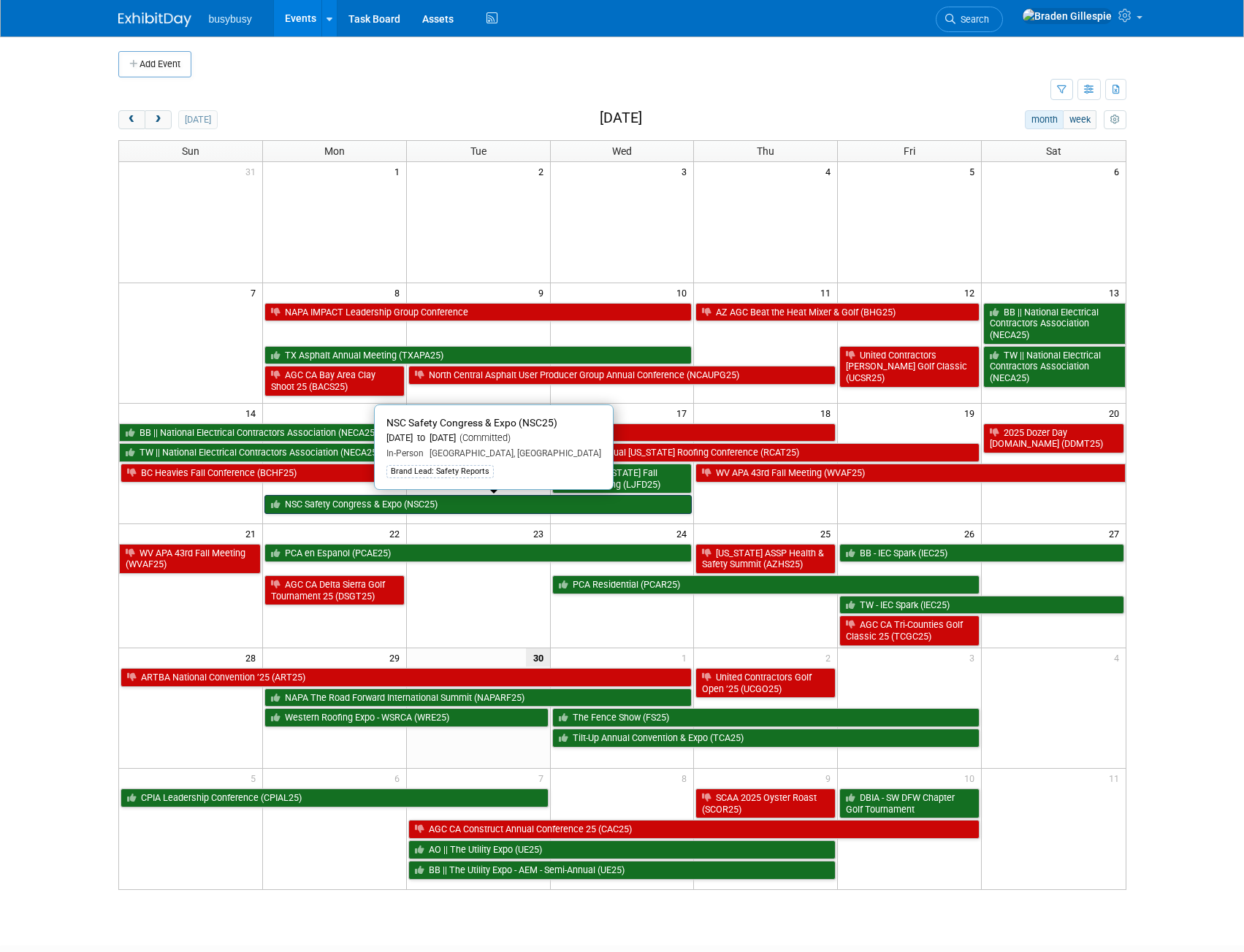
click at [562, 497] on link "NSC Safety Congress & Expo (NSC25)" at bounding box center [479, 505] width 428 height 19
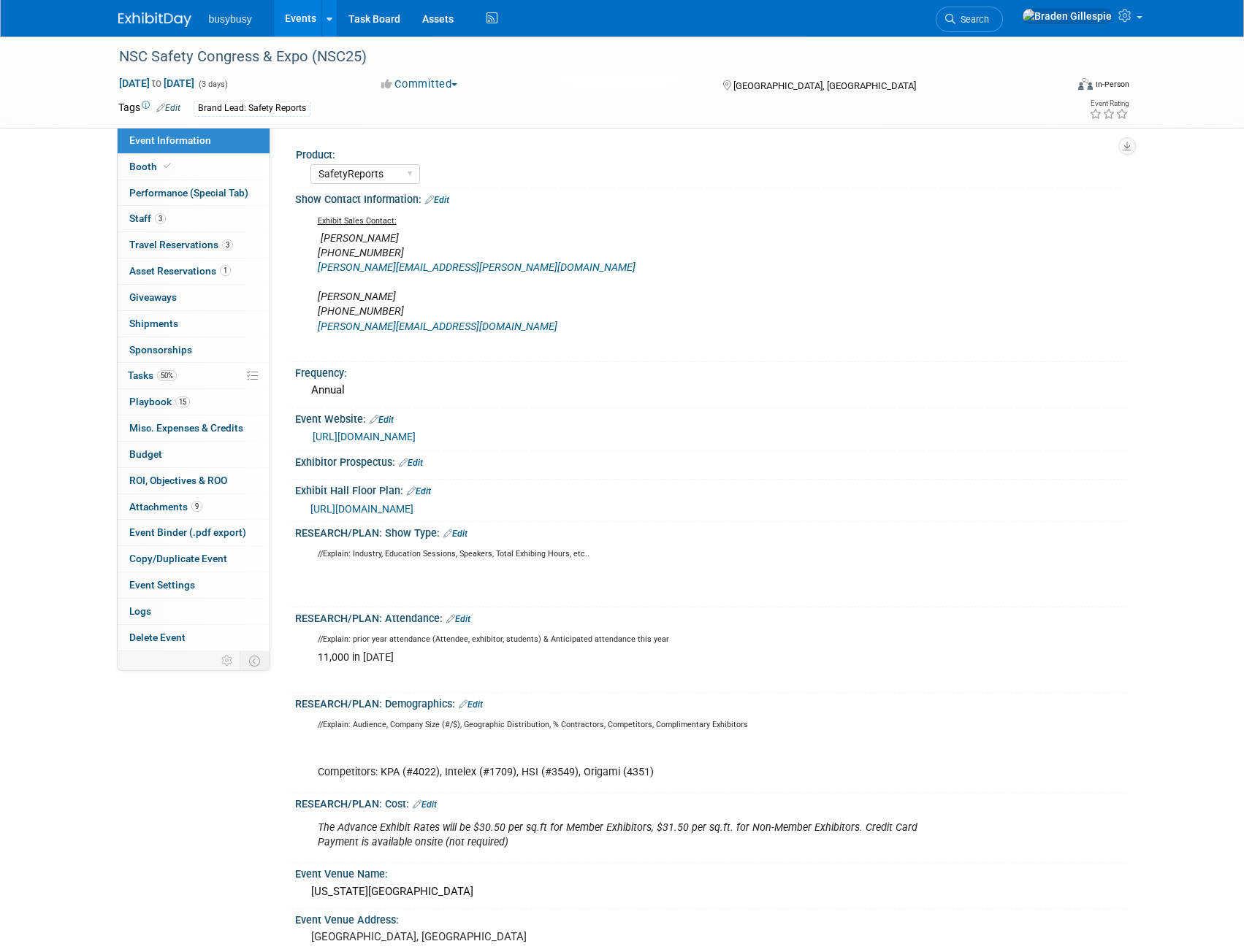
select select "SafetyReports"
click at [200, 170] on link "Booth" at bounding box center [193, 167] width 152 height 25
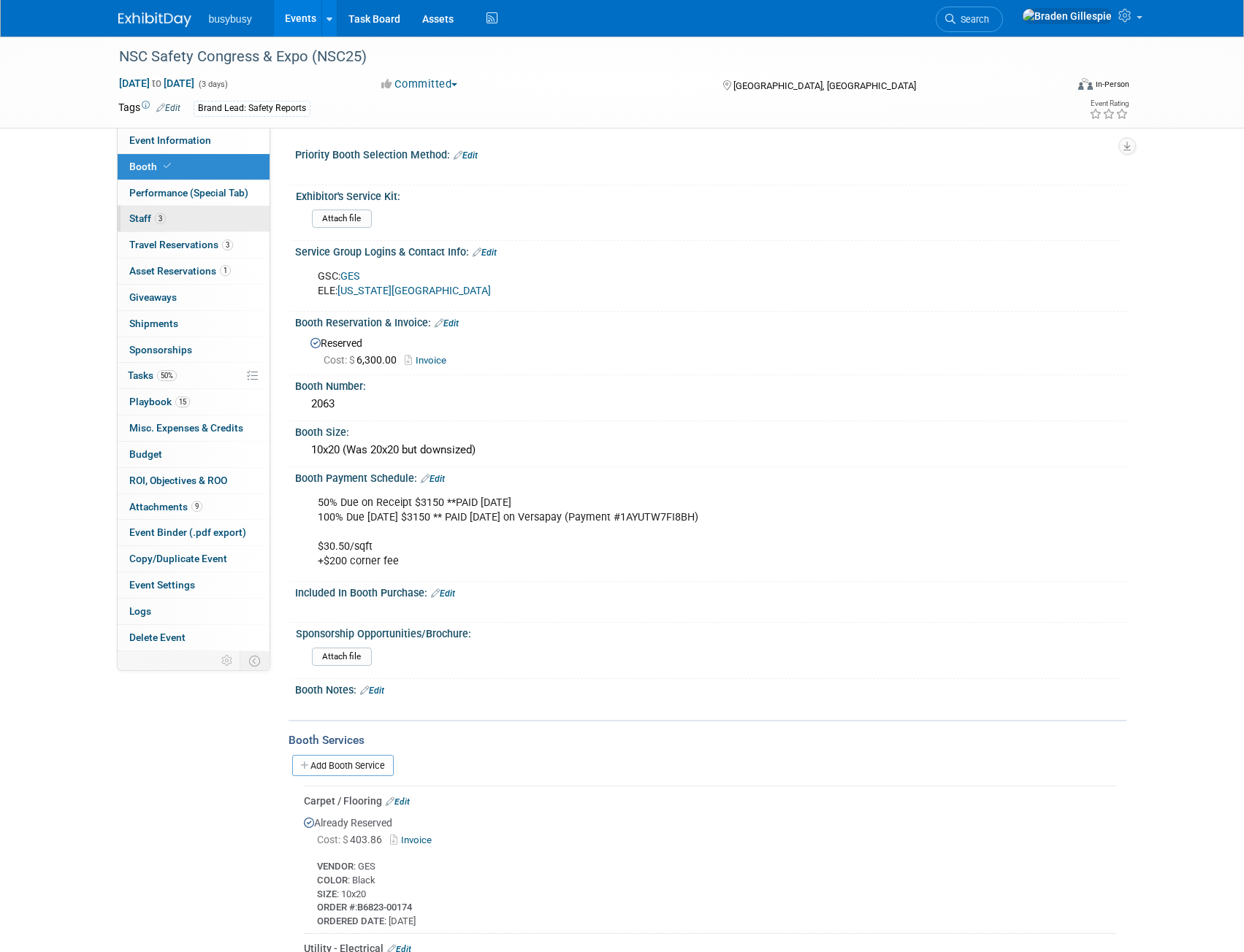
click at [200, 227] on link "3 Staff 3" at bounding box center [193, 218] width 152 height 25
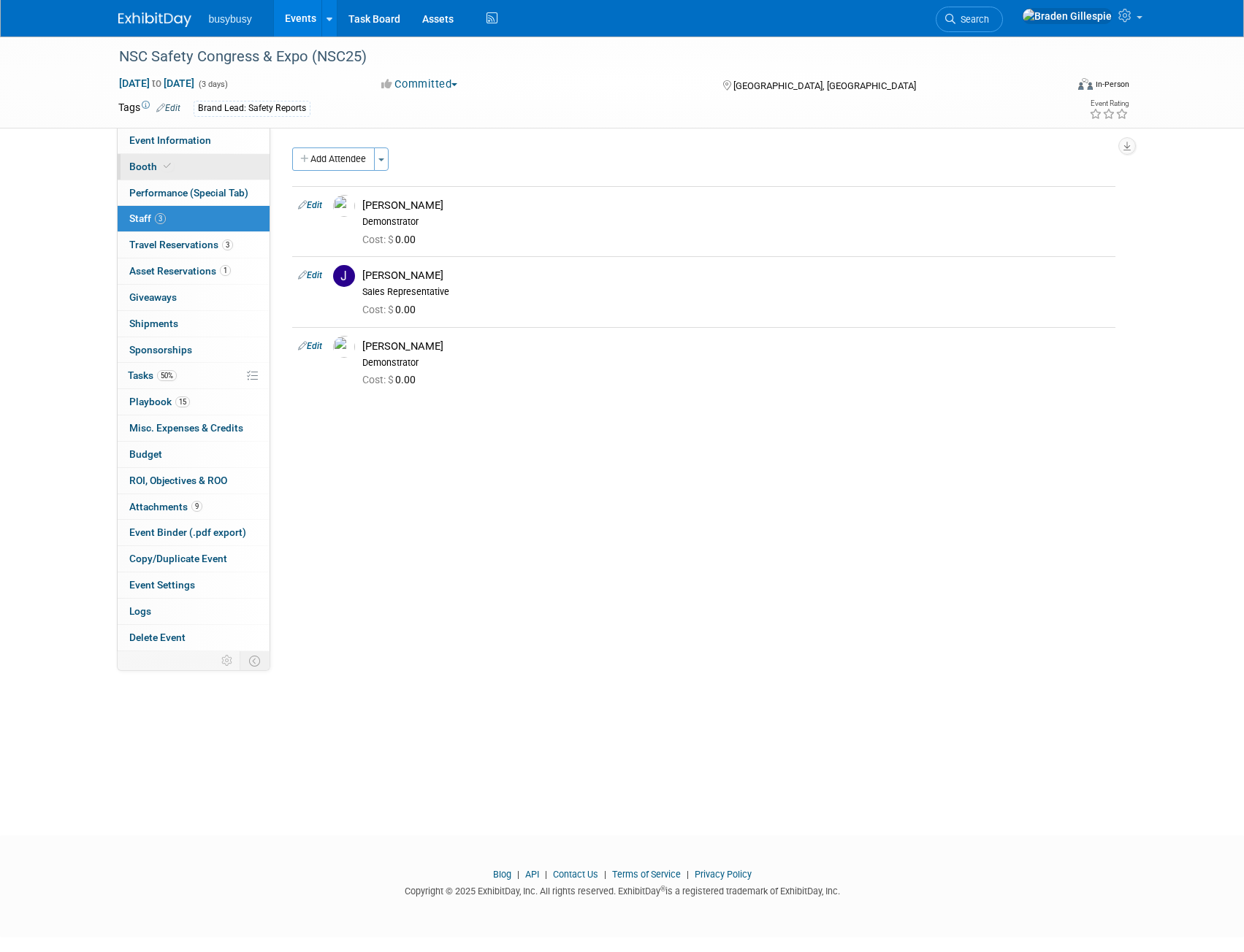
click at [220, 160] on link "Booth" at bounding box center [193, 167] width 152 height 25
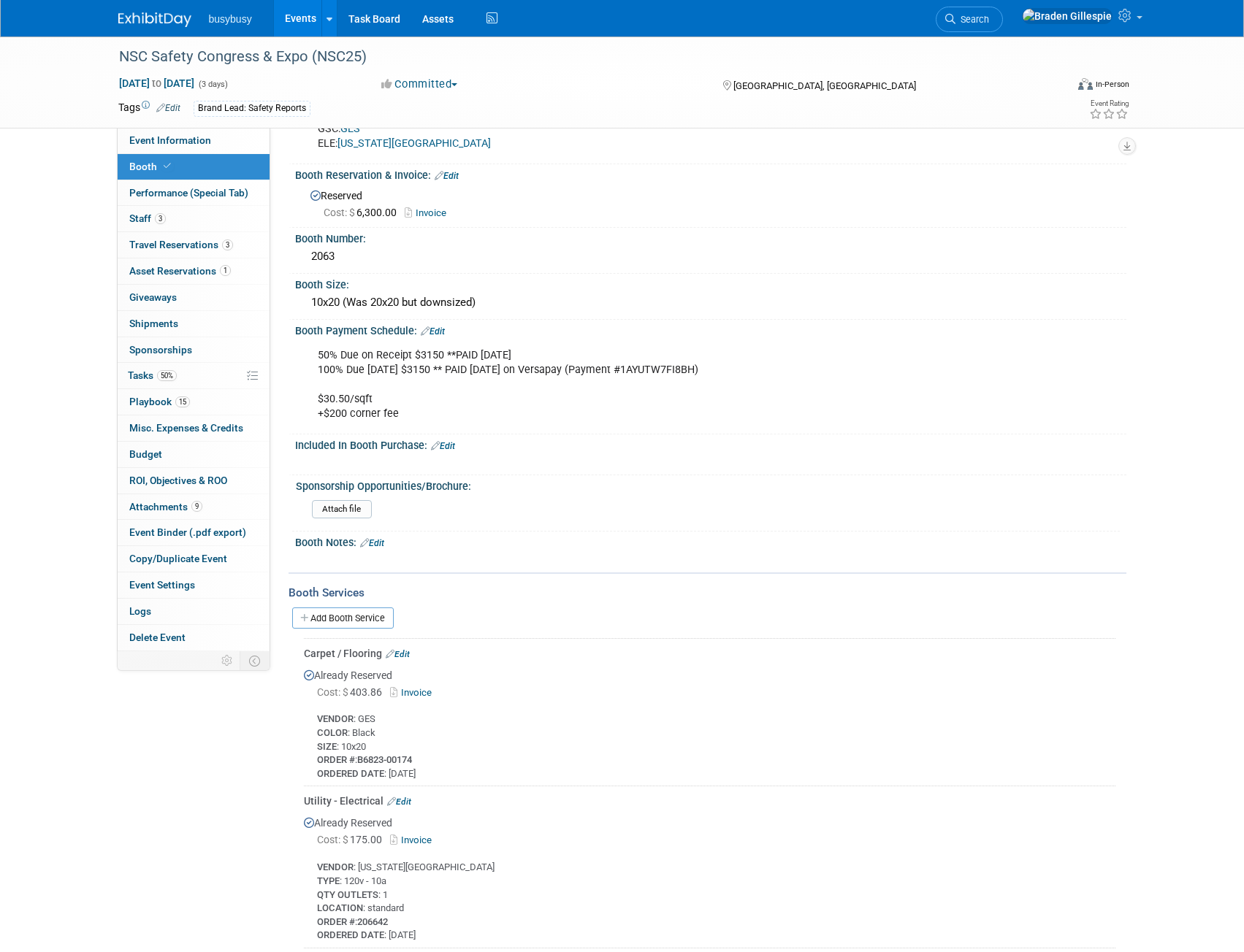
scroll to position [584, 0]
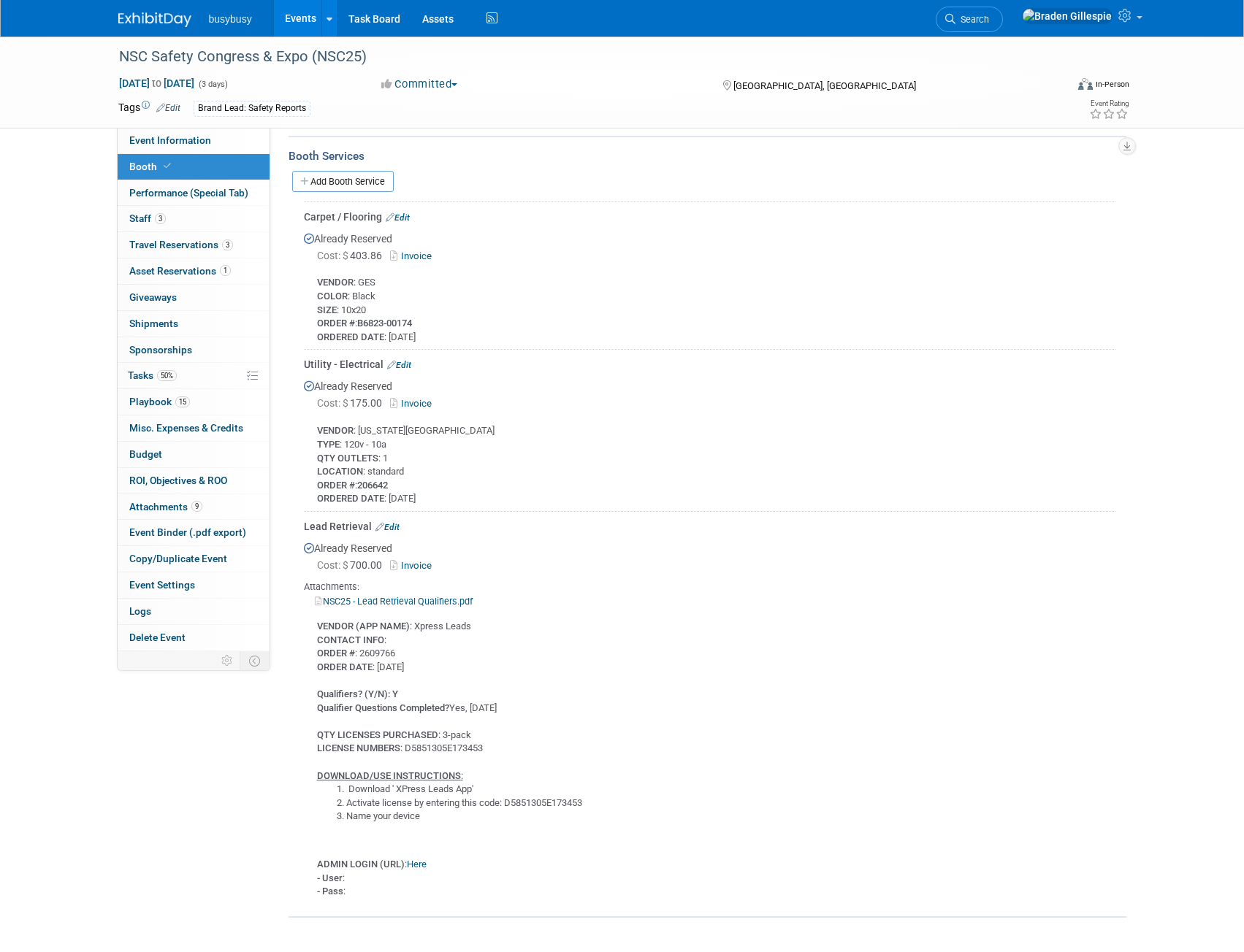
click at [421, 398] on link "Invoice" at bounding box center [414, 403] width 47 height 11
click at [157, 28] on div "busybusy Events Add Event Bulk Upload Events Shareable Event Boards Recently Vi…" at bounding box center [622, 18] width 1008 height 37
click at [153, 19] on img at bounding box center [154, 19] width 73 height 15
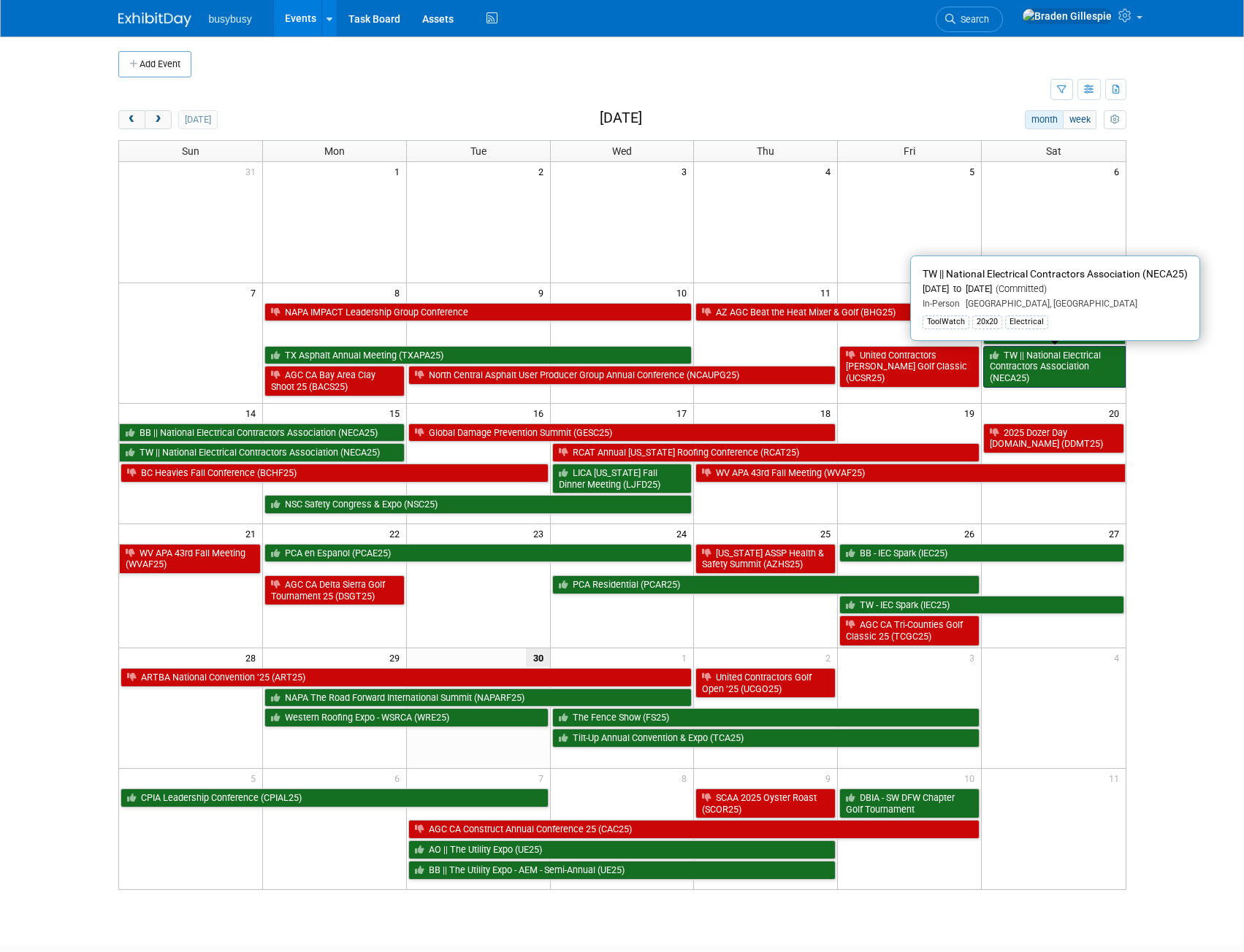
click at [1030, 366] on link "TW || National Electrical Contractors Association (NECA25)" at bounding box center [1054, 366] width 142 height 41
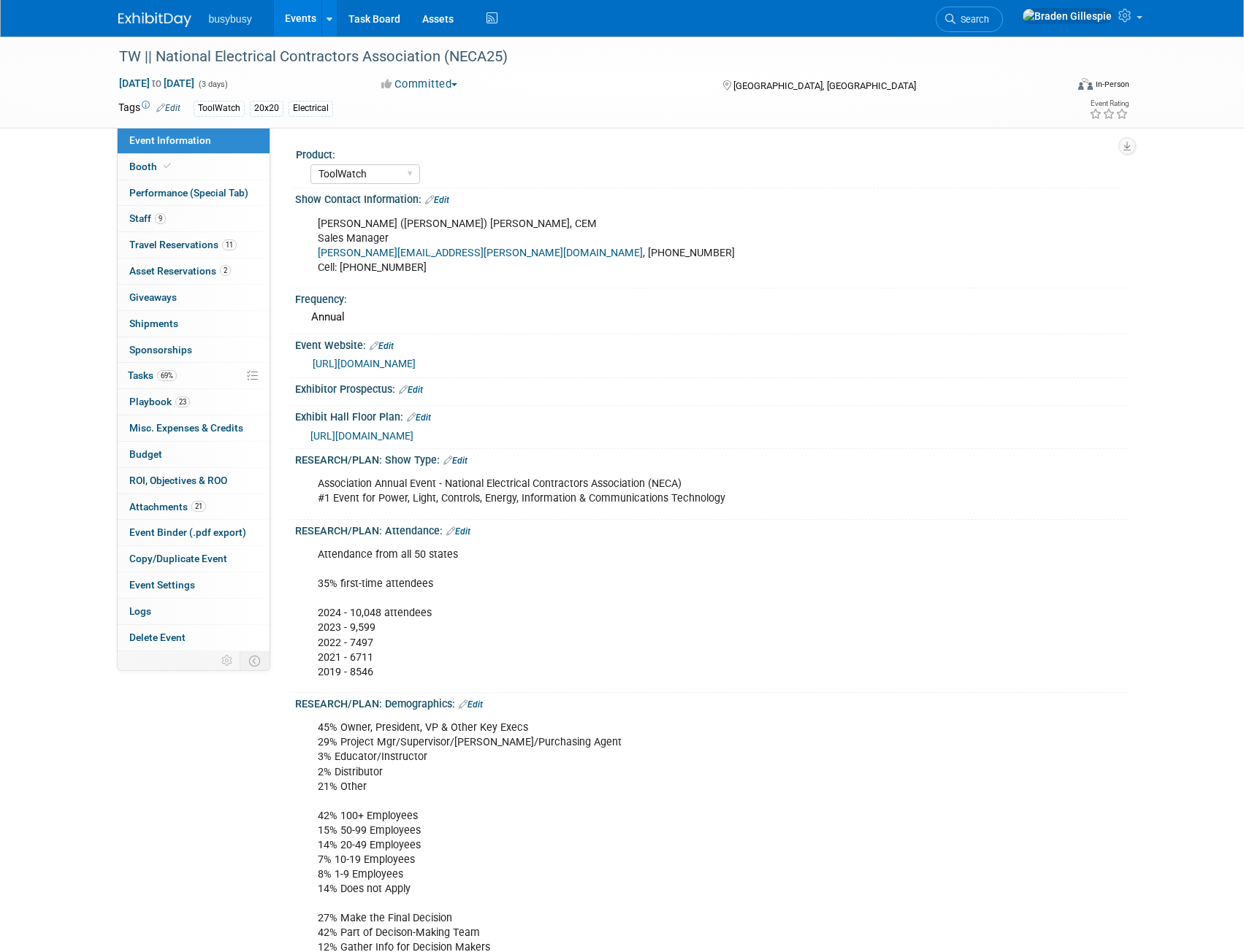
select select "ToolWatch"
click at [210, 252] on link "11 Travel Reservations 11" at bounding box center [193, 245] width 152 height 25
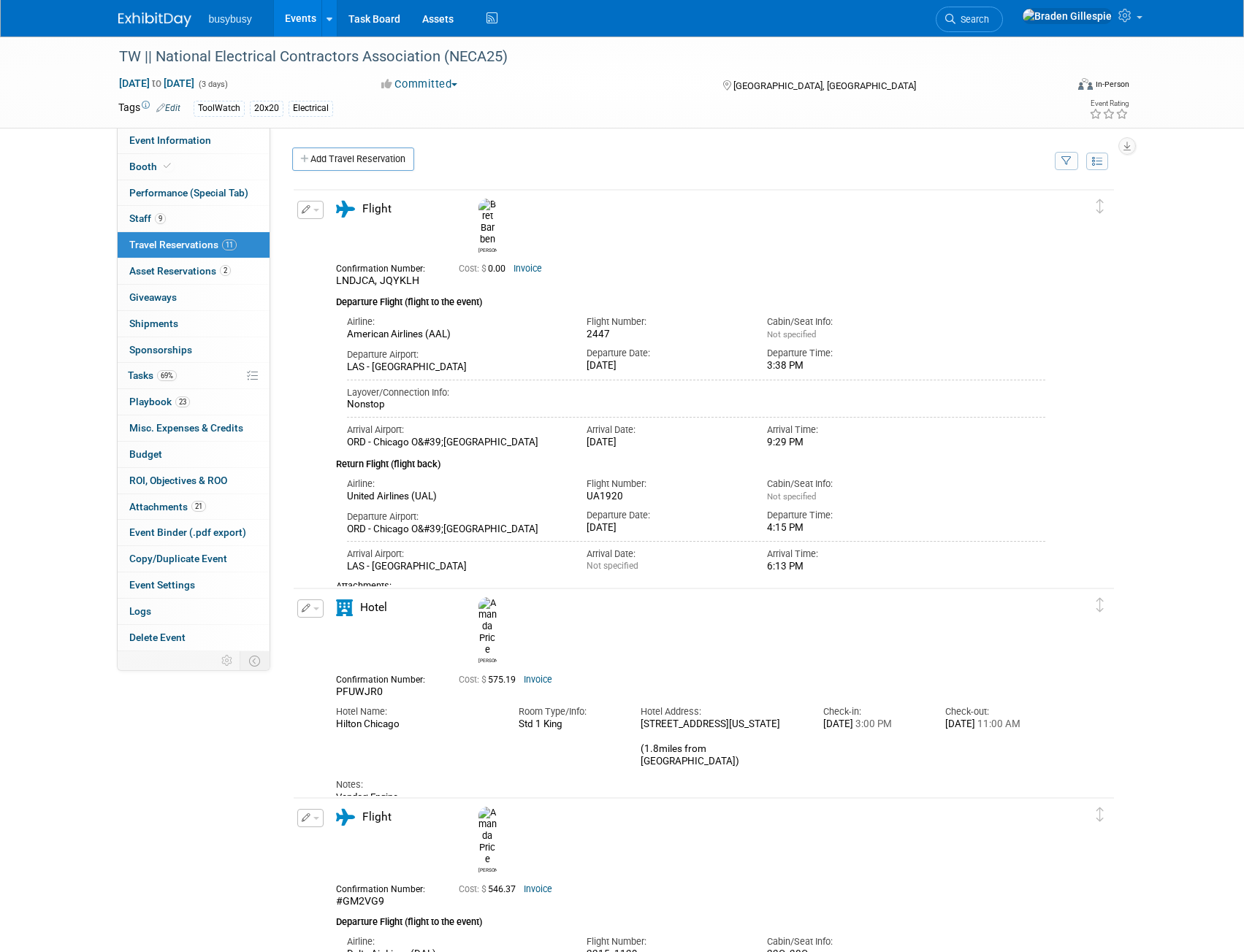
click at [1075, 370] on div "Edit Reservation [PERSON_NAME] 0.00" at bounding box center [693, 403] width 798 height 406
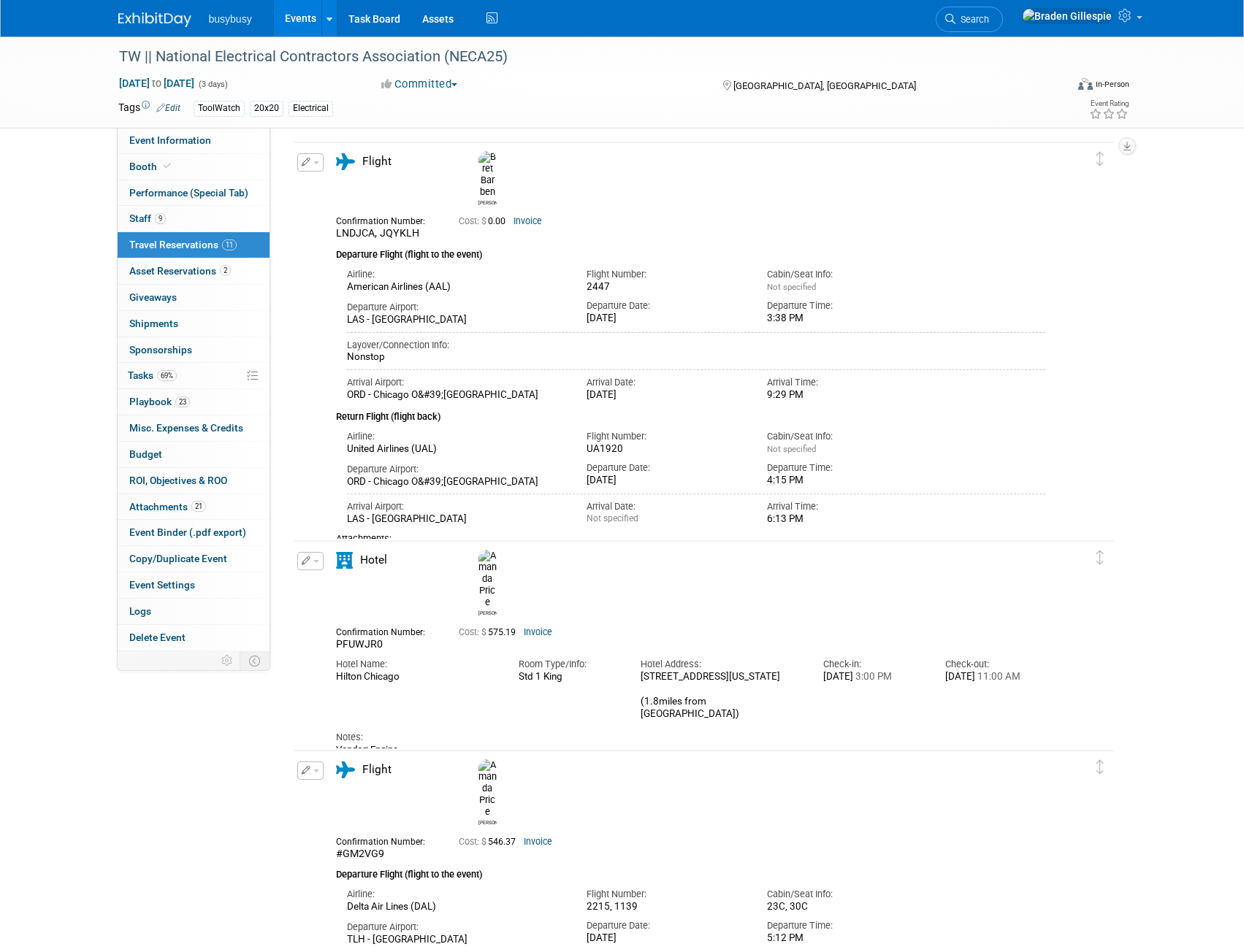
scroll to position [219, 0]
